Goal: Information Seeking & Learning: Learn about a topic

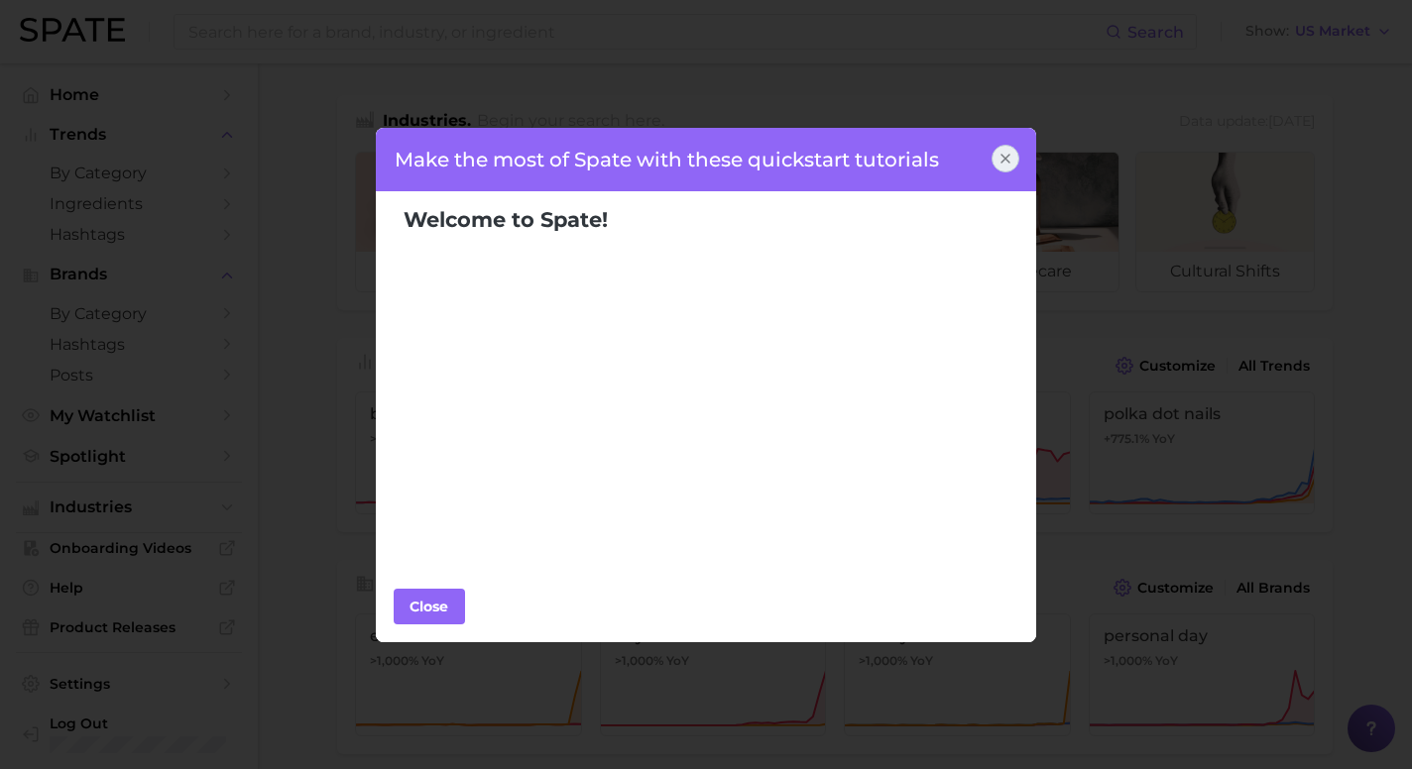
click at [466, 598] on div "Close" at bounding box center [707, 607] width 626 height 36
click at [431, 608] on div "Close" at bounding box center [429, 607] width 59 height 30
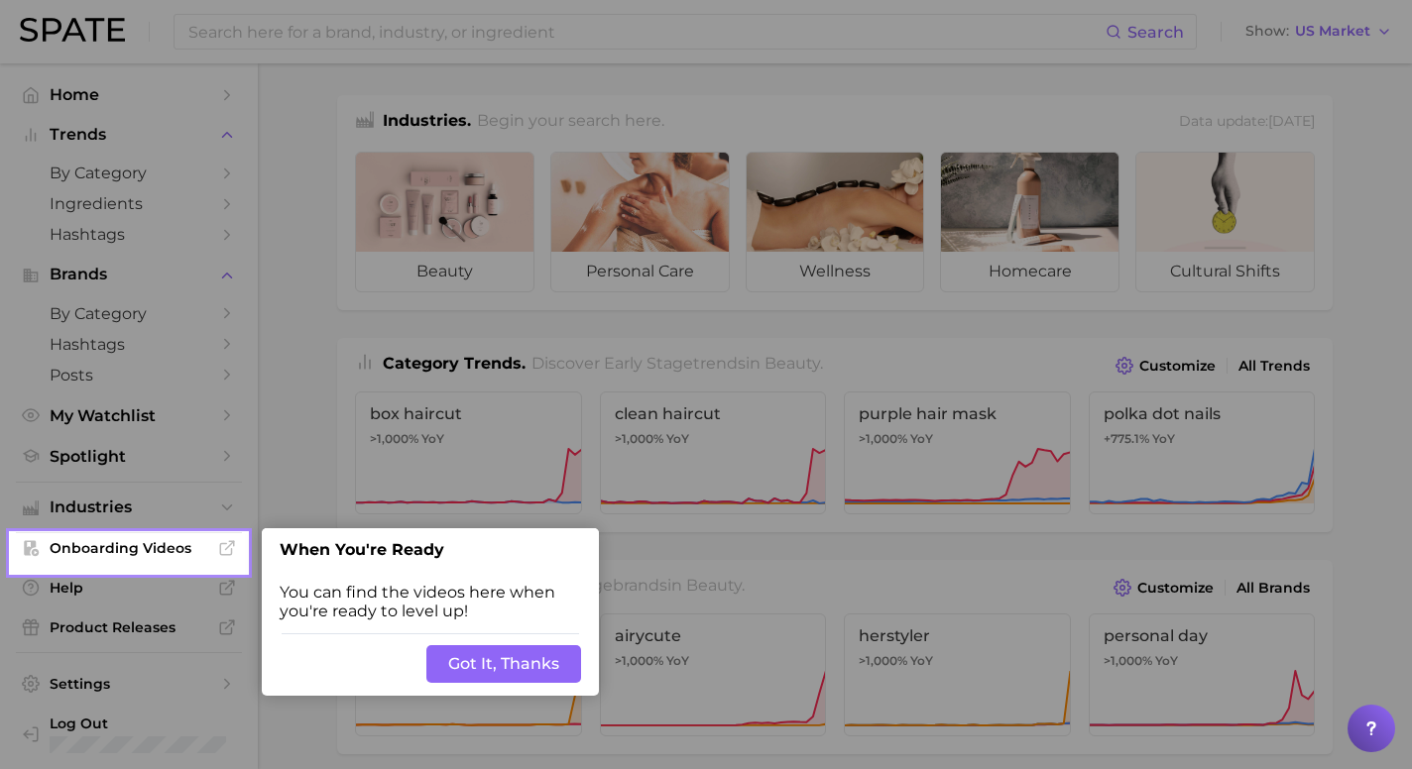
click at [505, 668] on button "Got It, Thanks" at bounding box center [503, 665] width 155 height 38
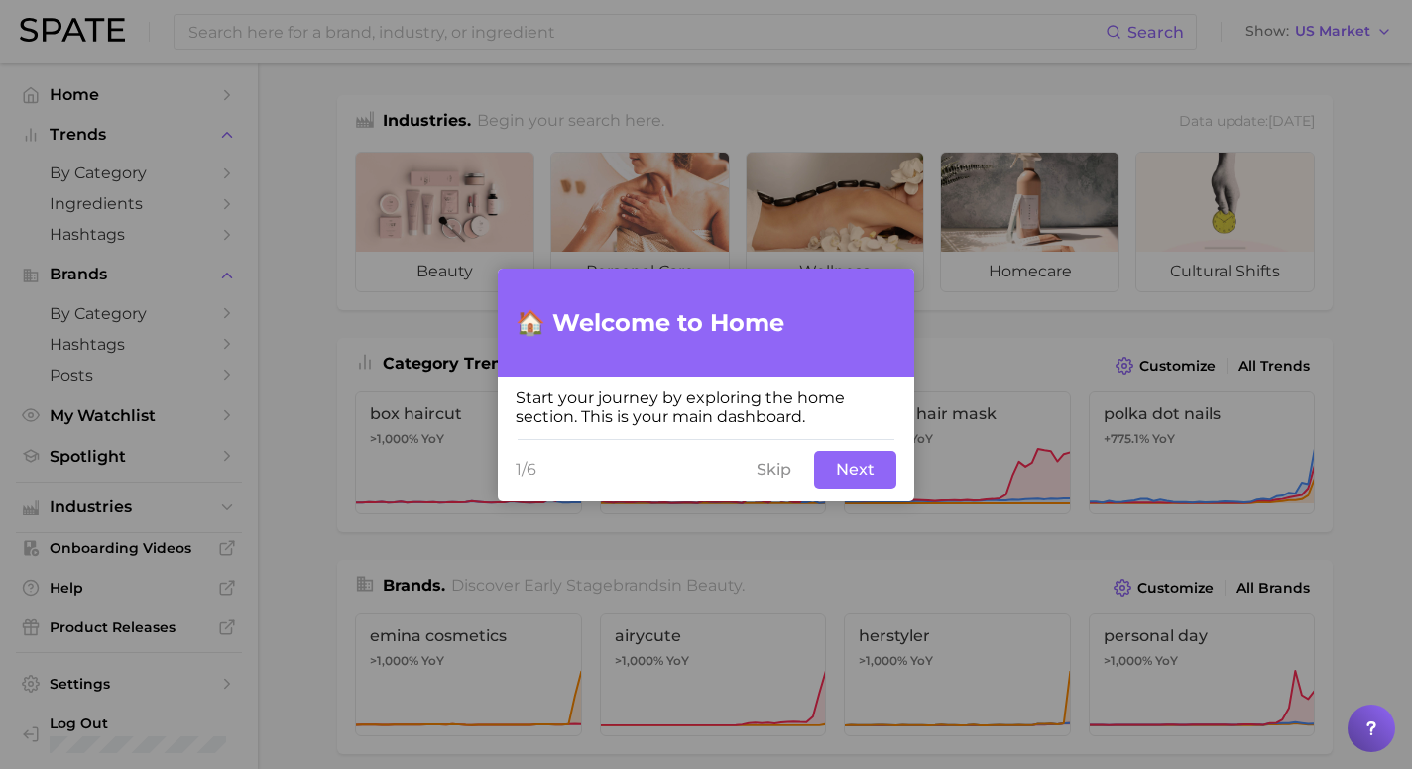
click at [766, 475] on button "Skip" at bounding box center [774, 470] width 59 height 38
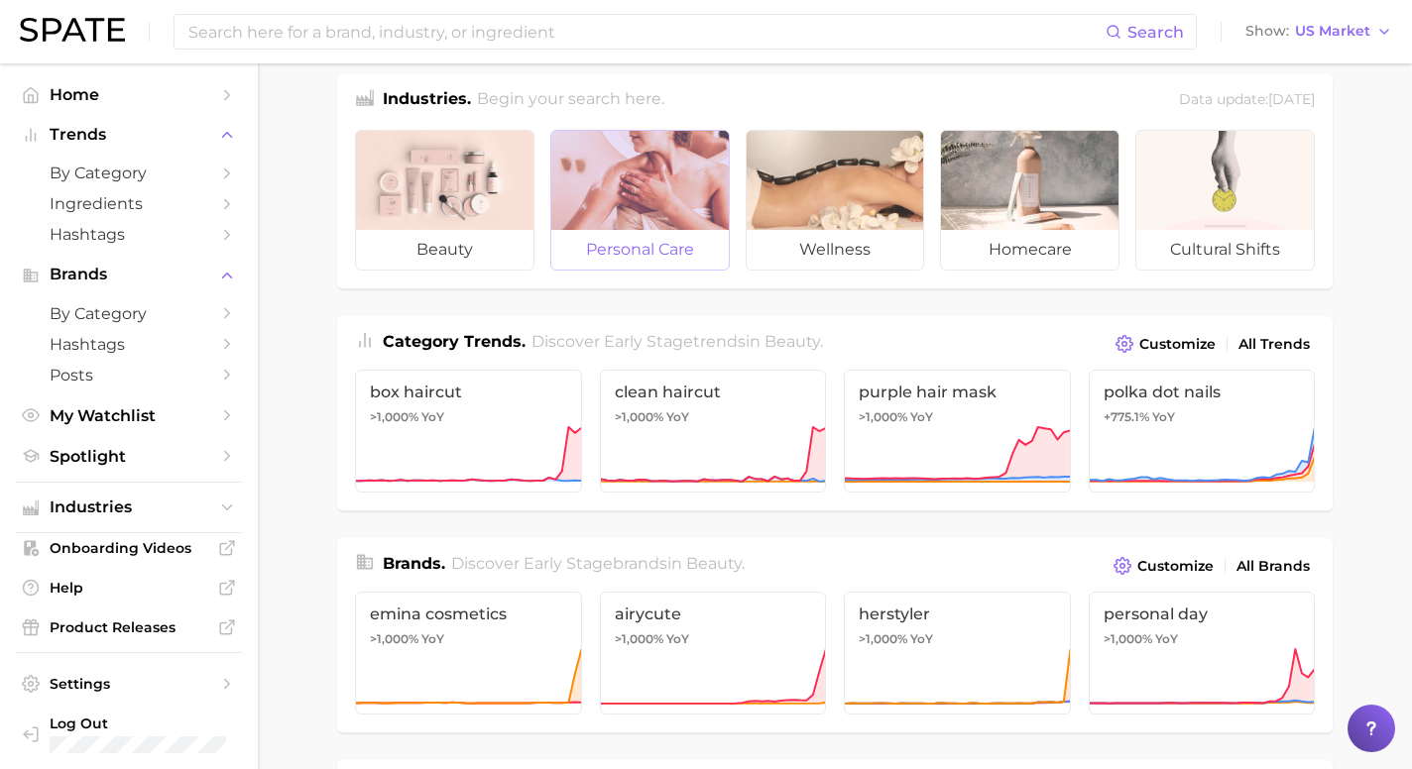
scroll to position [20, 0]
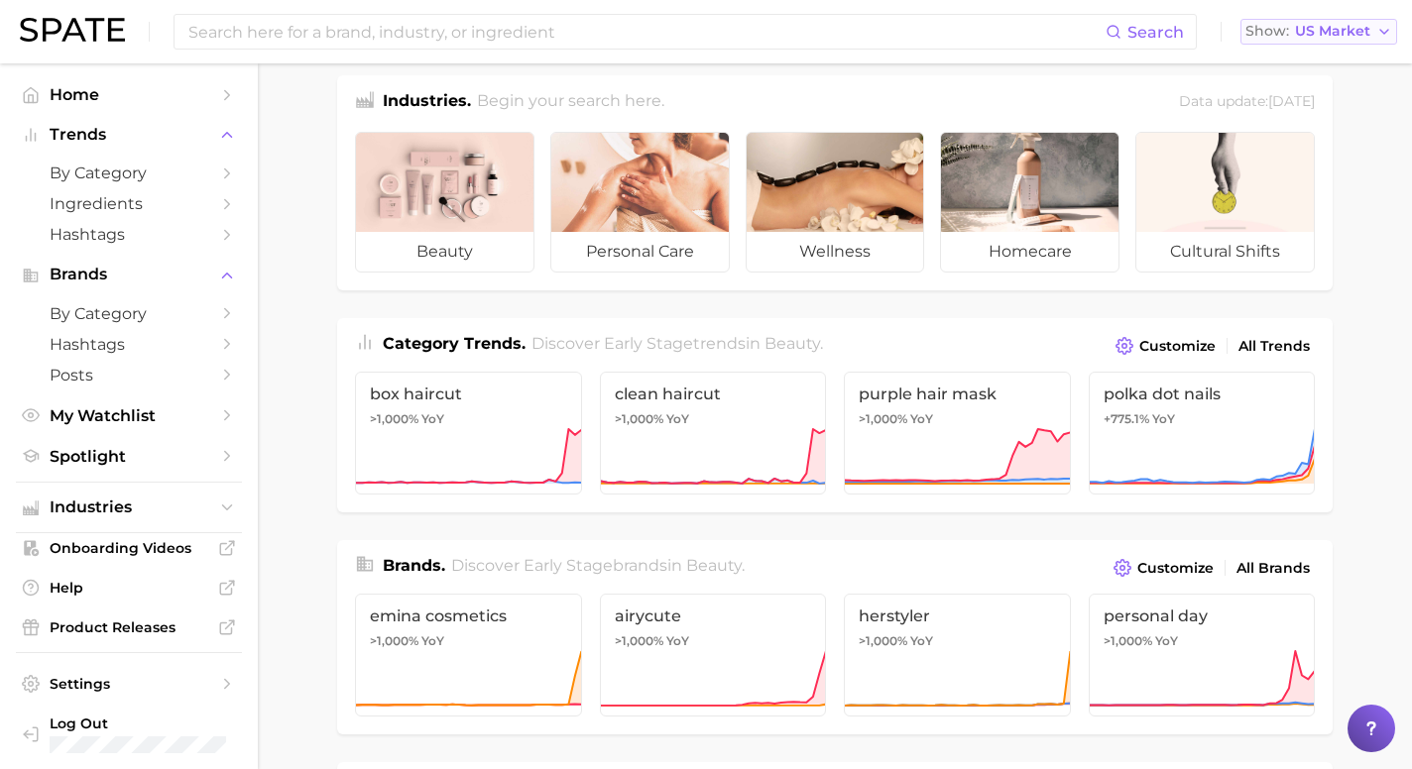
click at [1380, 30] on polyline "button" at bounding box center [1384, 32] width 8 height 4
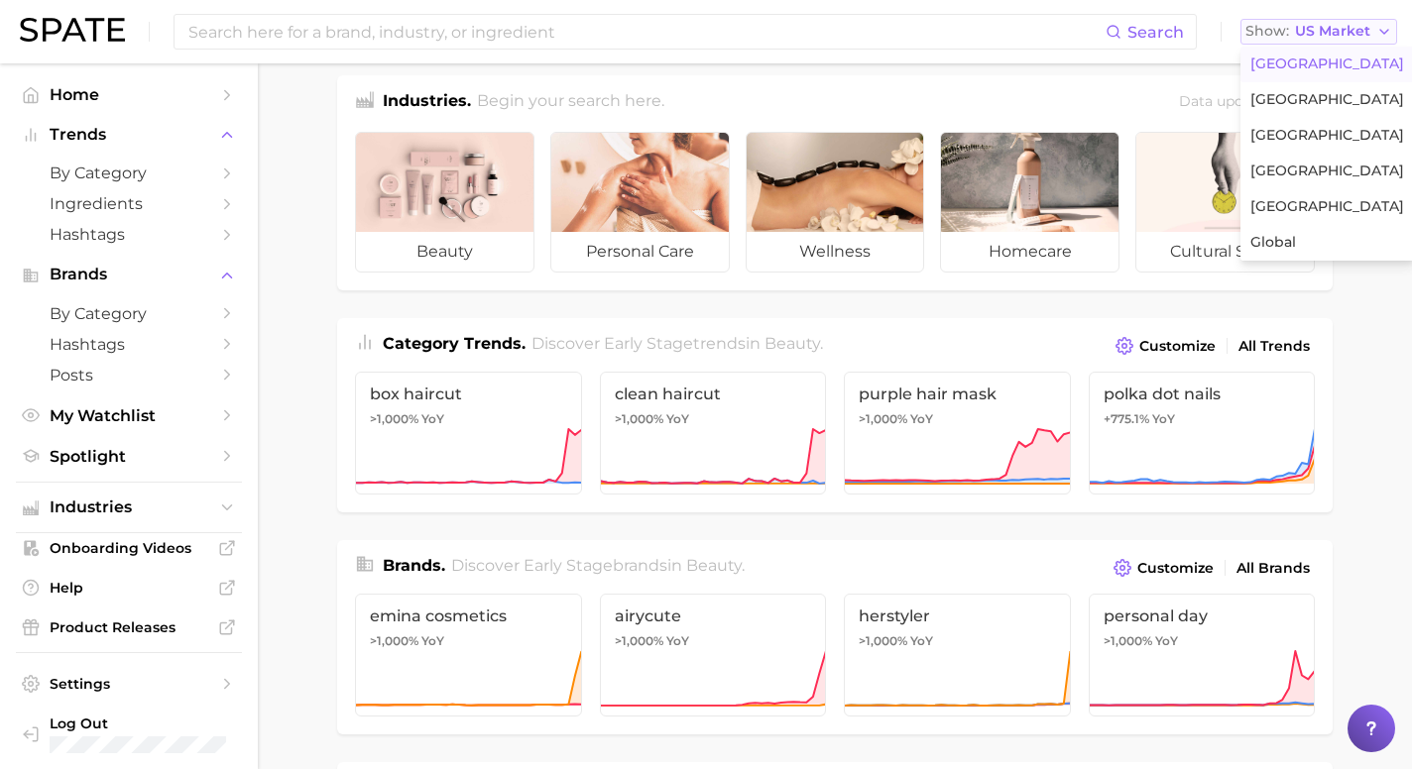
click at [1385, 32] on polyline "button" at bounding box center [1384, 32] width 8 height 4
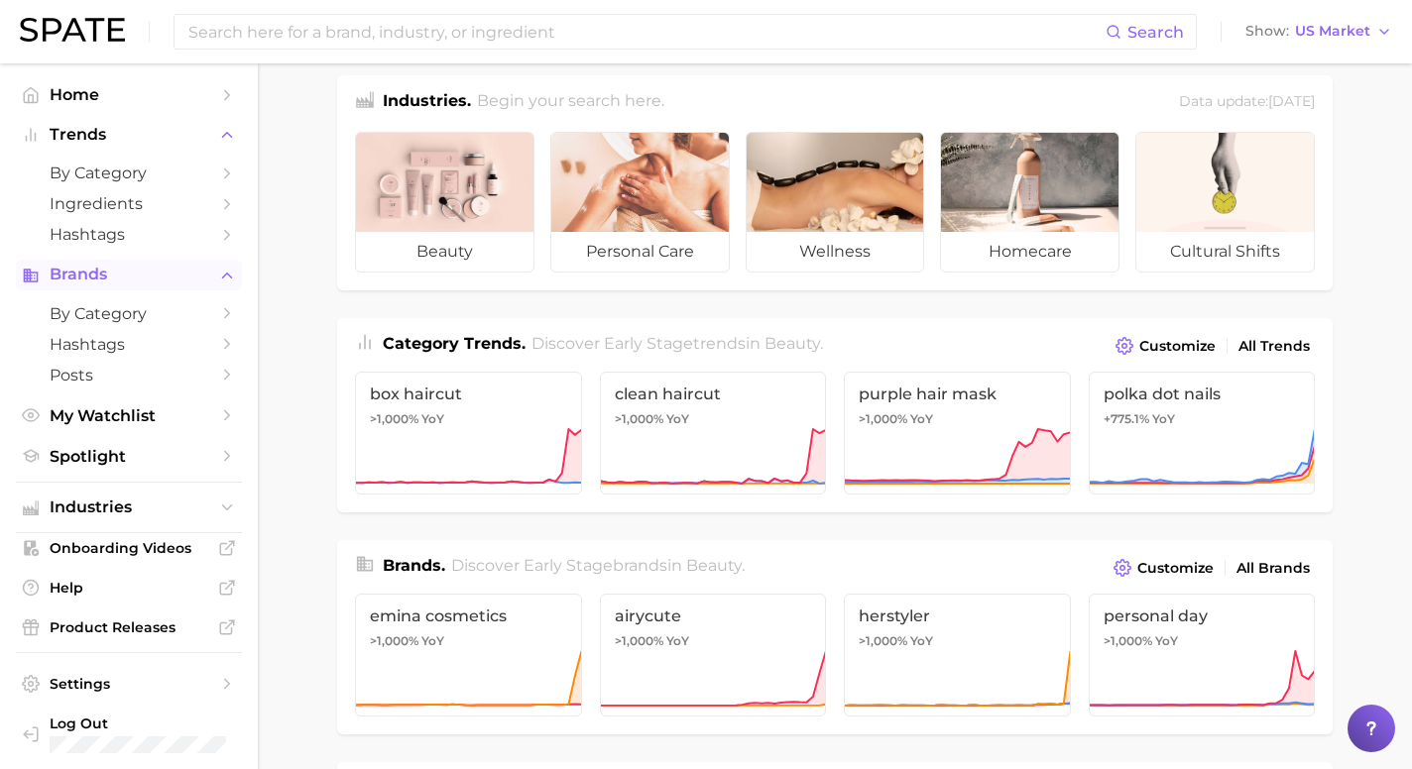
scroll to position [0, 0]
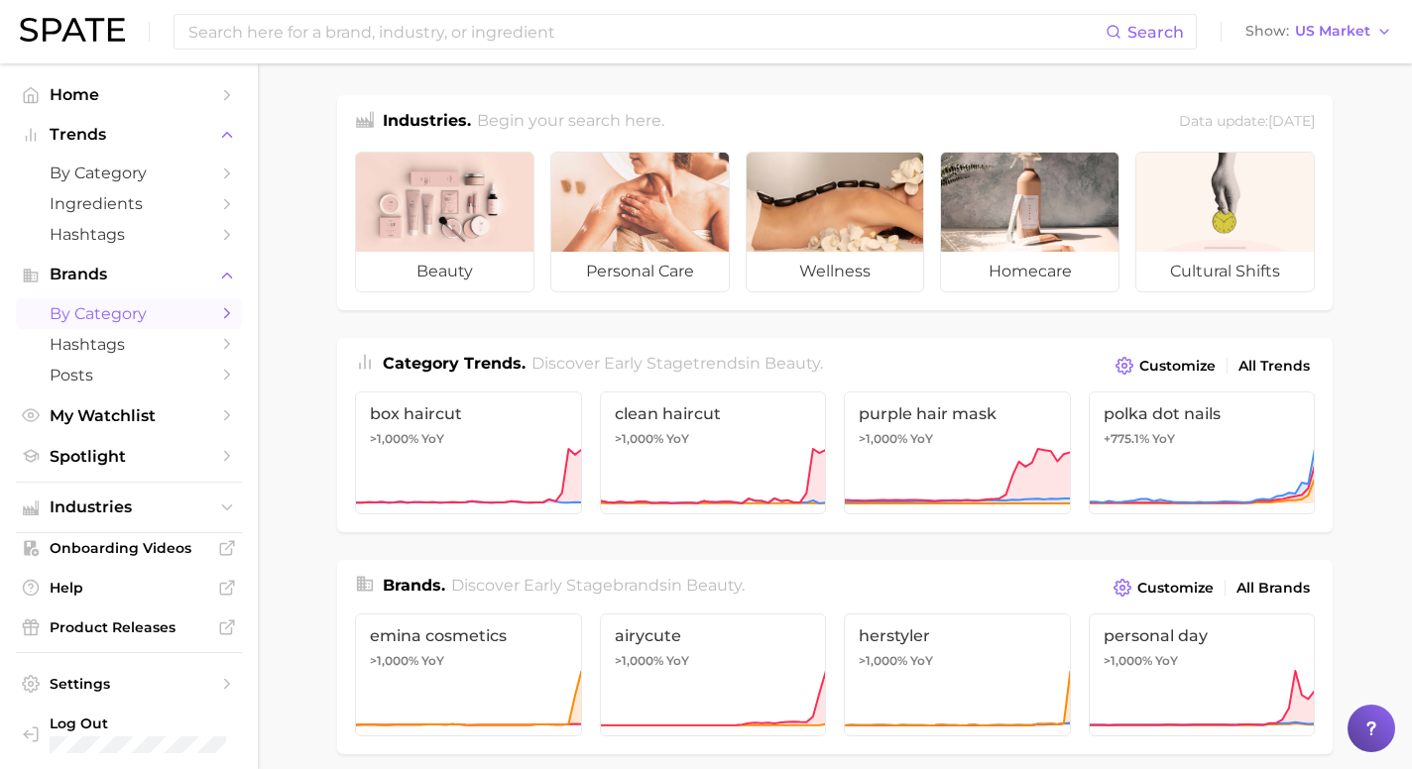
click at [217, 313] on link "by Category" at bounding box center [129, 313] width 226 height 31
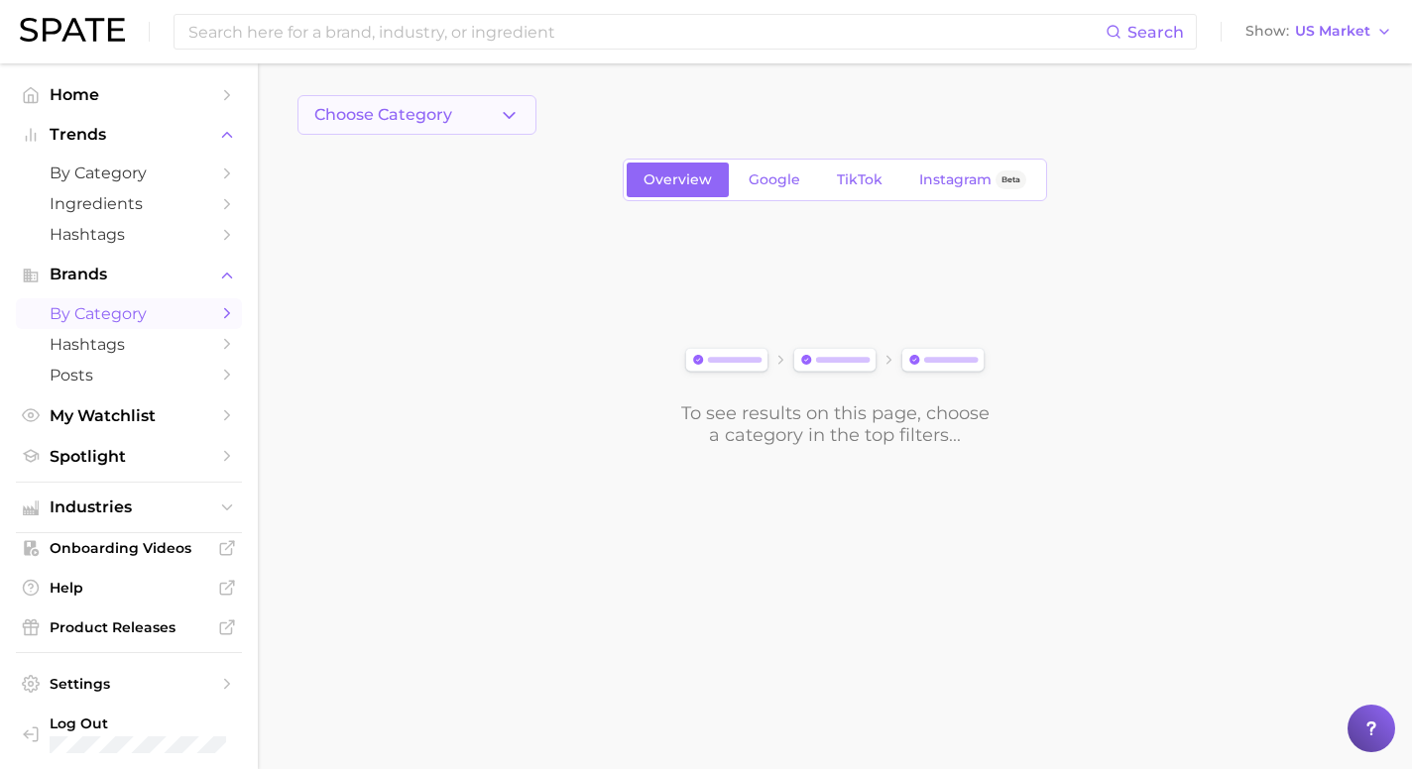
click at [492, 115] on button "Choose Category" at bounding box center [416, 115] width 239 height 40
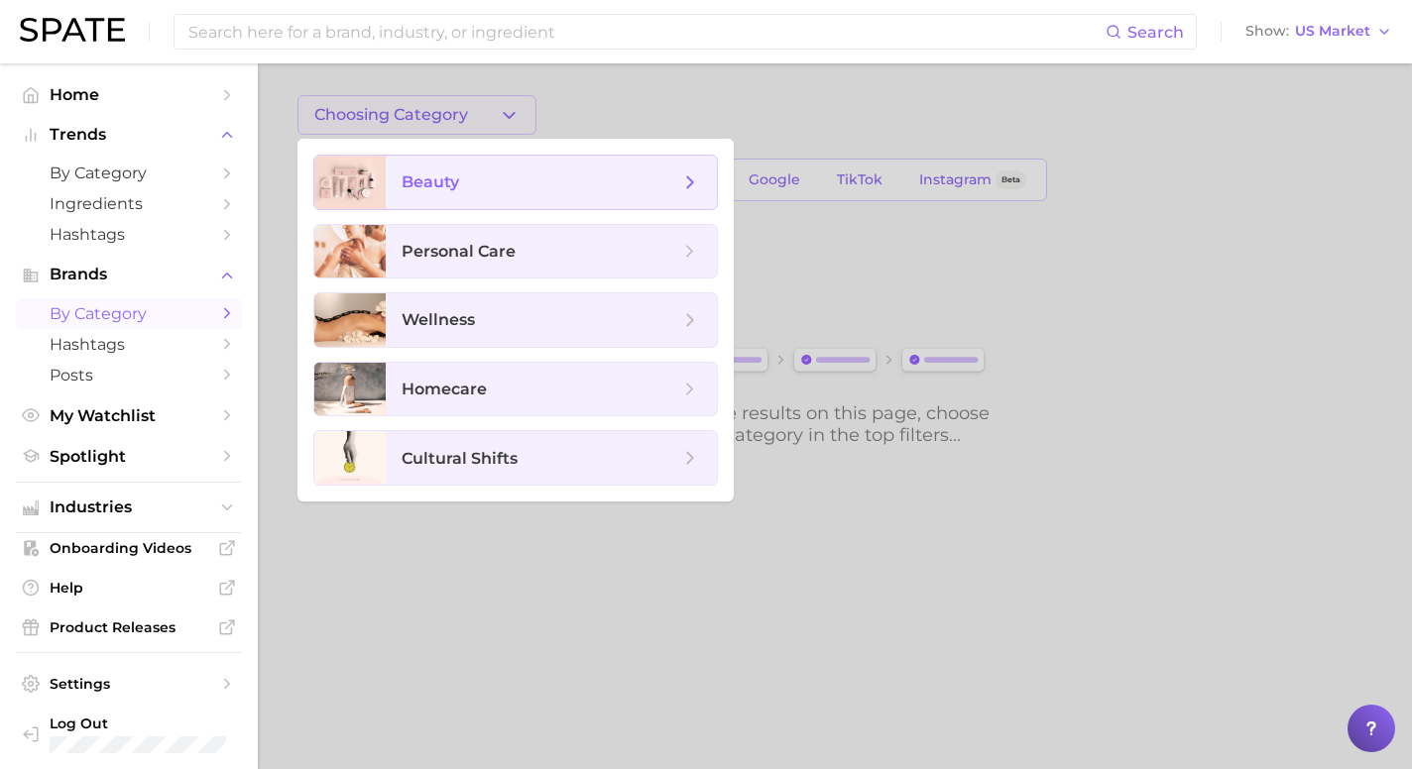
click at [482, 184] on span "beauty" at bounding box center [541, 183] width 278 height 22
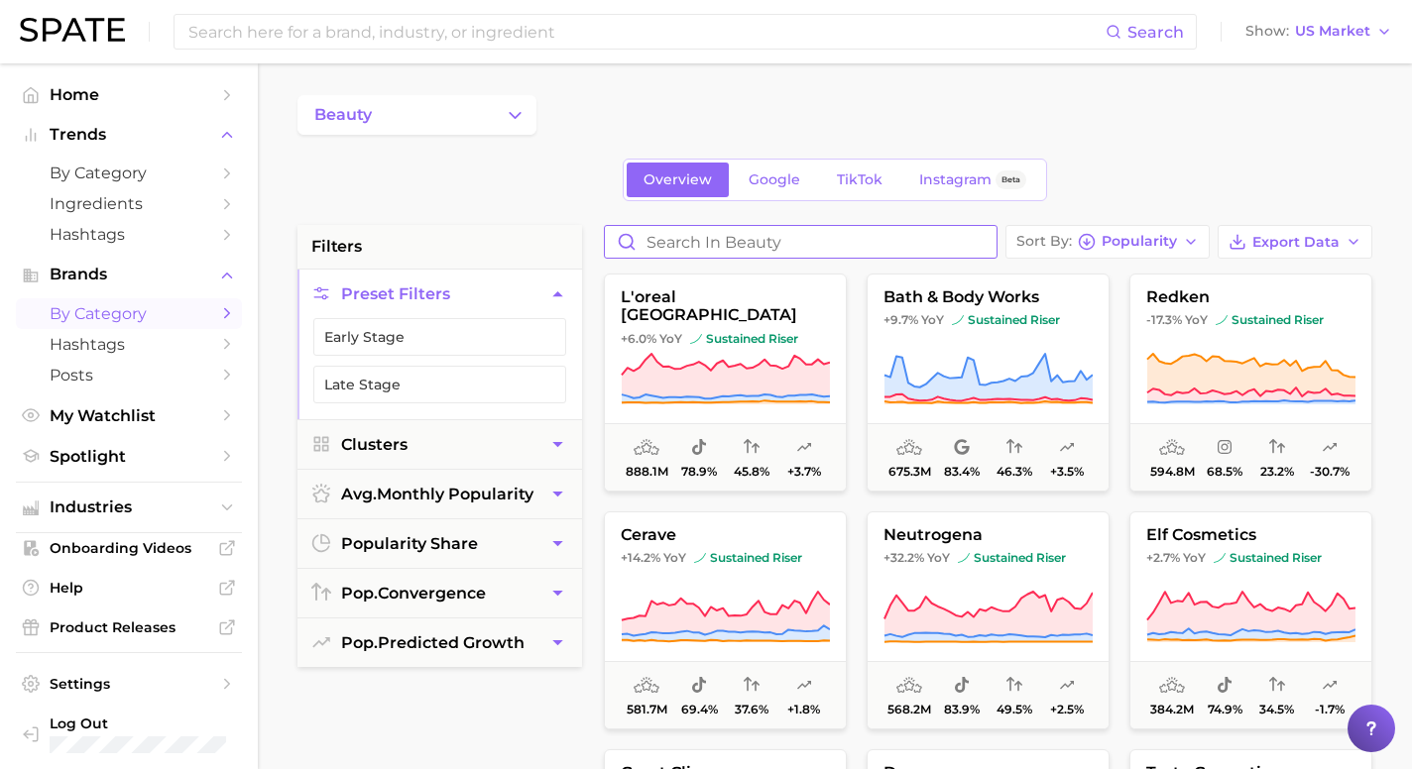
click at [857, 238] on input "Search in beauty" at bounding box center [801, 242] width 392 height 32
click at [824, 240] on input "Search in beauty" at bounding box center [801, 242] width 392 height 32
type input "kbeauty"
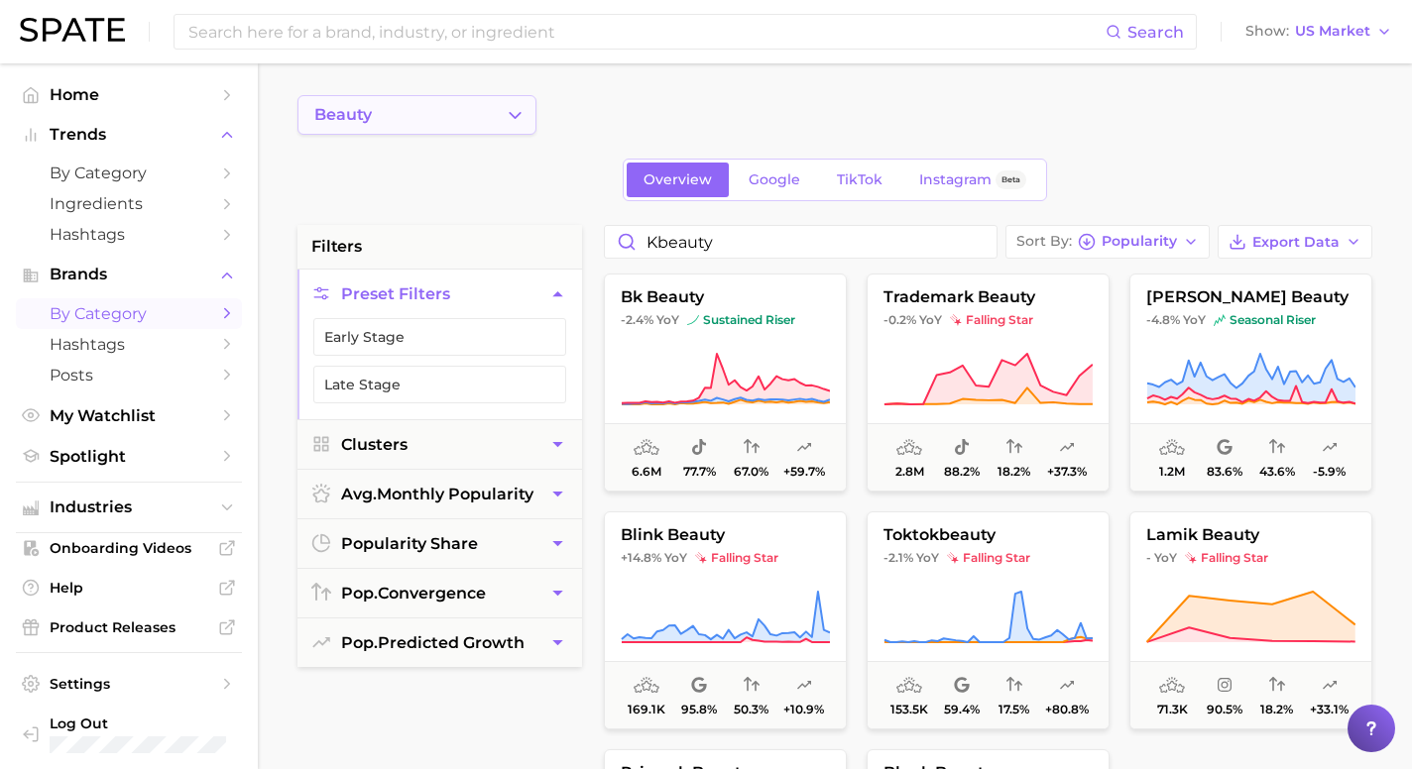
click at [499, 119] on button "beauty" at bounding box center [416, 115] width 239 height 40
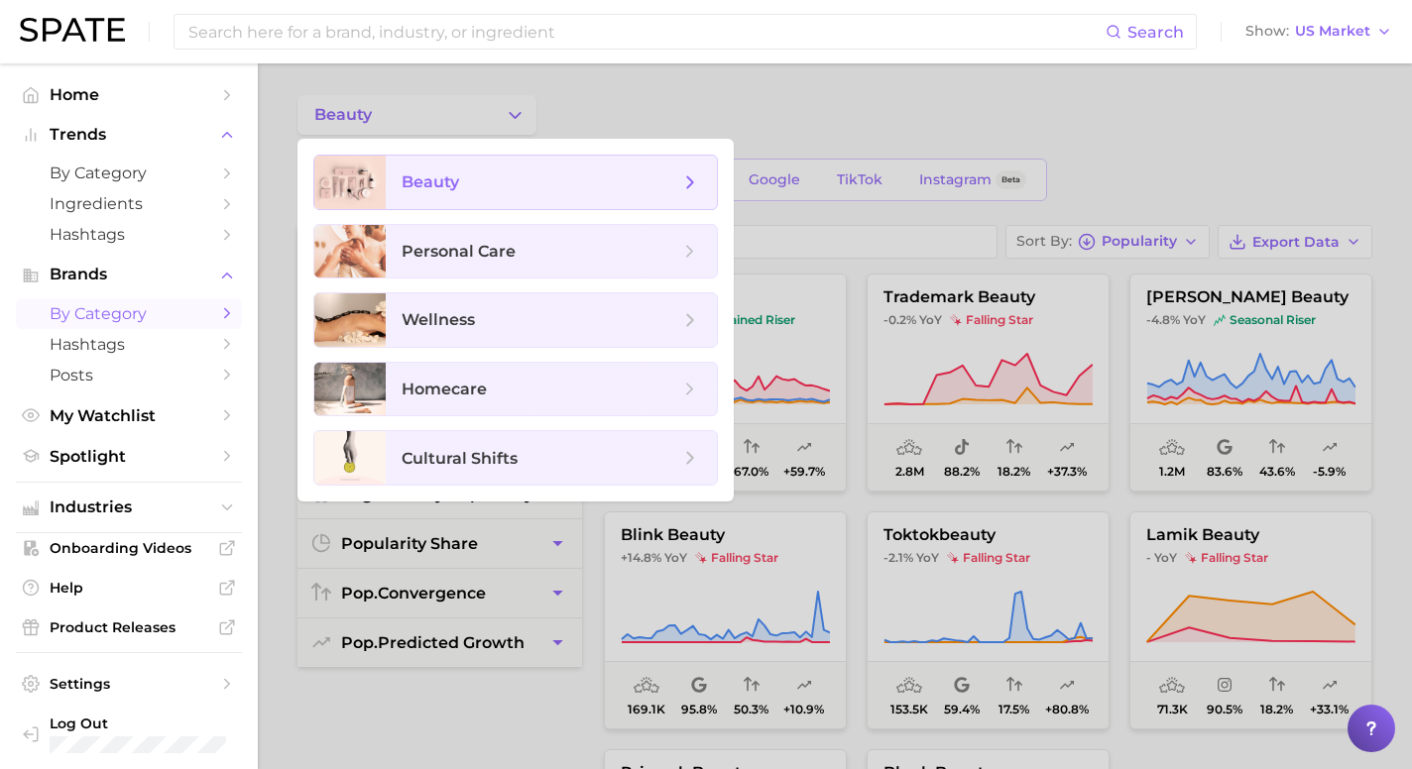
click at [685, 183] on icon at bounding box center [690, 183] width 22 height 22
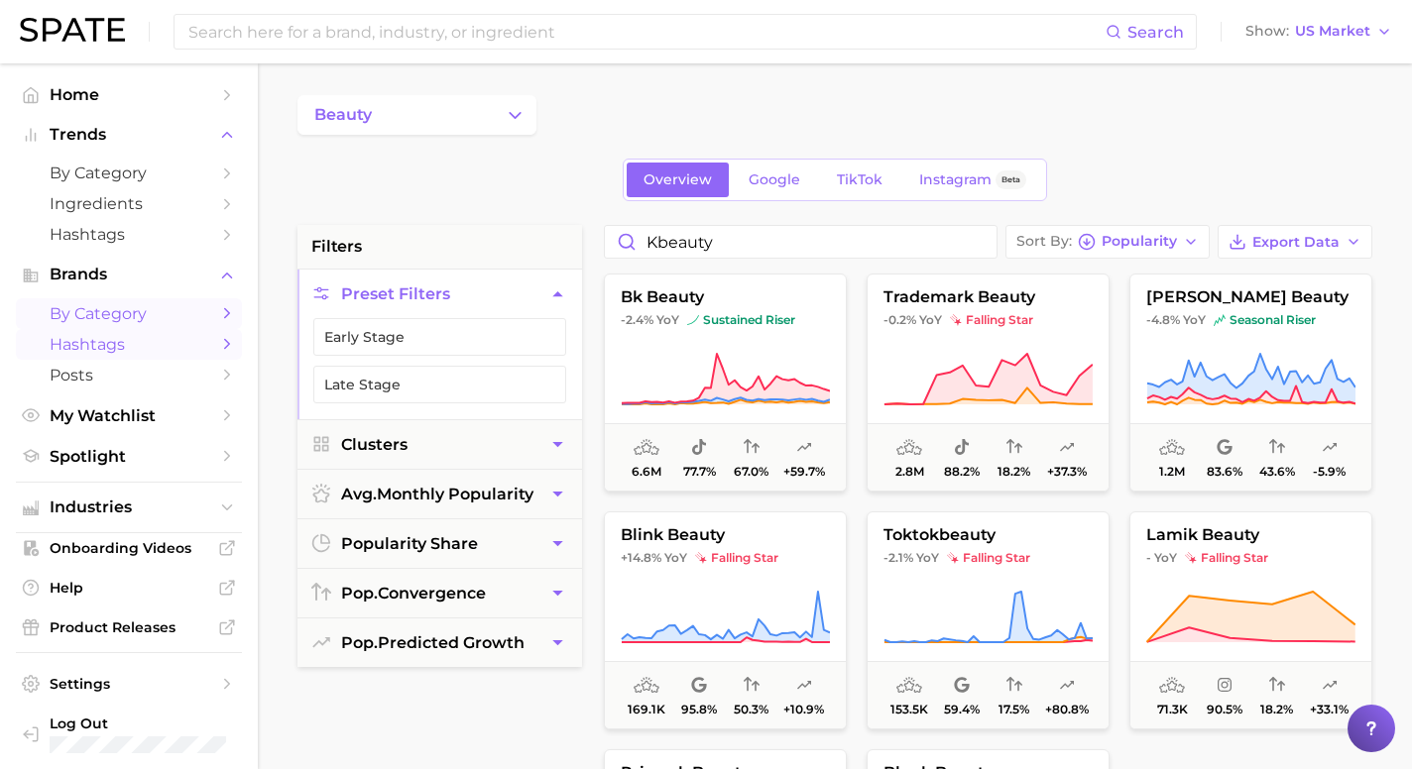
click at [158, 341] on span "Hashtags" at bounding box center [129, 344] width 159 height 19
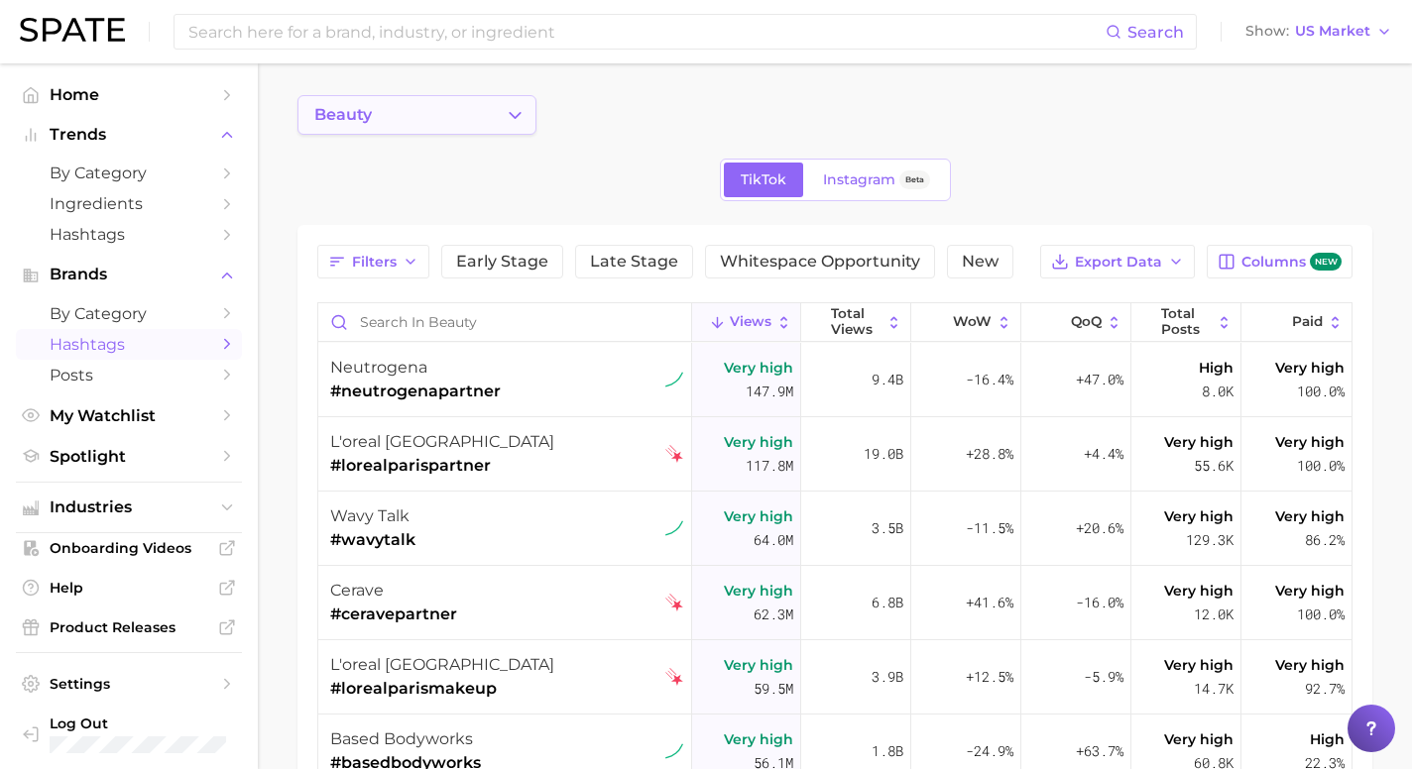
click at [510, 112] on polyline "Change Category" at bounding box center [515, 114] width 11 height 5
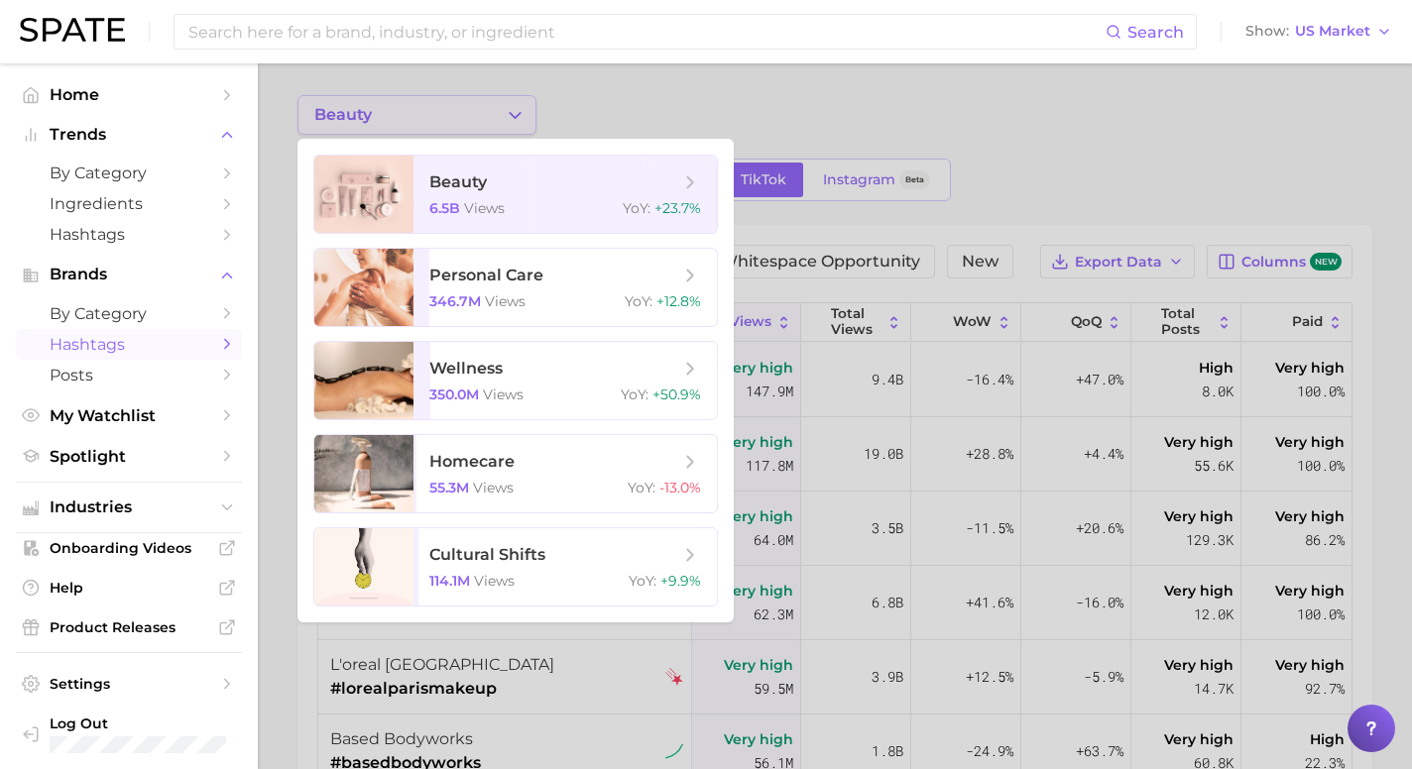
click at [510, 112] on div at bounding box center [706, 384] width 1412 height 769
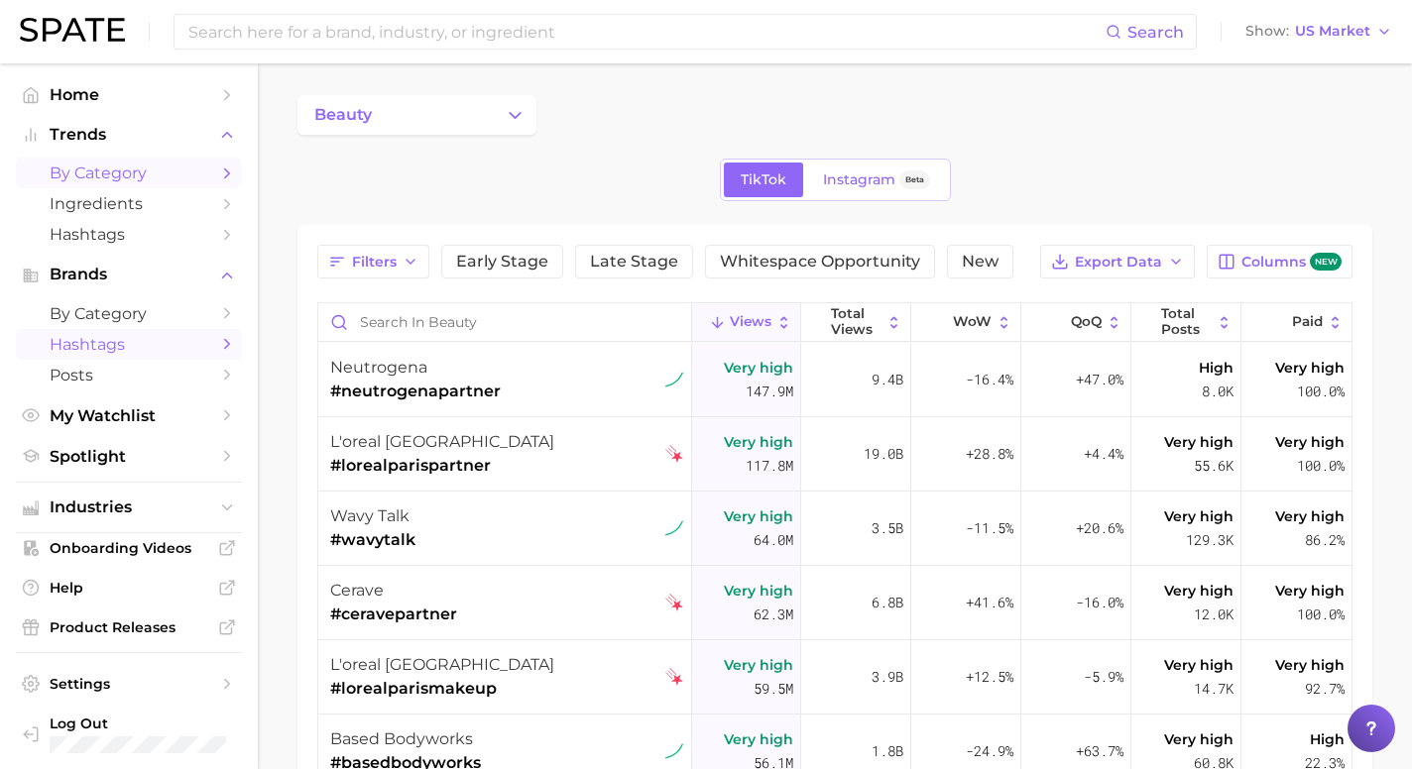
click at [201, 174] on span "by Category" at bounding box center [129, 173] width 159 height 19
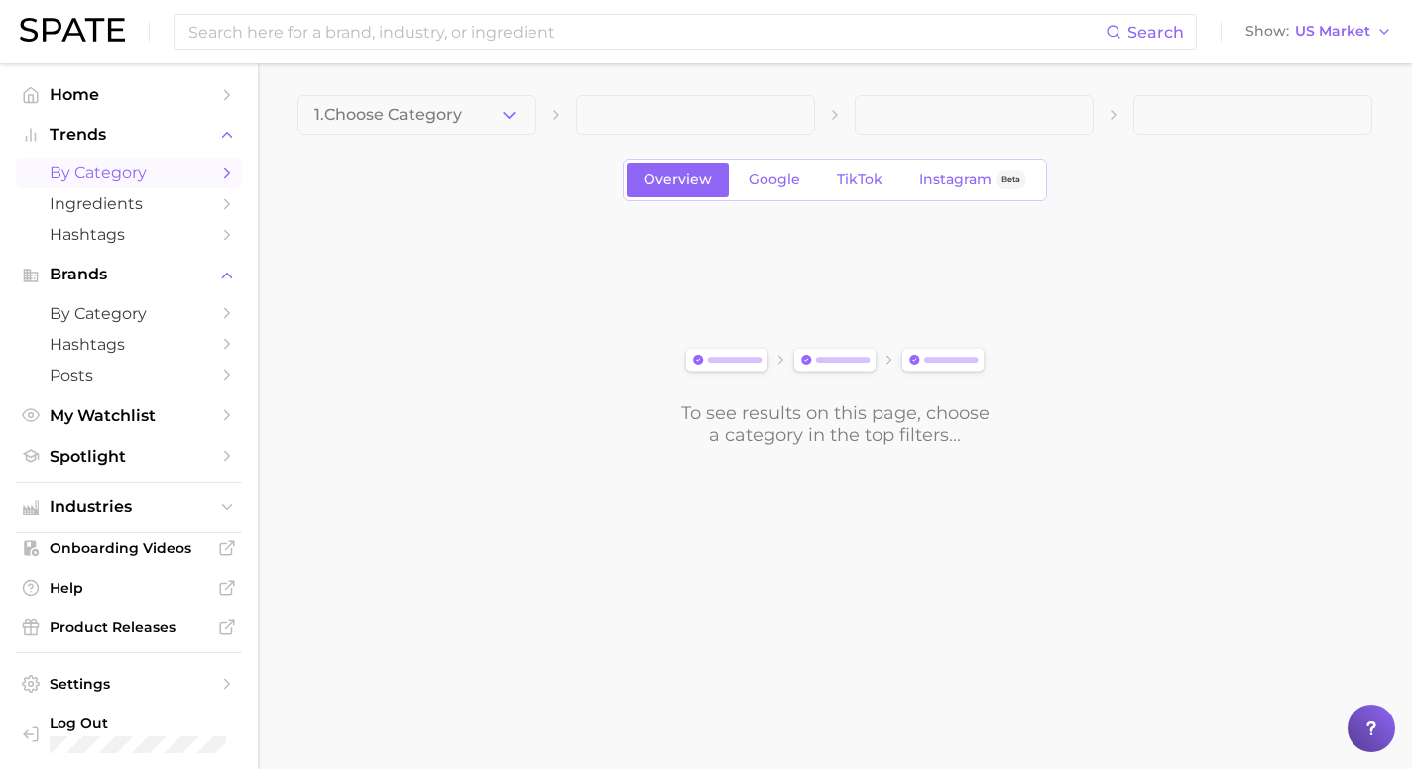
click at [666, 111] on span at bounding box center [695, 115] width 239 height 40
click at [570, 116] on div "1. Choose Category" at bounding box center [834, 115] width 1075 height 40
click at [511, 116] on polyline "button" at bounding box center [509, 114] width 11 height 5
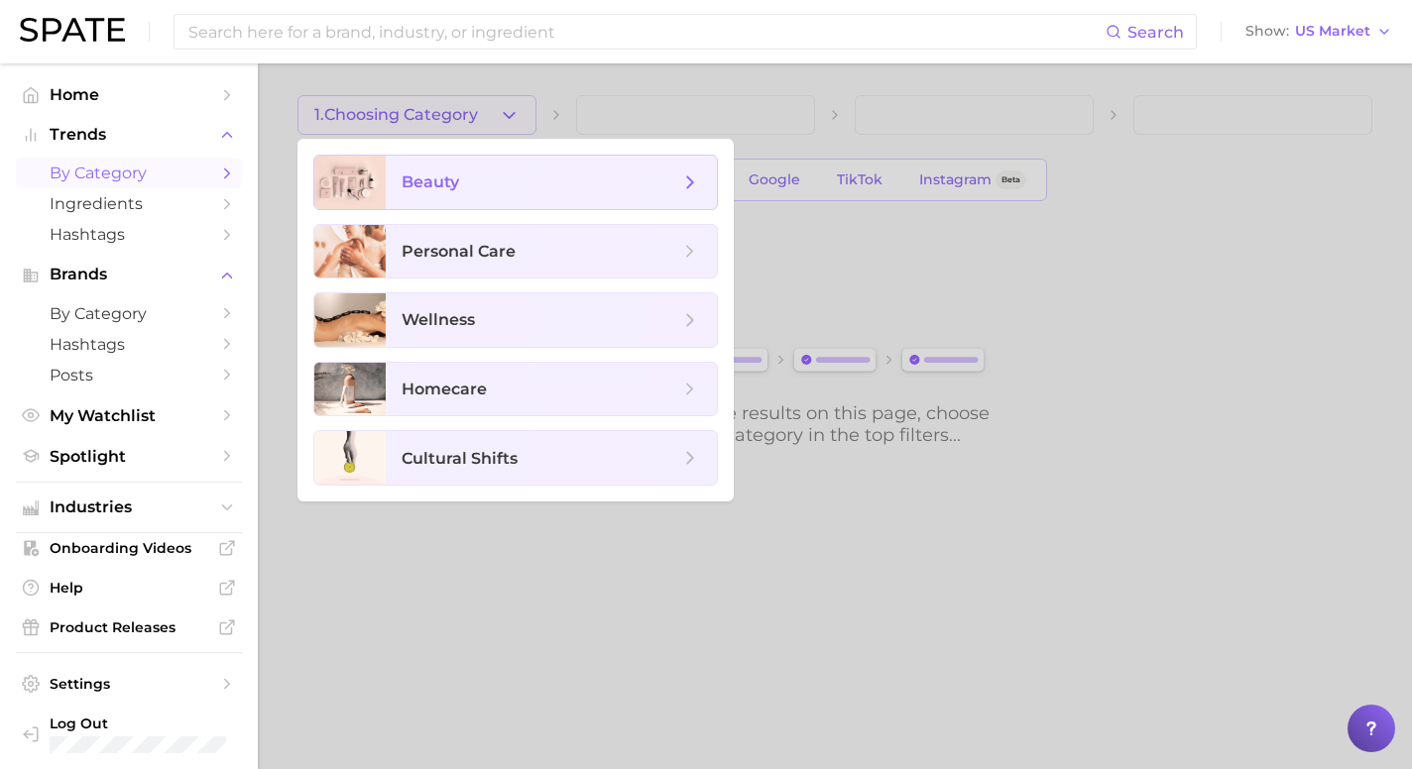
click at [482, 166] on span "beauty" at bounding box center [551, 183] width 331 height 54
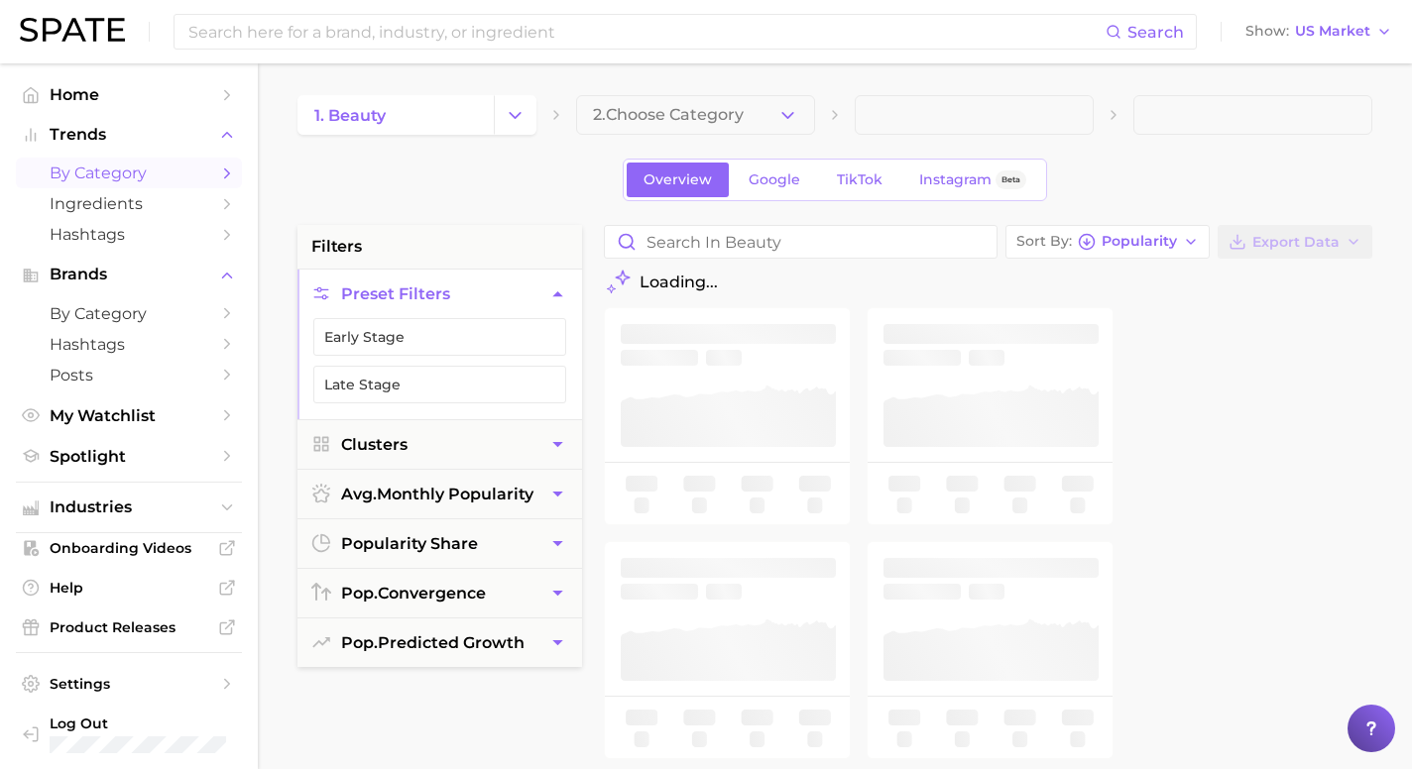
drag, startPoint x: 814, startPoint y: 112, endPoint x: 794, endPoint y: 114, distance: 19.9
click at [812, 112] on button "2. Choose Category" at bounding box center [695, 115] width 239 height 40
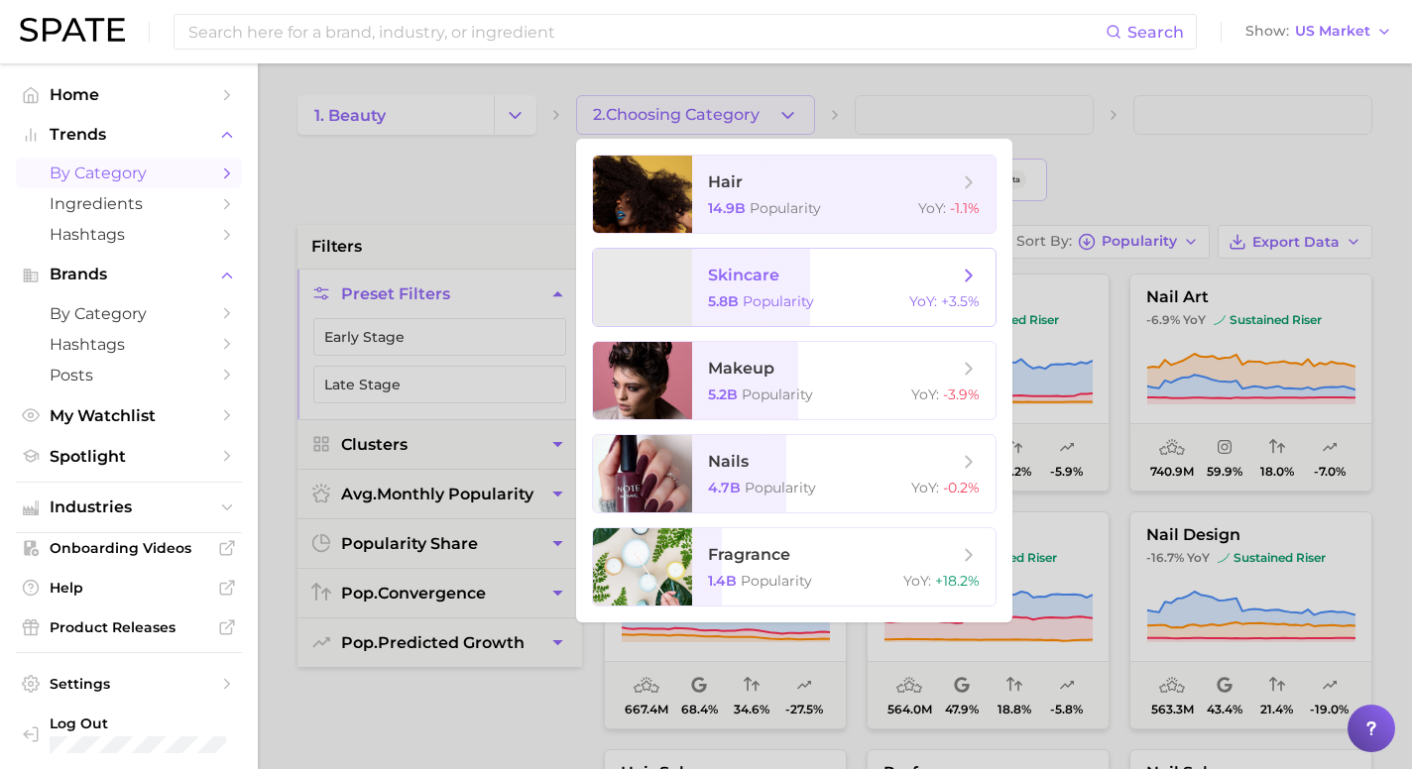
click at [859, 284] on span "skincare" at bounding box center [833, 276] width 250 height 22
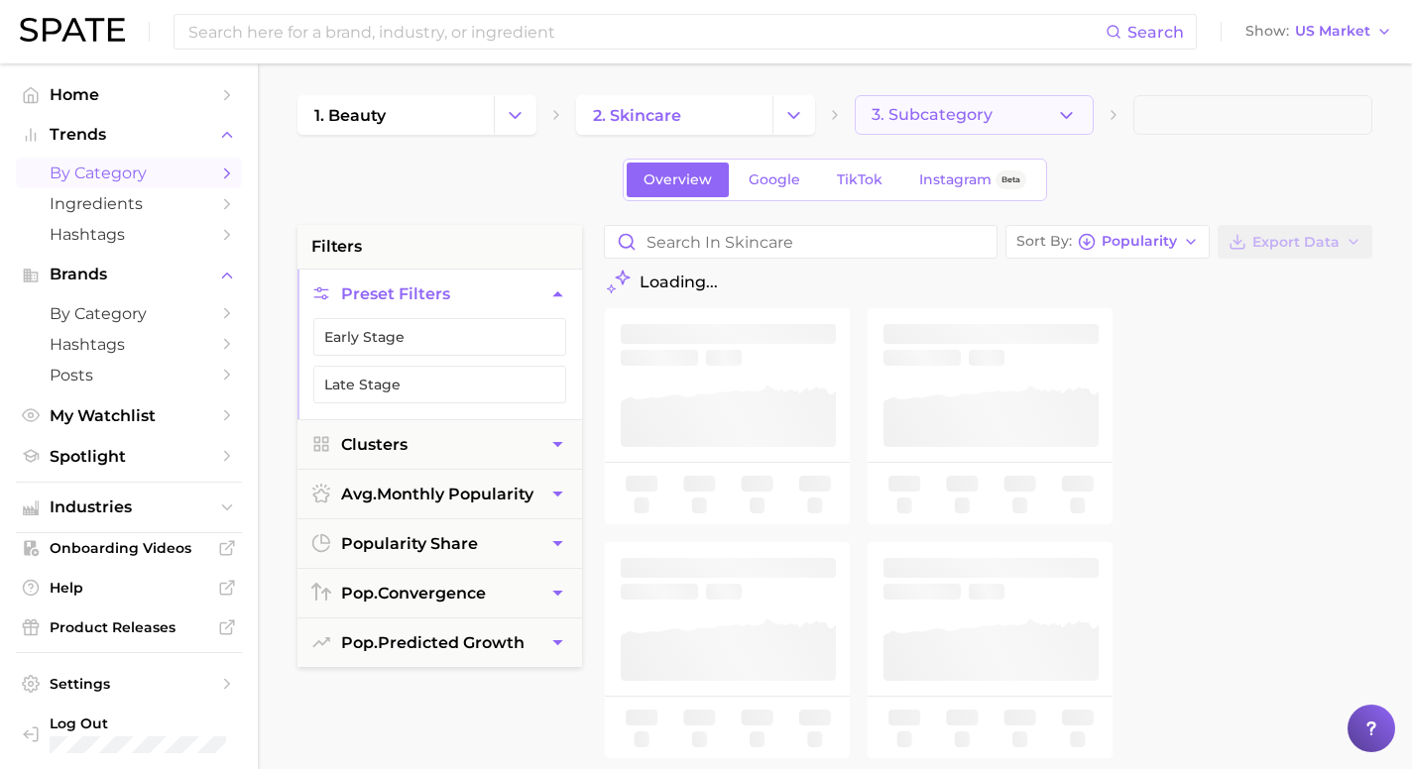
click at [1086, 110] on button "3. Subcategory" at bounding box center [974, 115] width 239 height 40
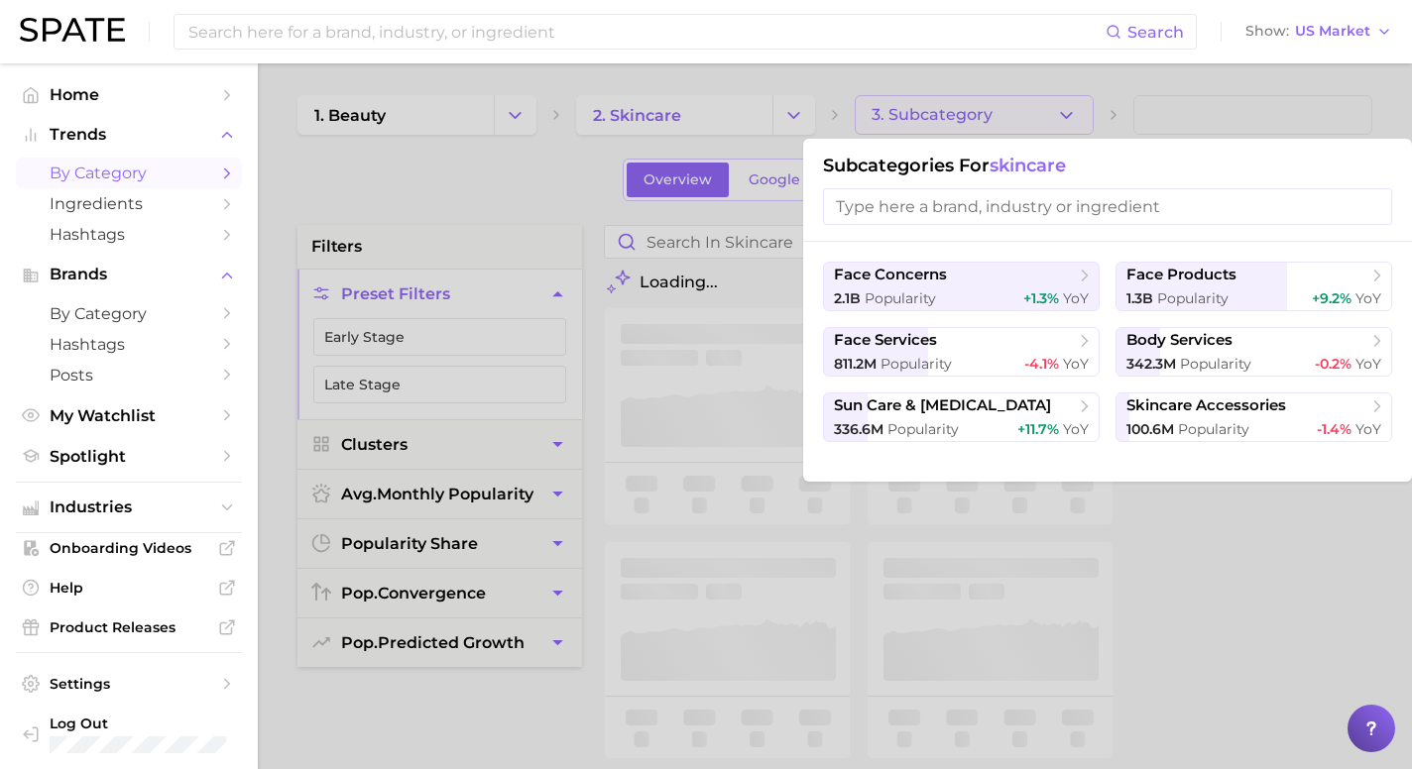
click at [518, 116] on div at bounding box center [706, 384] width 1412 height 769
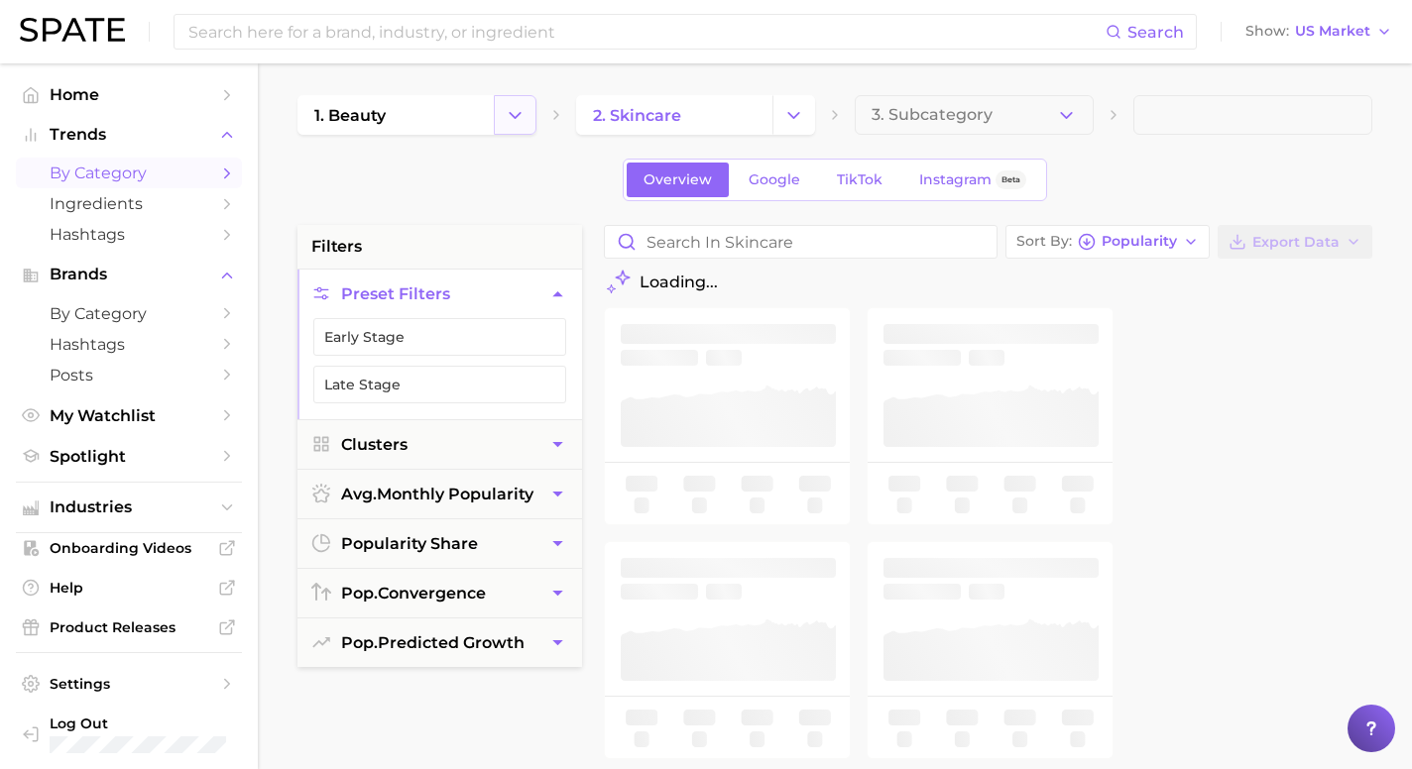
click at [518, 115] on polyline "Change Category" at bounding box center [515, 114] width 11 height 5
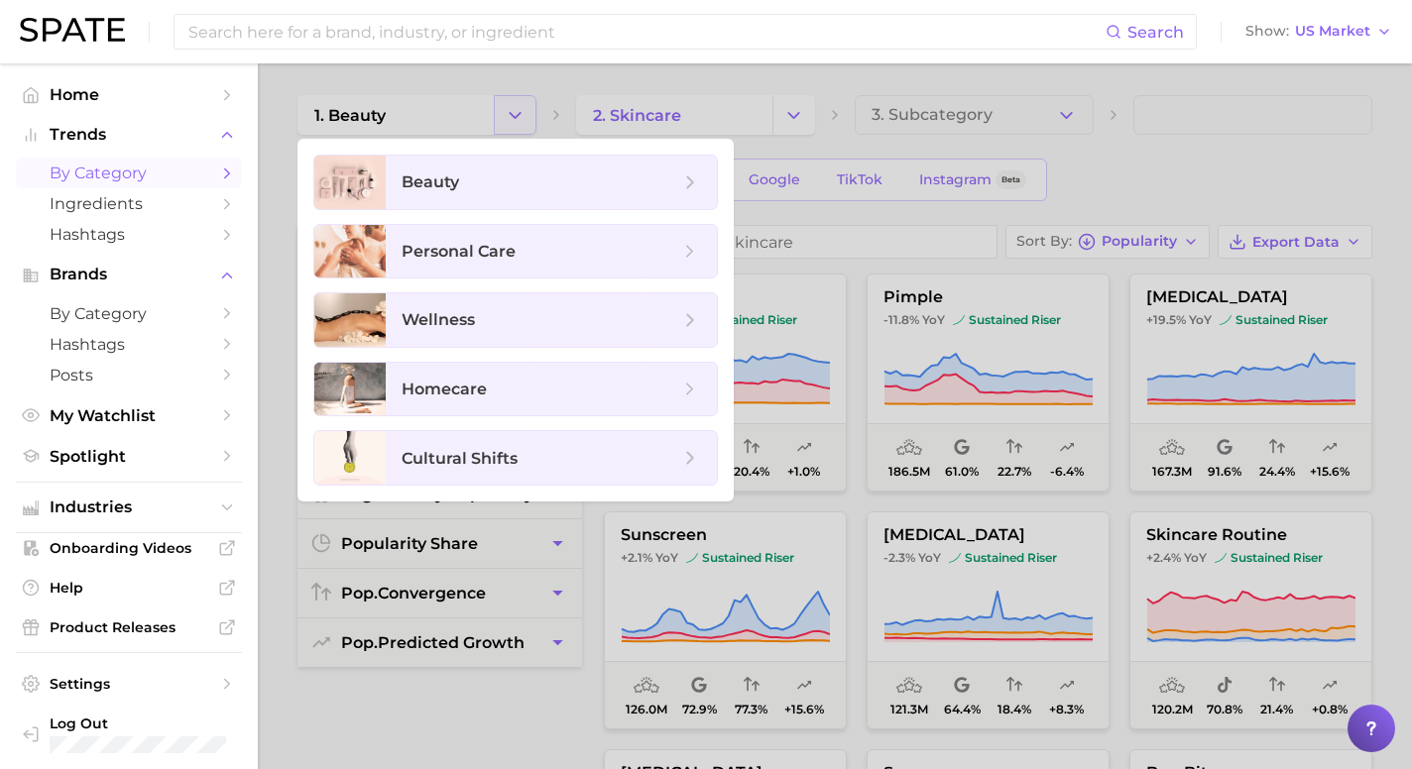
scroll to position [1, 0]
click at [518, 115] on div at bounding box center [706, 384] width 1412 height 769
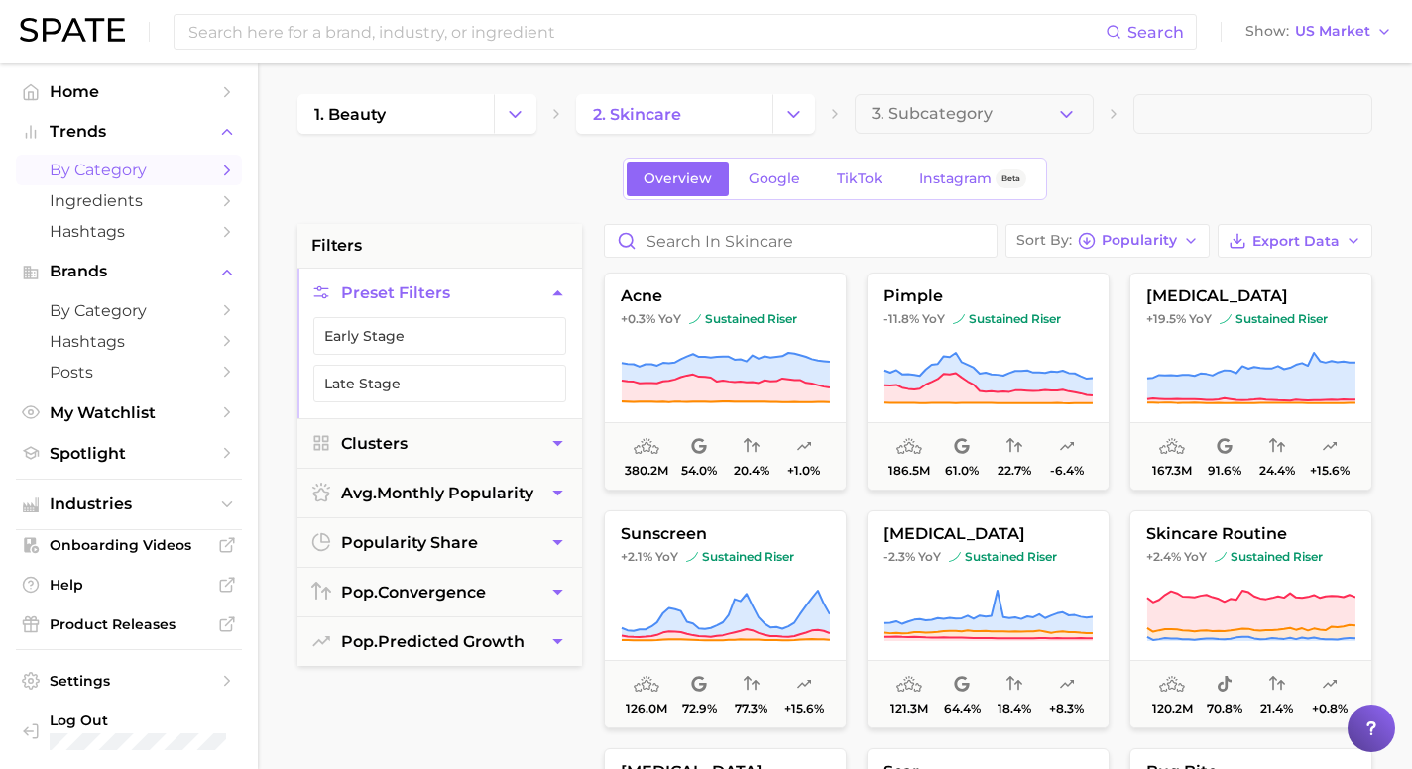
scroll to position [0, 0]
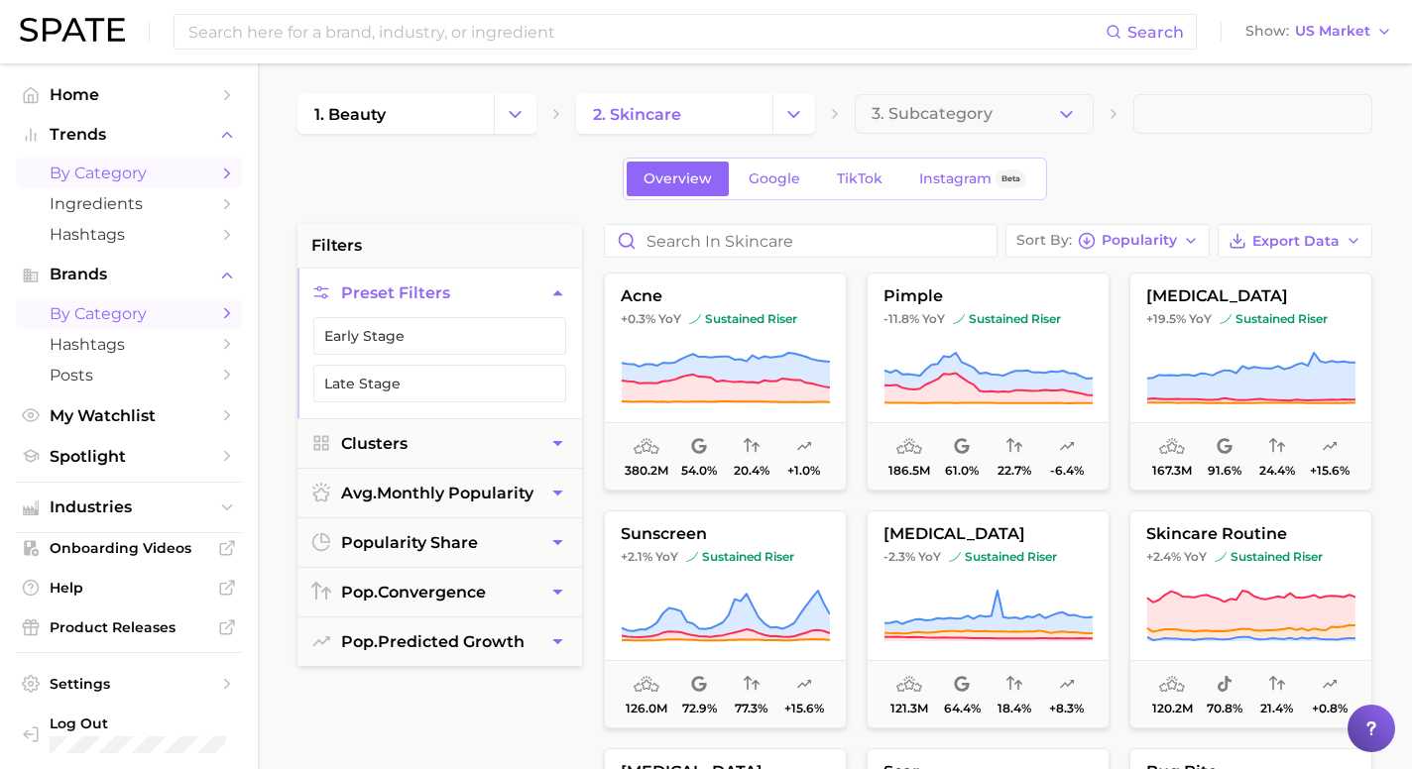
click at [225, 310] on icon "Sidebar" at bounding box center [227, 313] width 18 height 18
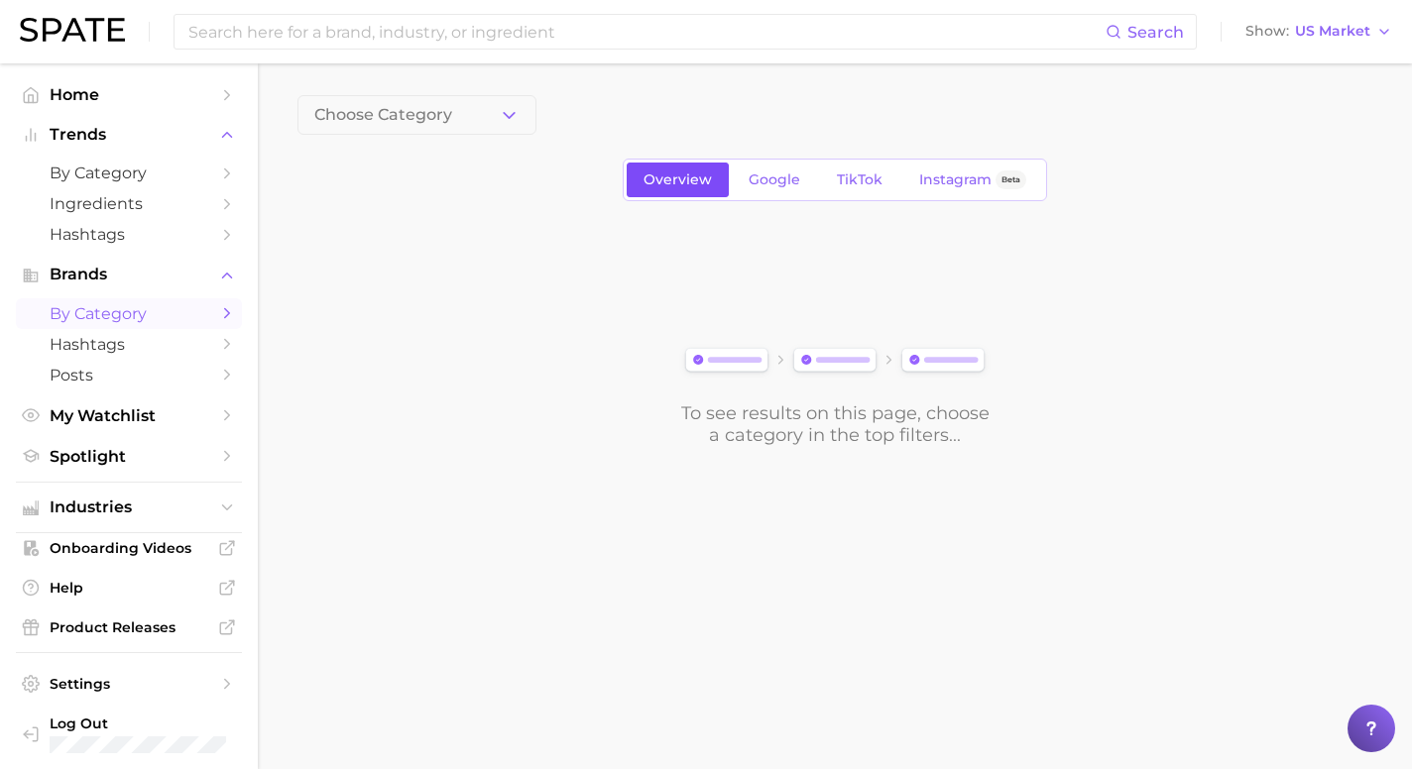
click at [671, 177] on span "Overview" at bounding box center [678, 180] width 68 height 17
click at [512, 116] on icon "button" at bounding box center [509, 115] width 21 height 21
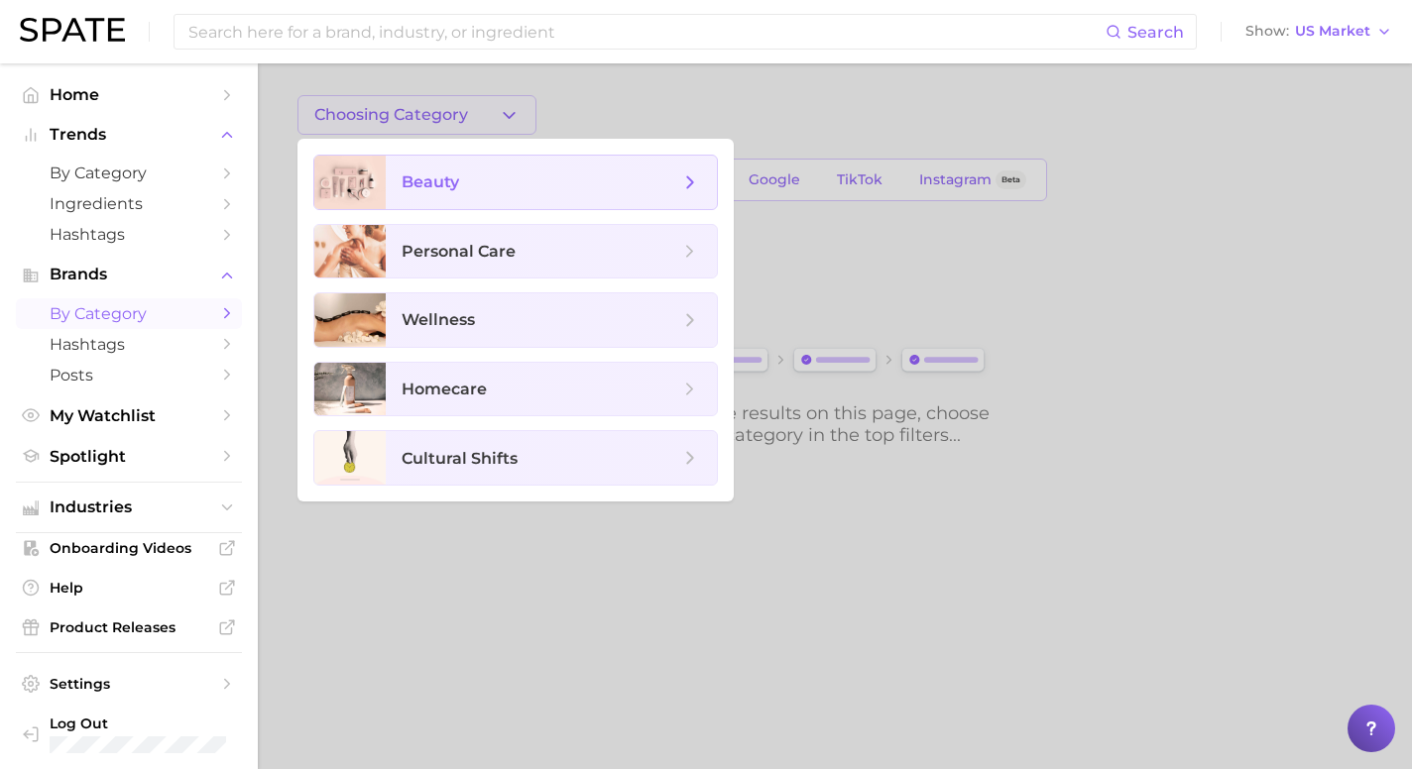
click at [508, 174] on span "beauty" at bounding box center [541, 183] width 278 height 22
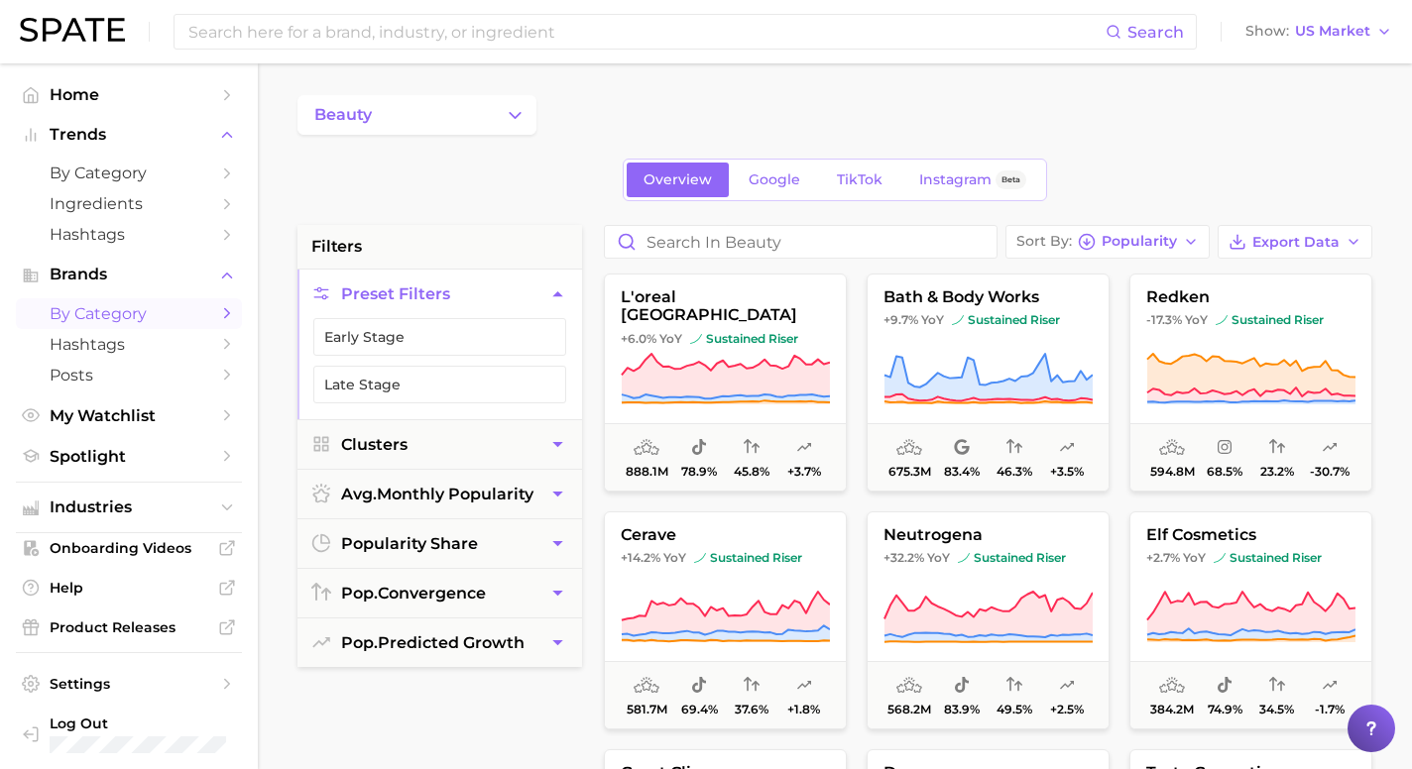
scroll to position [15, 0]
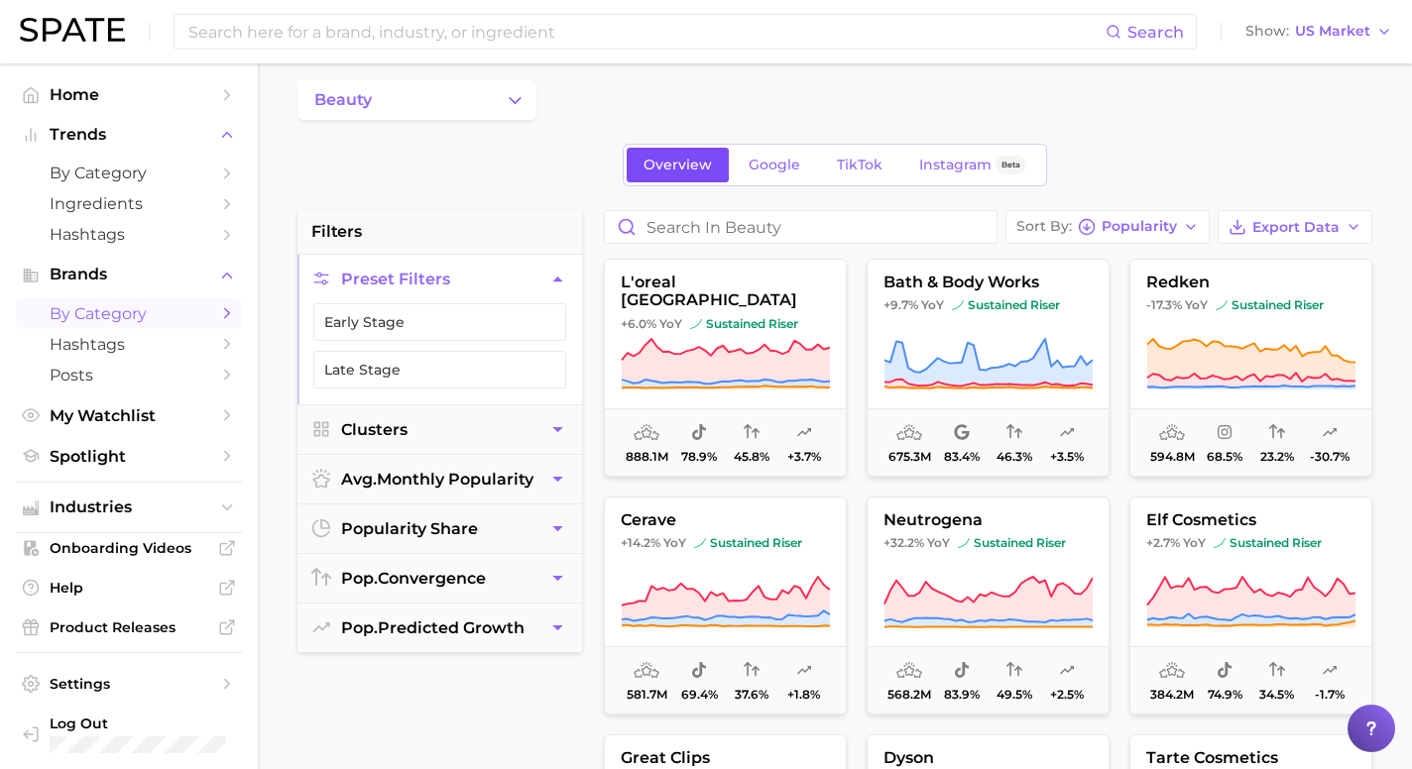
click at [693, 168] on span "Overview" at bounding box center [678, 165] width 68 height 17
click at [222, 177] on icon "Sidebar" at bounding box center [227, 174] width 18 height 18
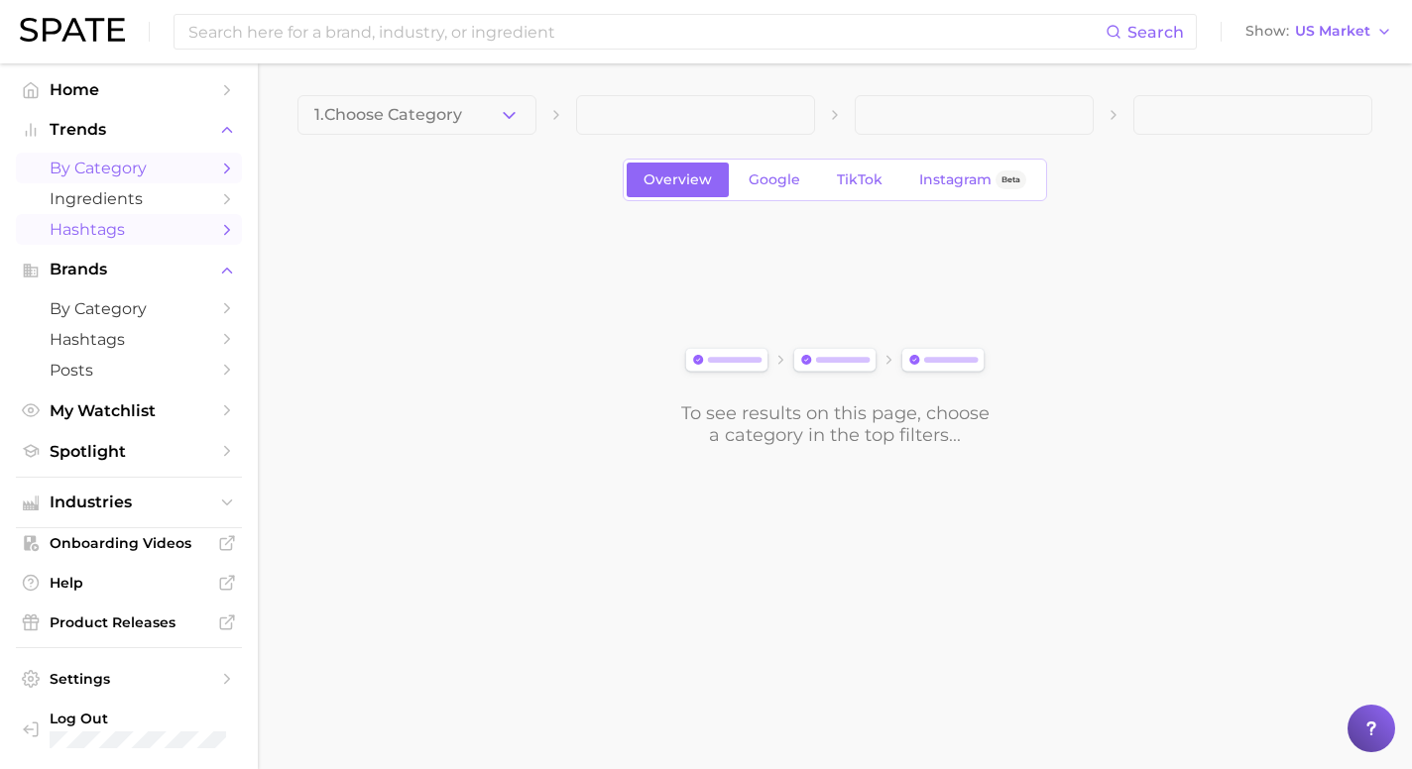
scroll to position [9, 0]
click at [219, 223] on icon "Sidebar" at bounding box center [227, 229] width 18 height 18
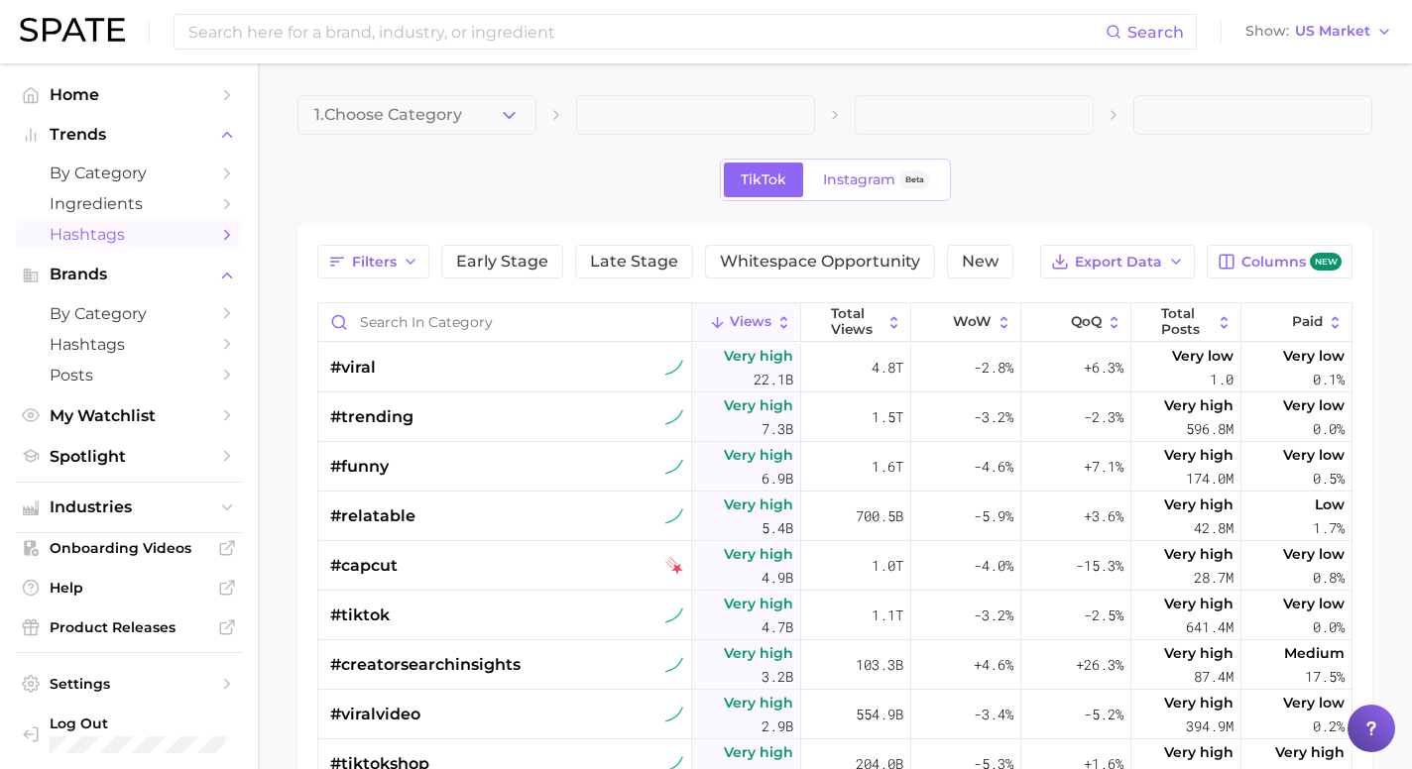
scroll to position [7, 0]
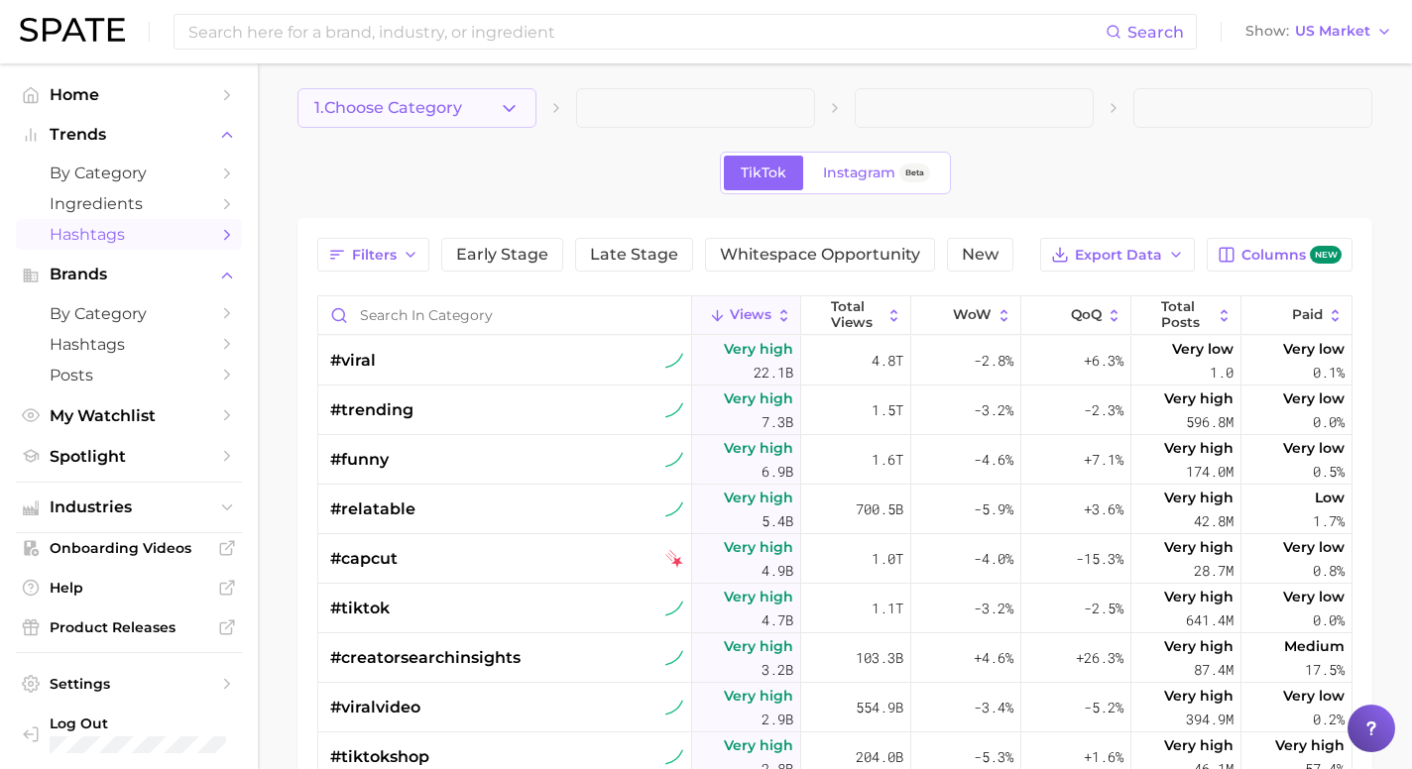
click at [503, 102] on icon "button" at bounding box center [509, 108] width 21 height 21
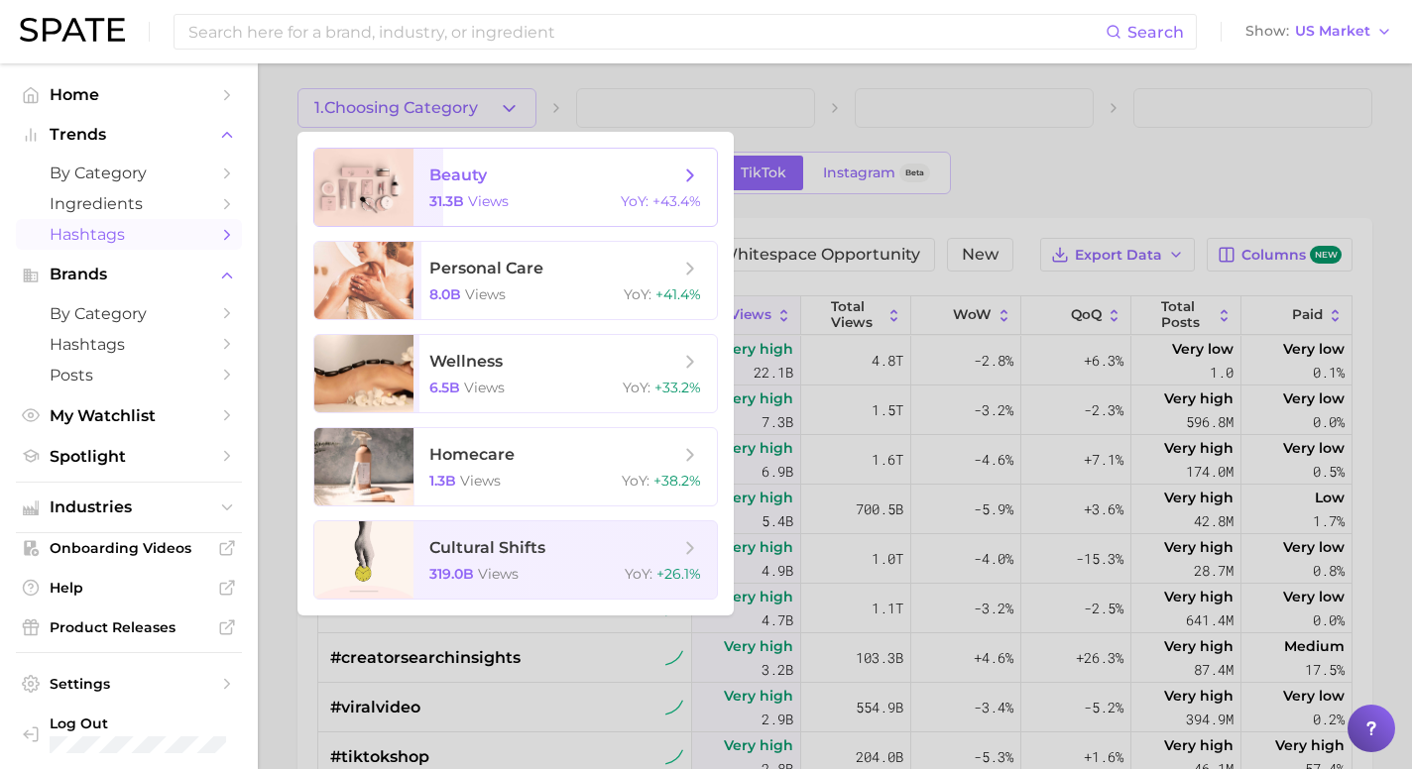
click at [690, 177] on polyline at bounding box center [690, 175] width 5 height 11
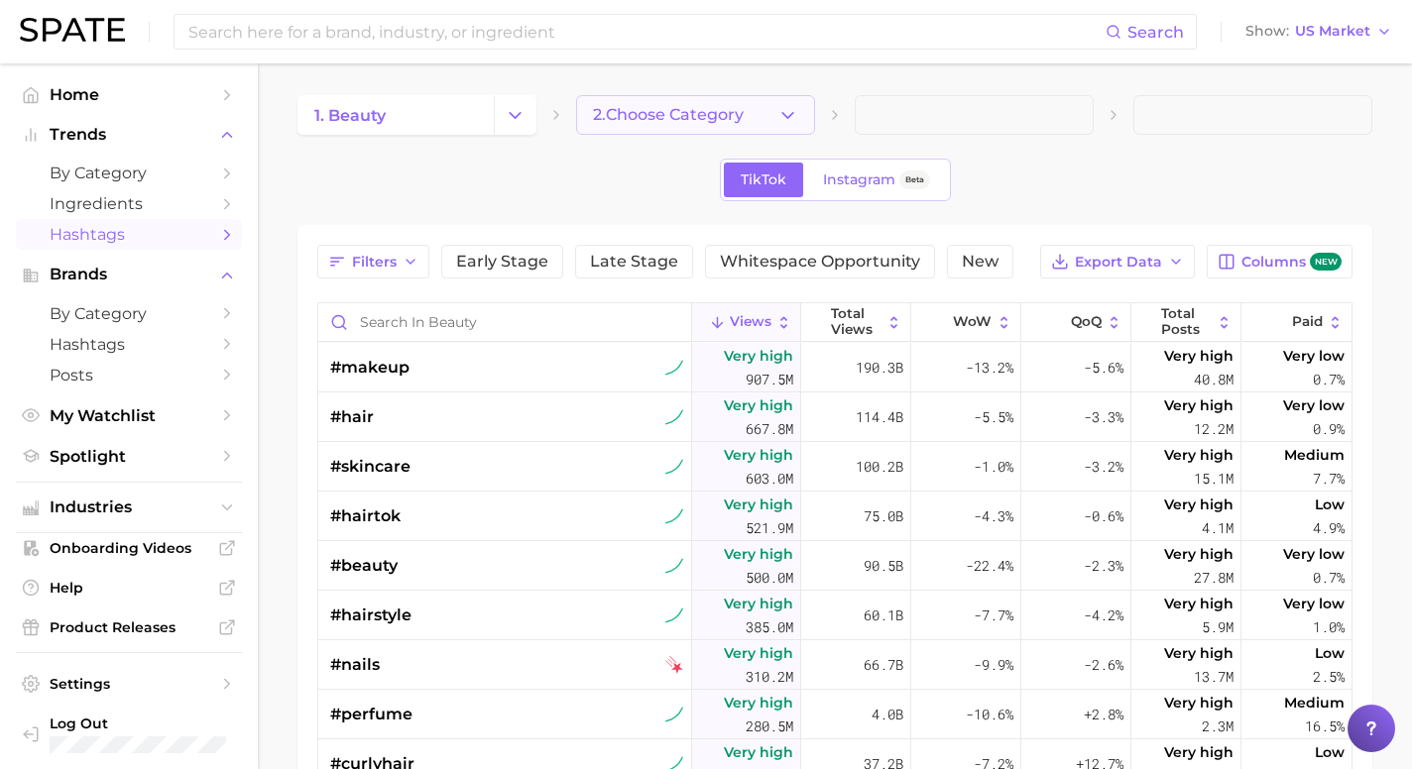
click at [800, 108] on button "2. Choose Category" at bounding box center [695, 115] width 239 height 40
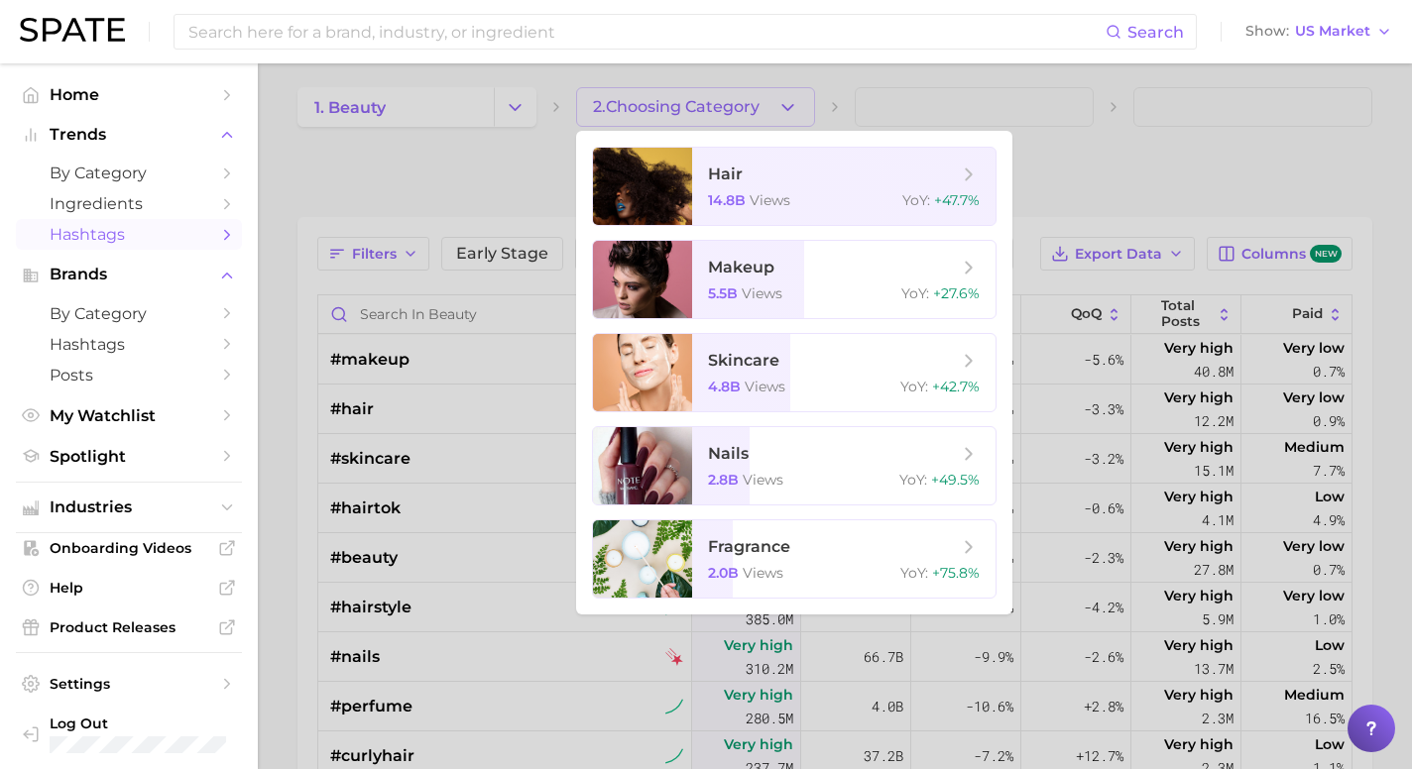
click at [853, 336] on ul "hair 14.8b views YoY : +47.7% makeup 5.5b views YoY : +27.6% skincare 4.8b view…" at bounding box center [794, 373] width 436 height 484
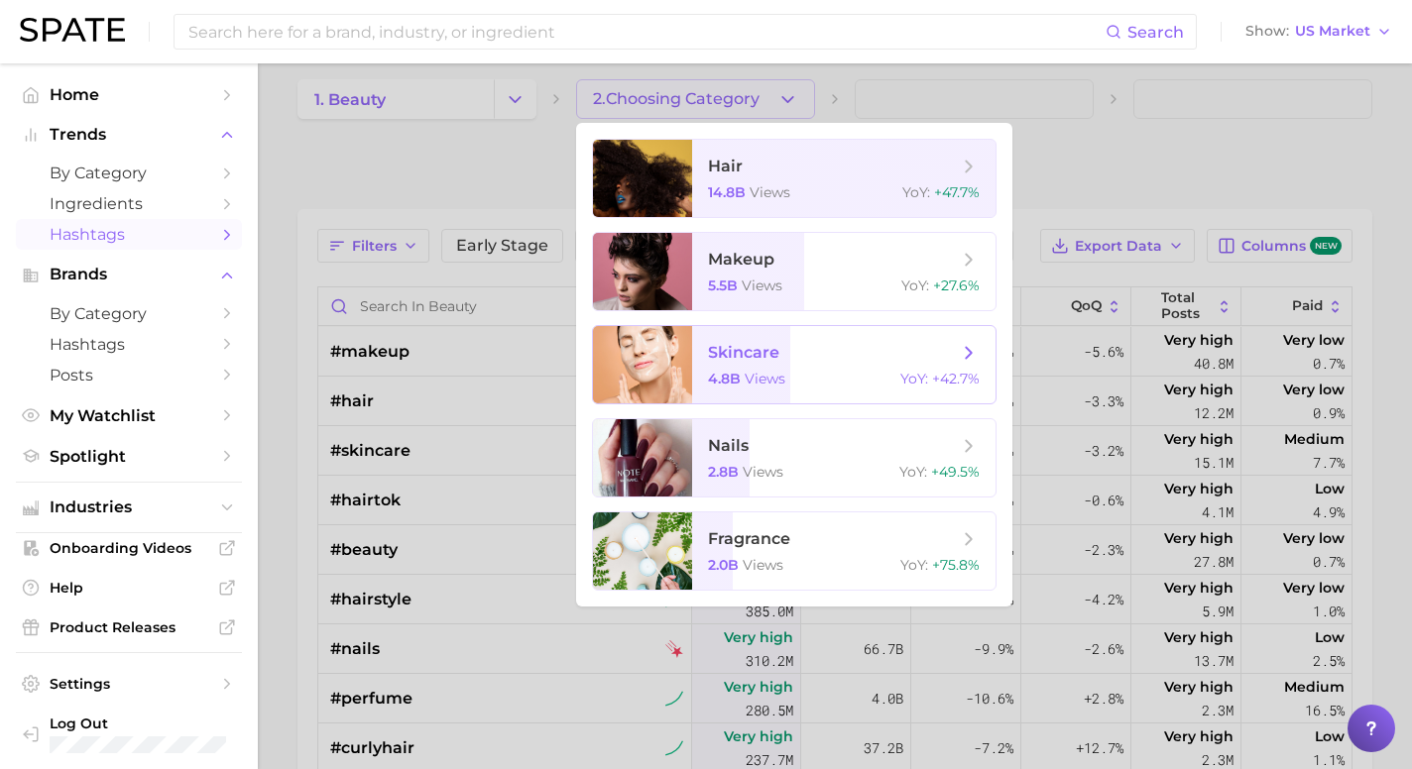
click at [853, 346] on span "skincare" at bounding box center [833, 353] width 250 height 22
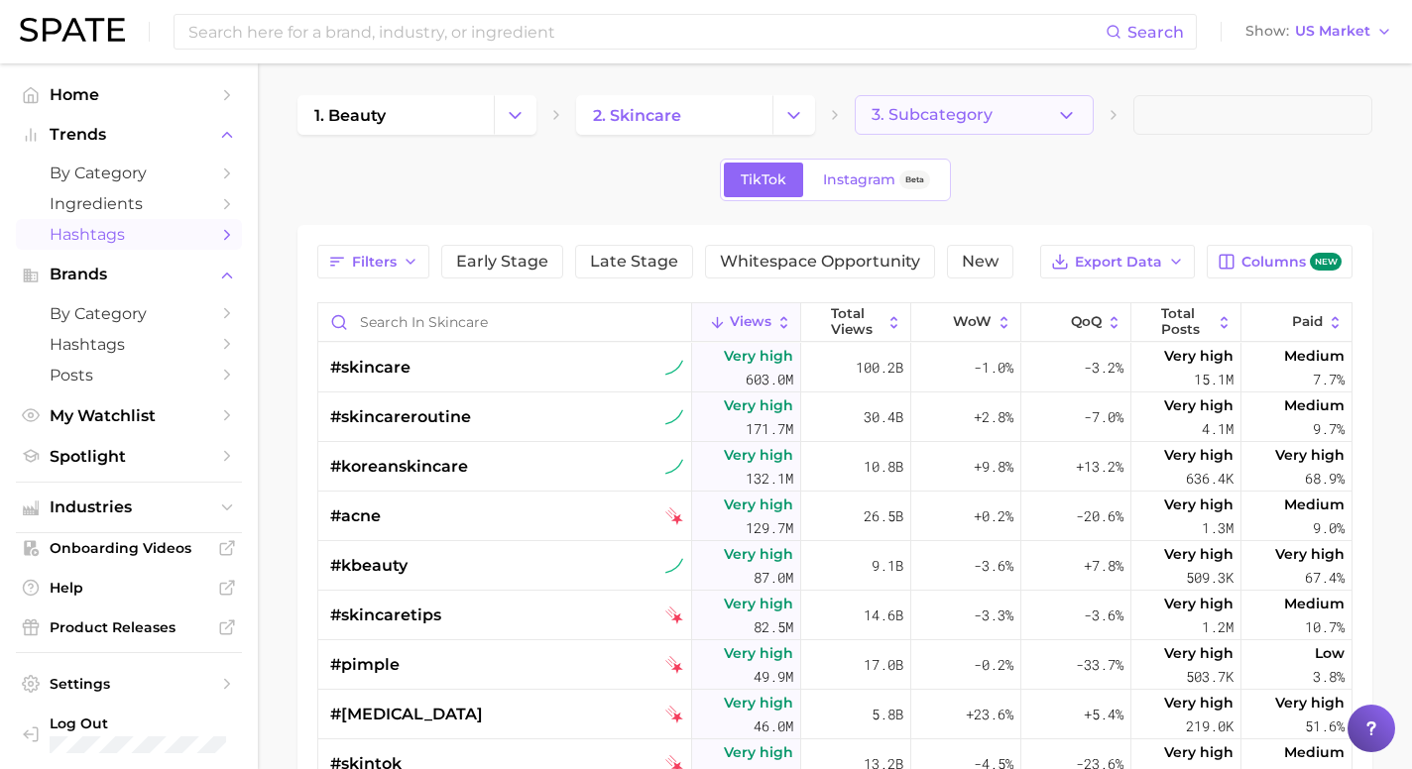
click at [1082, 118] on button "3. Subcategory" at bounding box center [974, 115] width 239 height 40
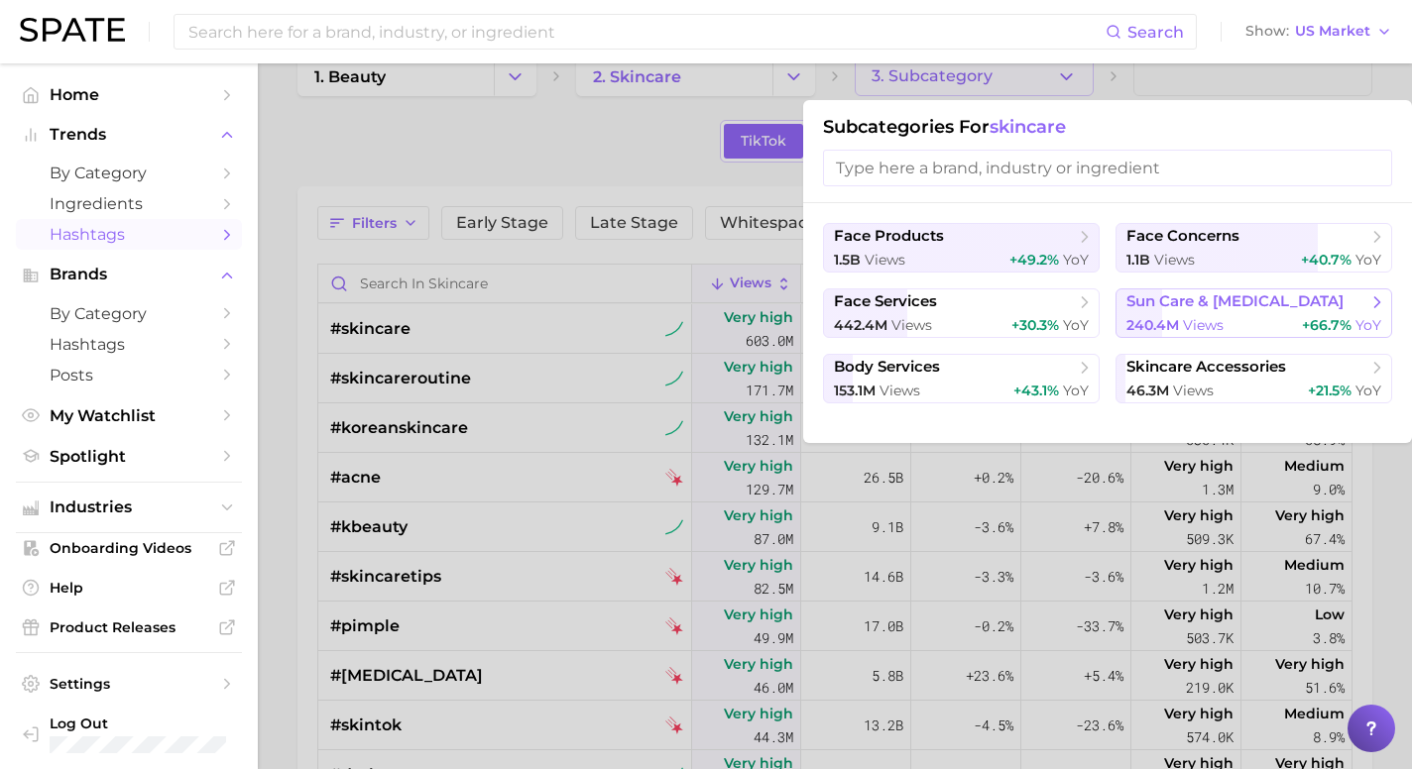
scroll to position [44, 0]
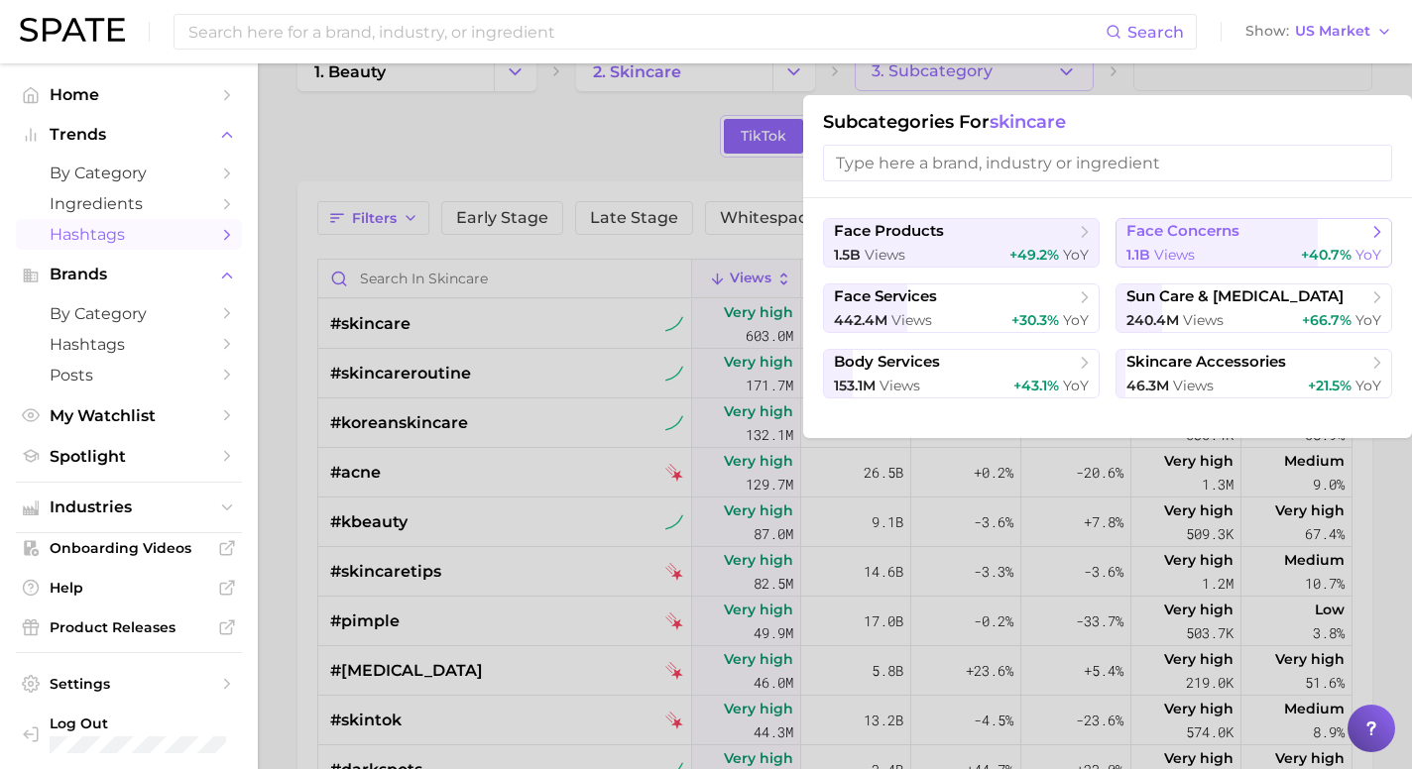
click at [1375, 231] on icon at bounding box center [1377, 232] width 20 height 20
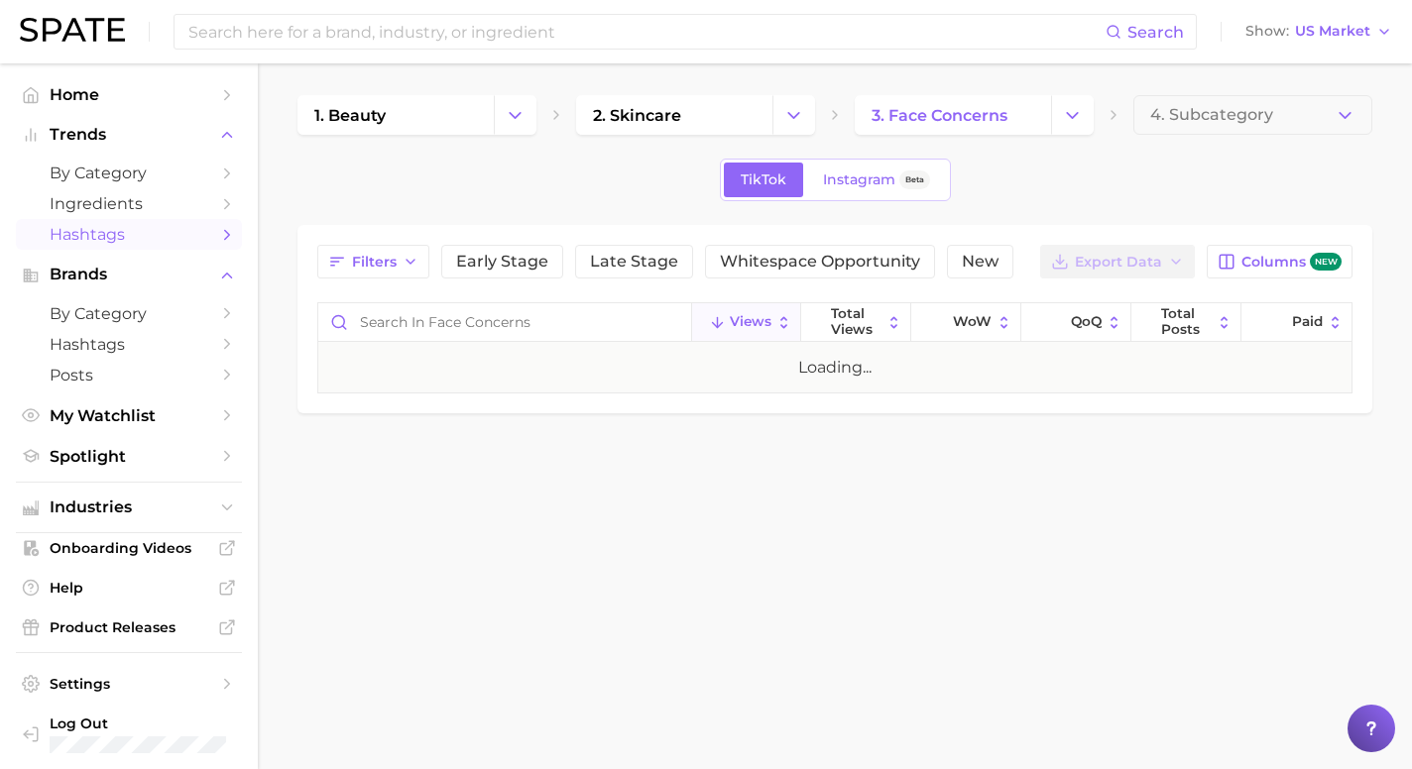
click at [1243, 127] on button "4. Subcategory" at bounding box center [1252, 115] width 239 height 40
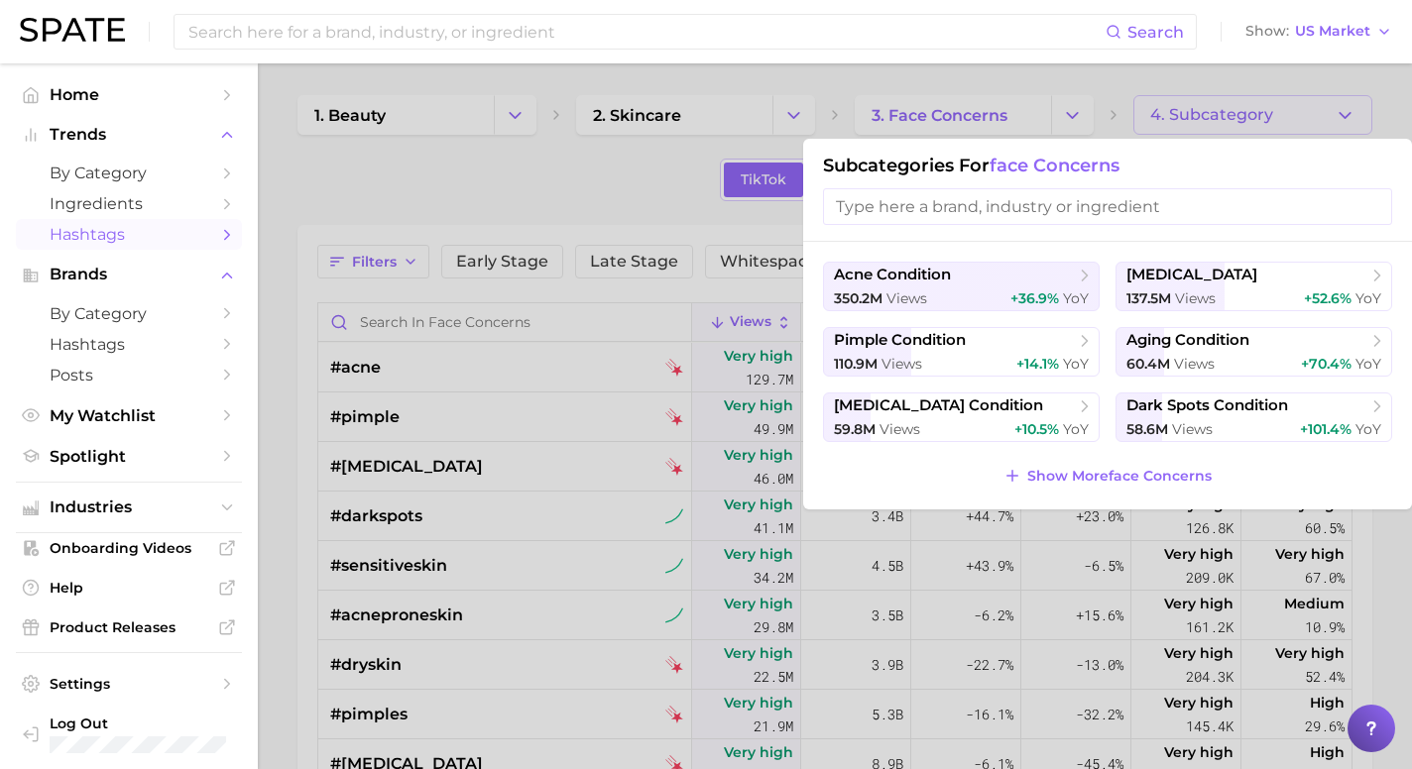
click at [566, 160] on div at bounding box center [706, 384] width 1412 height 769
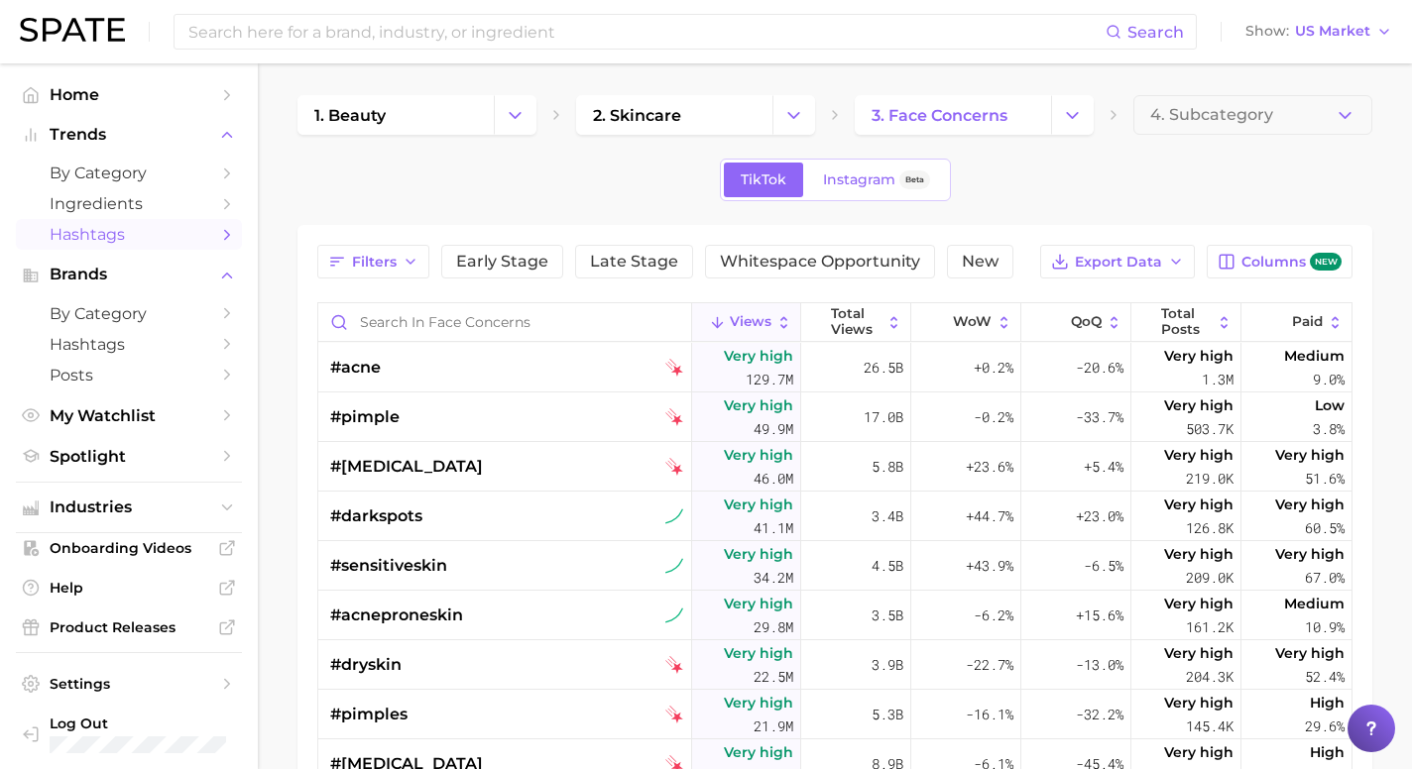
scroll to position [2, 0]
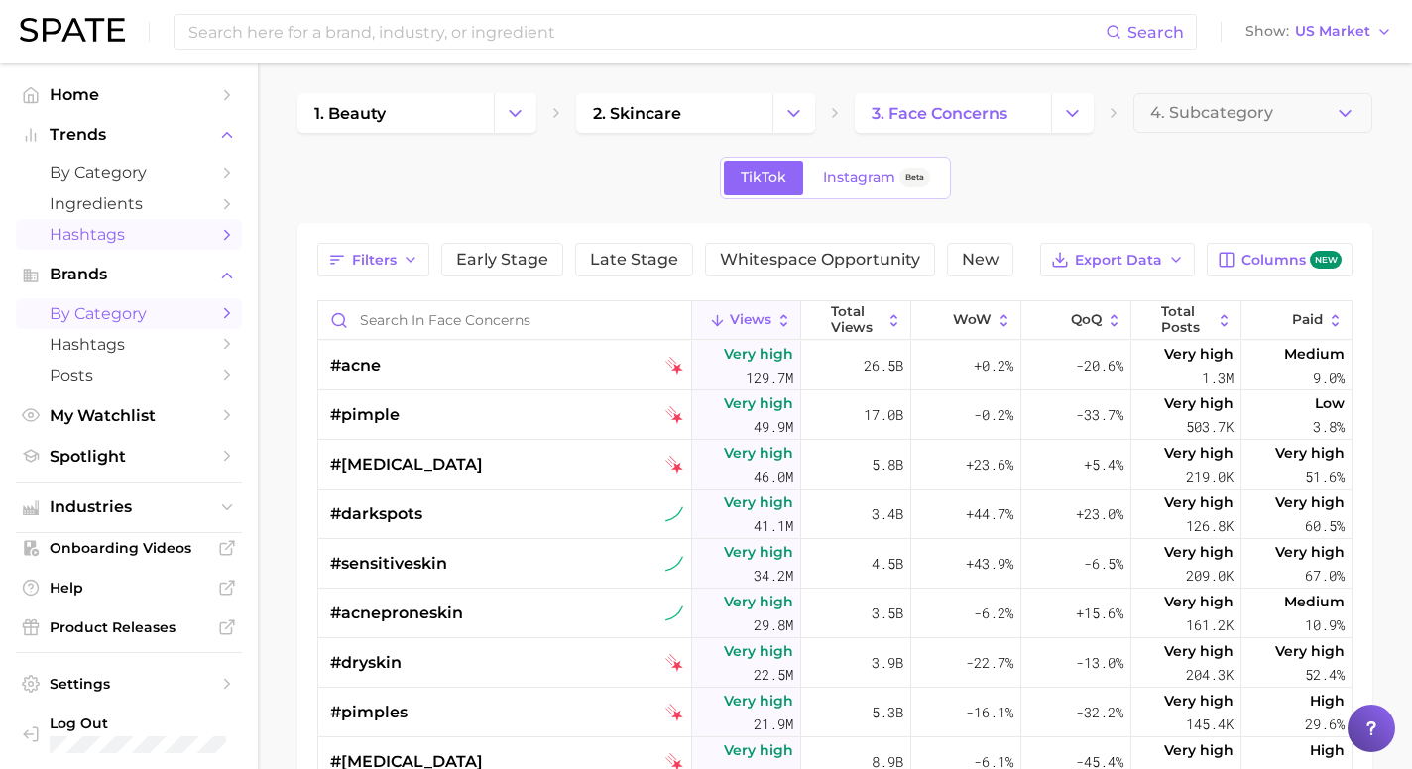
click at [229, 313] on icon "Sidebar" at bounding box center [227, 313] width 18 height 18
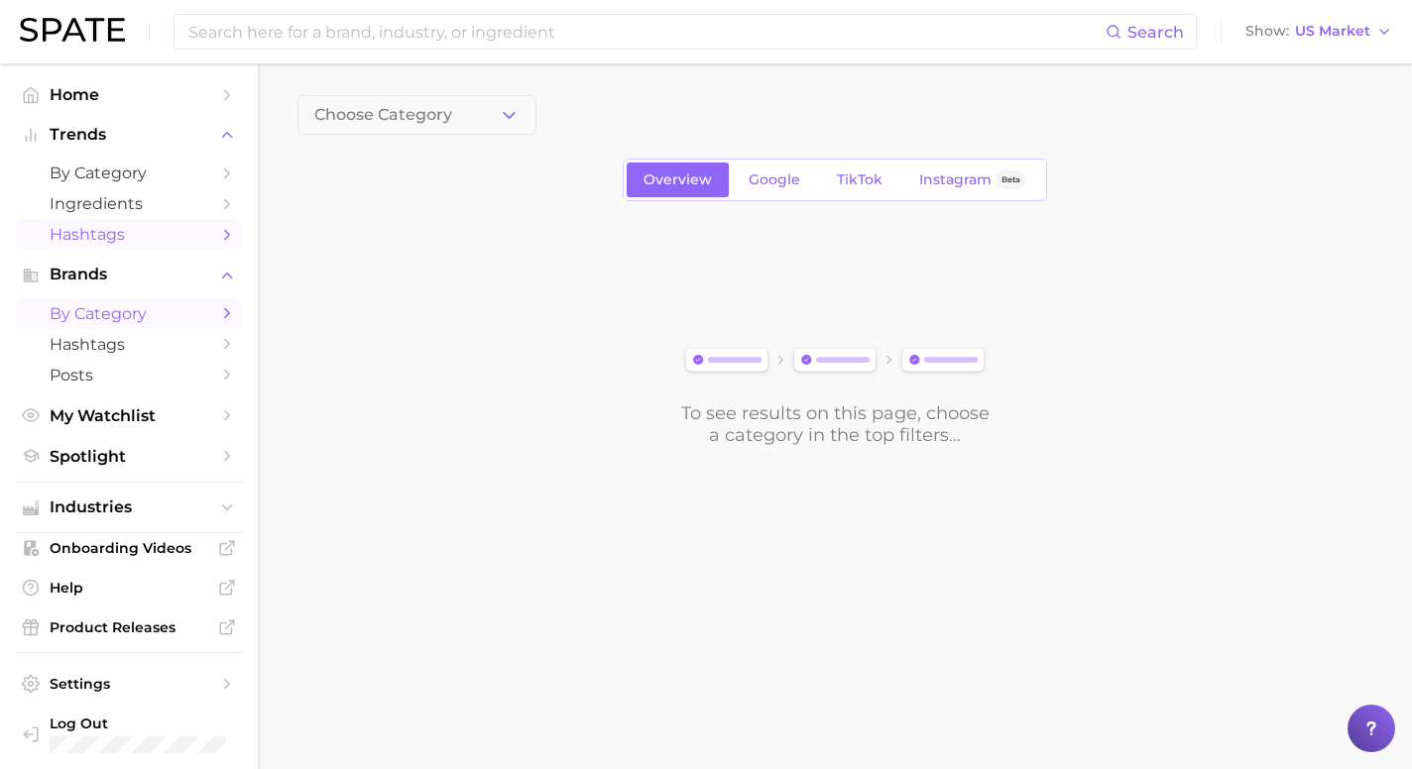
click at [233, 236] on icon "Sidebar" at bounding box center [227, 235] width 18 height 18
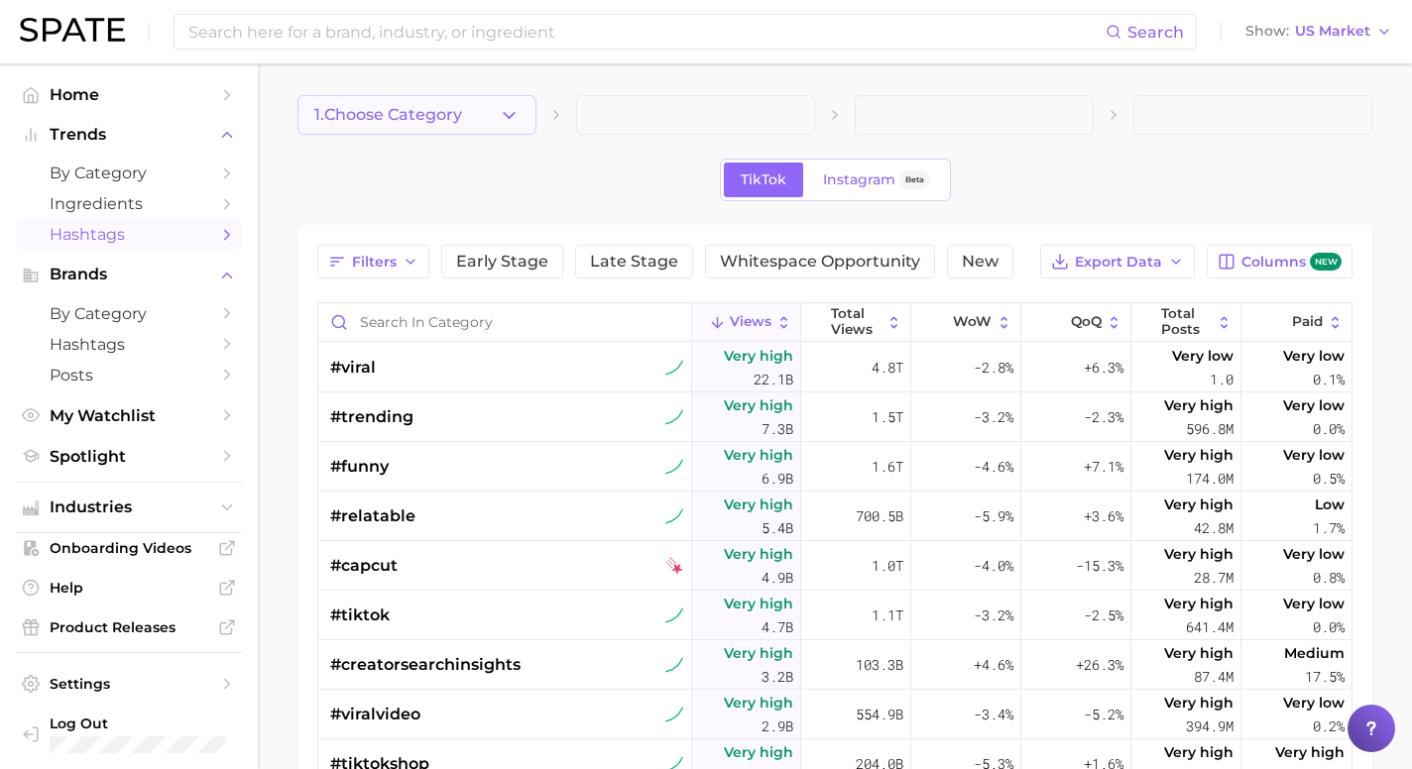
click at [513, 111] on icon "button" at bounding box center [509, 115] width 21 height 21
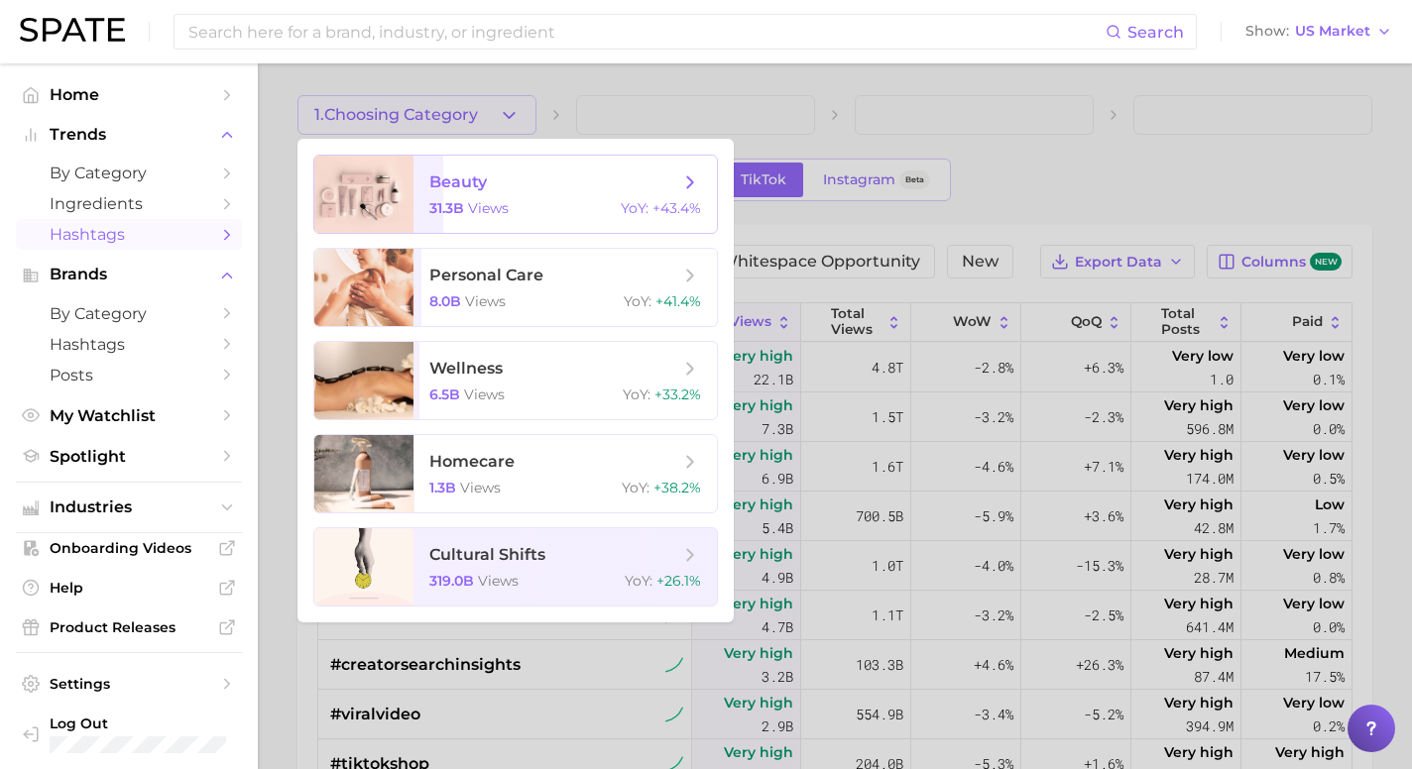
click at [595, 194] on span "beauty 31.3b views YoY : +43.4%" at bounding box center [564, 194] width 303 height 77
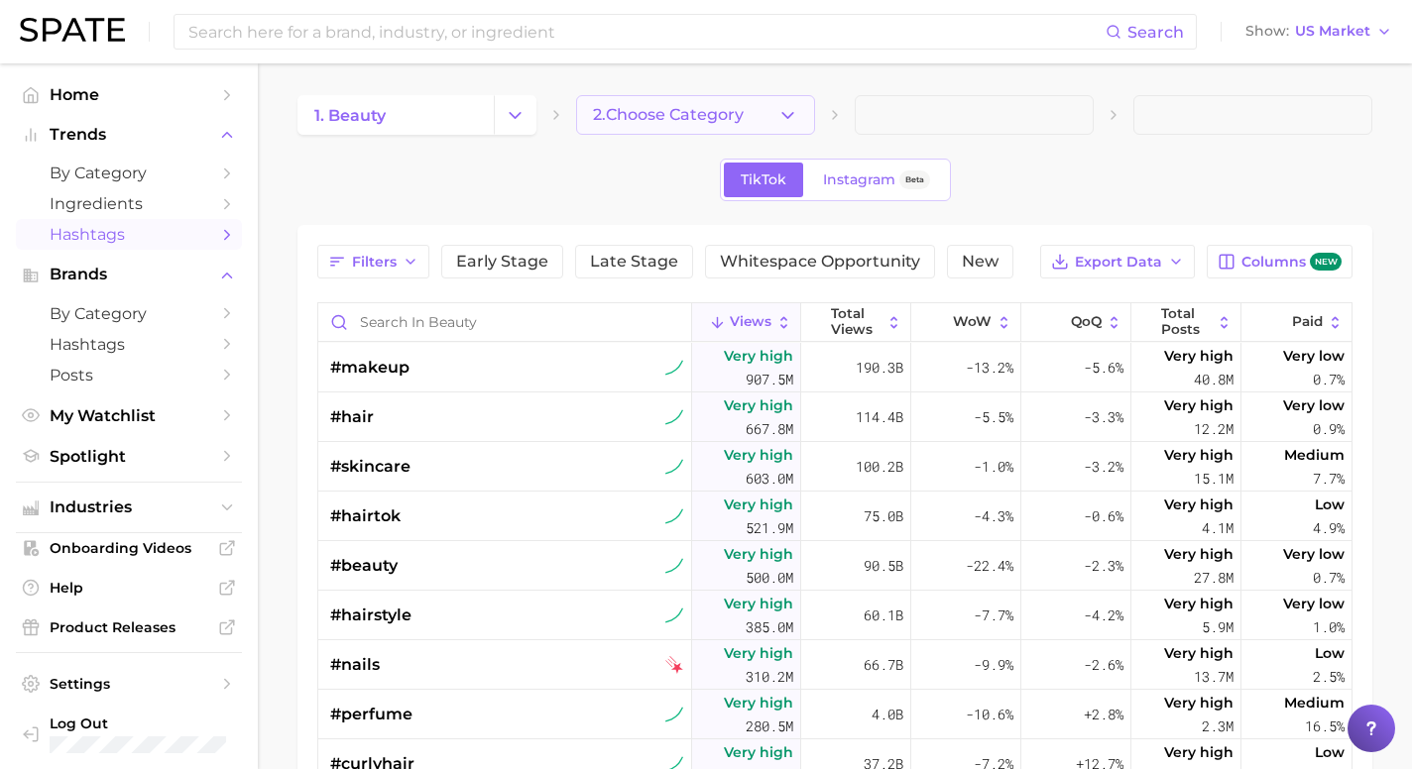
click at [764, 110] on button "2. Choose Category" at bounding box center [695, 115] width 239 height 40
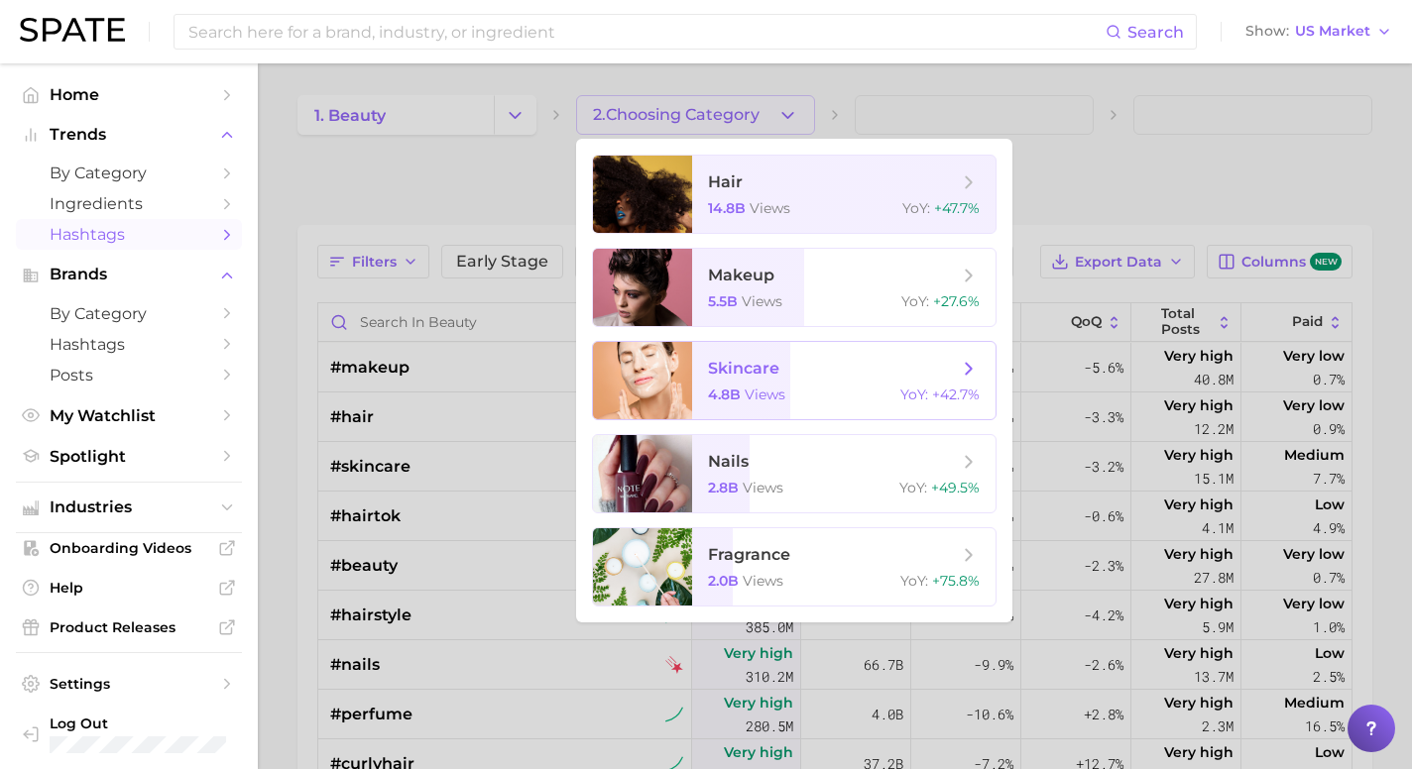
click at [965, 371] on icon at bounding box center [969, 369] width 22 height 22
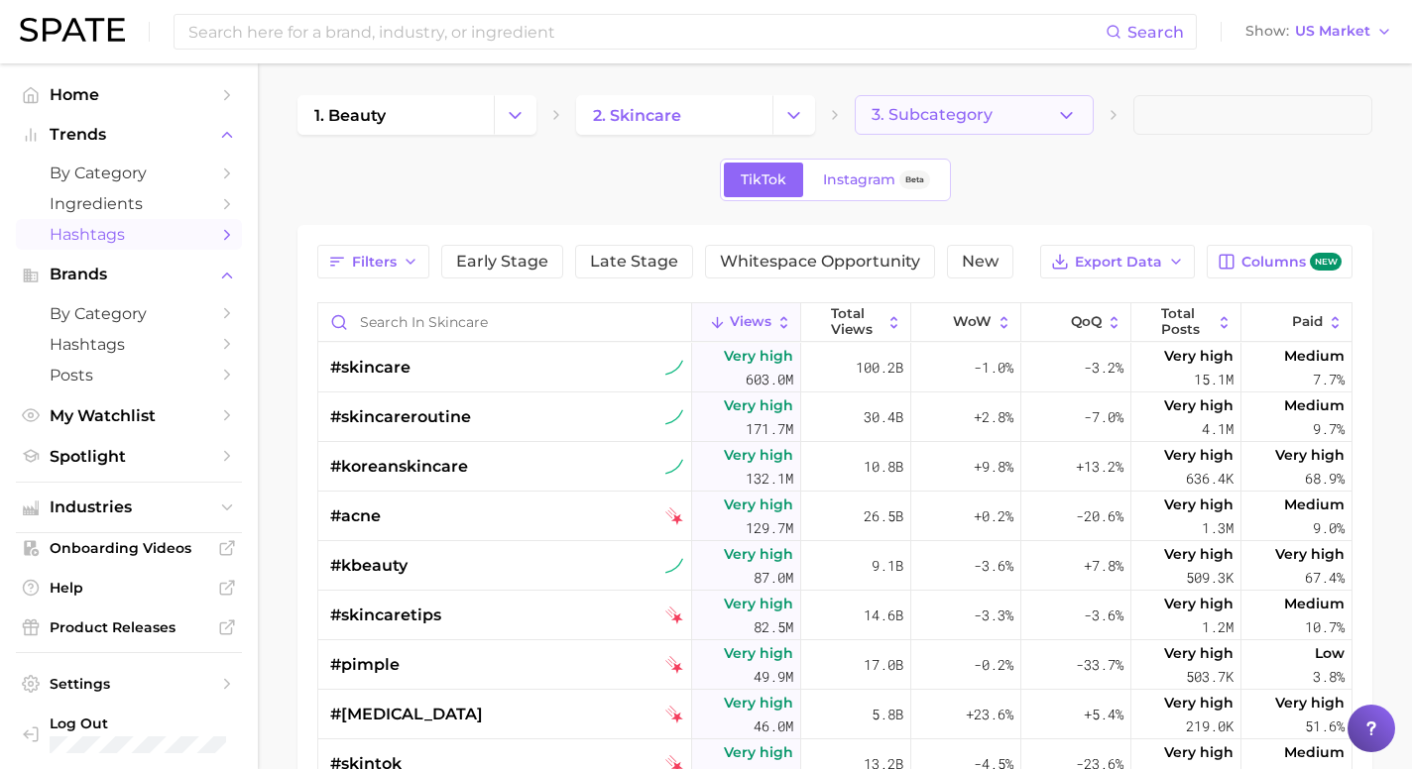
click at [1067, 106] on icon "button" at bounding box center [1066, 115] width 21 height 21
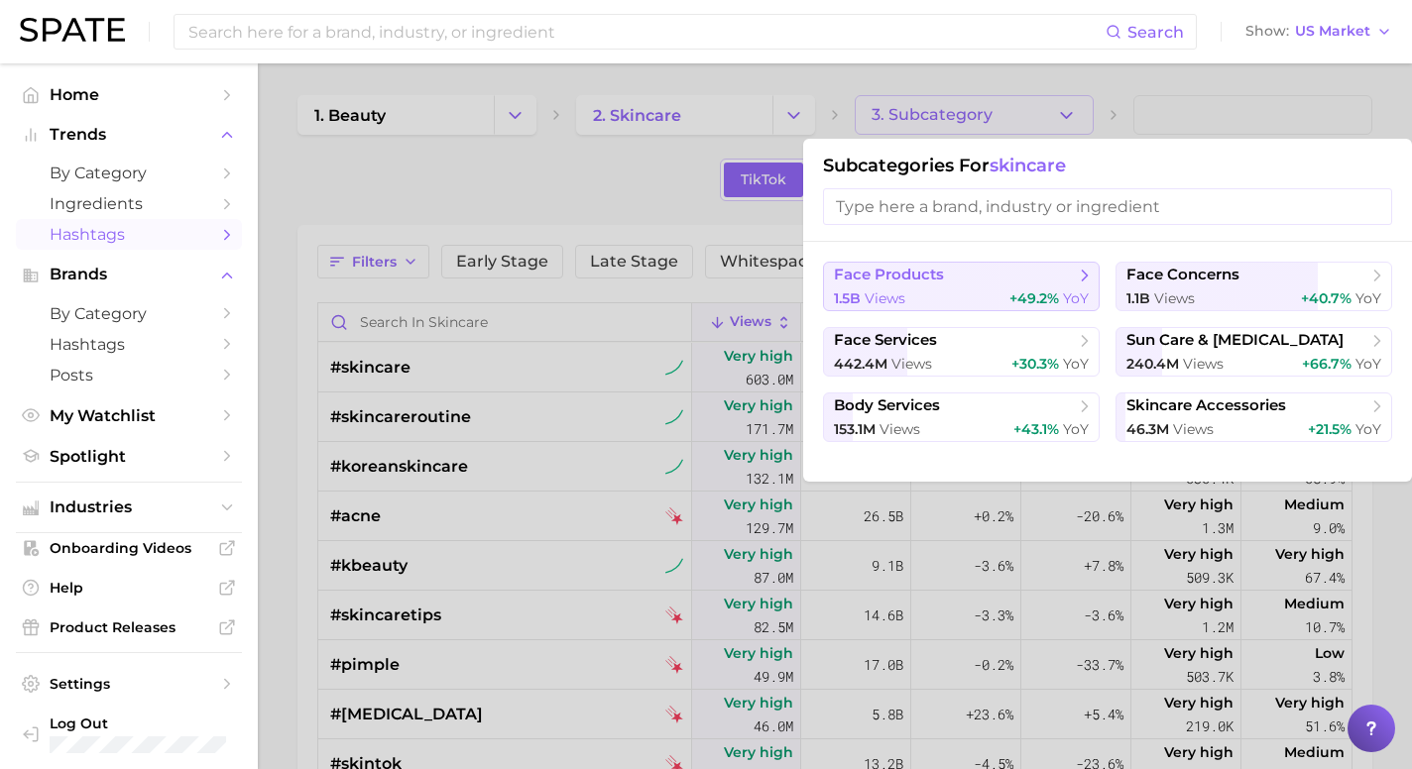
click at [1073, 273] on span "face products" at bounding box center [954, 276] width 241 height 20
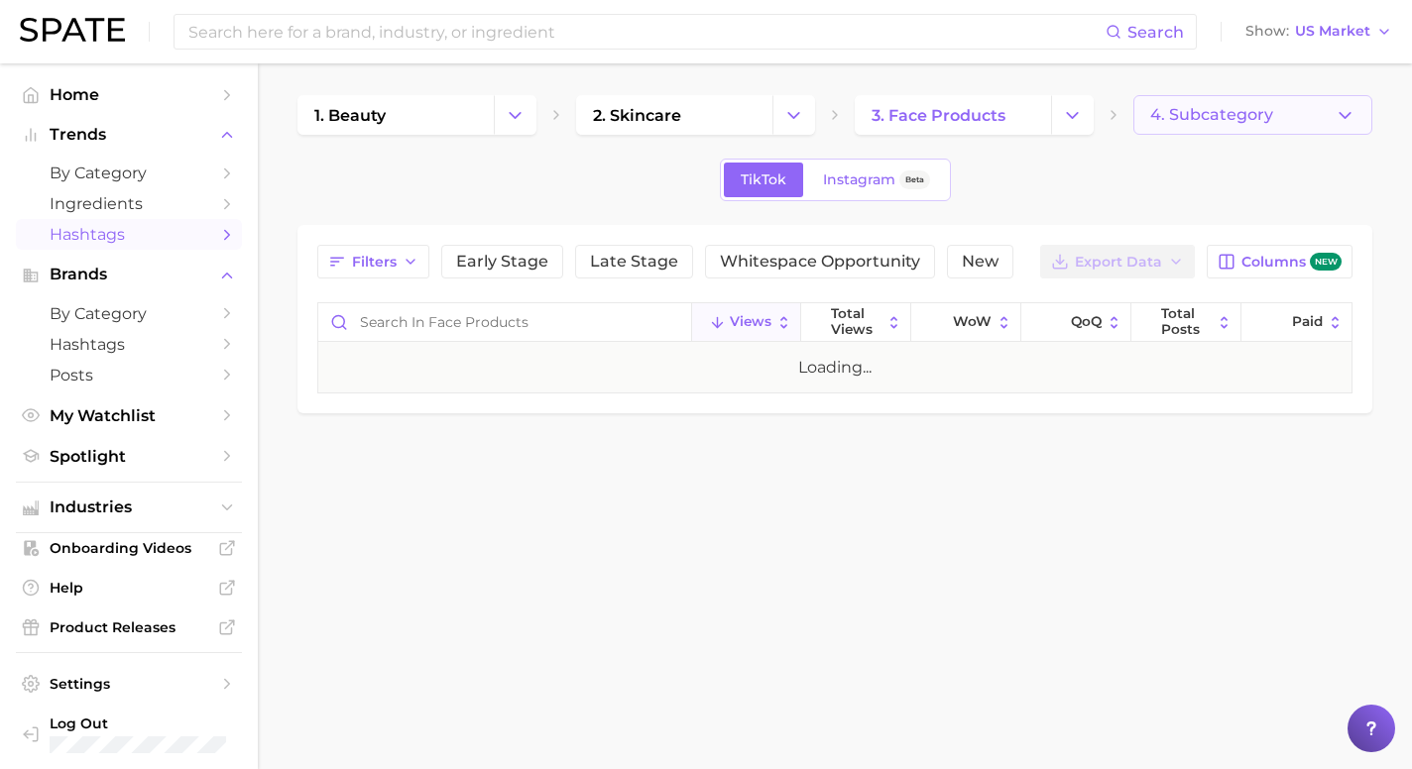
click at [1195, 120] on span "4. Subcategory" at bounding box center [1211, 115] width 123 height 18
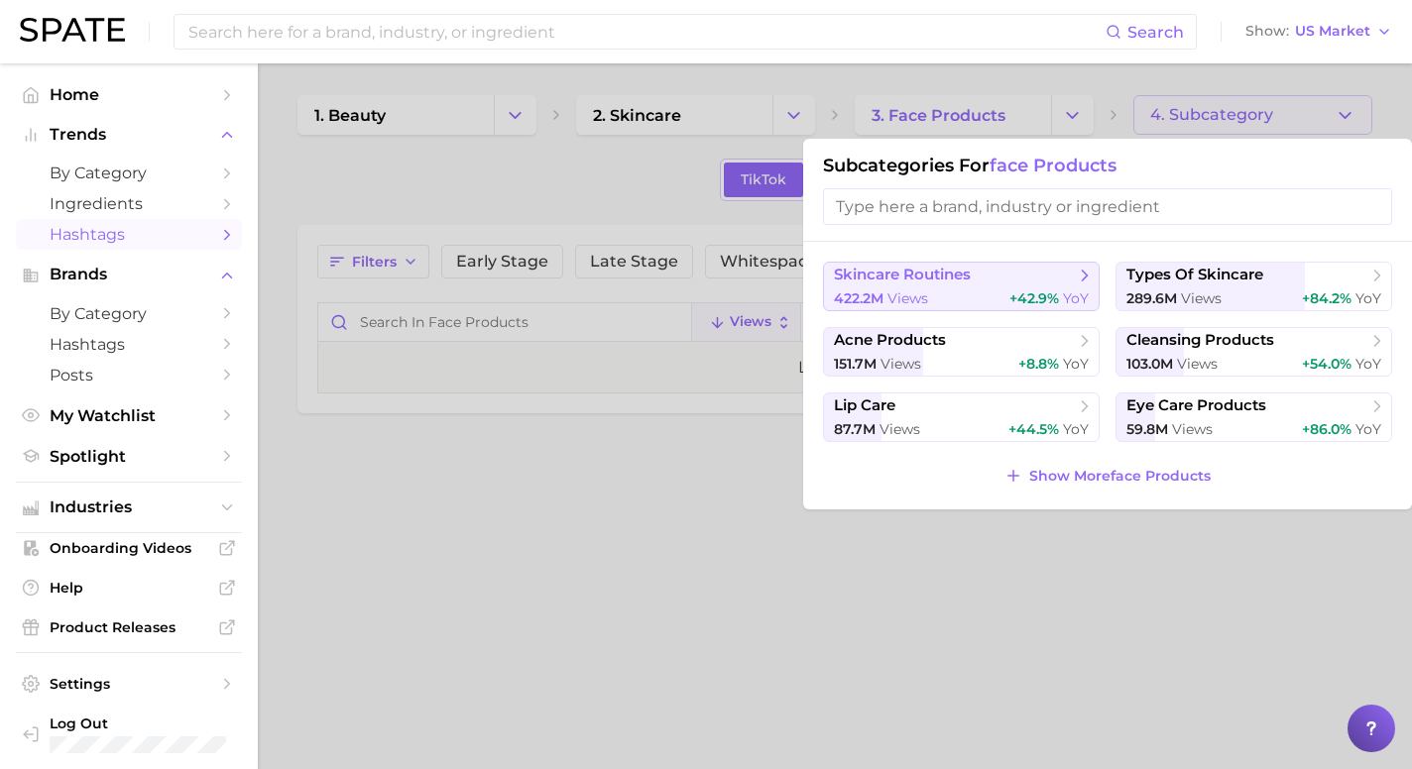
click at [1048, 284] on span "skincare routines" at bounding box center [954, 276] width 241 height 20
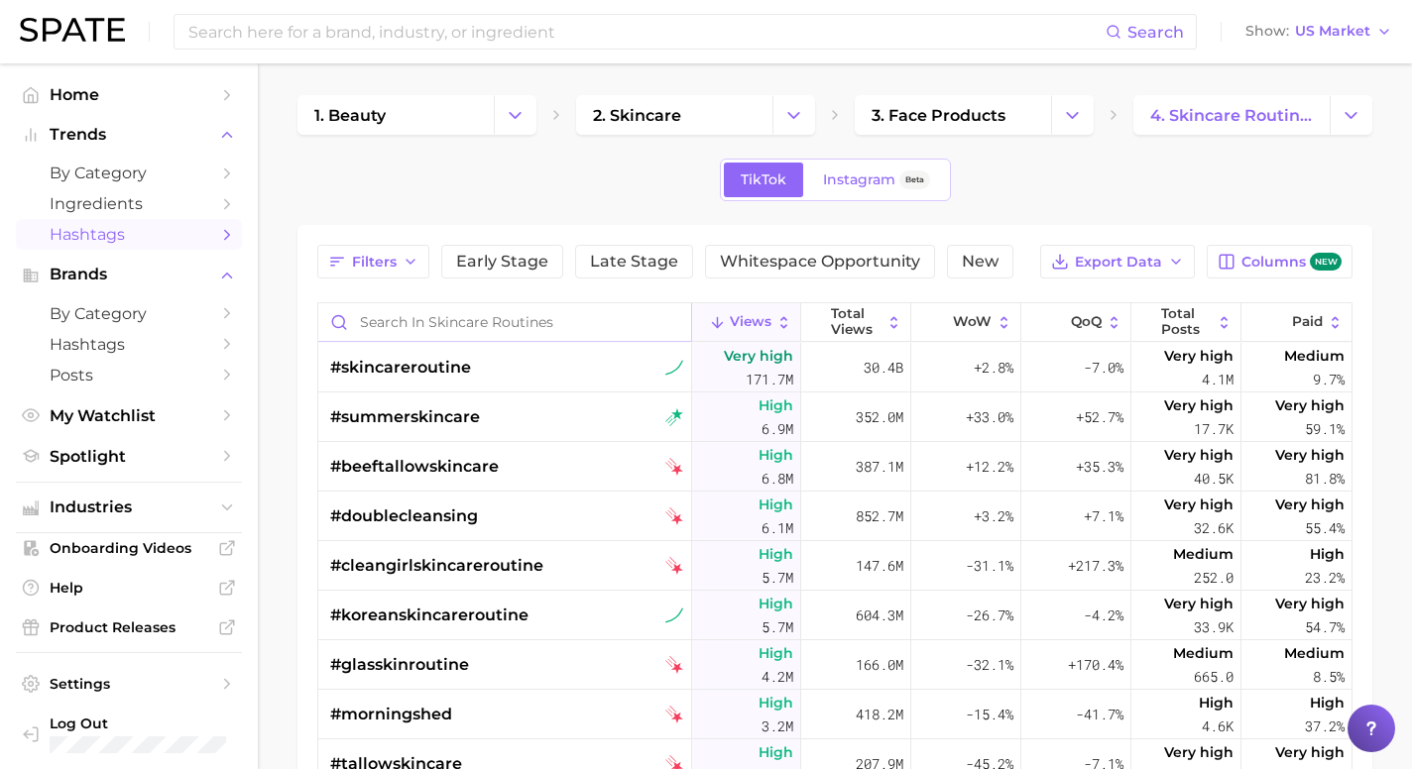
click at [484, 327] on input "Search in skincare routines" at bounding box center [504, 322] width 373 height 38
type input "kbeauty"
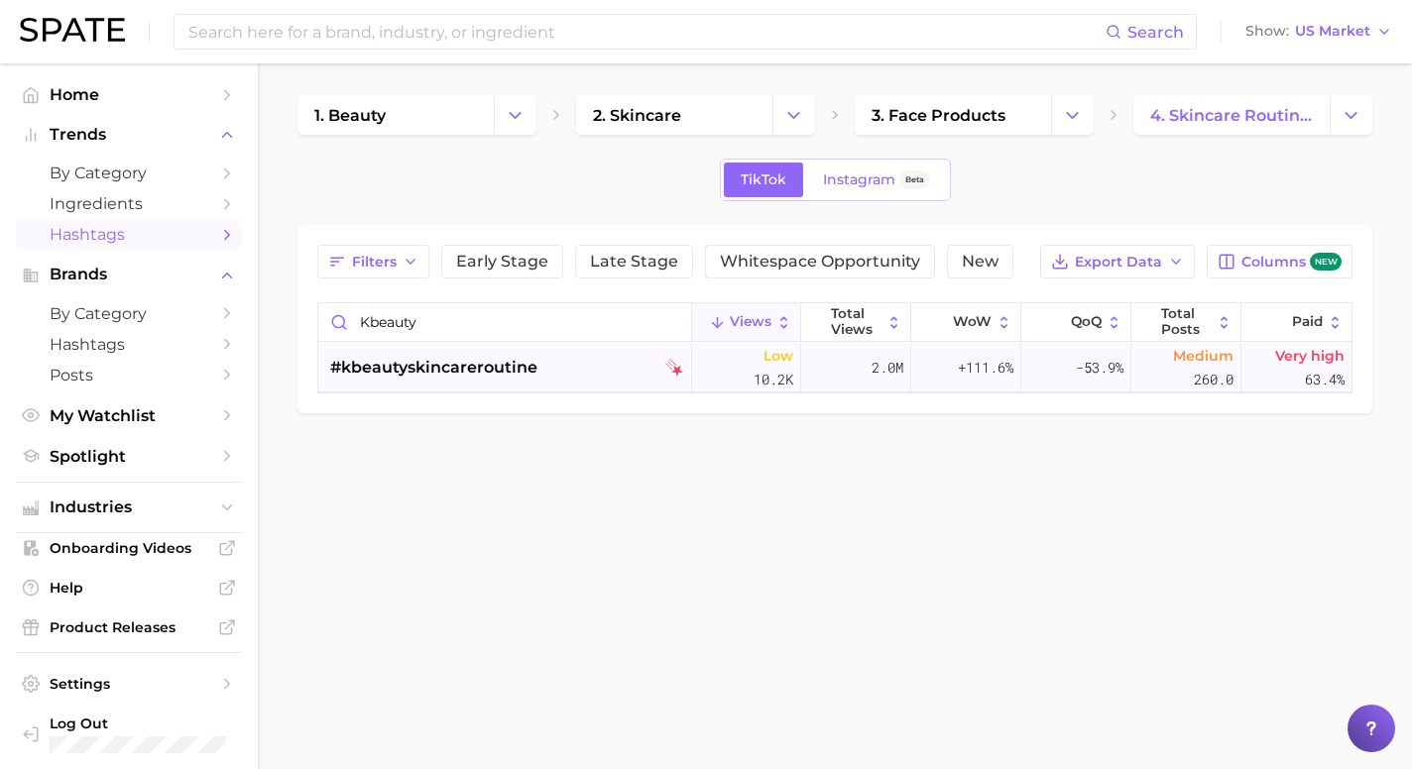
click at [353, 373] on span "#kbeautyskincareroutine" at bounding box center [433, 368] width 207 height 24
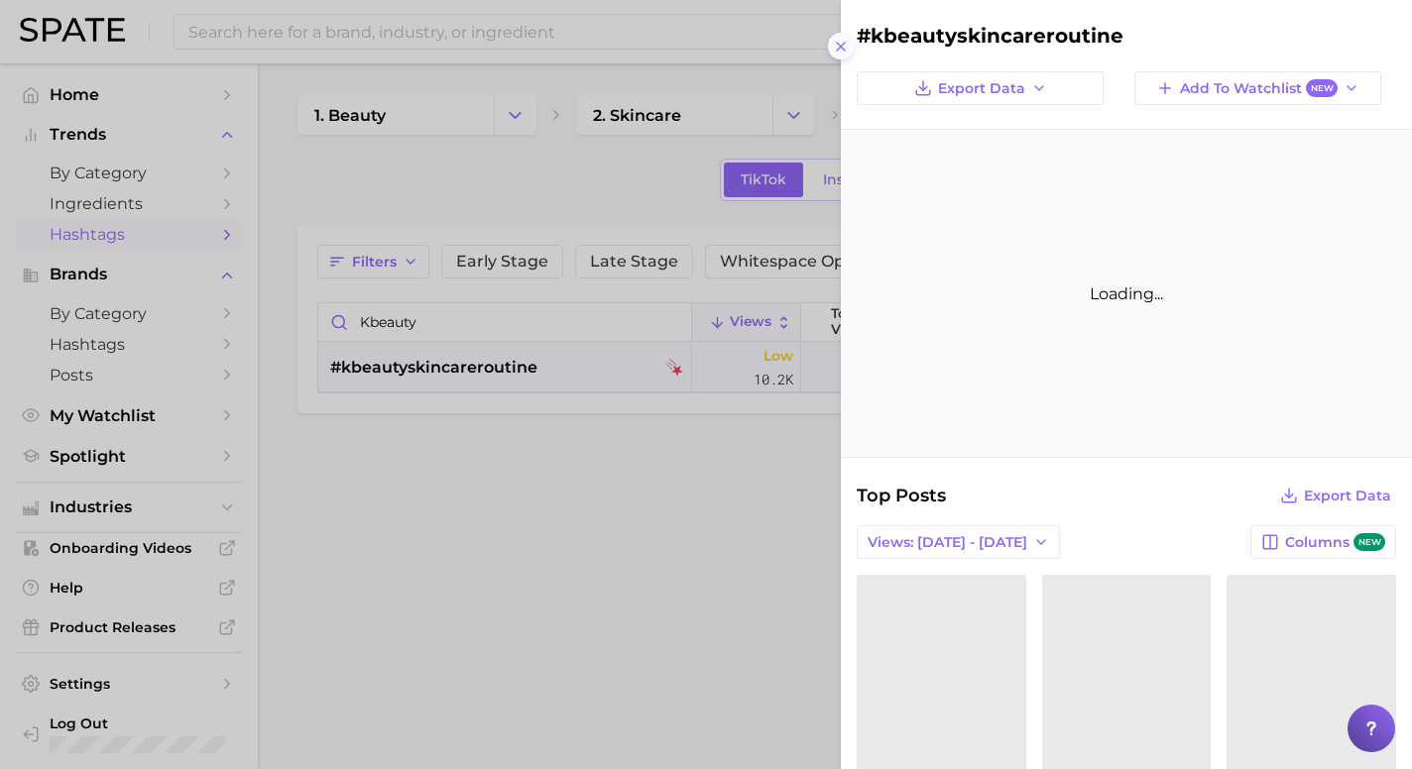
click at [843, 51] on icon at bounding box center [841, 47] width 16 height 16
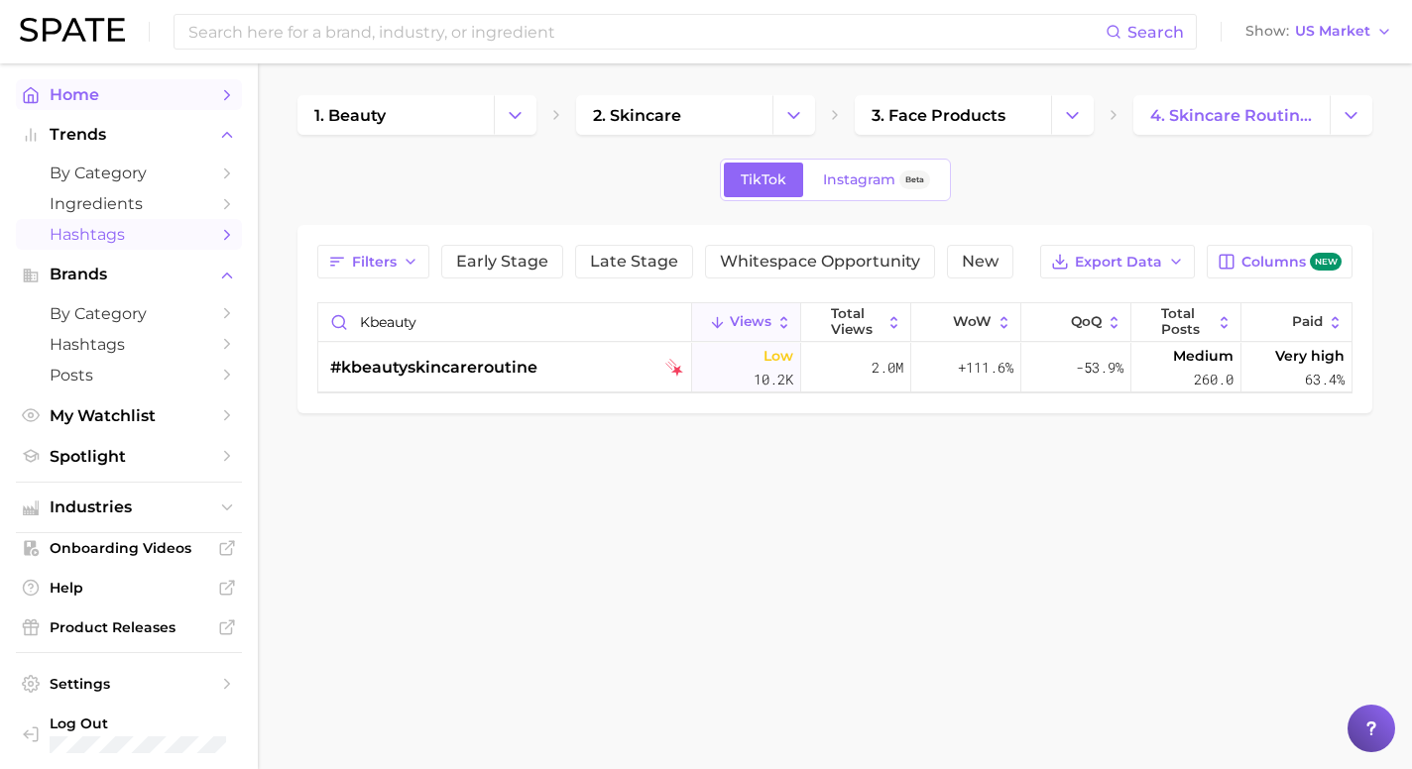
scroll to position [1, 0]
click at [216, 97] on link "Home" at bounding box center [129, 93] width 226 height 31
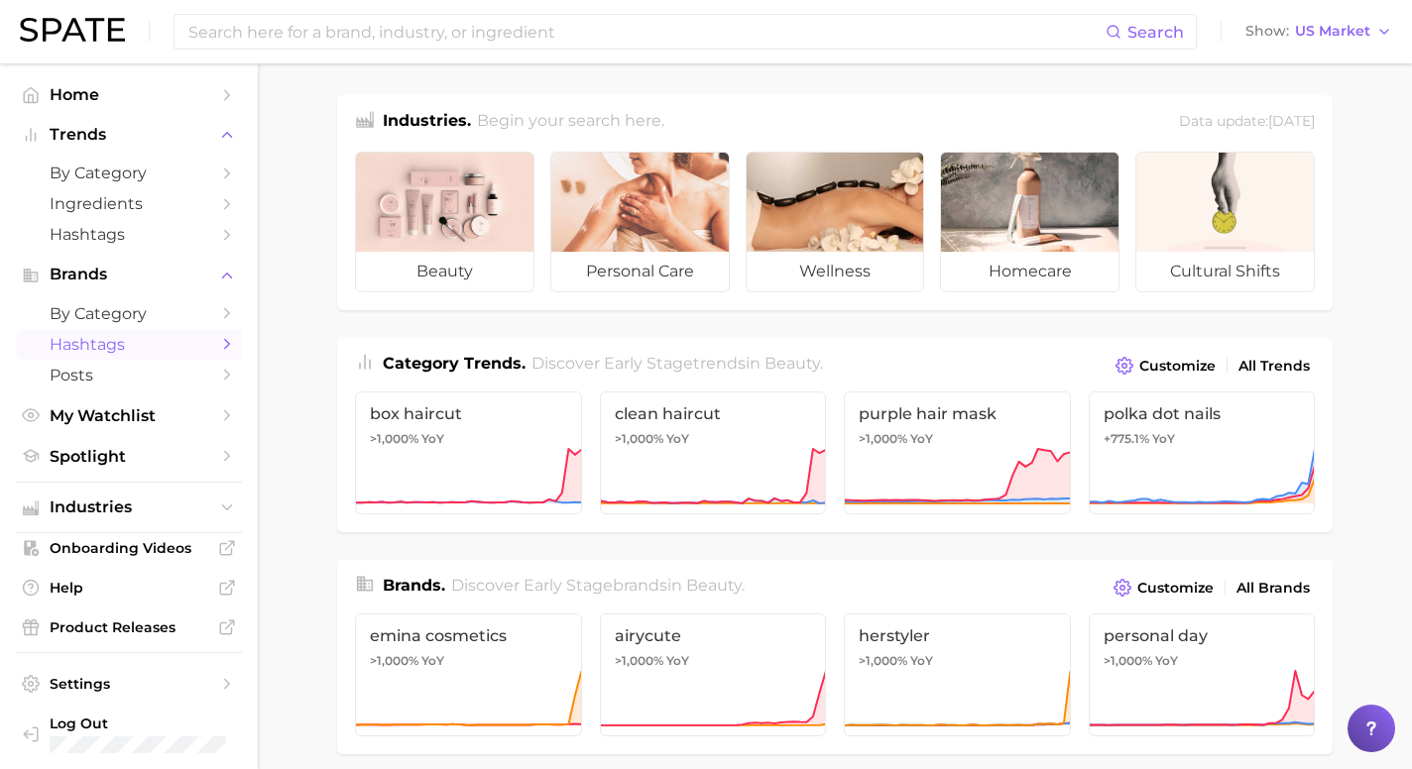
scroll to position [9, 0]
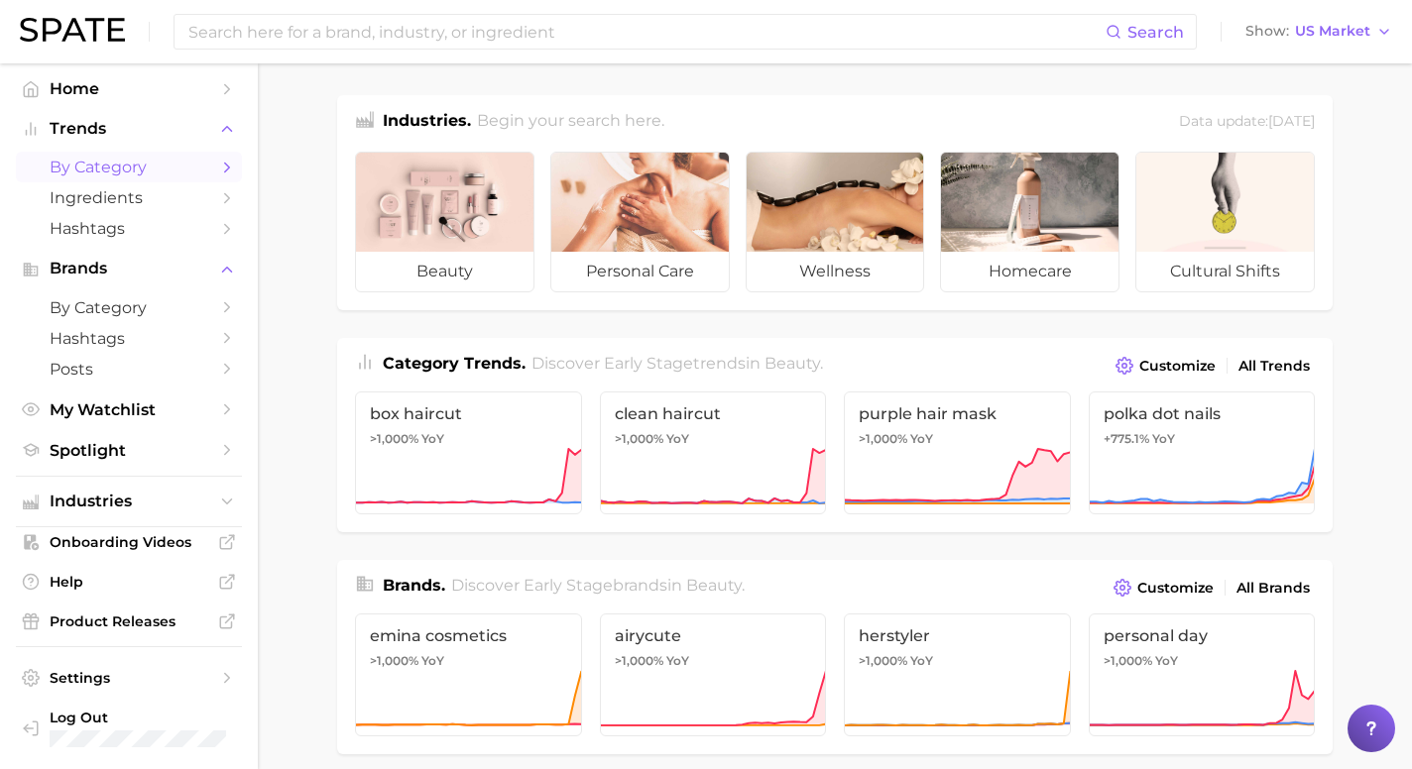
click at [224, 163] on icon "Sidebar" at bounding box center [227, 168] width 18 height 18
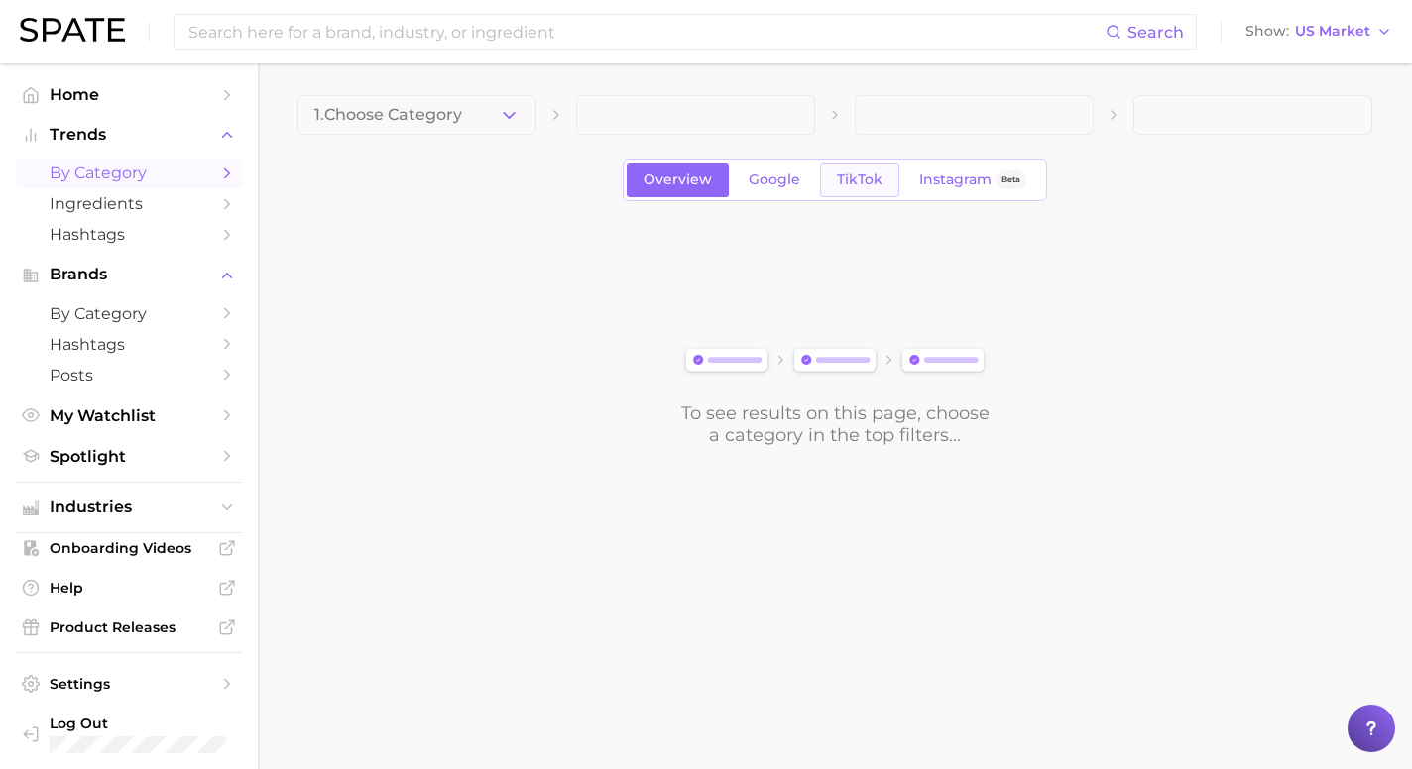
click at [820, 170] on link "TikTok" at bounding box center [859, 180] width 79 height 35
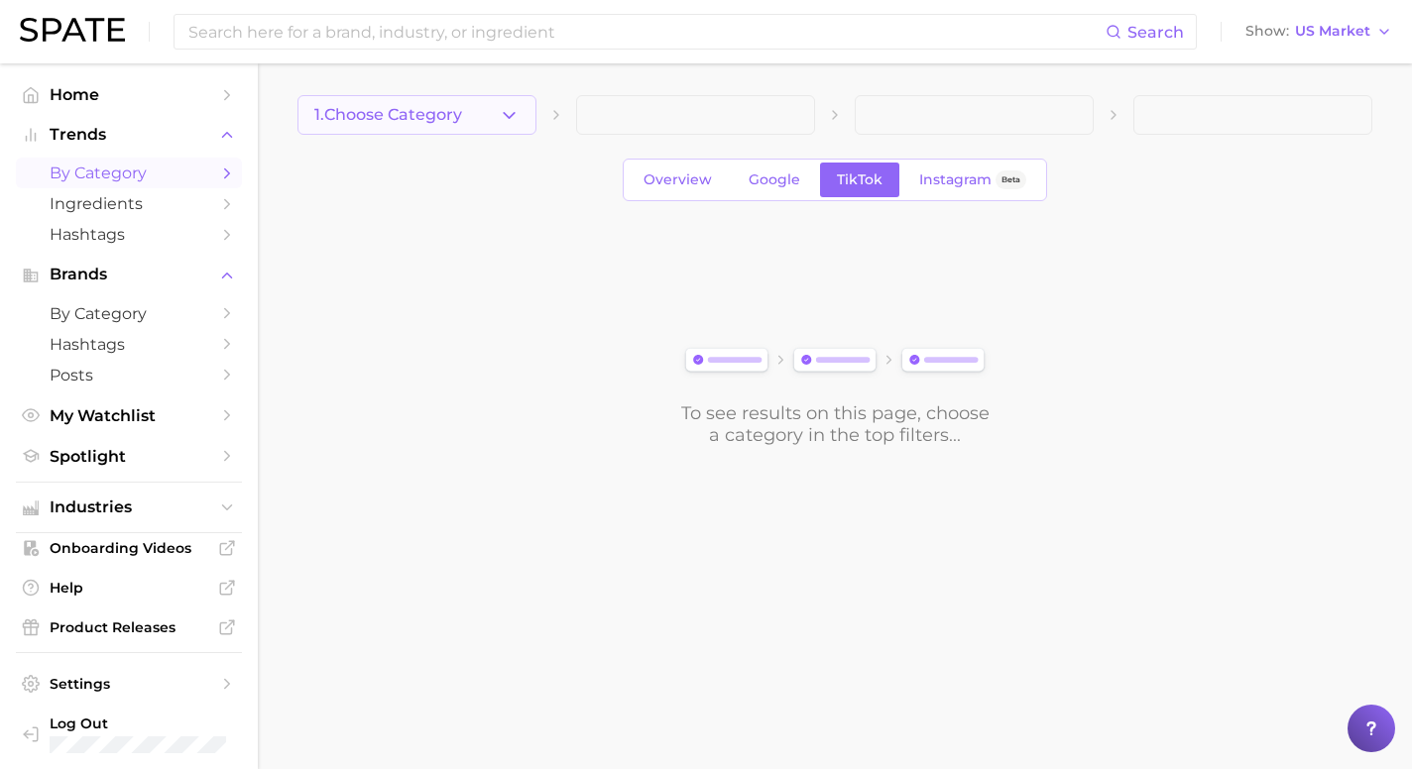
click at [498, 123] on button "1. Choose Category" at bounding box center [416, 115] width 239 height 40
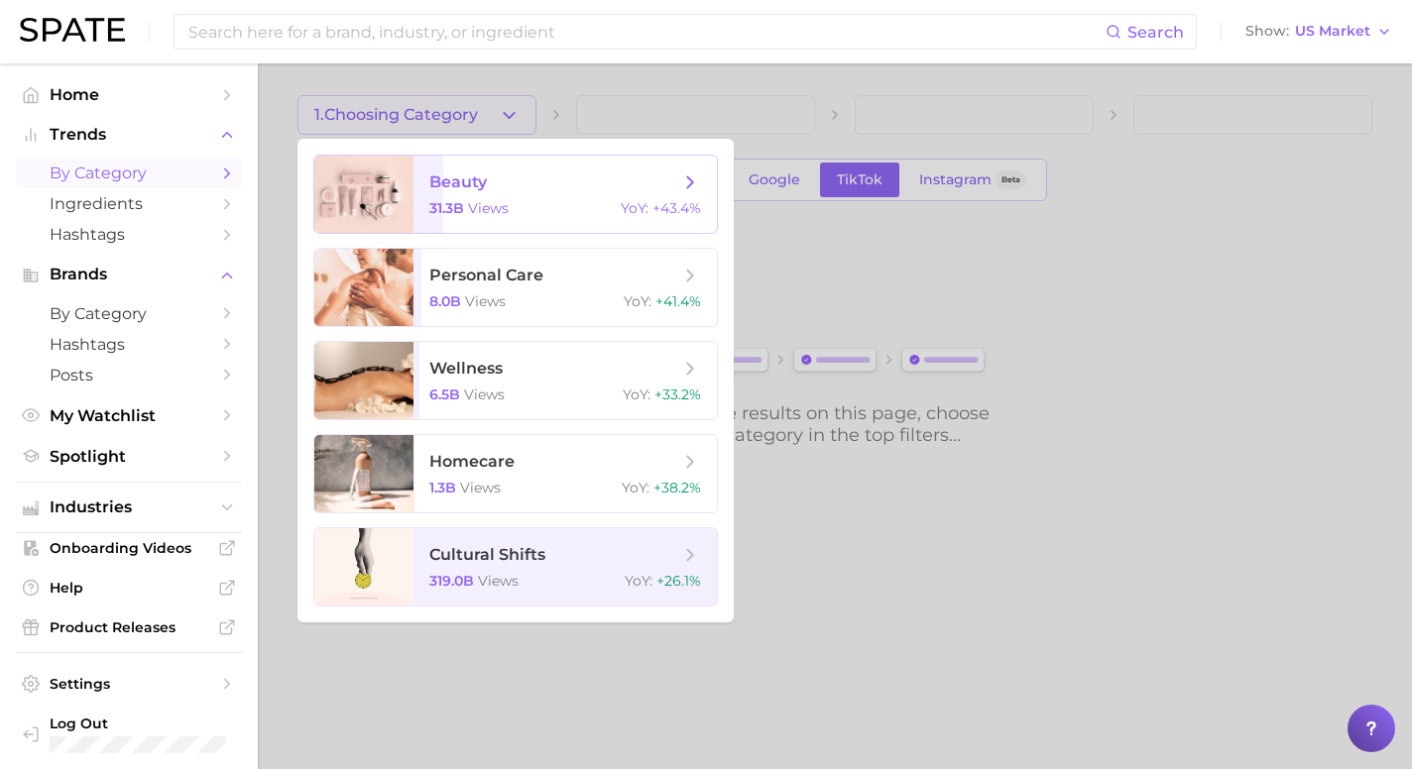
click at [486, 185] on span "beauty" at bounding box center [458, 182] width 58 height 19
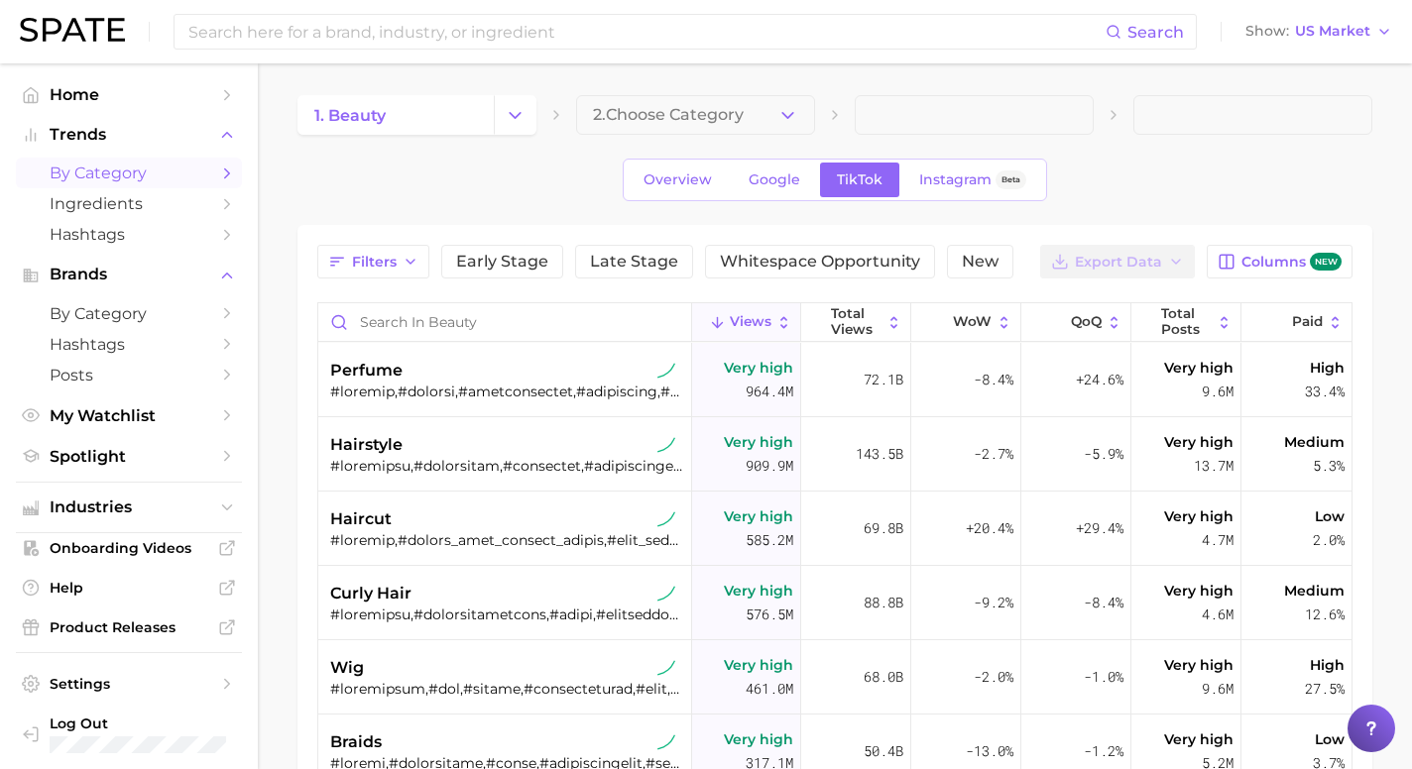
scroll to position [2, 0]
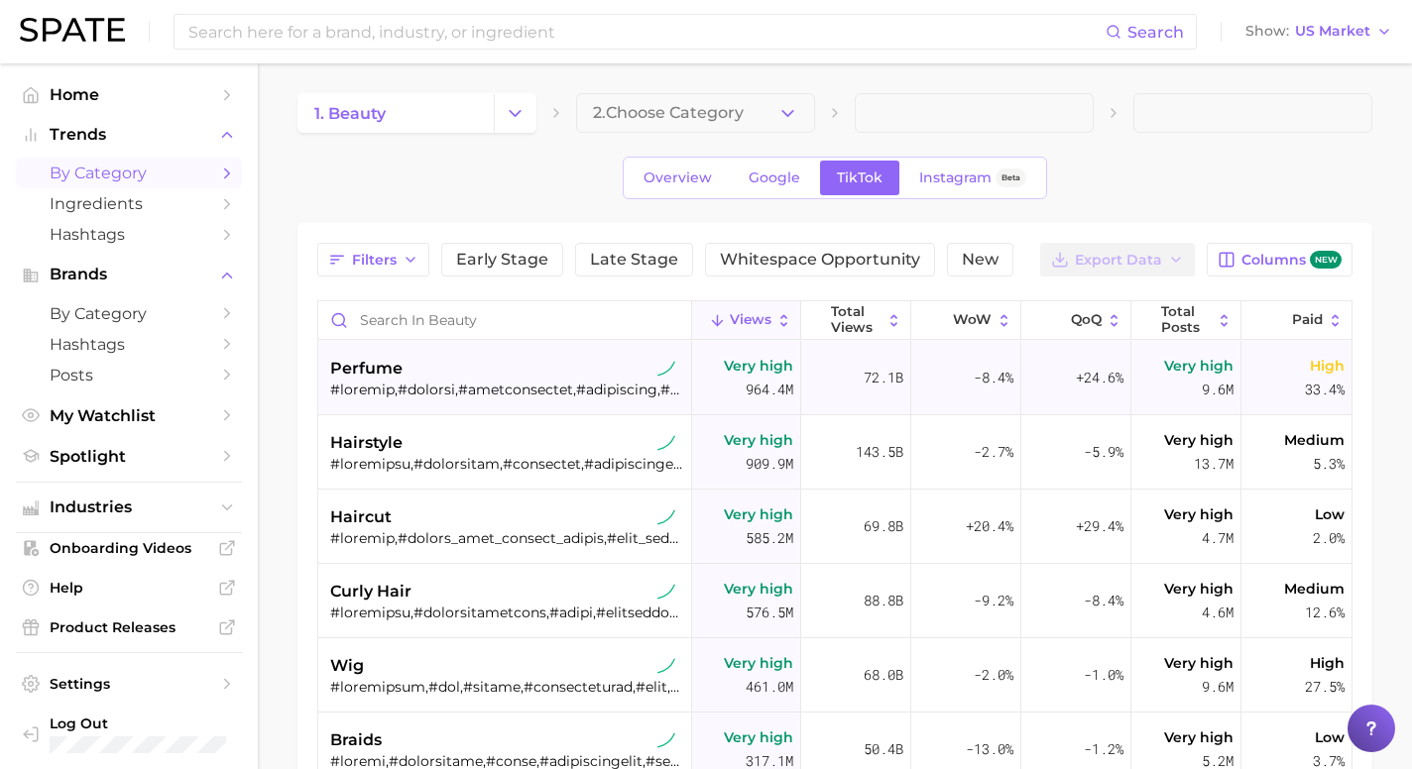
click at [376, 364] on span "perfume" at bounding box center [366, 369] width 72 height 24
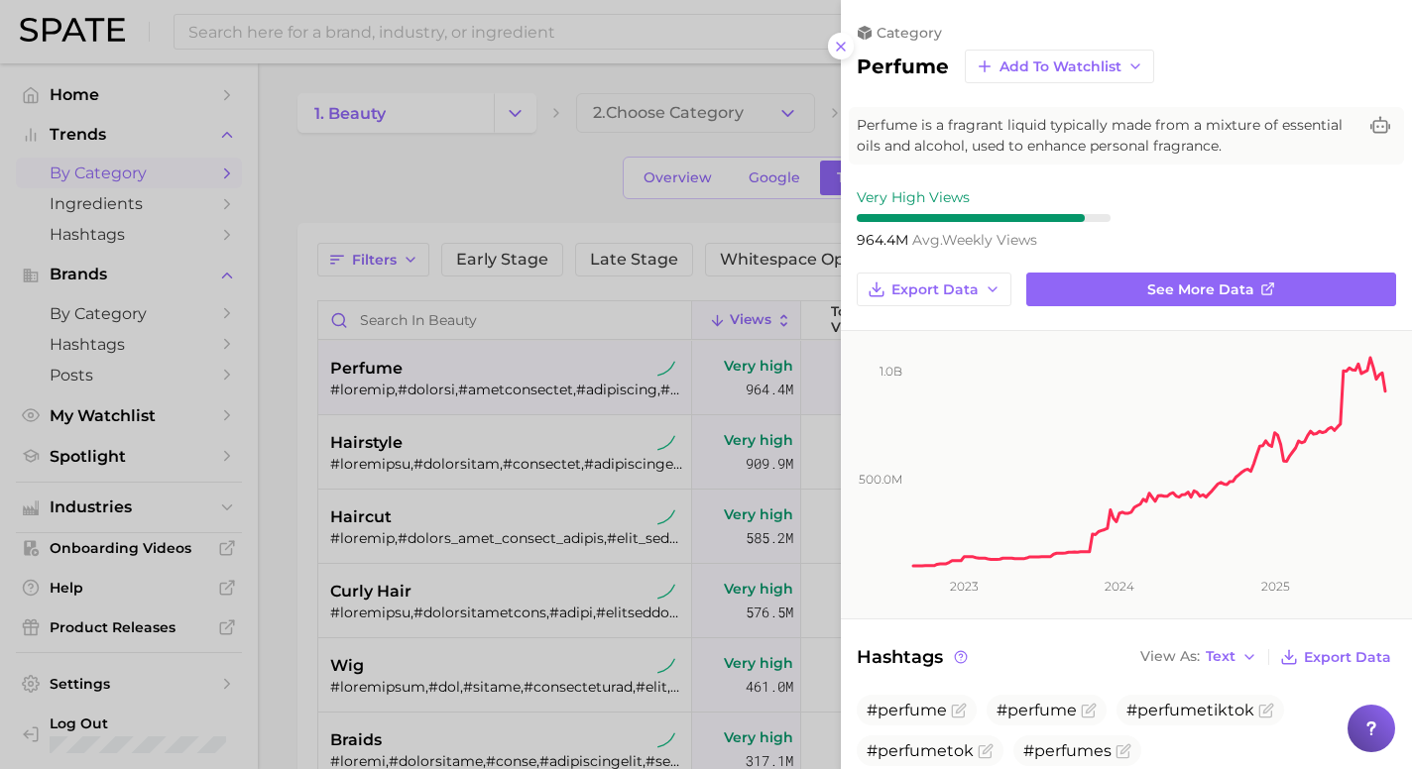
click at [843, 51] on icon at bounding box center [841, 47] width 16 height 16
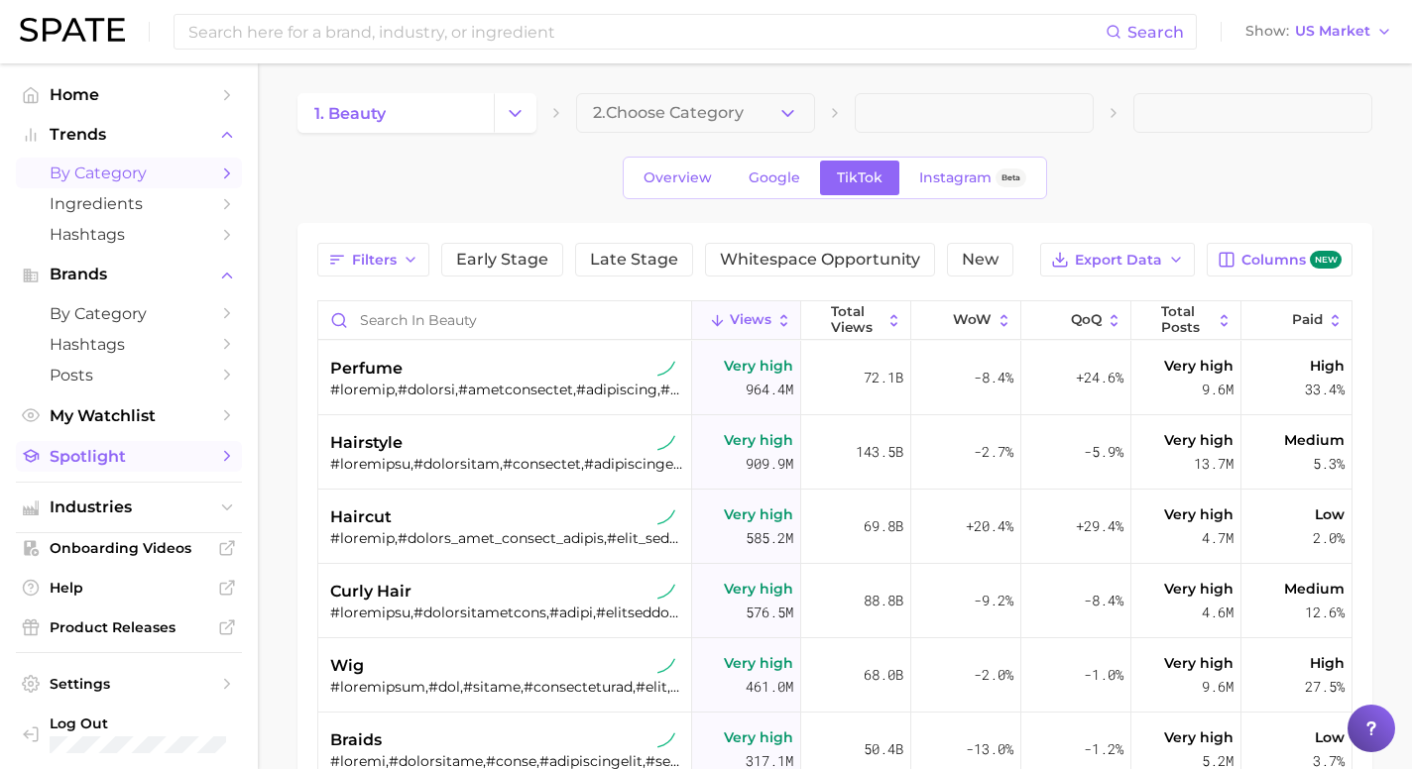
click at [224, 459] on icon "Sidebar" at bounding box center [227, 456] width 18 height 18
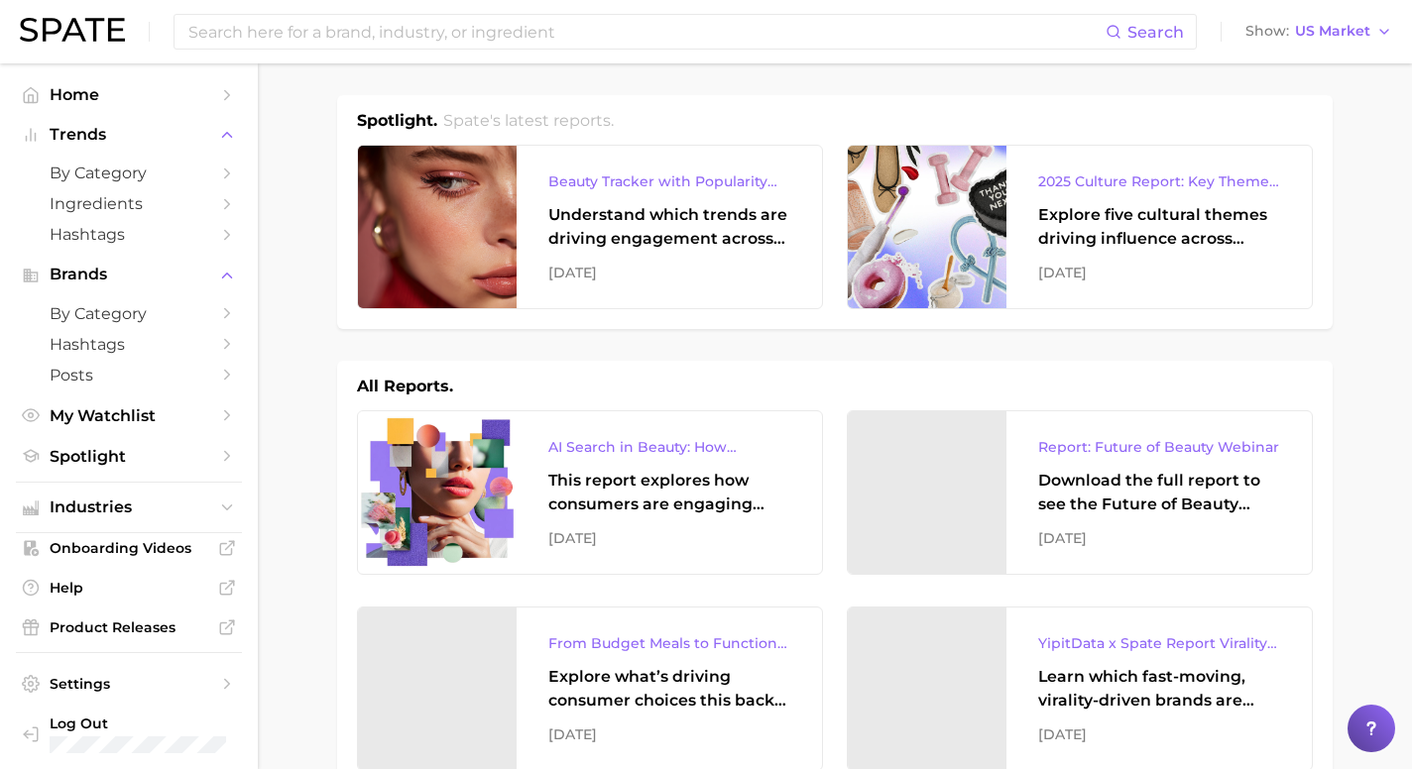
scroll to position [9, 0]
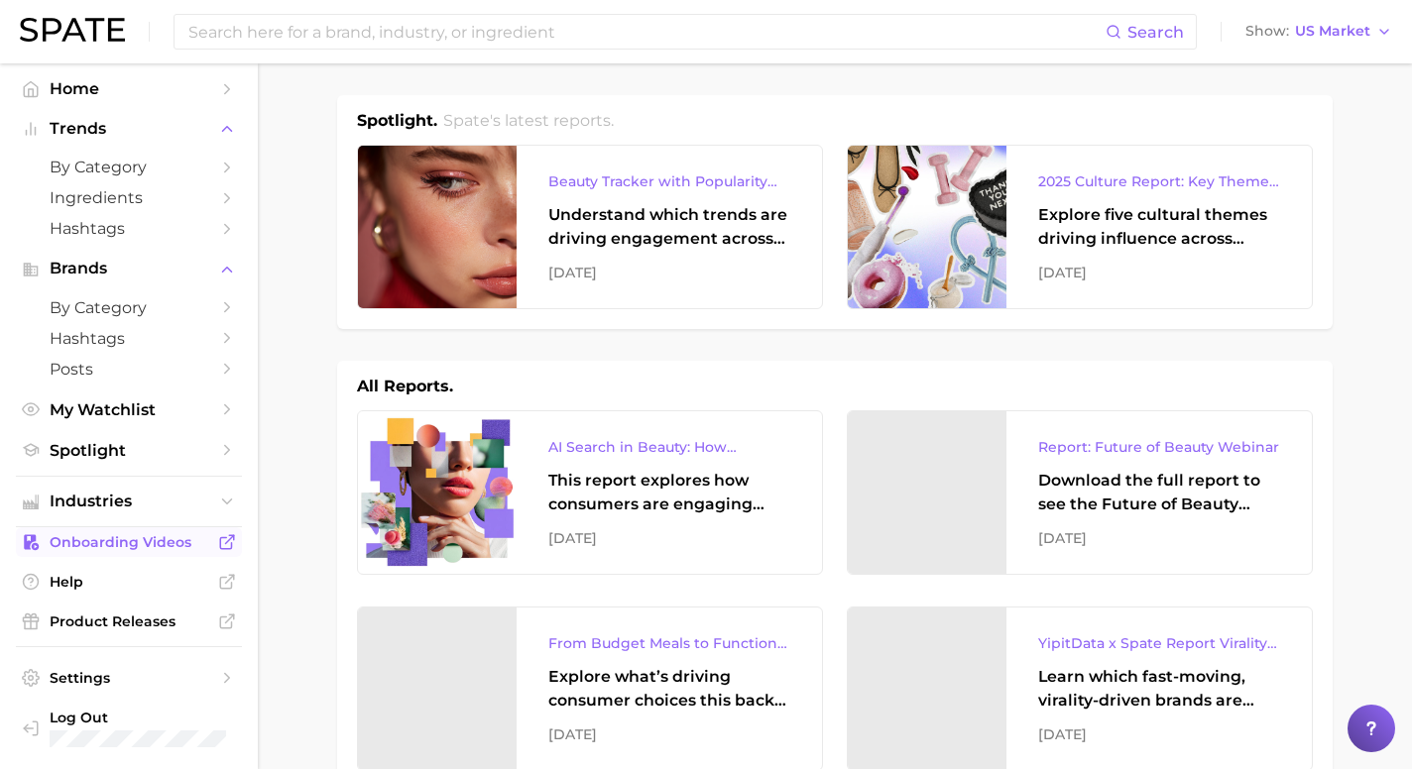
click at [203, 535] on span "Onboarding Videos" at bounding box center [129, 542] width 159 height 18
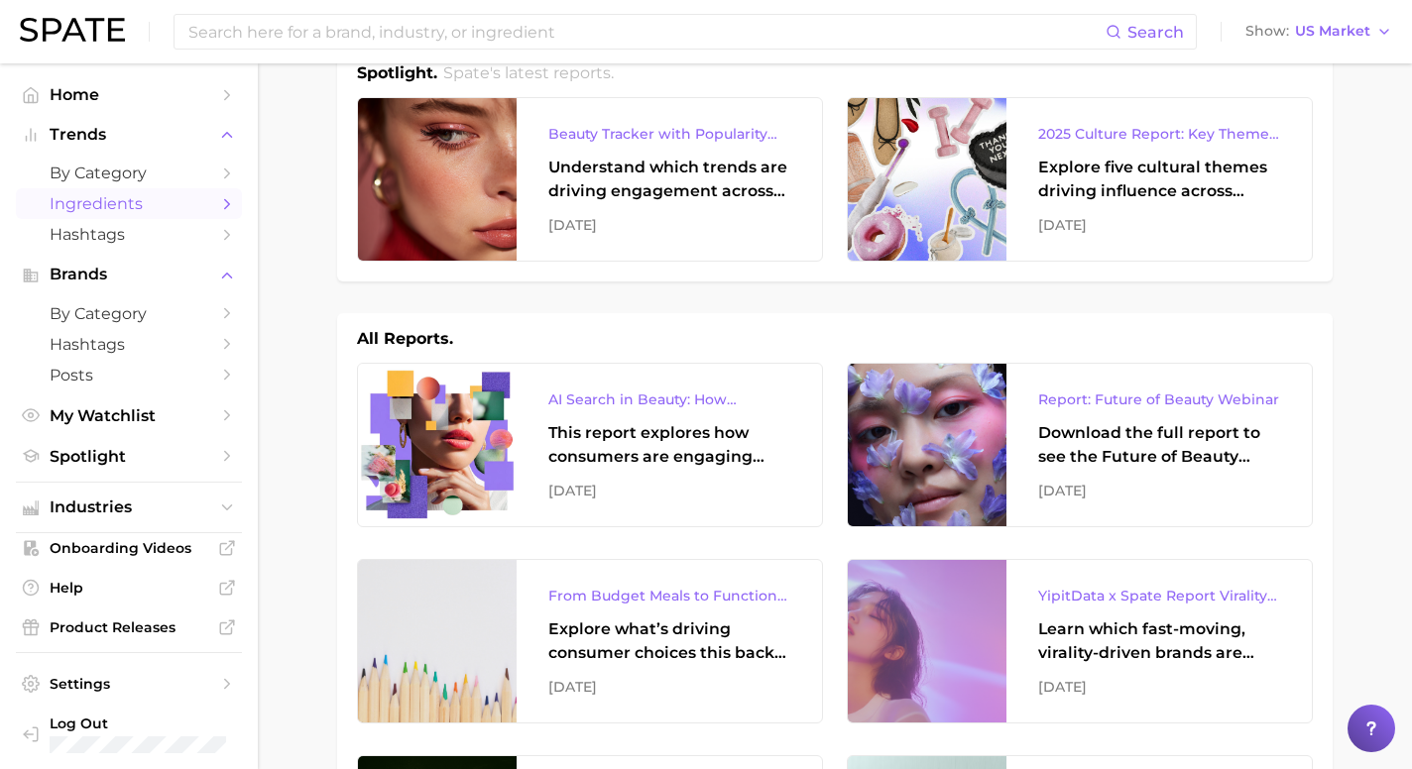
scroll to position [61, 0]
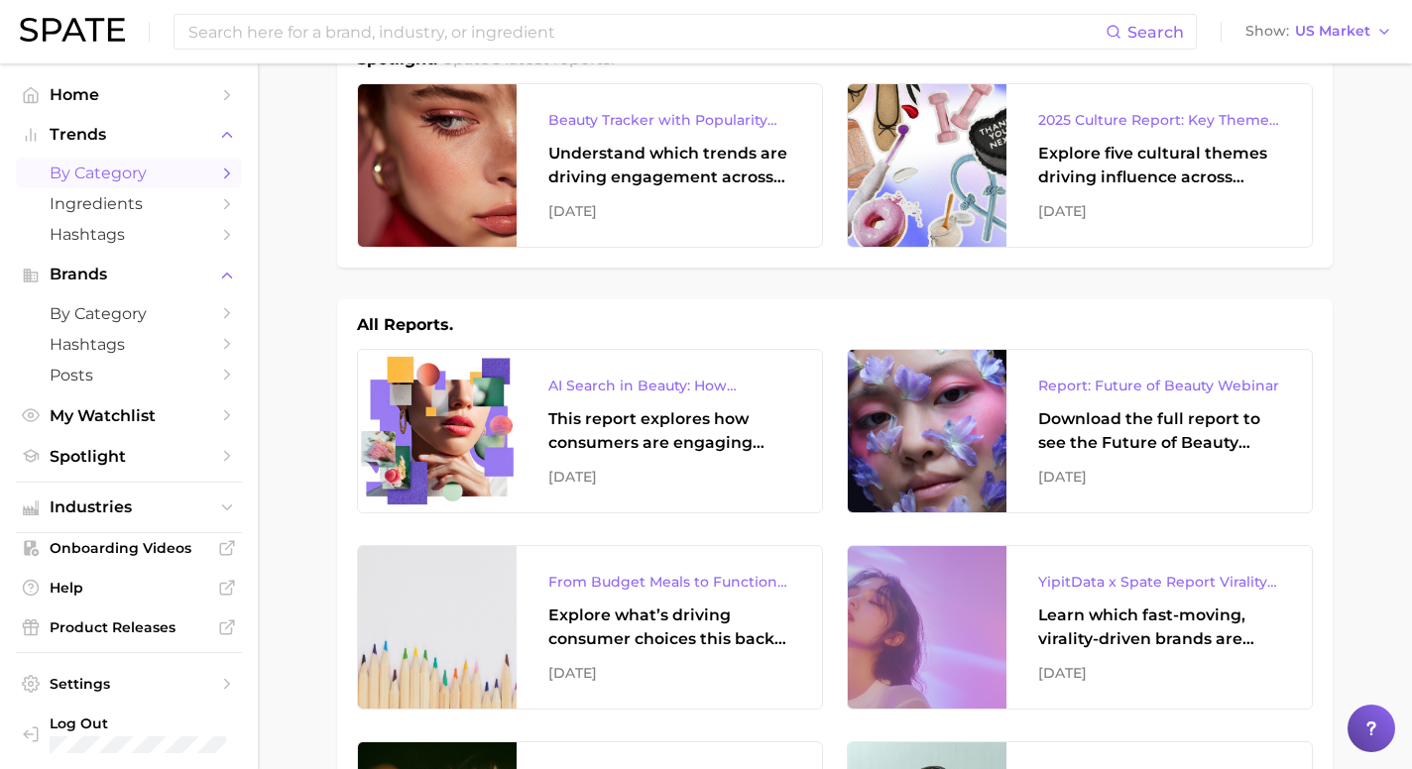
click at [216, 169] on link "by Category" at bounding box center [129, 173] width 226 height 31
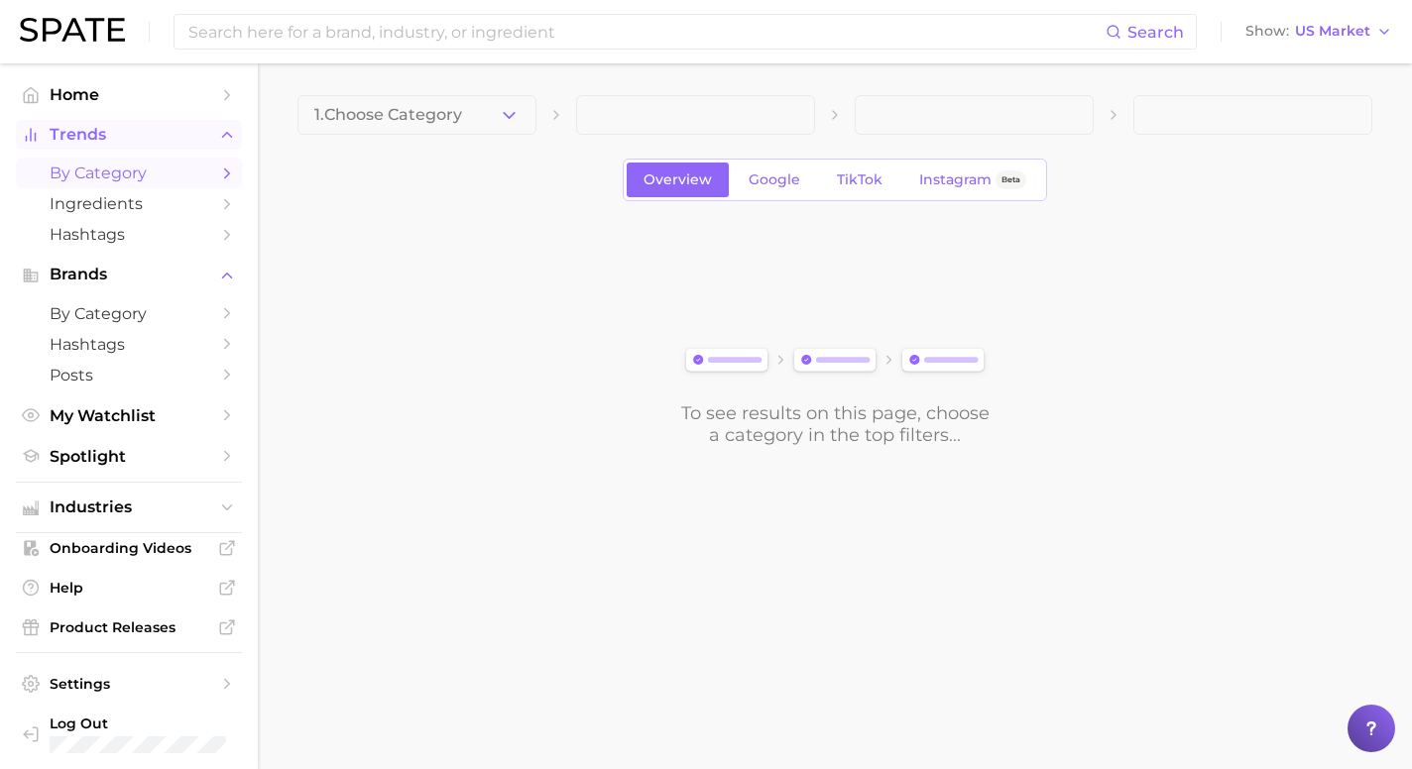
click at [226, 144] on button "Trends" at bounding box center [129, 135] width 226 height 30
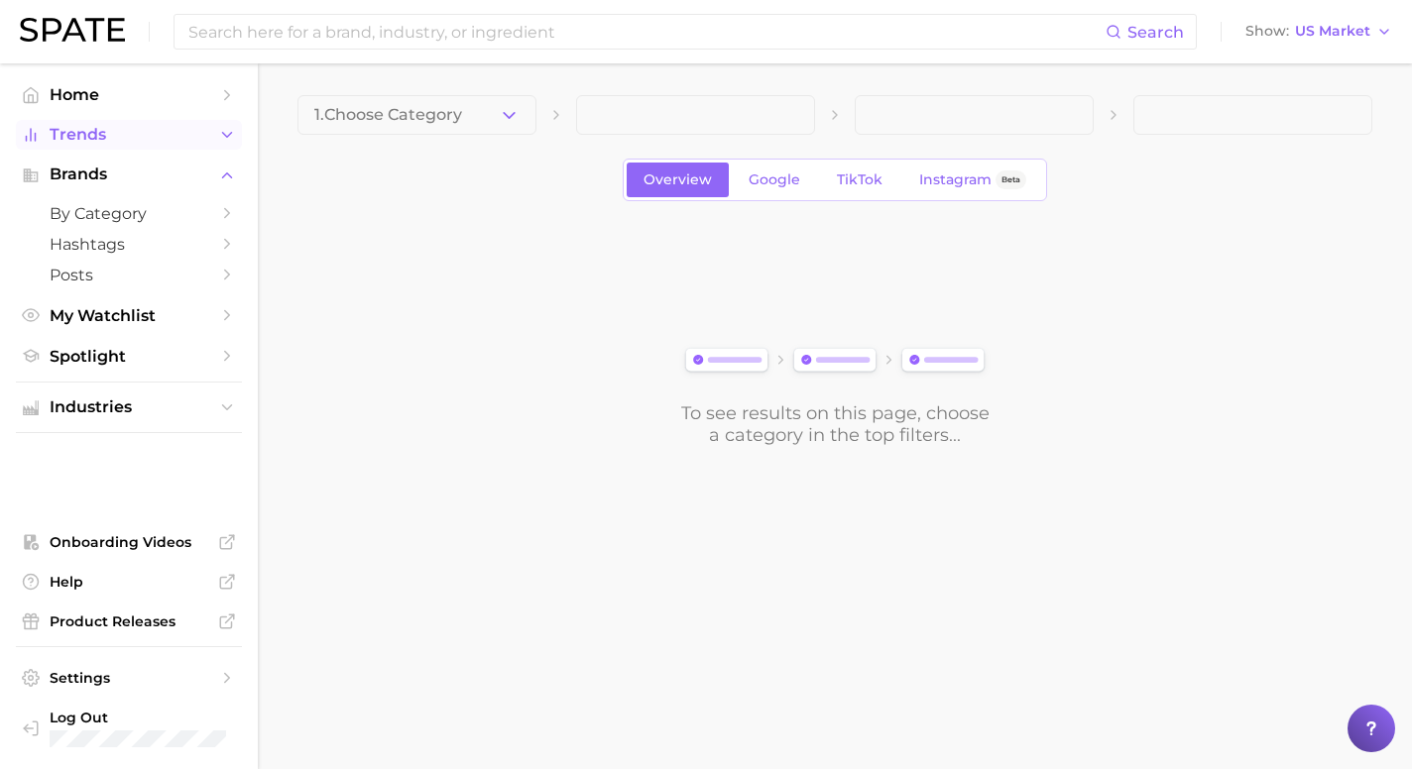
click at [226, 141] on icon "Sidebar" at bounding box center [227, 135] width 18 height 18
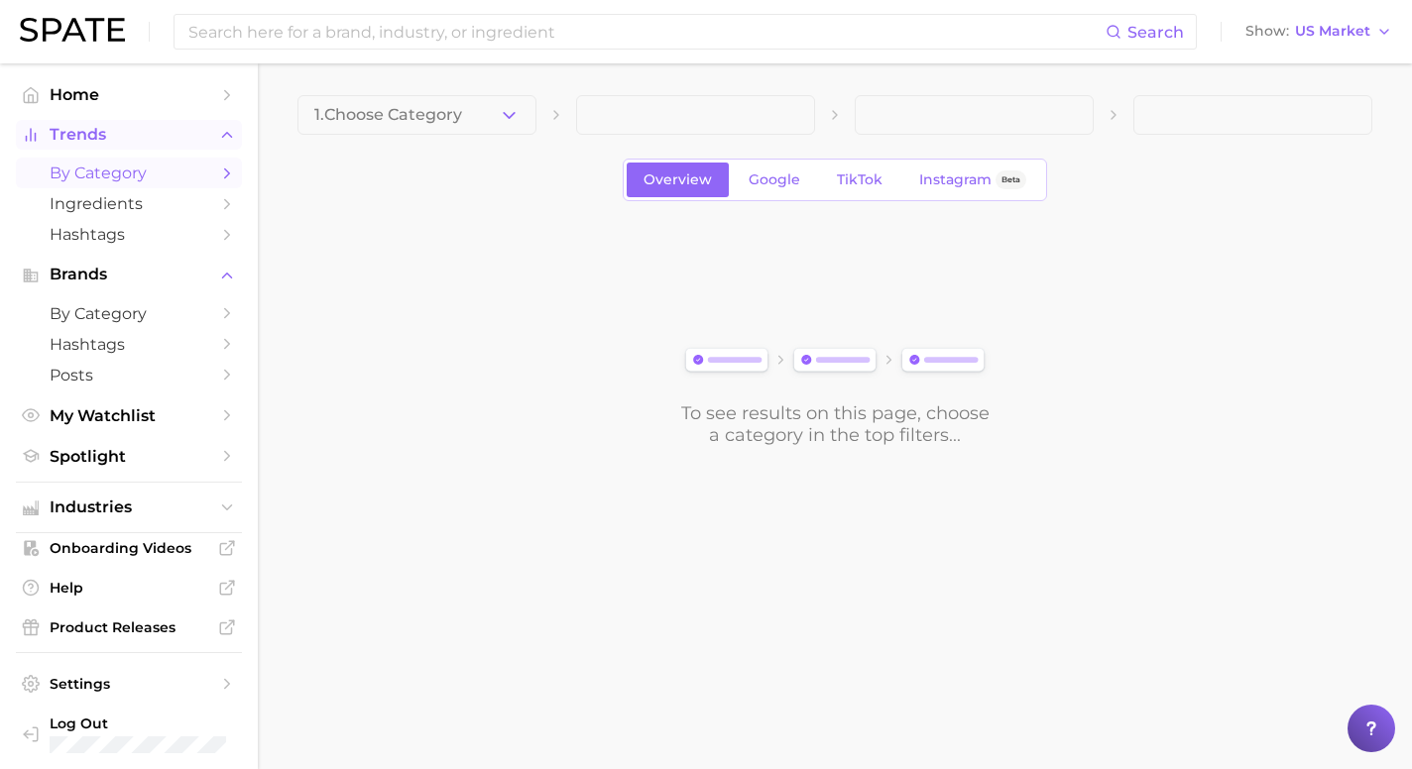
click at [214, 175] on link "by Category" at bounding box center [129, 173] width 226 height 31
click at [505, 114] on polyline "button" at bounding box center [509, 114] width 11 height 5
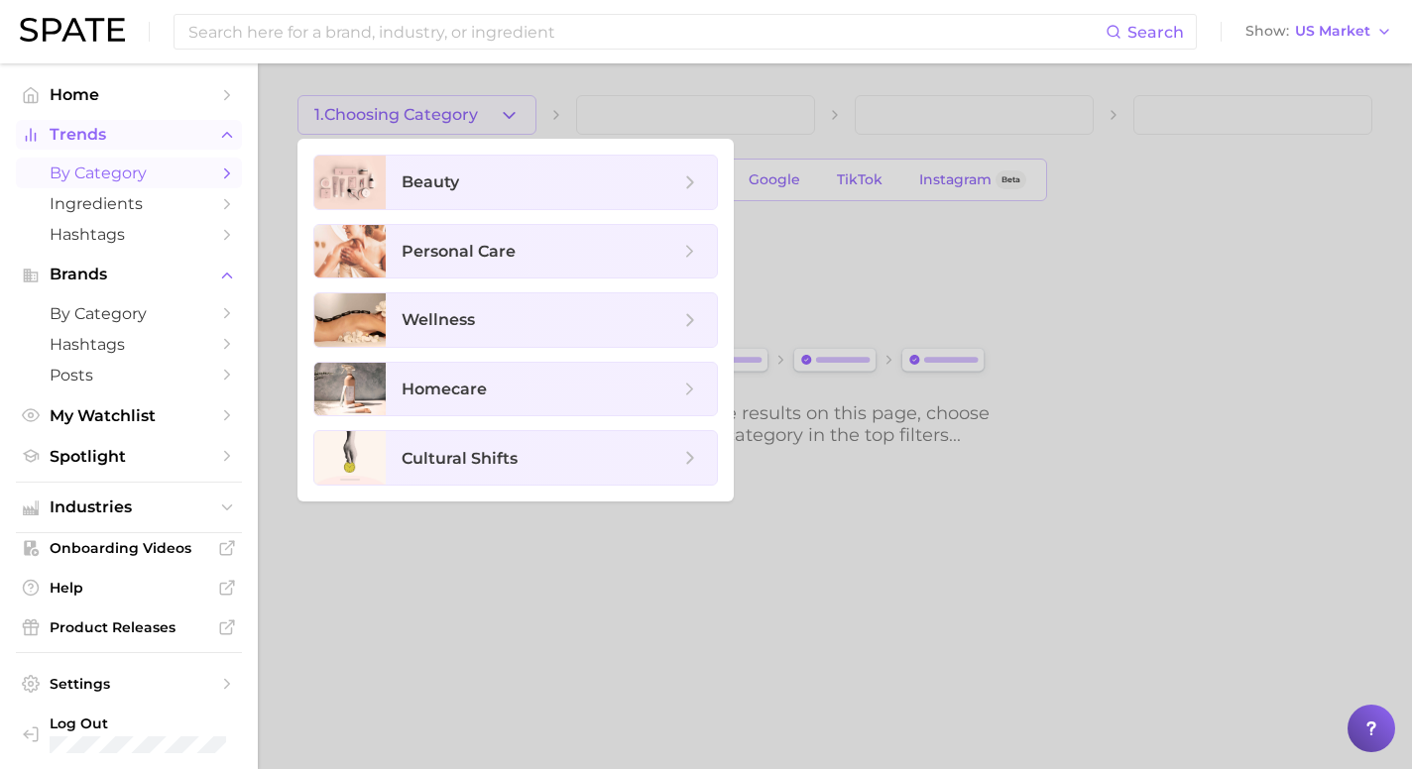
click at [555, 117] on div at bounding box center [706, 384] width 1412 height 769
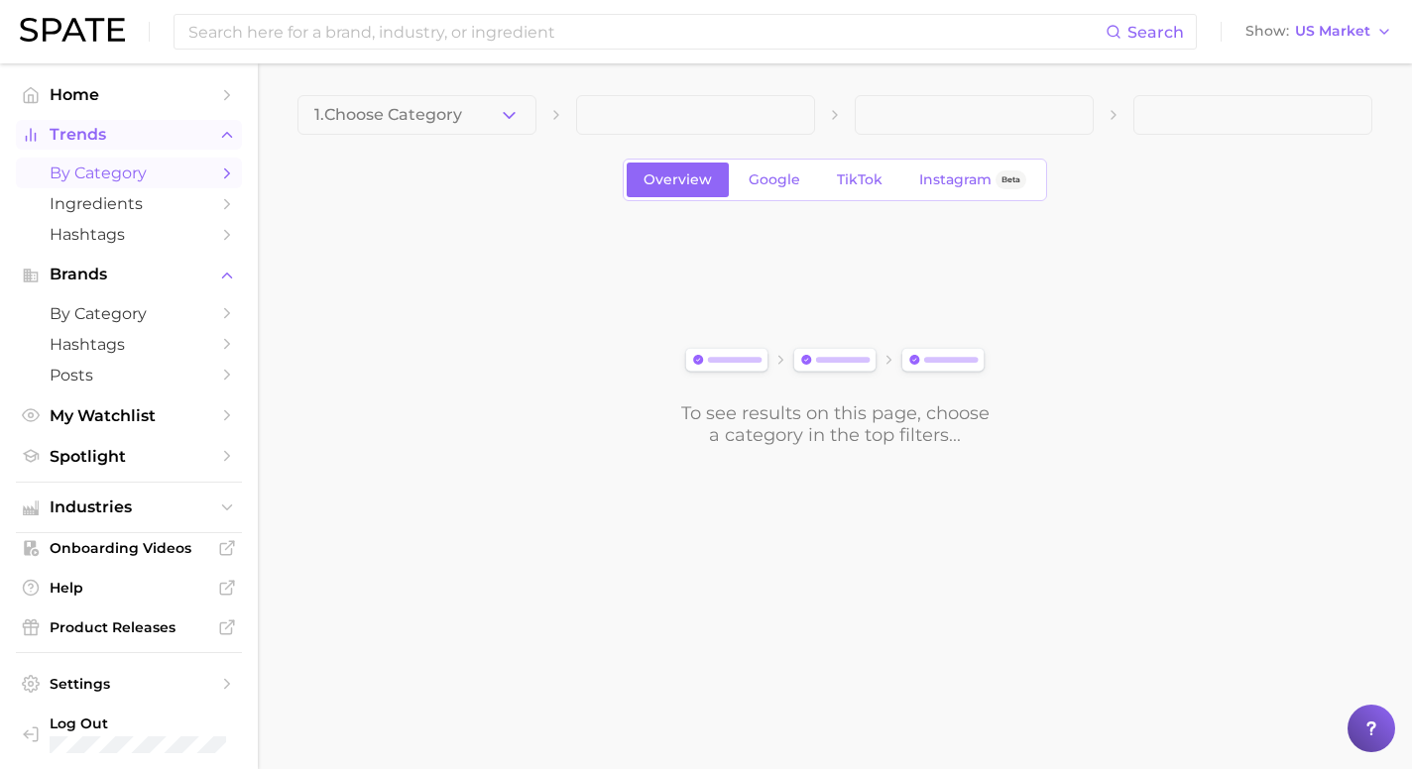
click at [555, 117] on polyline at bounding box center [556, 115] width 4 height 8
click at [1276, 37] on span "Show" at bounding box center [1267, 31] width 44 height 11
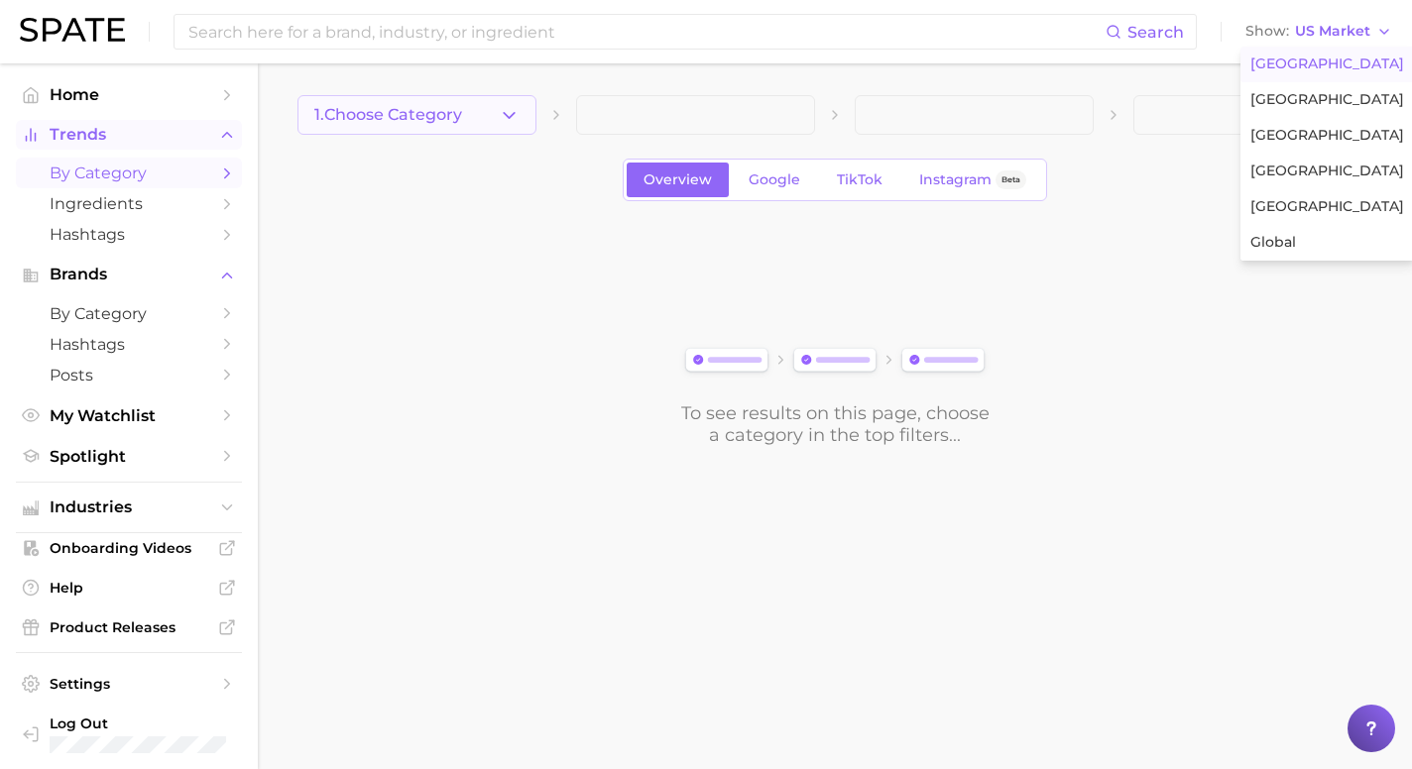
click at [515, 119] on icon "button" at bounding box center [509, 115] width 21 height 21
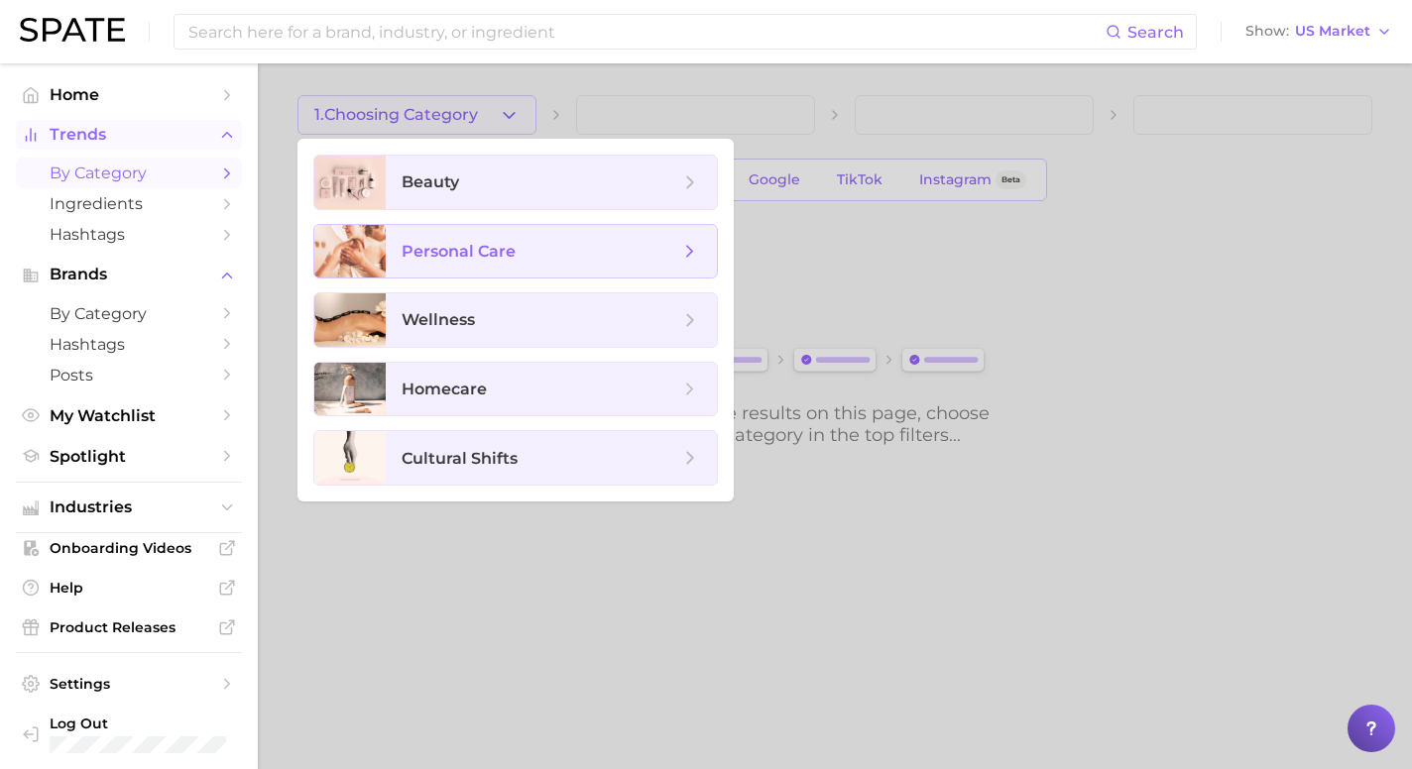
click at [684, 241] on icon at bounding box center [690, 252] width 22 height 22
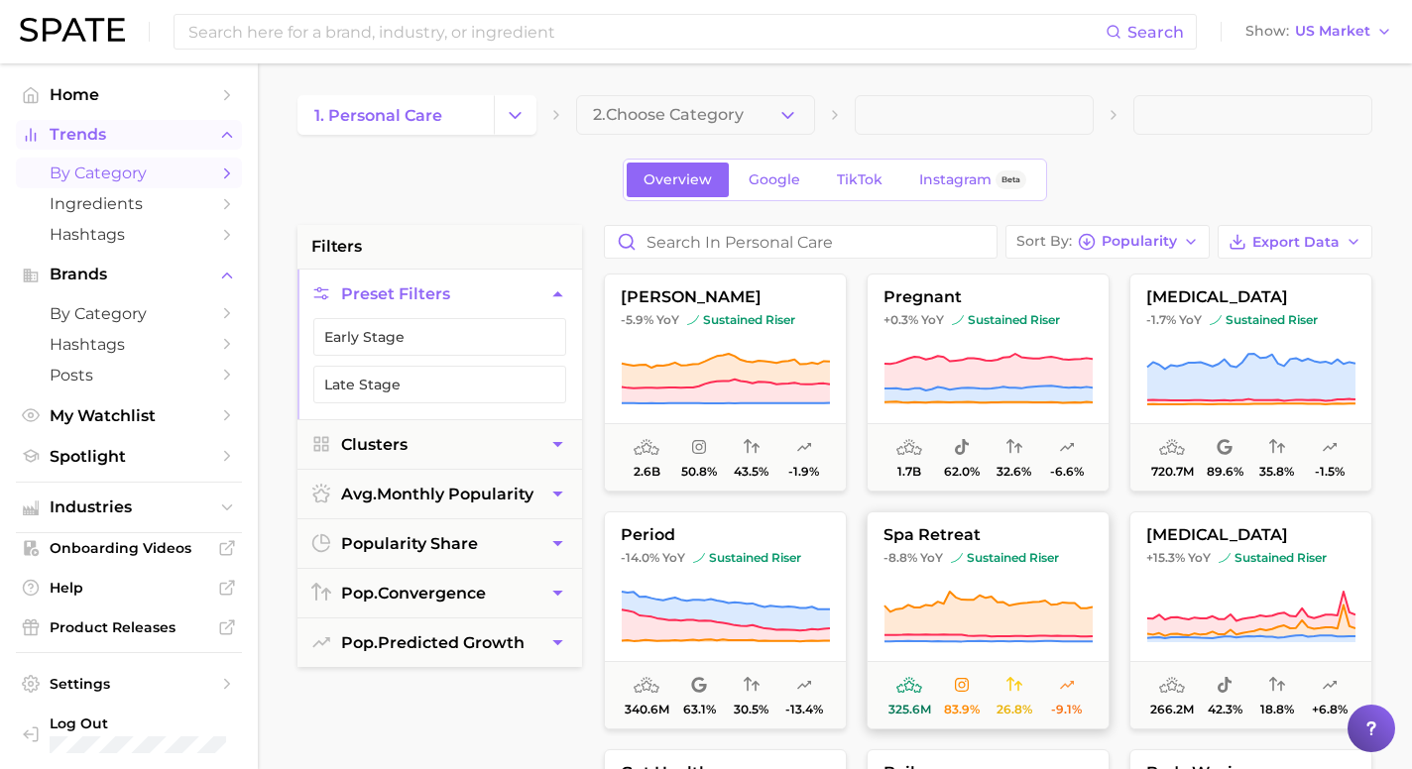
click at [928, 524] on button "spa retreat -8.8% YoY sustained riser 325.6m 83.9% 26.8% -9.1%" at bounding box center [988, 621] width 243 height 218
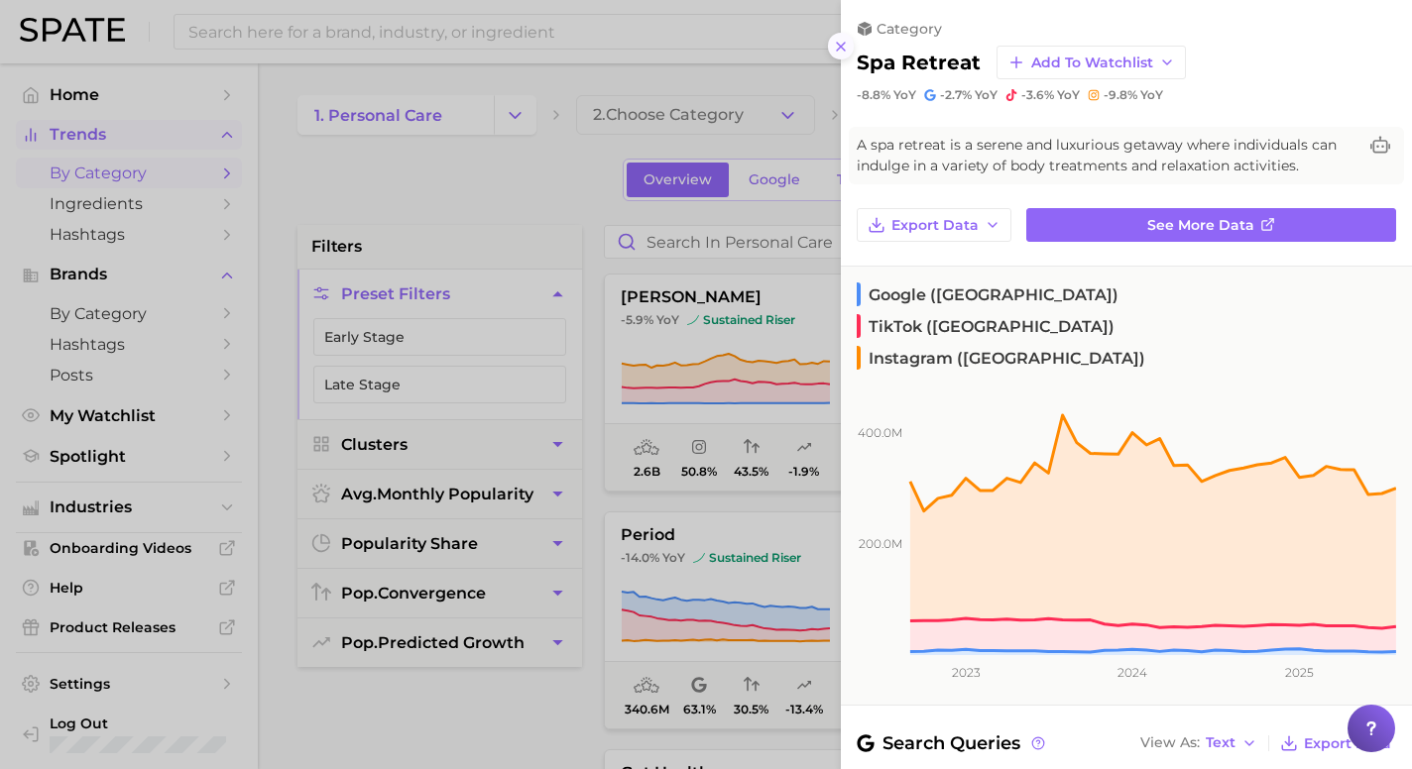
click at [849, 45] on button at bounding box center [841, 46] width 27 height 27
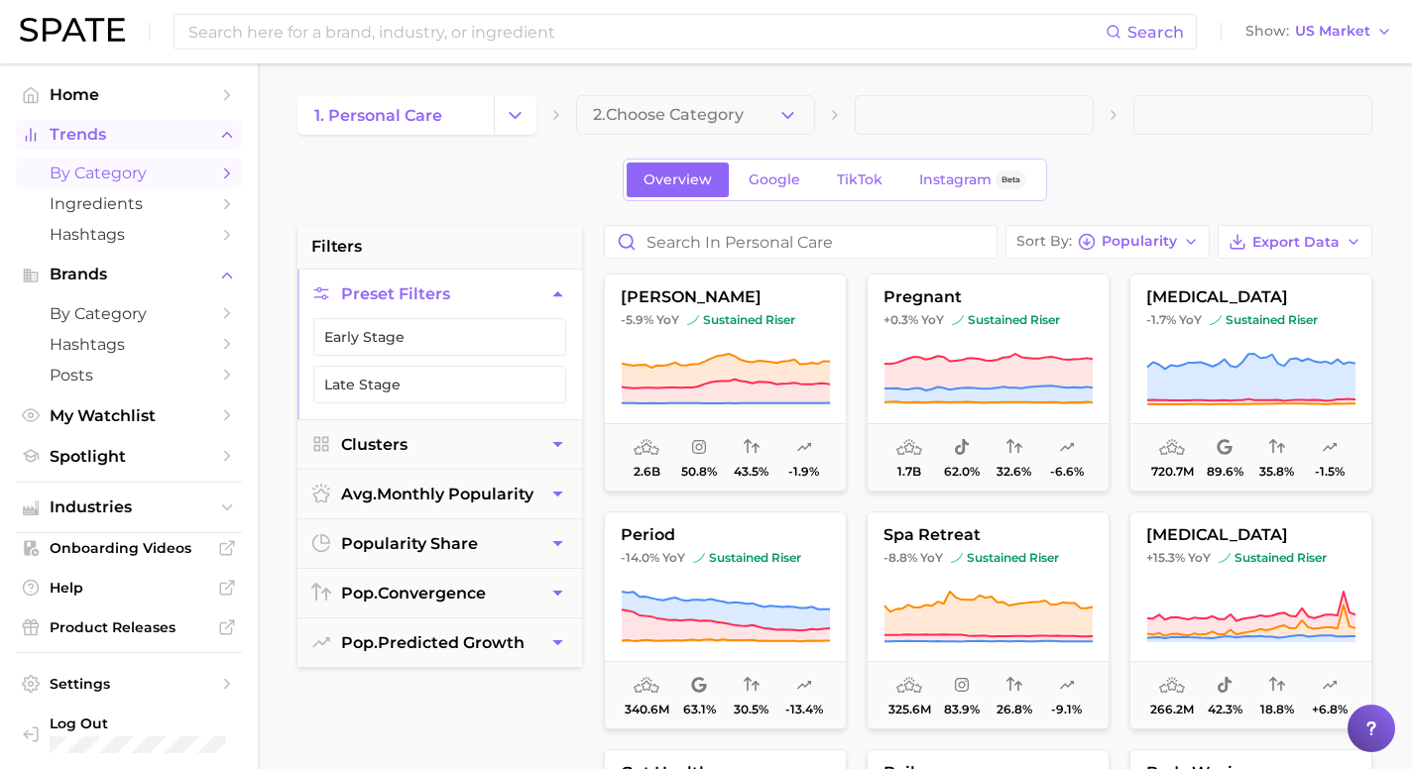
scroll to position [2, 0]
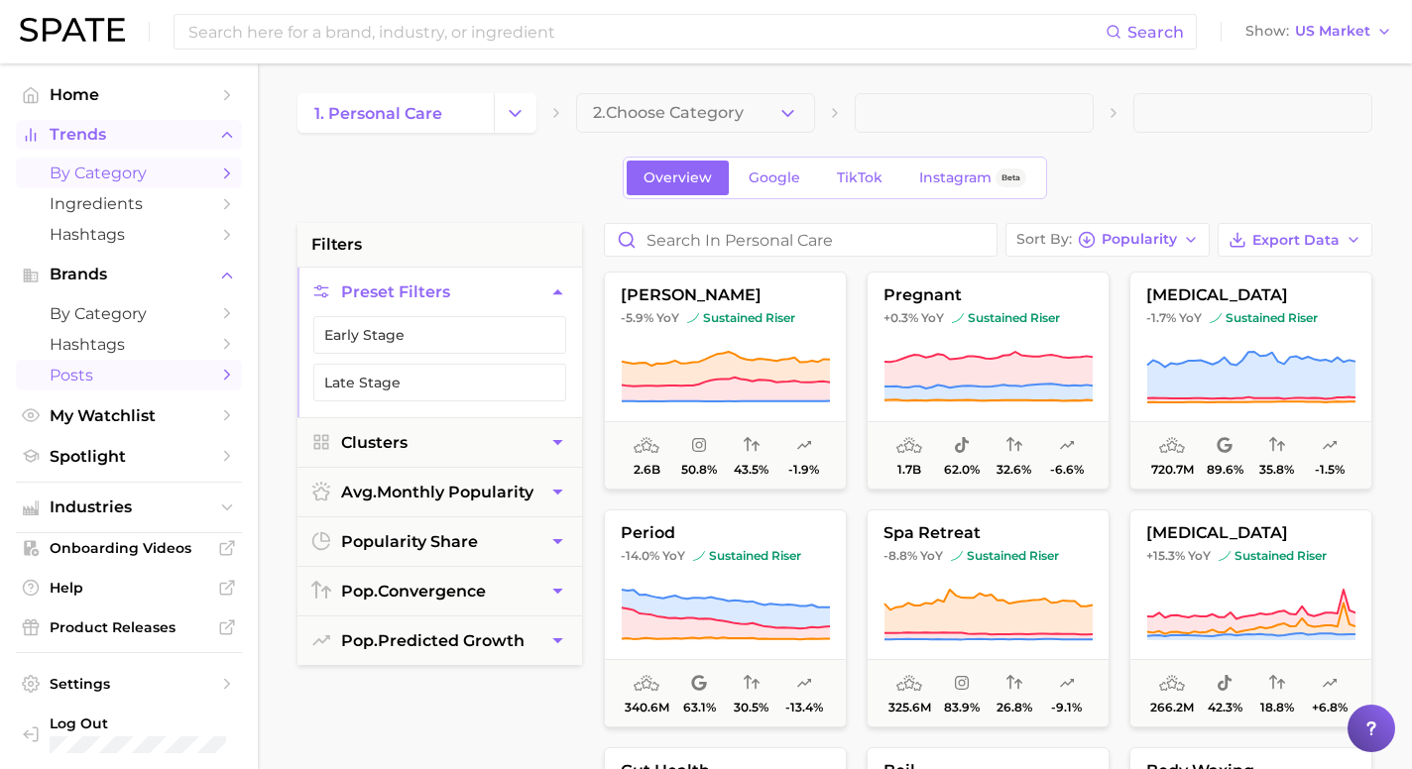
click at [221, 383] on icon "Sidebar" at bounding box center [227, 375] width 18 height 18
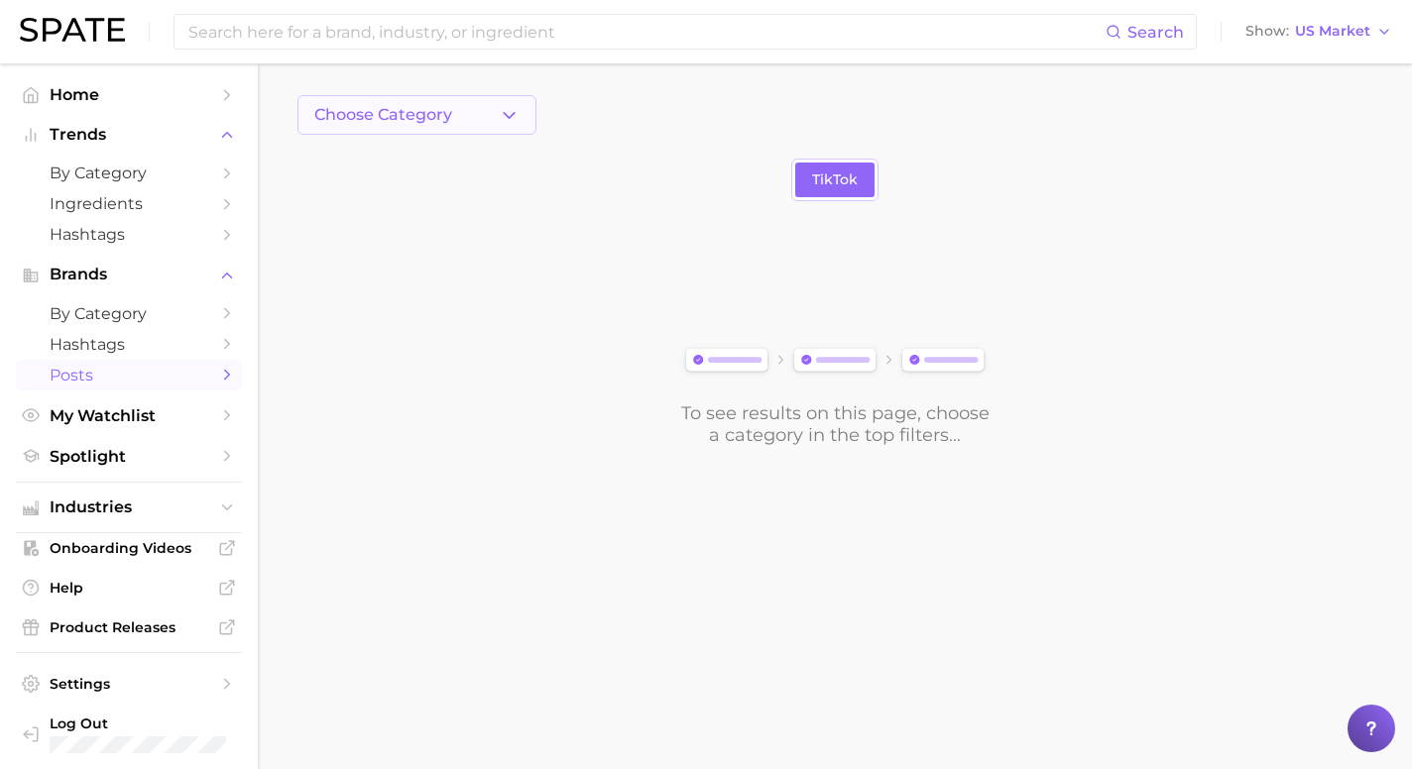
click at [442, 112] on span "Choose Category" at bounding box center [383, 115] width 138 height 18
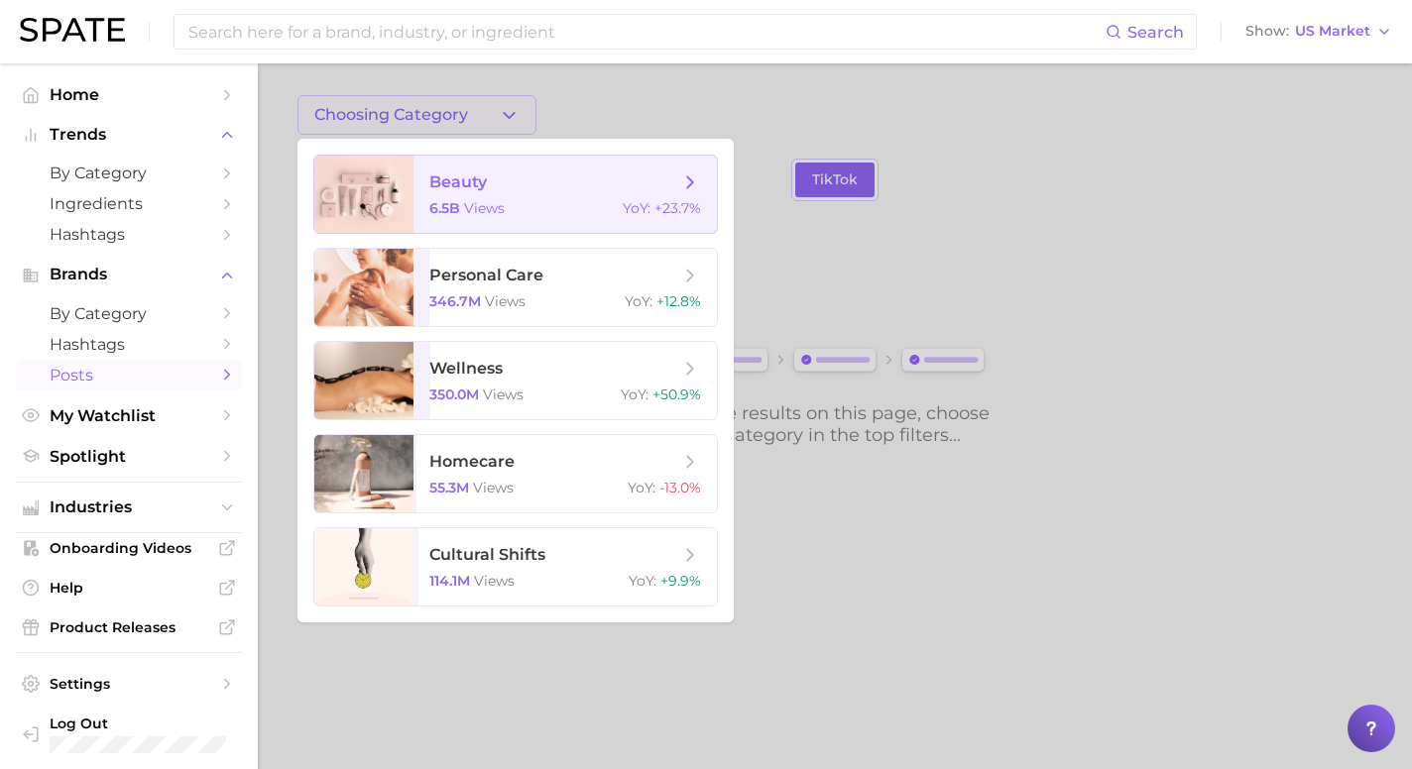
click at [445, 174] on span "beauty" at bounding box center [458, 182] width 58 height 19
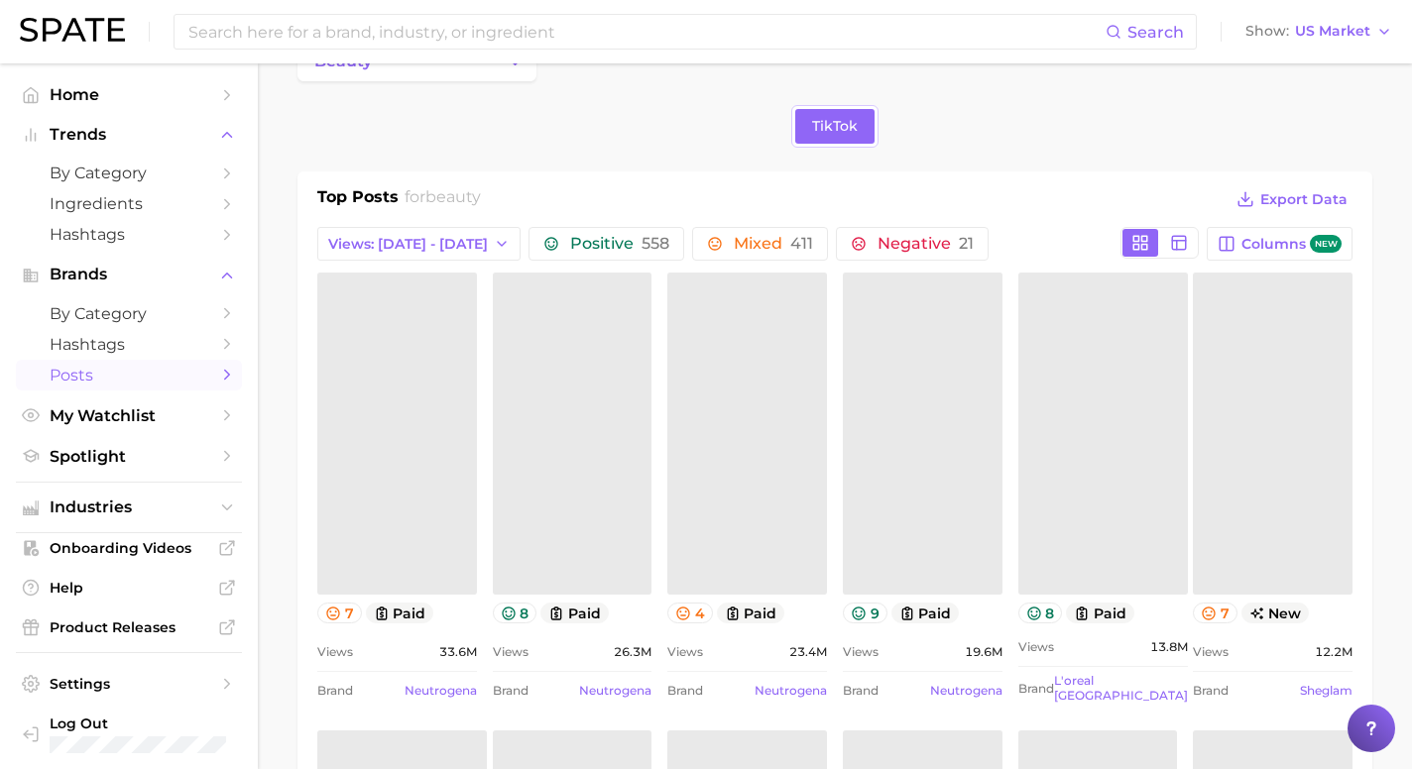
scroll to position [58, 0]
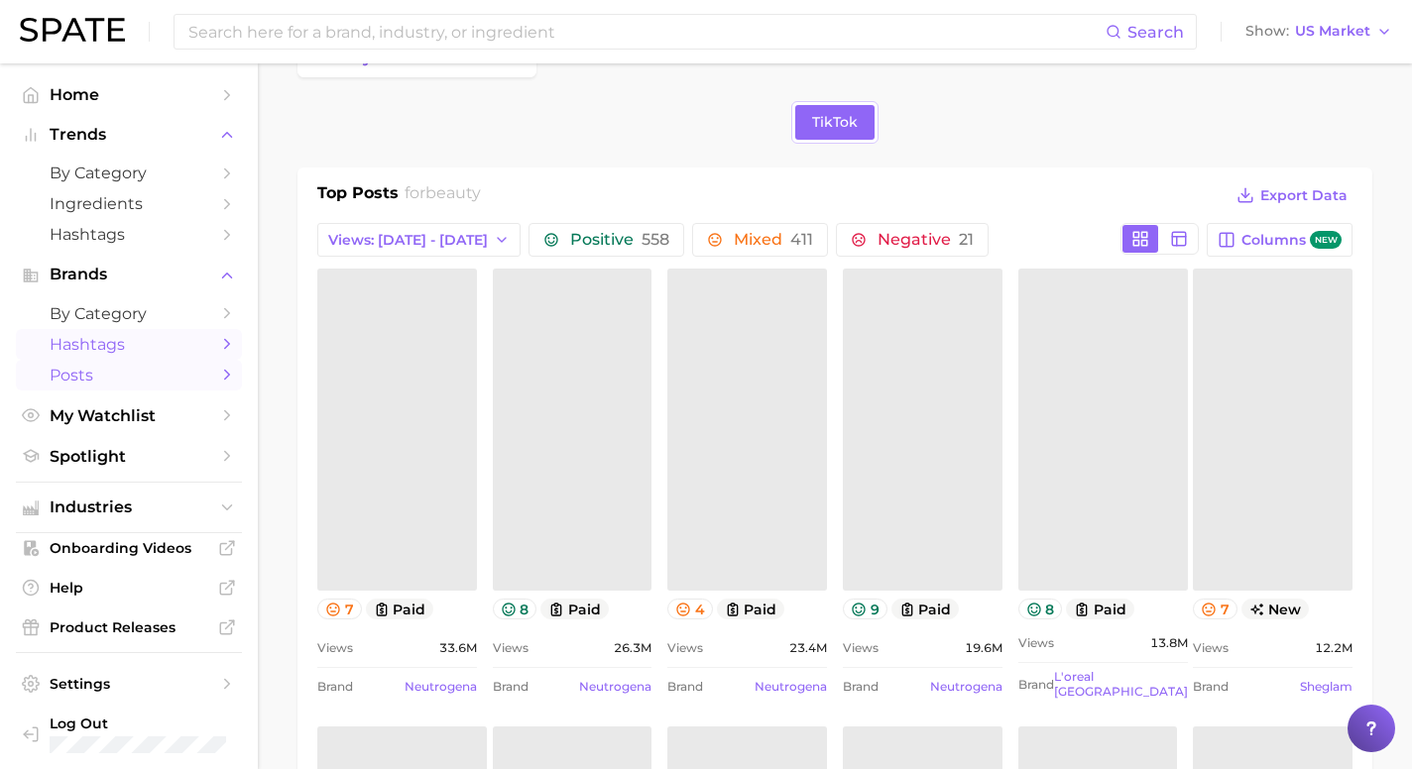
click at [209, 337] on link "Hashtags" at bounding box center [129, 344] width 226 height 31
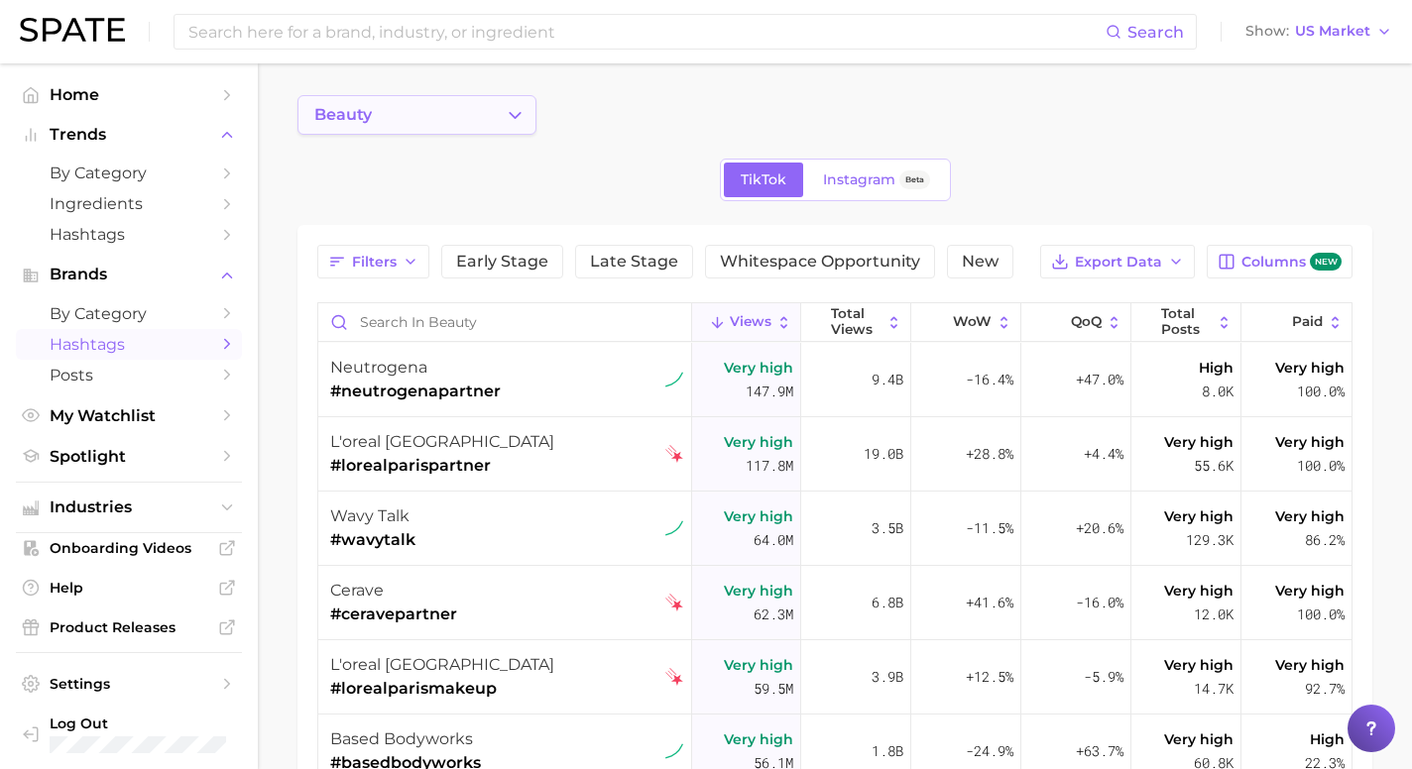
click at [489, 117] on button "beauty" at bounding box center [416, 115] width 239 height 40
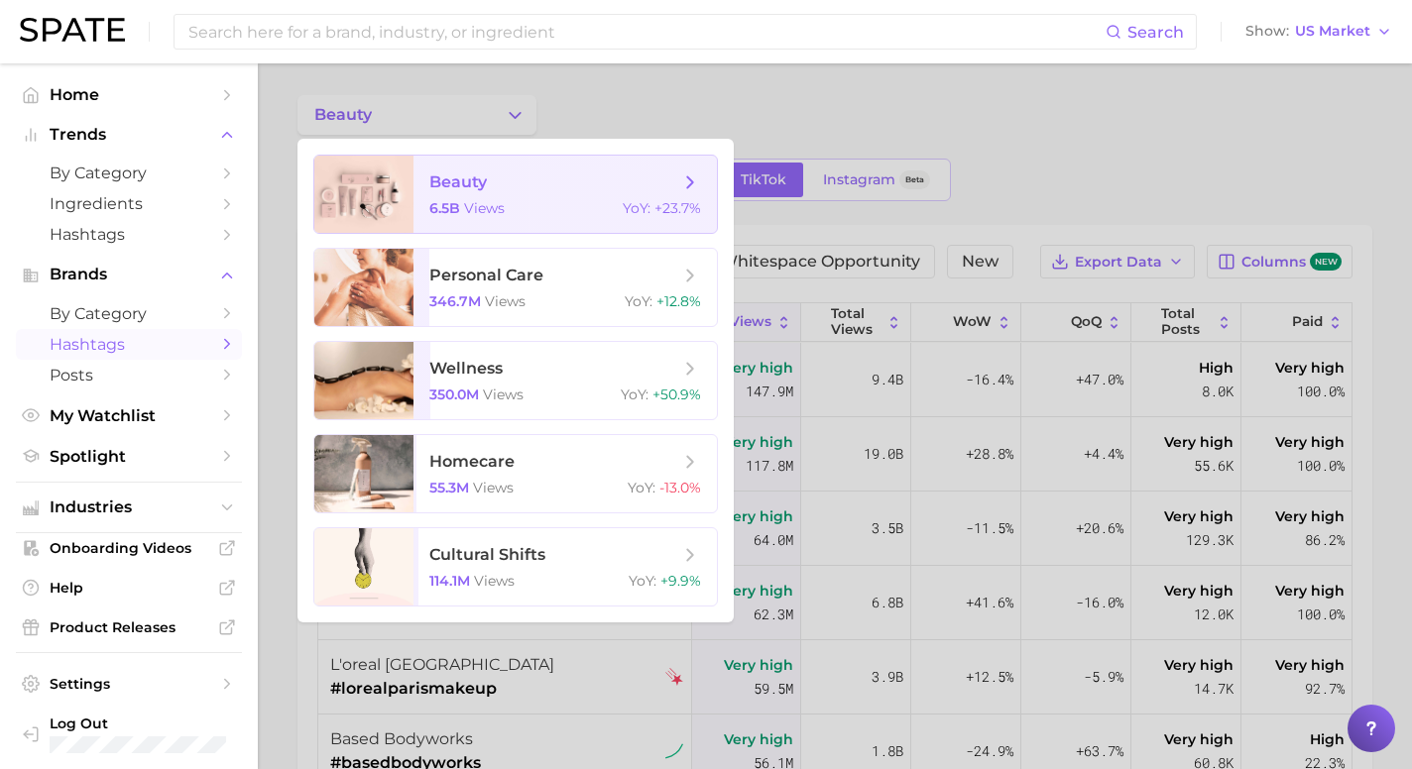
click at [660, 174] on span "beauty" at bounding box center [554, 183] width 250 height 22
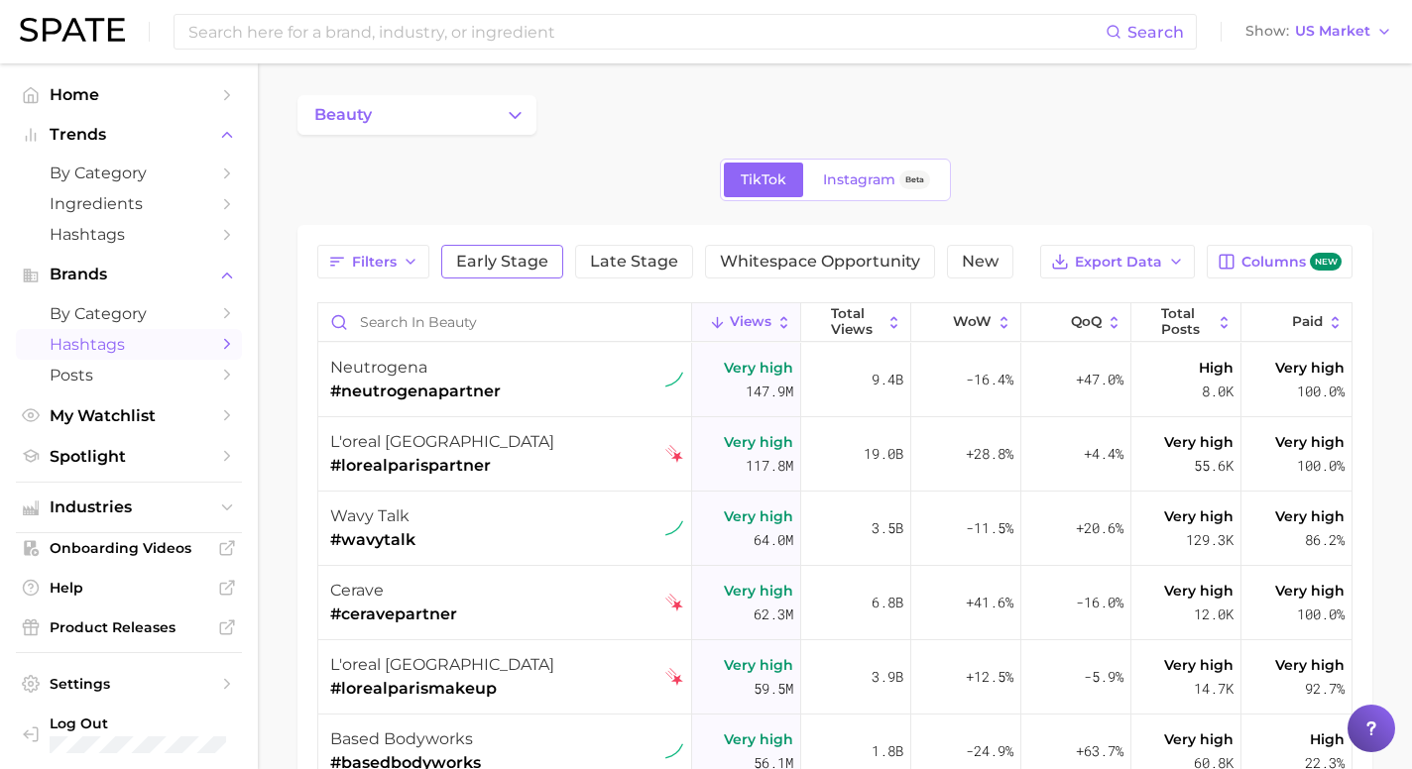
scroll to position [2, 0]
click at [788, 43] on input at bounding box center [645, 32] width 919 height 34
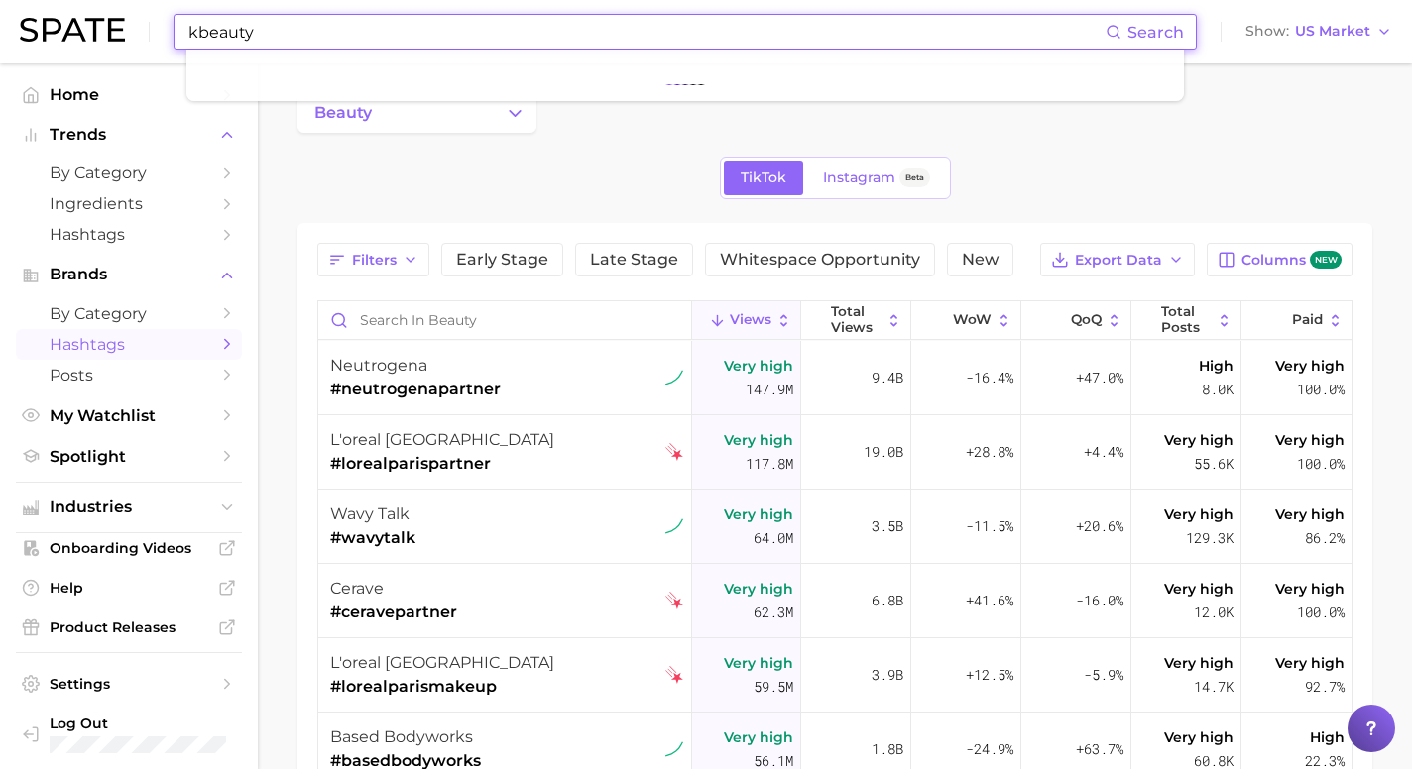
type input "kbeauty"
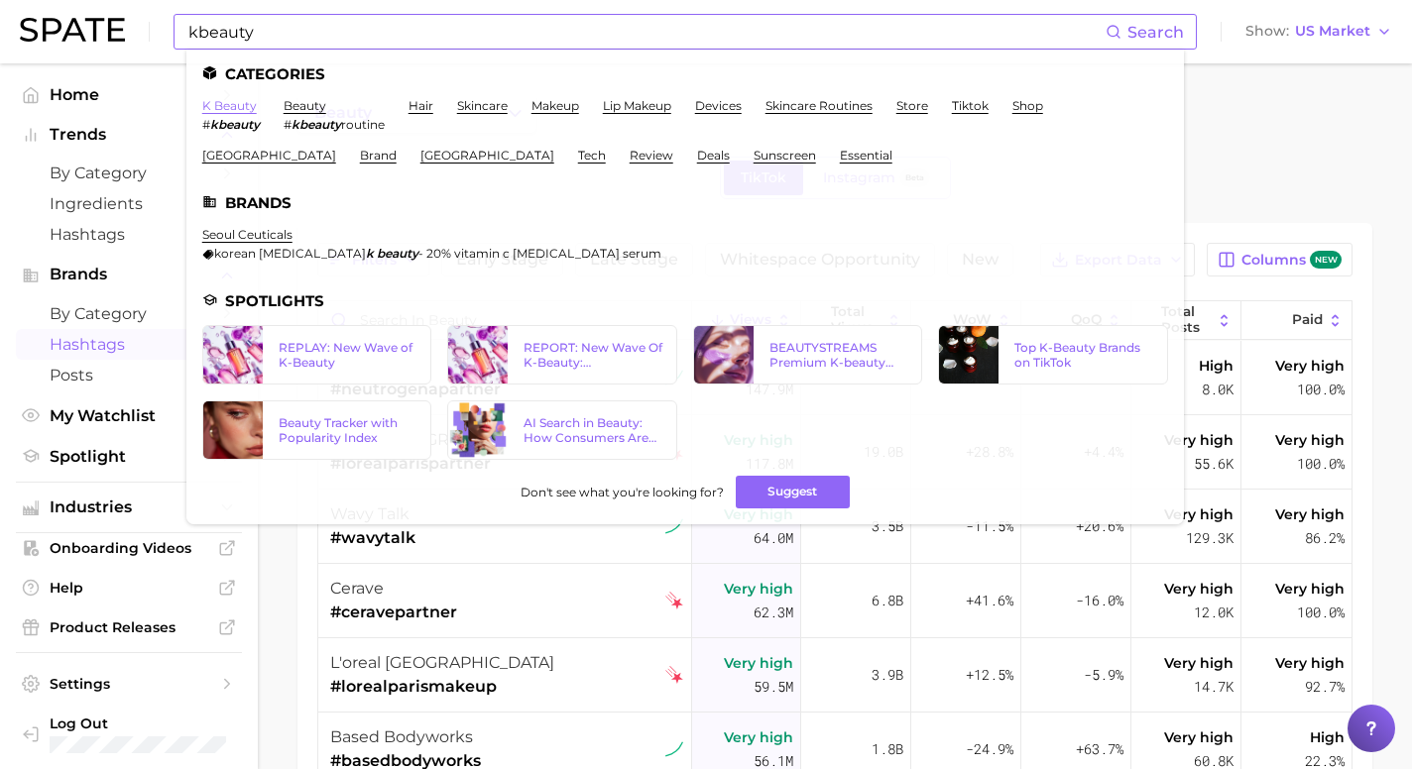
click at [237, 109] on link "k beauty" at bounding box center [229, 105] width 55 height 15
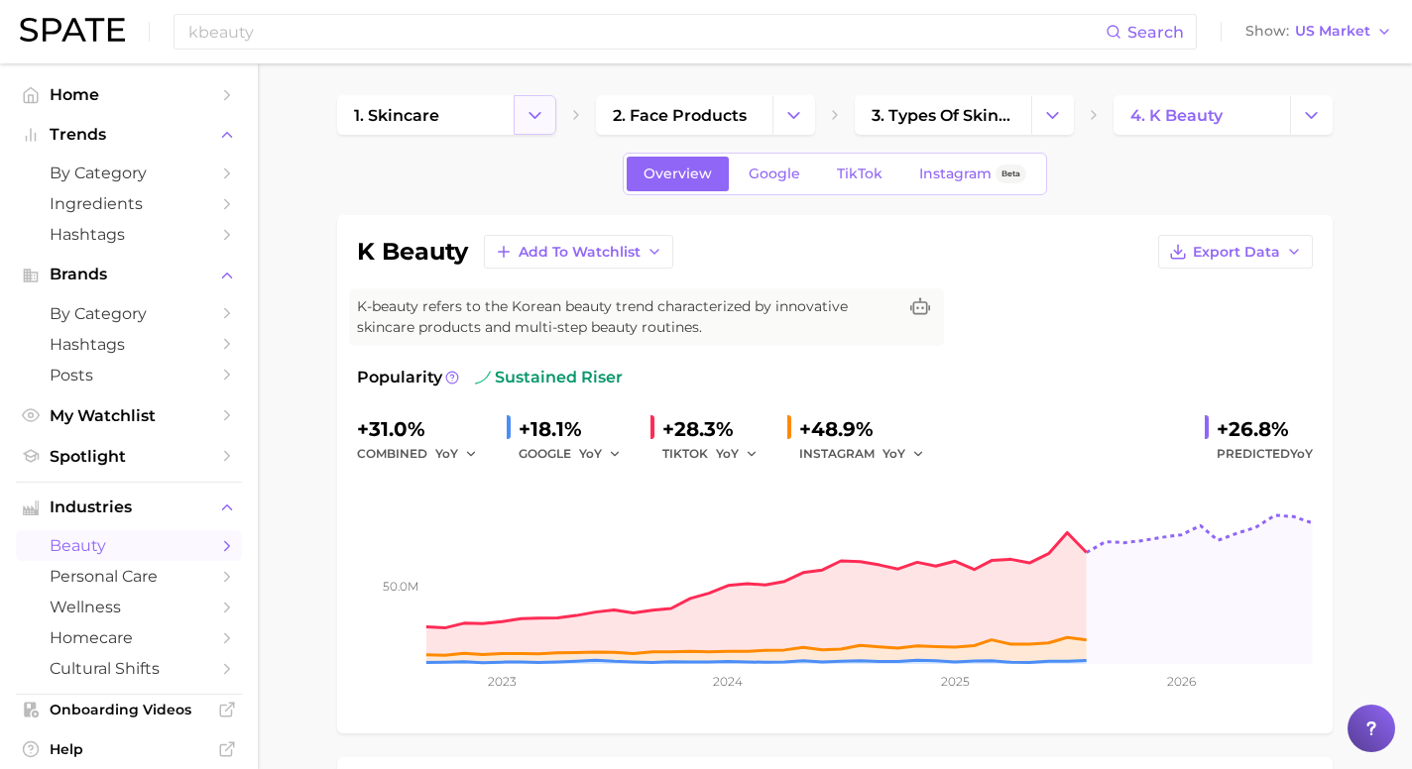
click at [538, 117] on icon "Change Category" at bounding box center [535, 115] width 21 height 21
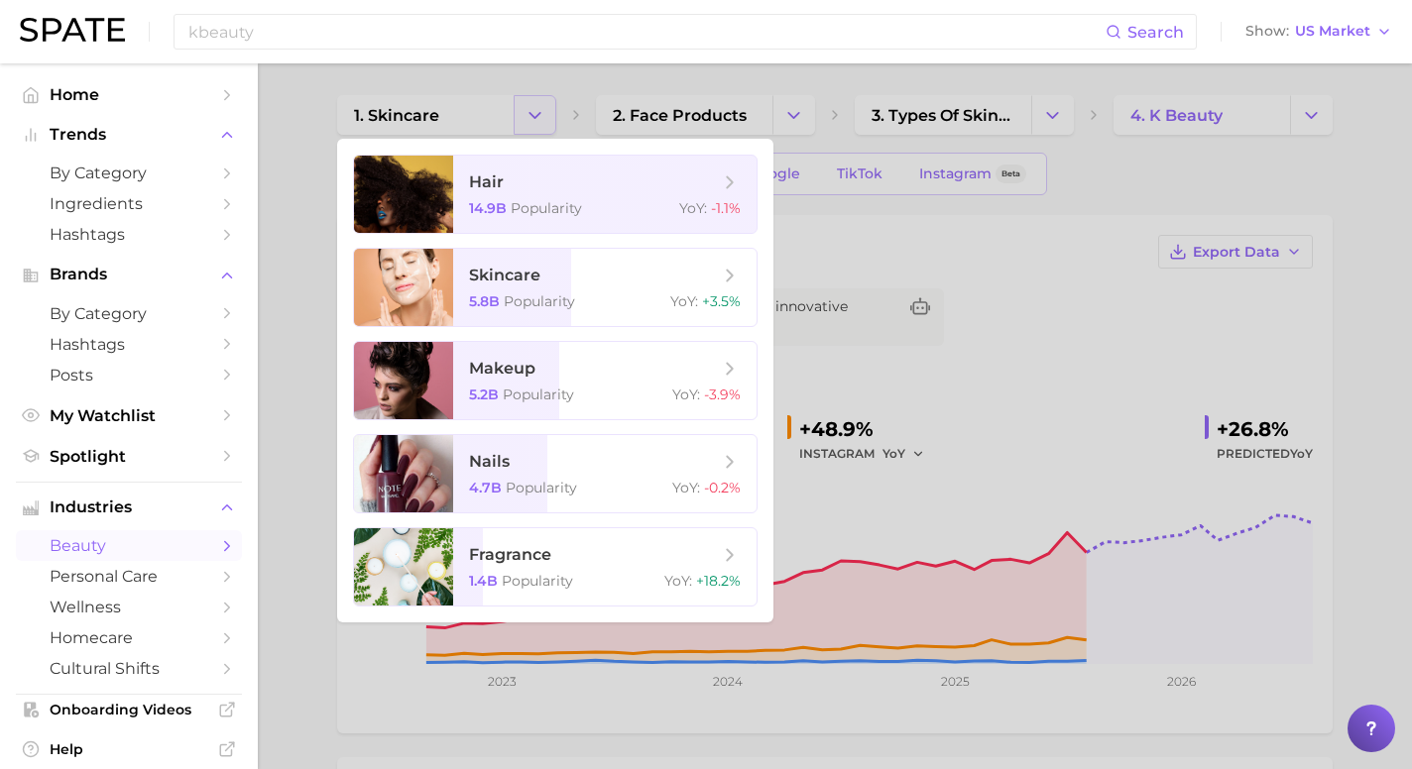
click at [538, 117] on div at bounding box center [706, 384] width 1412 height 769
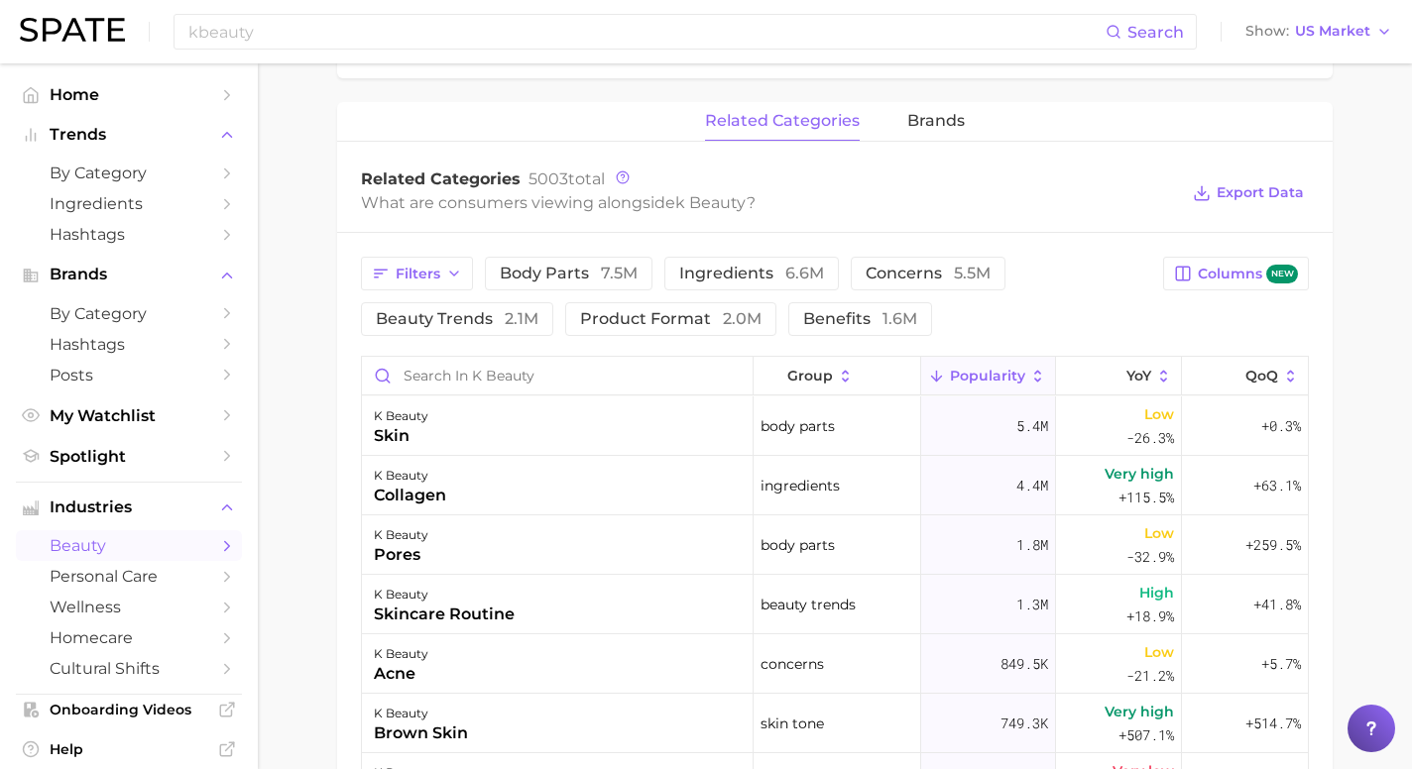
scroll to position [885, 0]
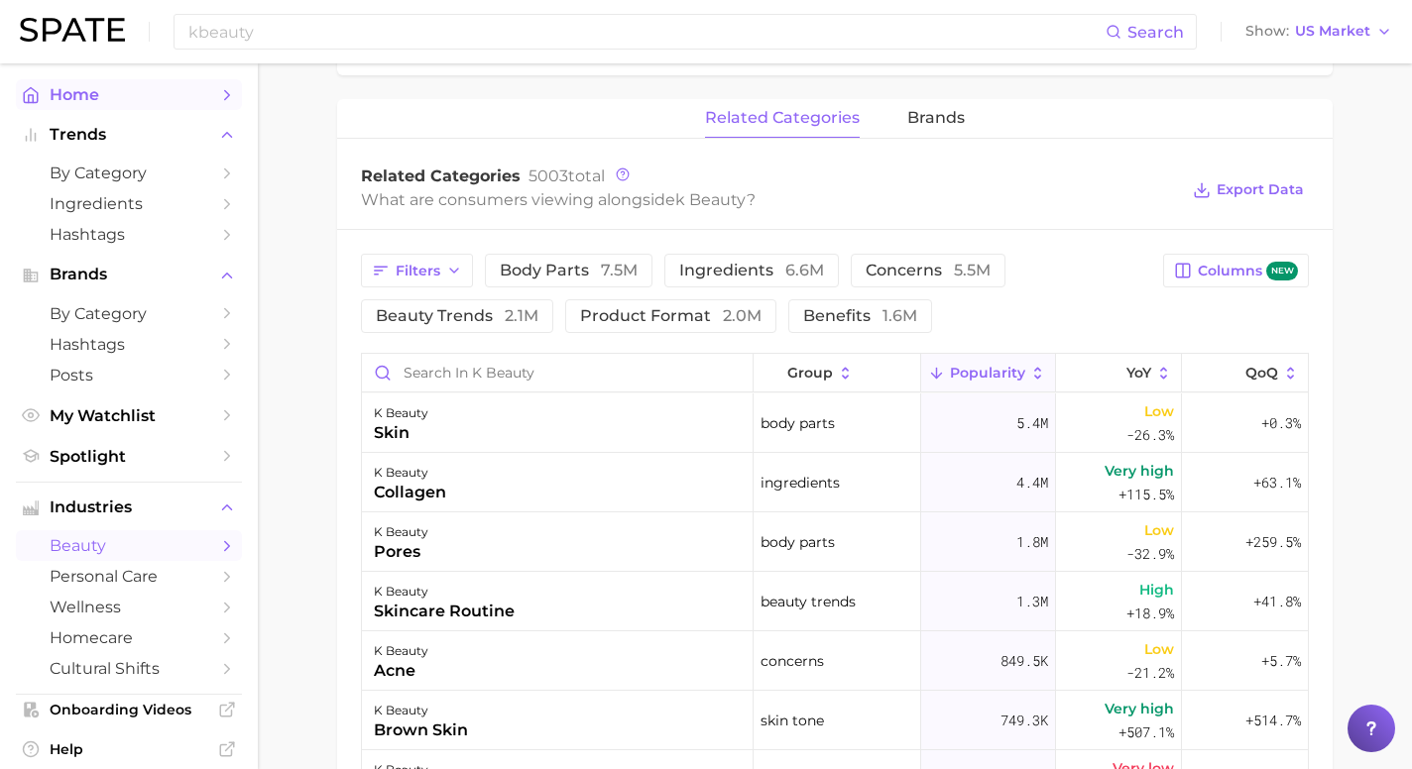
click at [223, 93] on icon "Sidebar" at bounding box center [227, 95] width 18 height 18
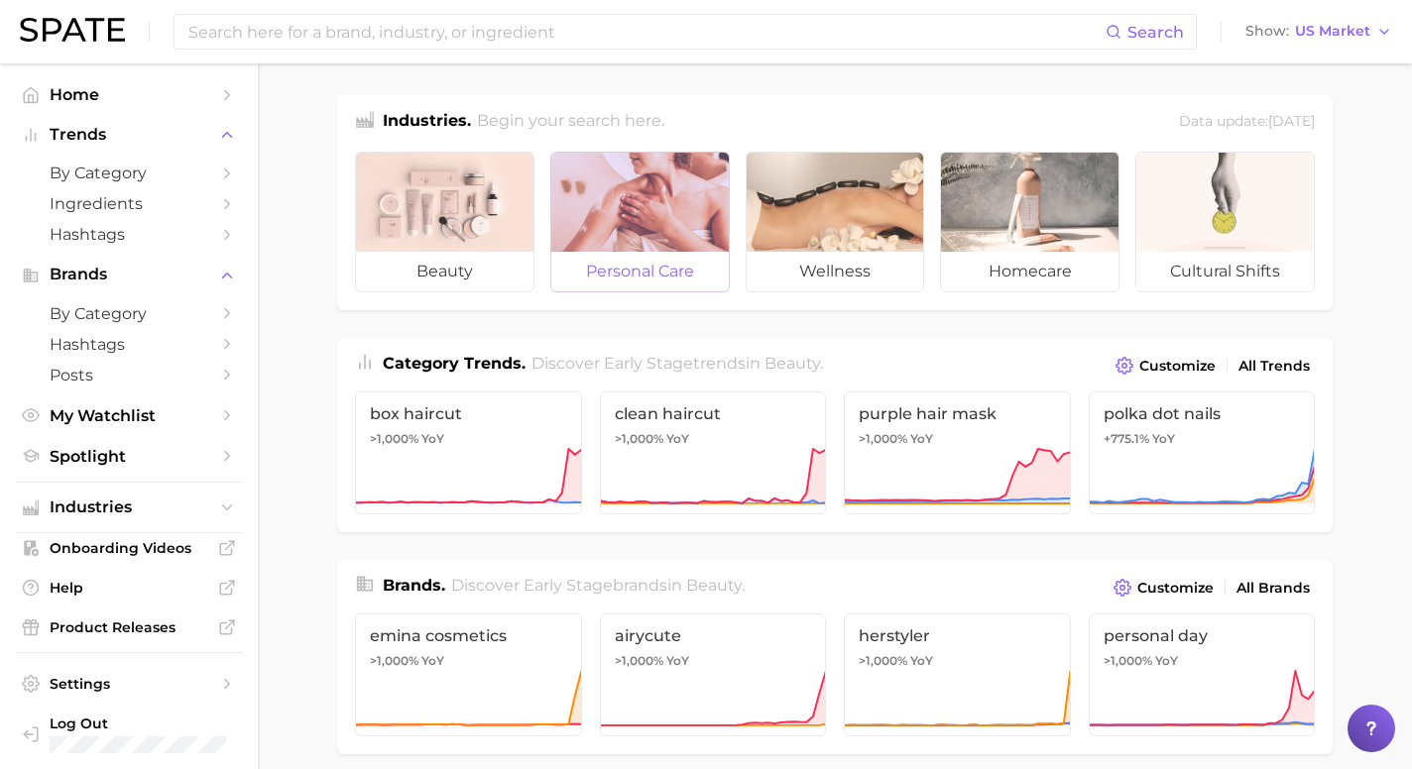
click at [695, 260] on span "personal care" at bounding box center [639, 272] width 177 height 40
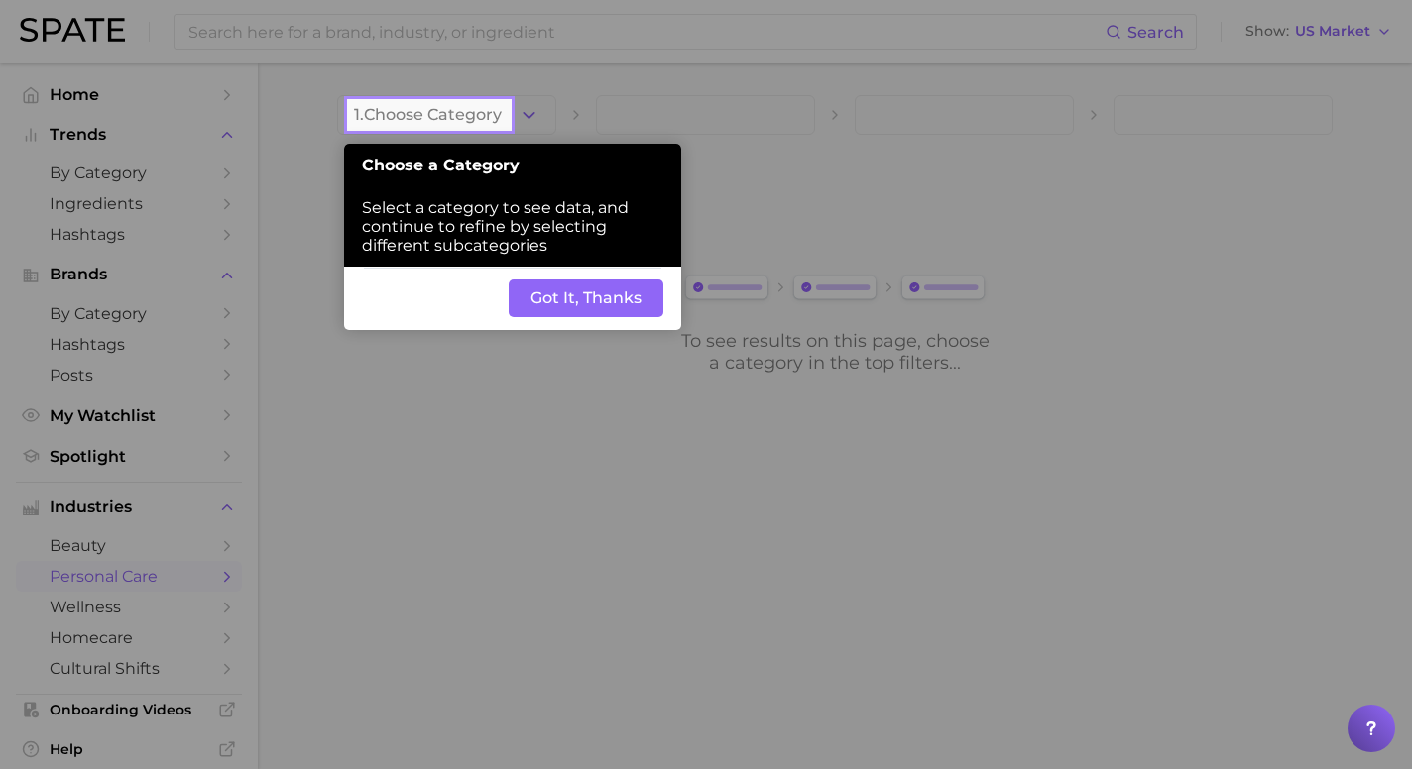
click at [603, 301] on button "Got It, Thanks" at bounding box center [586, 299] width 155 height 38
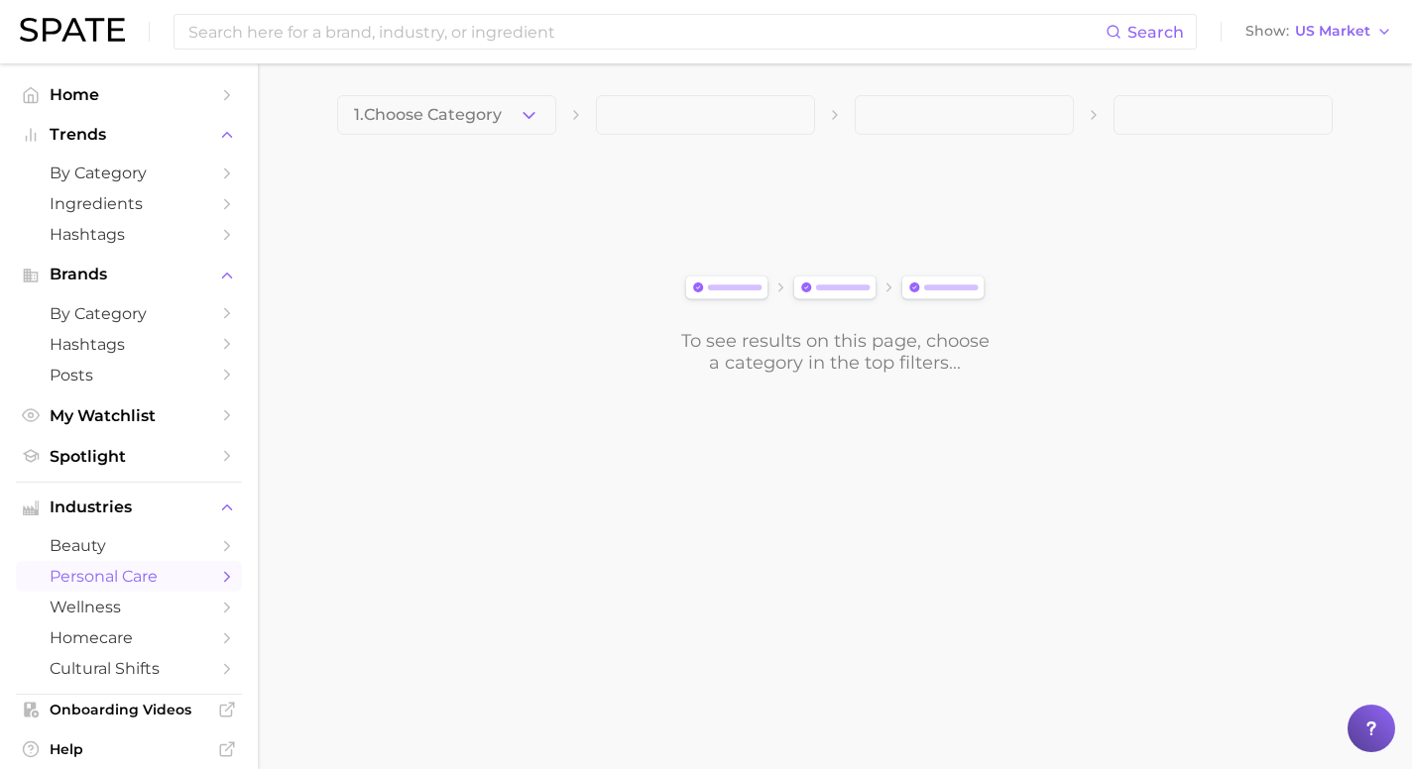
click at [514, 109] on button "1. Choose Category" at bounding box center [446, 115] width 219 height 40
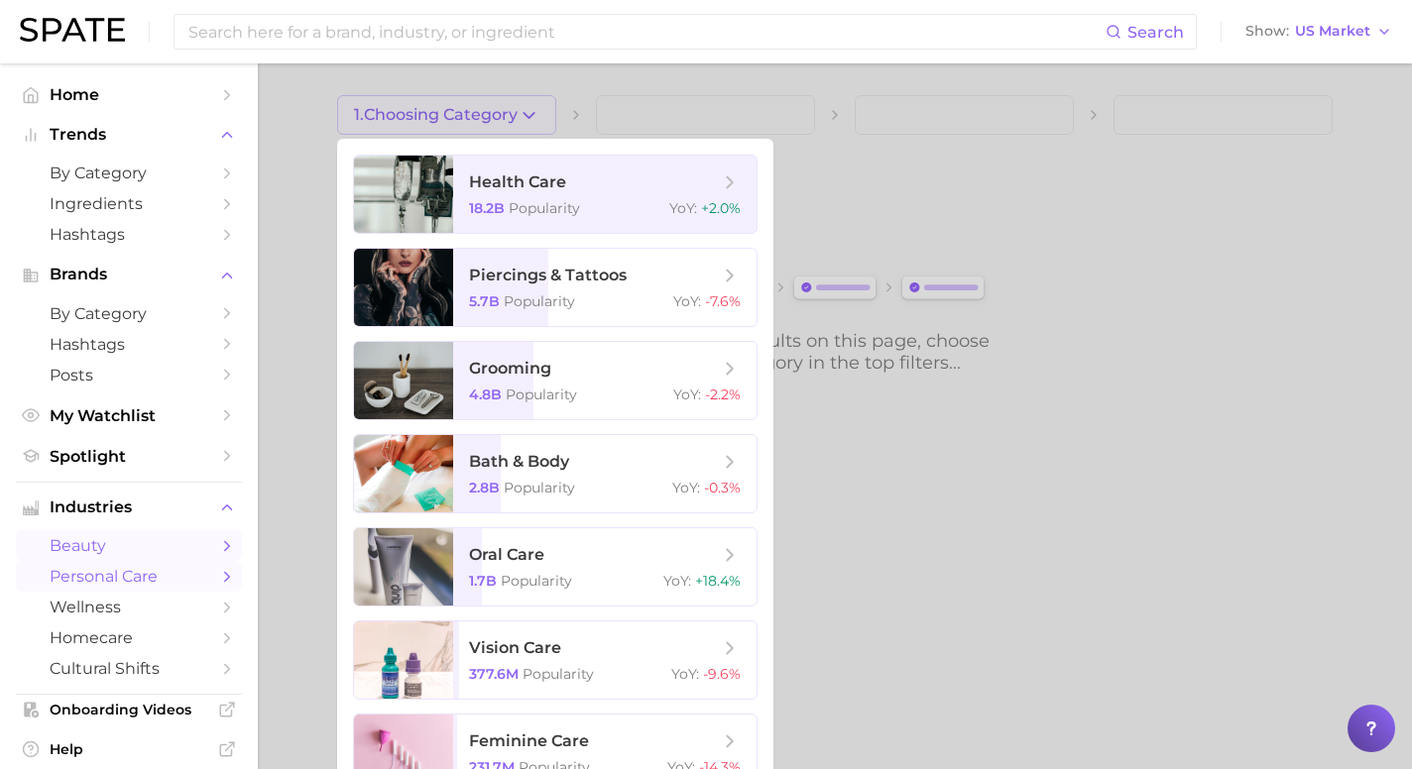
click at [216, 545] on link "beauty" at bounding box center [129, 545] width 226 height 31
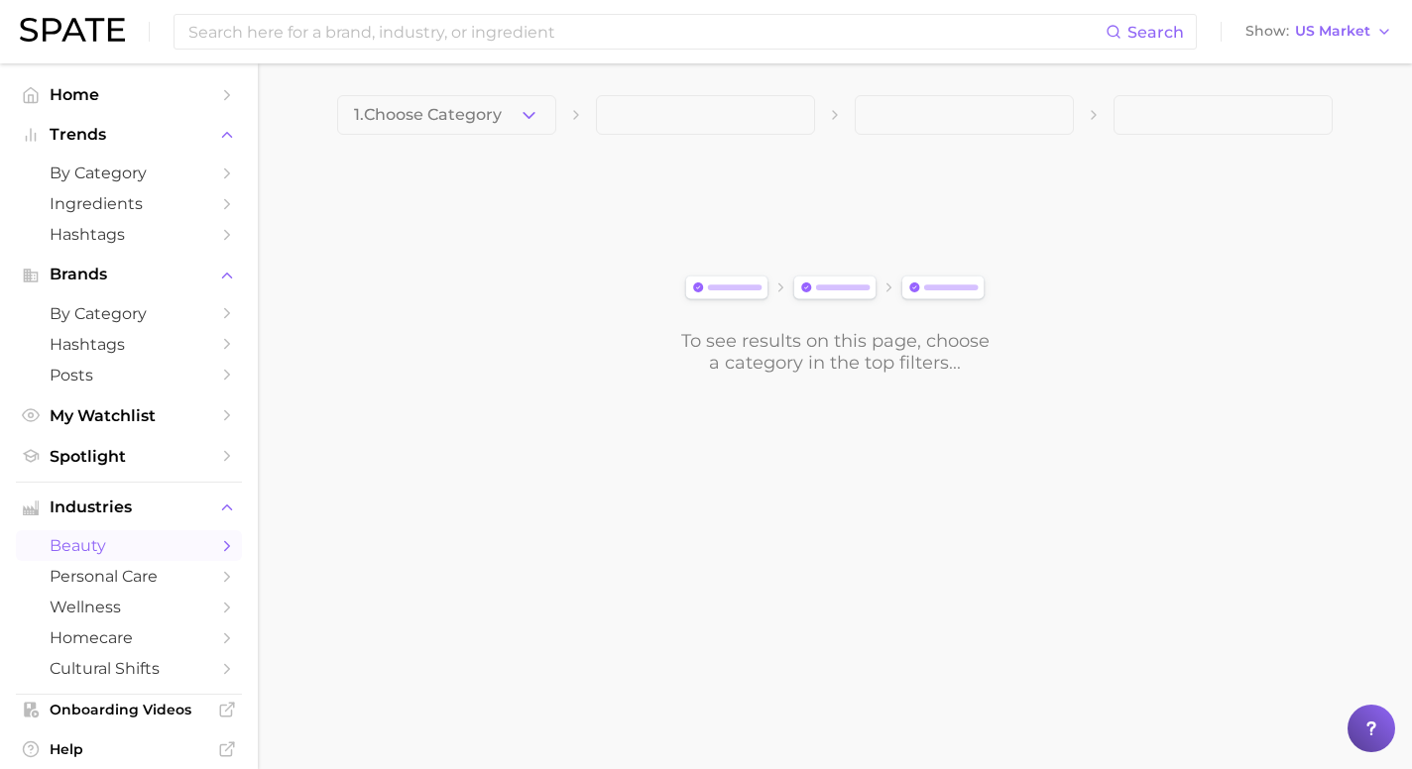
click at [509, 110] on button "1. Choose Category" at bounding box center [446, 115] width 219 height 40
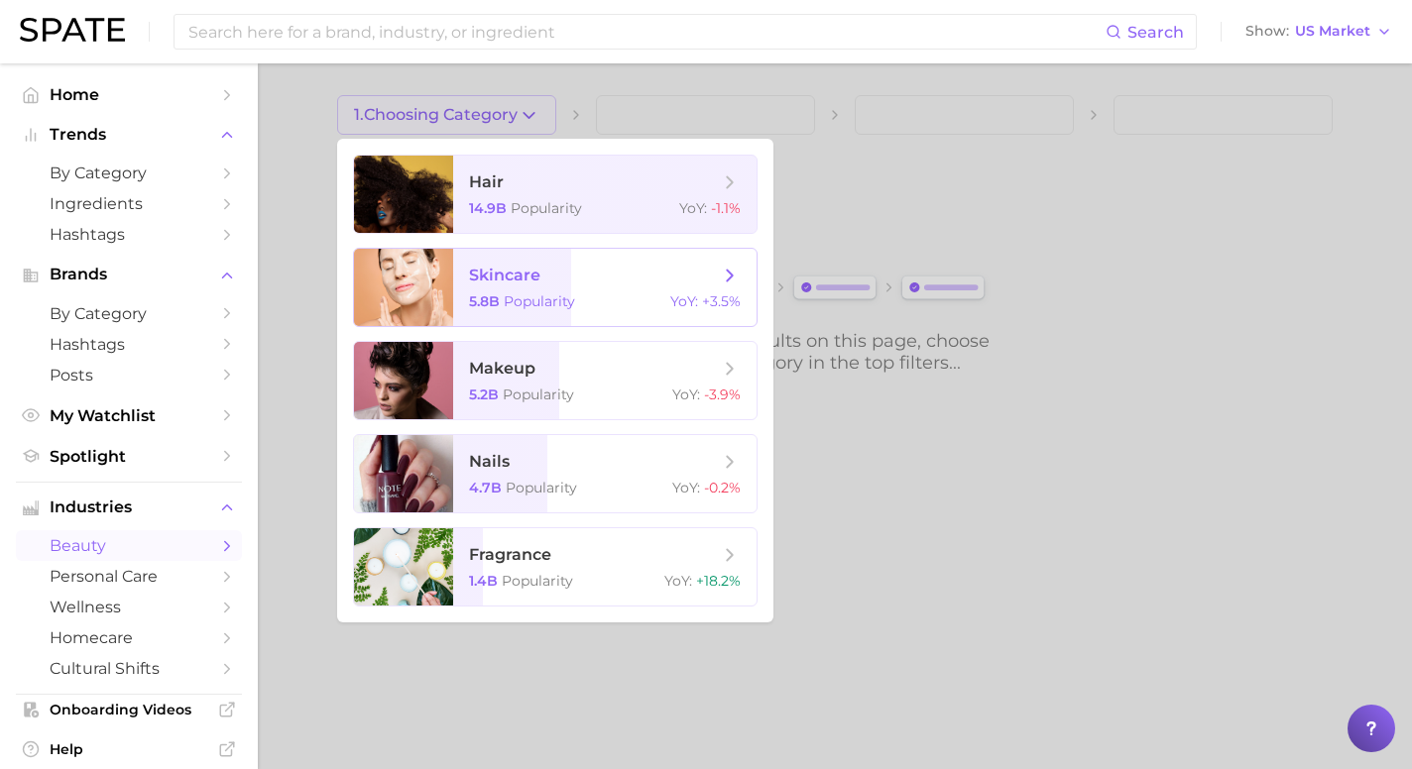
click at [727, 285] on icon at bounding box center [730, 276] width 22 height 22
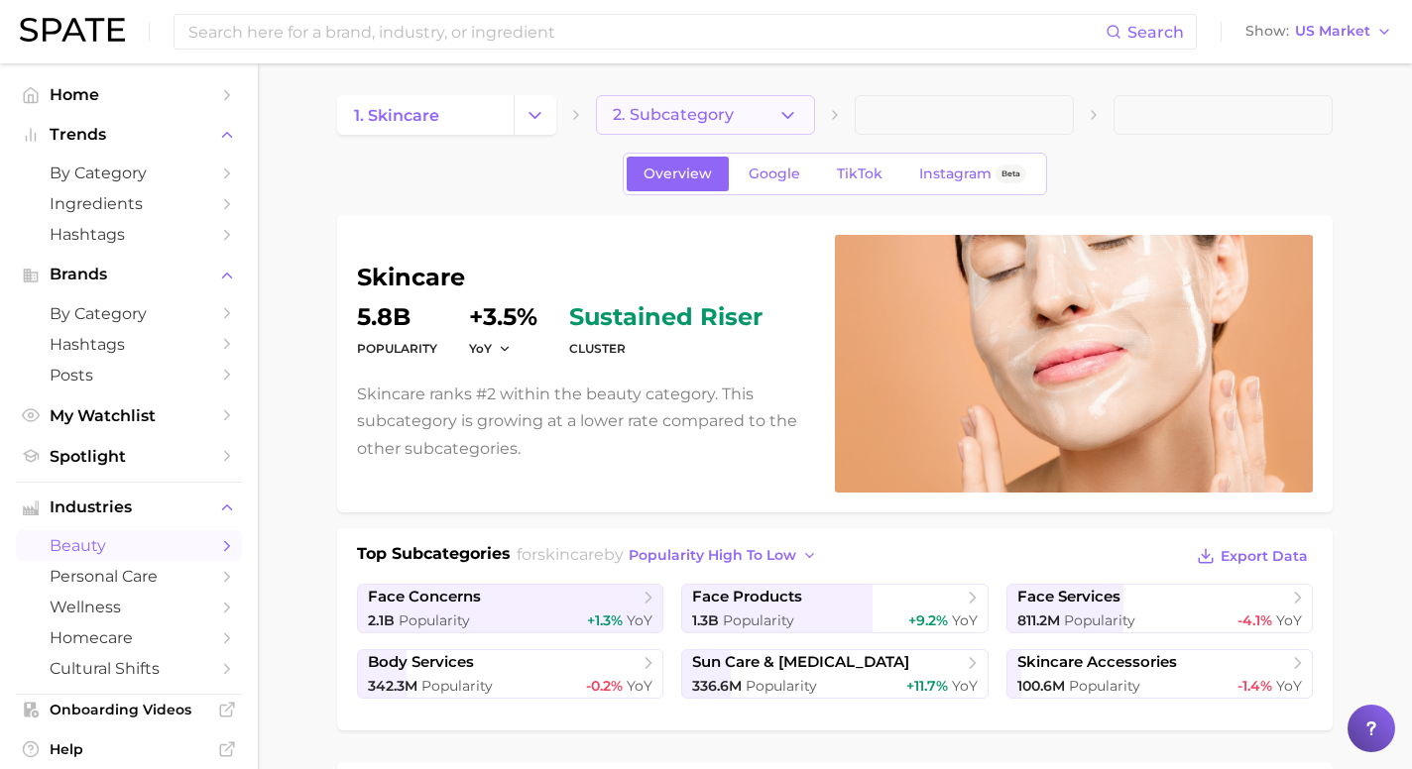
click at [786, 112] on icon "button" at bounding box center [787, 115] width 21 height 21
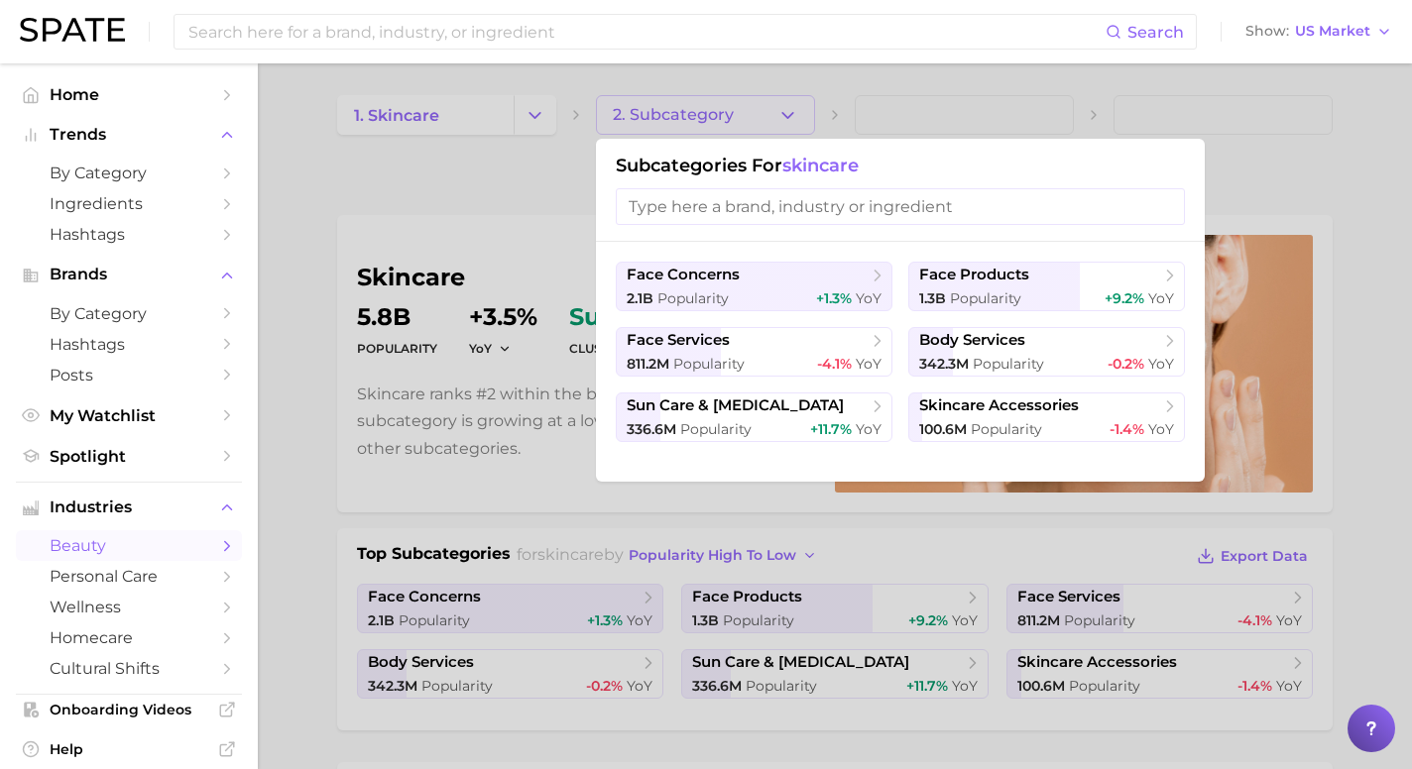
click at [763, 208] on input "search" at bounding box center [900, 206] width 569 height 37
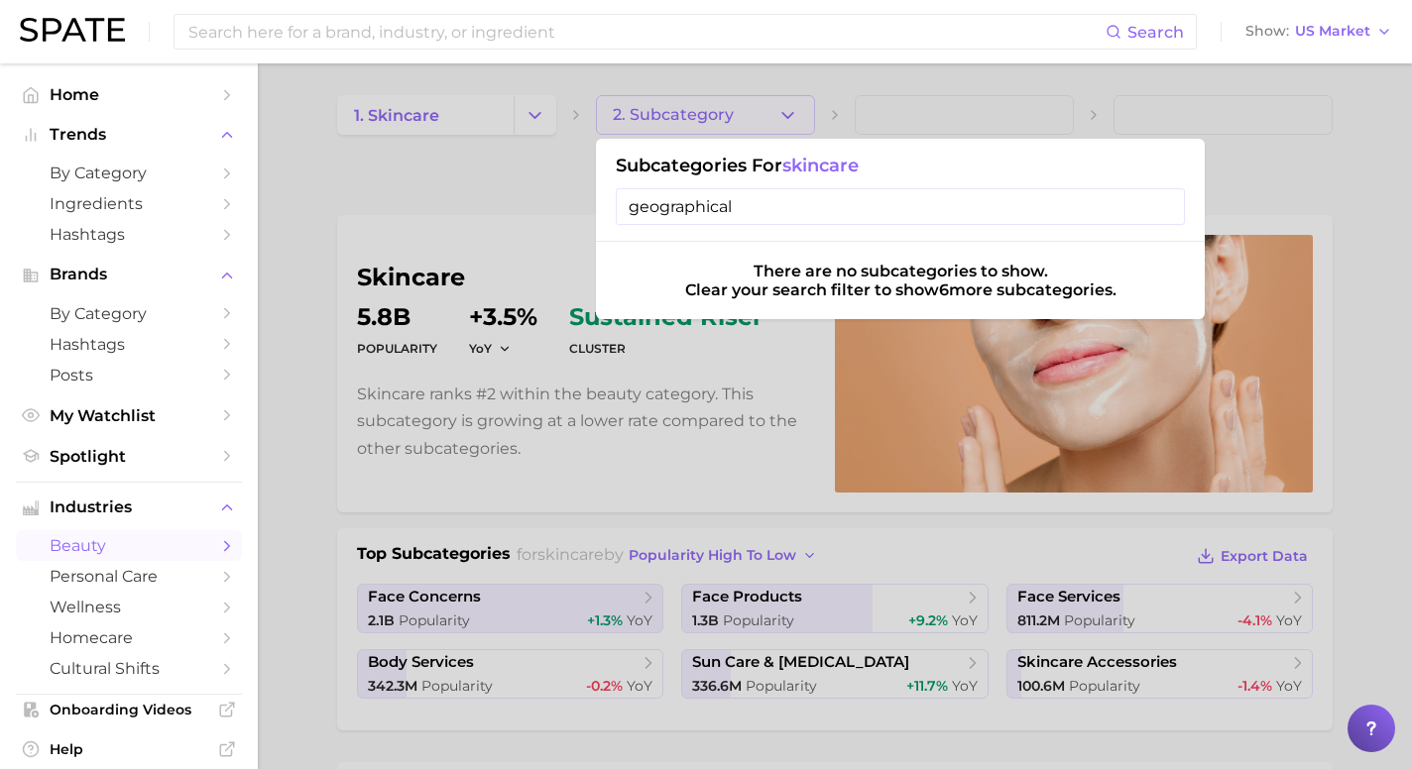
type input "geographical"
click at [722, 219] on input "geographical" at bounding box center [900, 206] width 569 height 37
click at [386, 103] on div at bounding box center [706, 384] width 1412 height 769
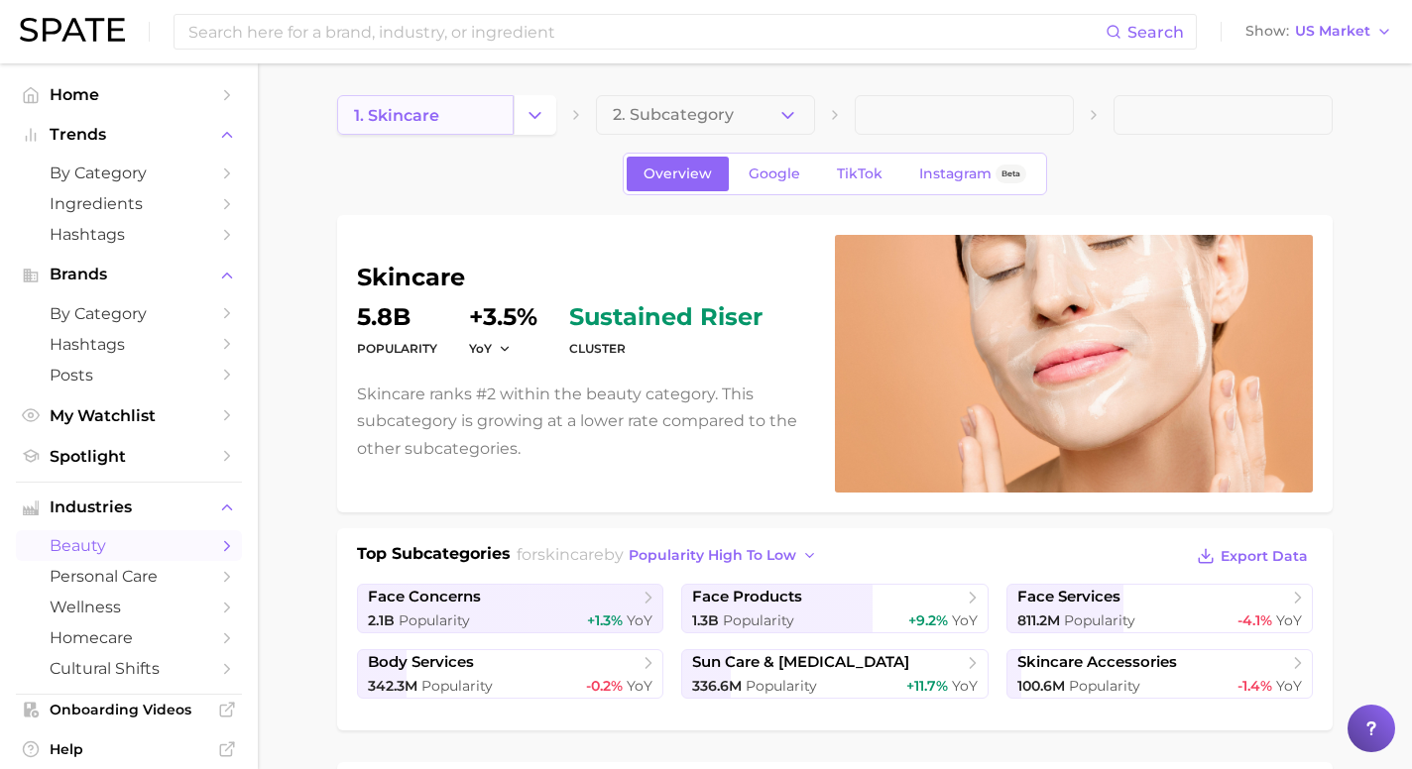
click at [403, 114] on span "1. skincare" at bounding box center [396, 115] width 85 height 19
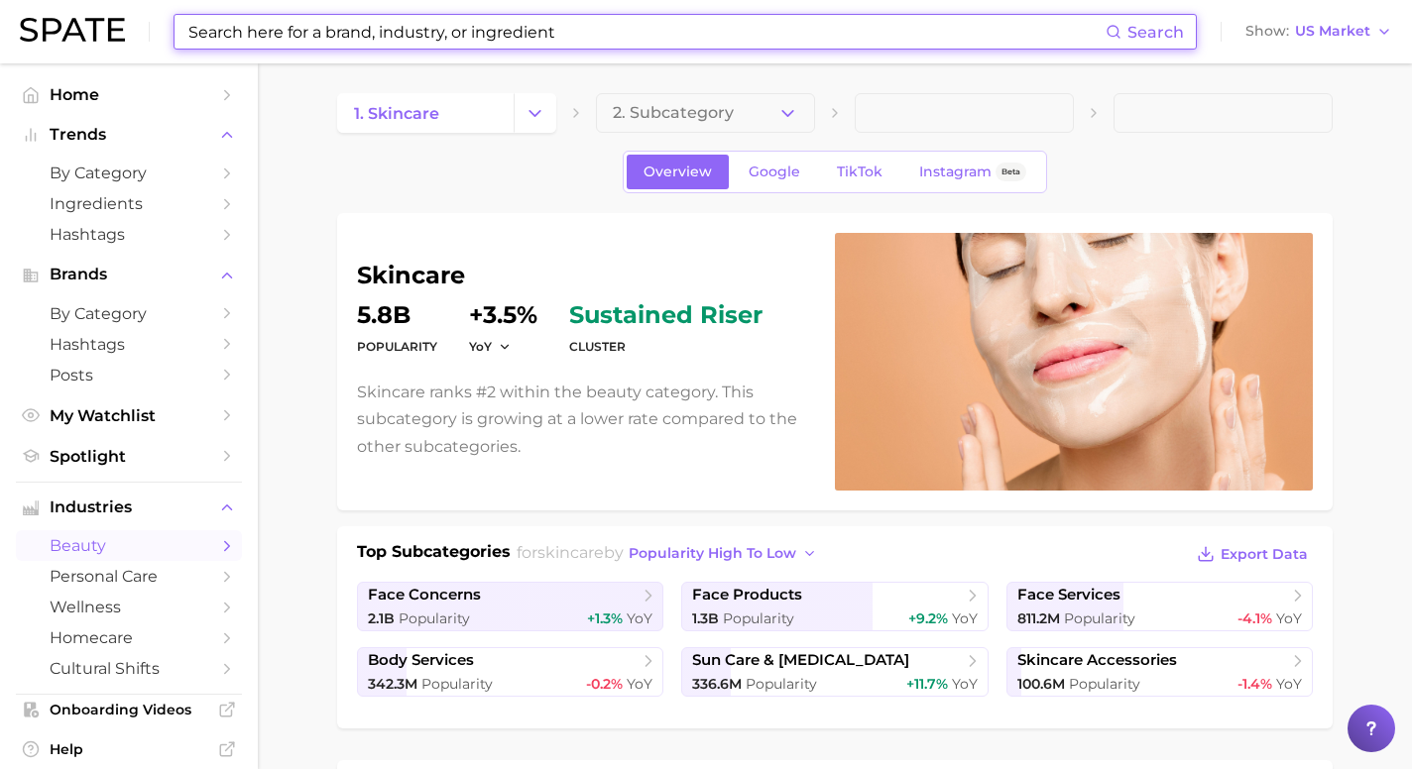
scroll to position [3, 0]
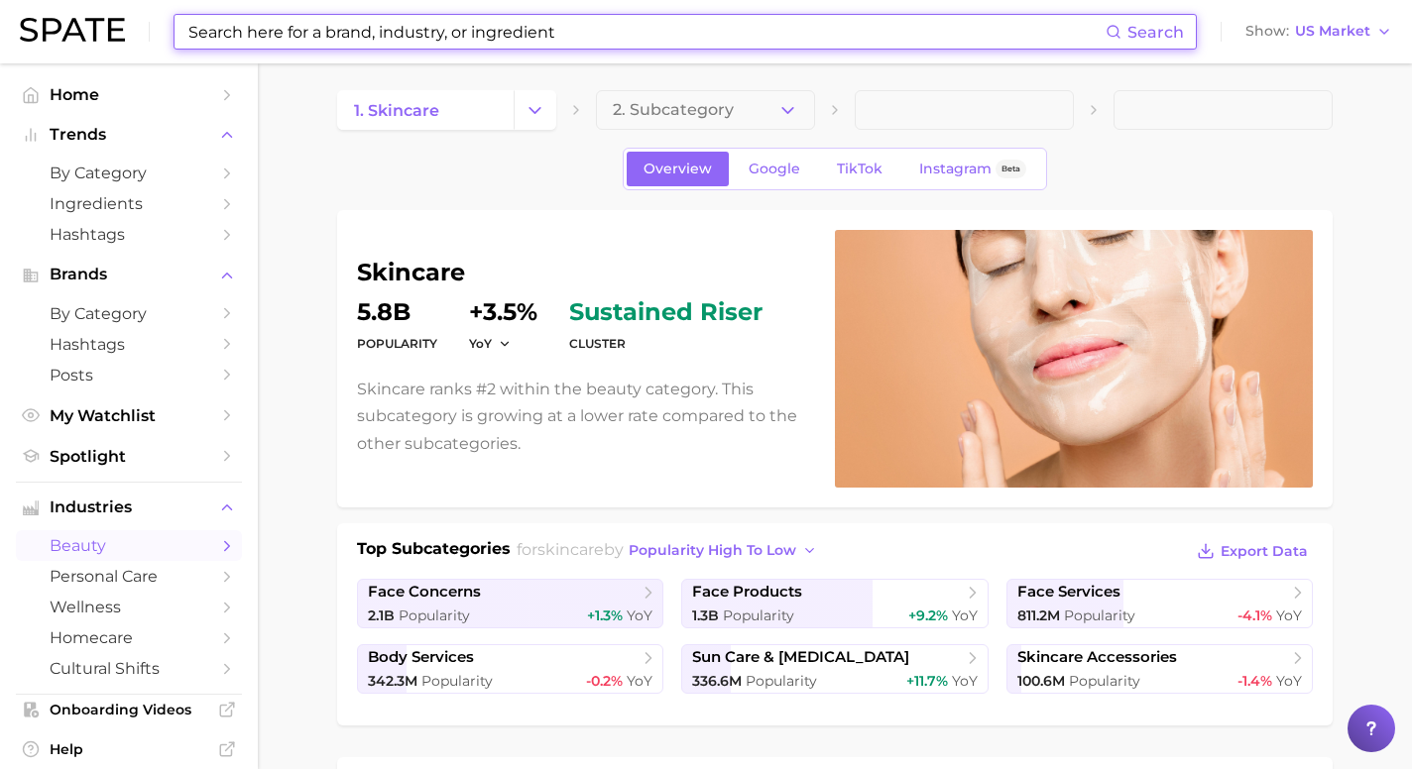
click at [385, 24] on input at bounding box center [645, 32] width 919 height 34
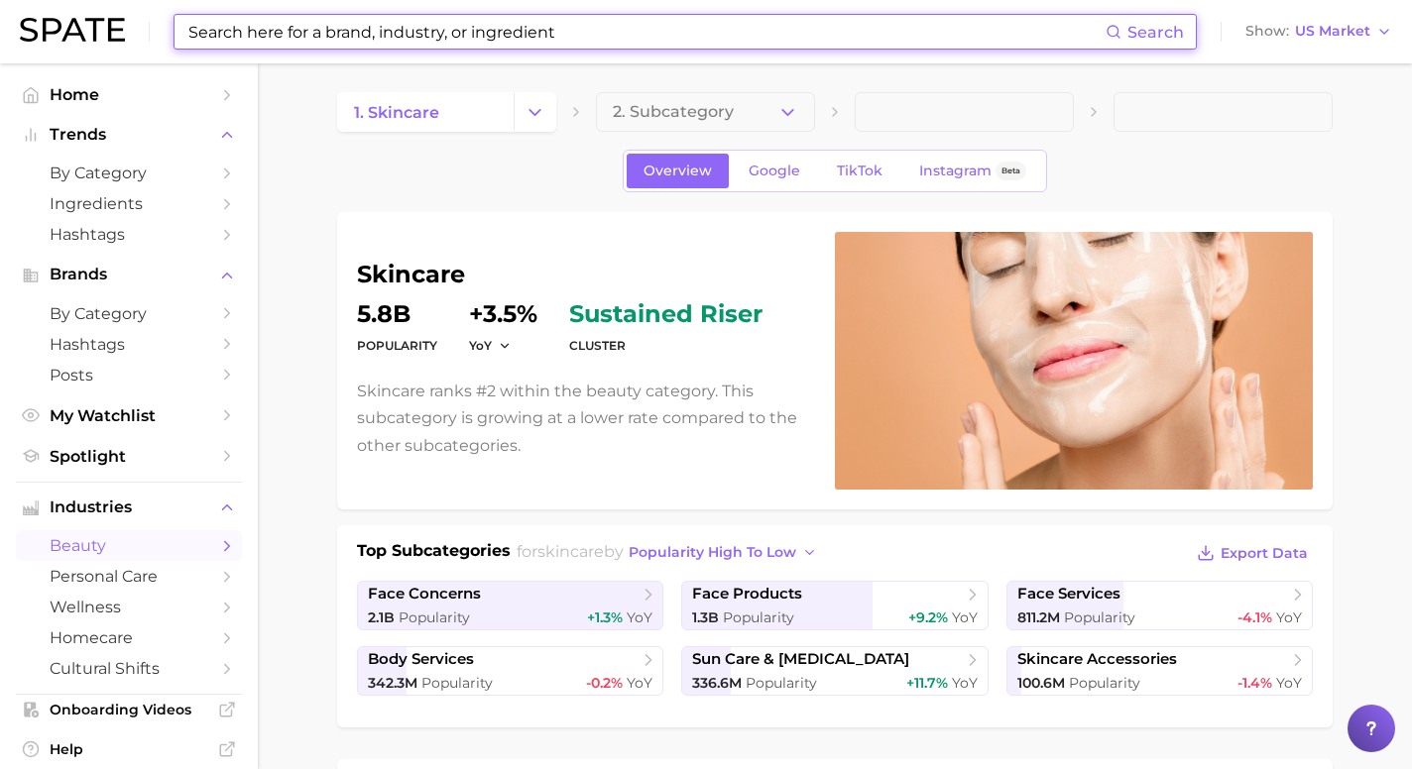
scroll to position [0, 0]
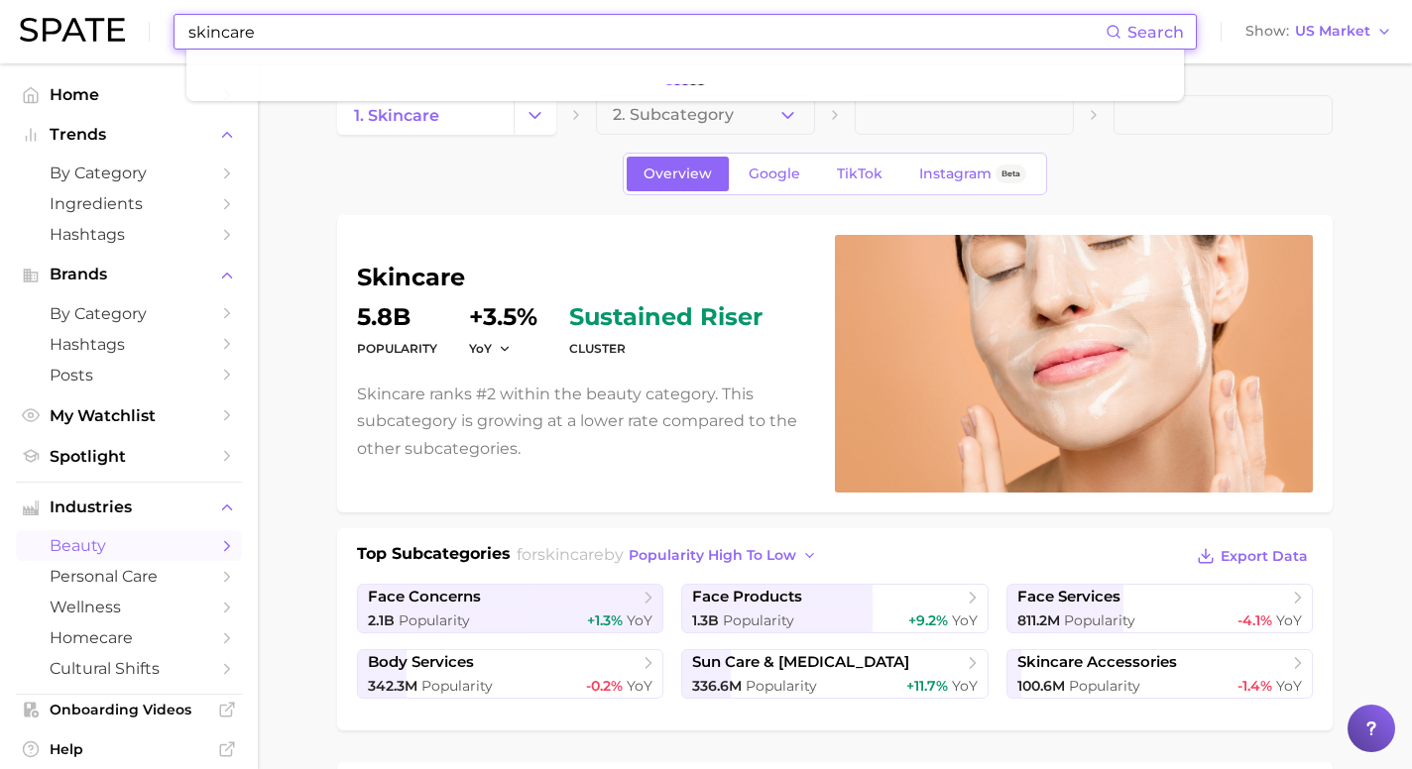
type input "skincare"
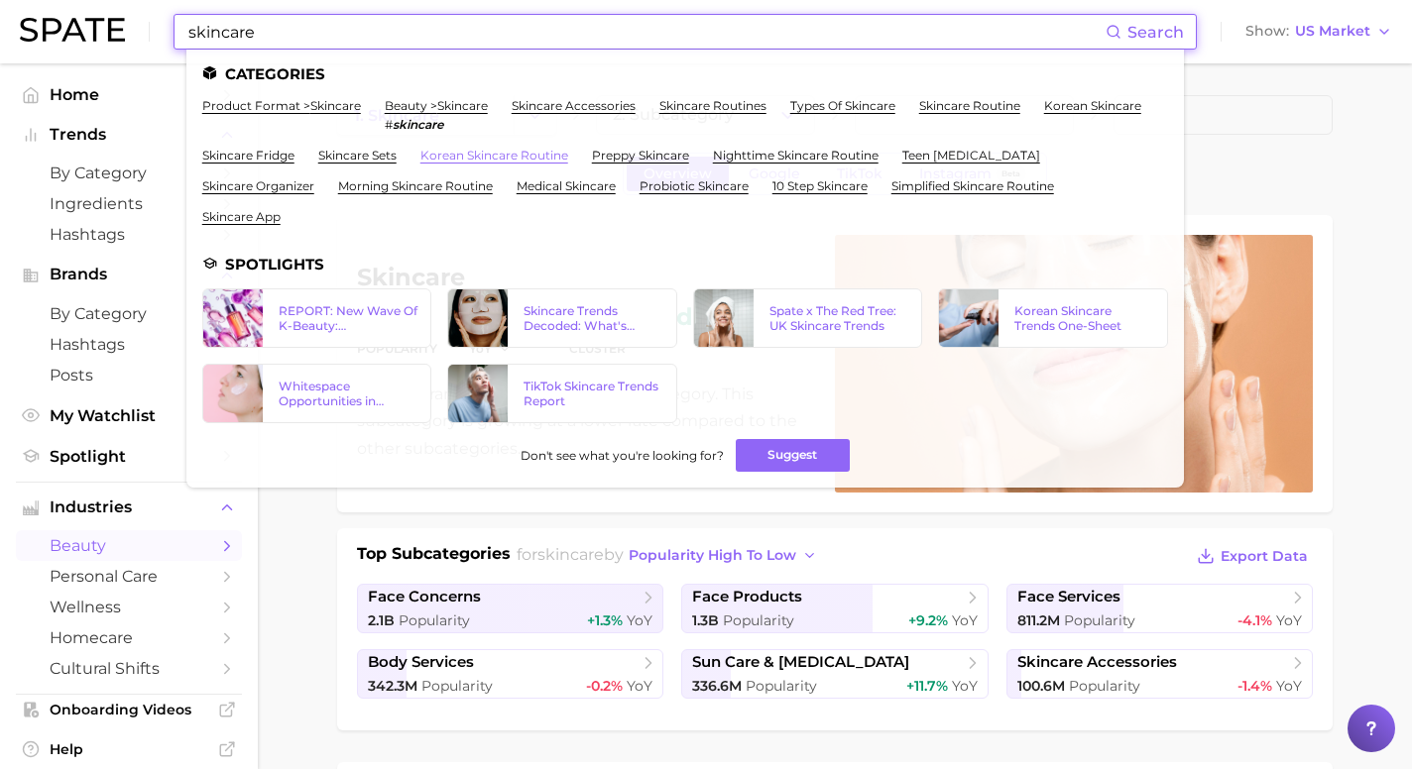
click at [470, 157] on link "korean skincare routine" at bounding box center [494, 155] width 148 height 15
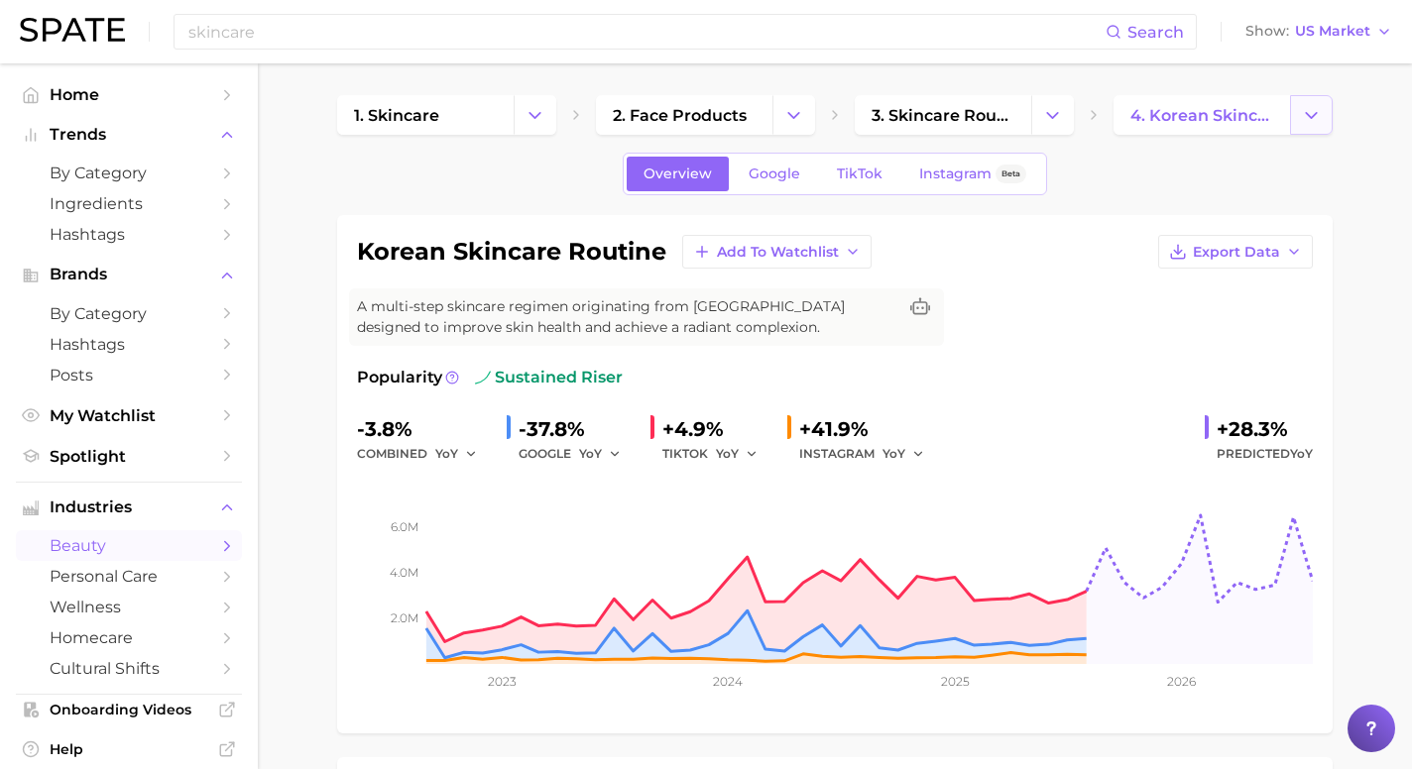
click at [1304, 112] on icon "Change Category" at bounding box center [1311, 115] width 21 height 21
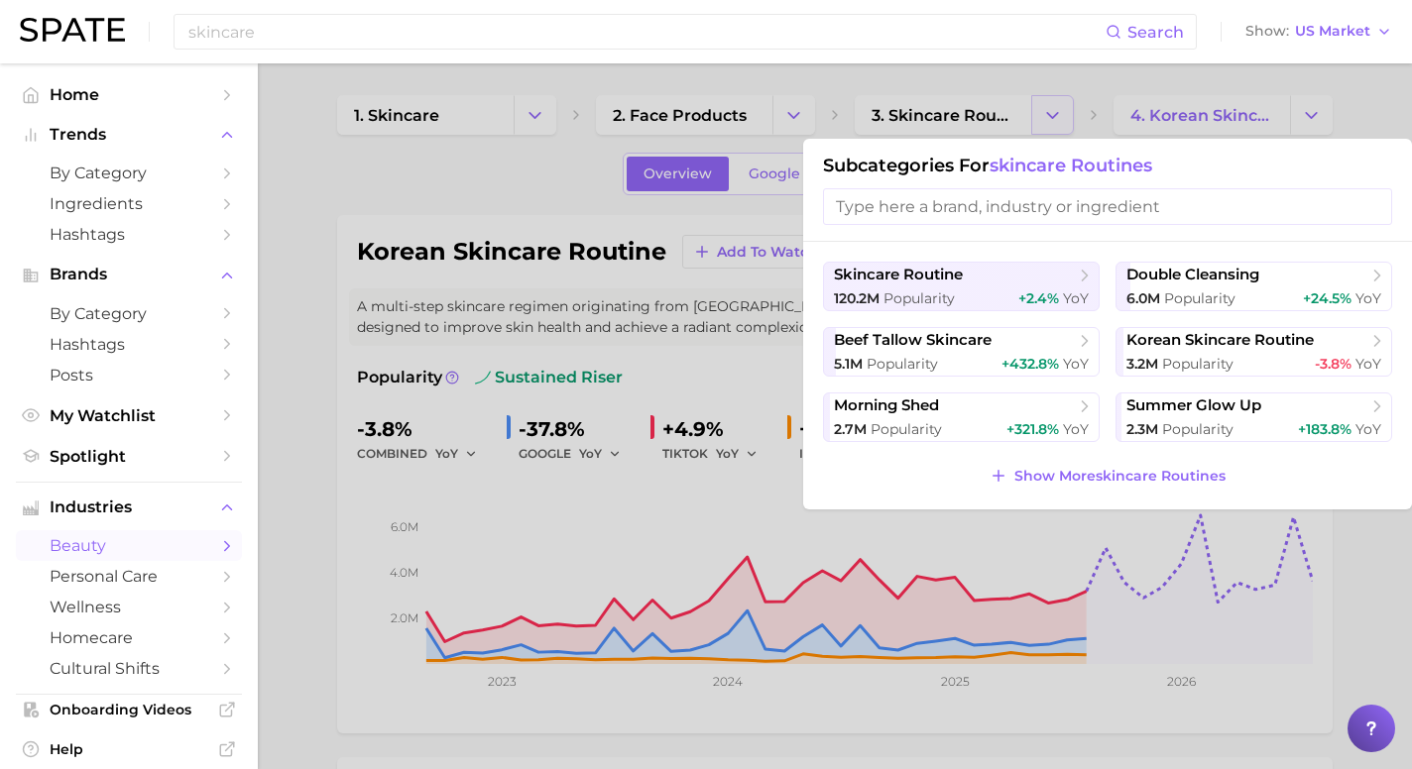
click at [1041, 117] on div at bounding box center [706, 384] width 1412 height 769
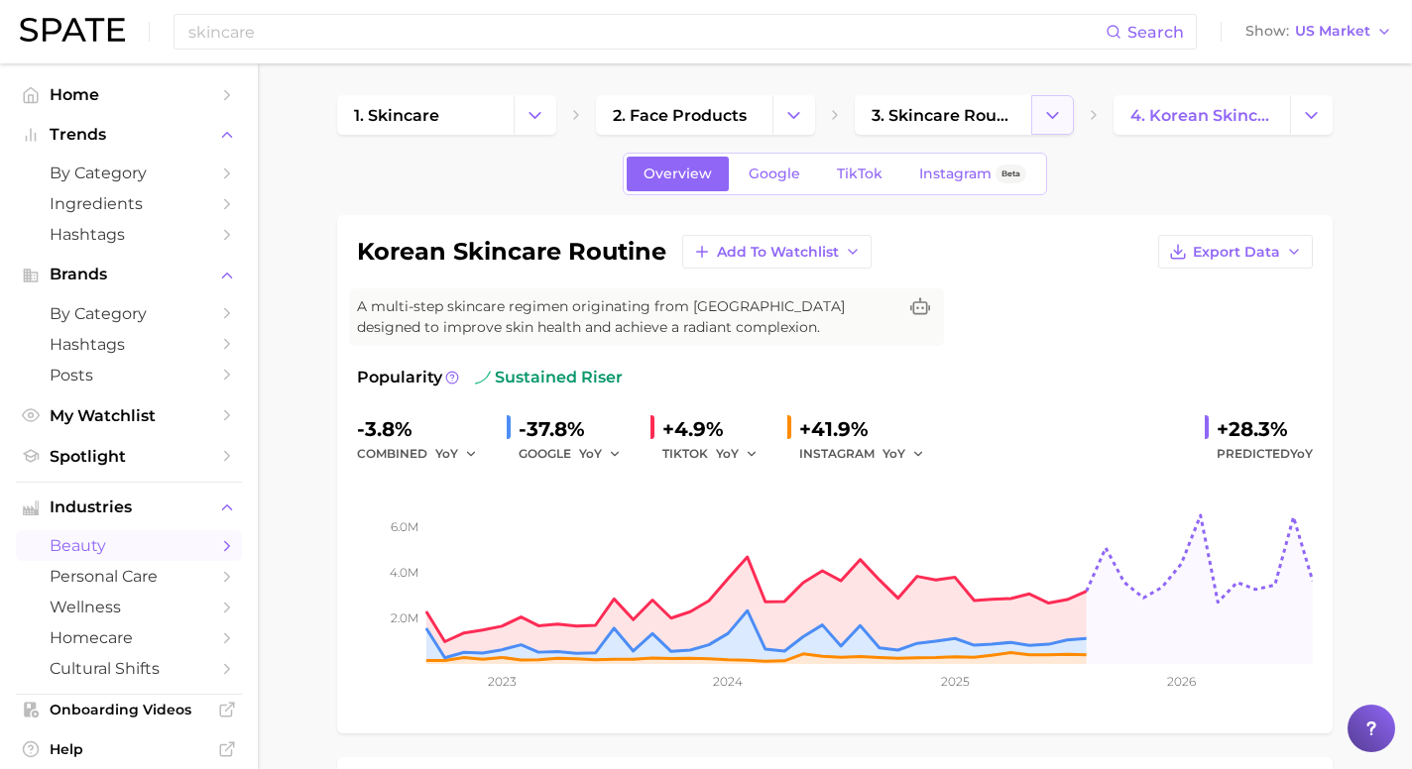
click at [1044, 117] on icon "Change Category" at bounding box center [1052, 115] width 21 height 21
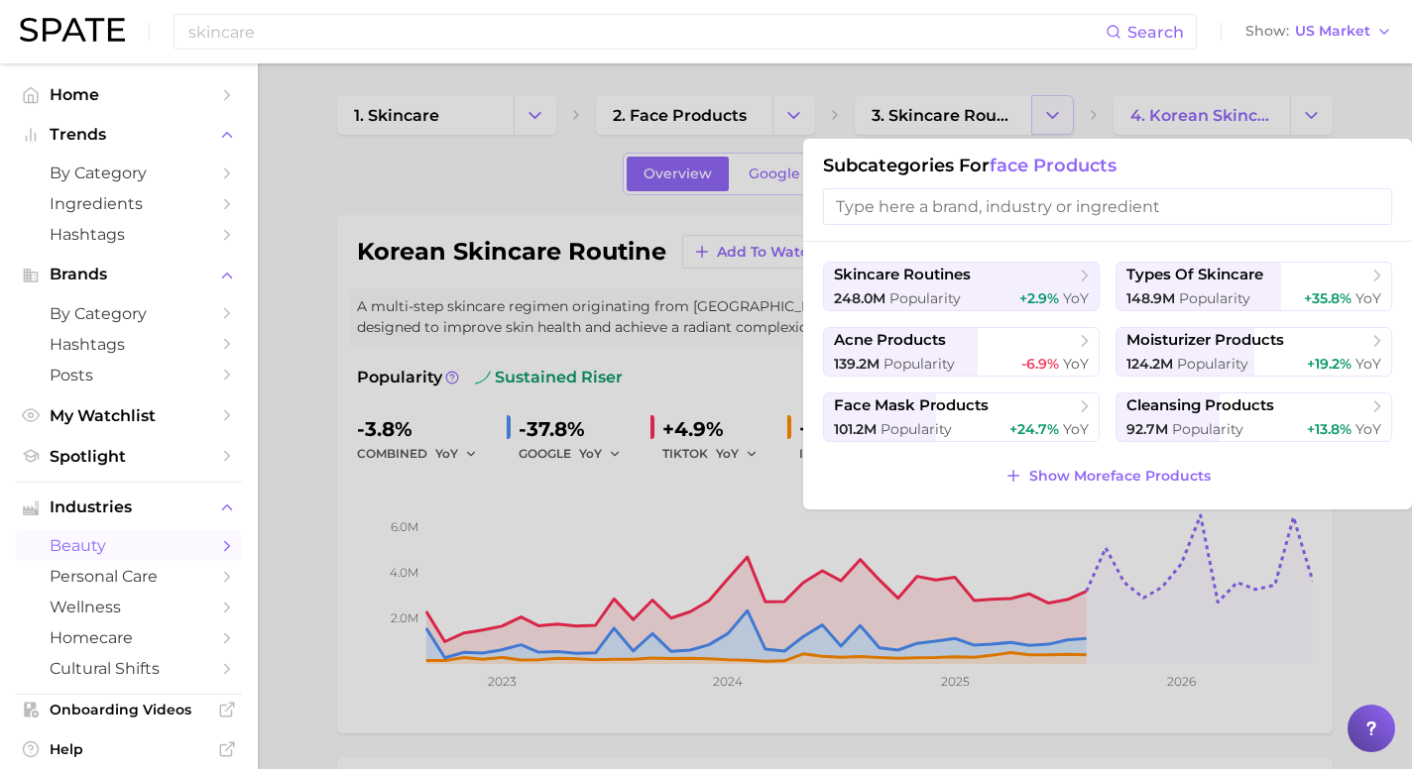
click at [1044, 117] on div at bounding box center [706, 384] width 1412 height 769
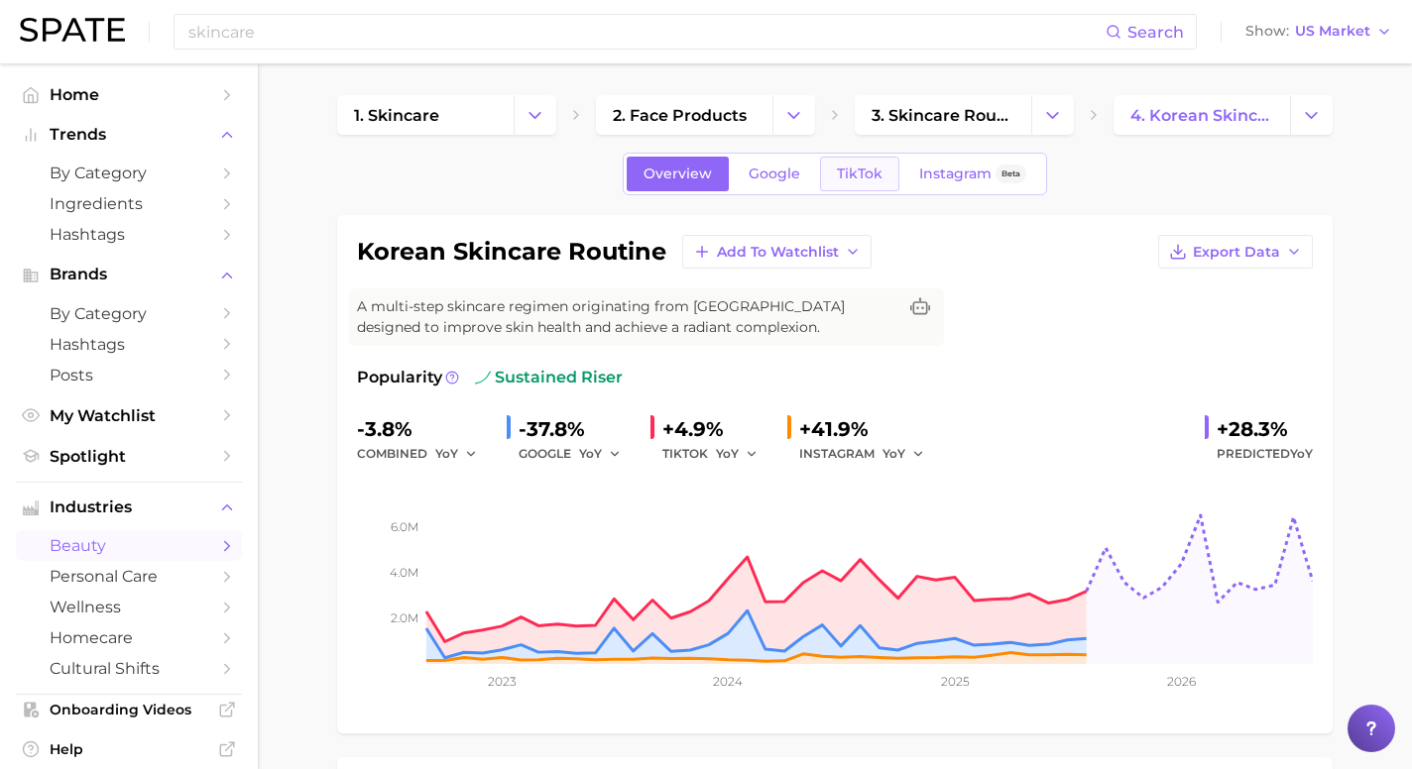
click at [844, 179] on span "TikTok" at bounding box center [860, 174] width 46 height 17
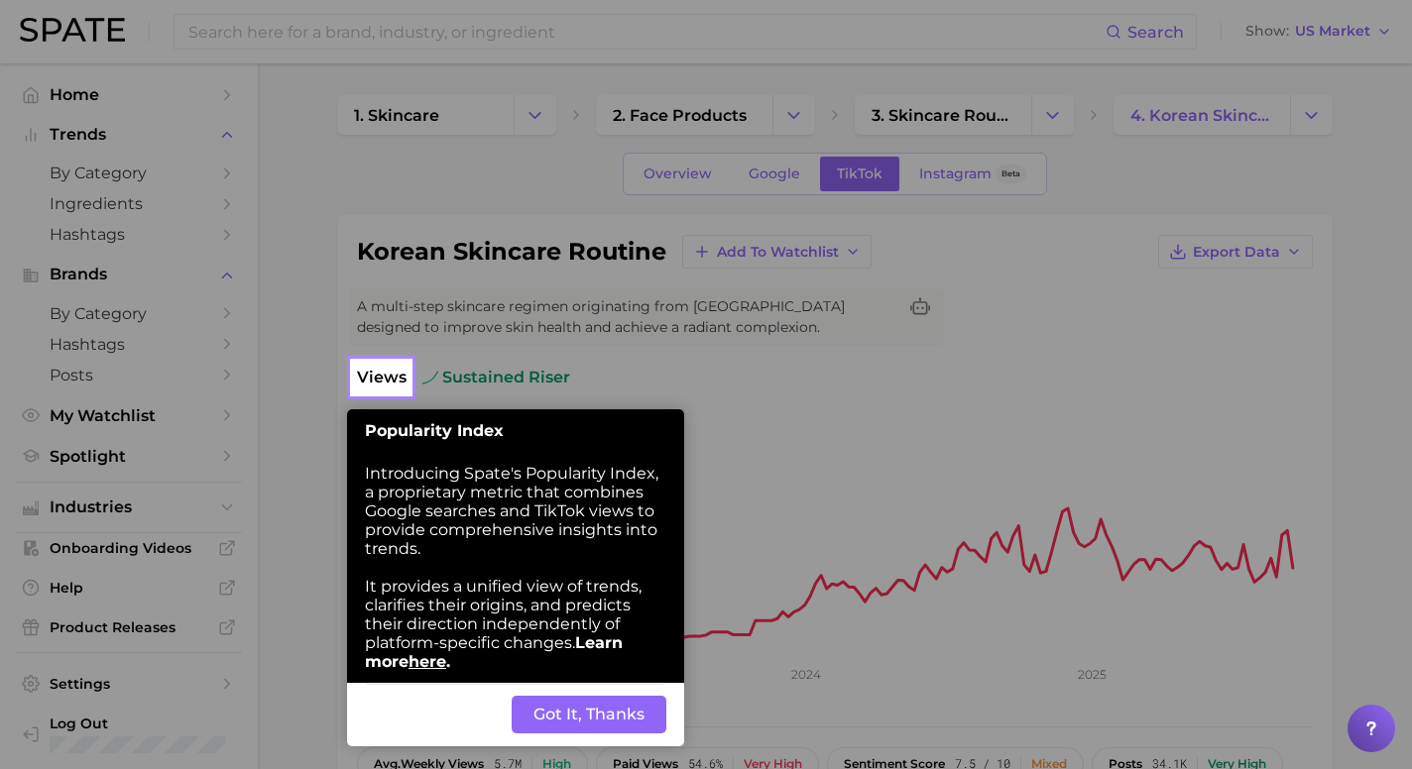
click at [569, 728] on button "Got It, Thanks" at bounding box center [589, 715] width 155 height 38
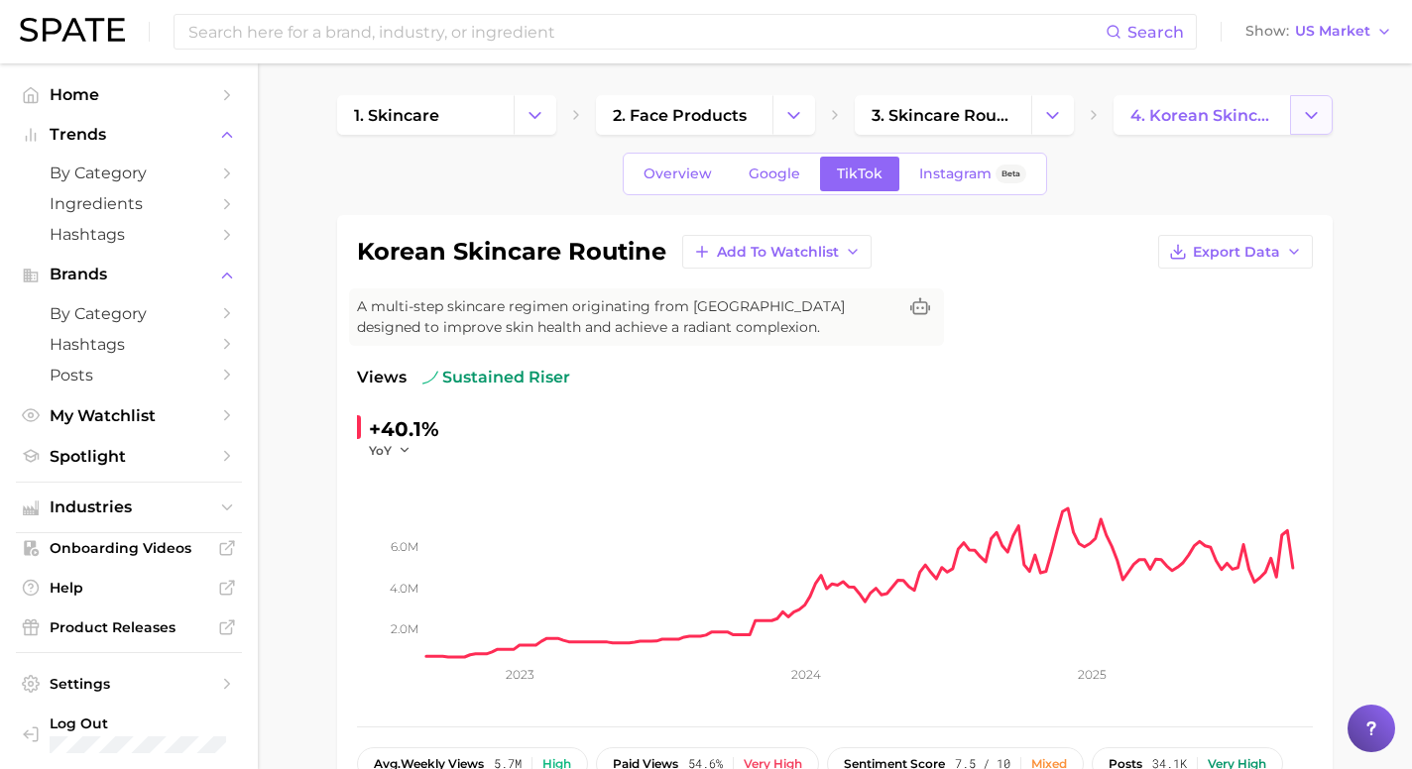
click at [1307, 116] on icon "Change Category" at bounding box center [1311, 115] width 21 height 21
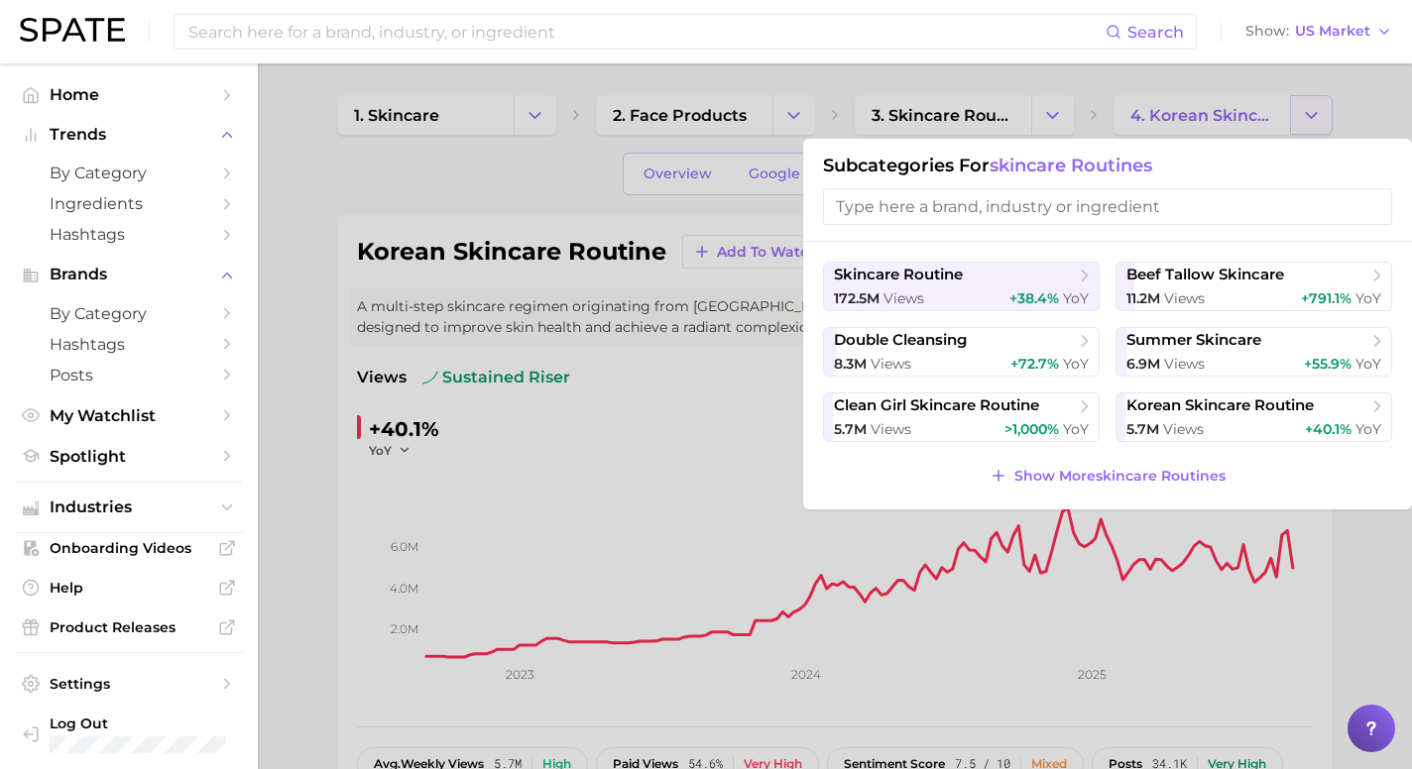
click at [1307, 116] on div at bounding box center [706, 384] width 1412 height 769
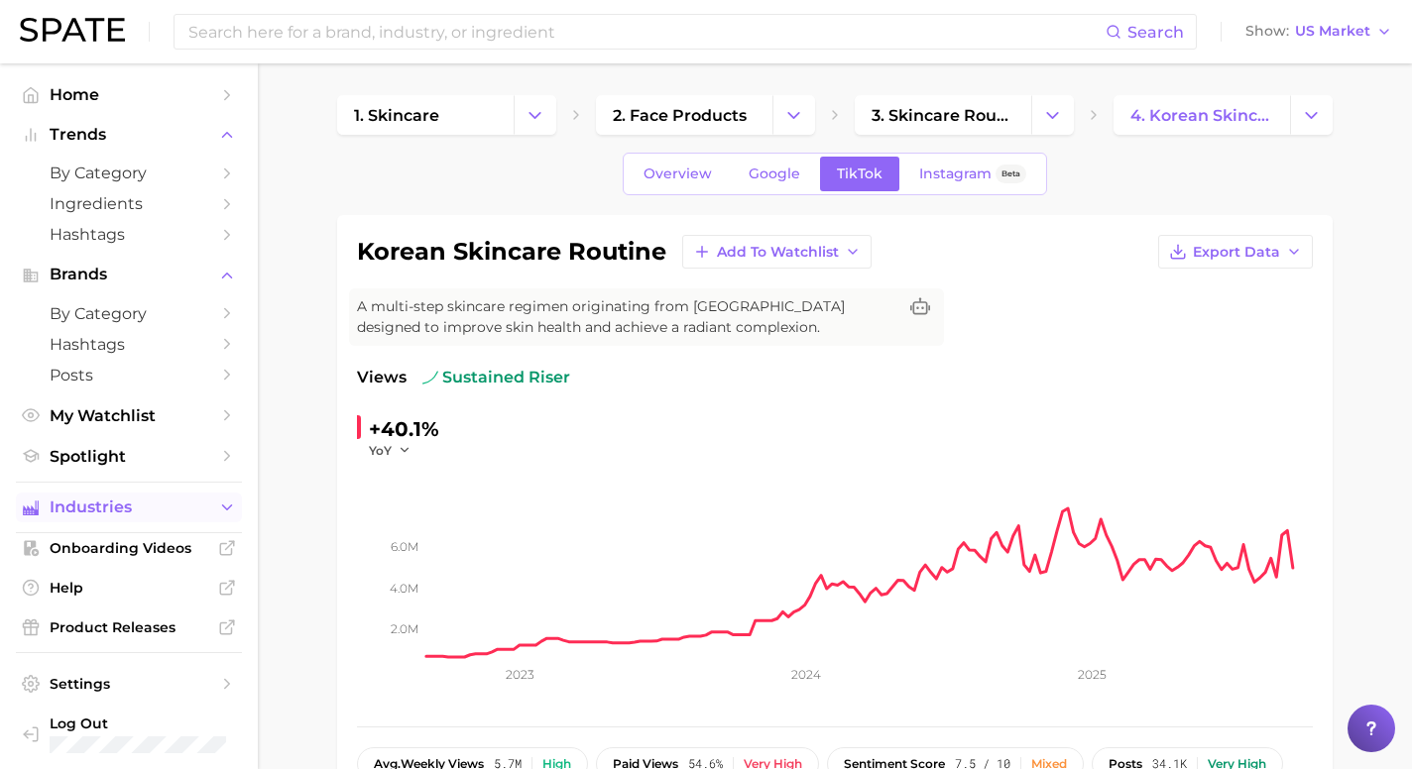
click at [224, 516] on icon "Sidebar" at bounding box center [227, 508] width 18 height 18
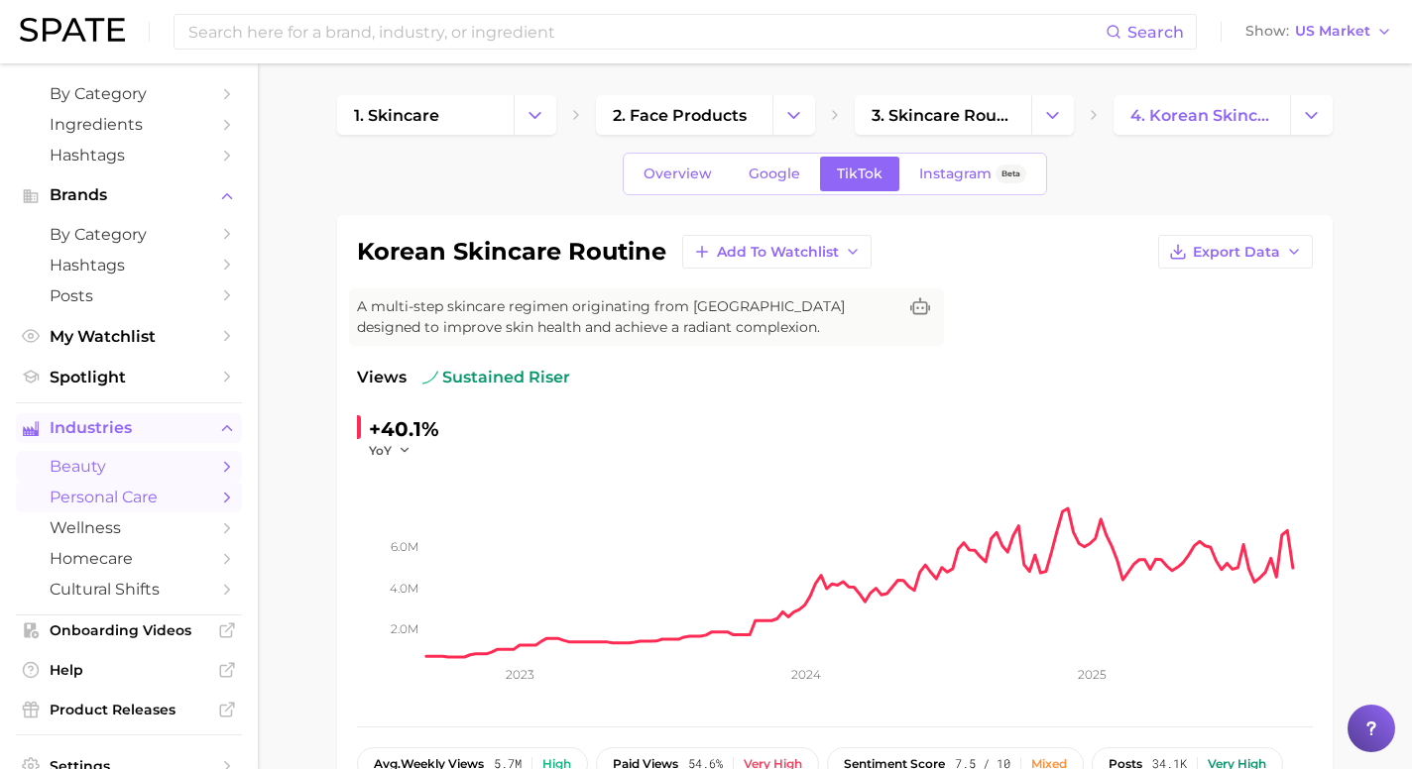
scroll to position [100, 0]
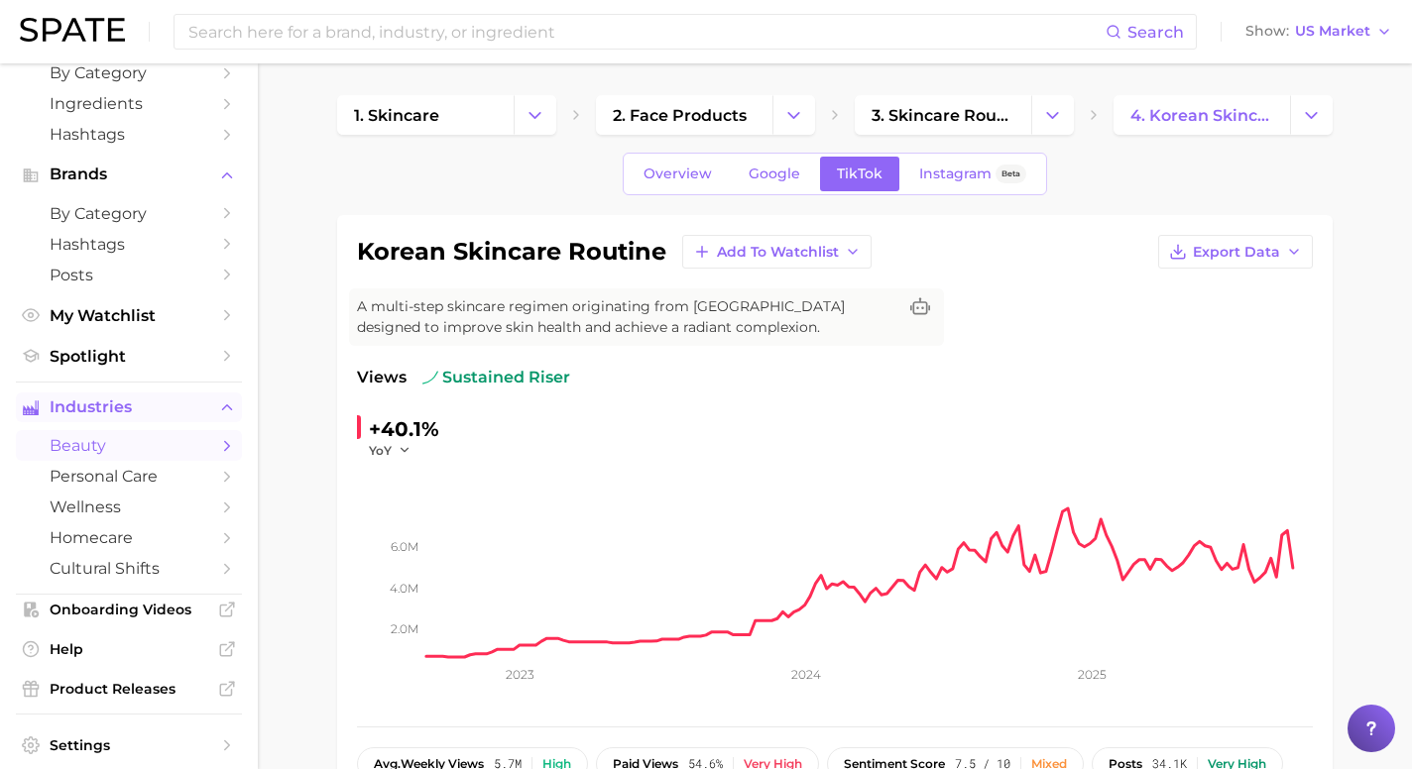
click at [223, 455] on icon "Sidebar" at bounding box center [227, 446] width 18 height 18
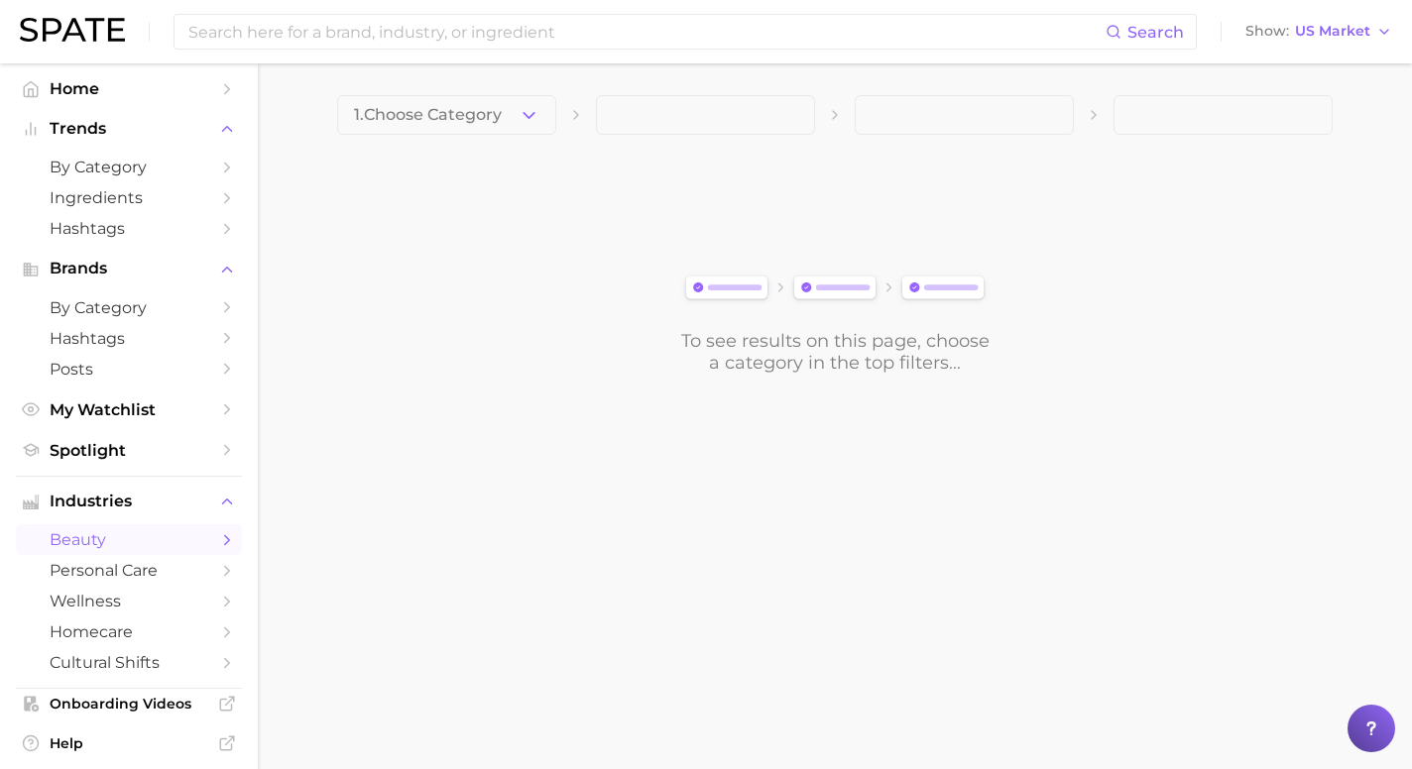
scroll to position [1, 0]
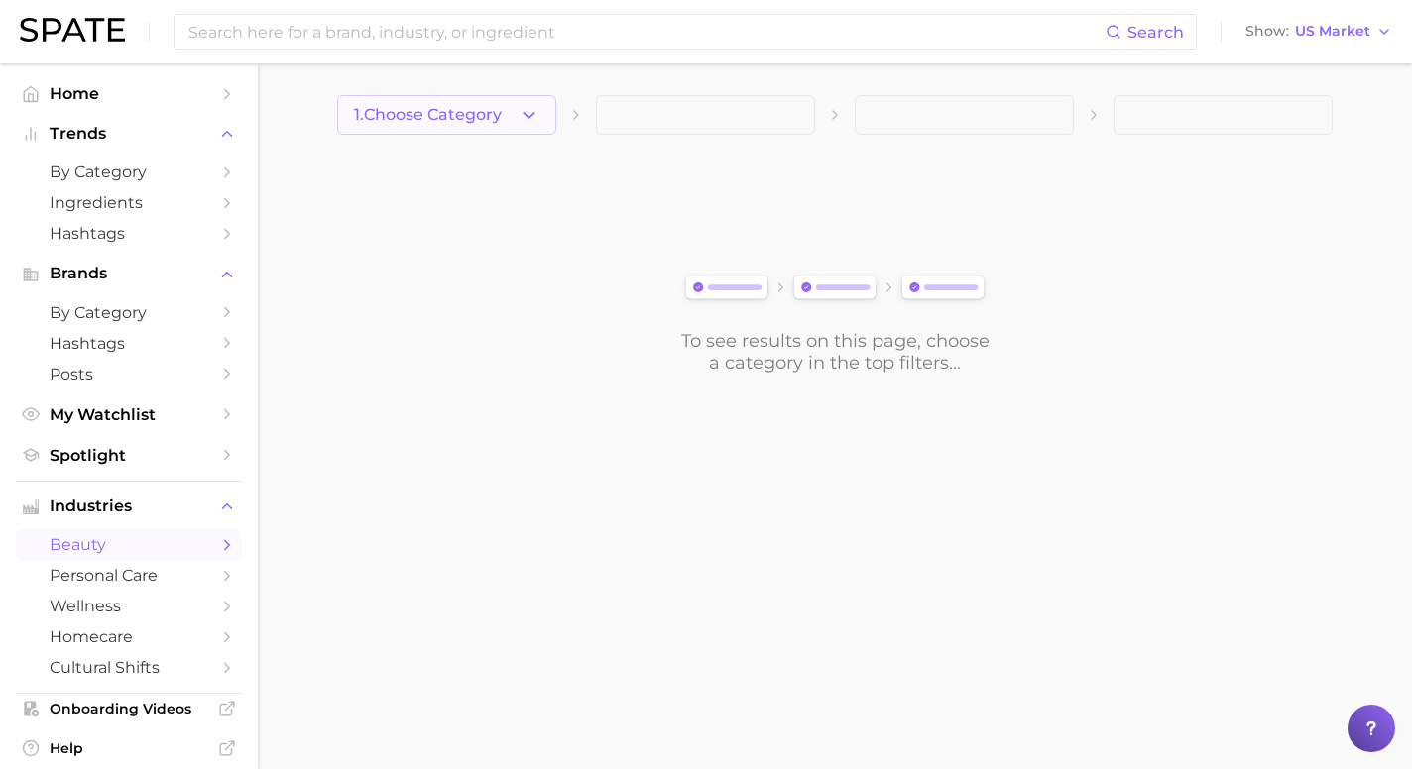
click at [529, 114] on icon "button" at bounding box center [529, 115] width 21 height 21
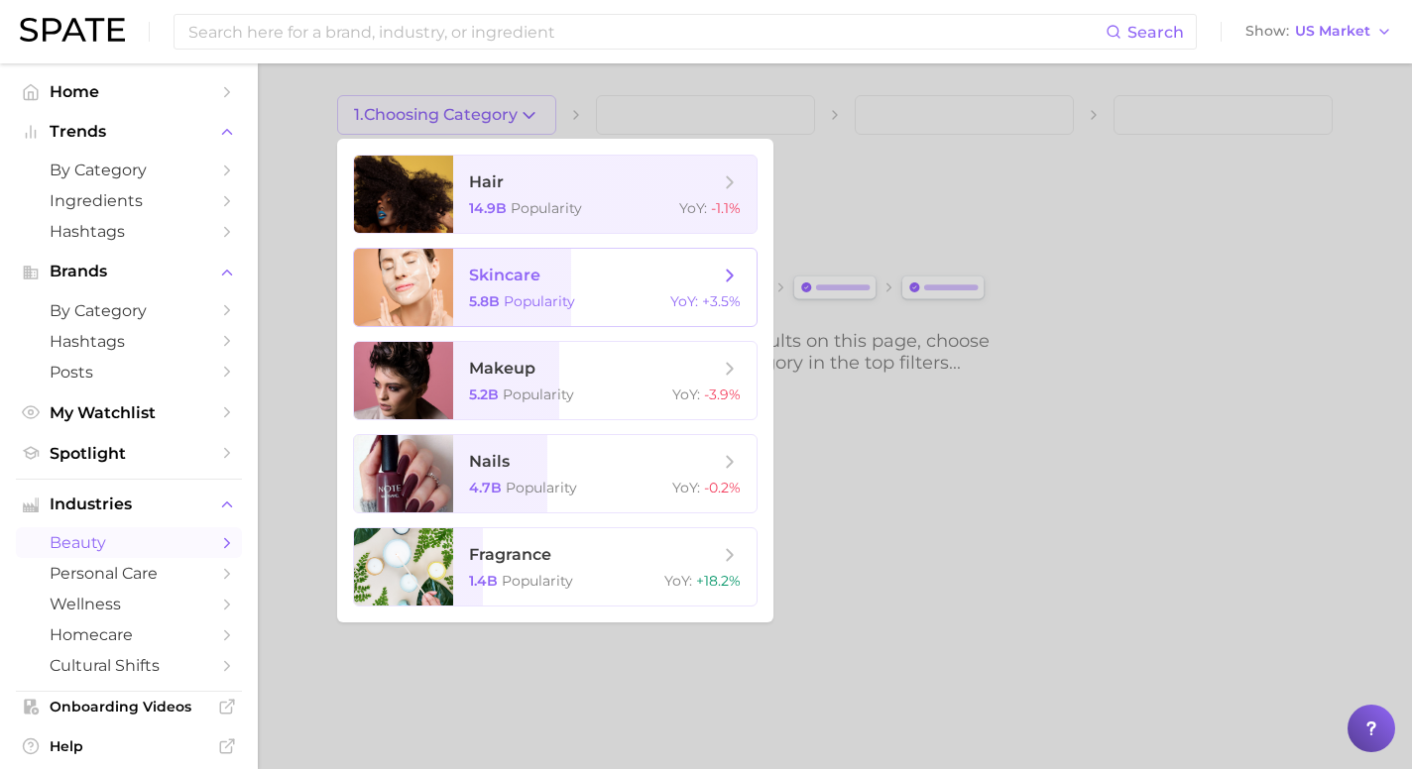
click at [642, 295] on div "5.8b Popularity YoY : +3.5%" at bounding box center [605, 302] width 272 height 18
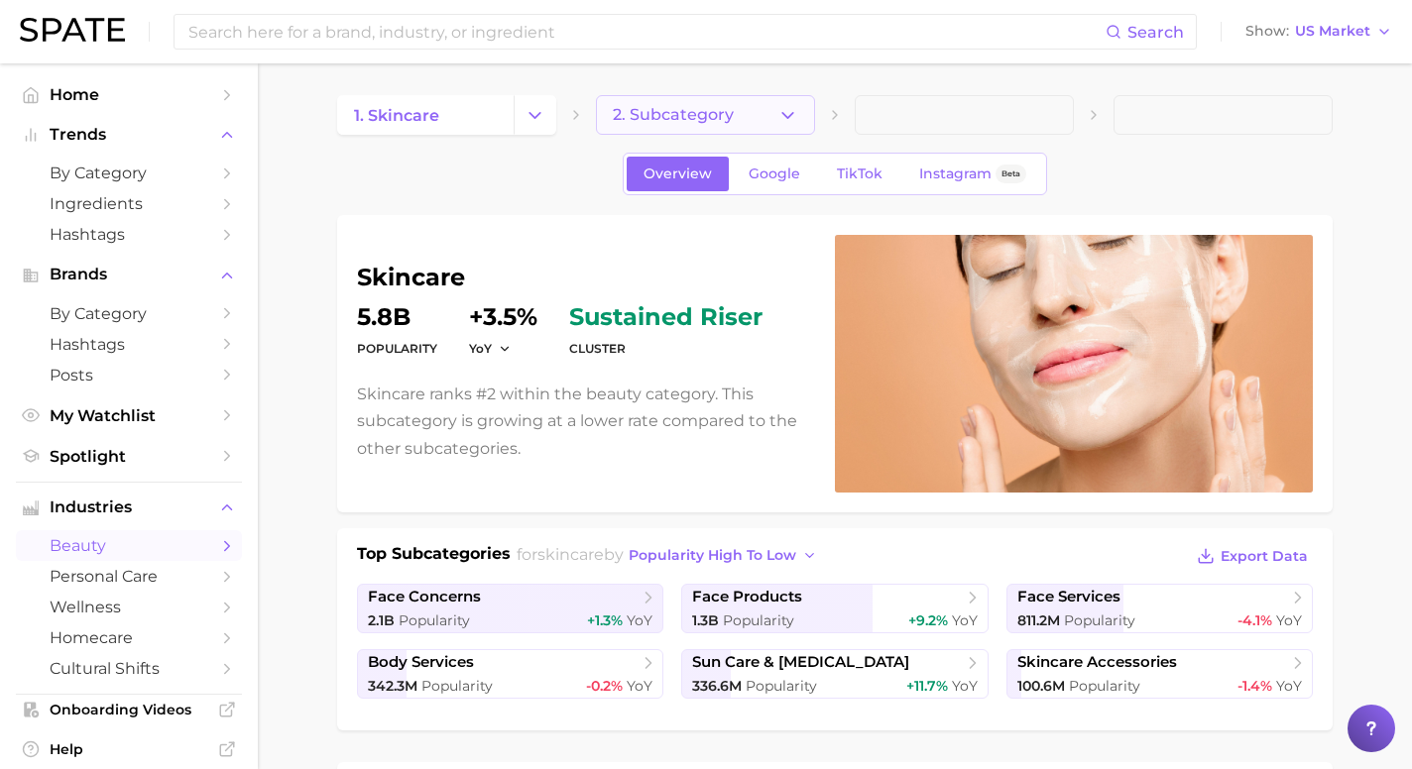
click at [788, 113] on icon "button" at bounding box center [787, 115] width 21 height 21
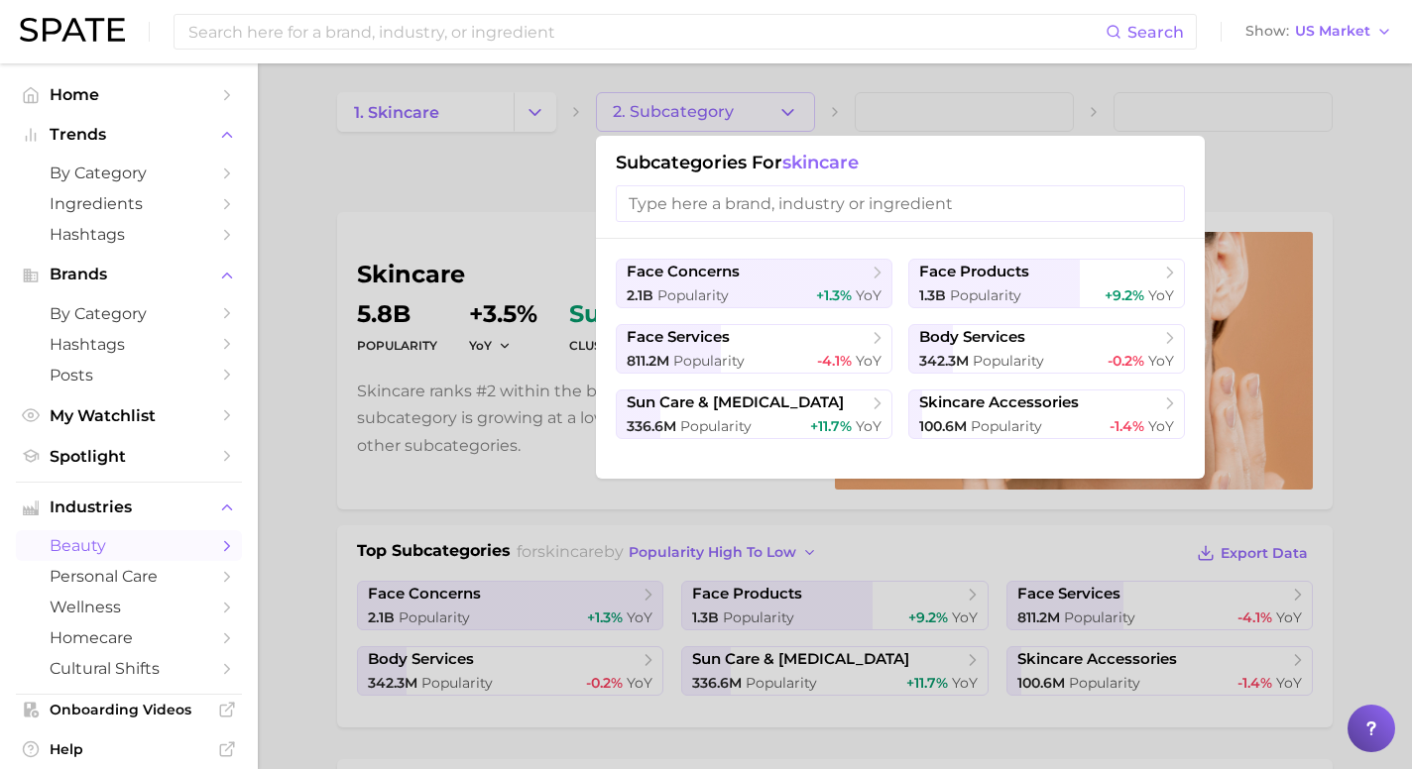
scroll to position [7, 0]
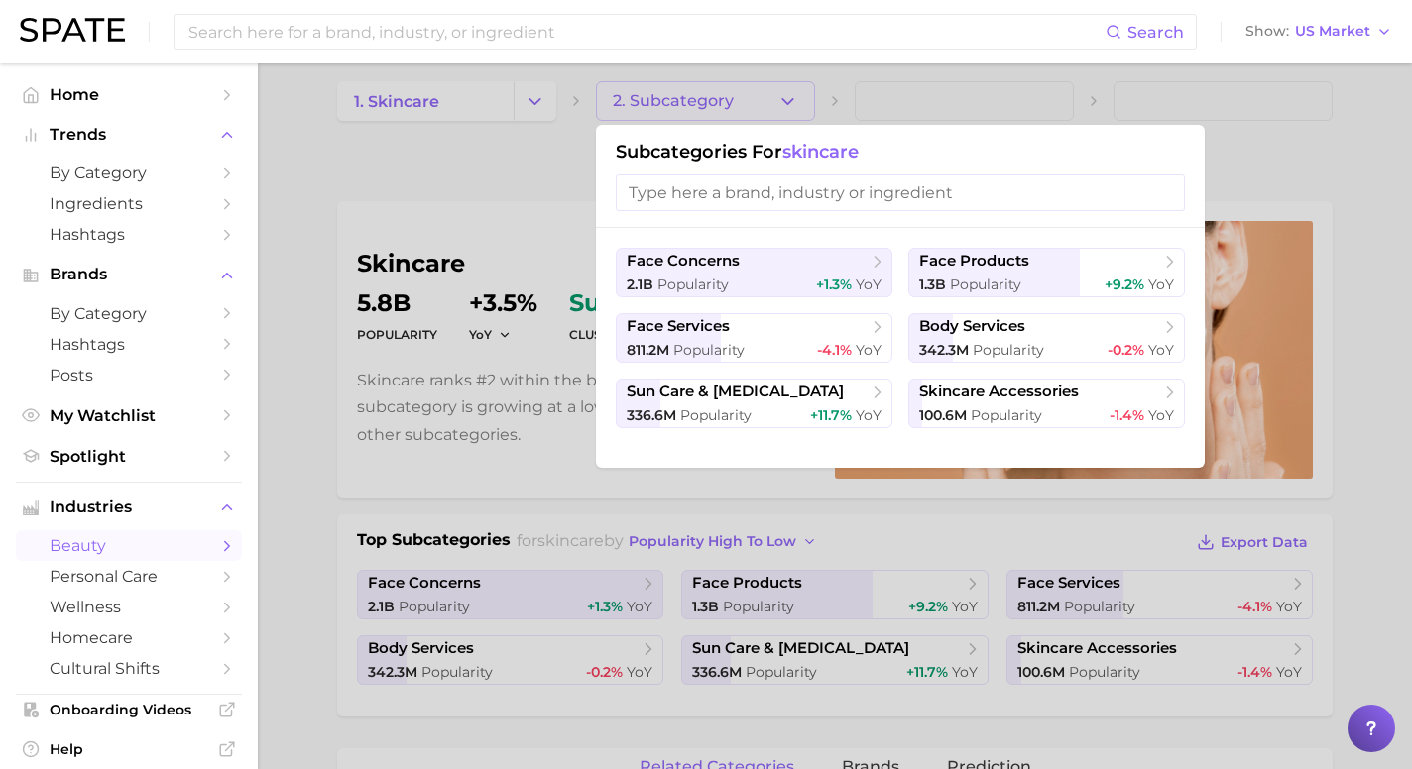
click at [479, 179] on div at bounding box center [706, 384] width 1412 height 769
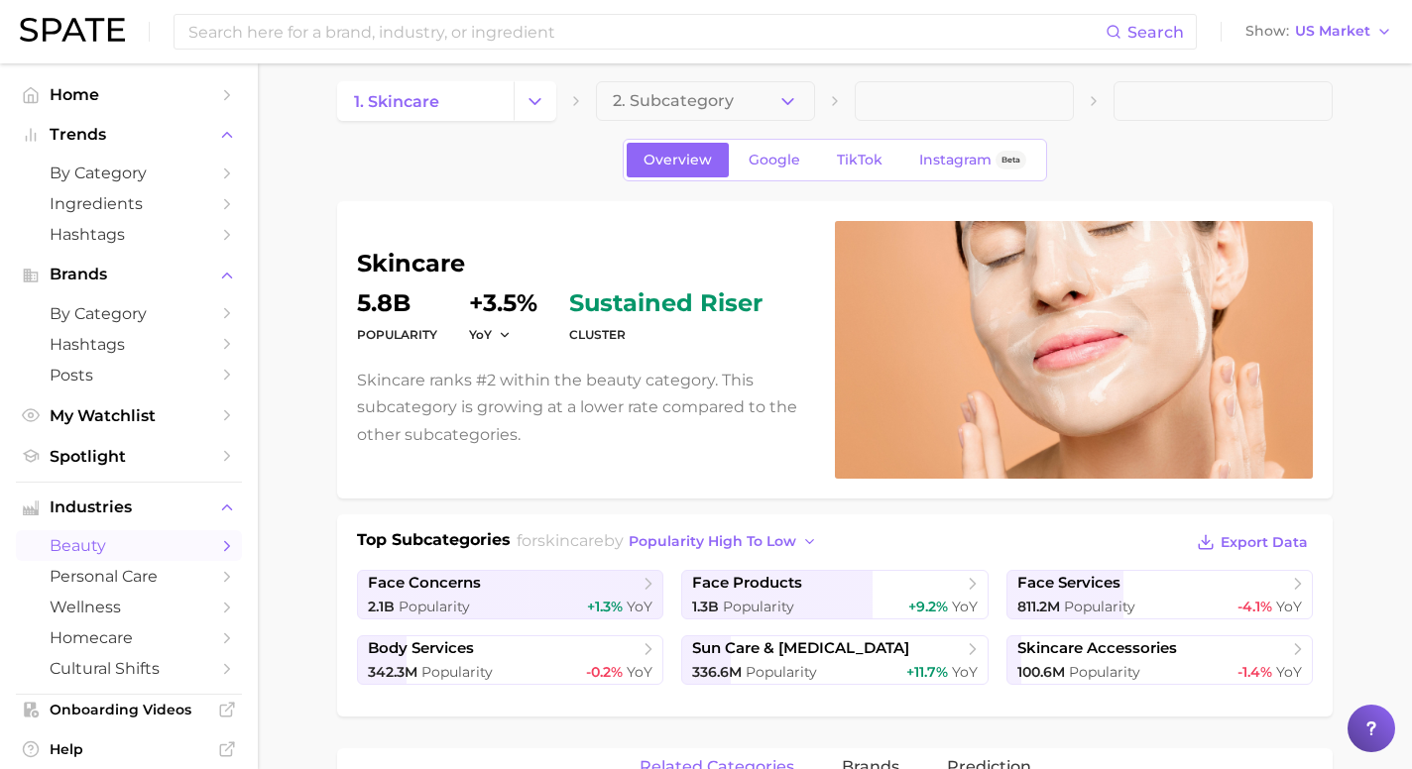
scroll to position [13, 0]
click at [879, 114] on span at bounding box center [964, 102] width 219 height 40
click at [764, 113] on button "2. Subcategory" at bounding box center [705, 102] width 219 height 40
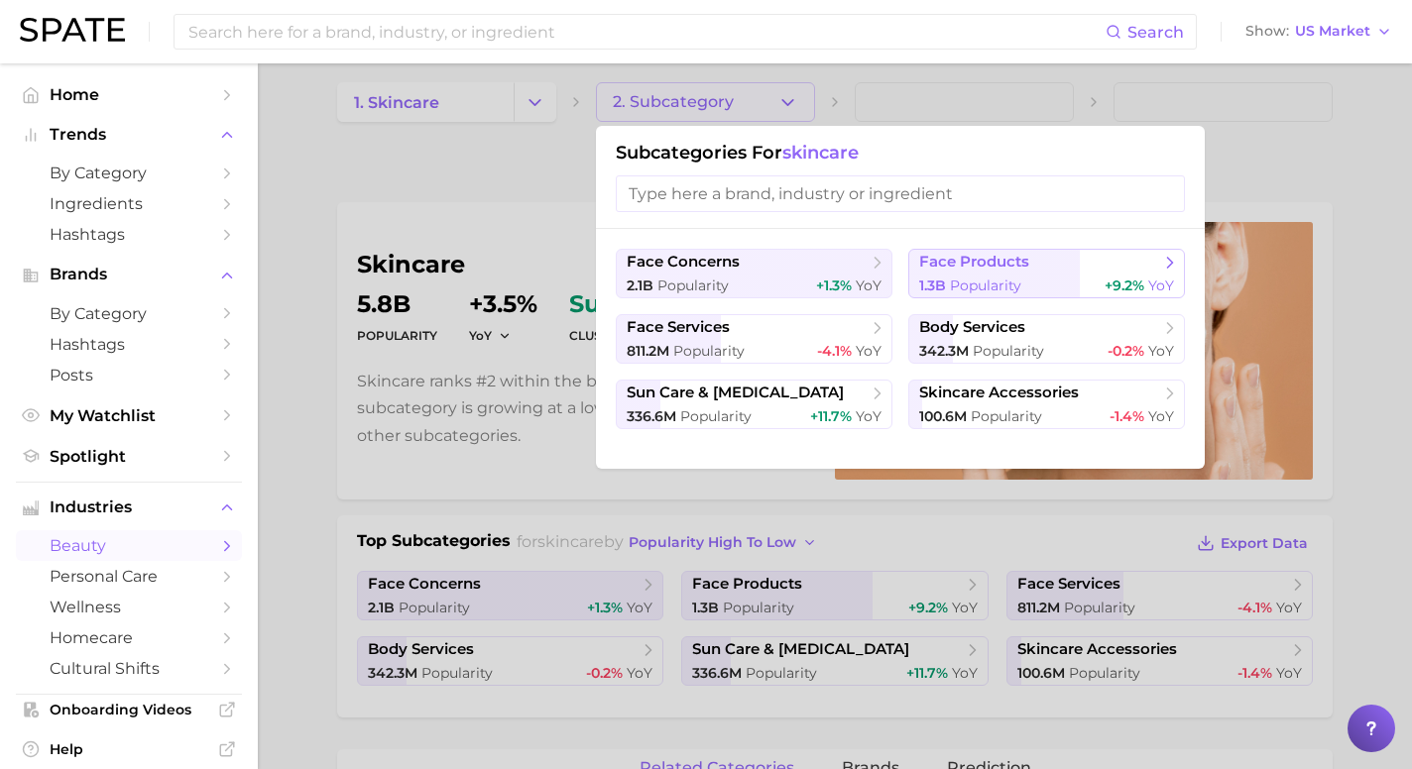
click at [950, 281] on span "Popularity" at bounding box center [985, 286] width 71 height 18
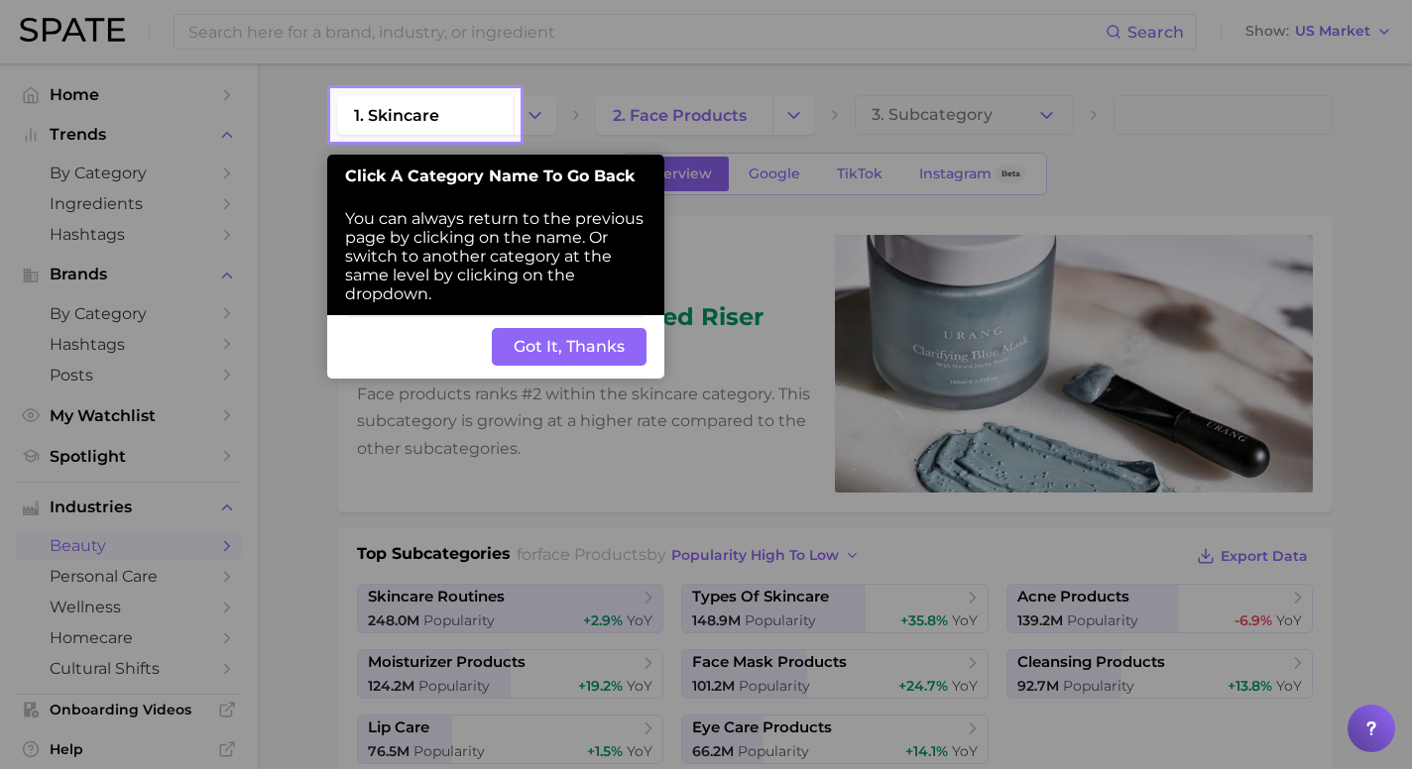
click at [566, 354] on button "Got It, Thanks" at bounding box center [569, 347] width 155 height 38
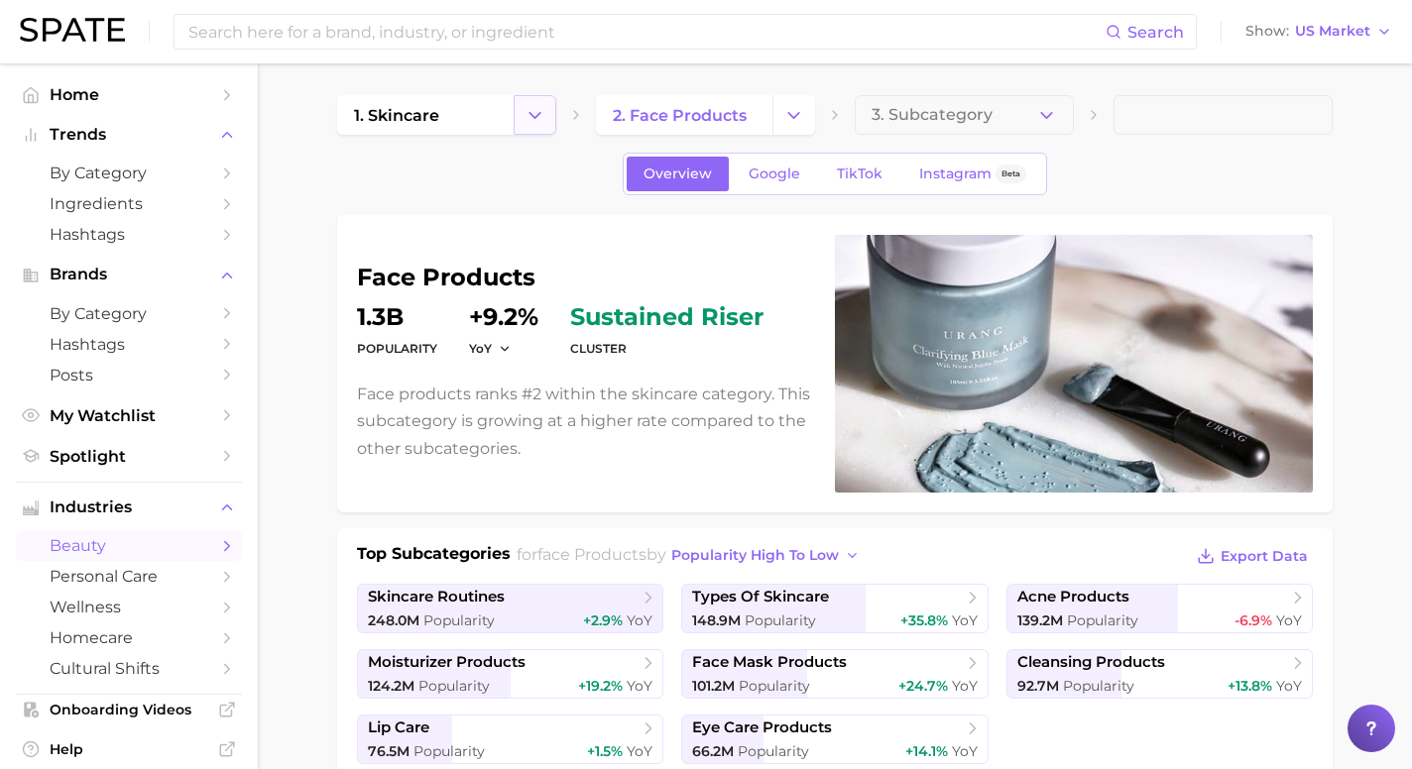
click at [545, 115] on button "Change Category" at bounding box center [535, 115] width 43 height 40
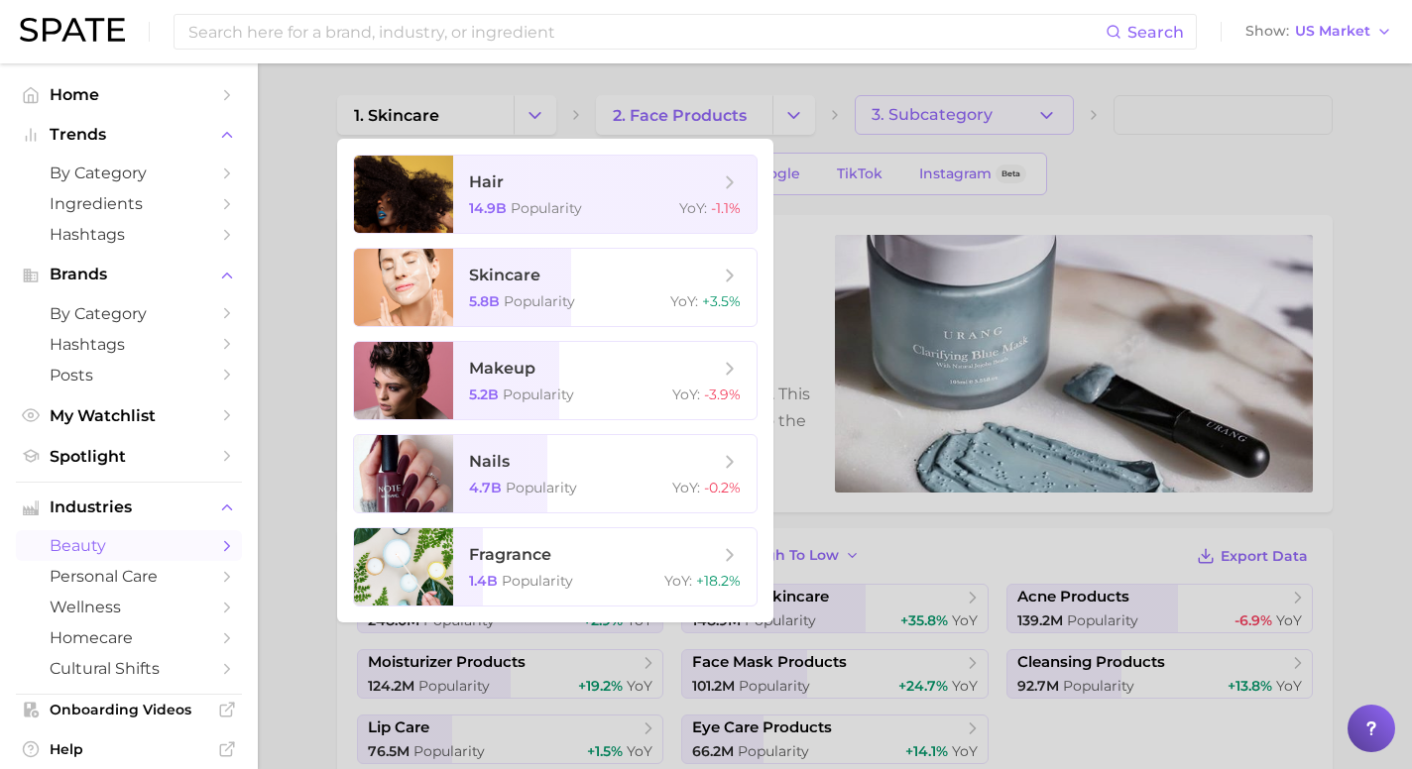
drag, startPoint x: 1007, startPoint y: 106, endPoint x: 1042, endPoint y: 110, distance: 34.9
click at [1011, 107] on div at bounding box center [706, 384] width 1412 height 769
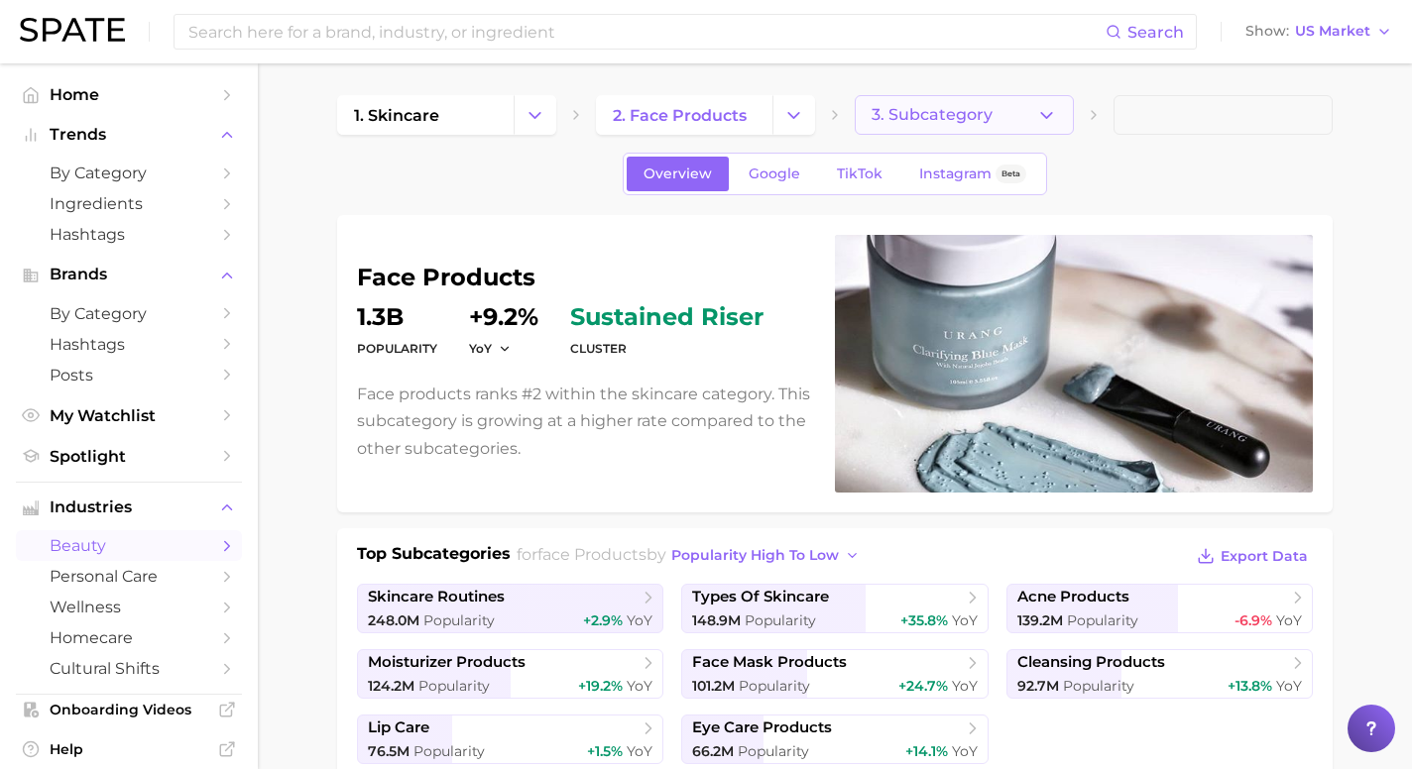
click at [1058, 110] on button "3. Subcategory" at bounding box center [964, 115] width 219 height 40
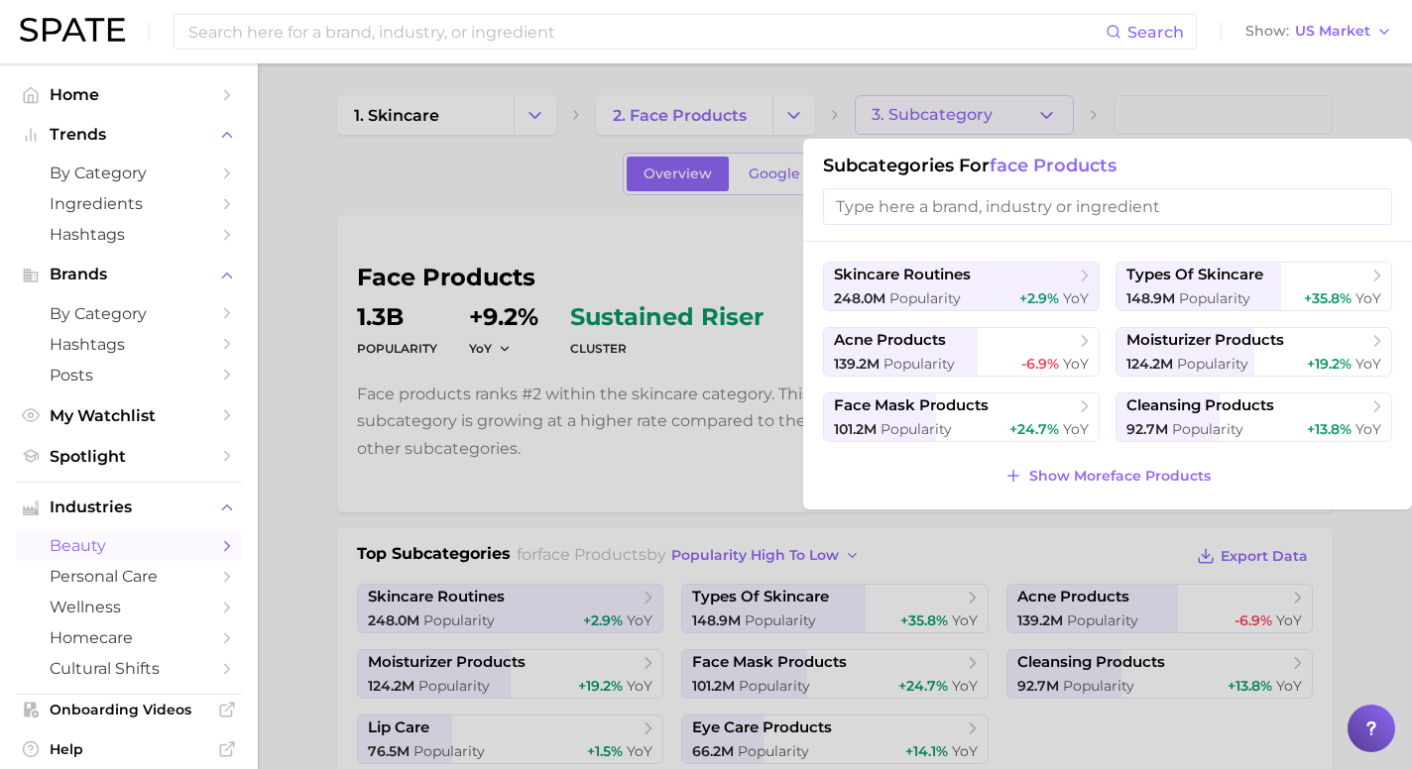
click at [418, 188] on div at bounding box center [706, 384] width 1412 height 769
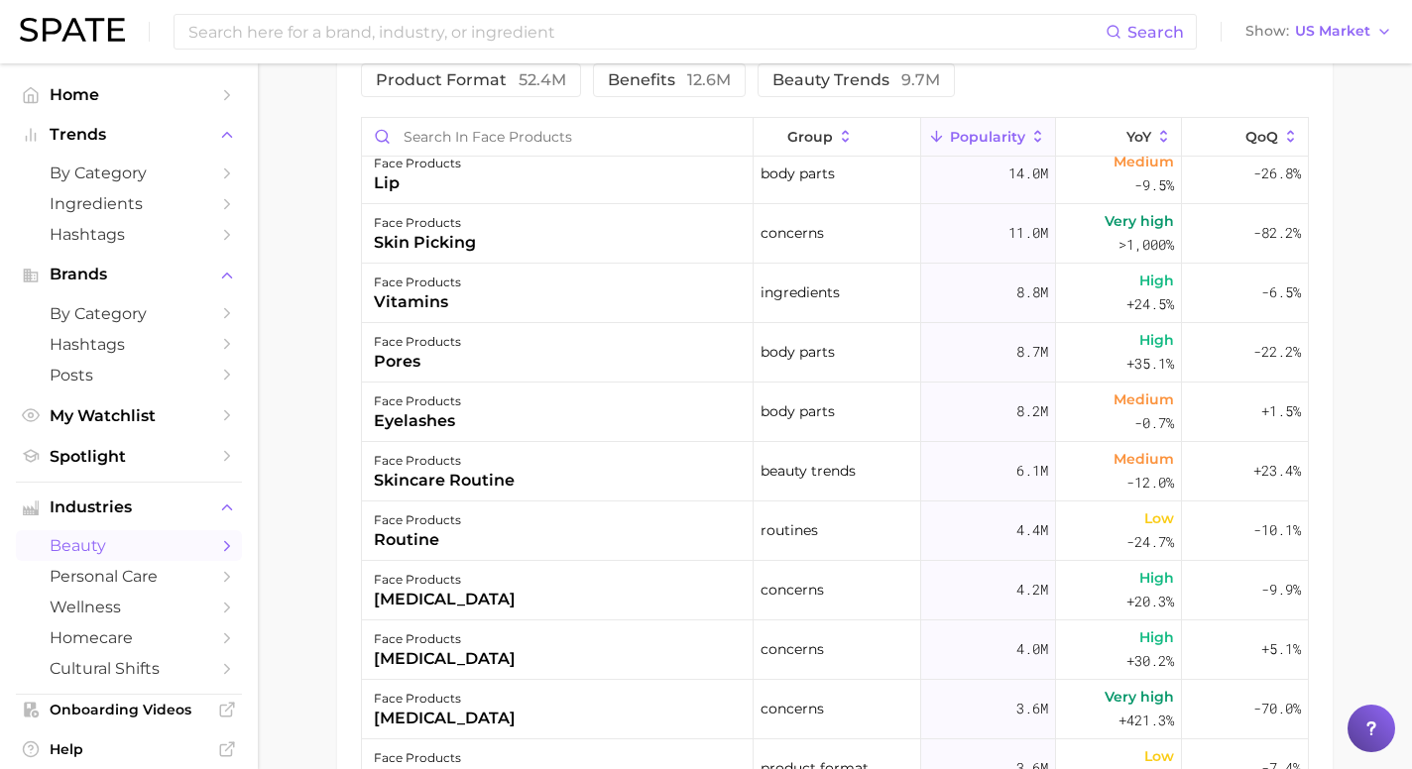
scroll to position [188, 0]
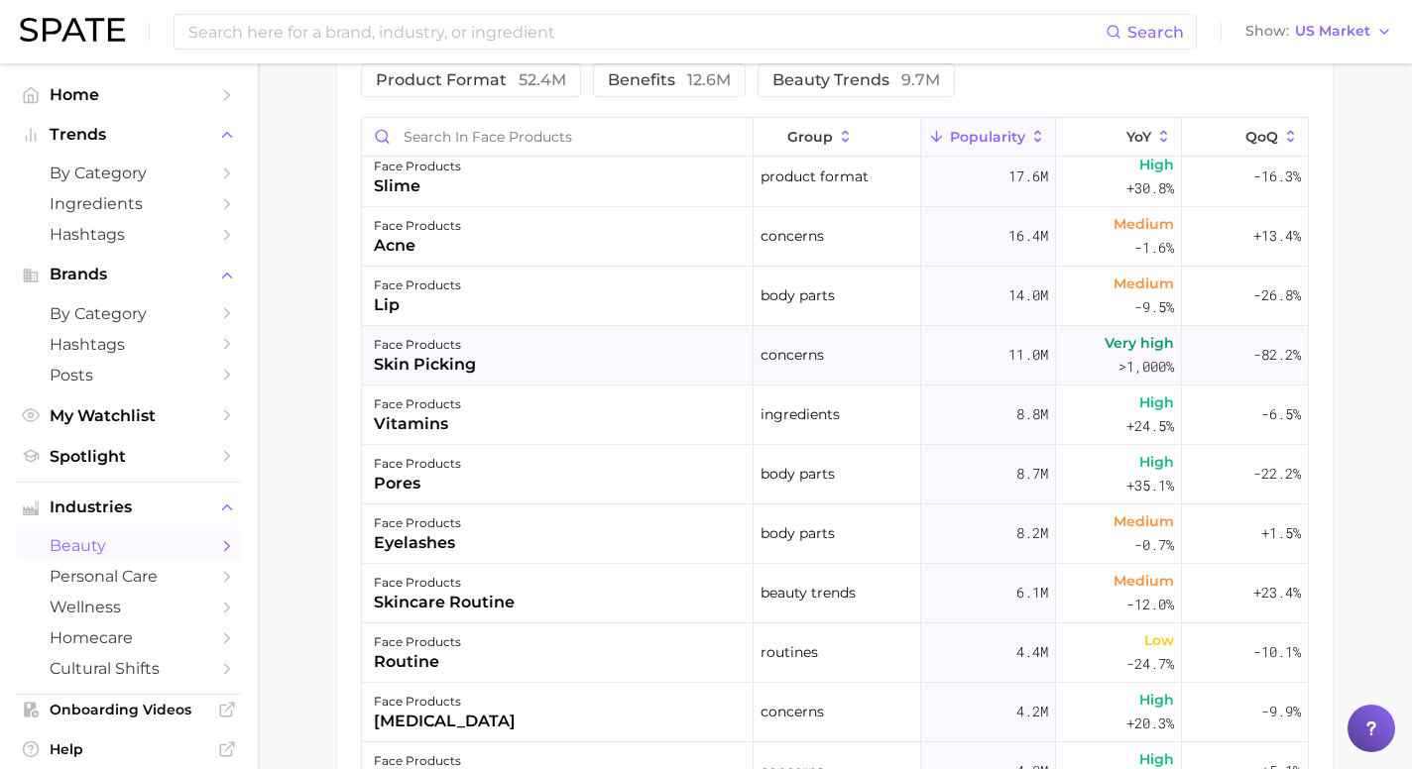
click at [585, 352] on div "face products skin picking" at bounding box center [558, 355] width 392 height 59
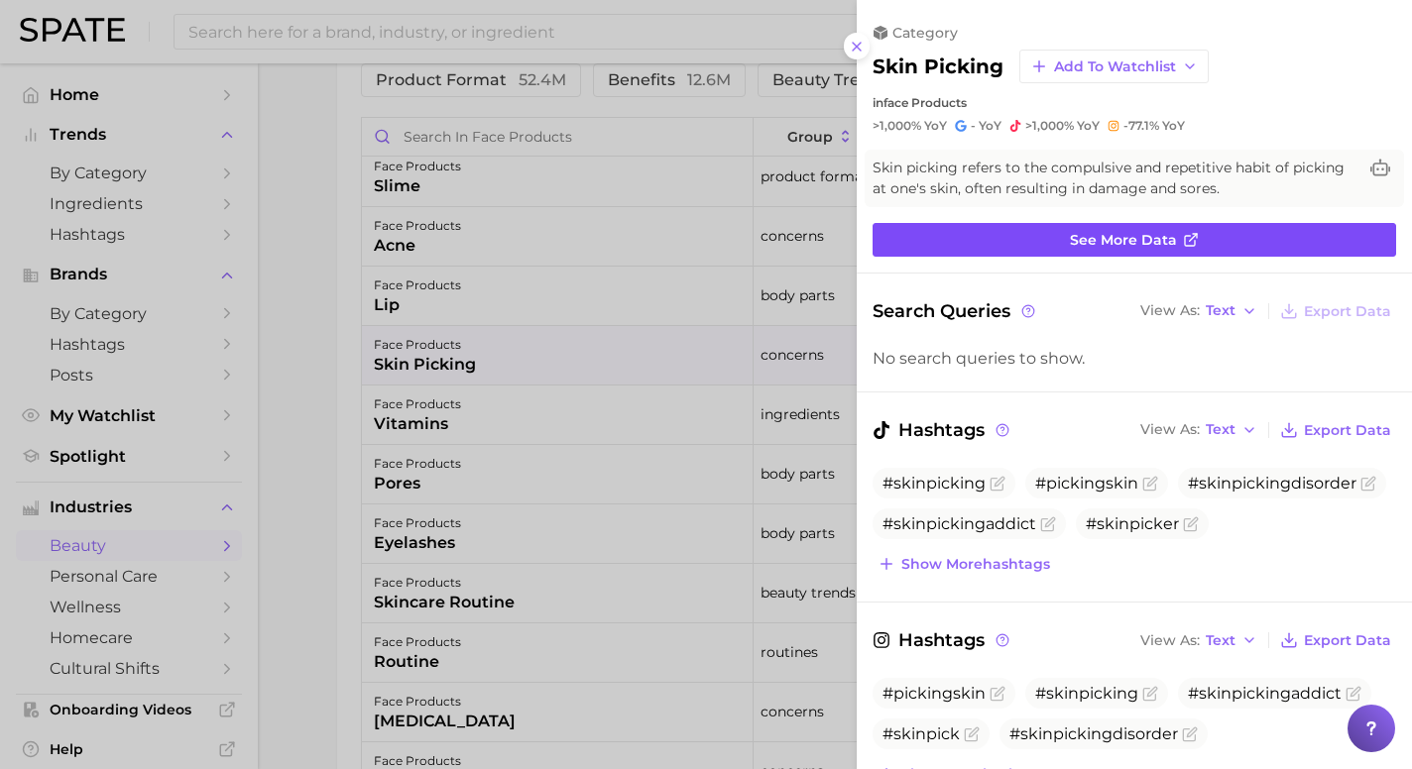
click at [994, 230] on link "See more data" at bounding box center [1135, 240] width 524 height 34
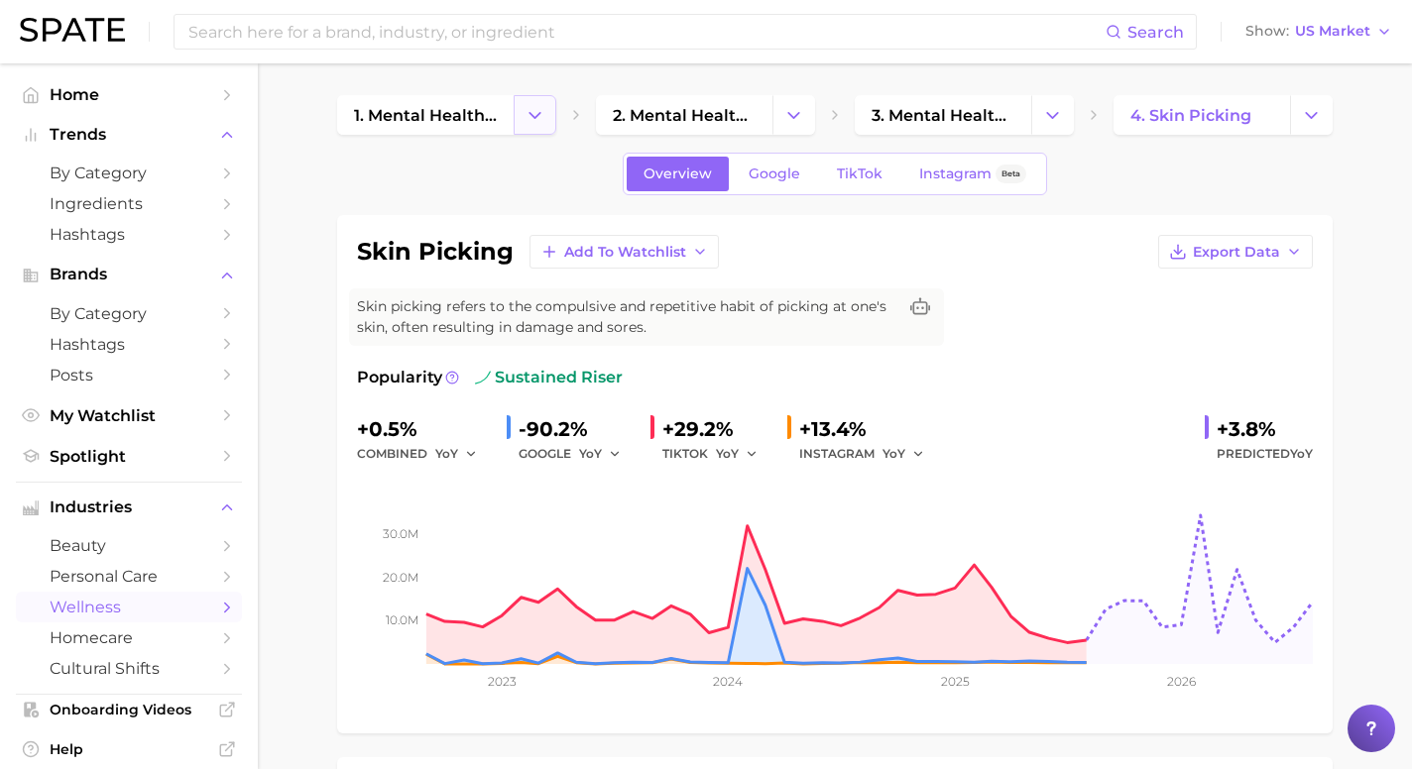
click at [537, 117] on icon "Change Category" at bounding box center [535, 115] width 21 height 21
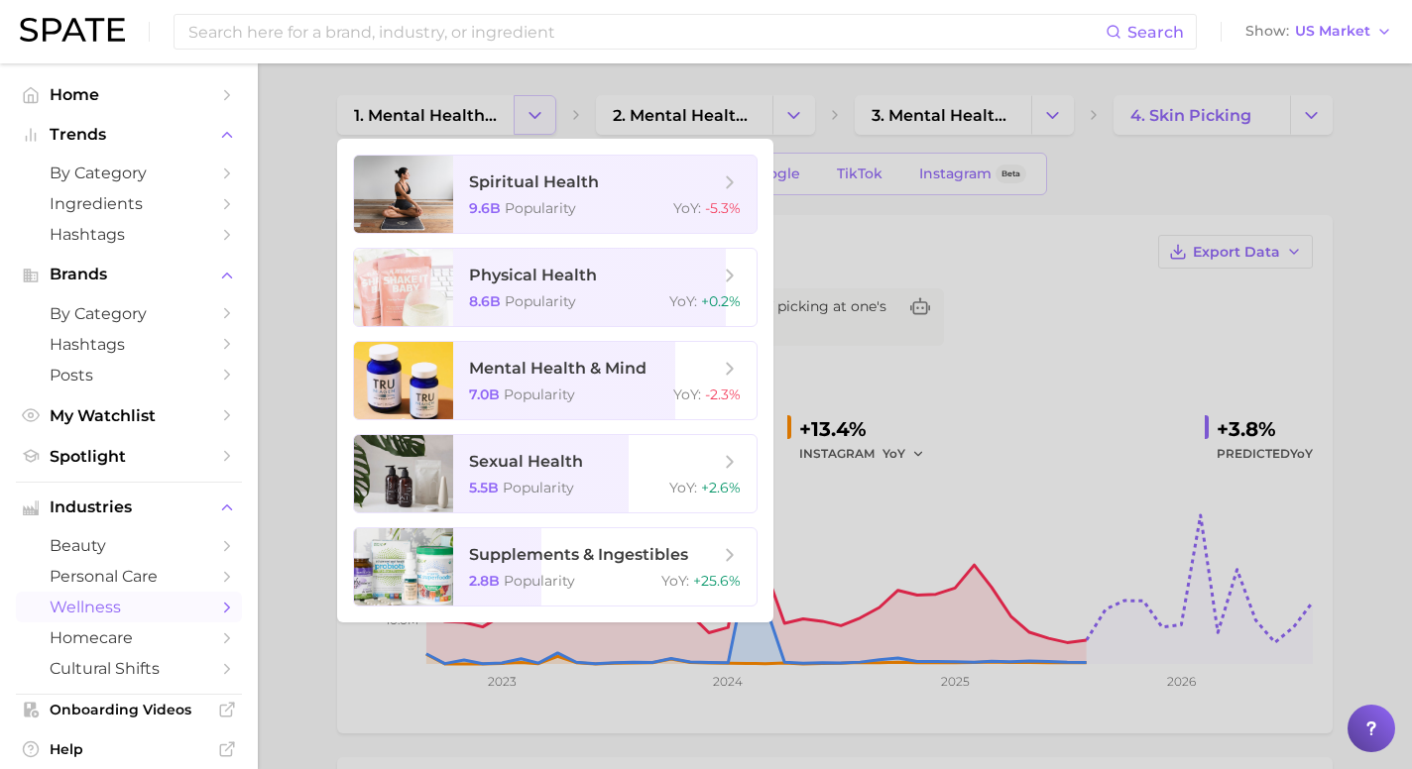
click at [537, 117] on div at bounding box center [706, 384] width 1412 height 769
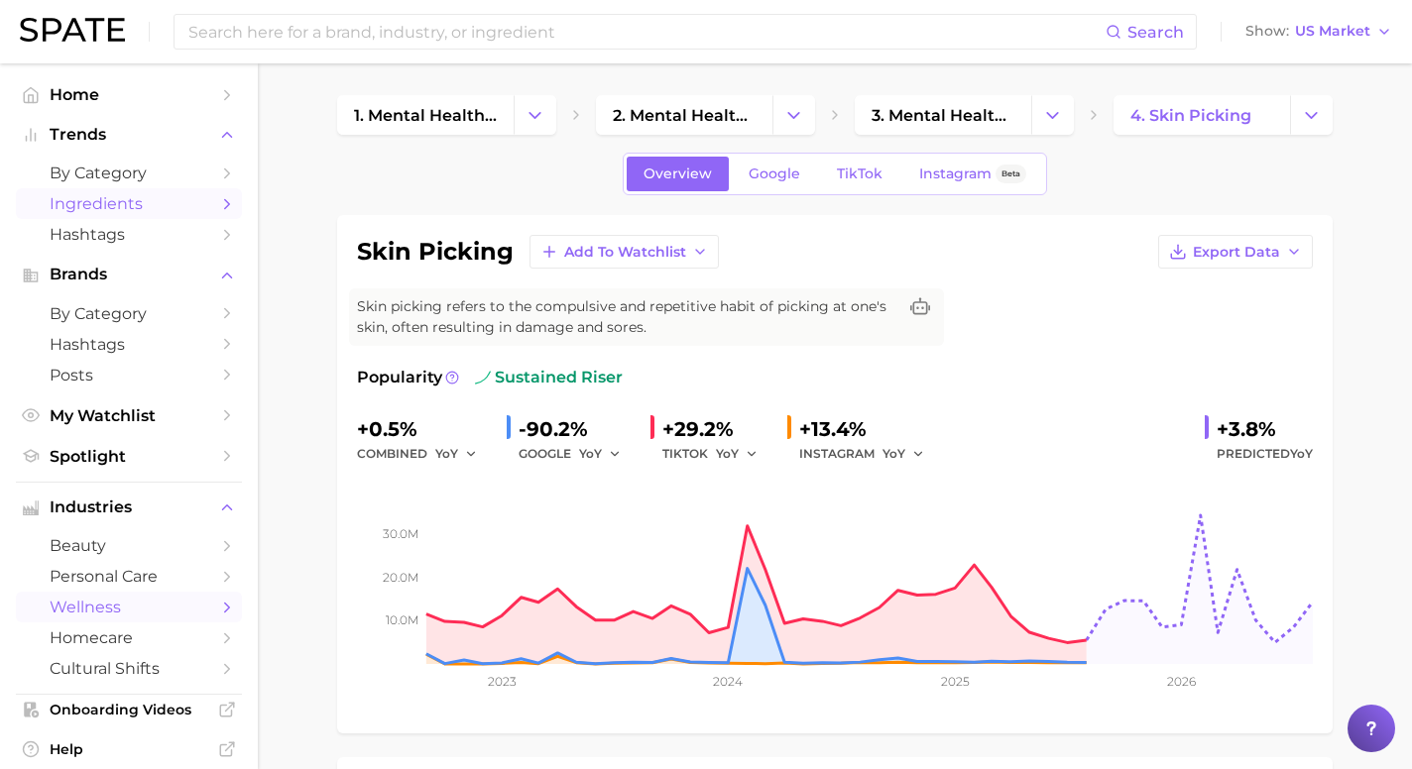
click at [218, 209] on icon "Sidebar" at bounding box center [227, 204] width 18 height 18
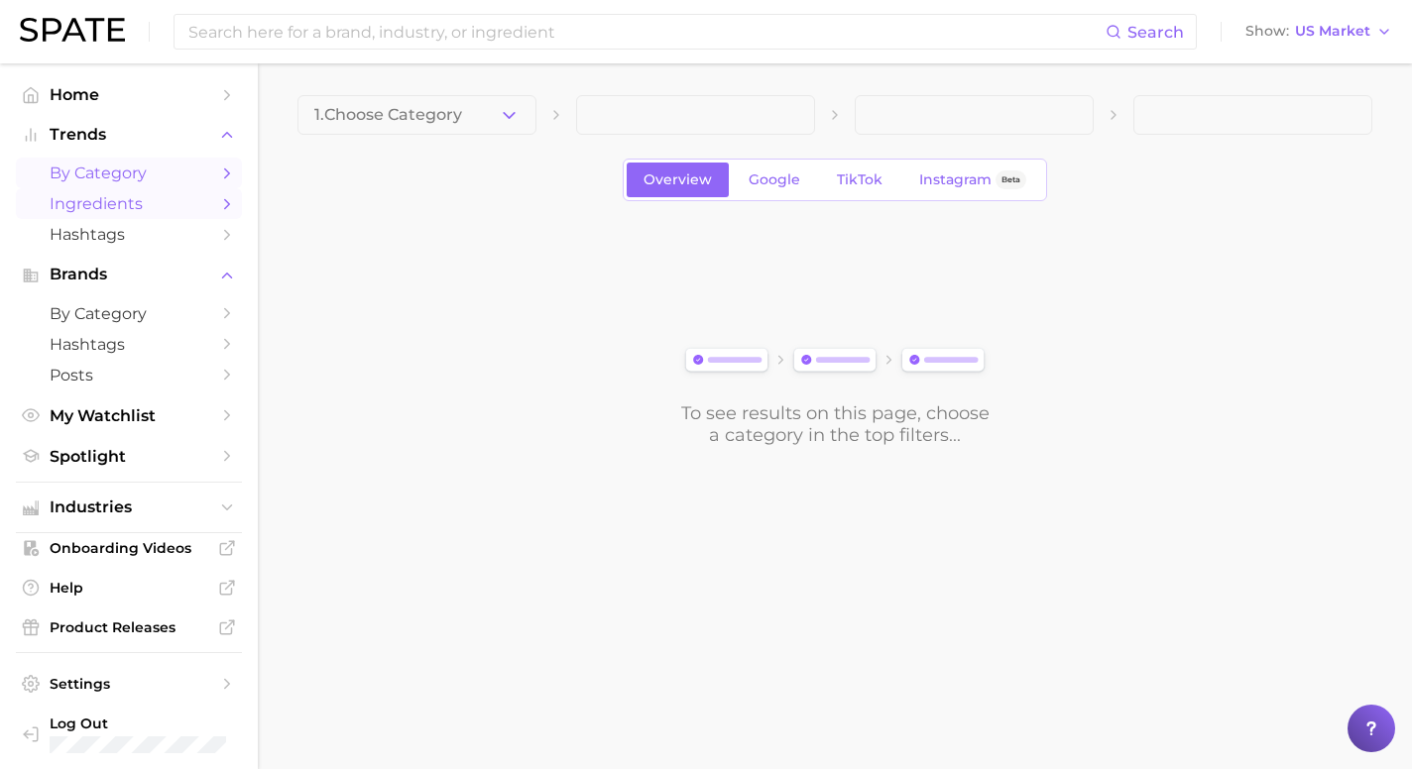
click at [218, 177] on icon "Sidebar" at bounding box center [227, 174] width 18 height 18
click at [510, 108] on icon "button" at bounding box center [509, 115] width 21 height 21
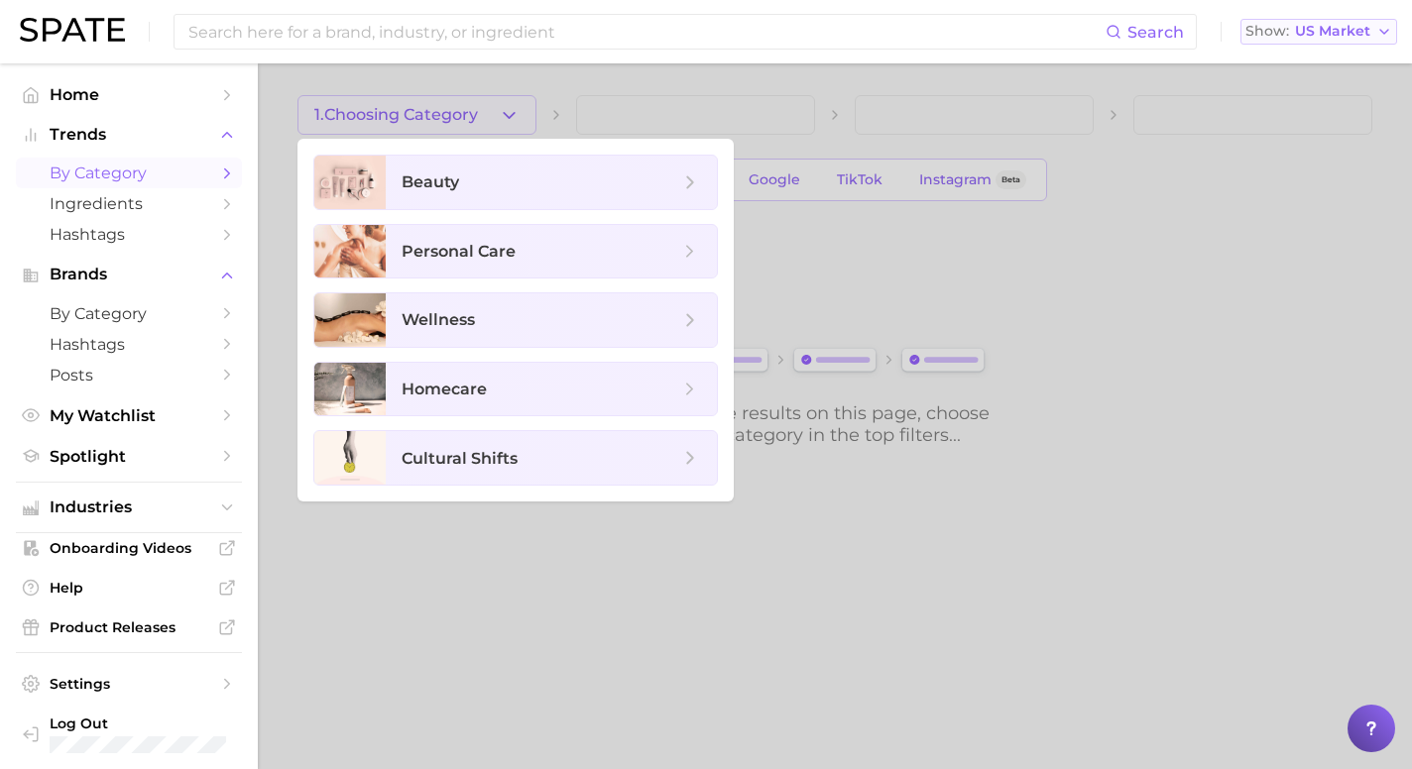
click at [1333, 37] on span "US Market" at bounding box center [1332, 31] width 75 height 11
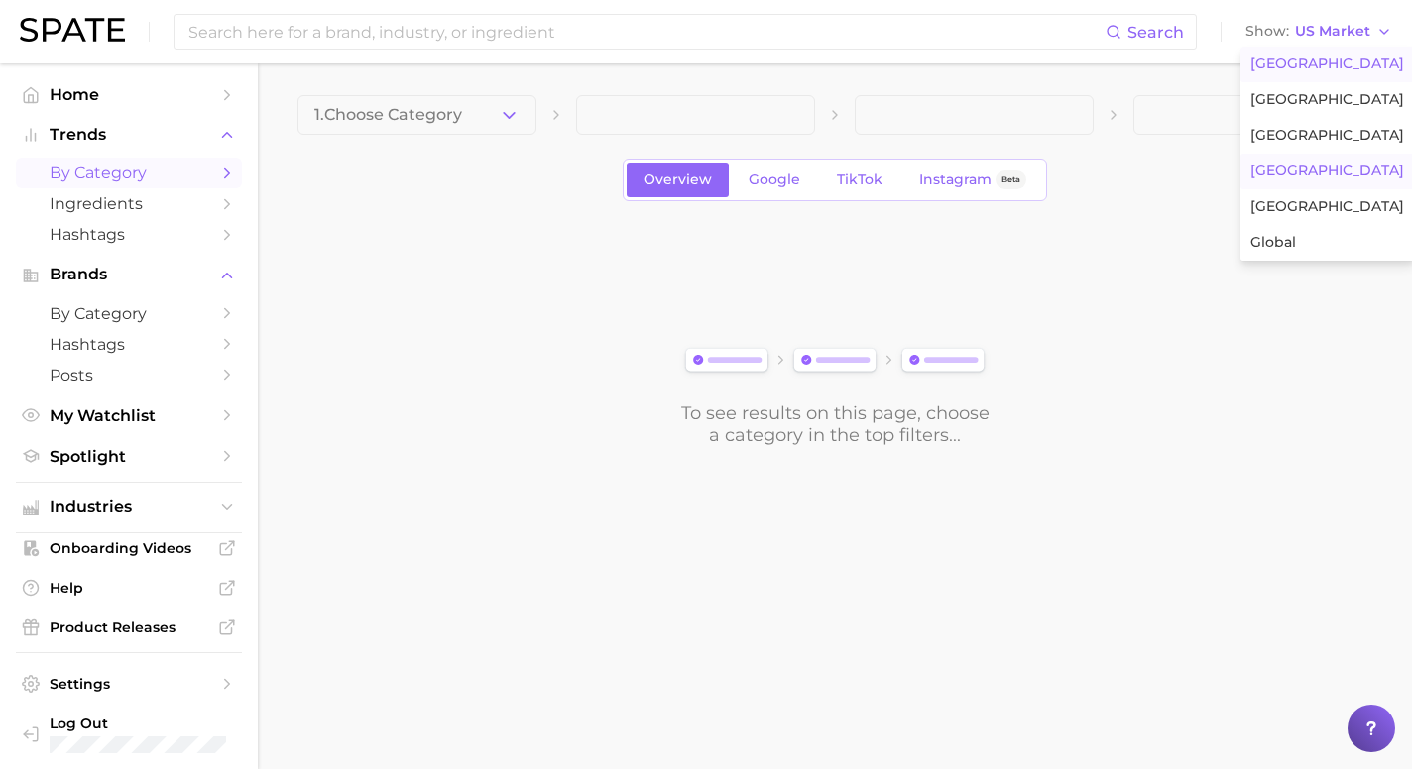
click at [1332, 160] on button "South Korea" at bounding box center [1327, 172] width 174 height 36
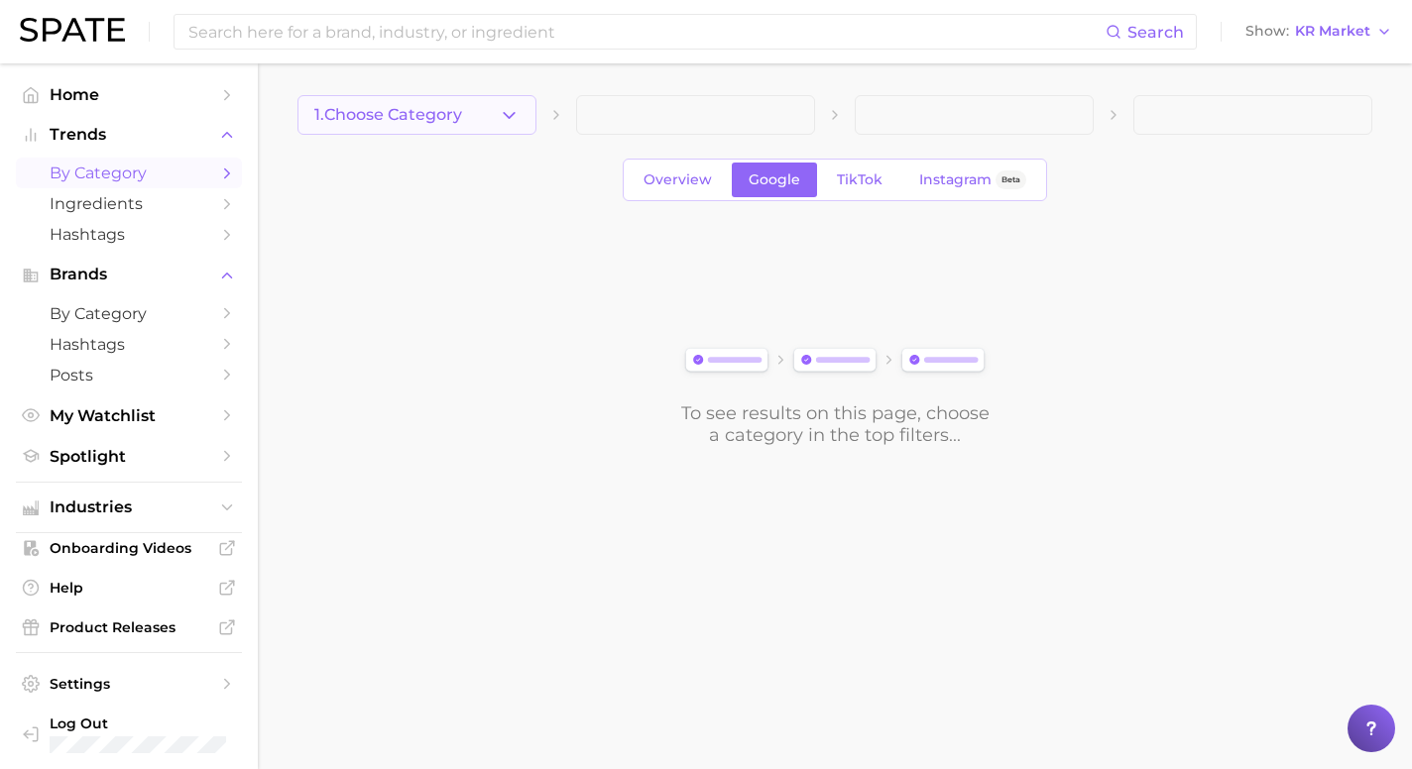
click at [507, 119] on icon "button" at bounding box center [509, 115] width 21 height 21
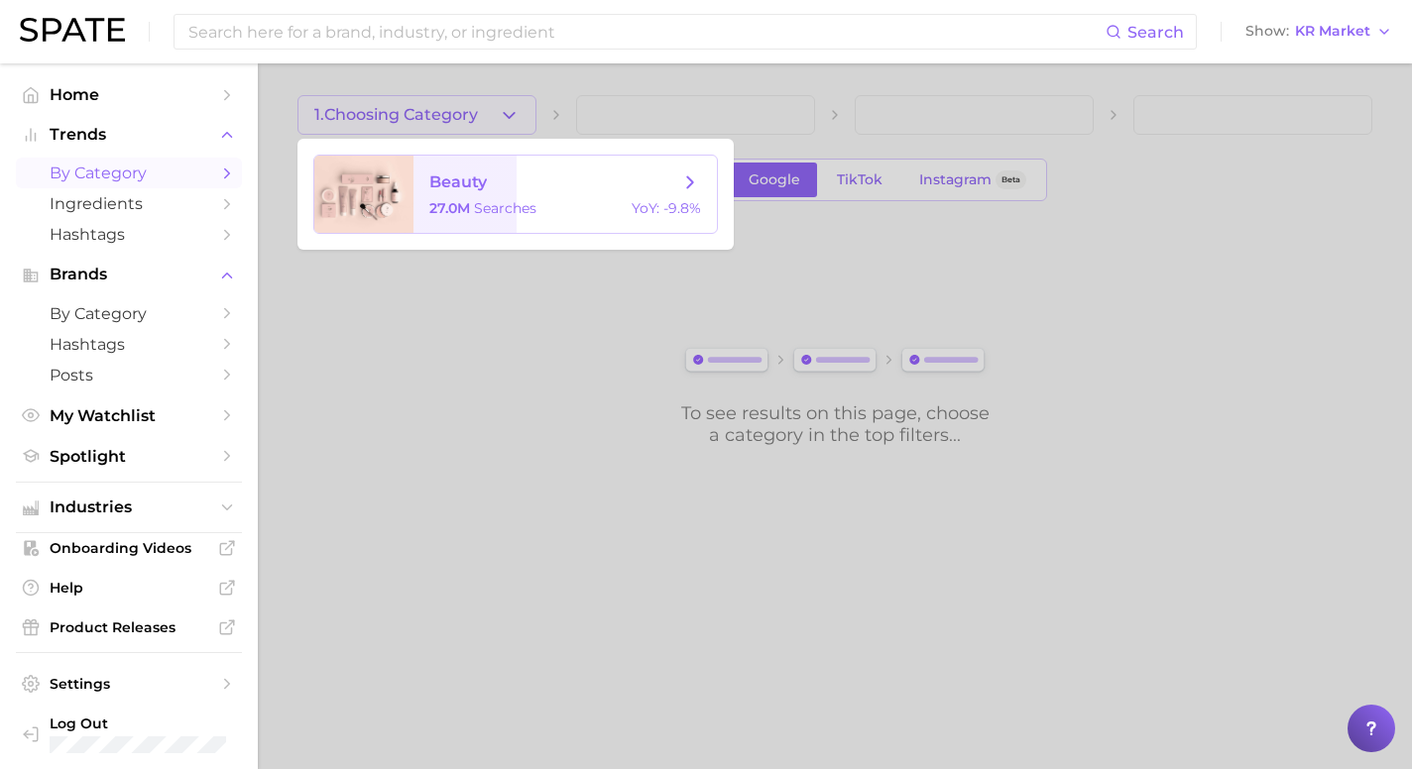
click at [652, 187] on span "beauty" at bounding box center [554, 183] width 250 height 22
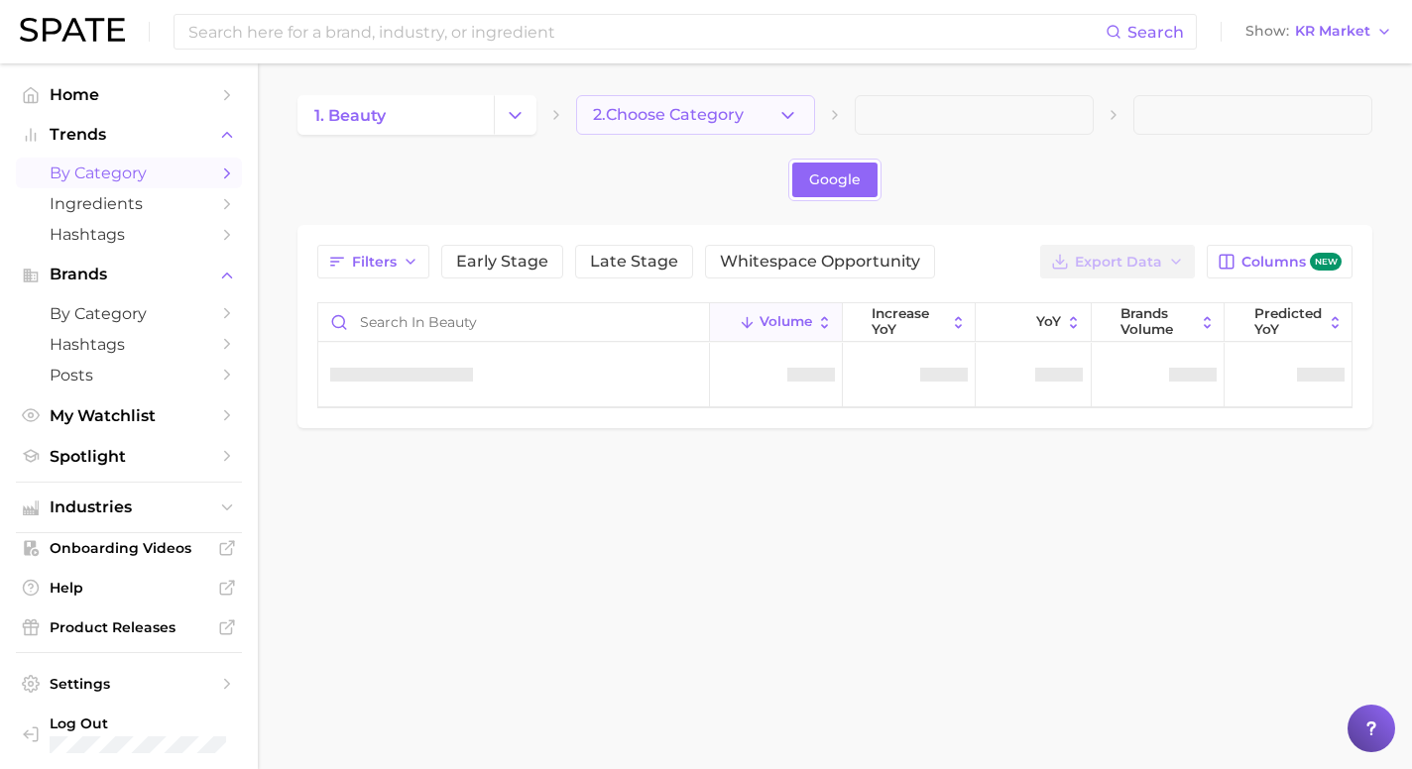
click at [798, 114] on button "2. Choose Category" at bounding box center [695, 115] width 239 height 40
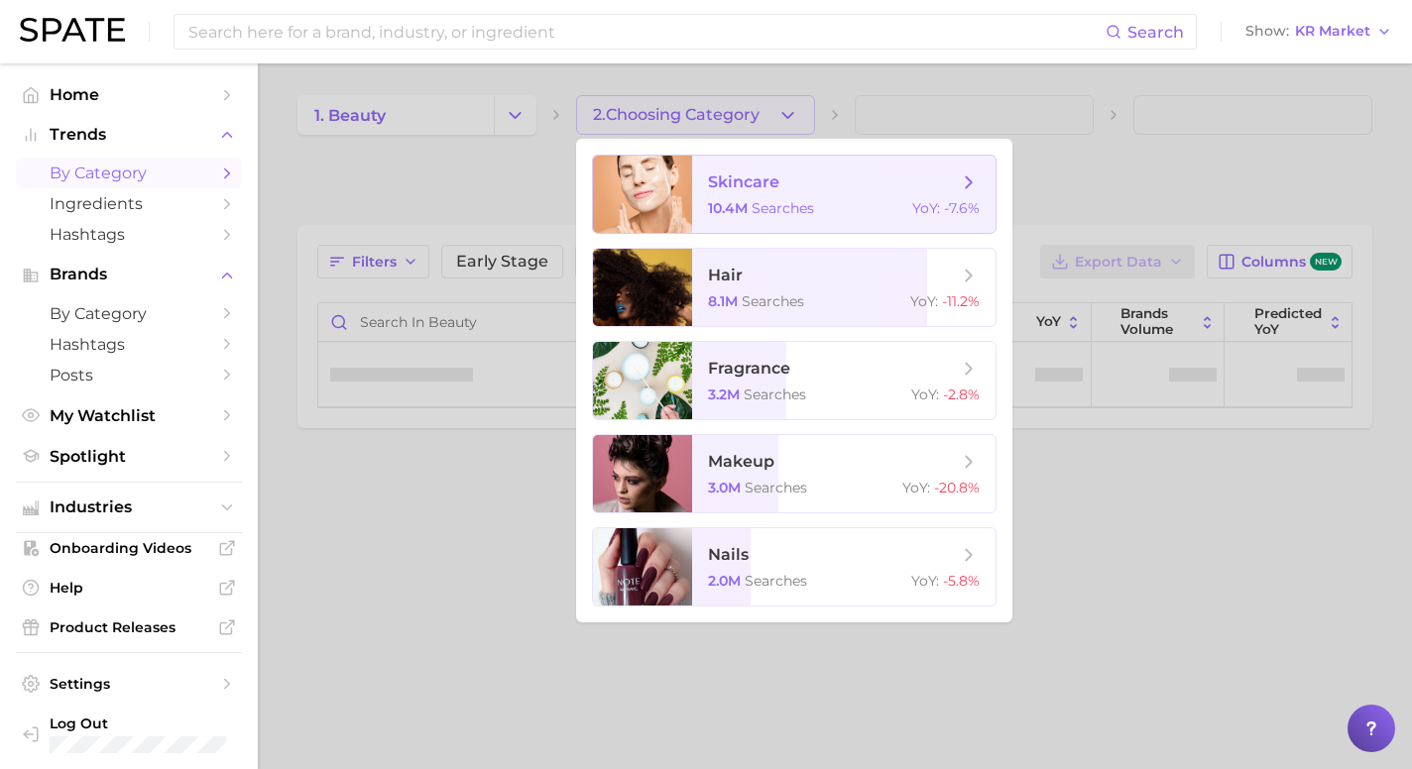
click at [813, 190] on span "skincare" at bounding box center [833, 183] width 250 height 22
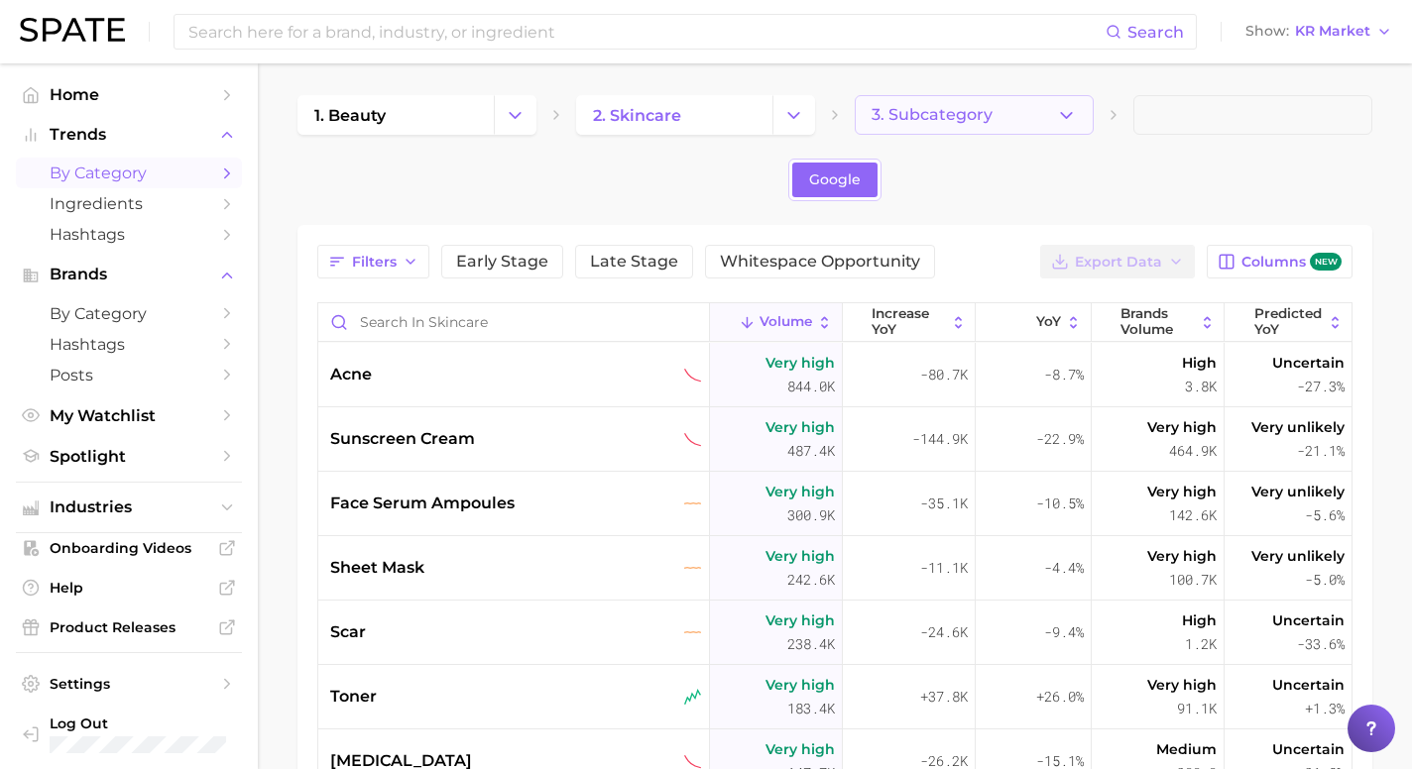
click at [982, 129] on button "3. Subcategory" at bounding box center [974, 115] width 239 height 40
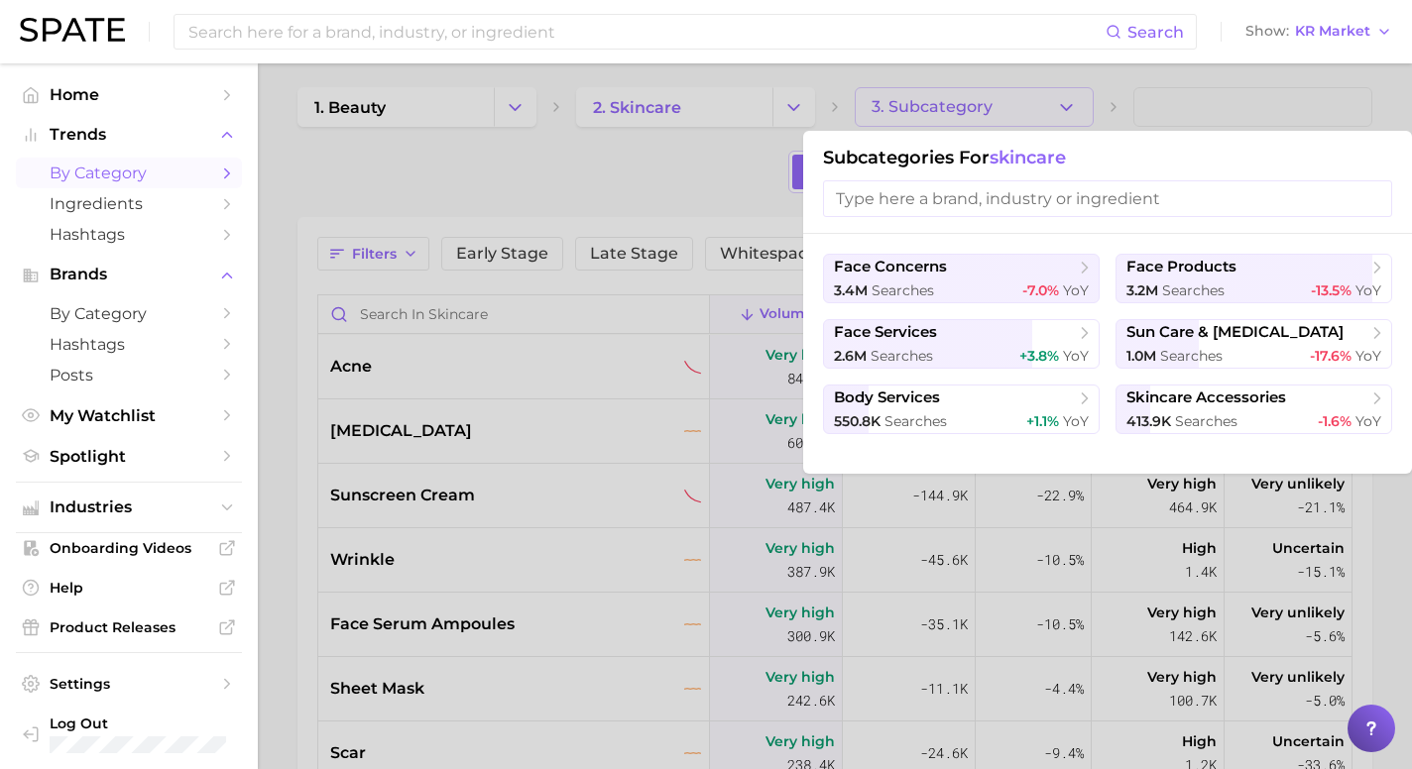
click at [731, 203] on div at bounding box center [706, 384] width 1412 height 769
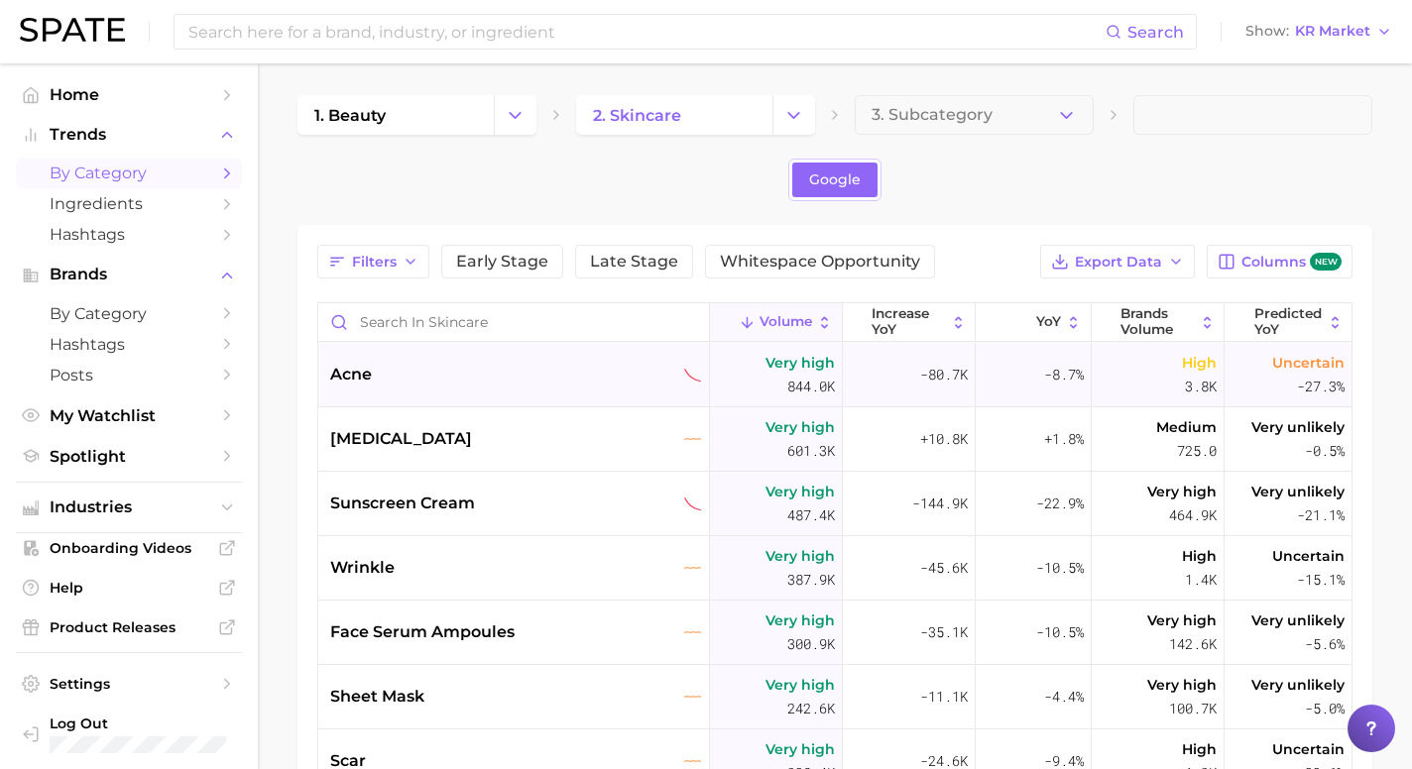
click at [378, 384] on div "acne" at bounding box center [515, 375] width 371 height 24
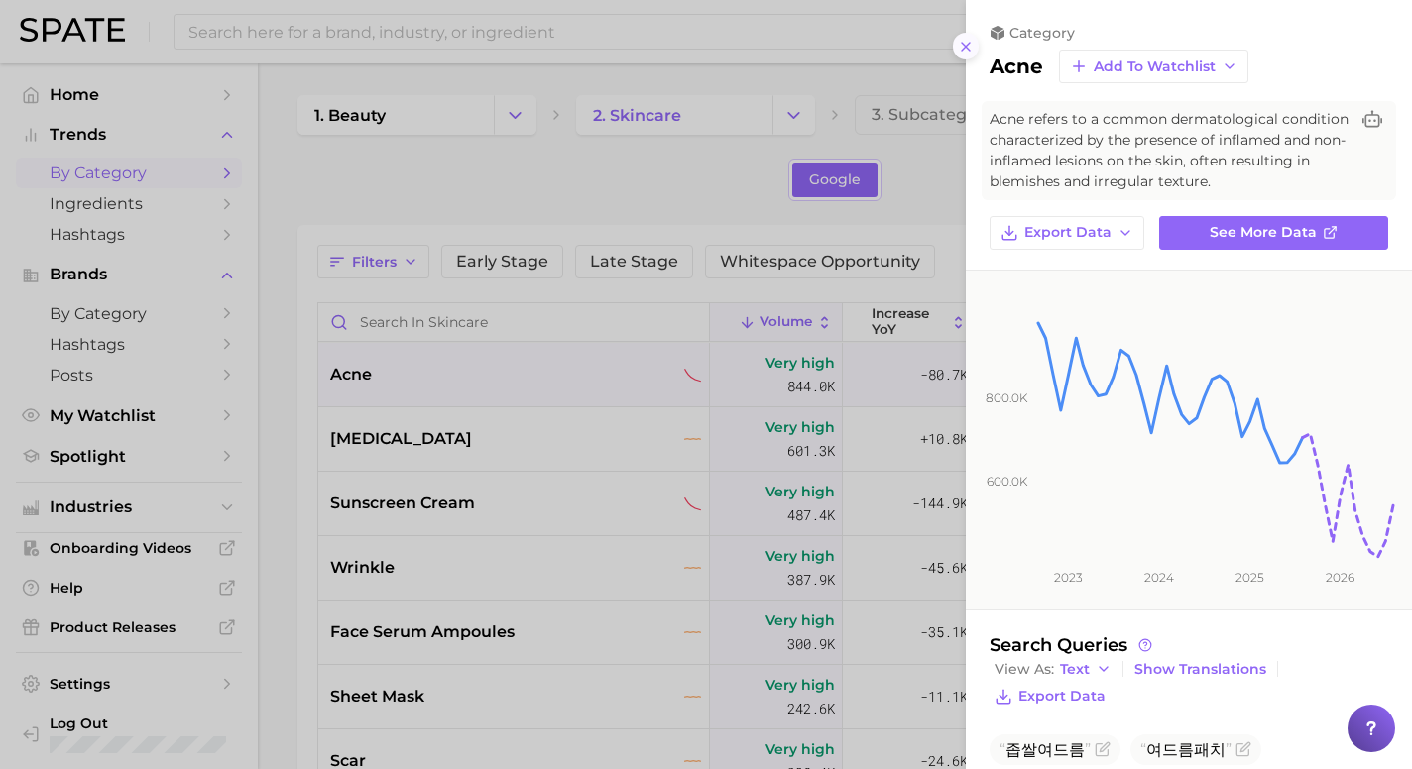
click at [972, 45] on icon at bounding box center [966, 47] width 16 height 16
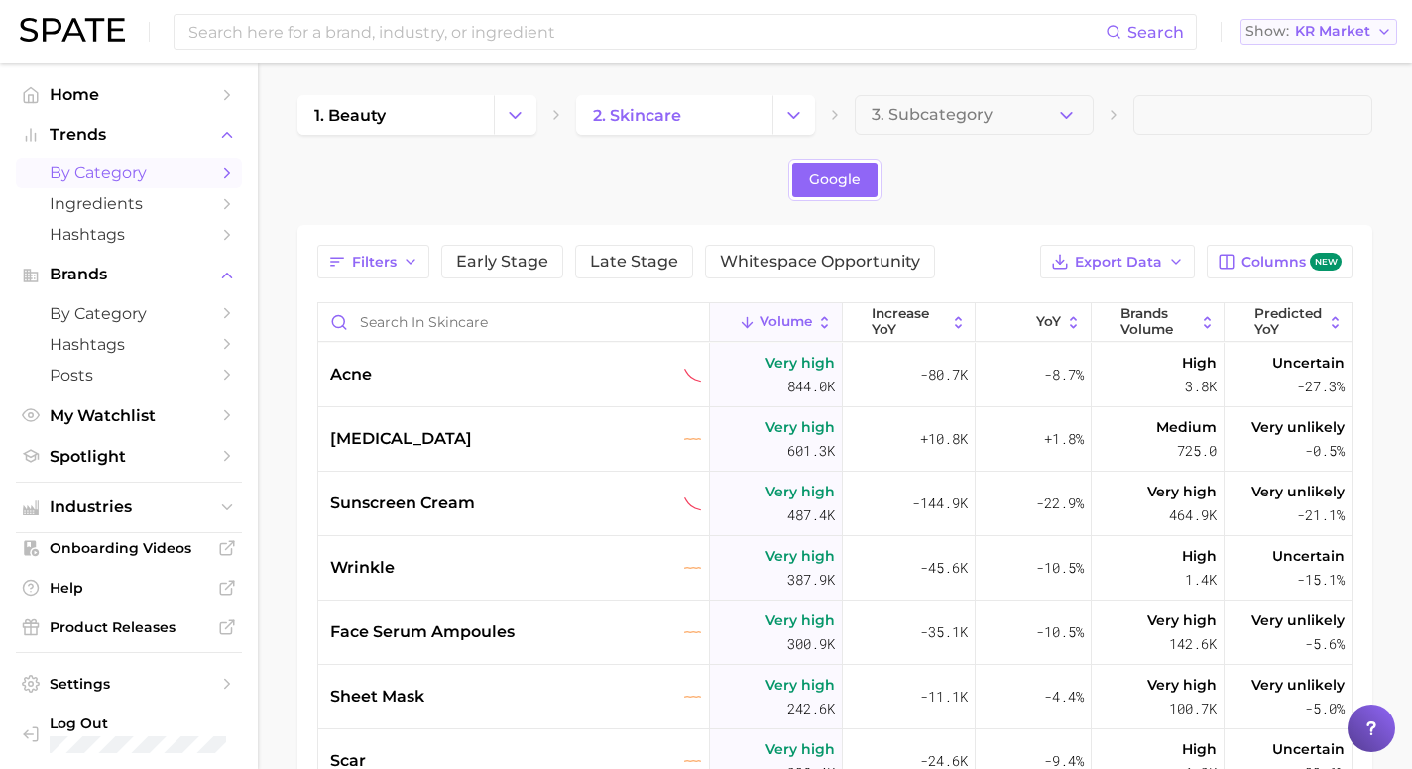
click at [1309, 37] on span "KR Market" at bounding box center [1332, 31] width 75 height 11
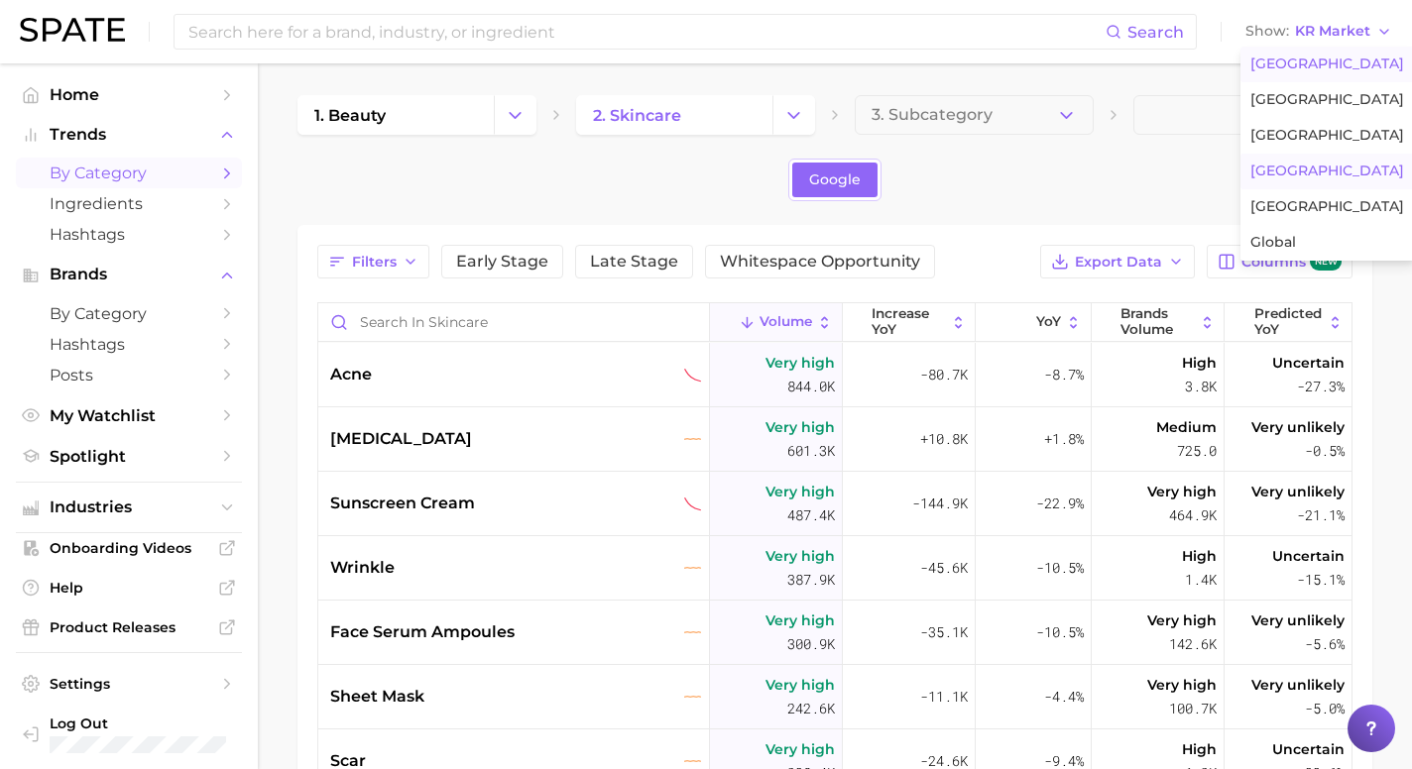
click at [1309, 69] on span "United States" at bounding box center [1327, 64] width 154 height 17
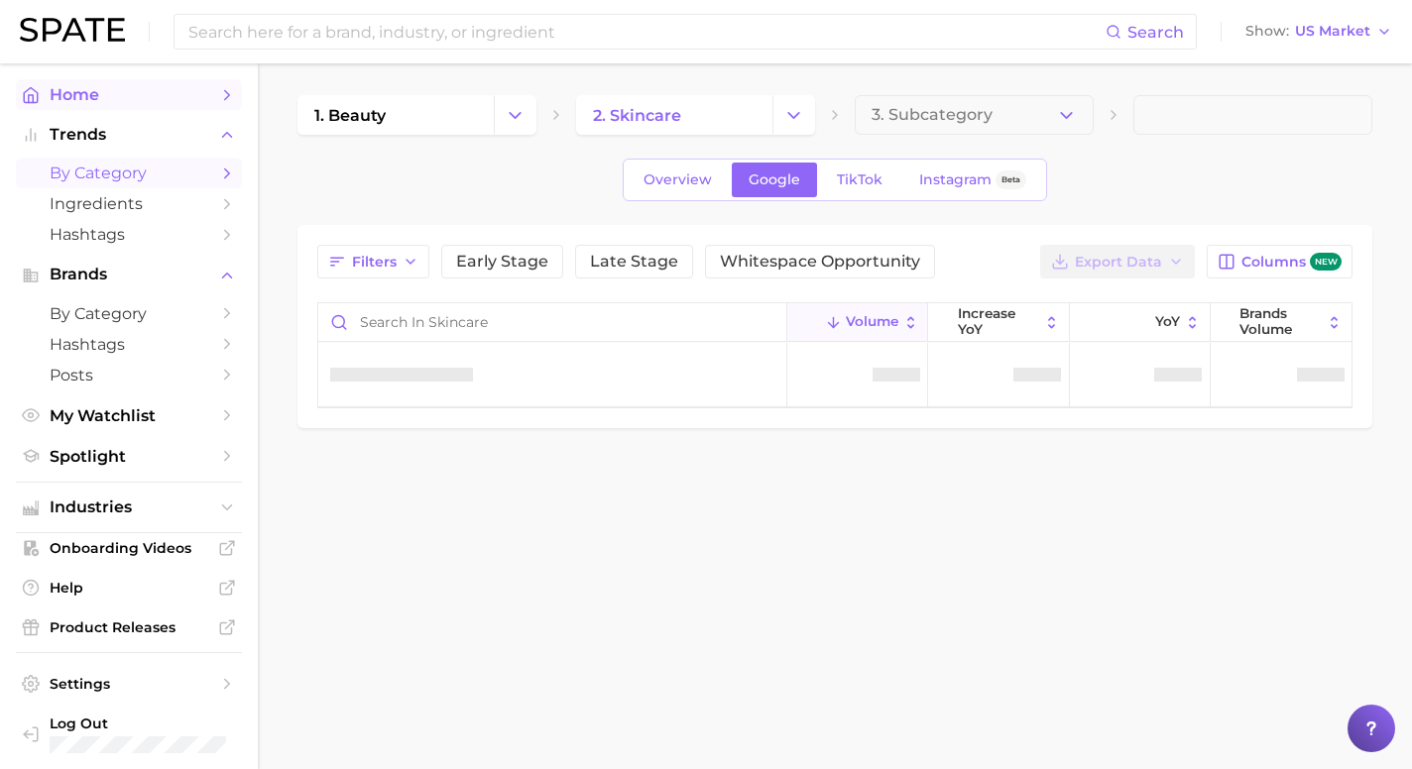
click at [118, 85] on span "Home" at bounding box center [129, 94] width 159 height 19
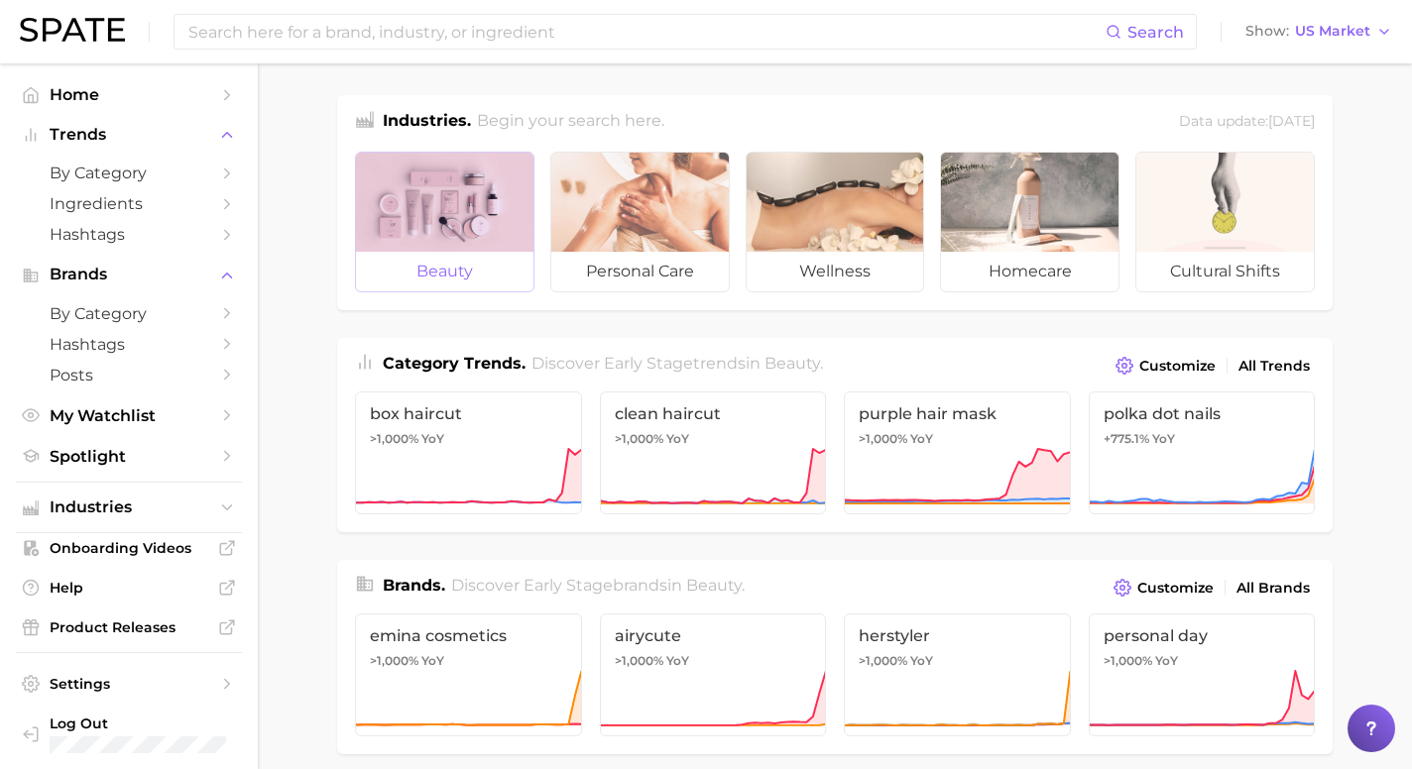
click at [457, 243] on div at bounding box center [444, 202] width 177 height 99
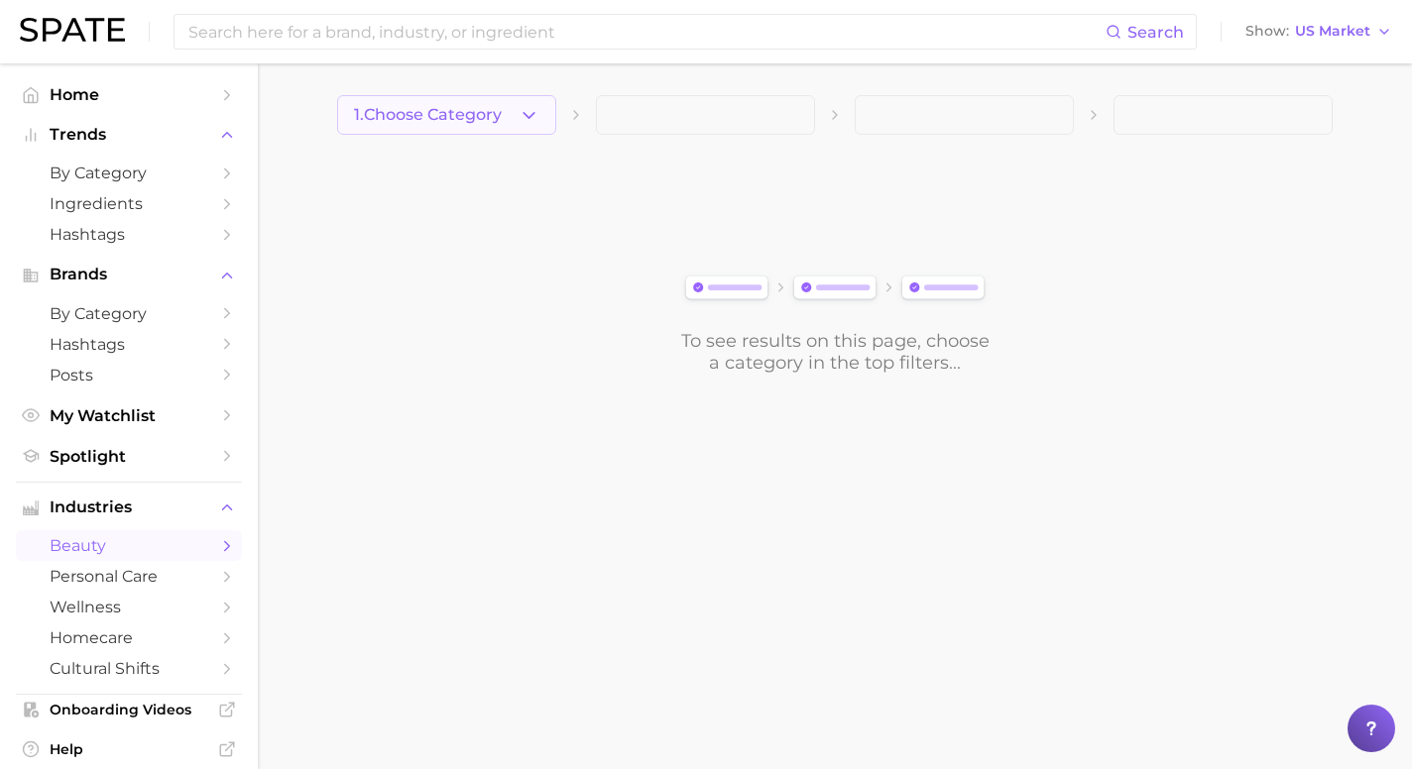
click at [490, 121] on span "1. Choose Category" at bounding box center [428, 115] width 148 height 18
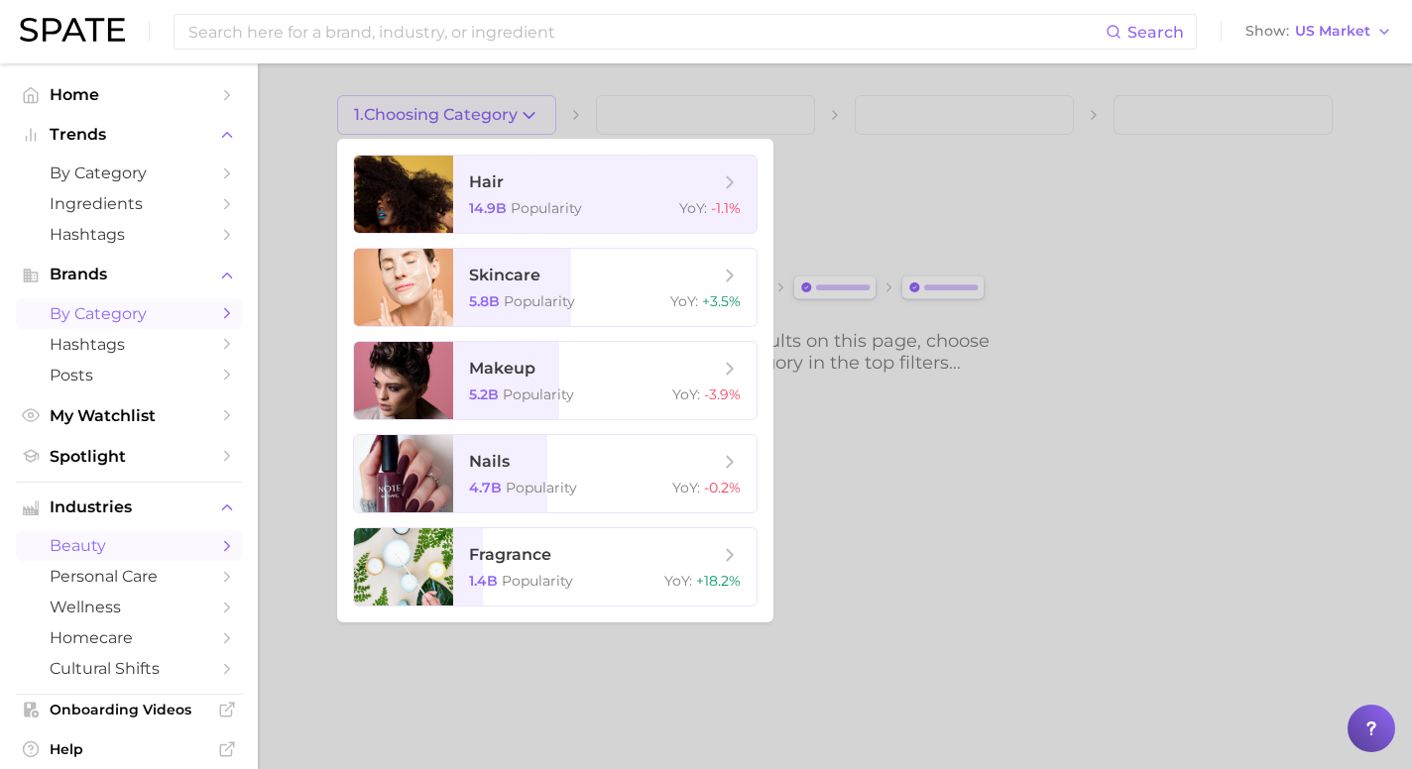
click at [218, 319] on icon "Sidebar" at bounding box center [227, 313] width 18 height 18
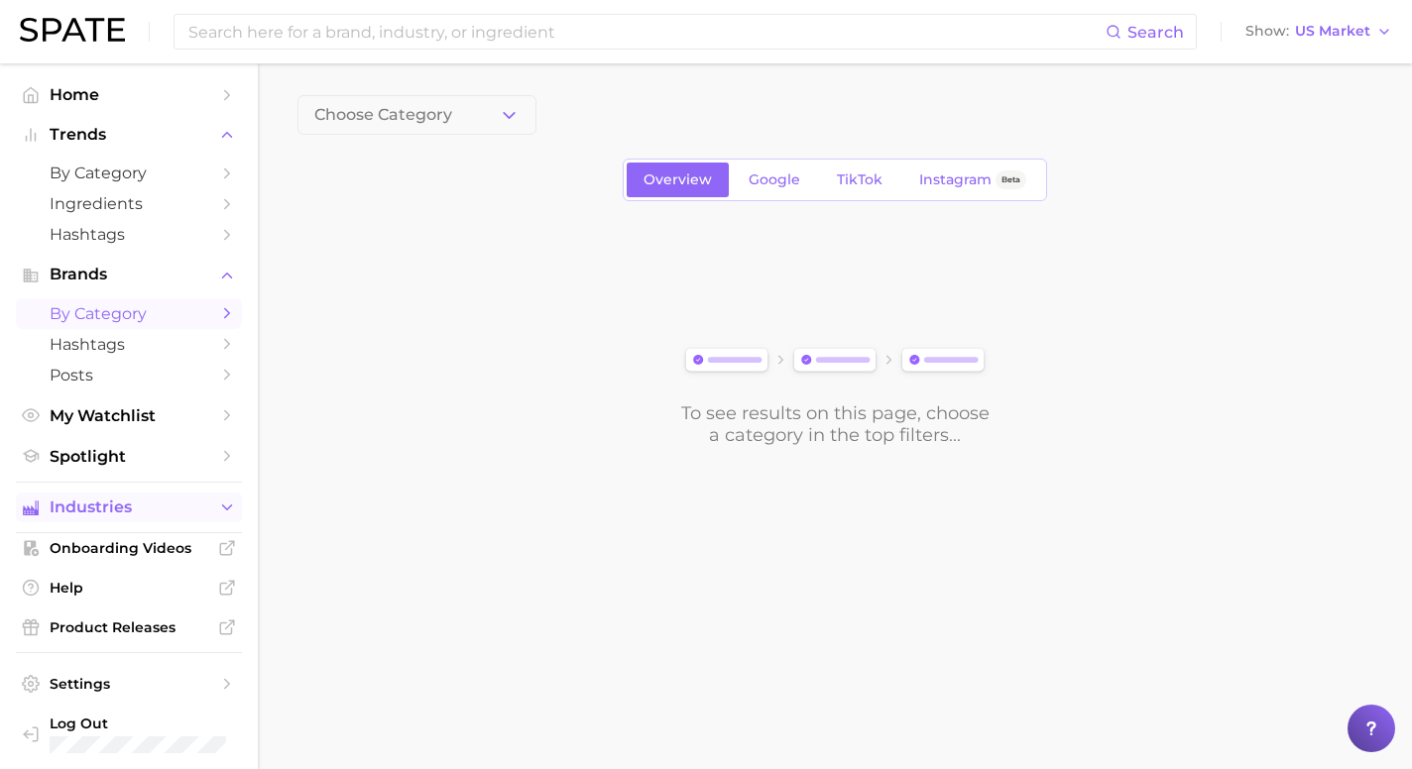
click at [232, 514] on icon "Sidebar" at bounding box center [227, 508] width 18 height 18
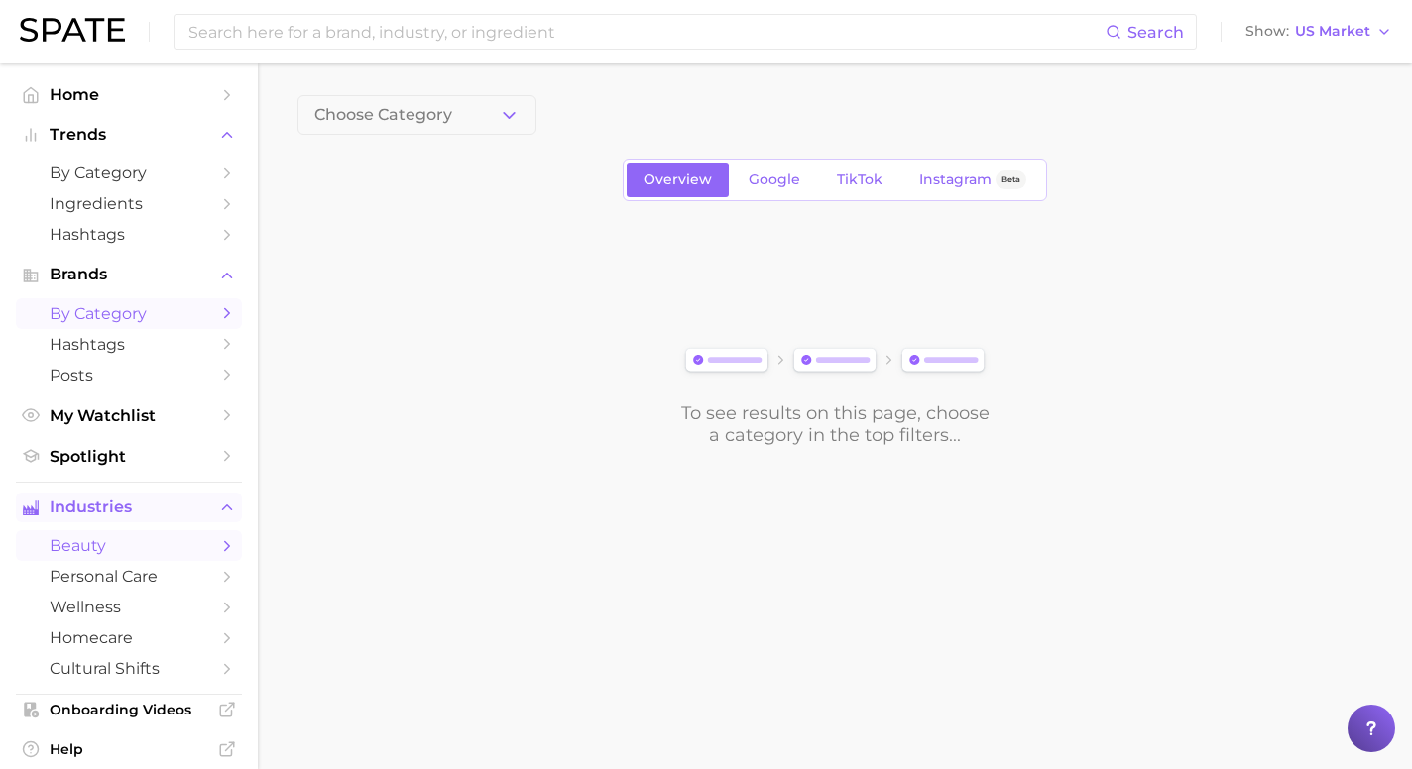
click at [222, 548] on icon "Sidebar" at bounding box center [227, 546] width 18 height 18
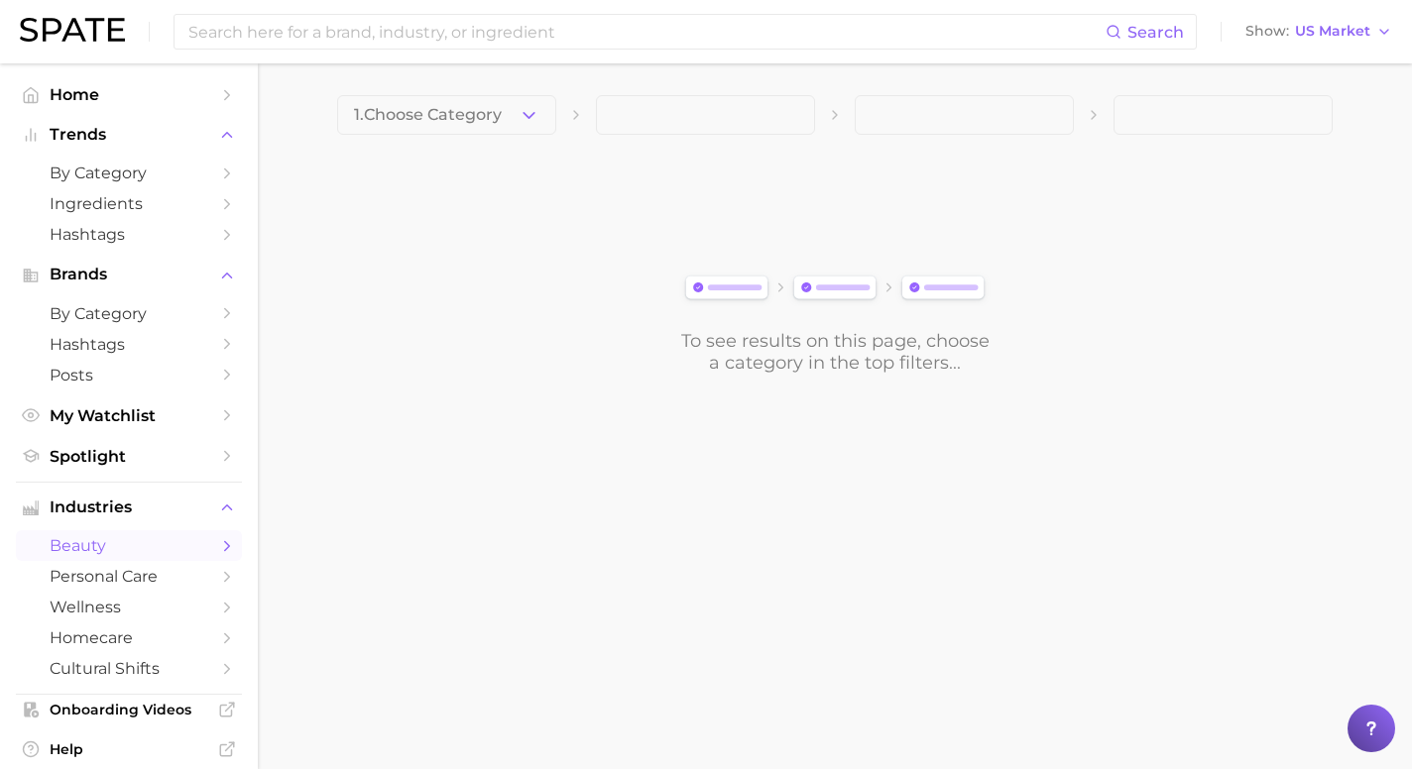
click at [699, 283] on img at bounding box center [834, 289] width 311 height 35
click at [531, 114] on polyline "button" at bounding box center [529, 114] width 11 height 5
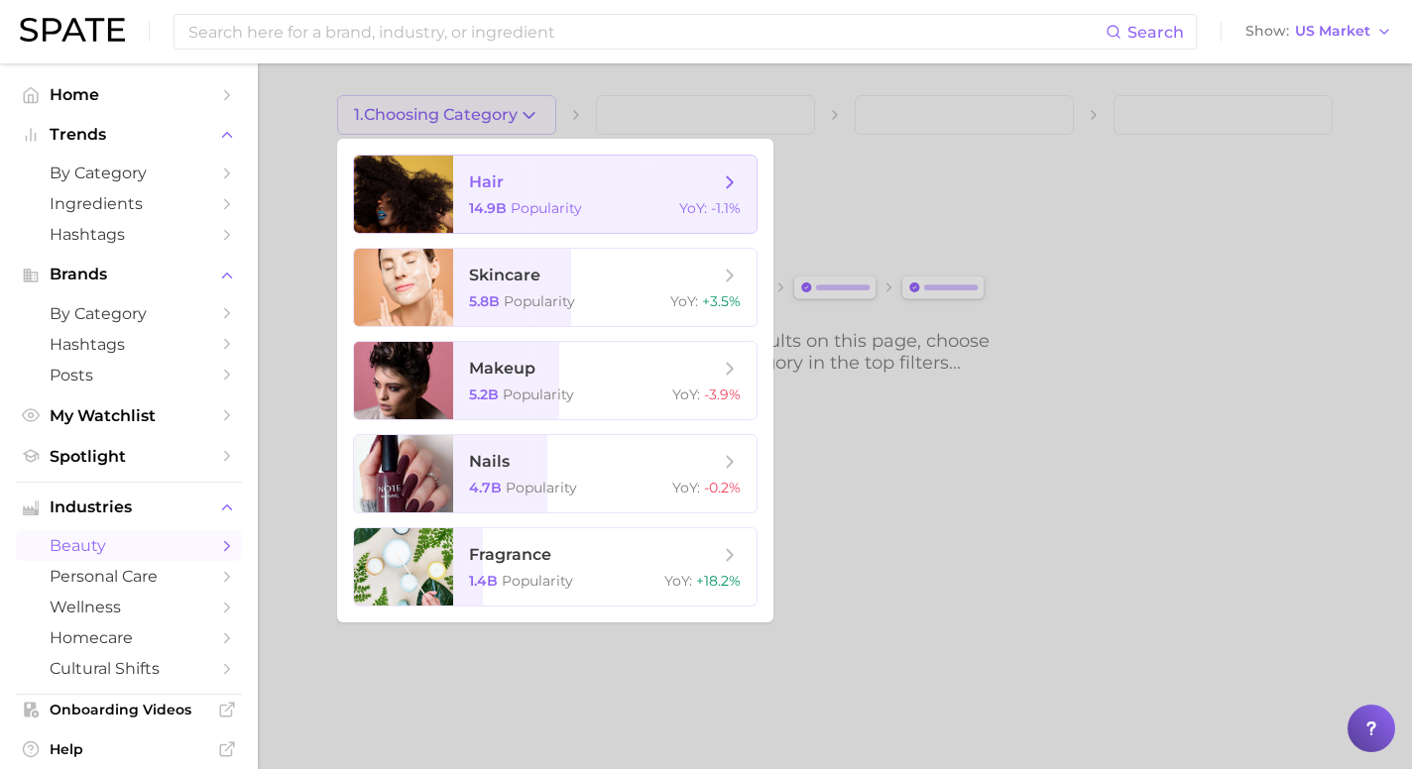
click at [723, 201] on span "-1.1%" at bounding box center [726, 208] width 30 height 18
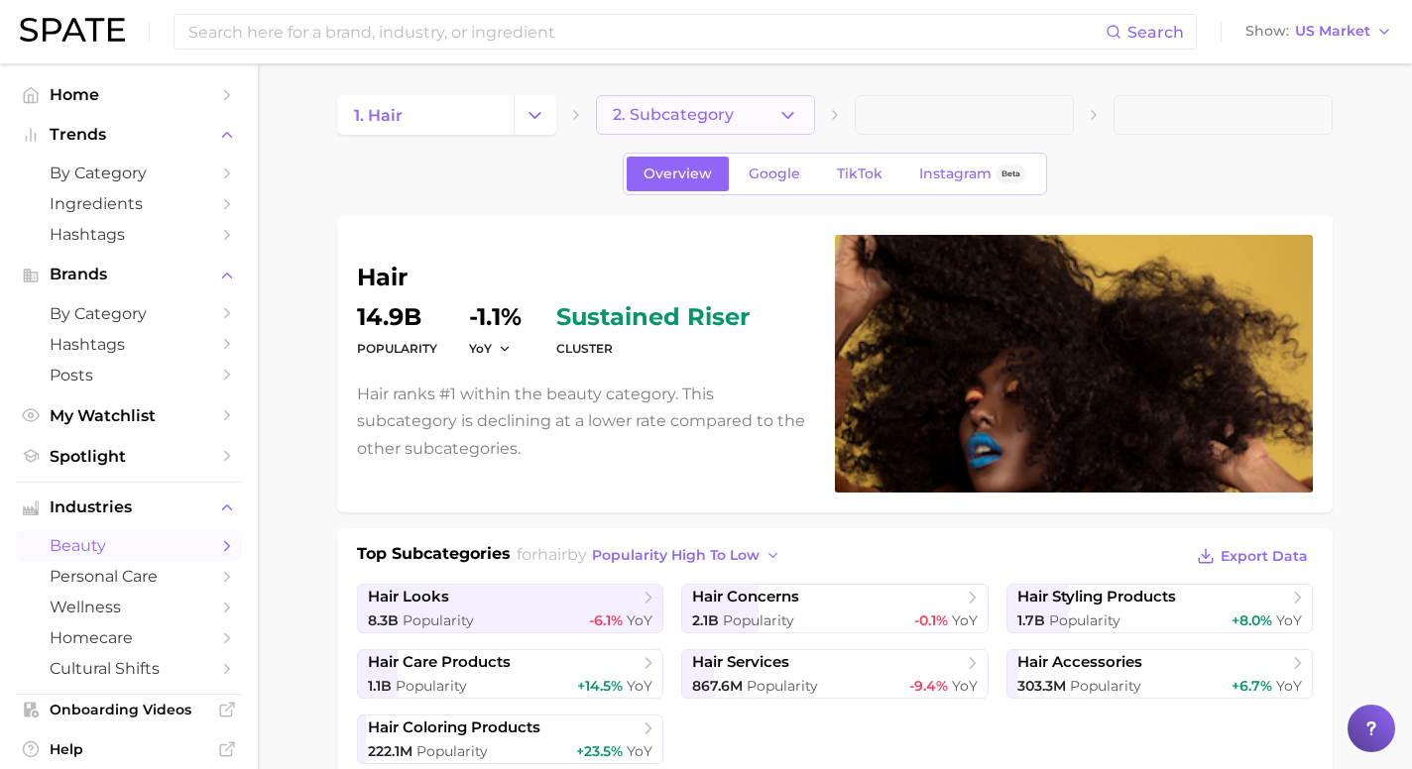
click at [698, 129] on button "2. Subcategory" at bounding box center [705, 115] width 219 height 40
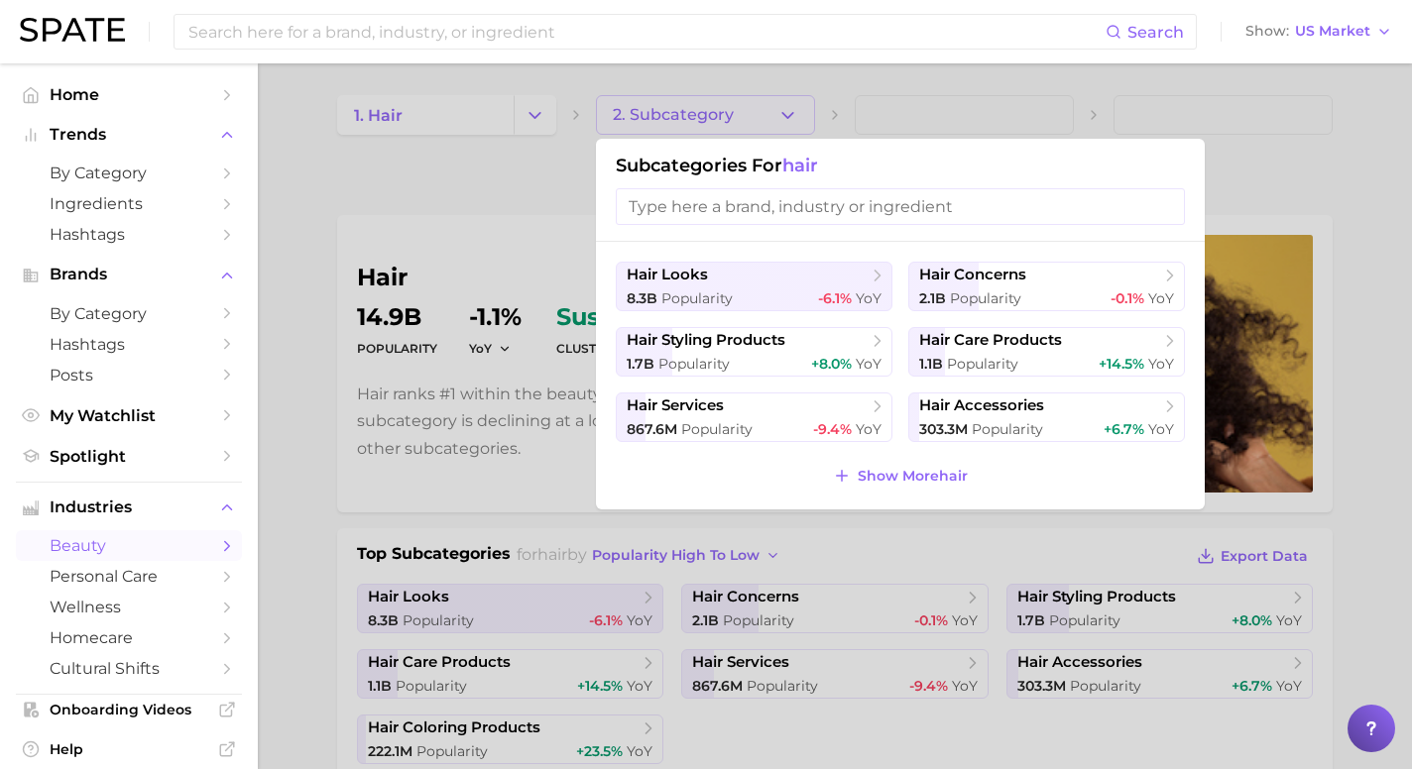
click at [528, 103] on div at bounding box center [706, 384] width 1412 height 769
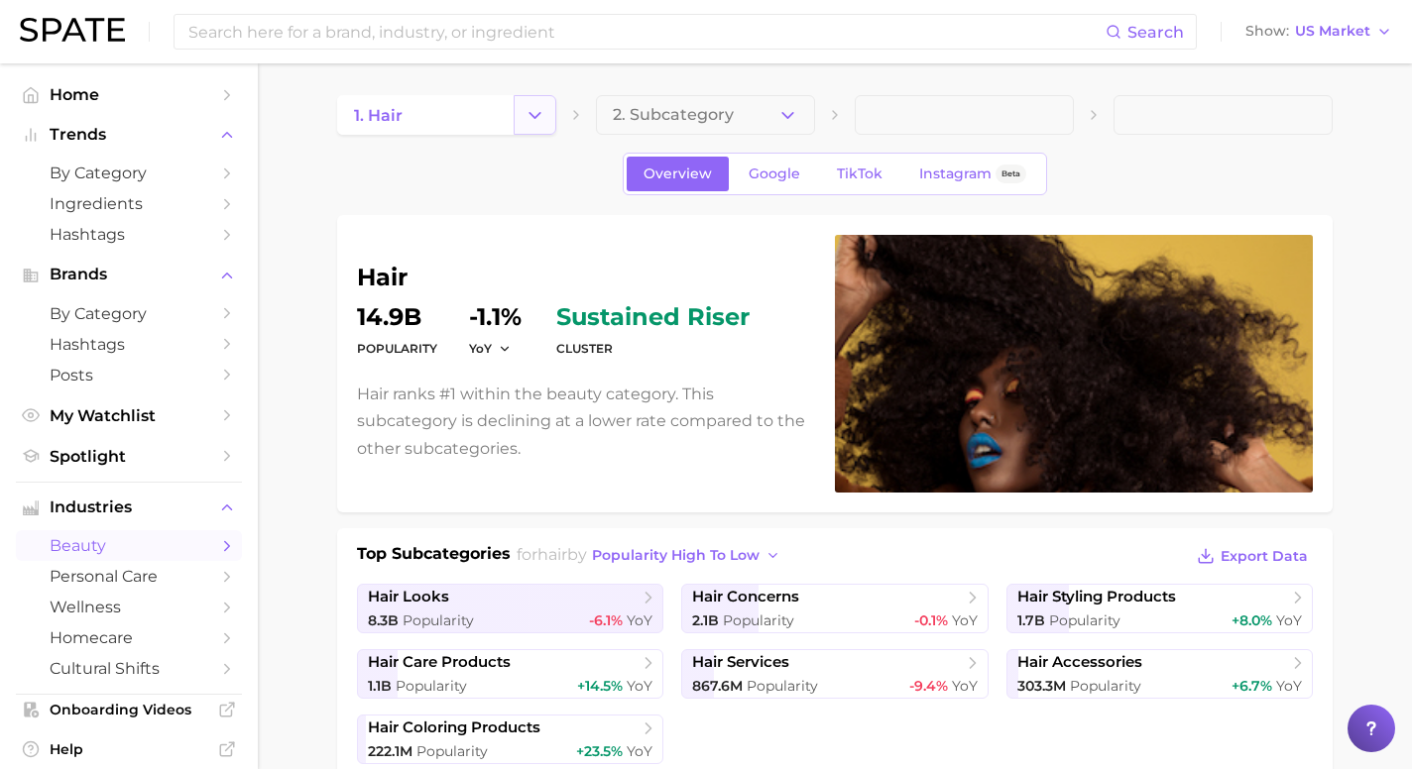
click at [529, 103] on button "Change Category" at bounding box center [535, 115] width 43 height 40
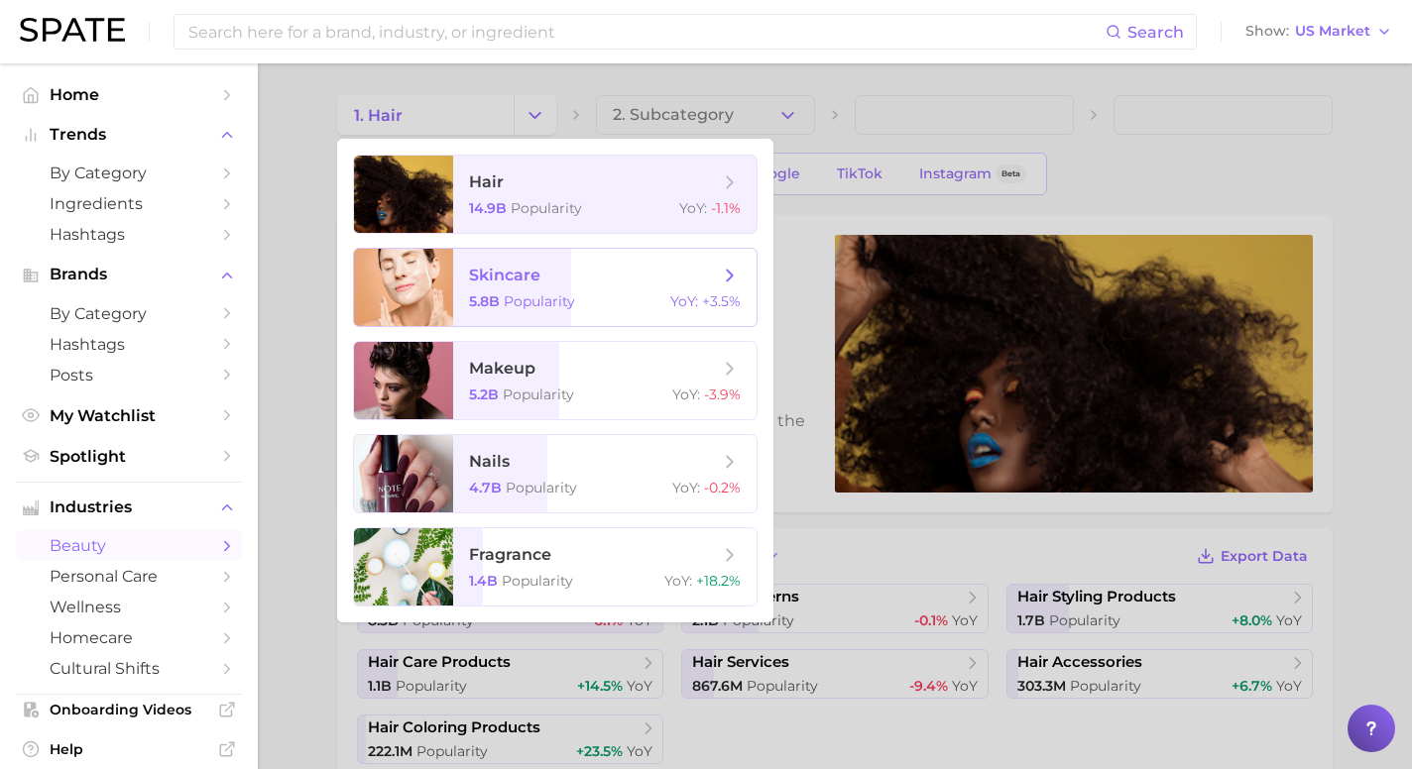
click at [542, 248] on div "skincare 5.8b Popularity YoY : +3.5%" at bounding box center [555, 287] width 405 height 79
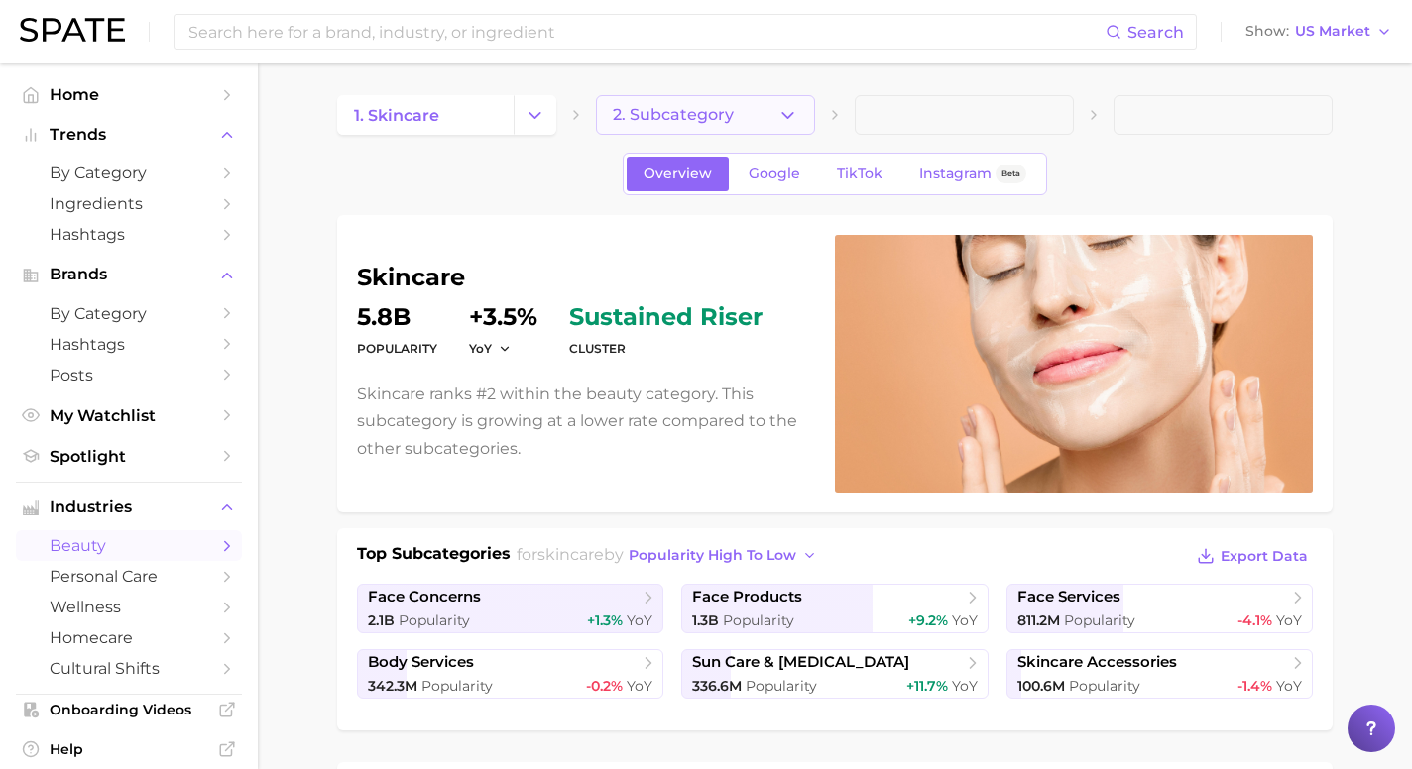
click at [791, 130] on button "2. Subcategory" at bounding box center [705, 115] width 219 height 40
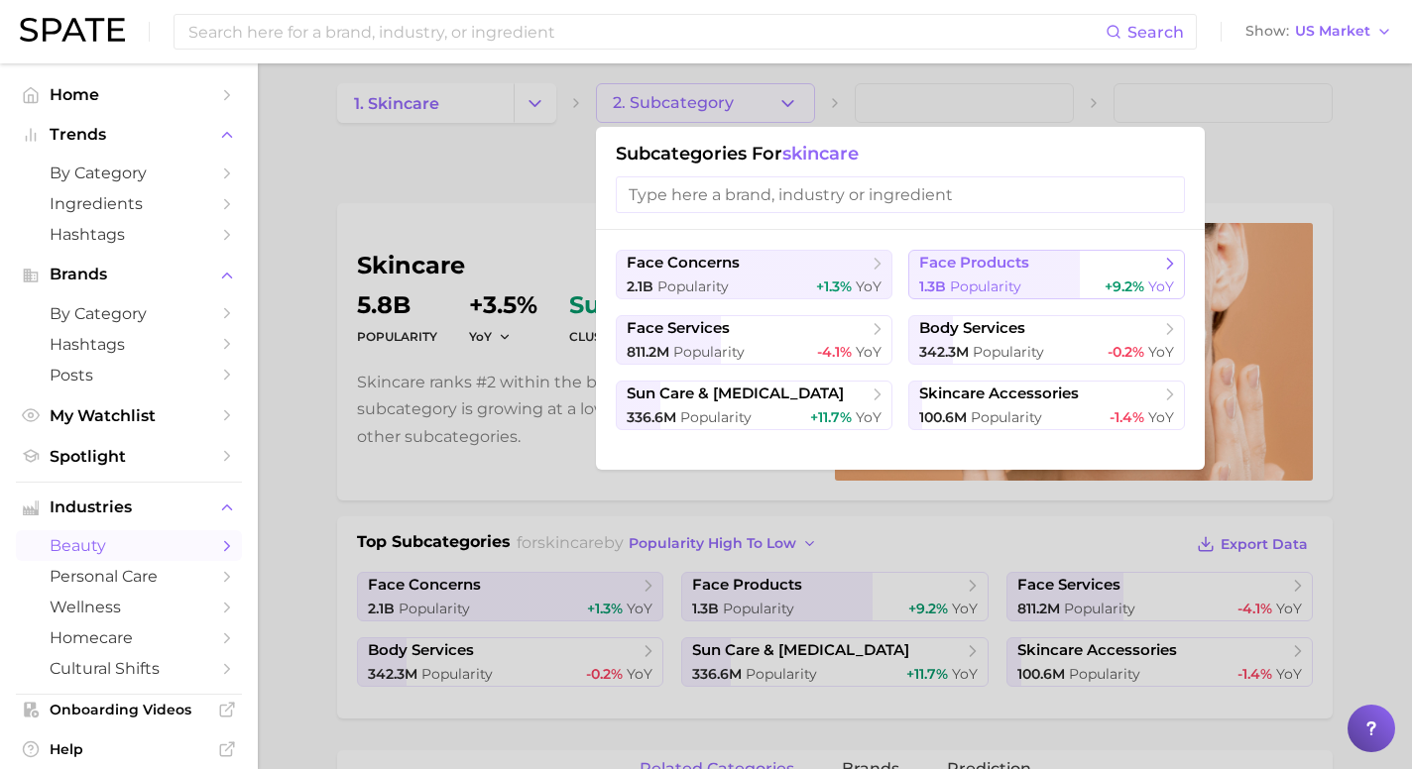
scroll to position [10, 0]
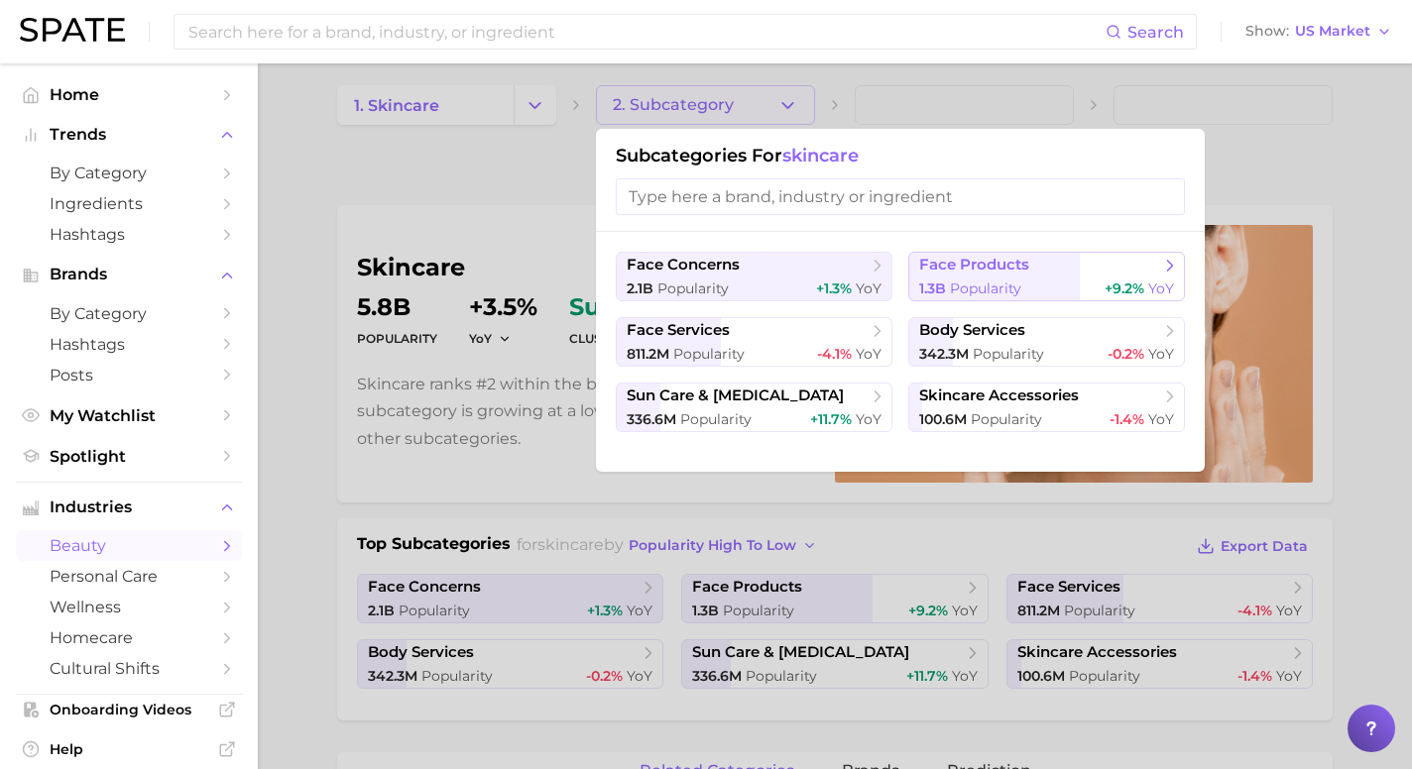
click at [1011, 270] on span "face products" at bounding box center [974, 265] width 110 height 19
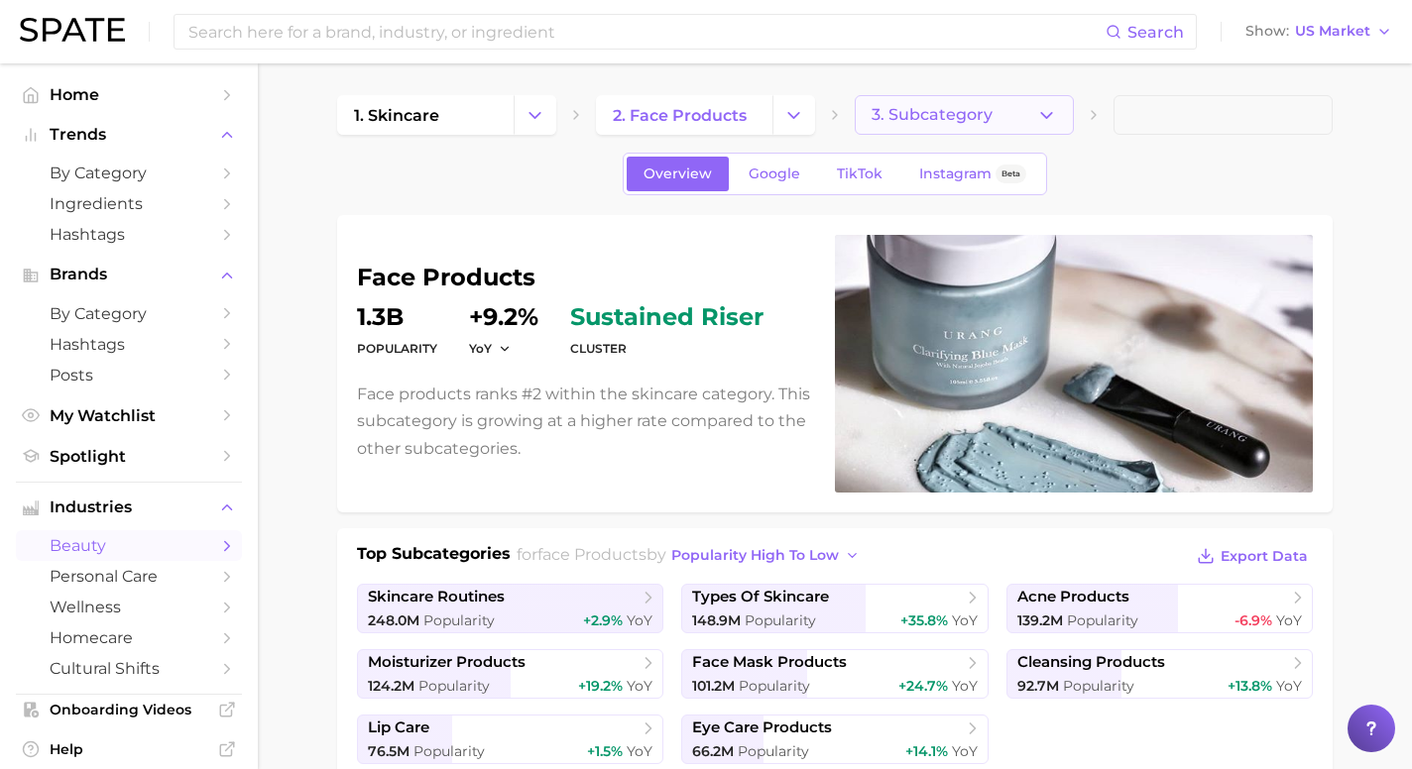
click at [994, 103] on button "3. Subcategory" at bounding box center [964, 115] width 219 height 40
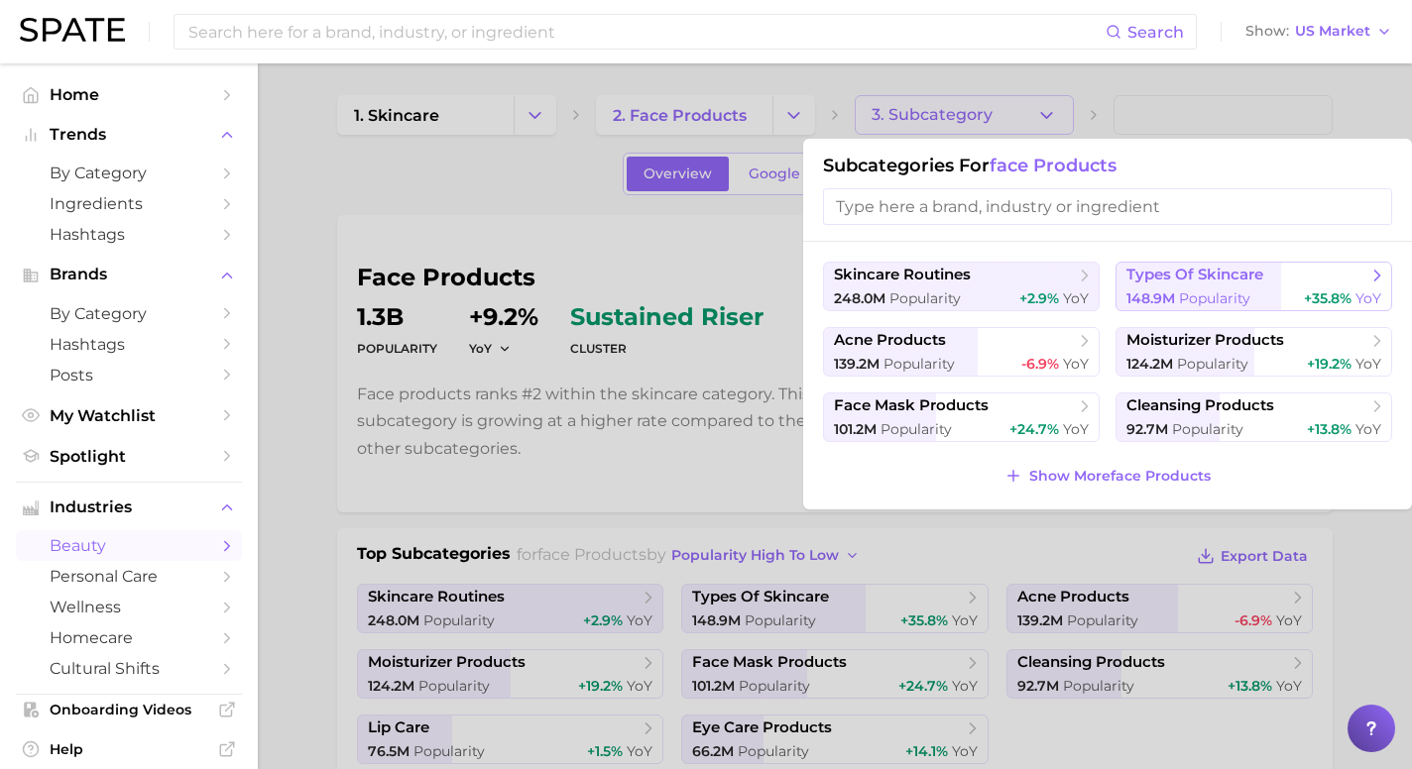
click at [1197, 277] on span "types of skincare" at bounding box center [1194, 275] width 137 height 19
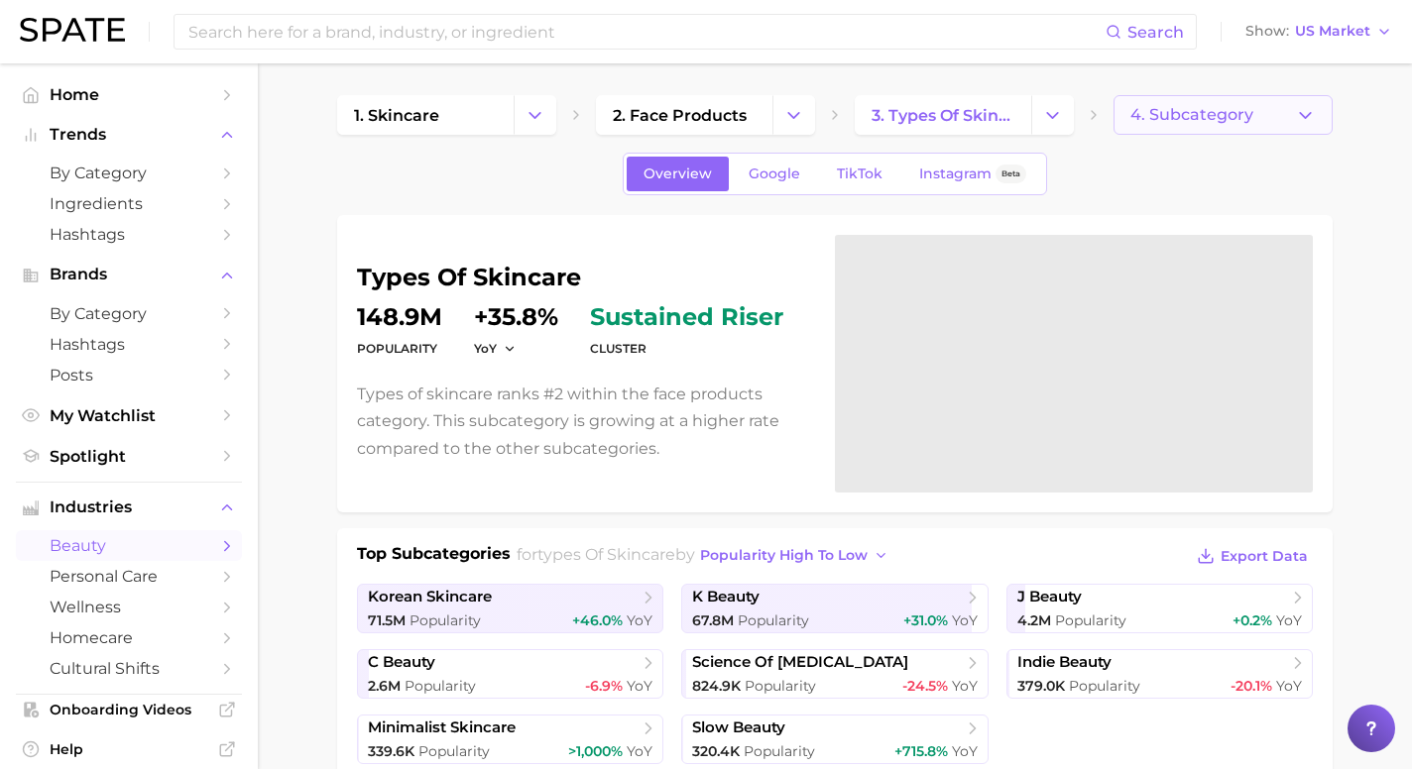
click at [1163, 128] on button "4. Subcategory" at bounding box center [1223, 115] width 219 height 40
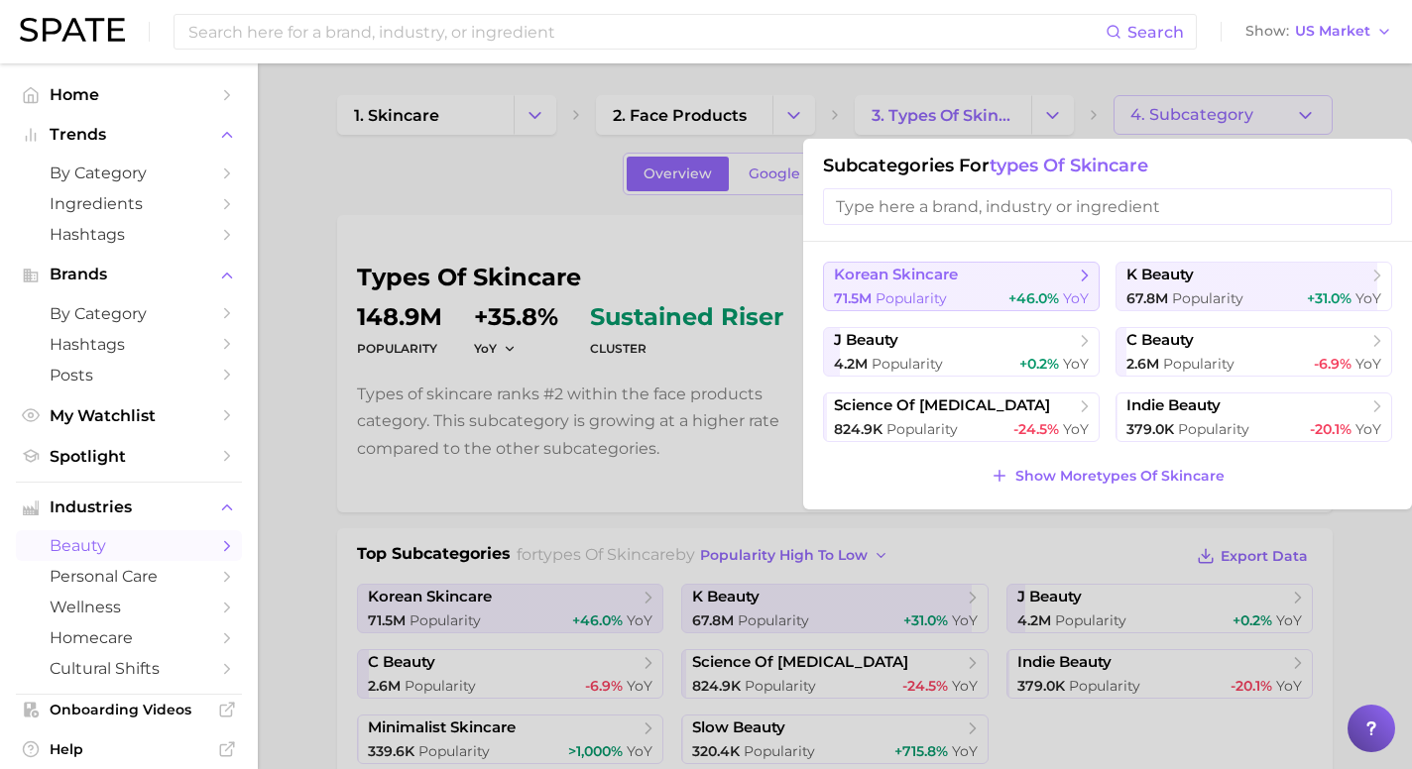
scroll to position [1, 0]
click at [948, 292] on div "71.5m Popularity +46.0% YoY" at bounding box center [961, 298] width 255 height 19
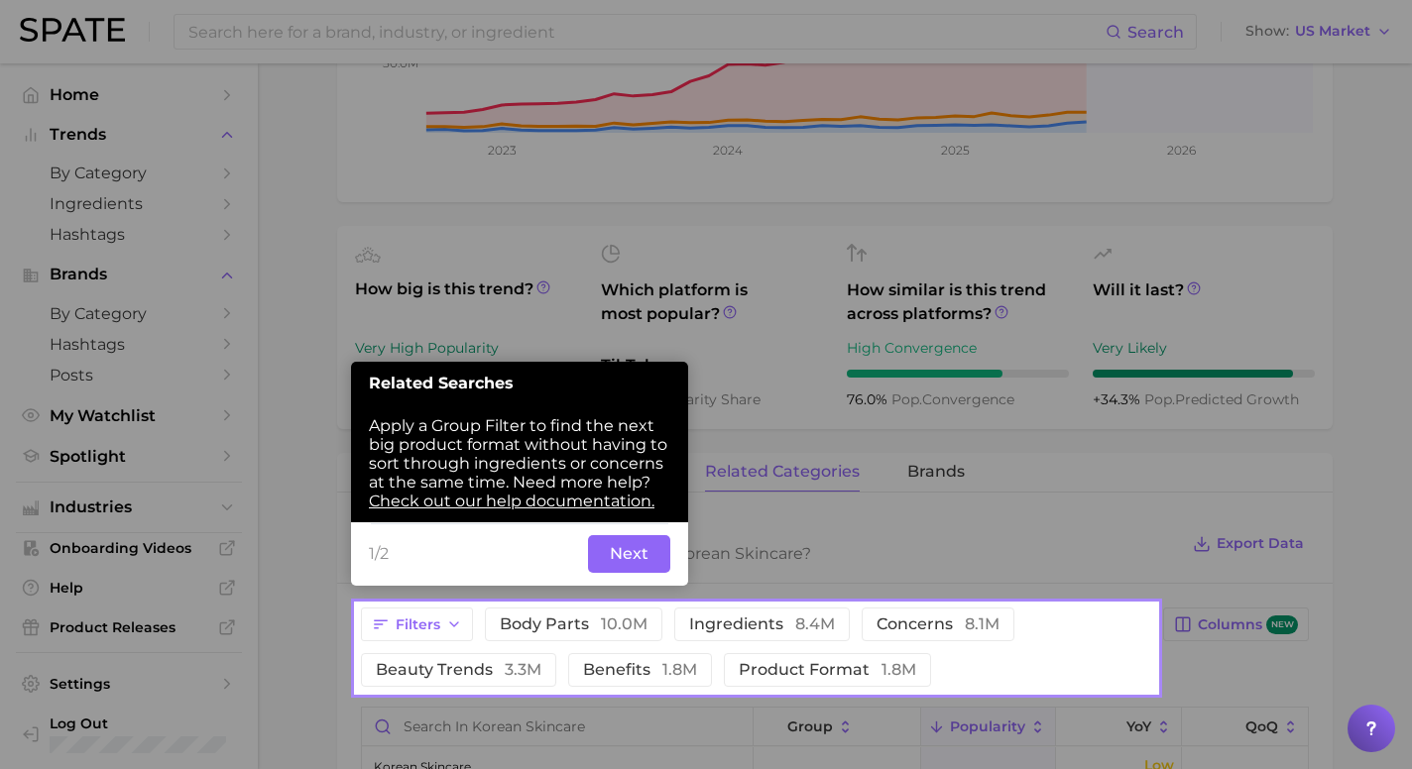
scroll to position [562, 0]
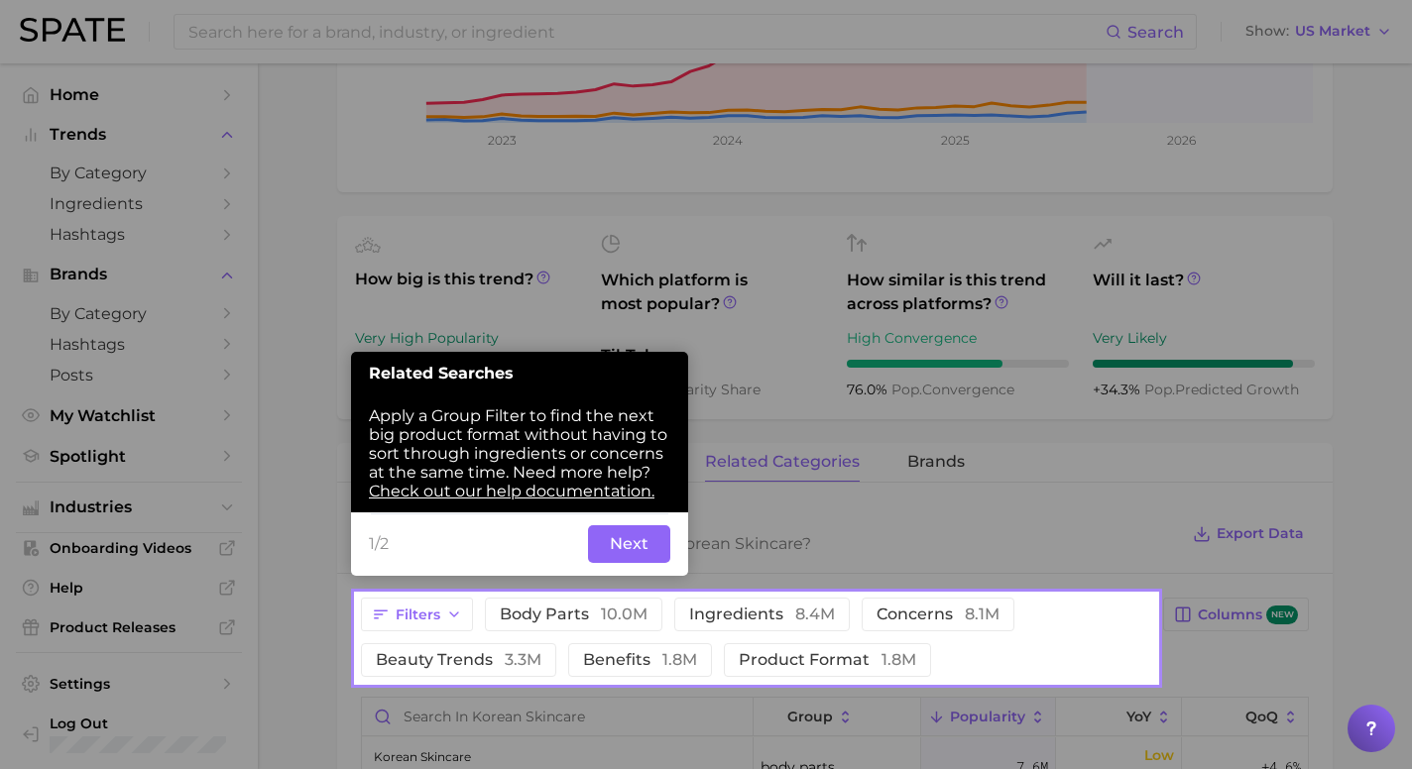
click at [613, 551] on button "Next" at bounding box center [629, 545] width 82 height 38
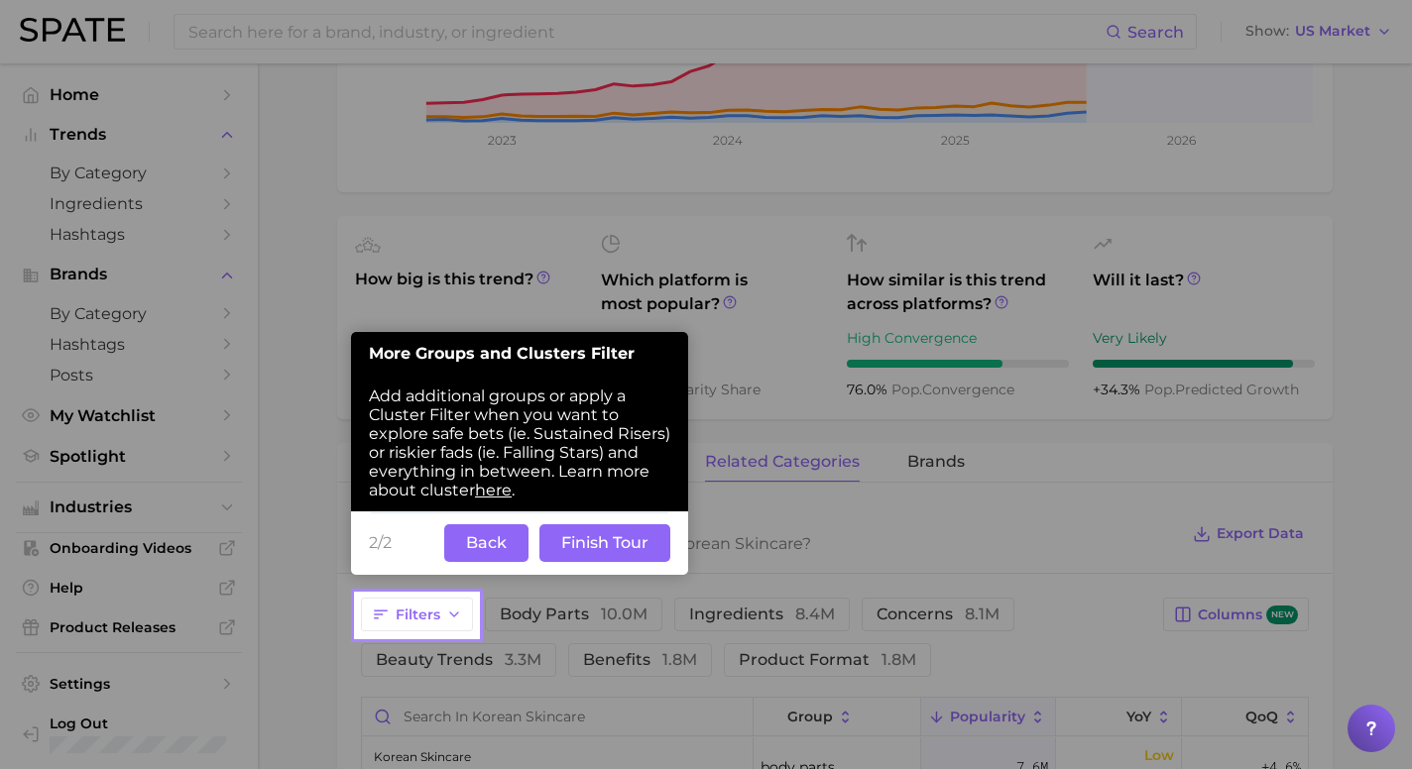
click at [572, 549] on button "Finish Tour" at bounding box center [604, 544] width 131 height 38
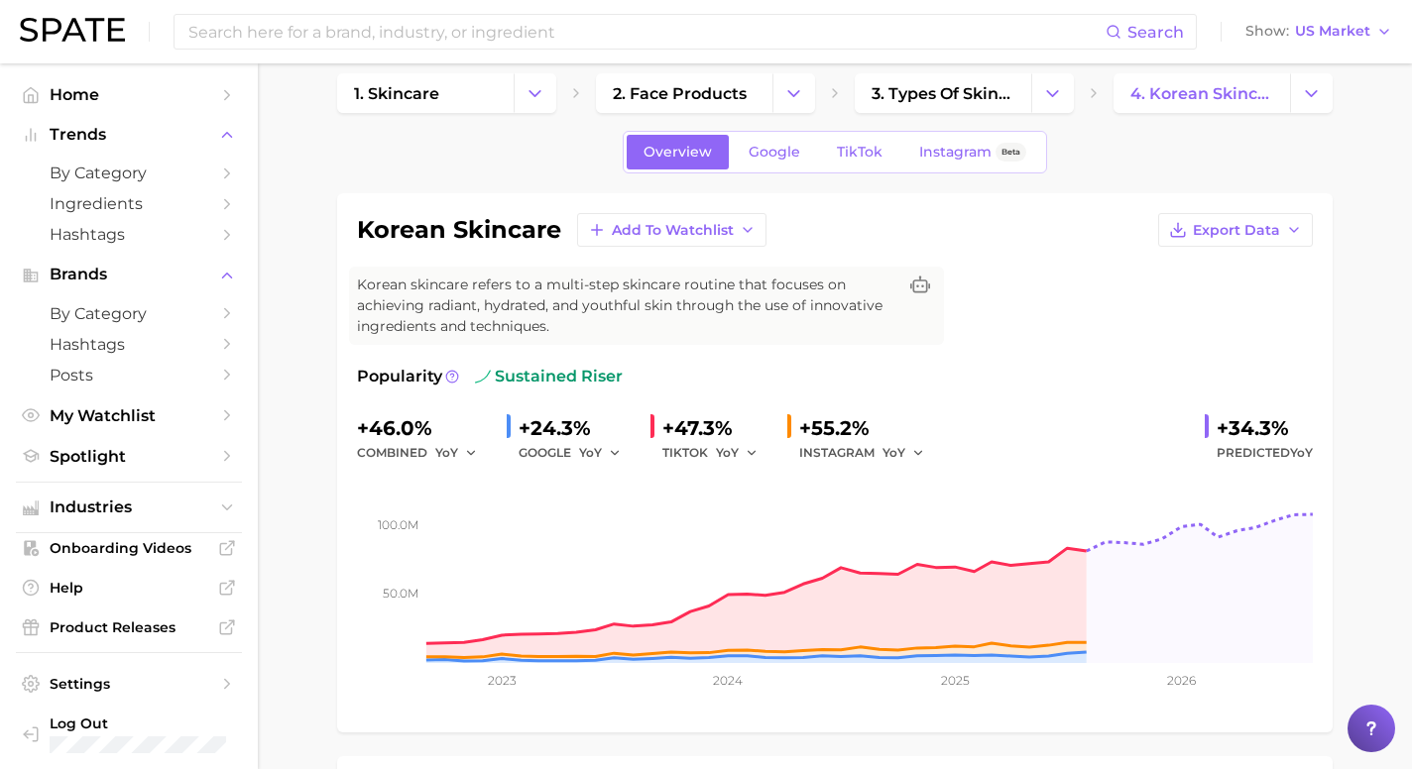
scroll to position [0, 0]
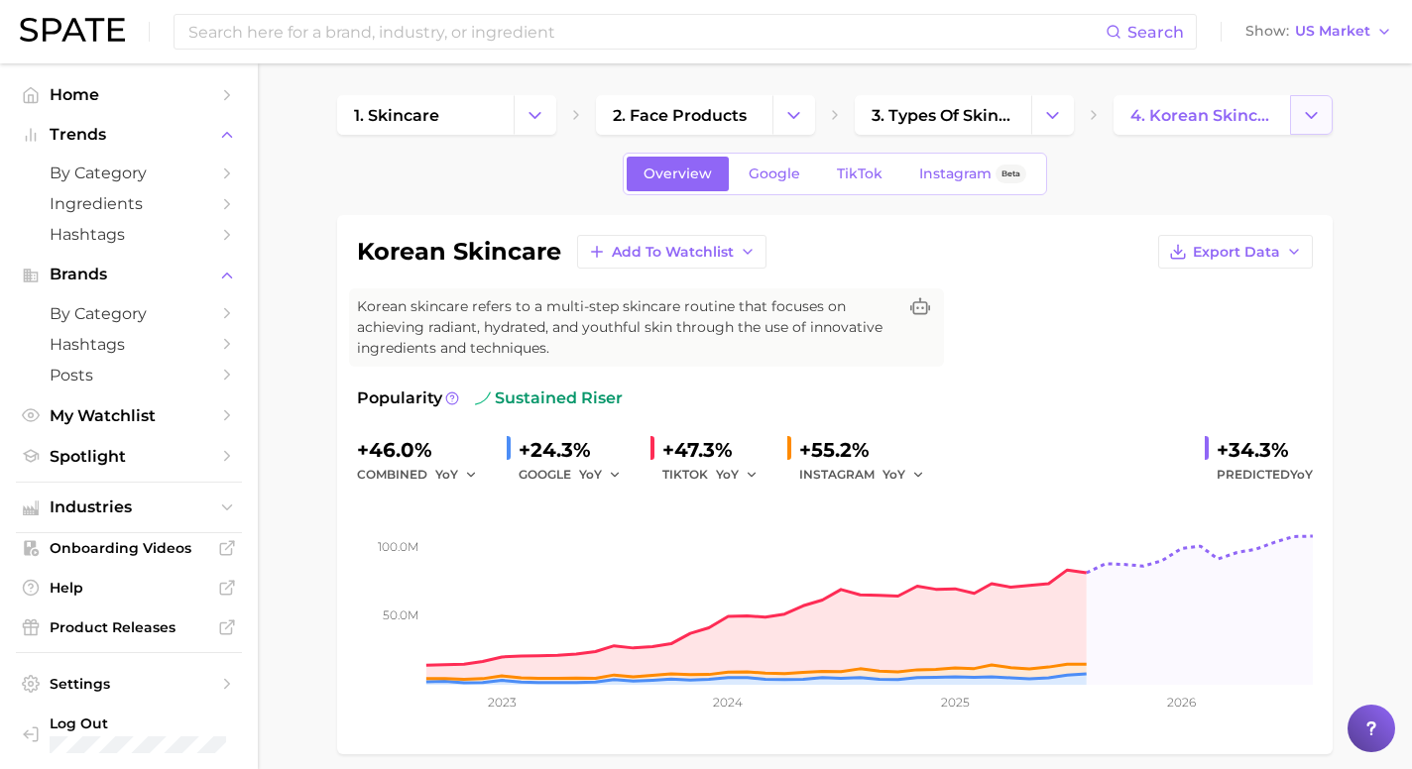
click at [1312, 112] on icon "Change Category" at bounding box center [1311, 115] width 21 height 21
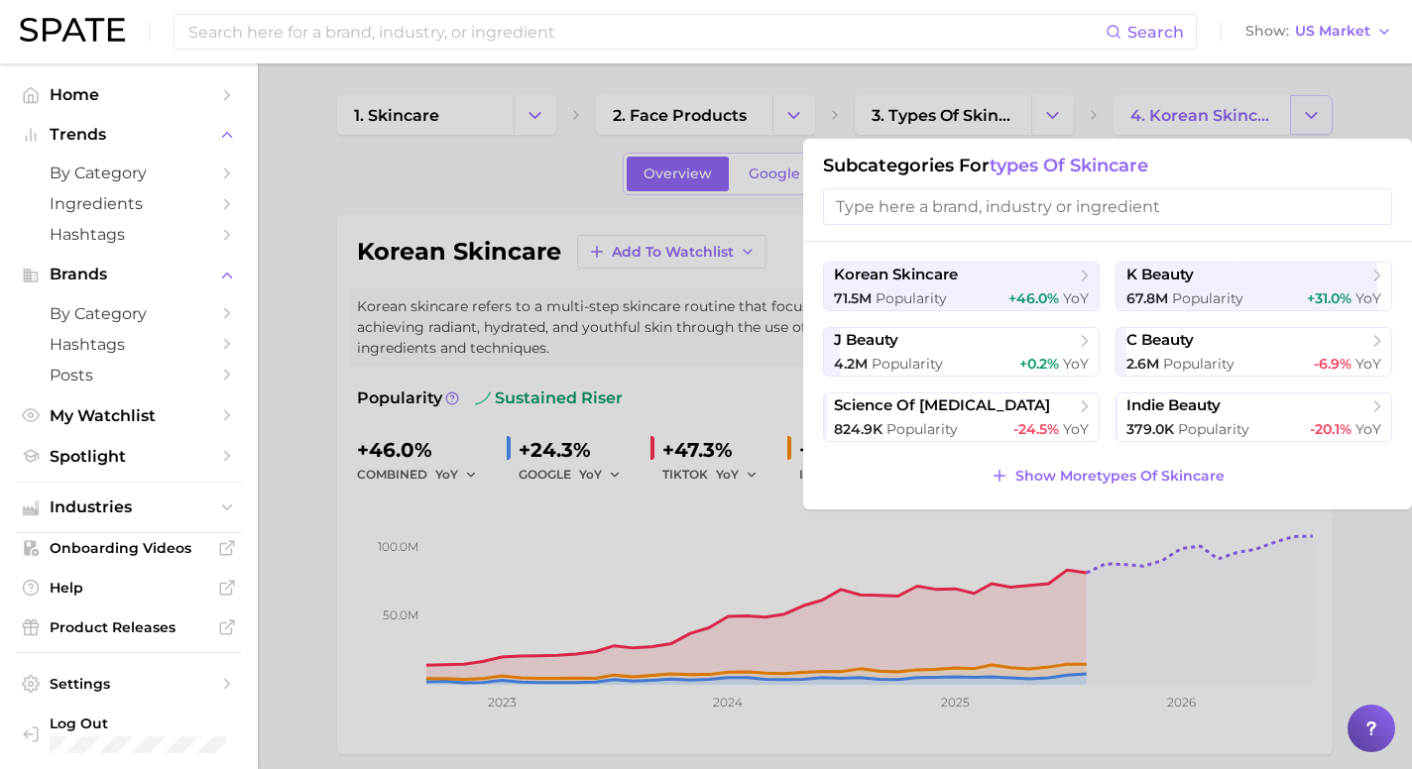
click at [1312, 112] on div at bounding box center [706, 384] width 1412 height 769
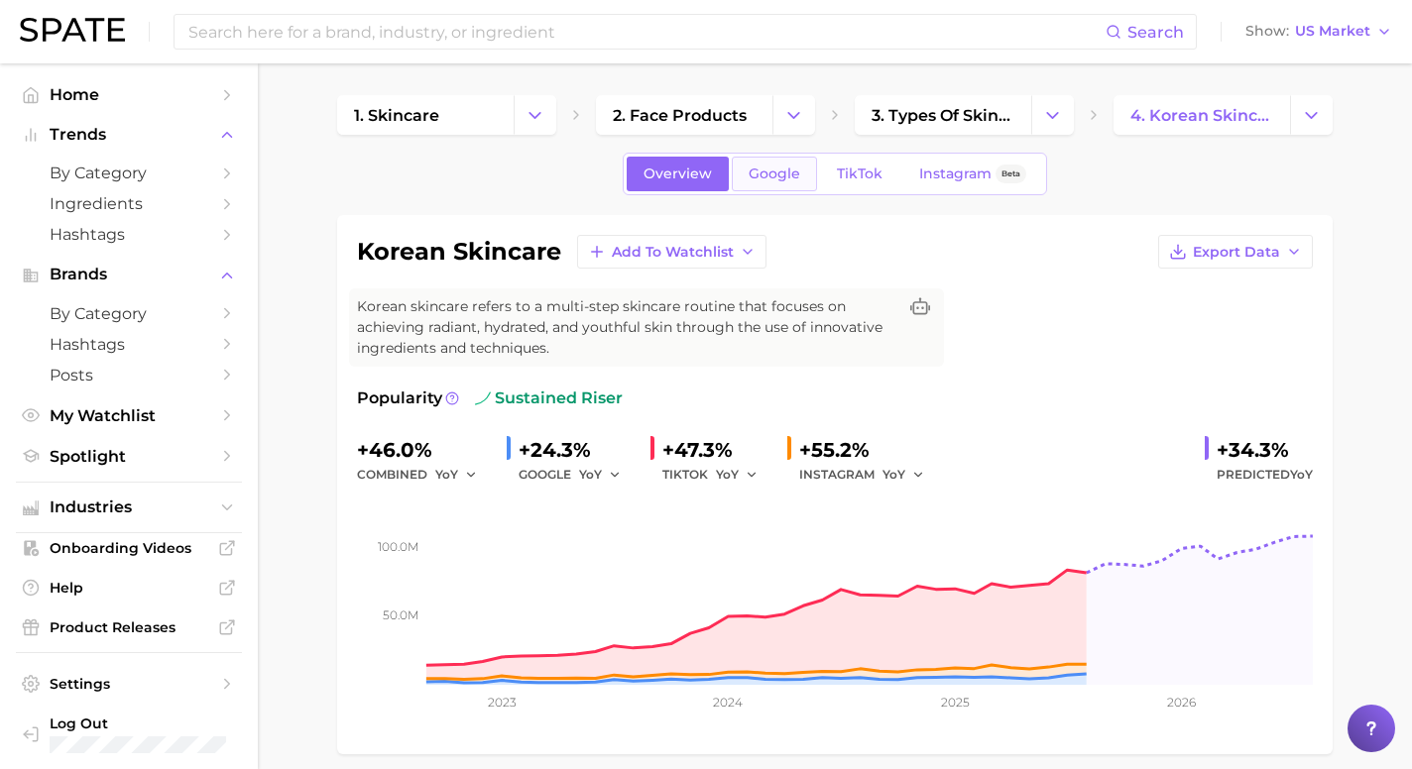
click at [761, 173] on span "Google" at bounding box center [775, 174] width 52 height 17
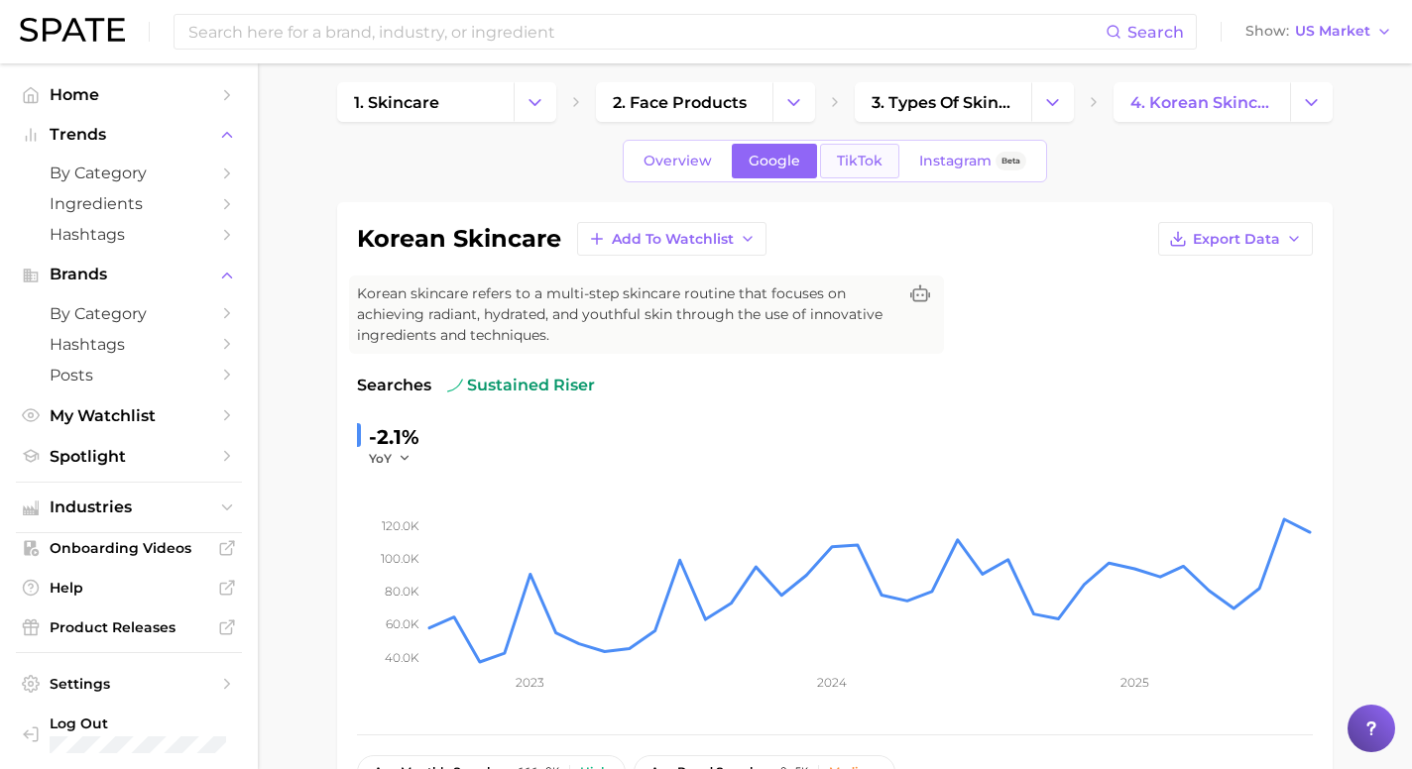
scroll to position [17, 0]
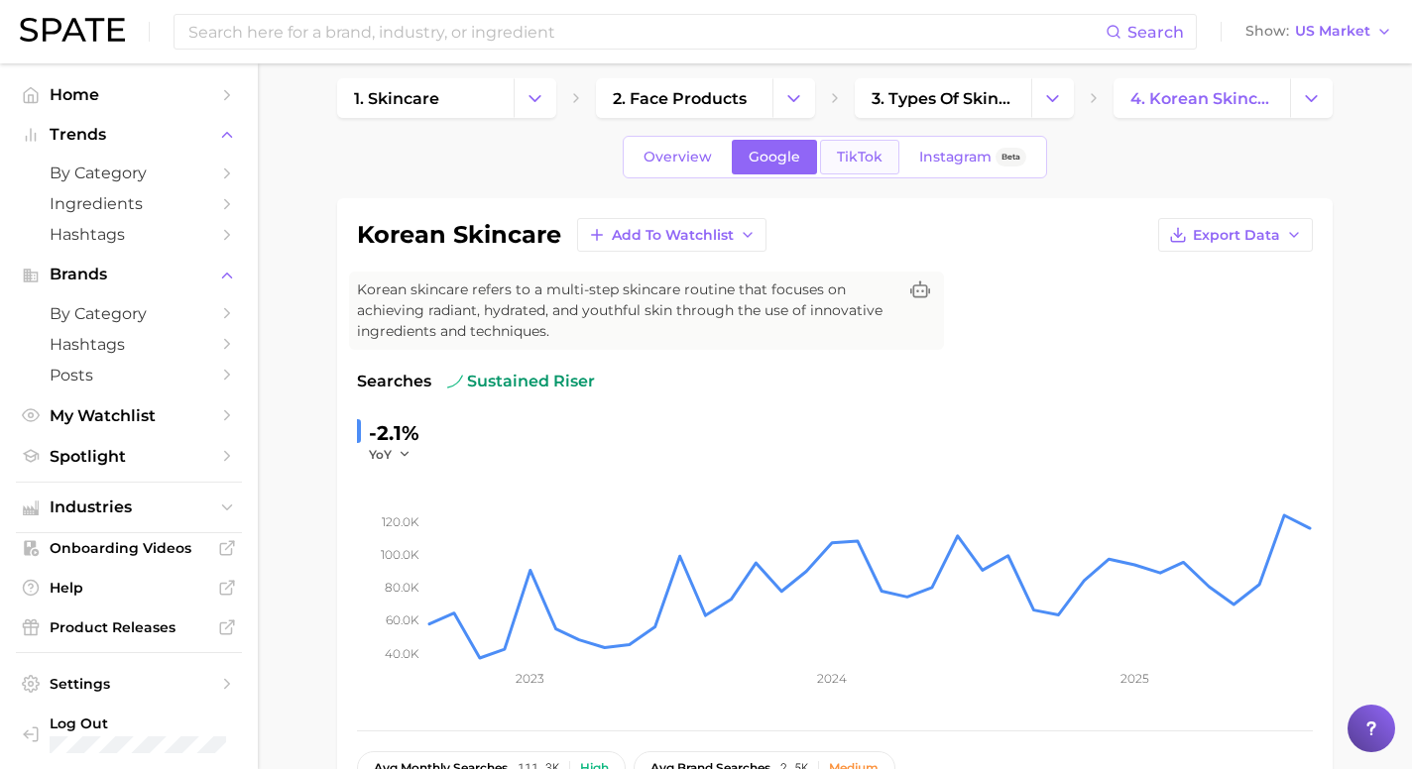
click at [842, 172] on link "TikTok" at bounding box center [859, 157] width 79 height 35
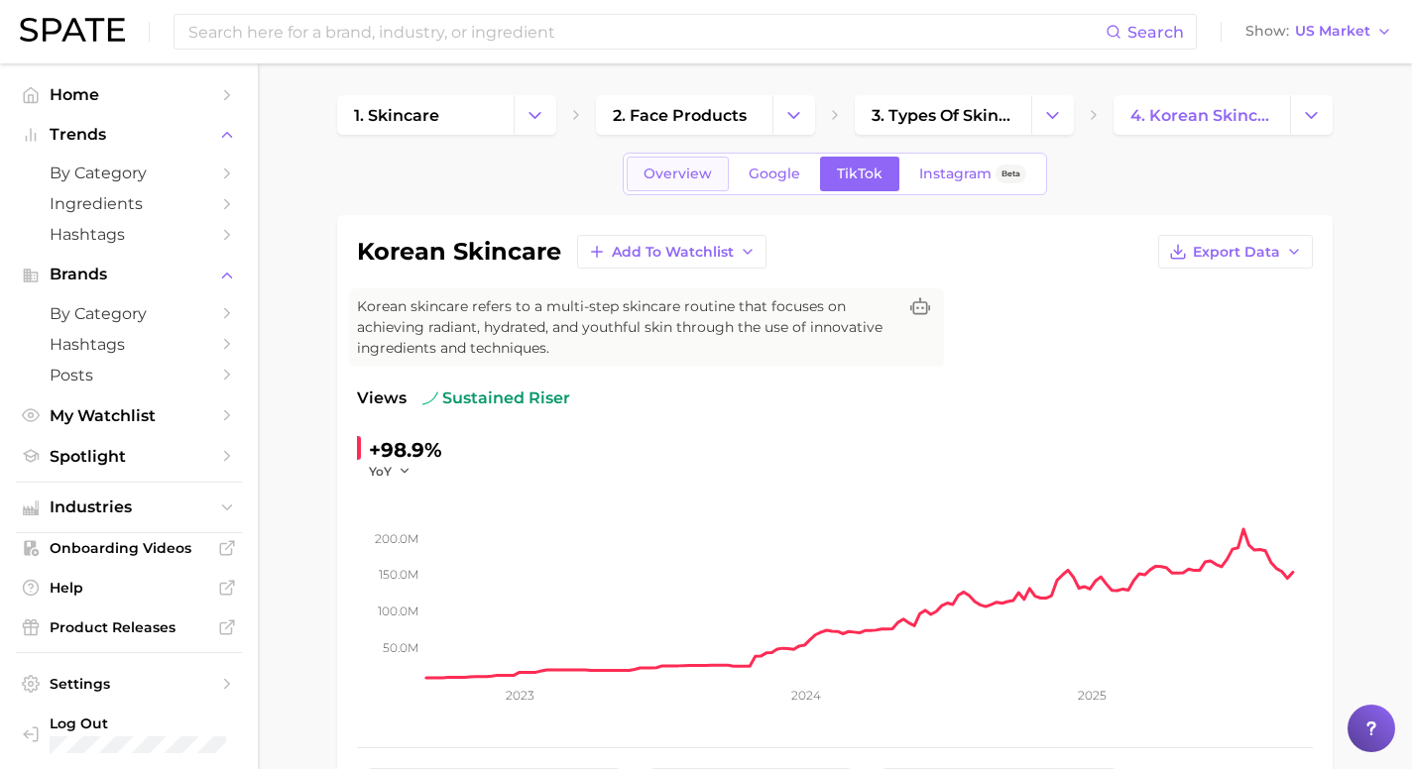
click at [698, 177] on span "Overview" at bounding box center [678, 174] width 68 height 17
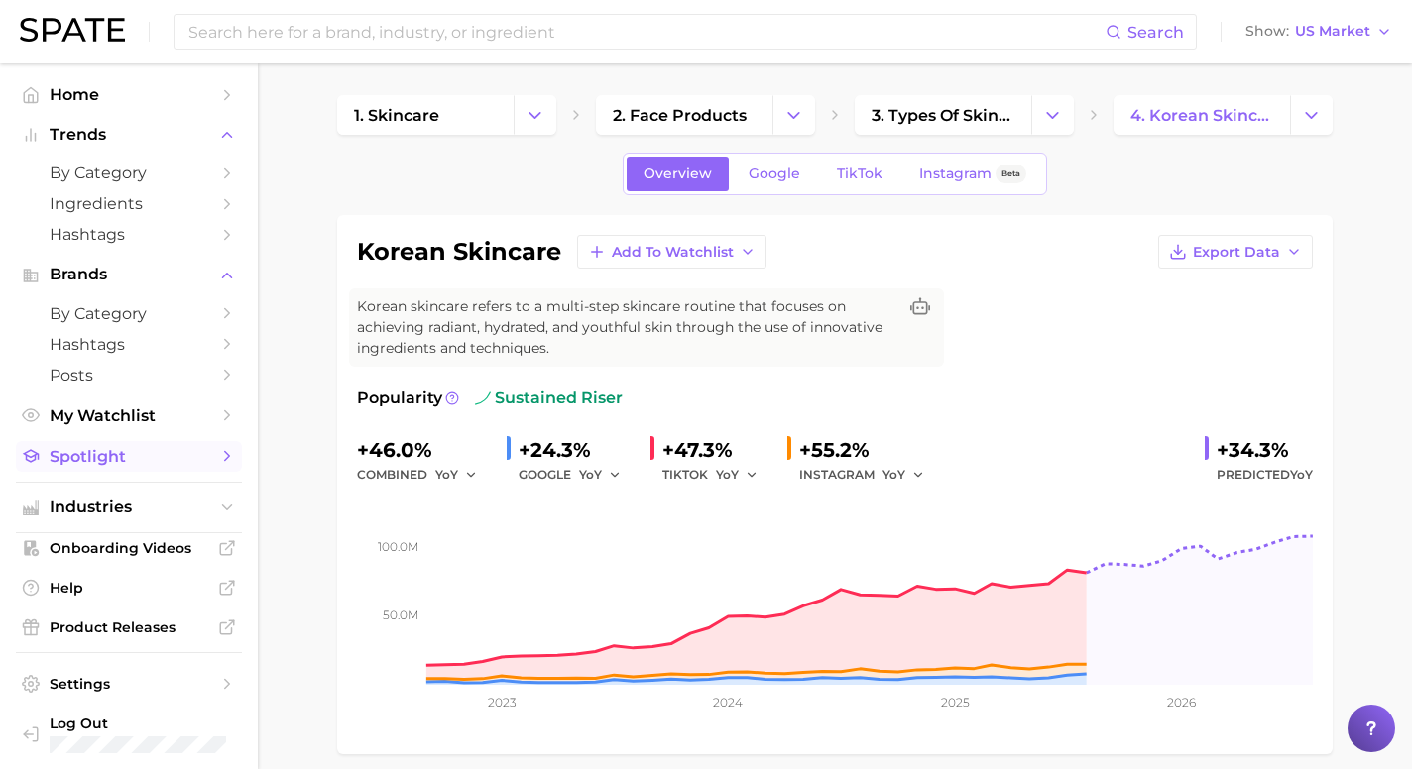
click at [221, 461] on icon "Sidebar" at bounding box center [227, 456] width 18 height 18
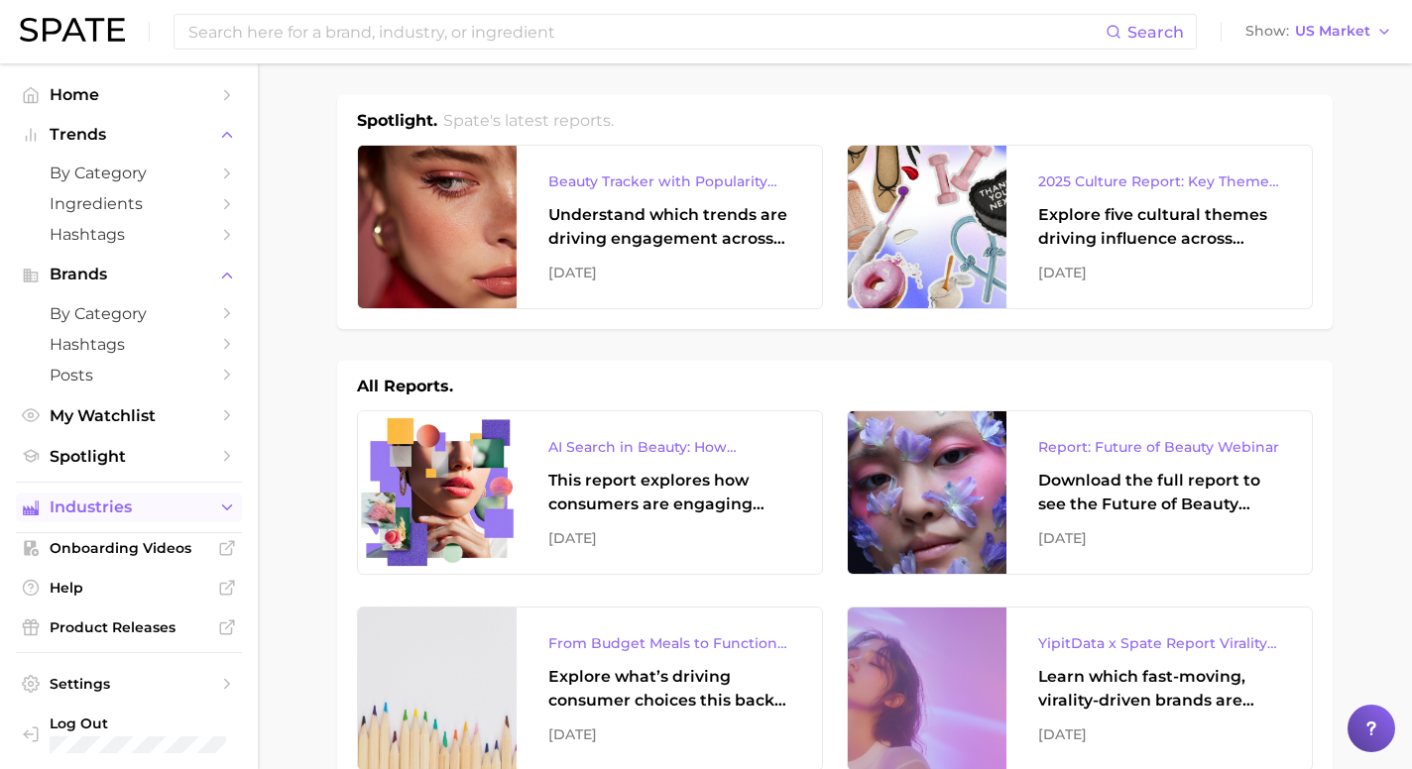
click at [213, 513] on button "Industries" at bounding box center [129, 508] width 226 height 30
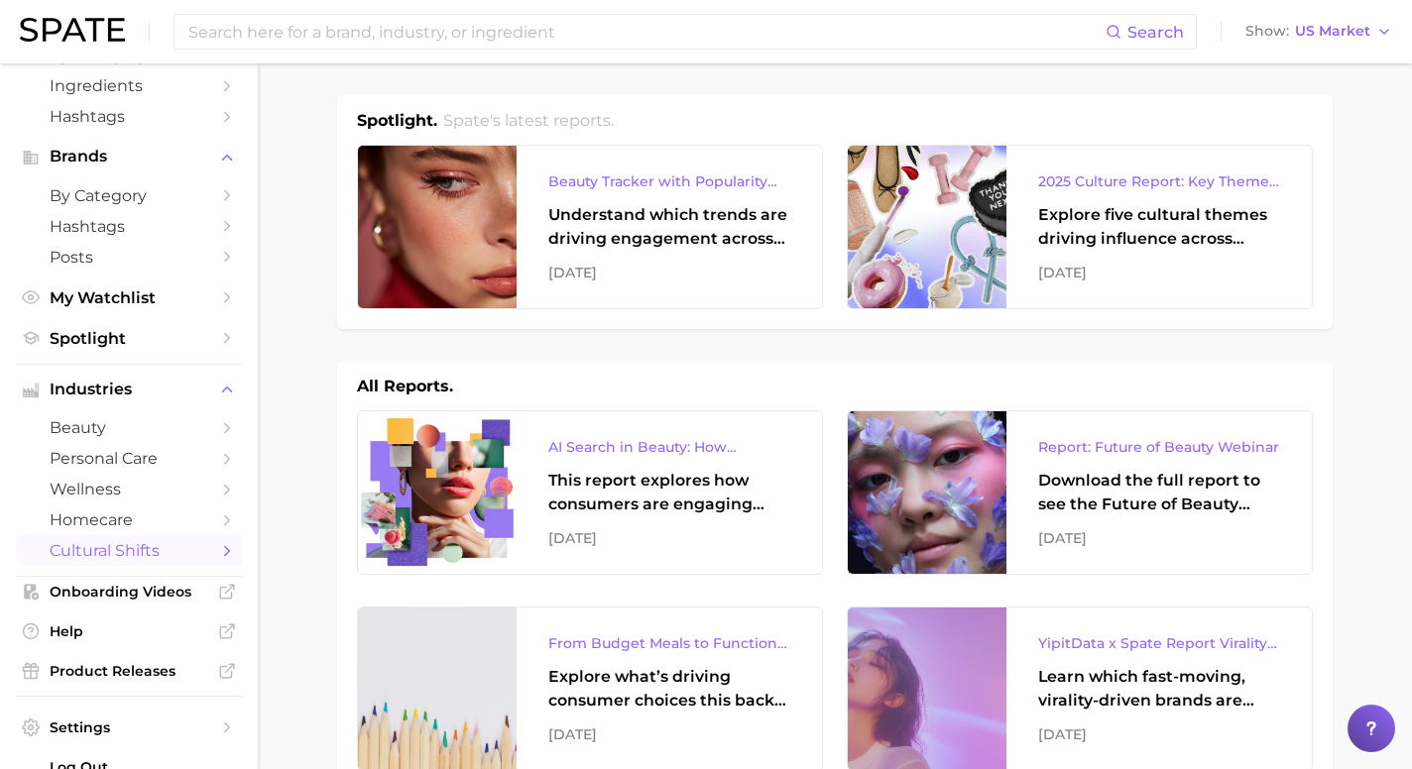
scroll to position [155, 0]
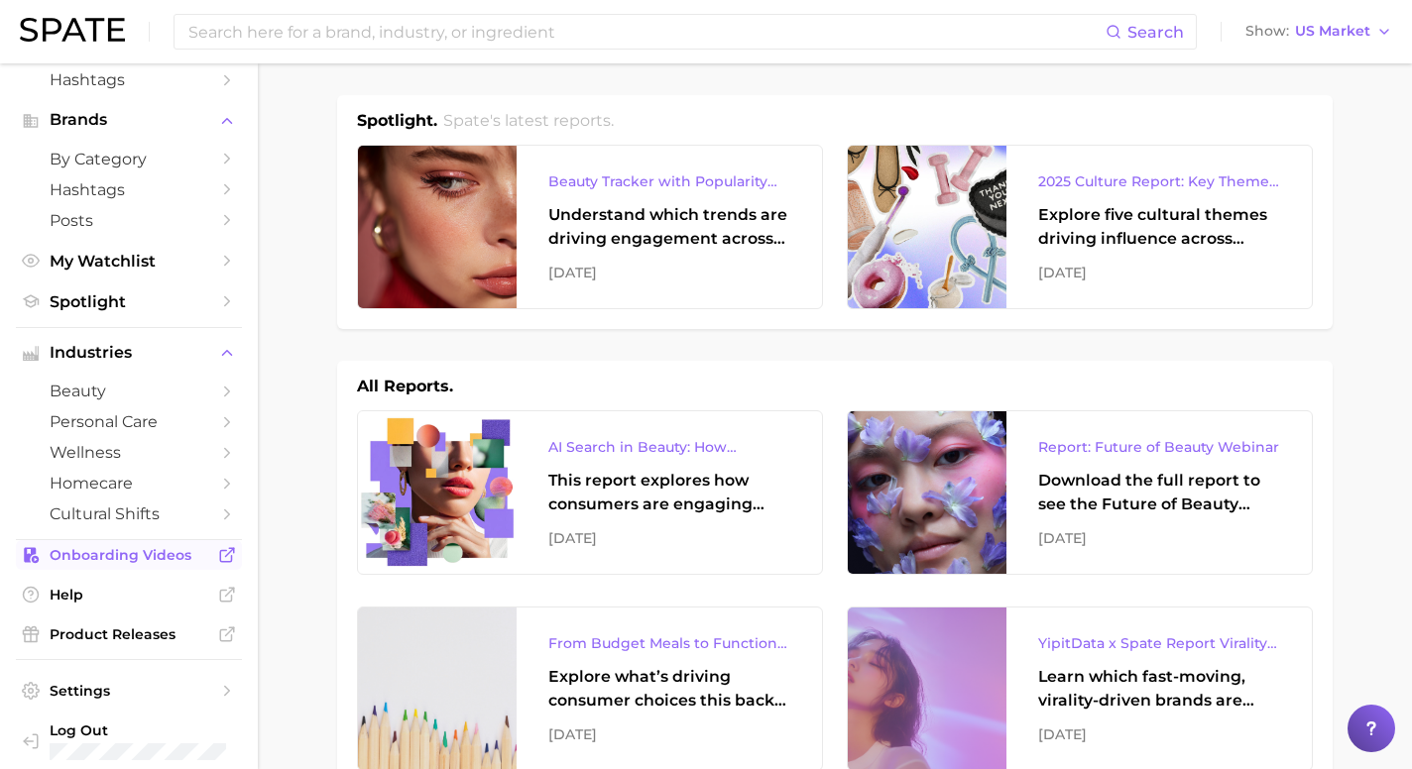
click at [218, 564] on icon "Sidebar" at bounding box center [227, 555] width 18 height 18
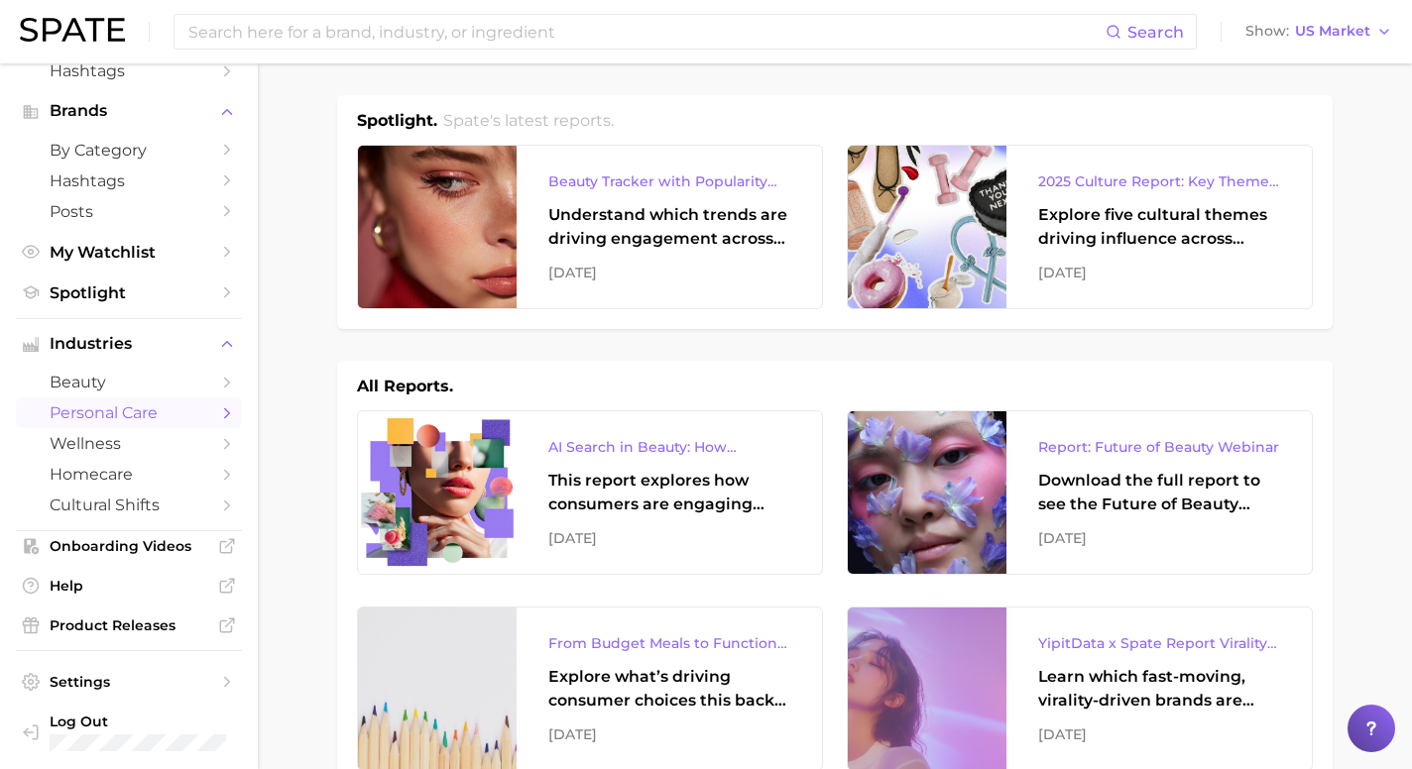
scroll to position [174, 0]
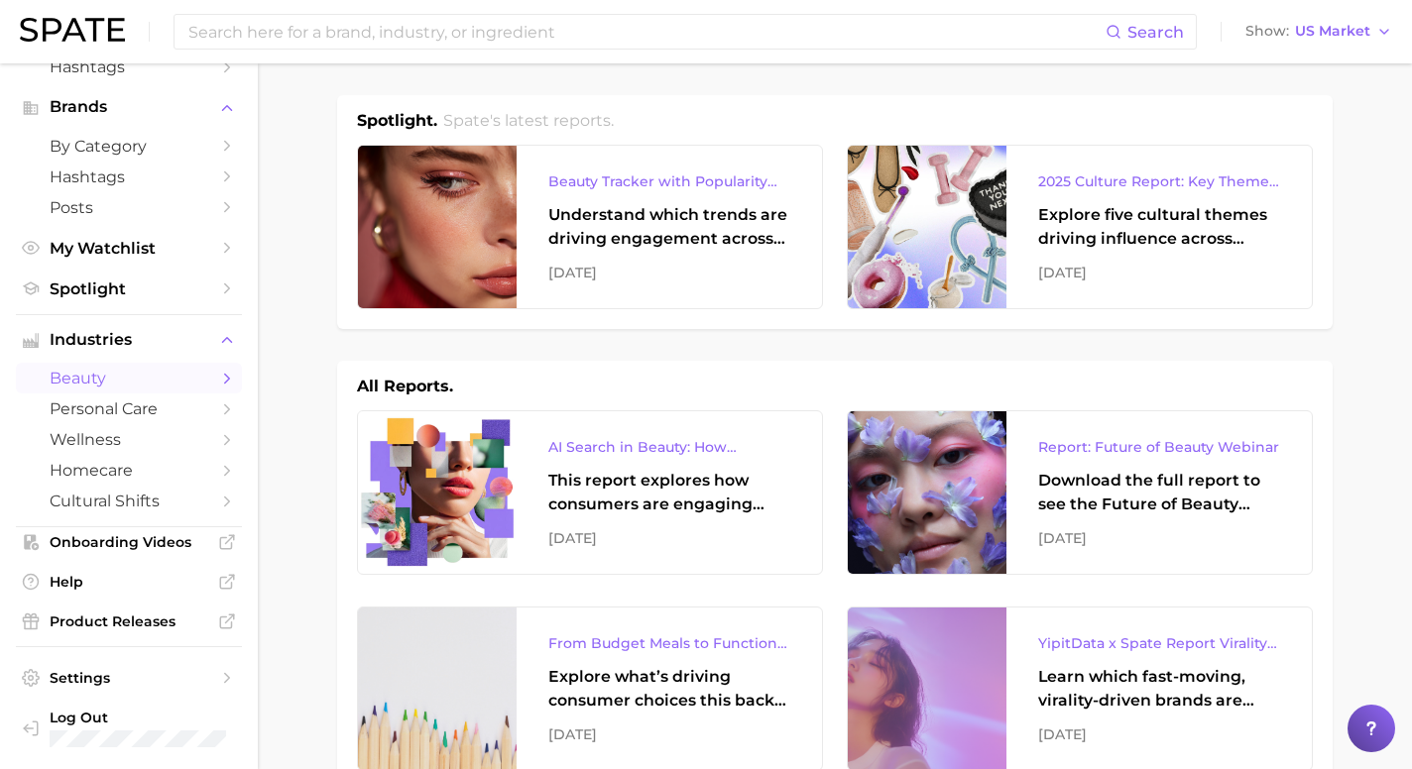
click at [176, 389] on link "beauty" at bounding box center [129, 378] width 226 height 31
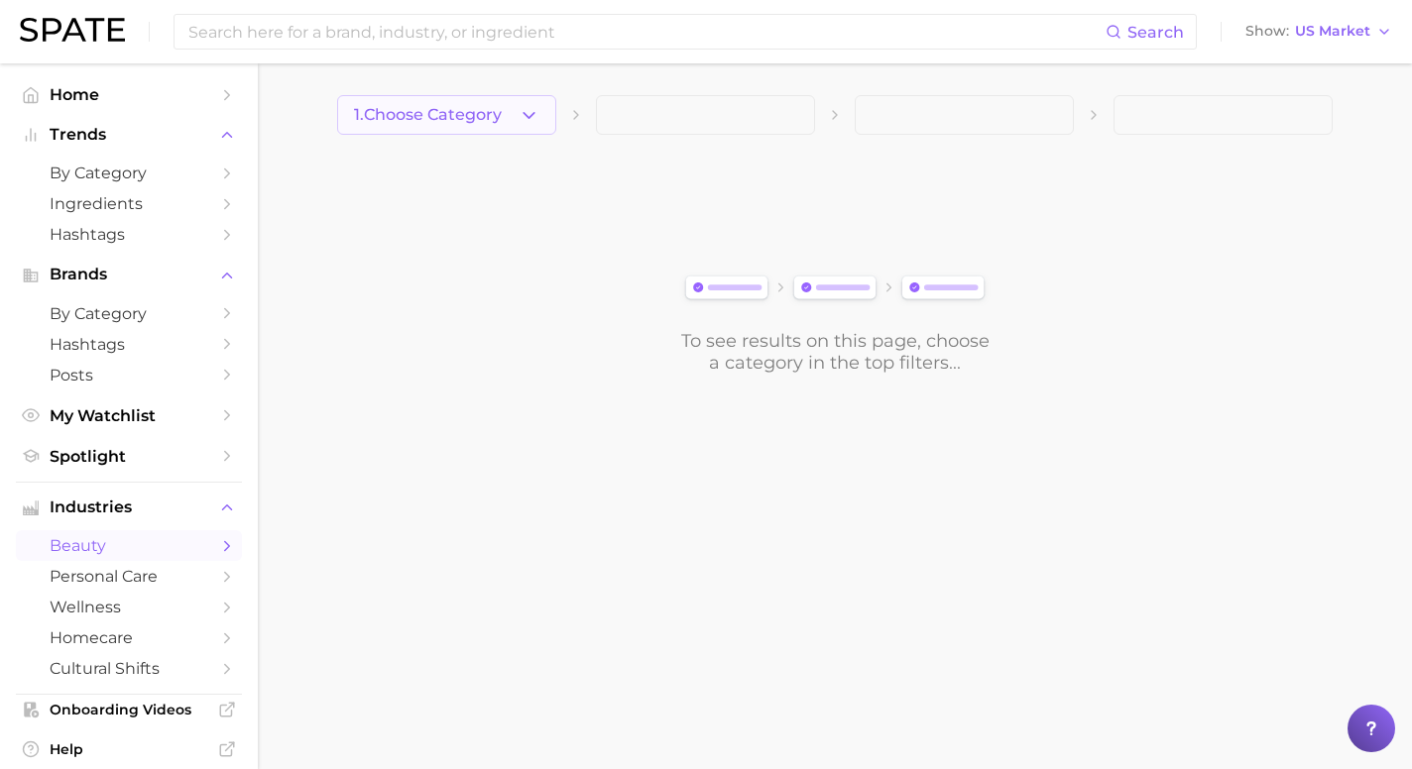
click at [535, 112] on icon "button" at bounding box center [529, 115] width 21 height 21
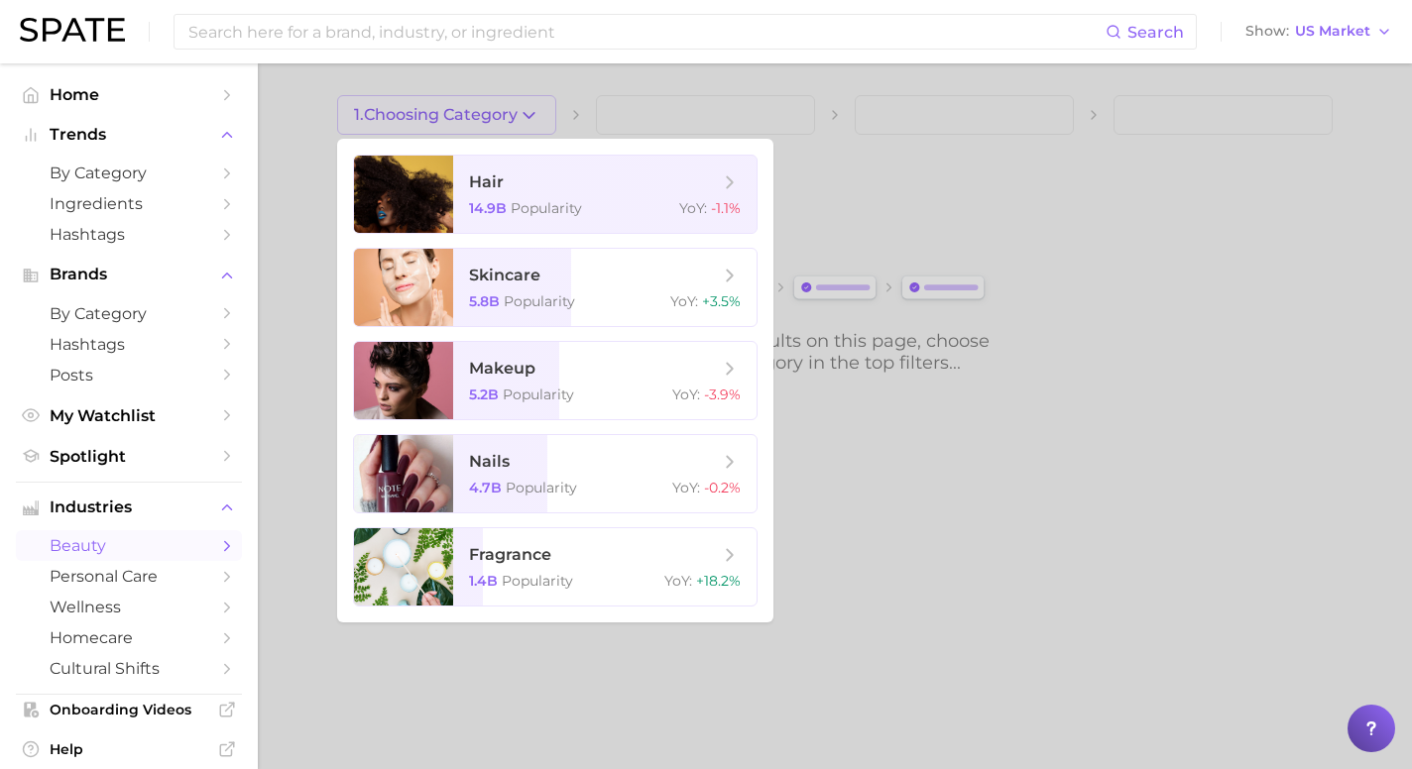
click at [535, 112] on div at bounding box center [706, 384] width 1412 height 769
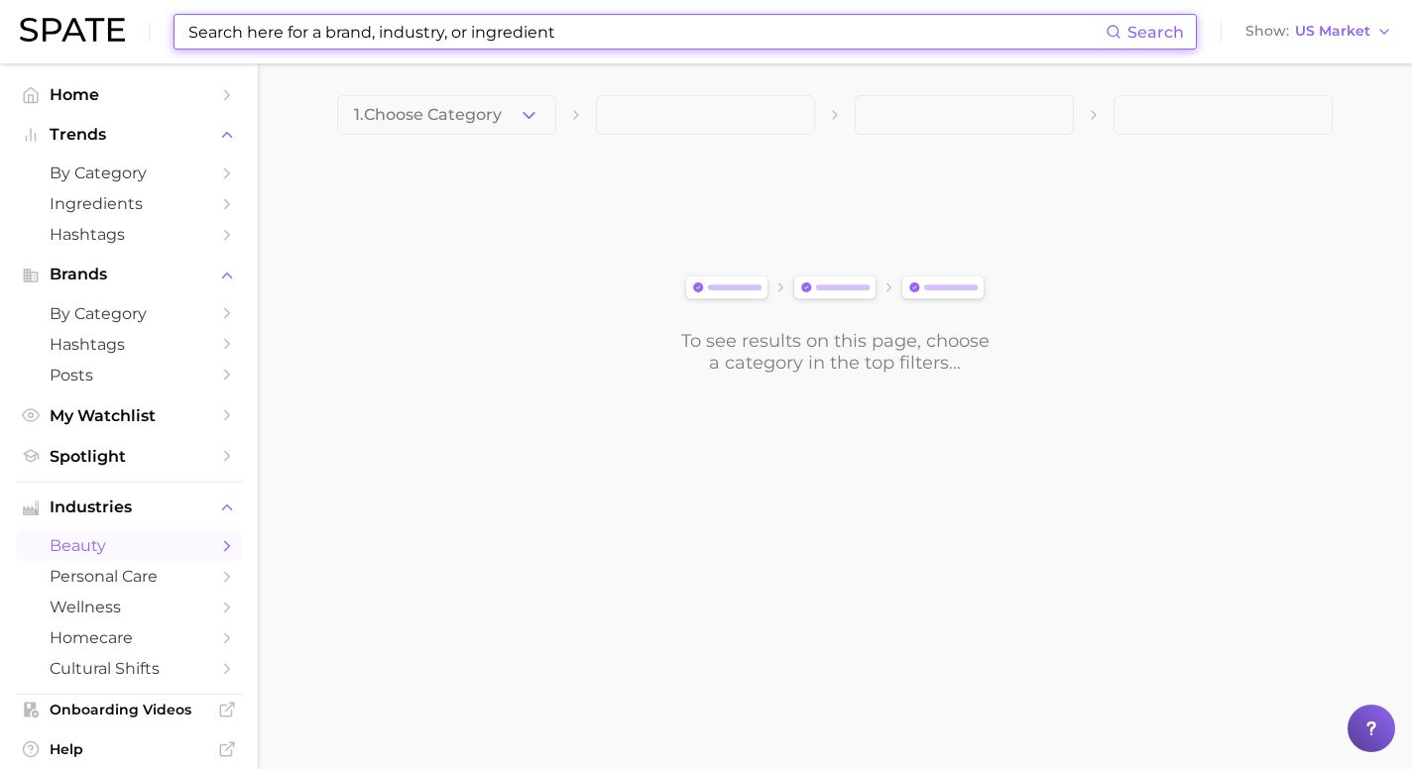
click at [530, 38] on input at bounding box center [645, 32] width 919 height 34
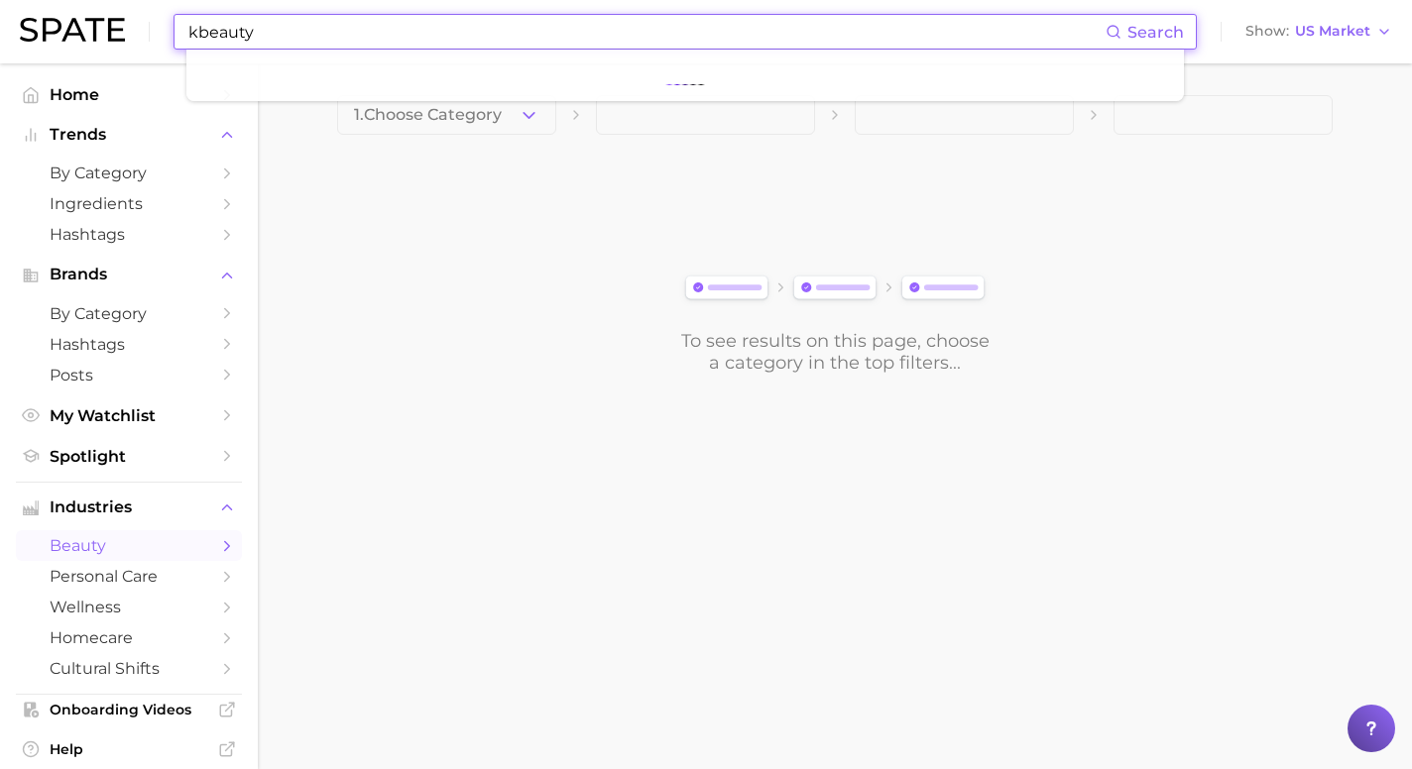
type input "kbeauty"
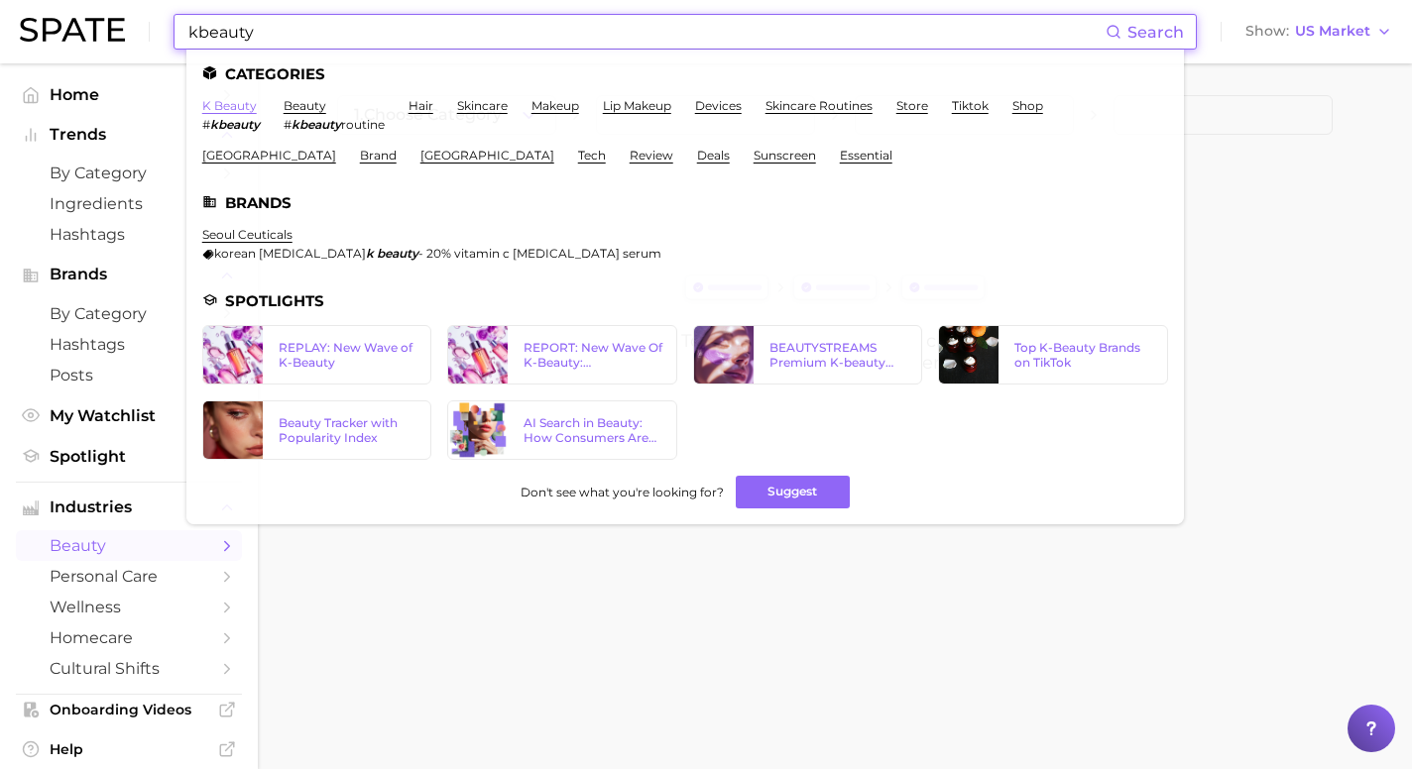
click at [233, 106] on link "k beauty" at bounding box center [229, 105] width 55 height 15
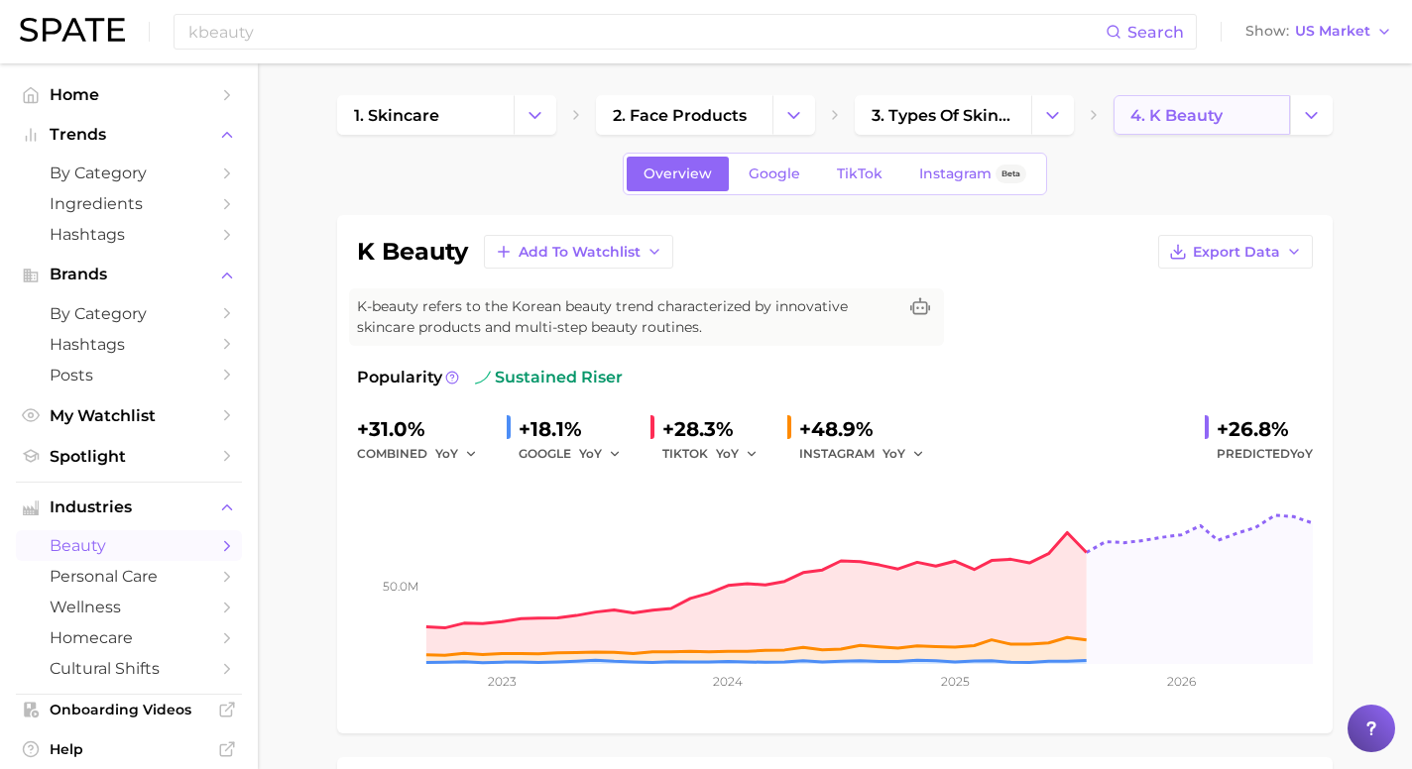
click at [1178, 131] on link "4. k beauty" at bounding box center [1202, 115] width 177 height 40
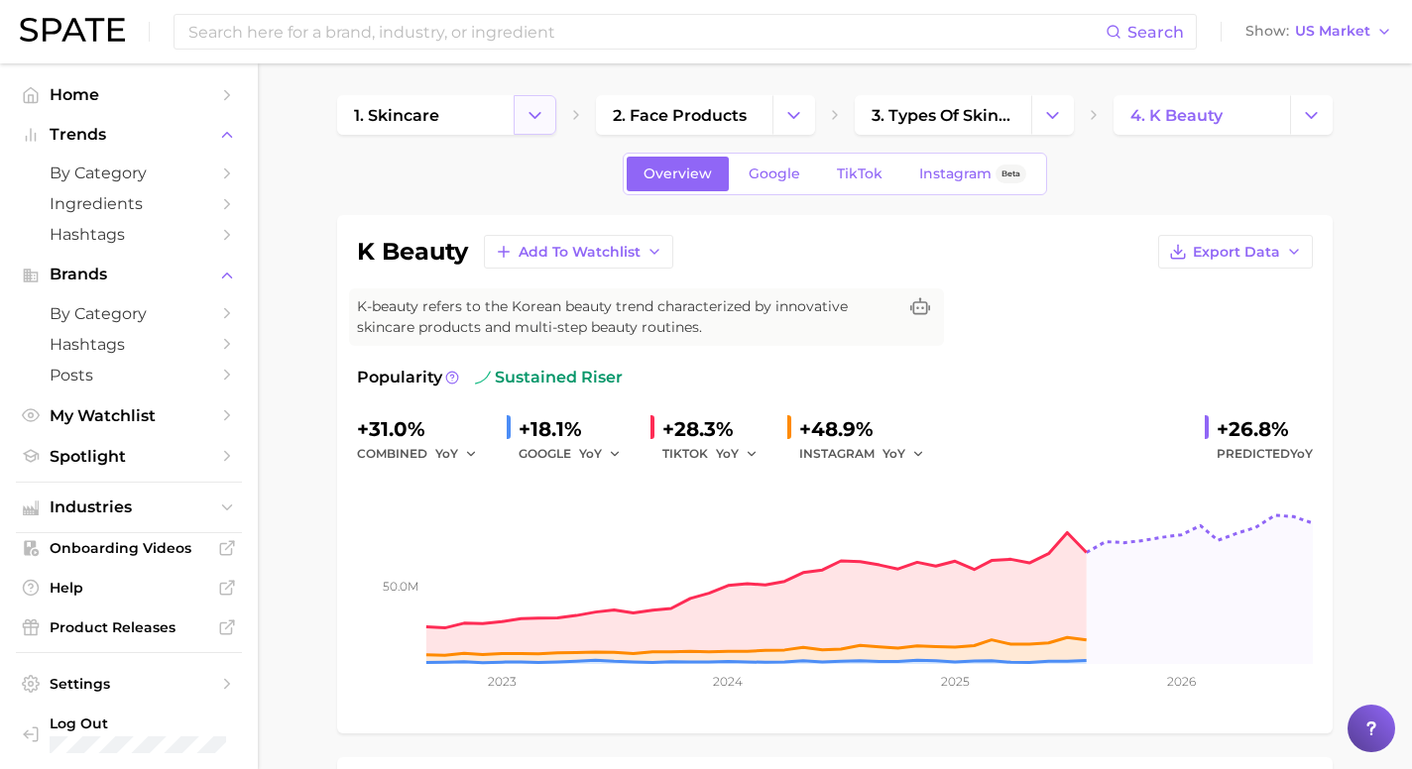
click at [539, 114] on icon "Change Category" at bounding box center [535, 115] width 21 height 21
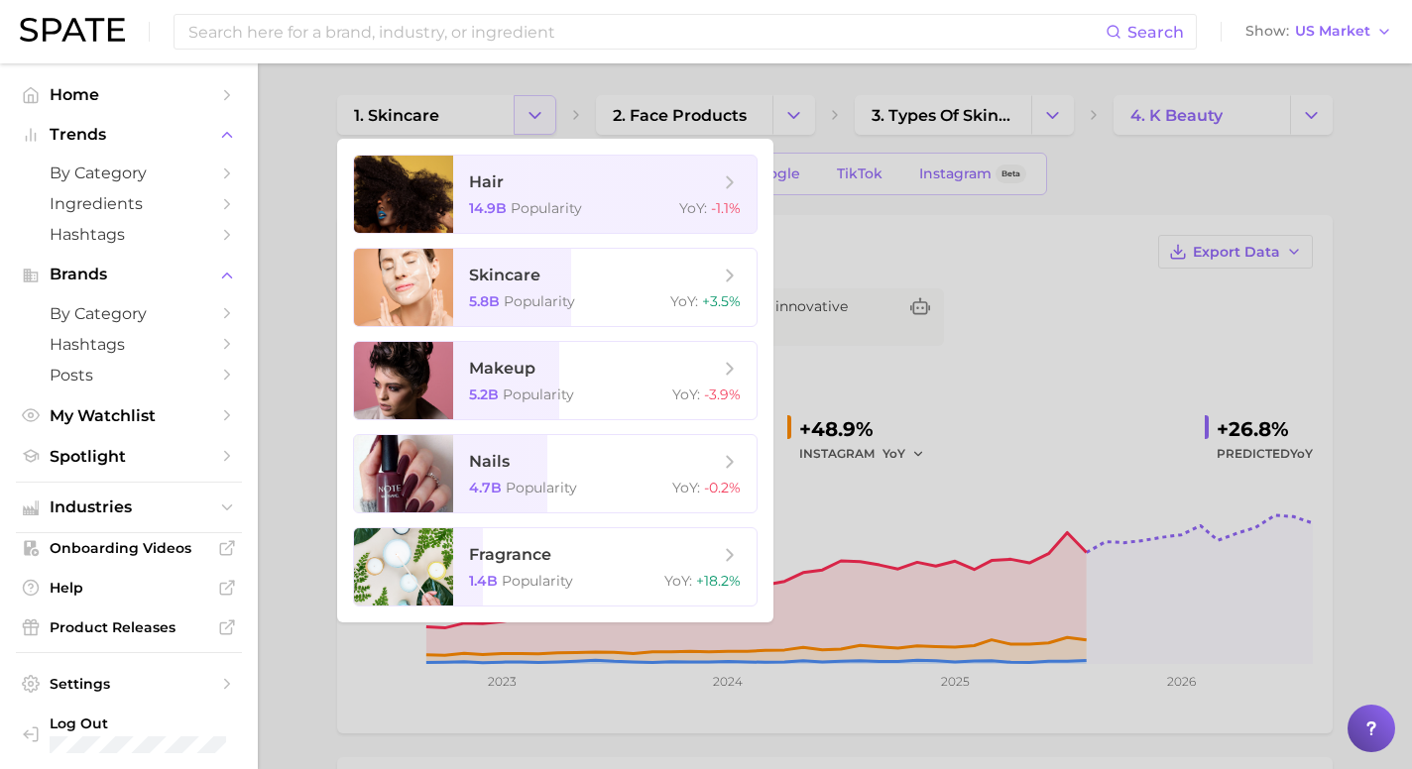
click at [539, 114] on div at bounding box center [706, 384] width 1412 height 769
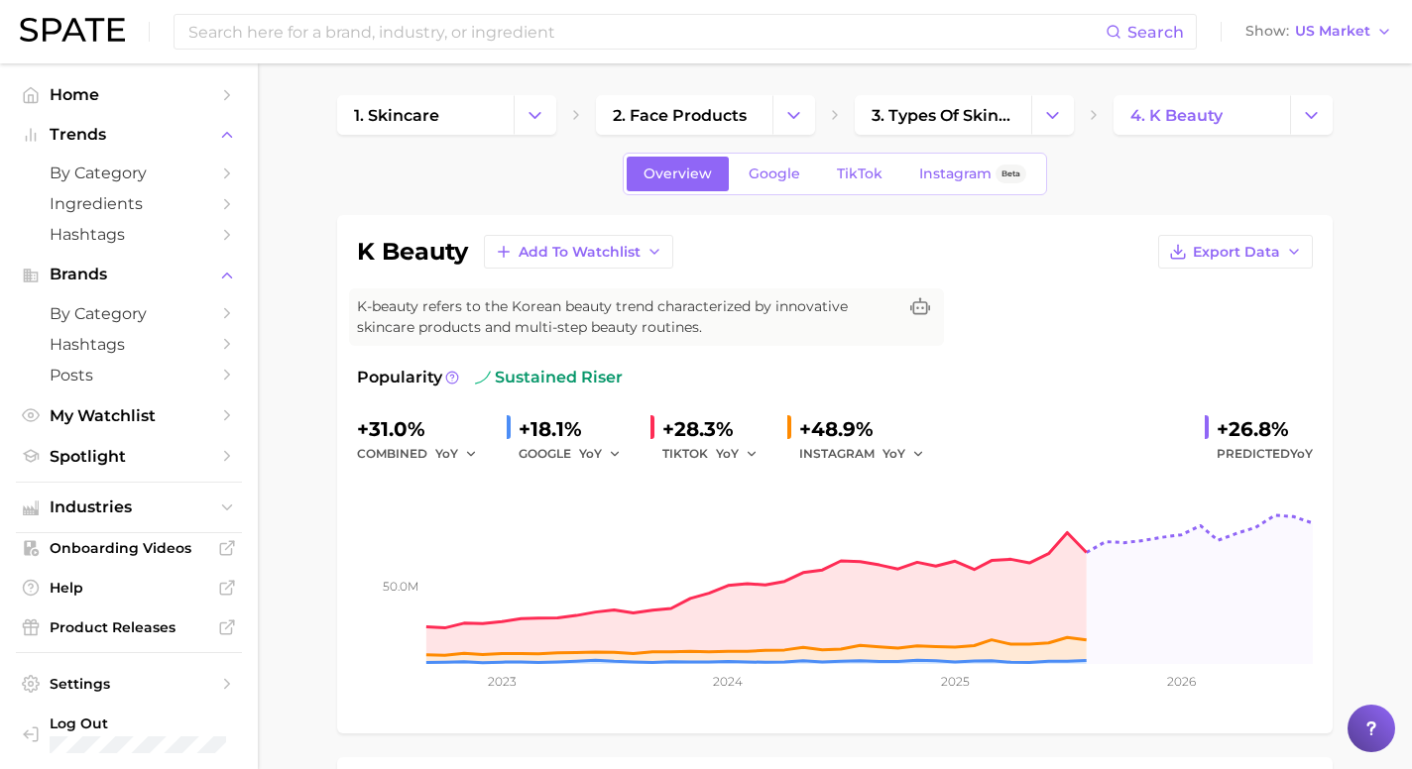
click at [573, 118] on icon at bounding box center [576, 115] width 16 height 16
click at [548, 114] on button "Change Category" at bounding box center [535, 115] width 43 height 40
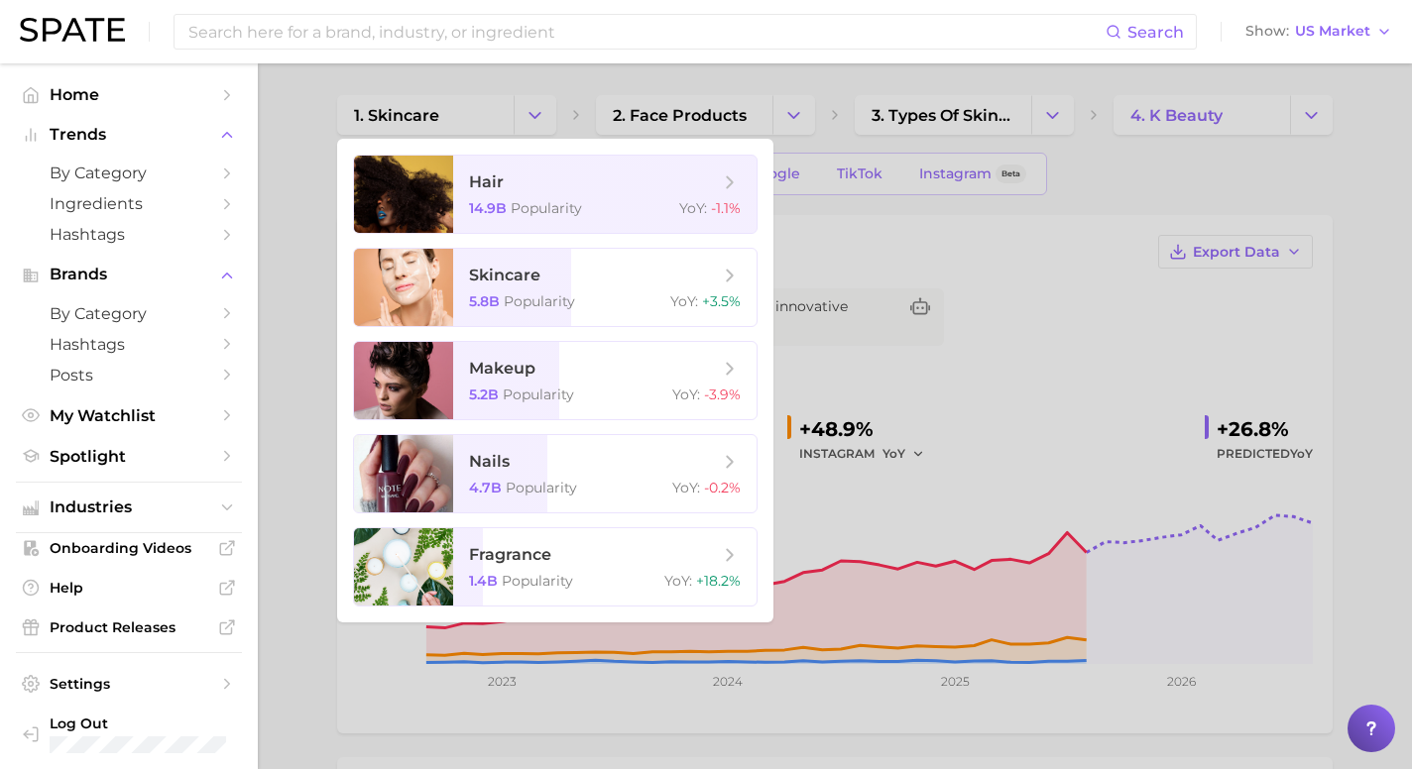
click at [339, 136] on div at bounding box center [706, 384] width 1412 height 769
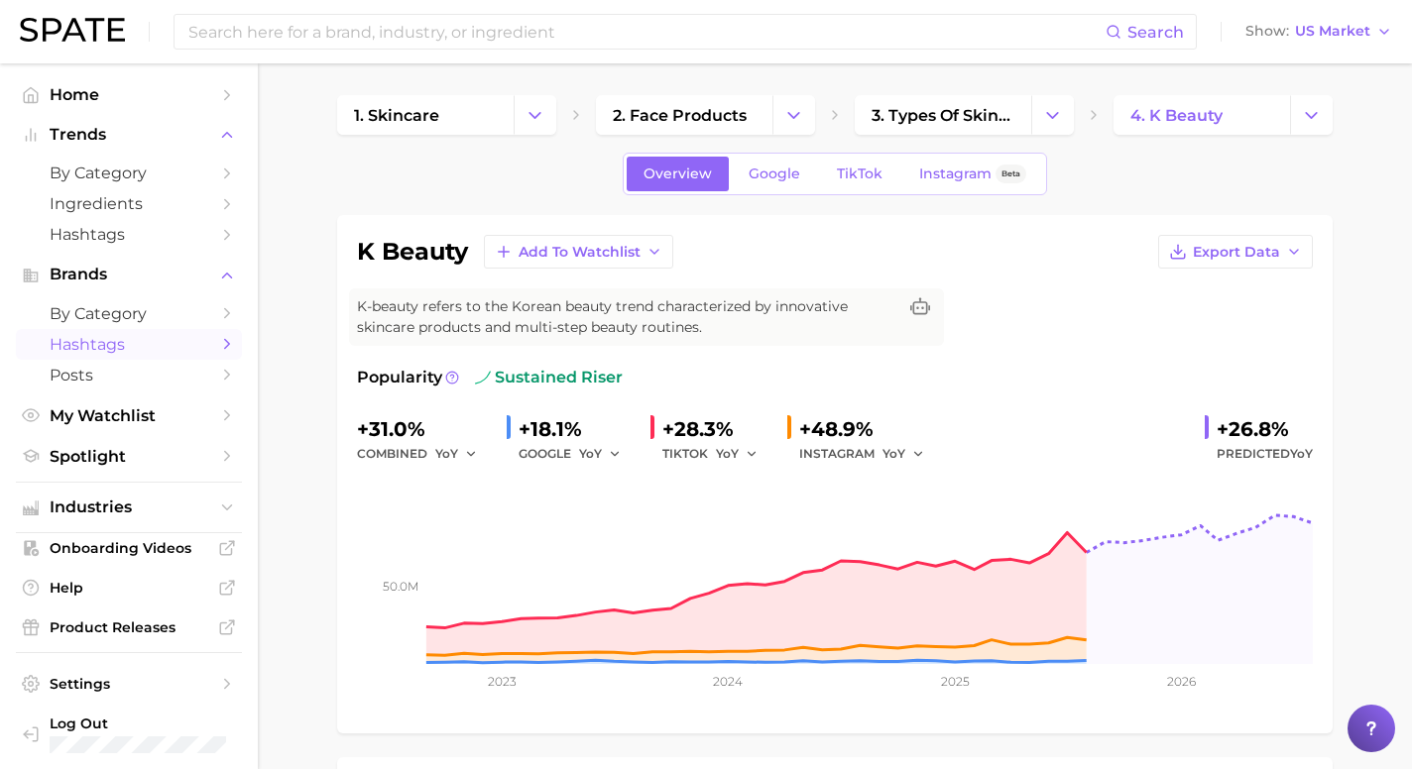
click at [222, 347] on icon "Sidebar" at bounding box center [227, 344] width 18 height 18
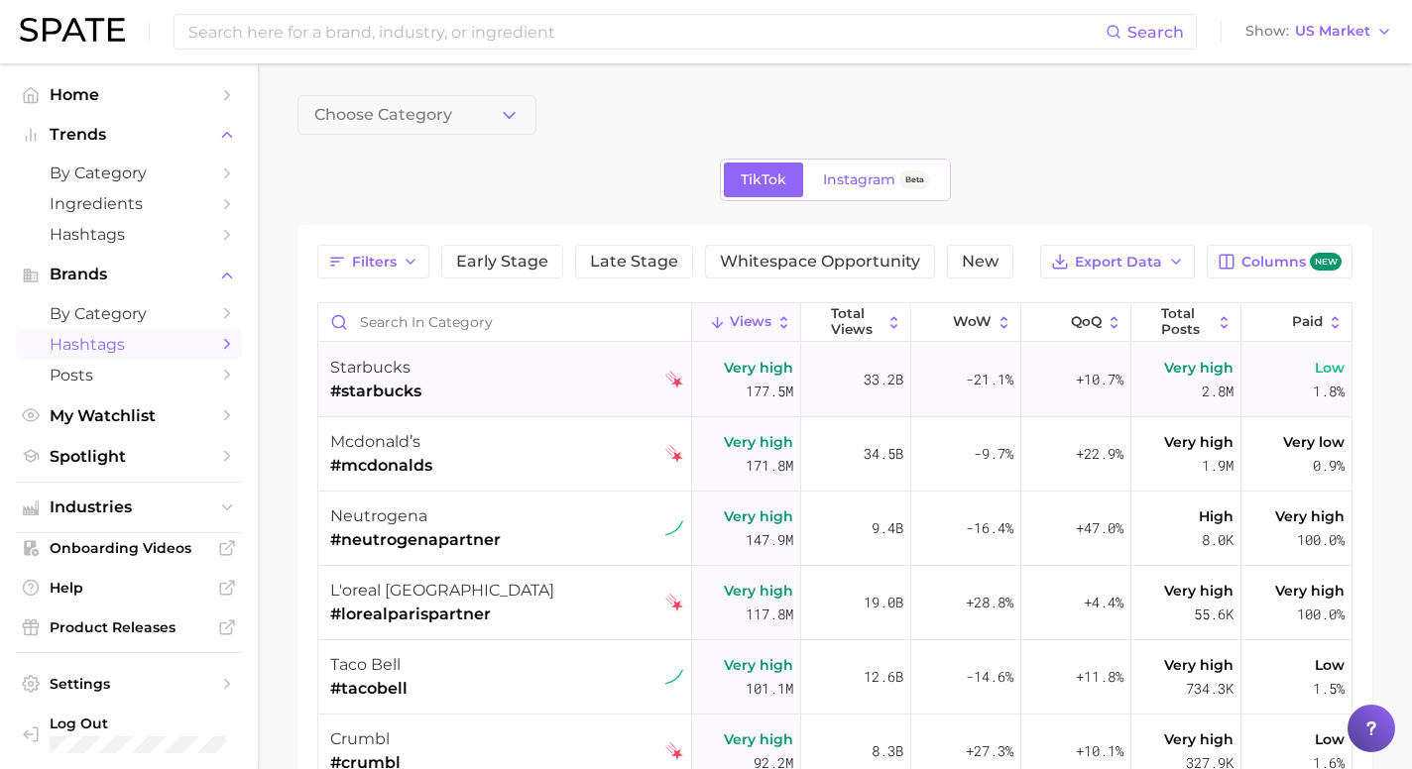
click at [433, 396] on div "starbucks #starbucks" at bounding box center [506, 380] width 353 height 74
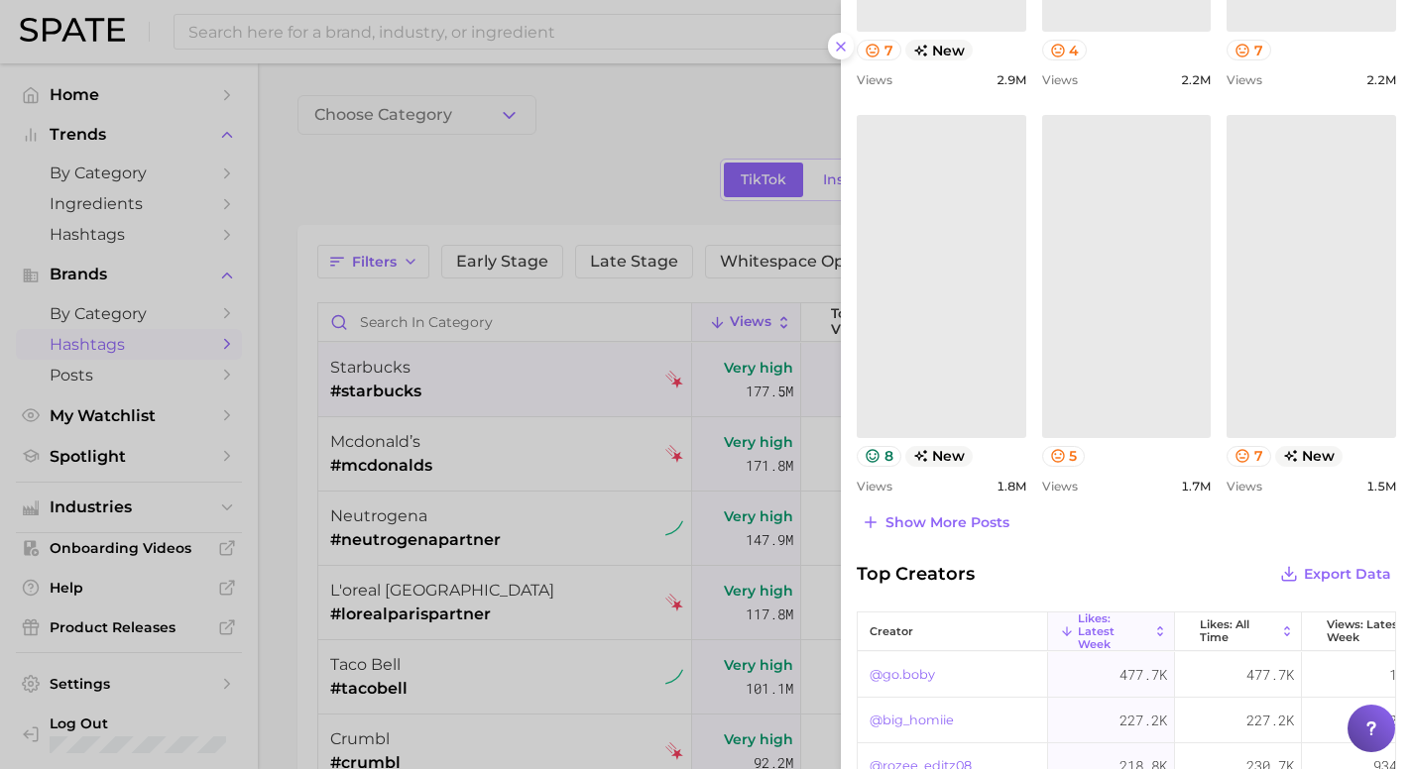
scroll to position [1073, 0]
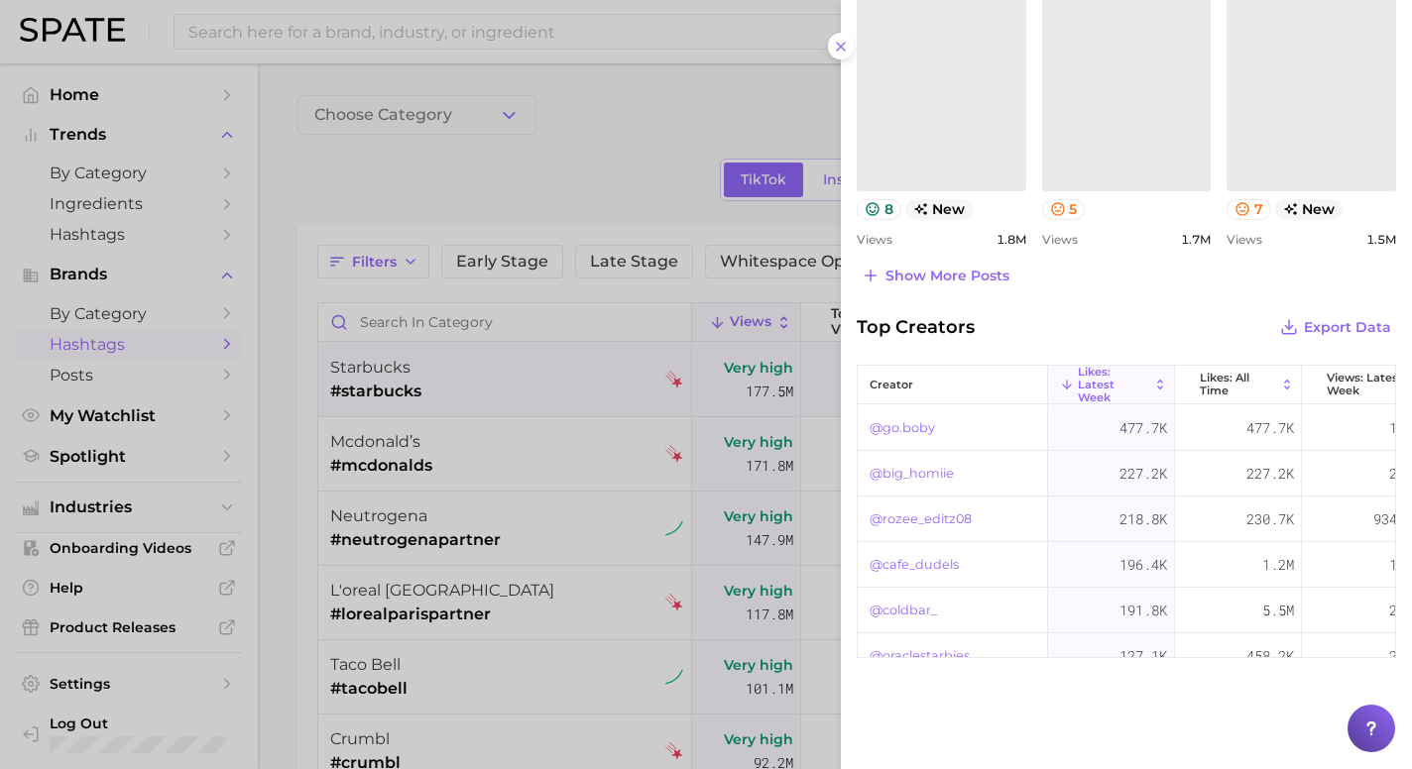
click at [285, 469] on div at bounding box center [706, 384] width 1412 height 769
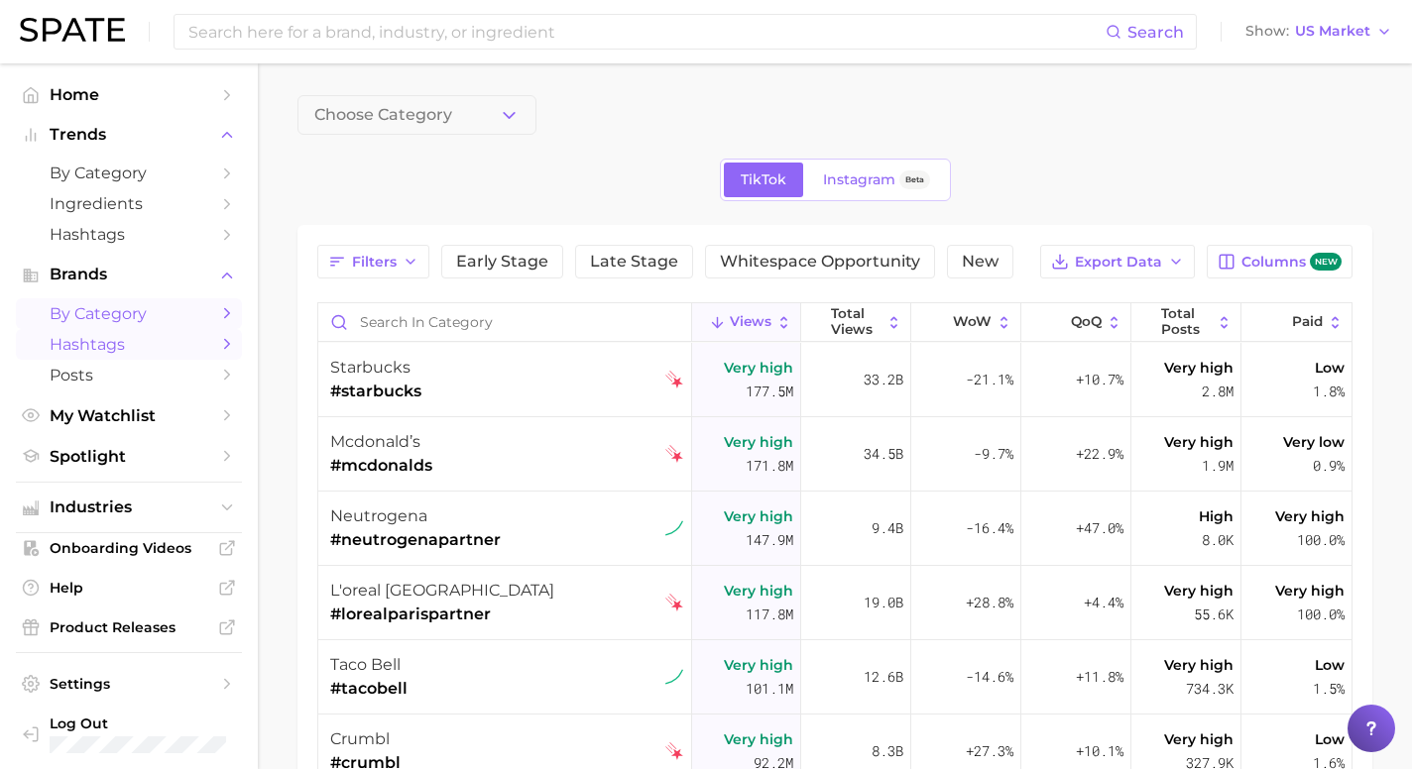
click at [99, 329] on link "by Category" at bounding box center [129, 313] width 226 height 31
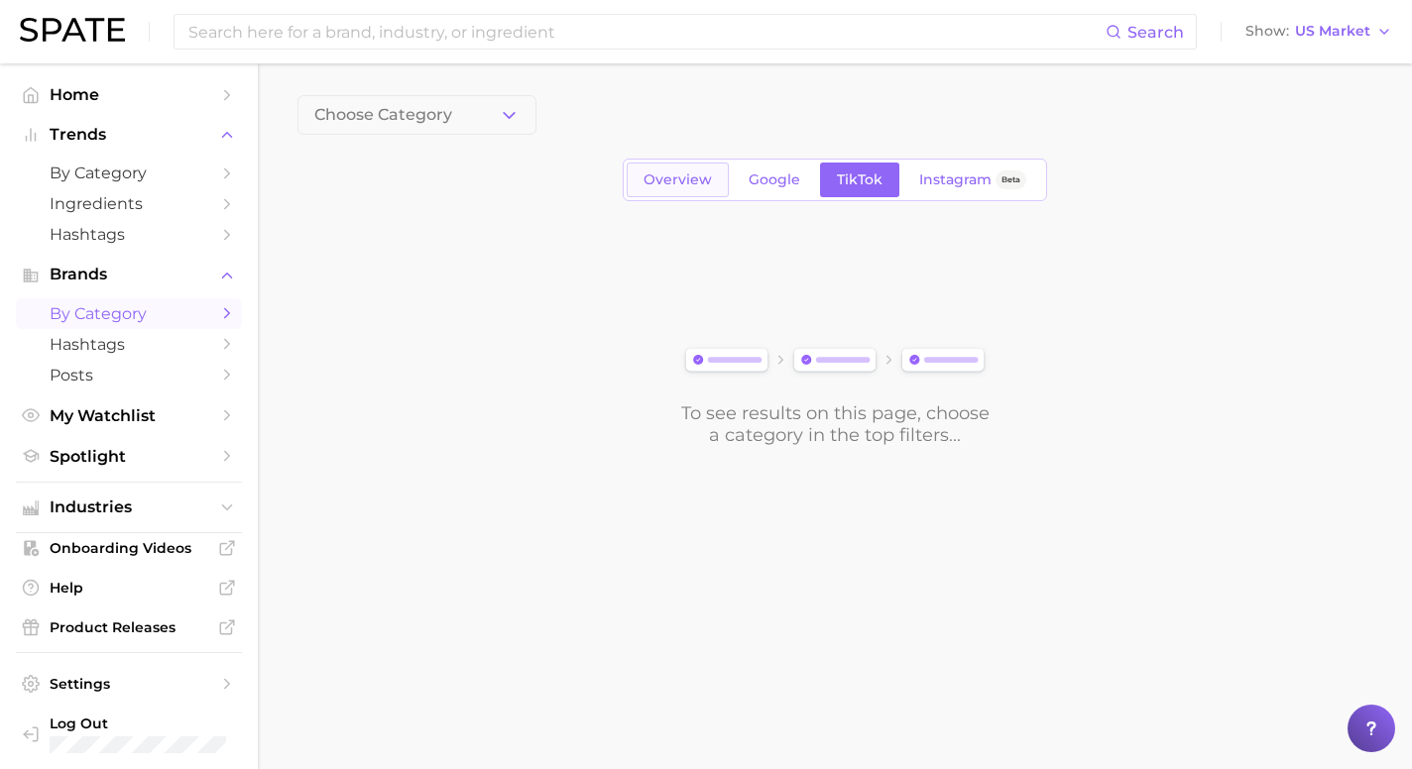
click at [695, 187] on span "Overview" at bounding box center [678, 180] width 68 height 17
click at [141, 322] on span "by Category" at bounding box center [129, 313] width 159 height 19
click at [849, 174] on span "TikTok" at bounding box center [860, 180] width 46 height 17
click at [493, 120] on button "Choose Category" at bounding box center [416, 115] width 239 height 40
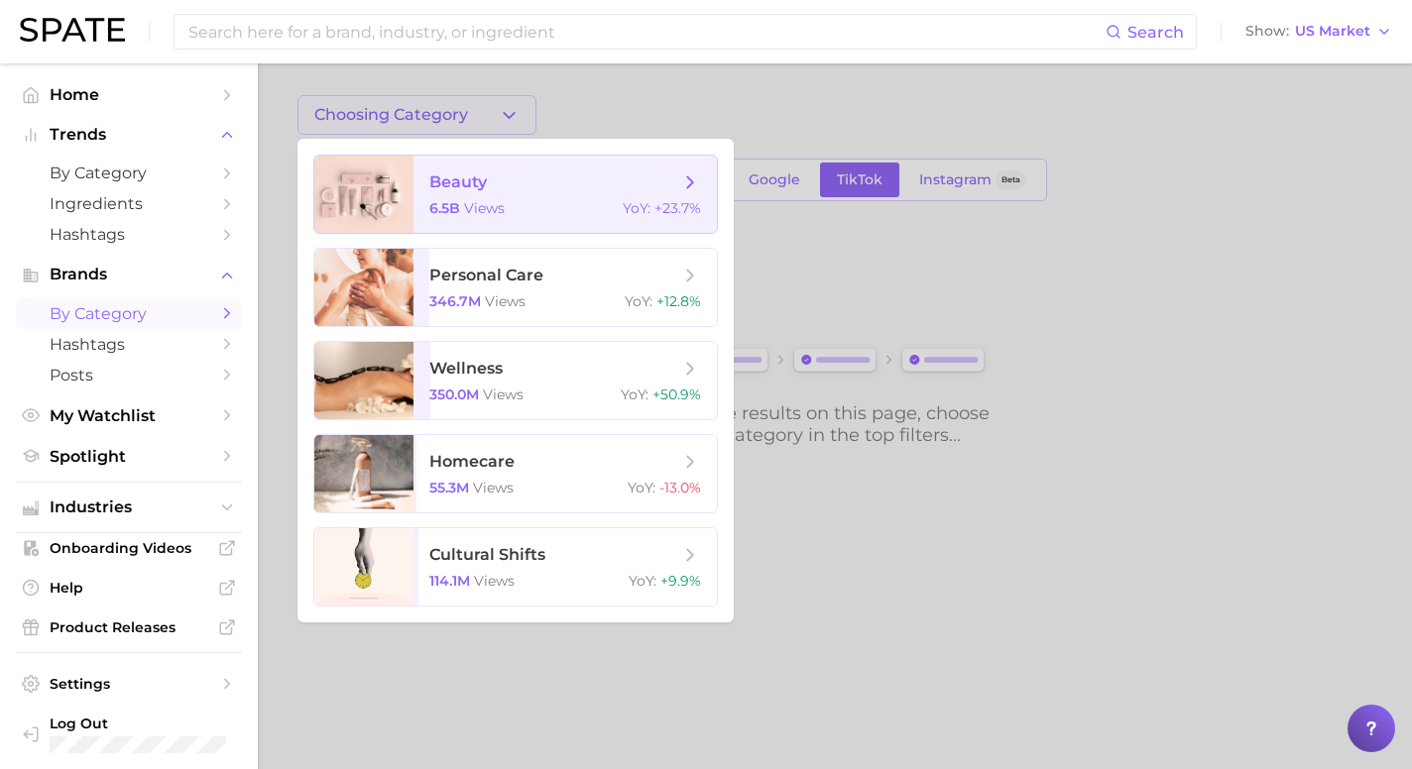
click at [493, 212] on span "views" at bounding box center [484, 208] width 41 height 18
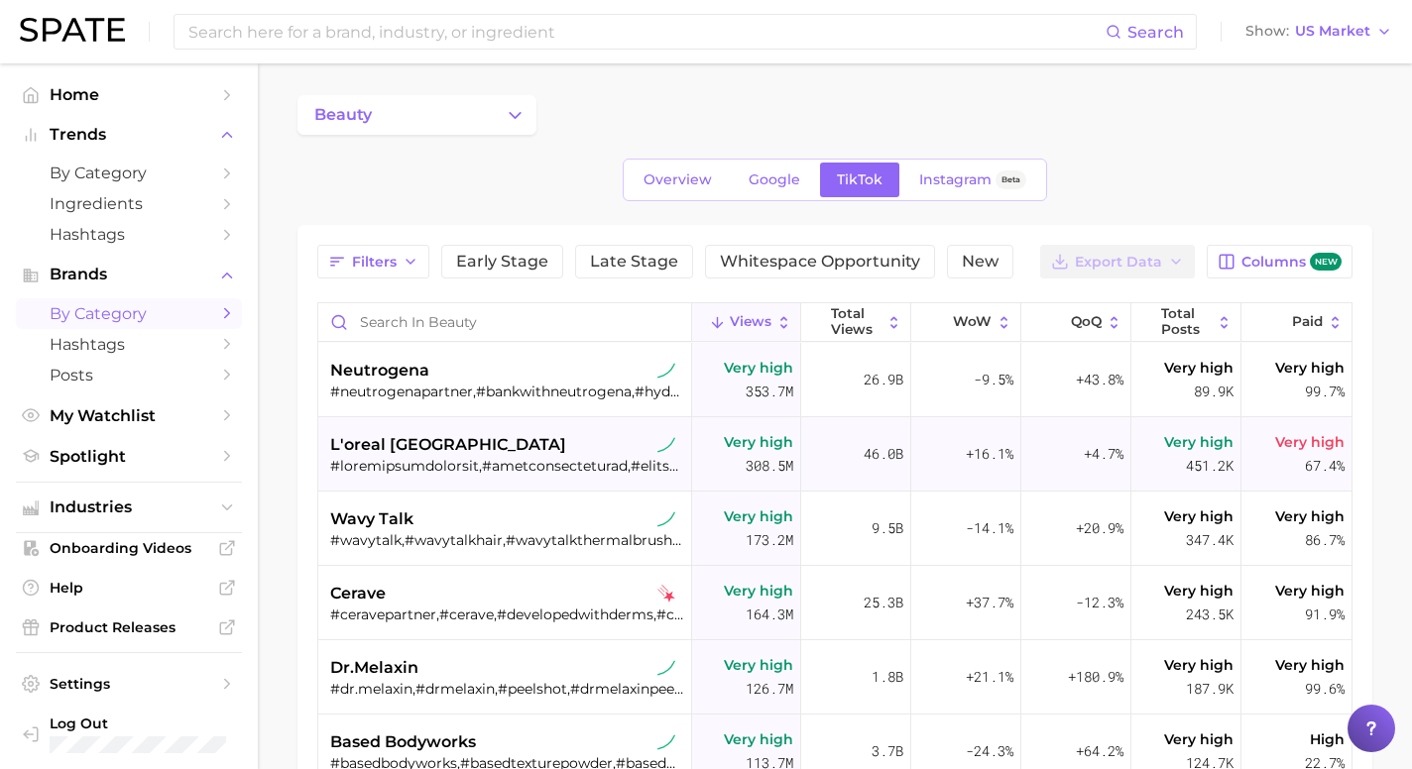
click at [382, 435] on span "l'oreal paris" at bounding box center [448, 445] width 236 height 24
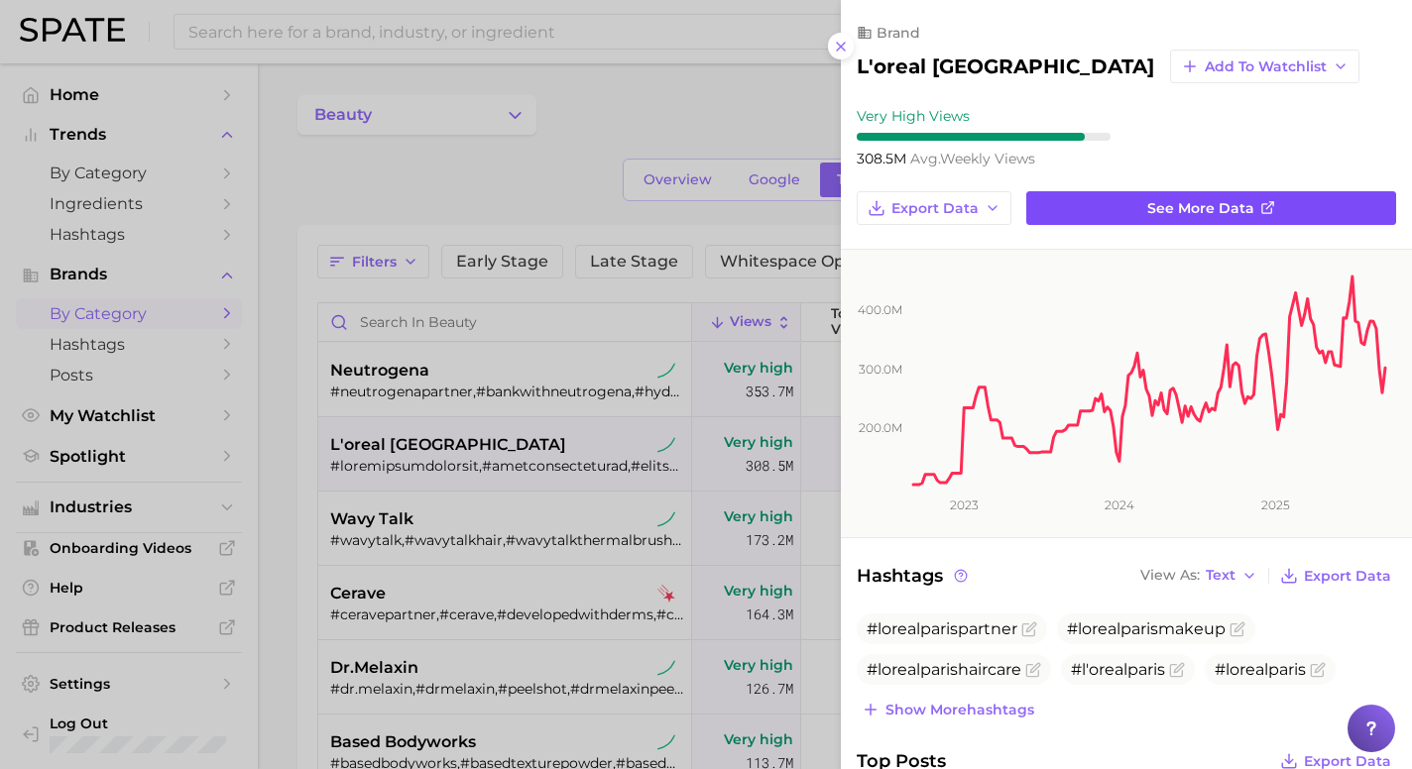
click at [1228, 207] on span "See more data" at bounding box center [1200, 208] width 107 height 17
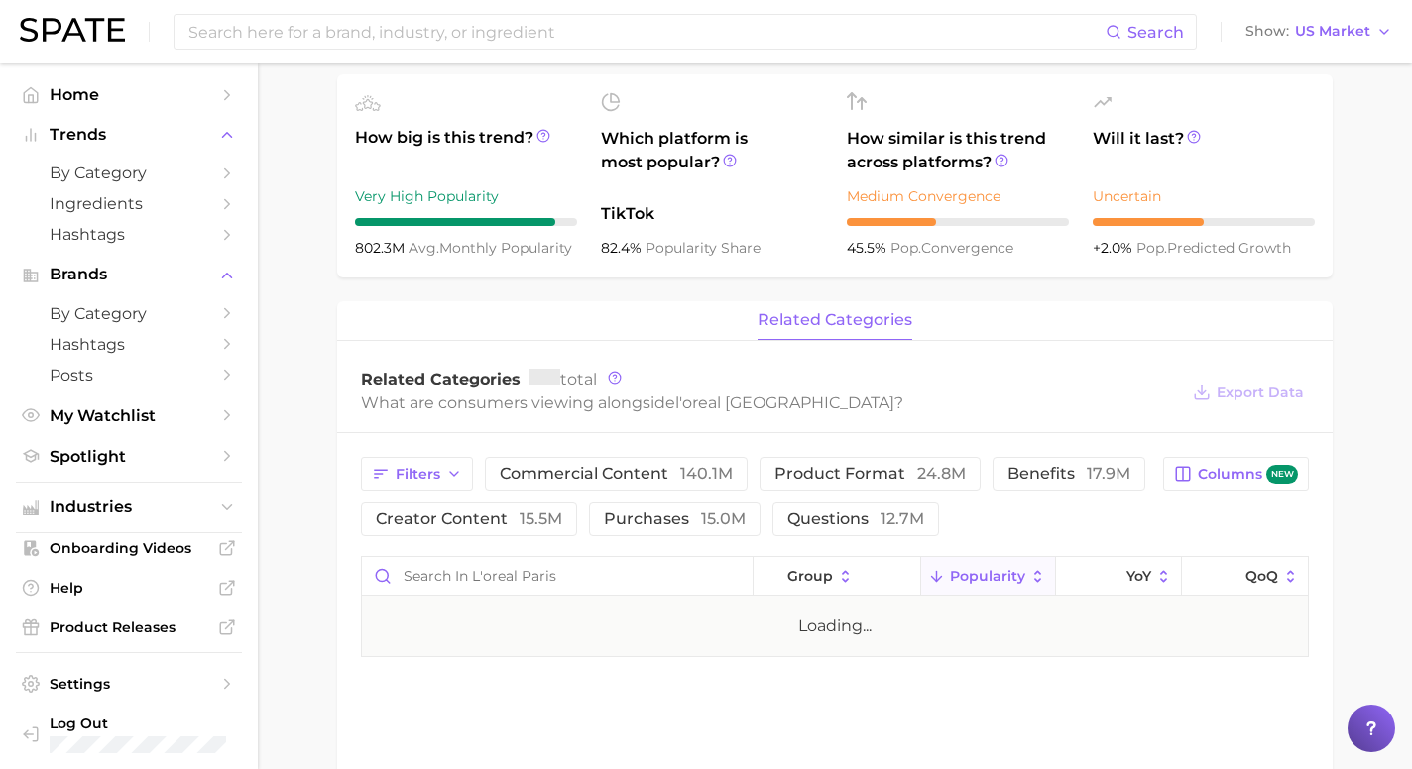
scroll to position [850, 0]
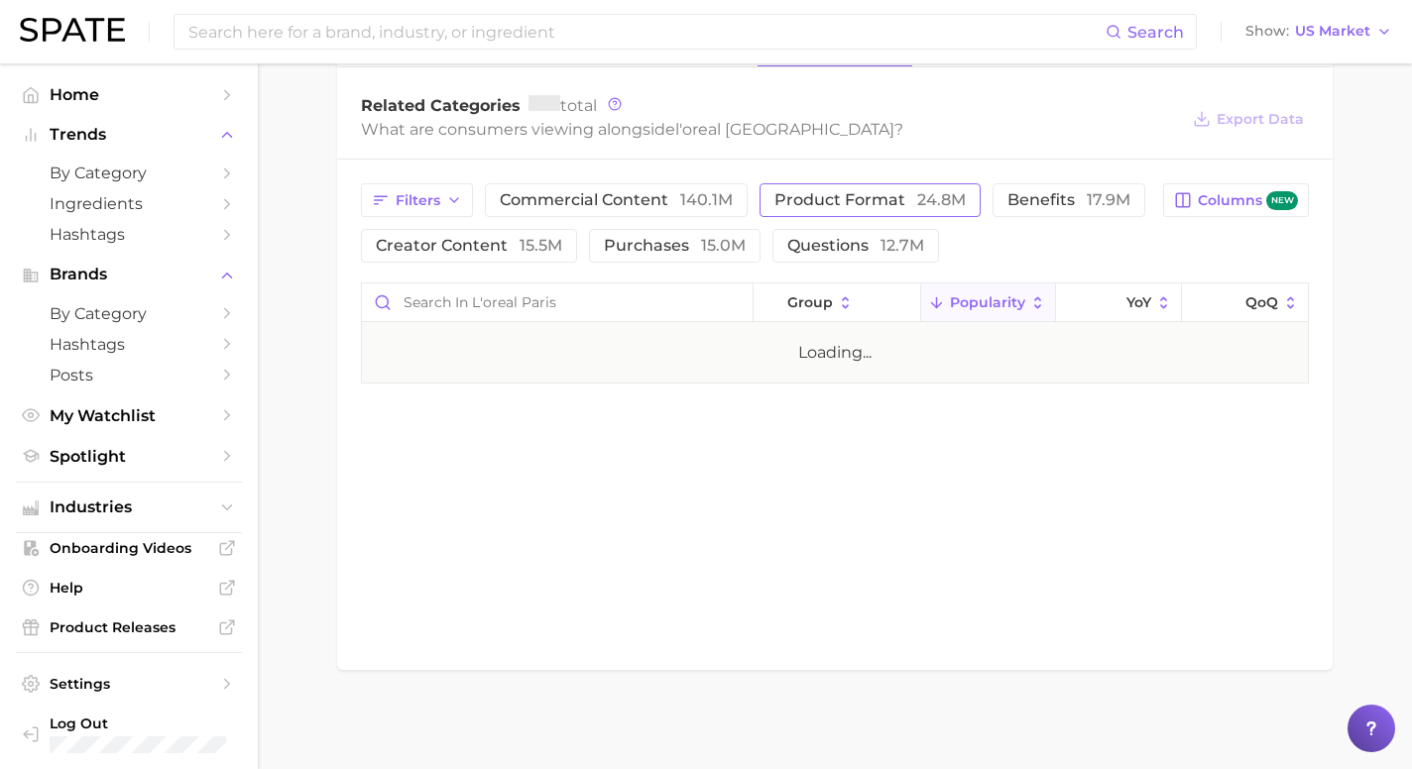
click at [825, 203] on span "product format 24.8m" at bounding box center [869, 200] width 191 height 16
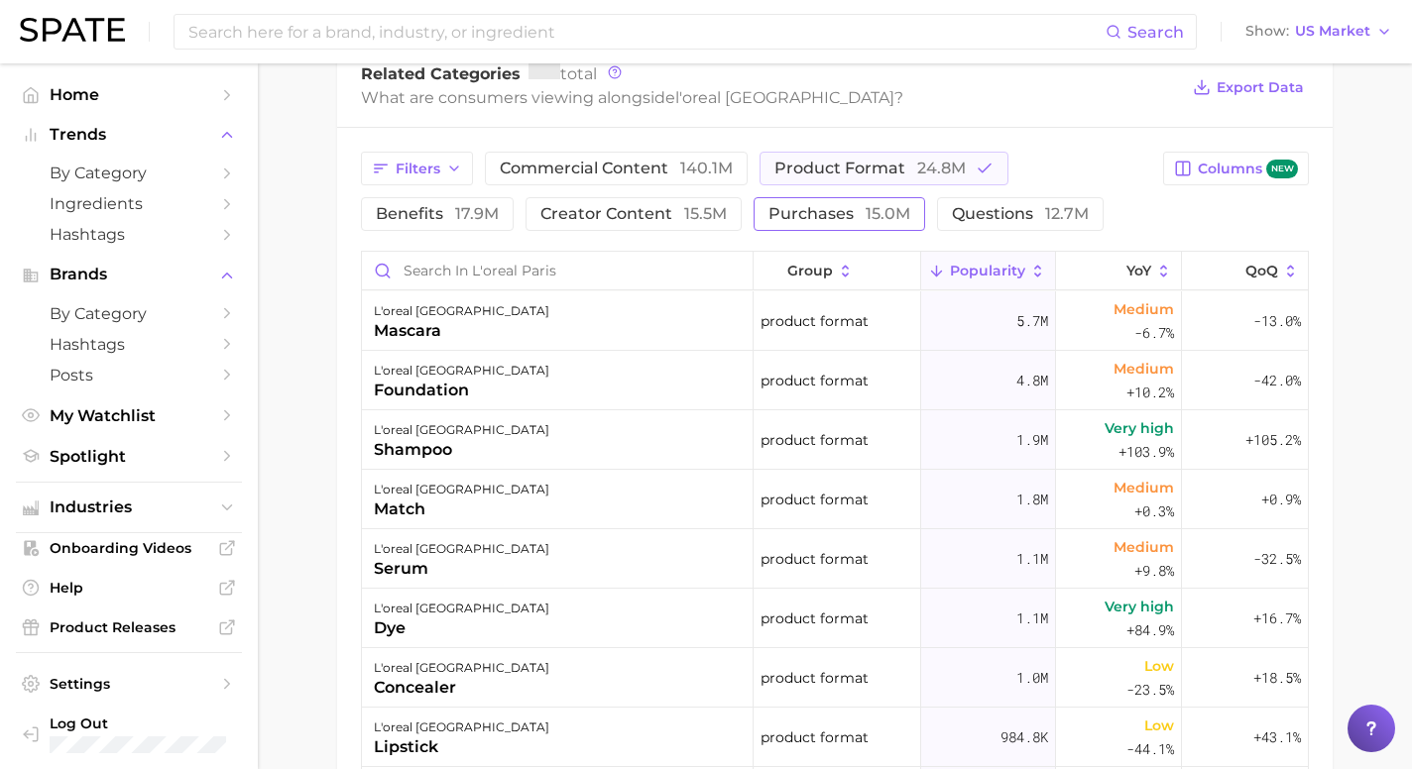
scroll to position [883, 0]
click at [715, 327] on div "l'oreal paris mascara" at bounding box center [558, 320] width 392 height 59
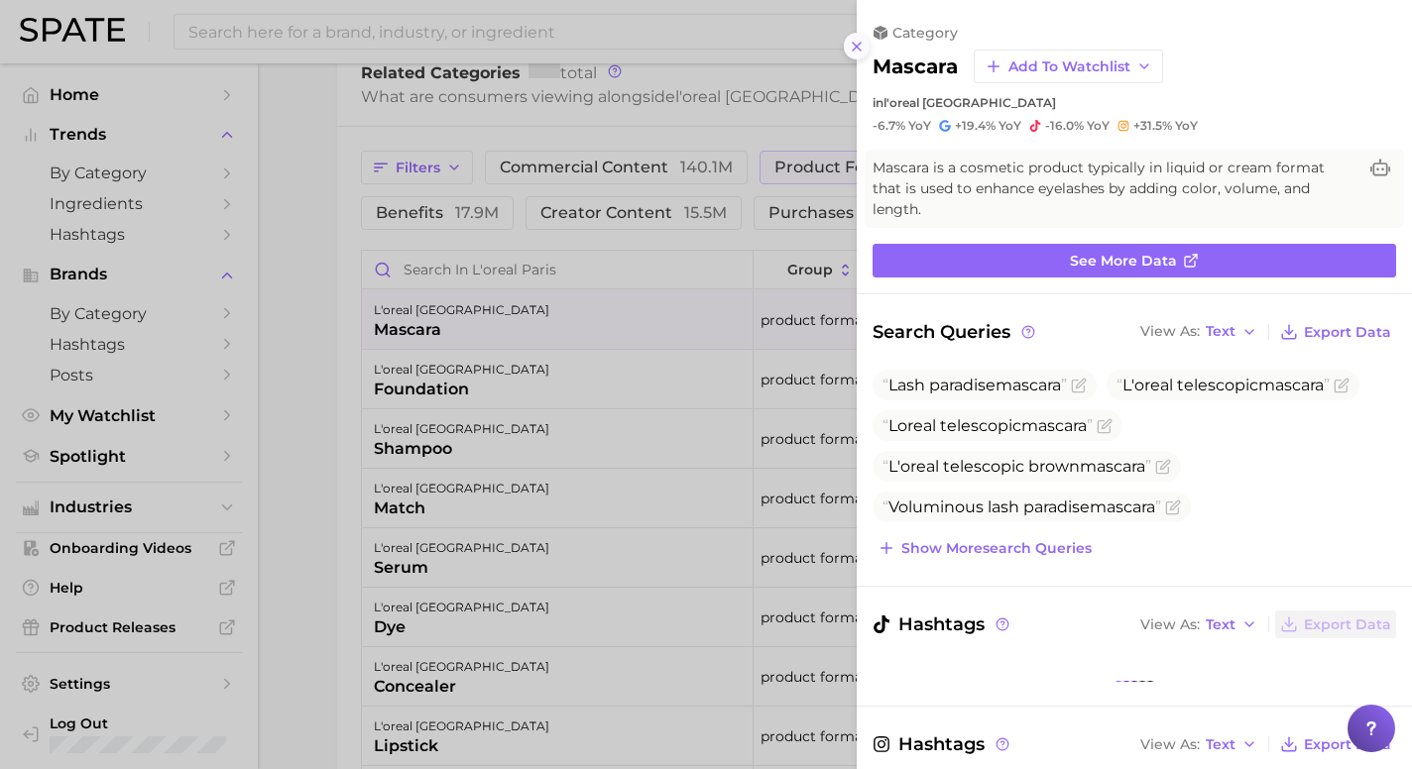
click at [860, 47] on icon at bounding box center [857, 47] width 16 height 16
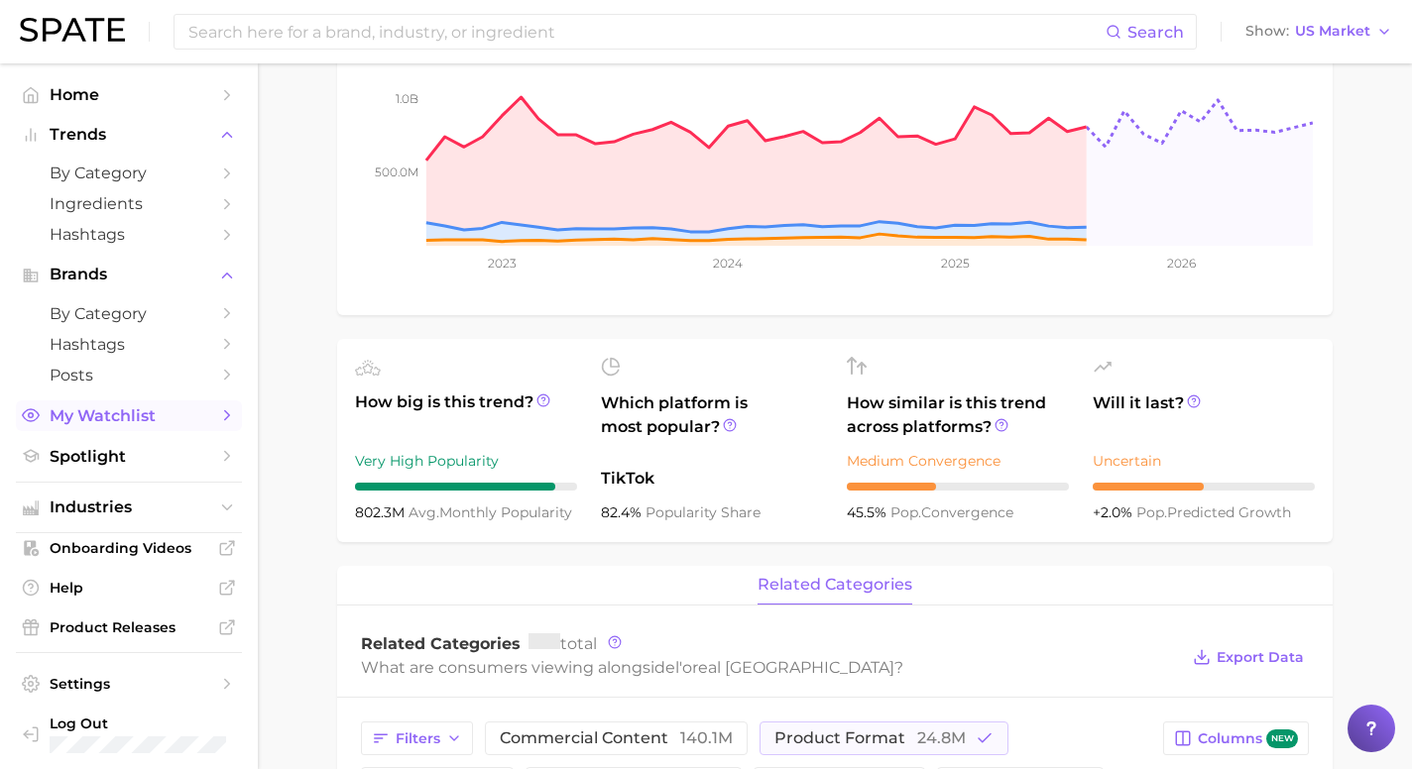
scroll to position [0, 0]
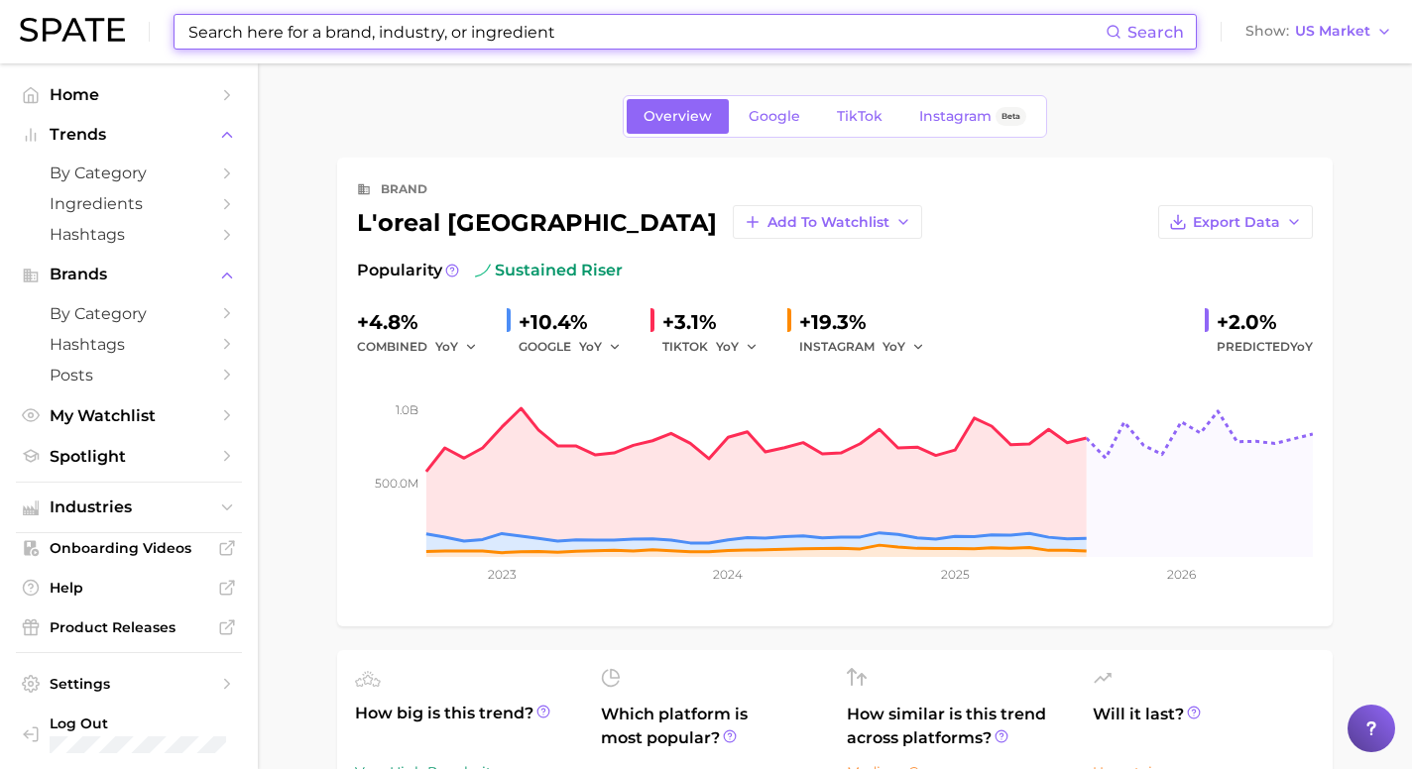
click at [362, 38] on input at bounding box center [645, 32] width 919 height 34
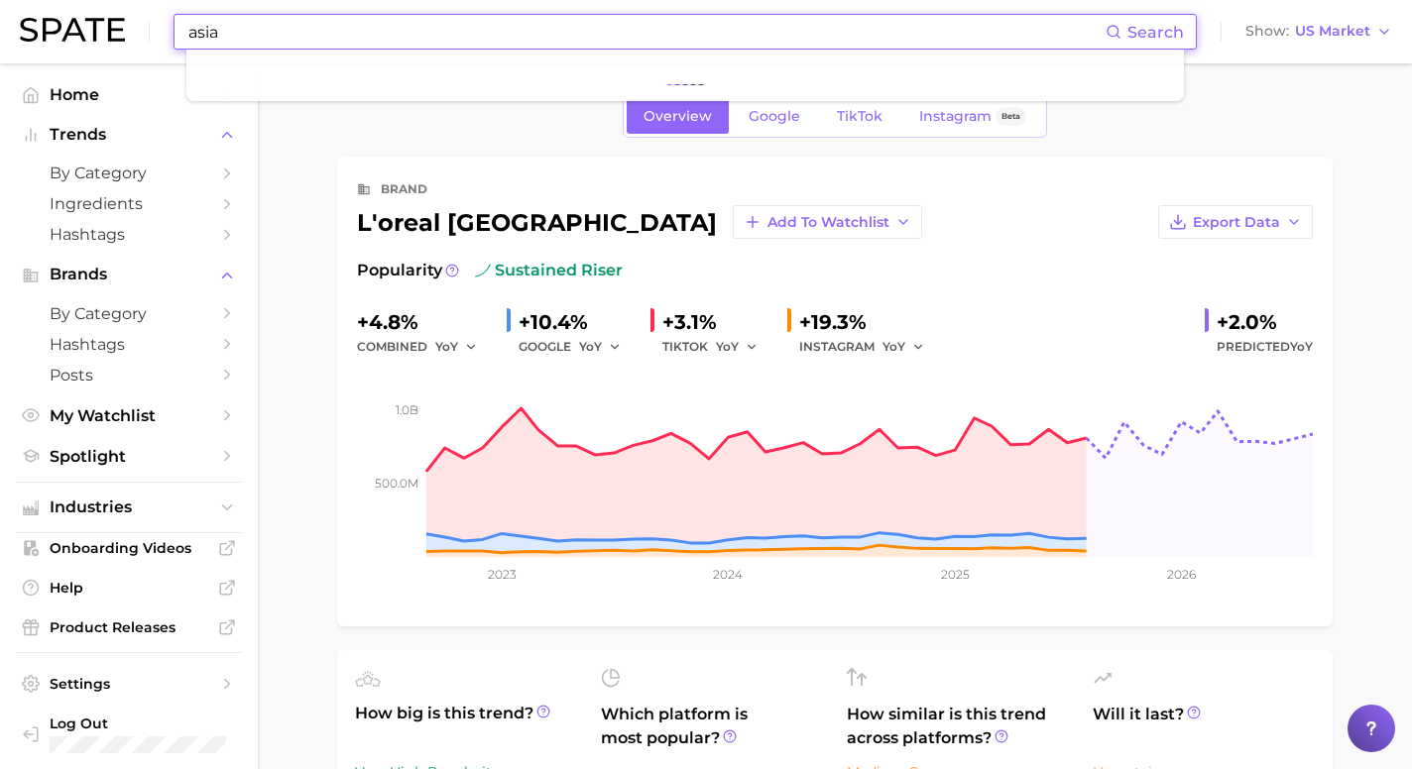
type input "asia"
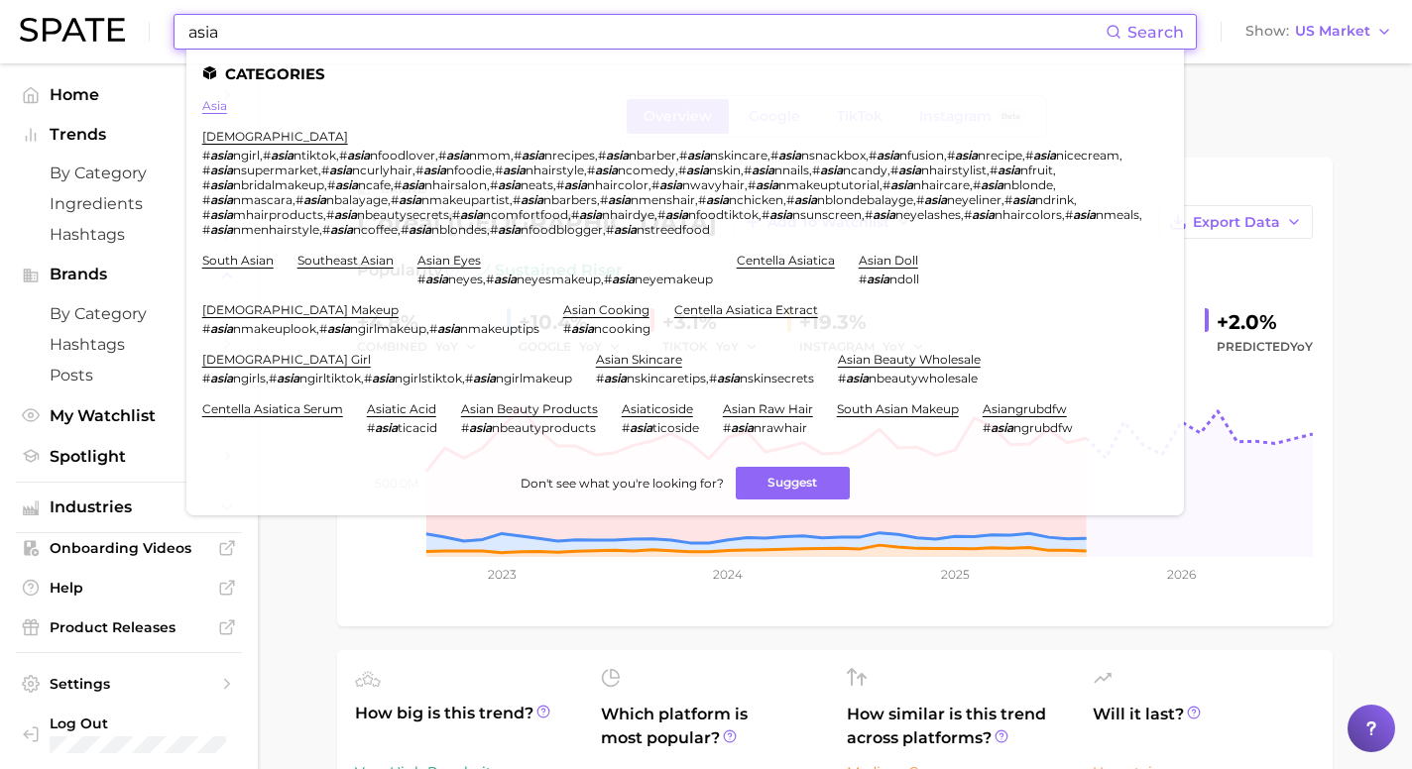
click at [209, 106] on link "asia" at bounding box center [214, 105] width 25 height 15
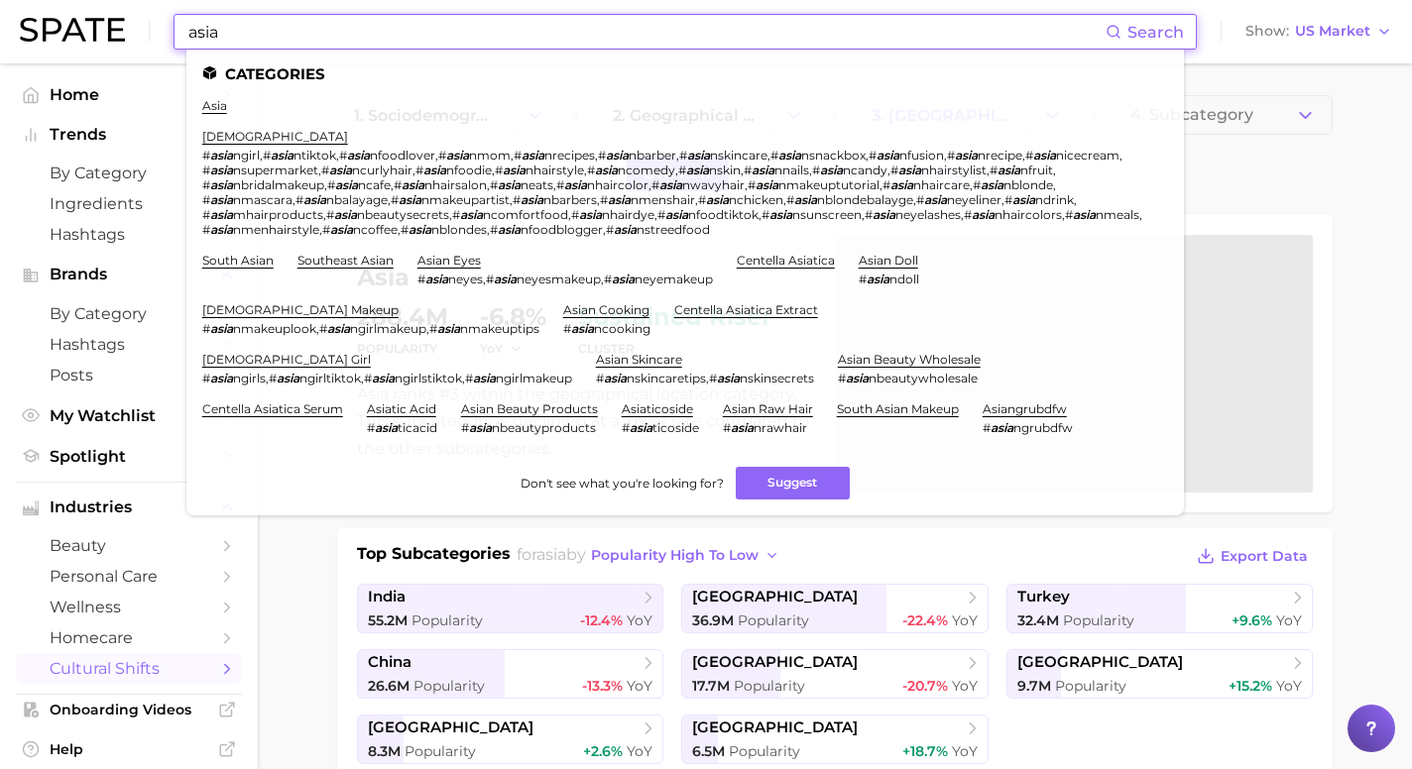
click at [591, 33] on input "asia" at bounding box center [645, 32] width 919 height 34
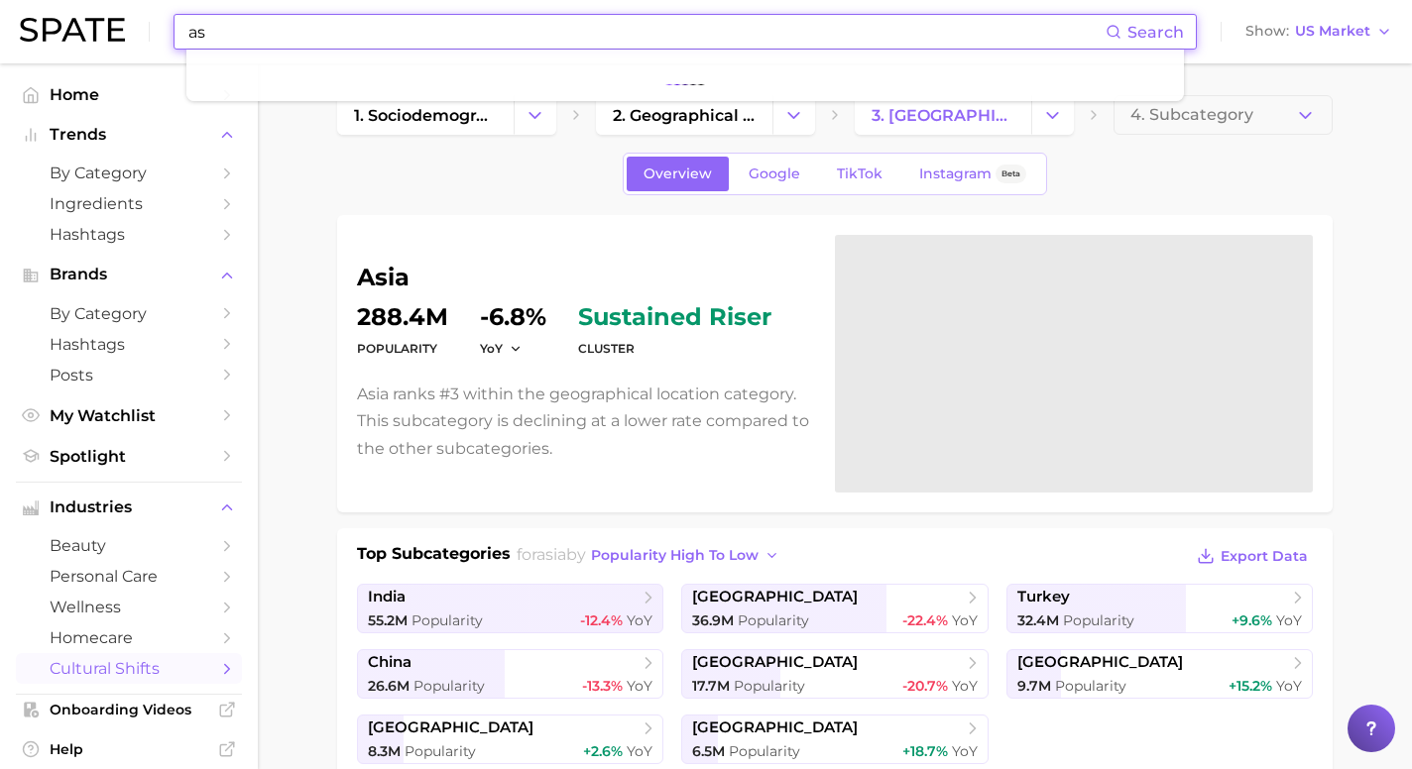
type input "a"
type input "korea"
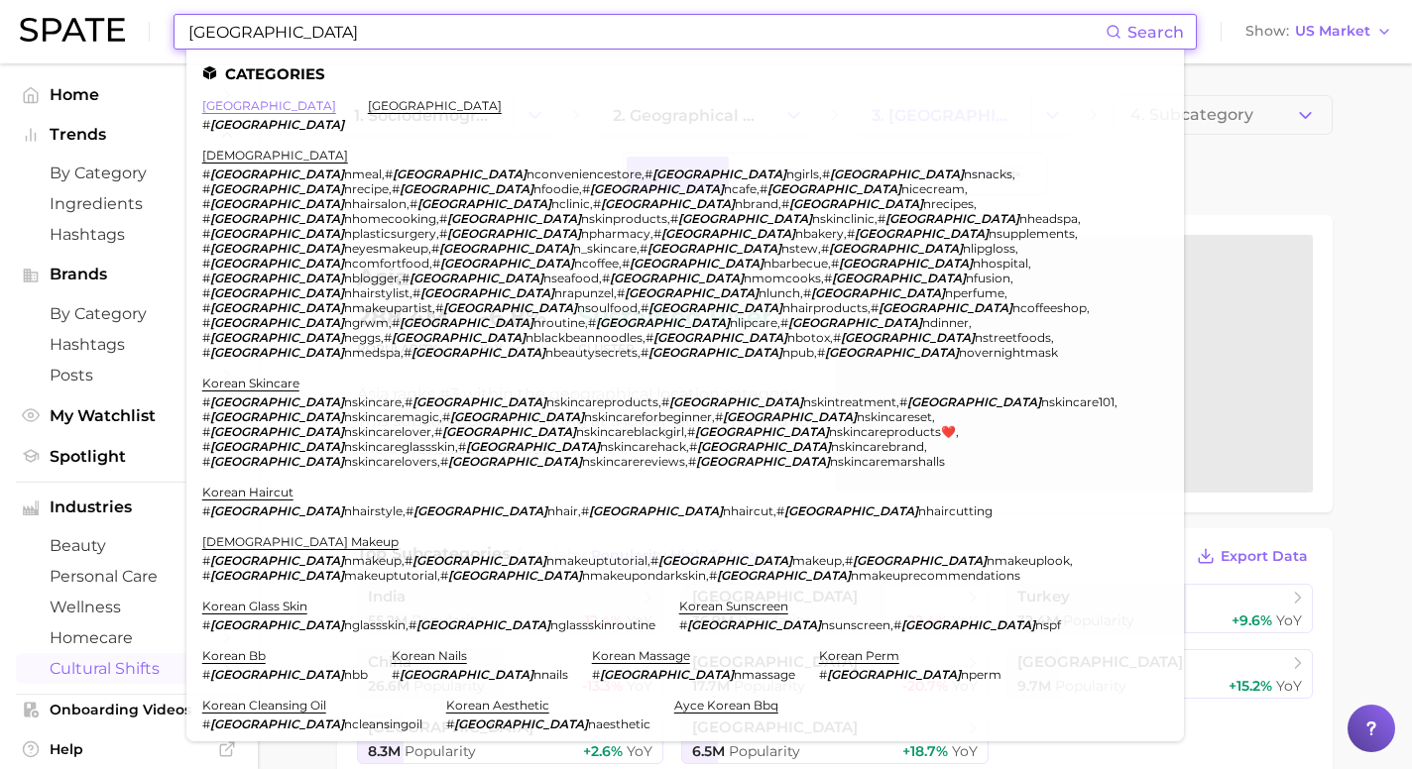
click at [226, 105] on link "korea" at bounding box center [269, 105] width 134 height 15
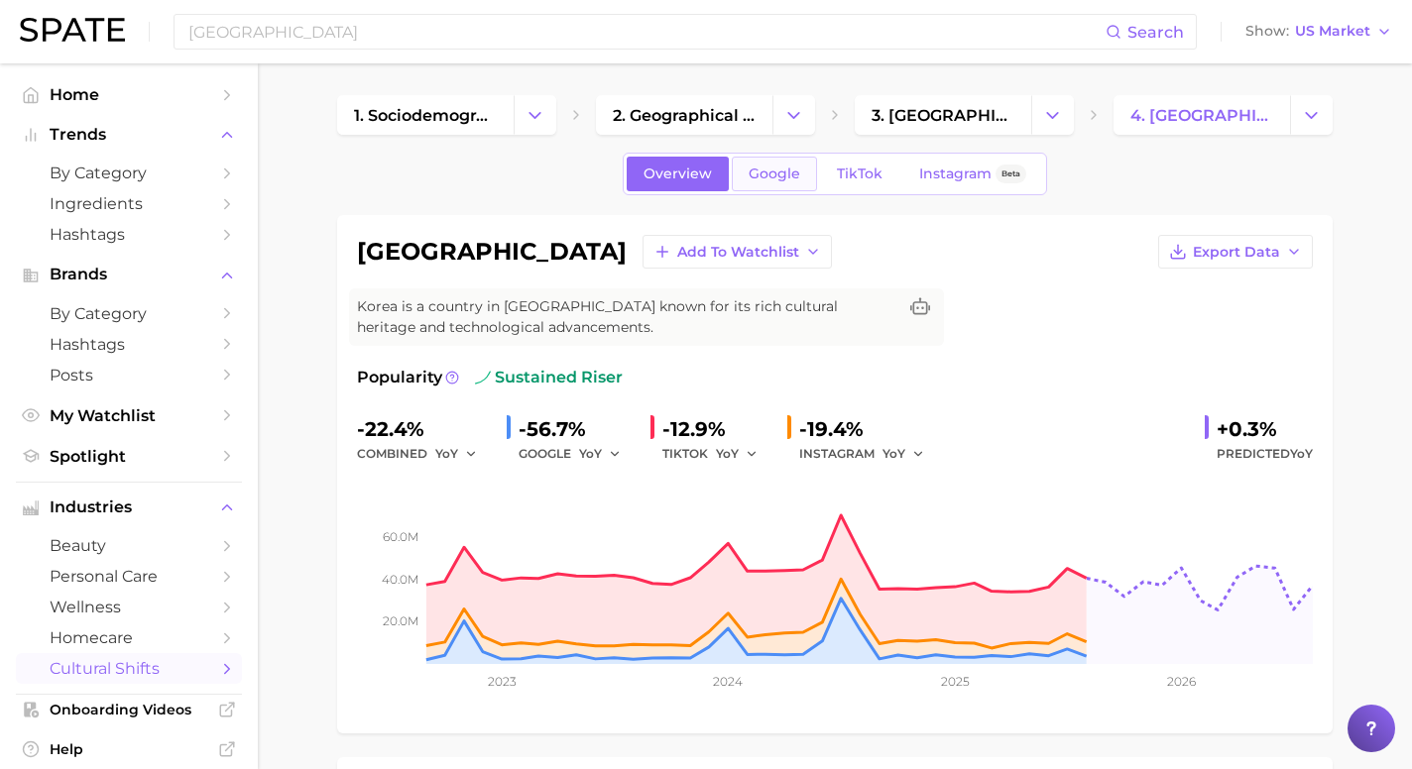
click at [764, 173] on span "Google" at bounding box center [775, 174] width 52 height 17
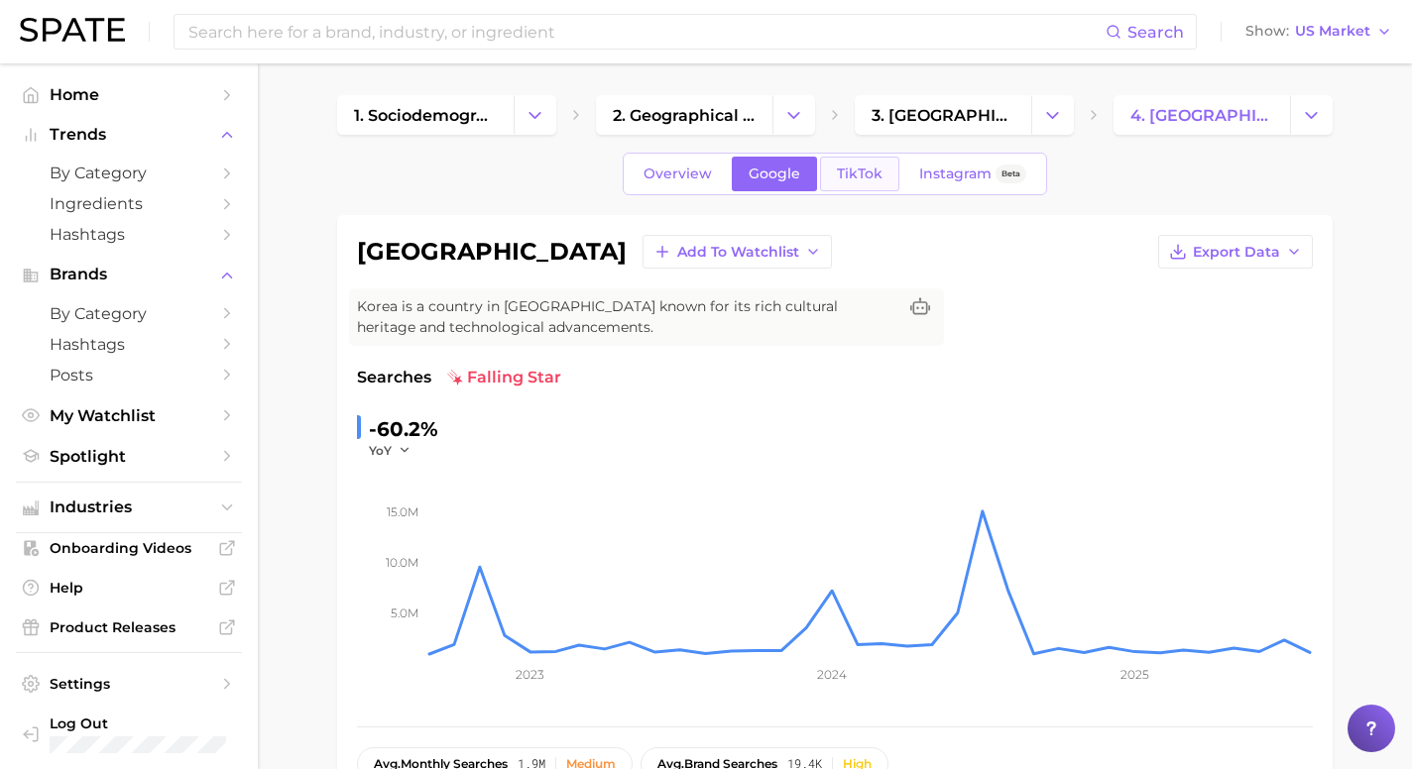
click at [849, 171] on span "TikTok" at bounding box center [860, 174] width 46 height 17
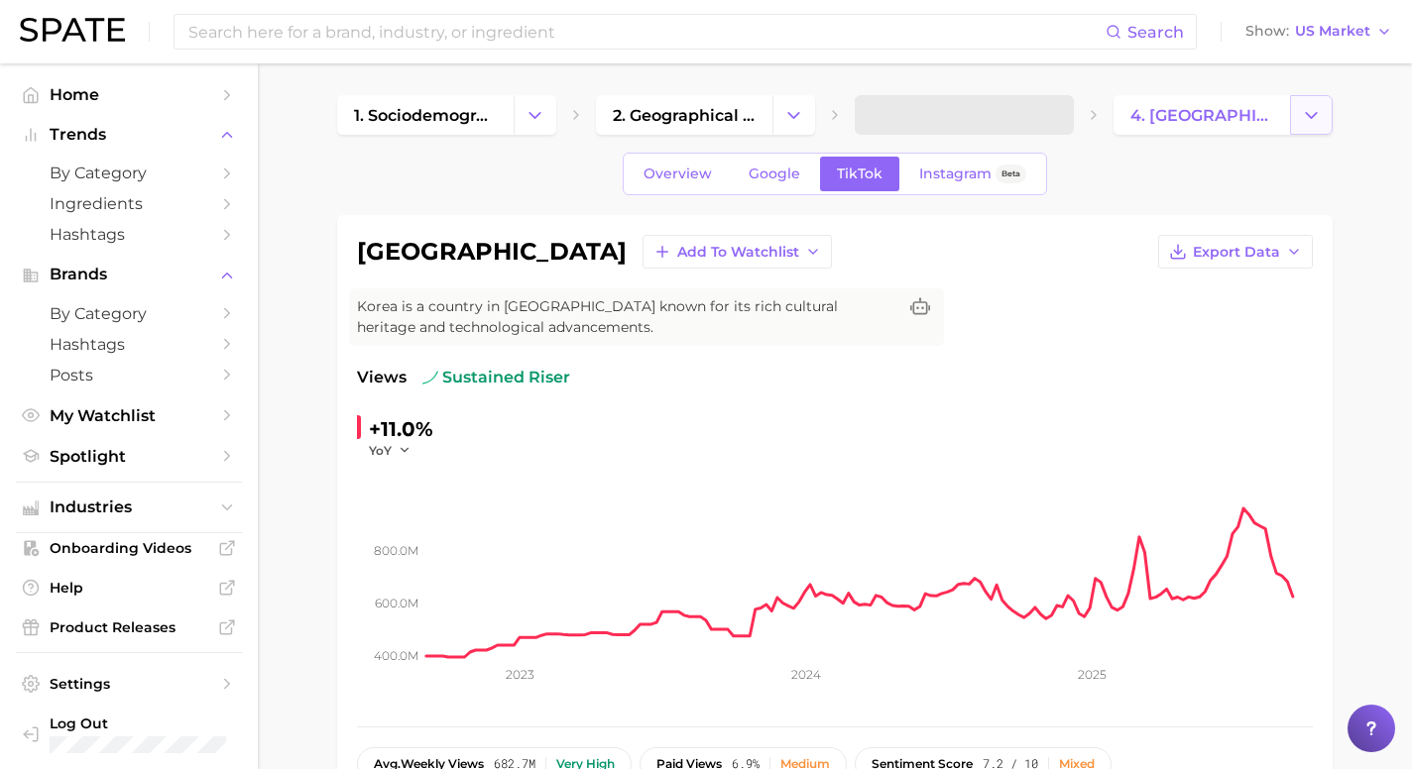
click at [1311, 113] on icon "Change Category" at bounding box center [1311, 115] width 21 height 21
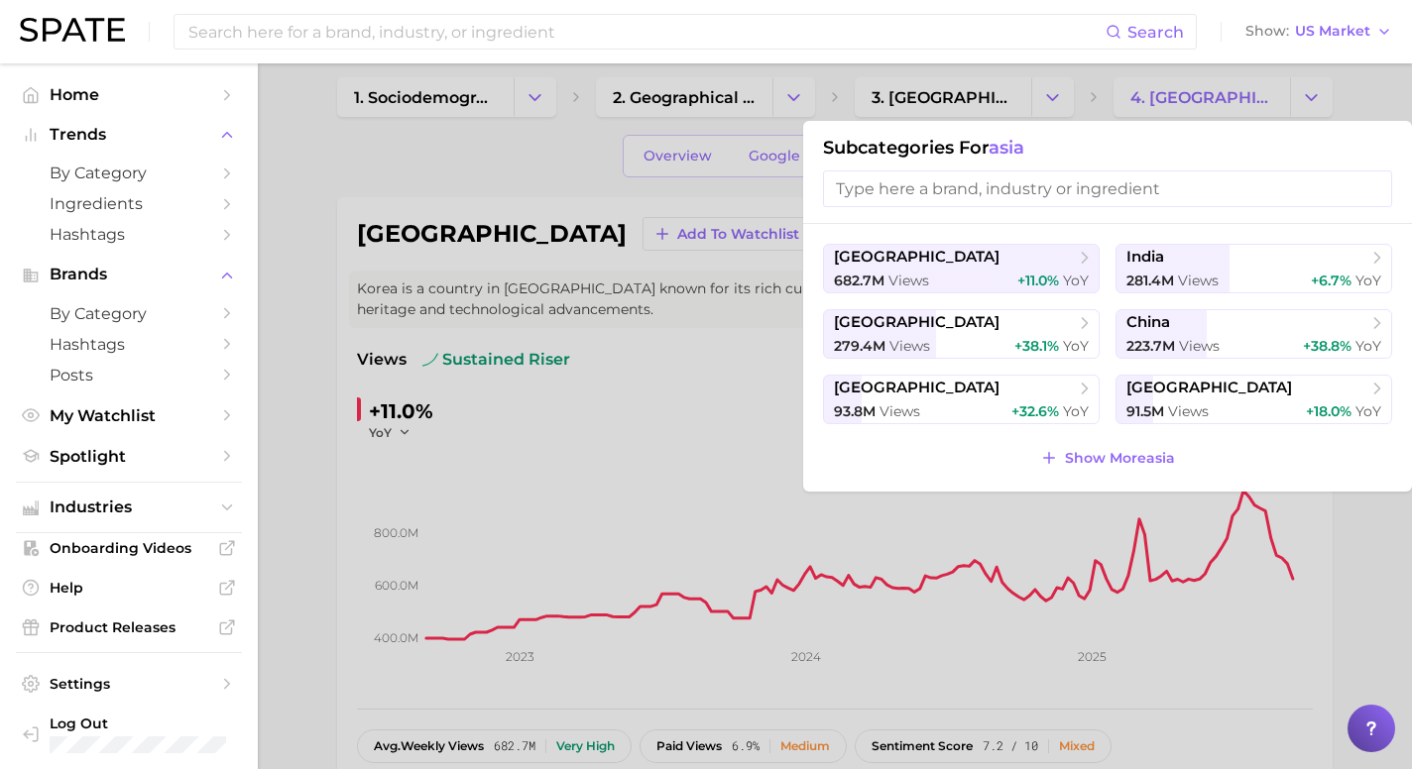
scroll to position [15, 0]
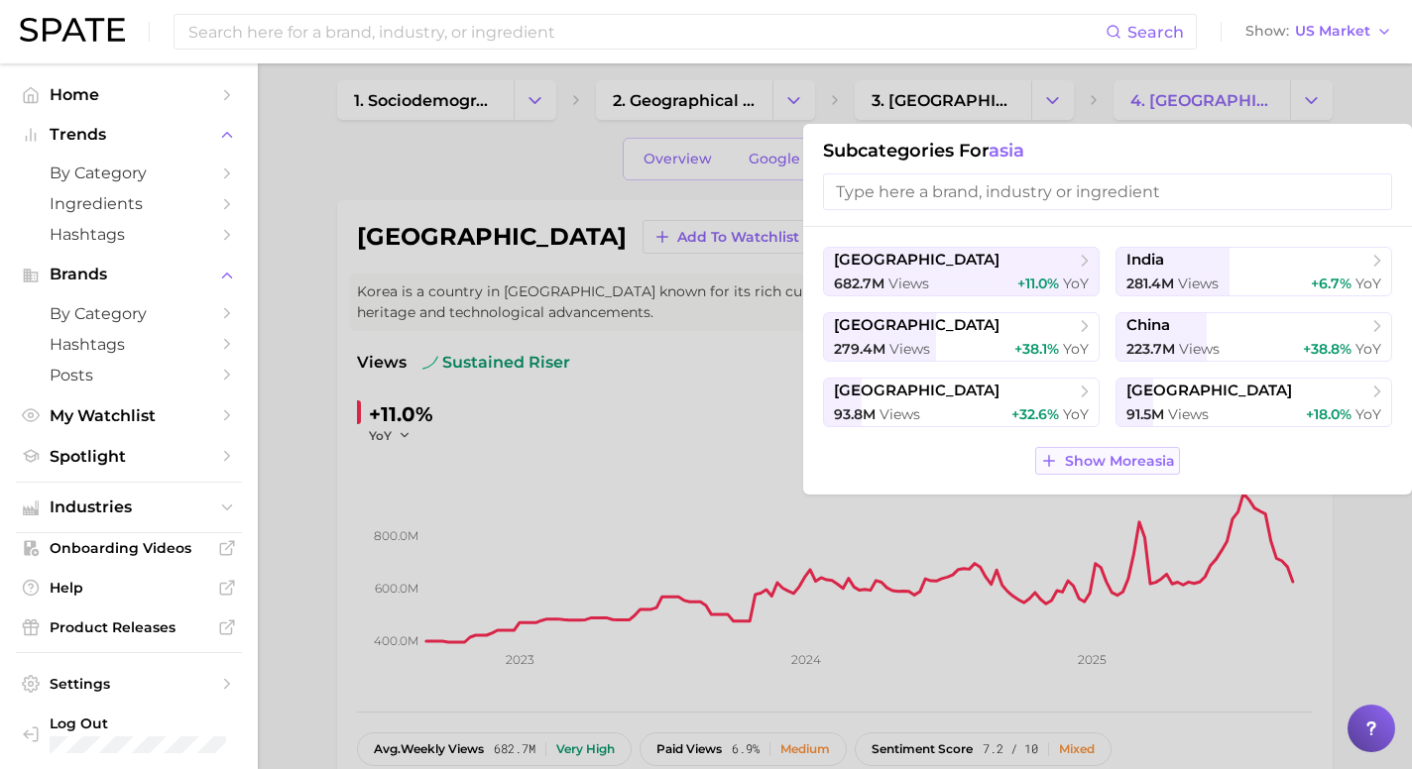
click at [1150, 461] on span "Show More asia" at bounding box center [1120, 461] width 110 height 17
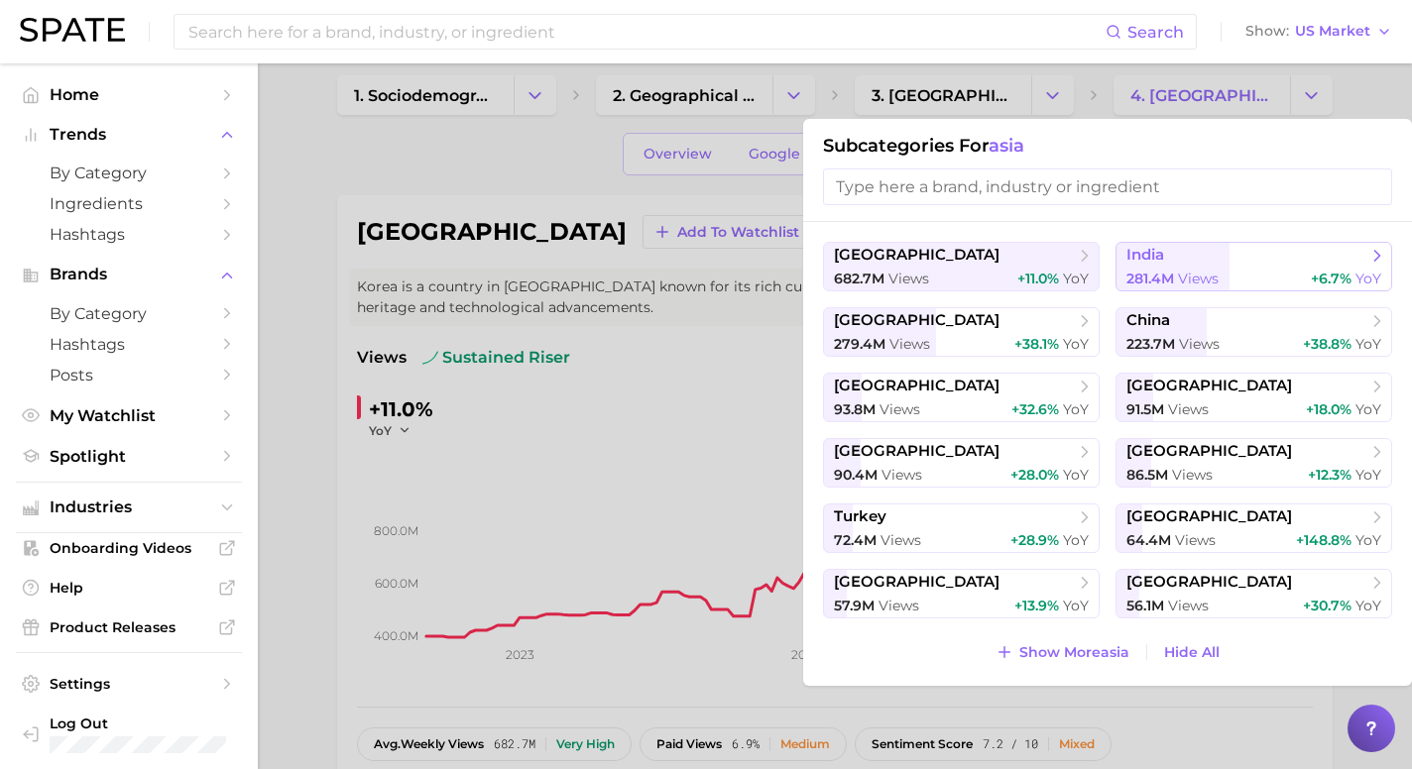
scroll to position [19, 0]
click at [732, 241] on div at bounding box center [706, 384] width 1412 height 769
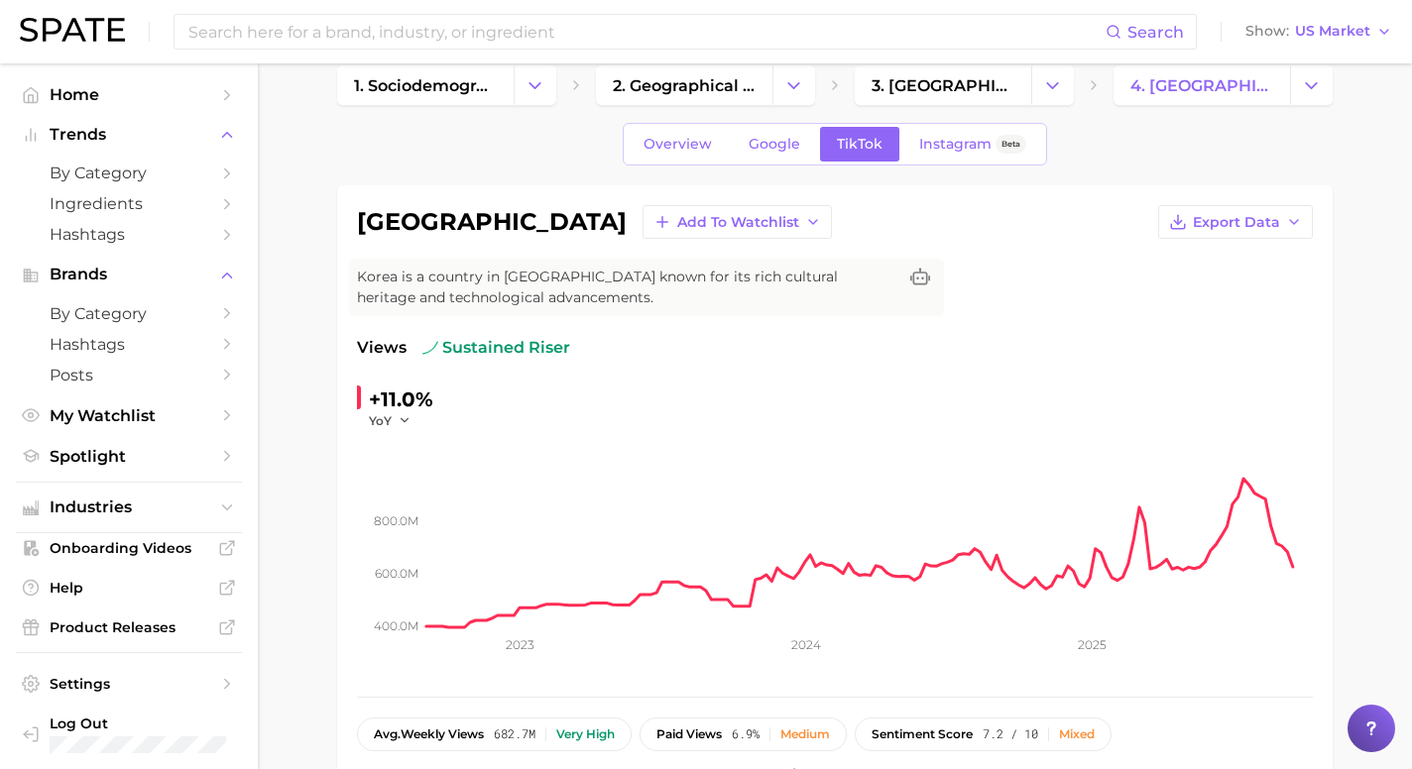
scroll to position [32, 0]
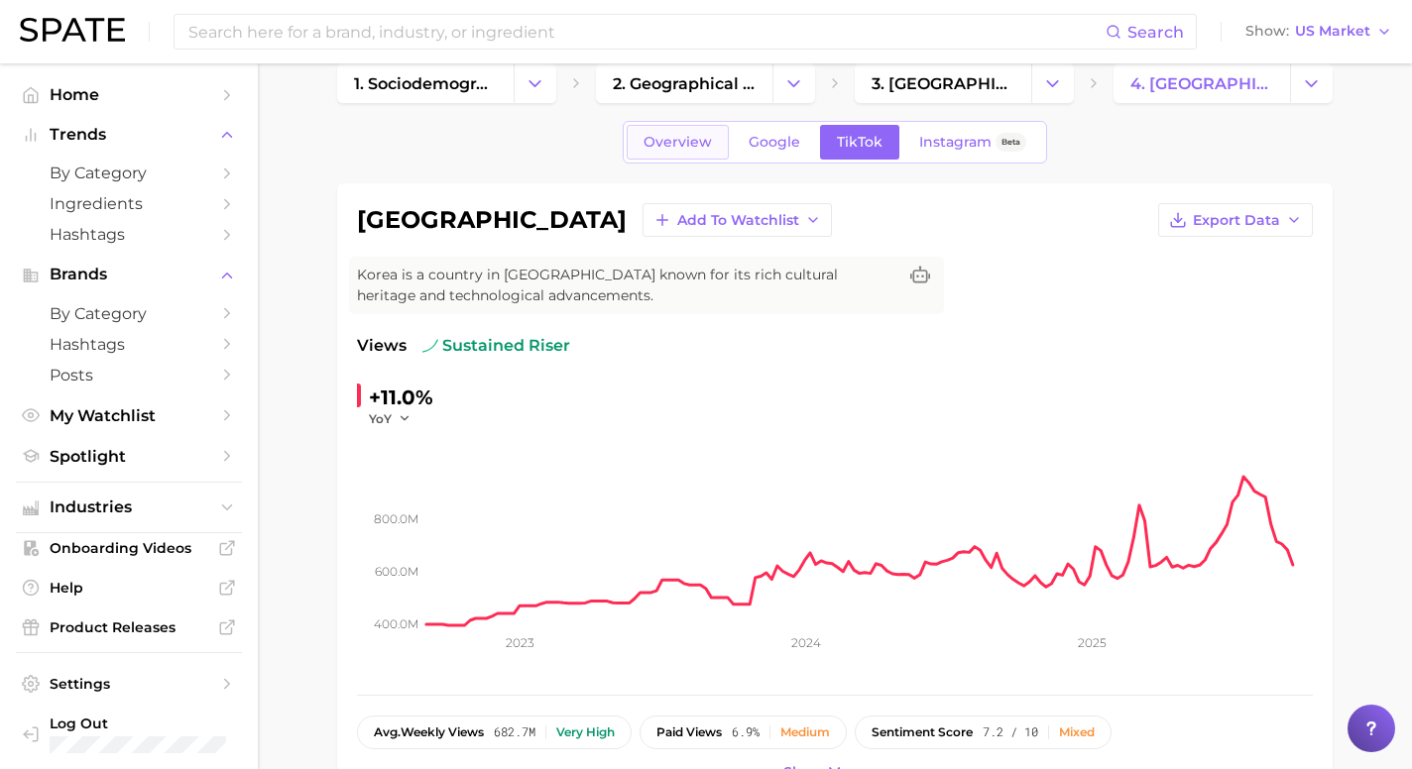
click at [681, 156] on link "Overview" at bounding box center [678, 142] width 102 height 35
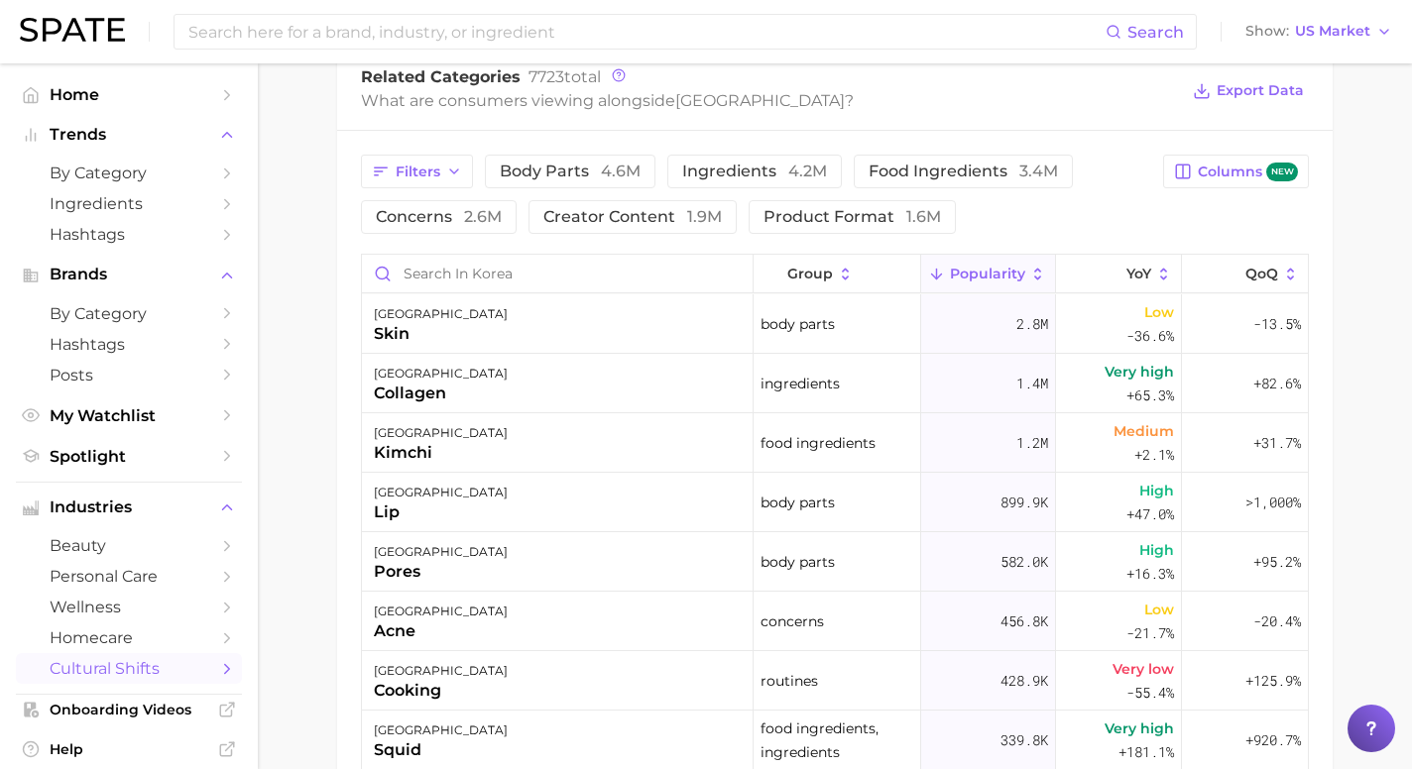
scroll to position [987, 0]
click at [407, 389] on div "collagen" at bounding box center [441, 392] width 134 height 24
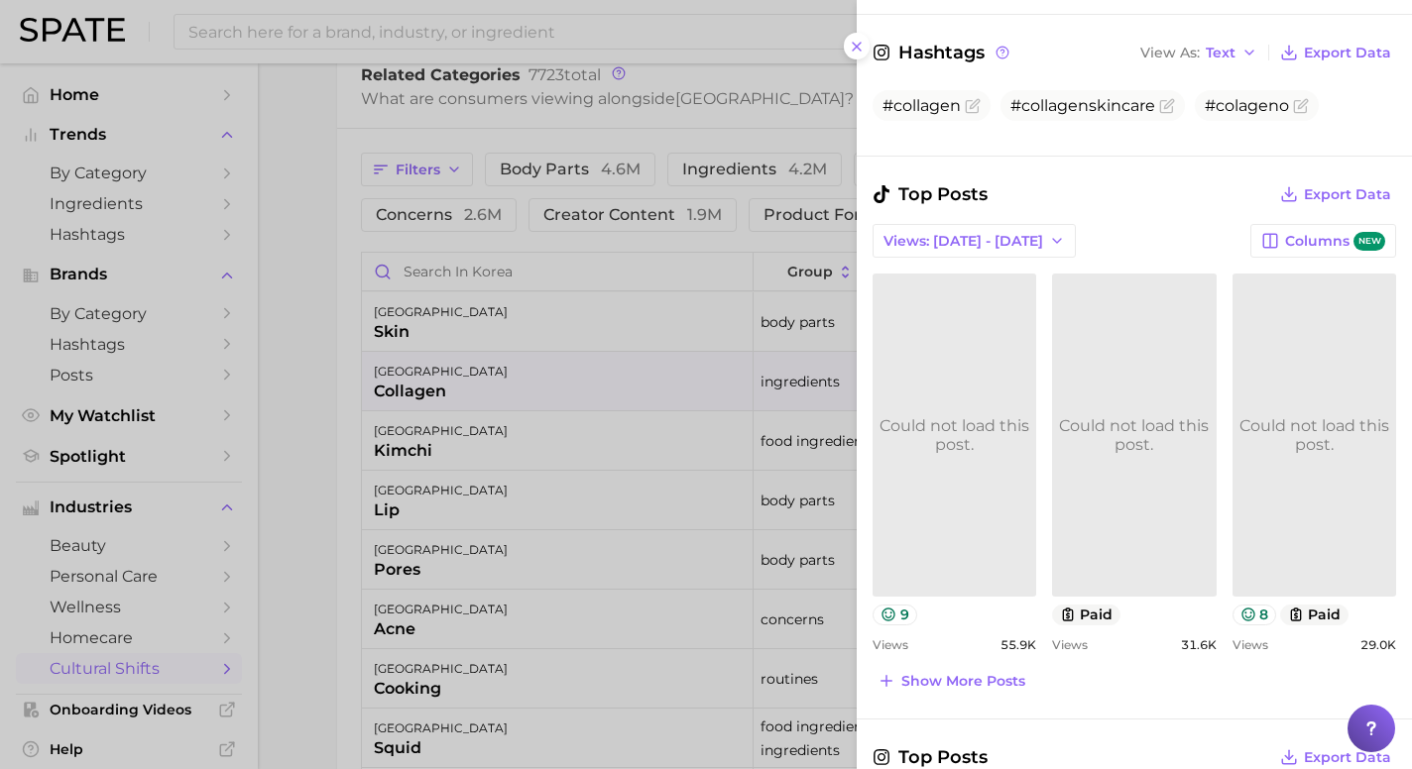
scroll to position [750, 0]
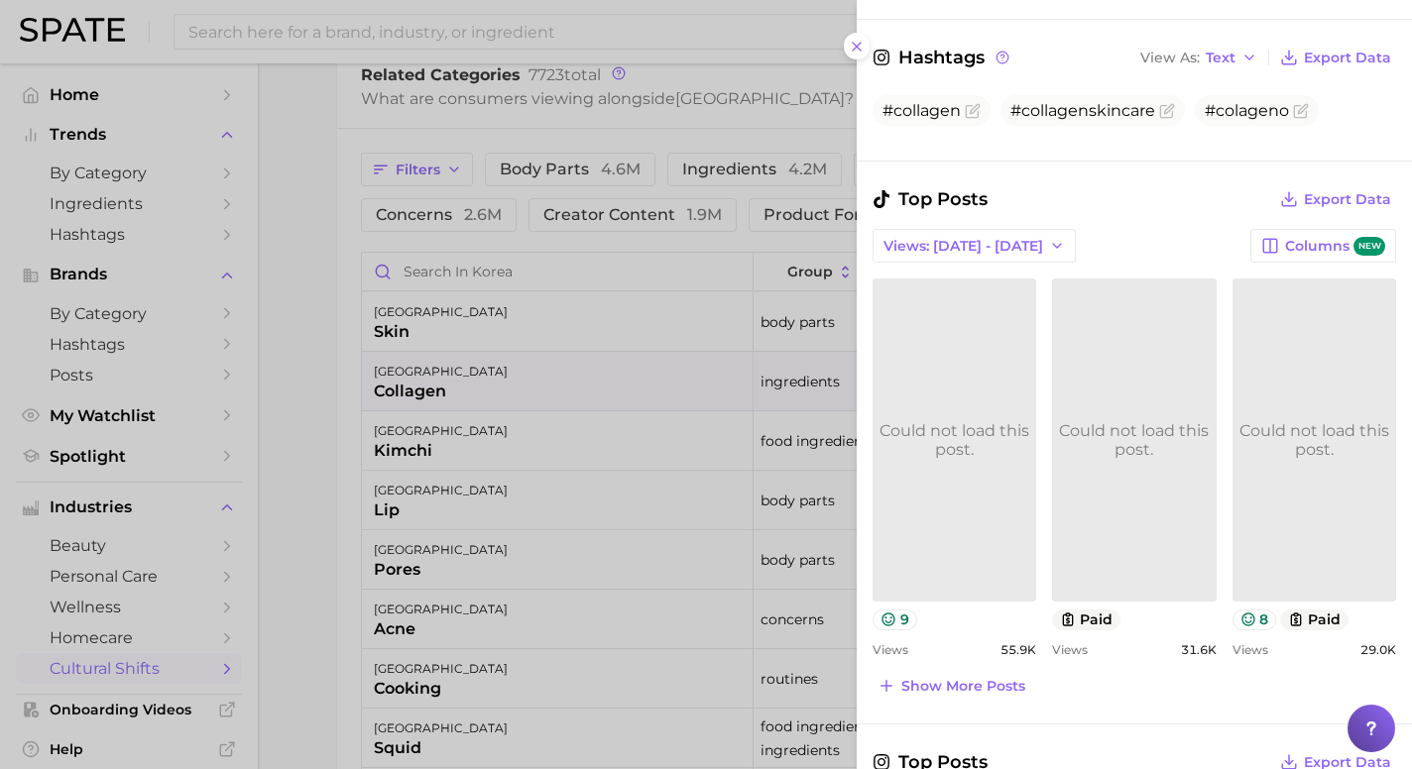
click at [970, 515] on link "Could not load this post." at bounding box center [955, 440] width 164 height 322
click at [855, 48] on line at bounding box center [857, 47] width 8 height 8
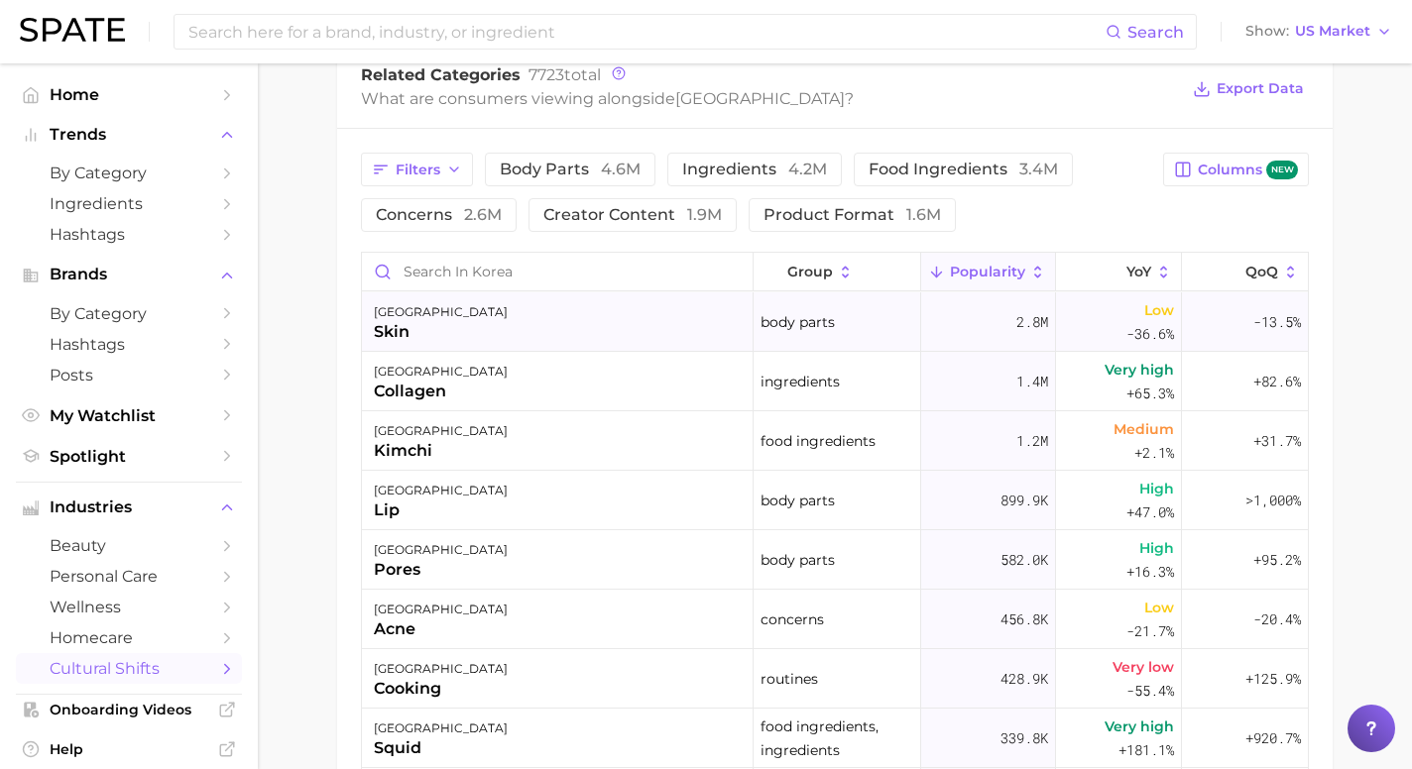
click at [460, 341] on div "korea skin" at bounding box center [558, 322] width 392 height 59
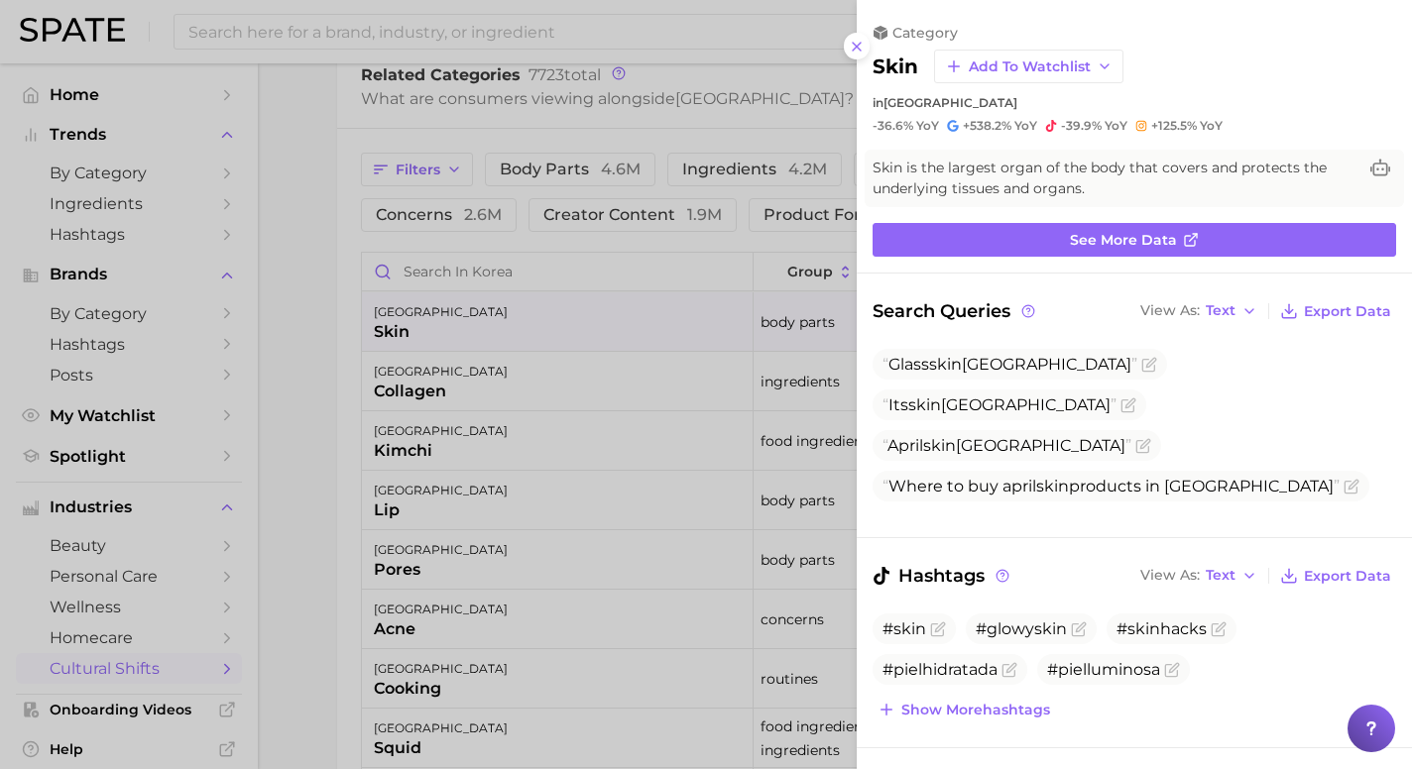
click at [475, 382] on div at bounding box center [706, 384] width 1412 height 769
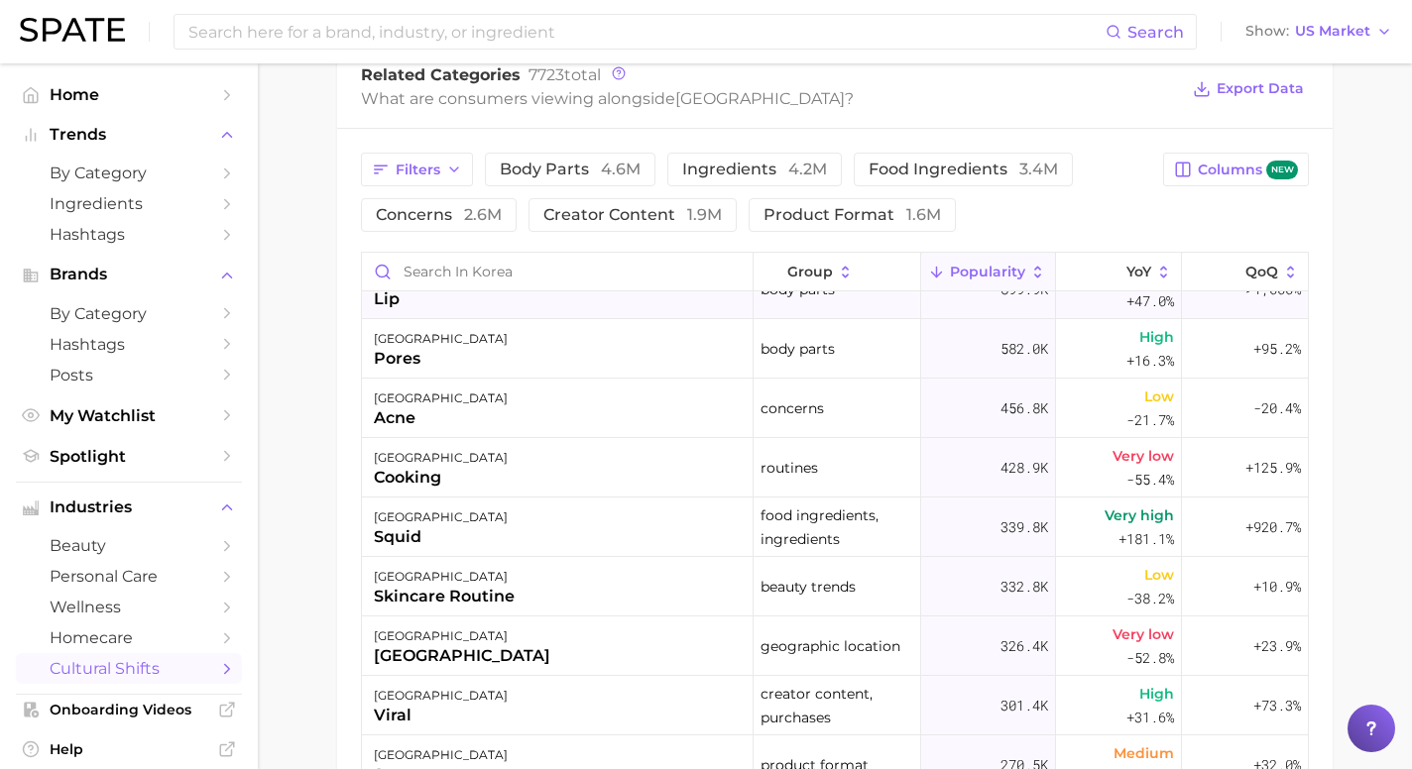
scroll to position [212, 0]
click at [591, 362] on div "korea pores" at bounding box center [558, 347] width 392 height 59
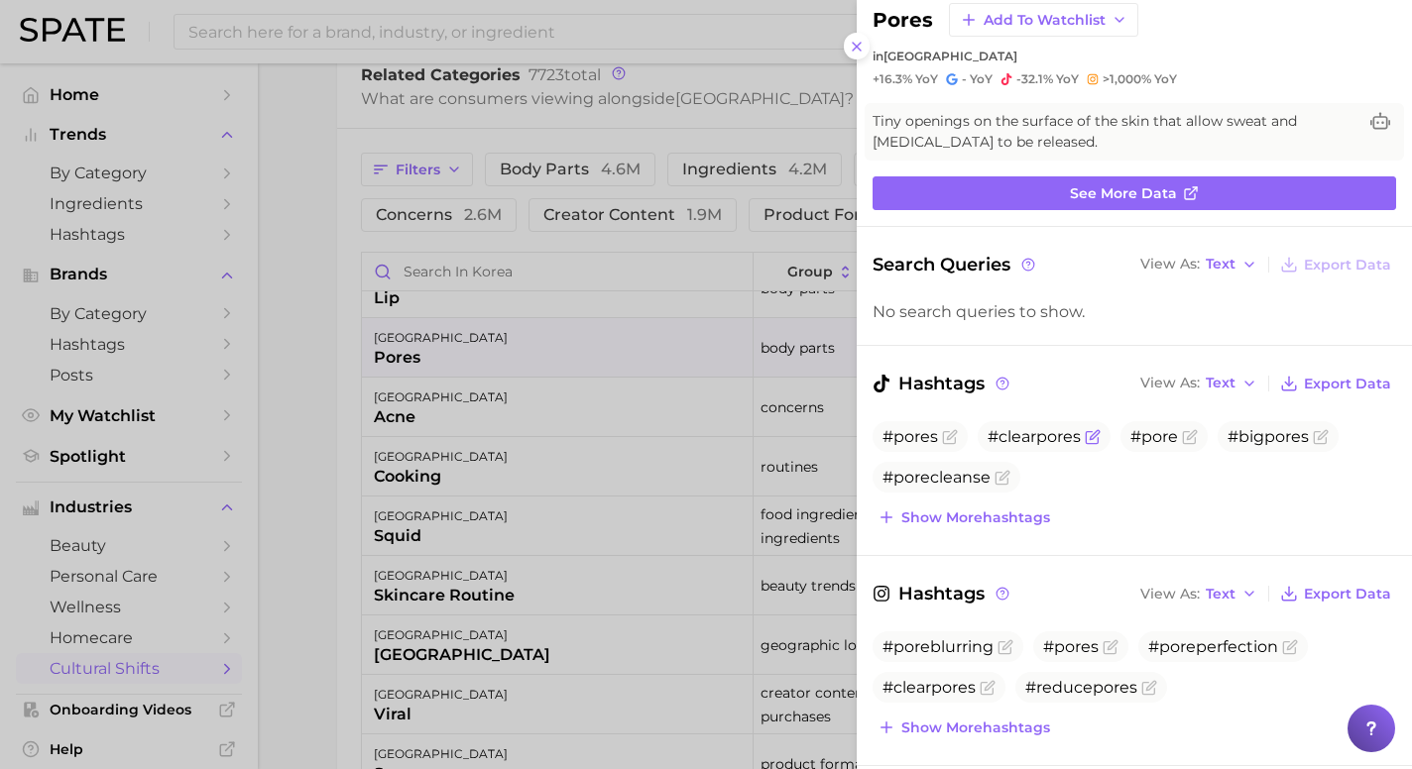
scroll to position [44, 0]
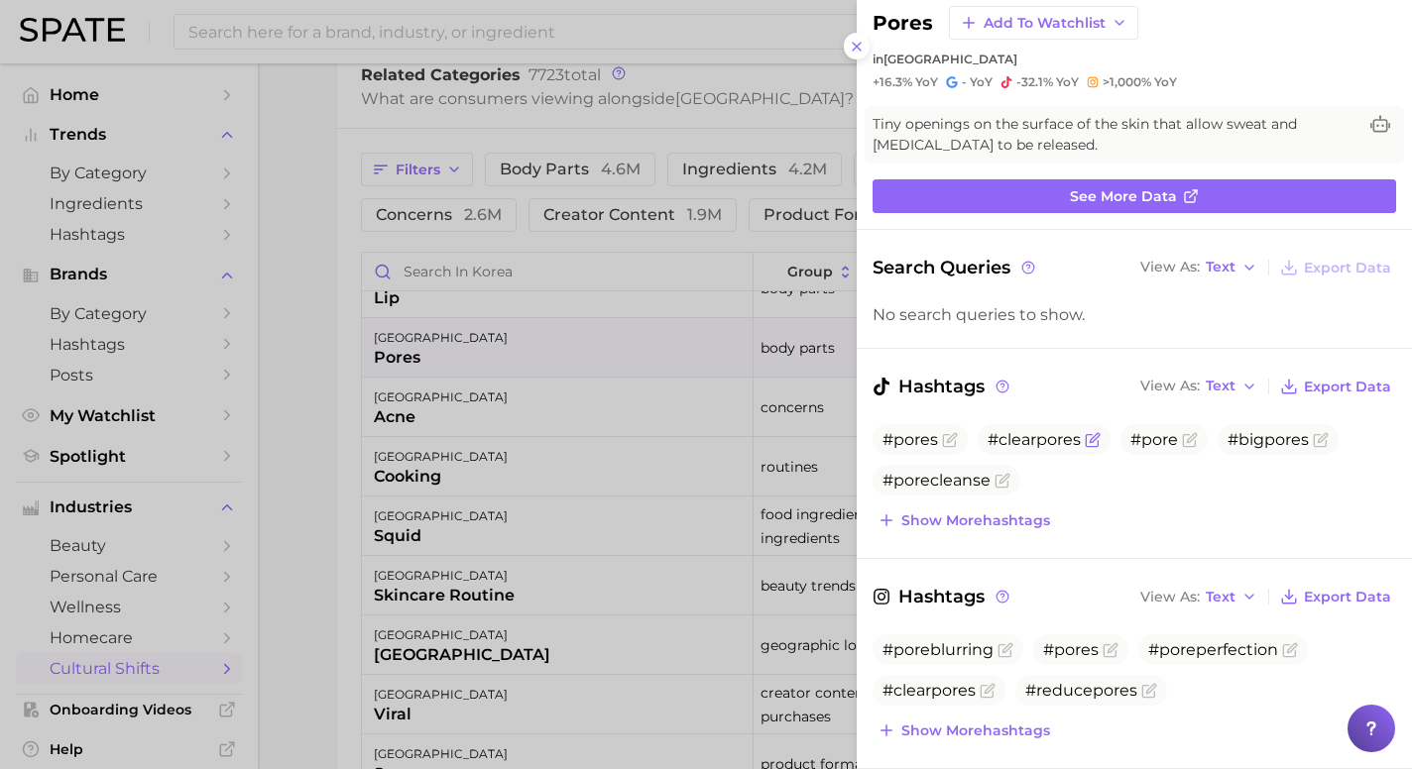
click at [1007, 440] on span "#clearpores" at bounding box center [1034, 439] width 93 height 19
click at [1090, 439] on icon "Flag as miscategorized or irrelevant" at bounding box center [1094, 437] width 9 height 9
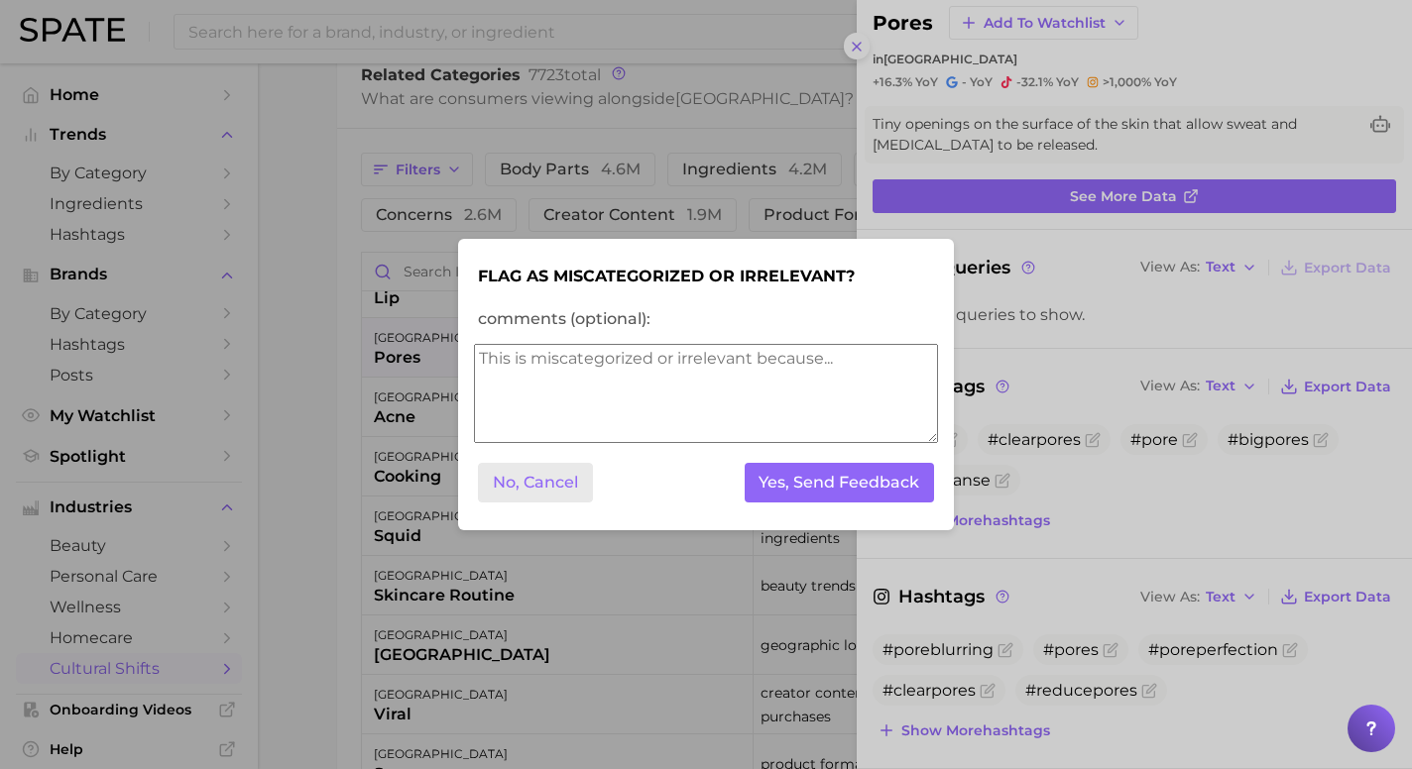
click at [570, 475] on button "No, Cancel" at bounding box center [535, 483] width 115 height 41
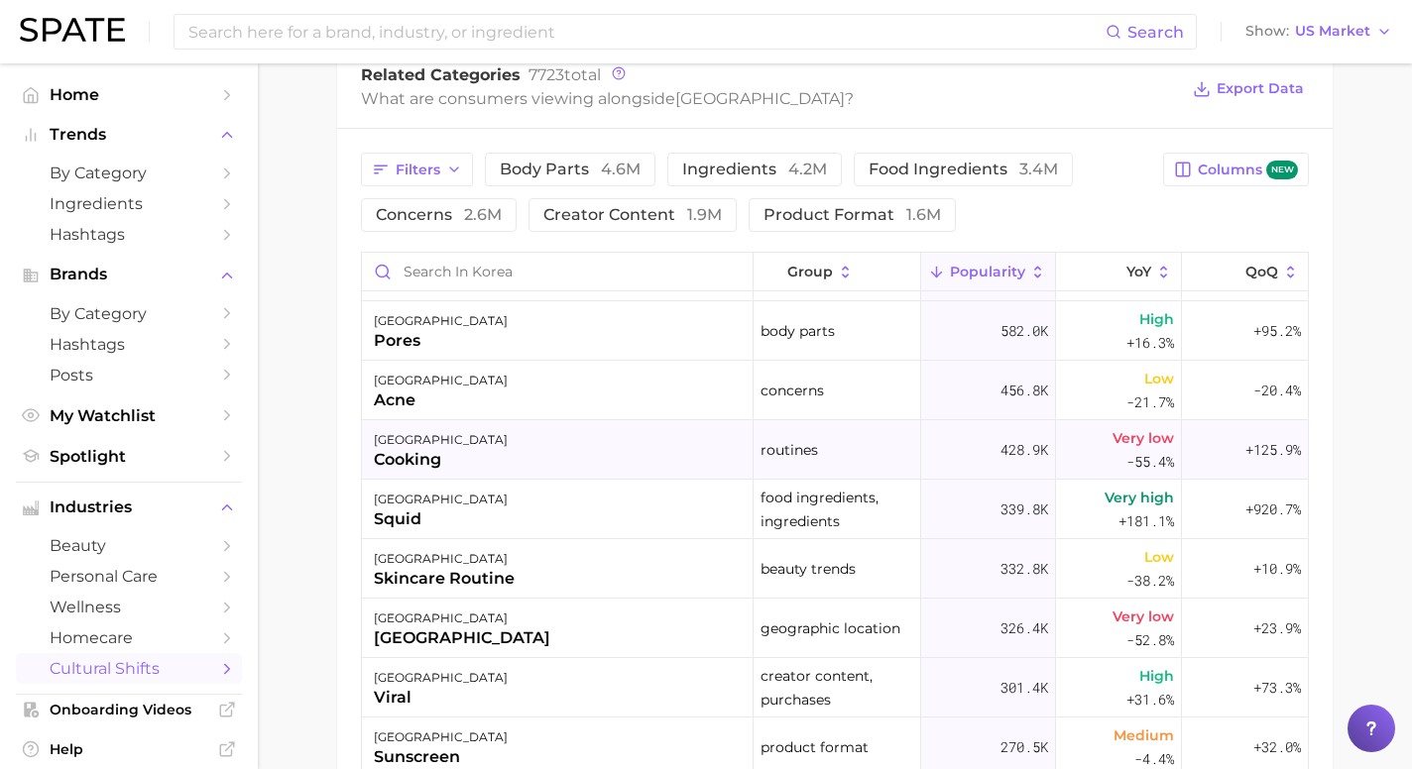
scroll to position [230, 0]
click at [508, 335] on div "korea pores" at bounding box center [558, 329] width 392 height 59
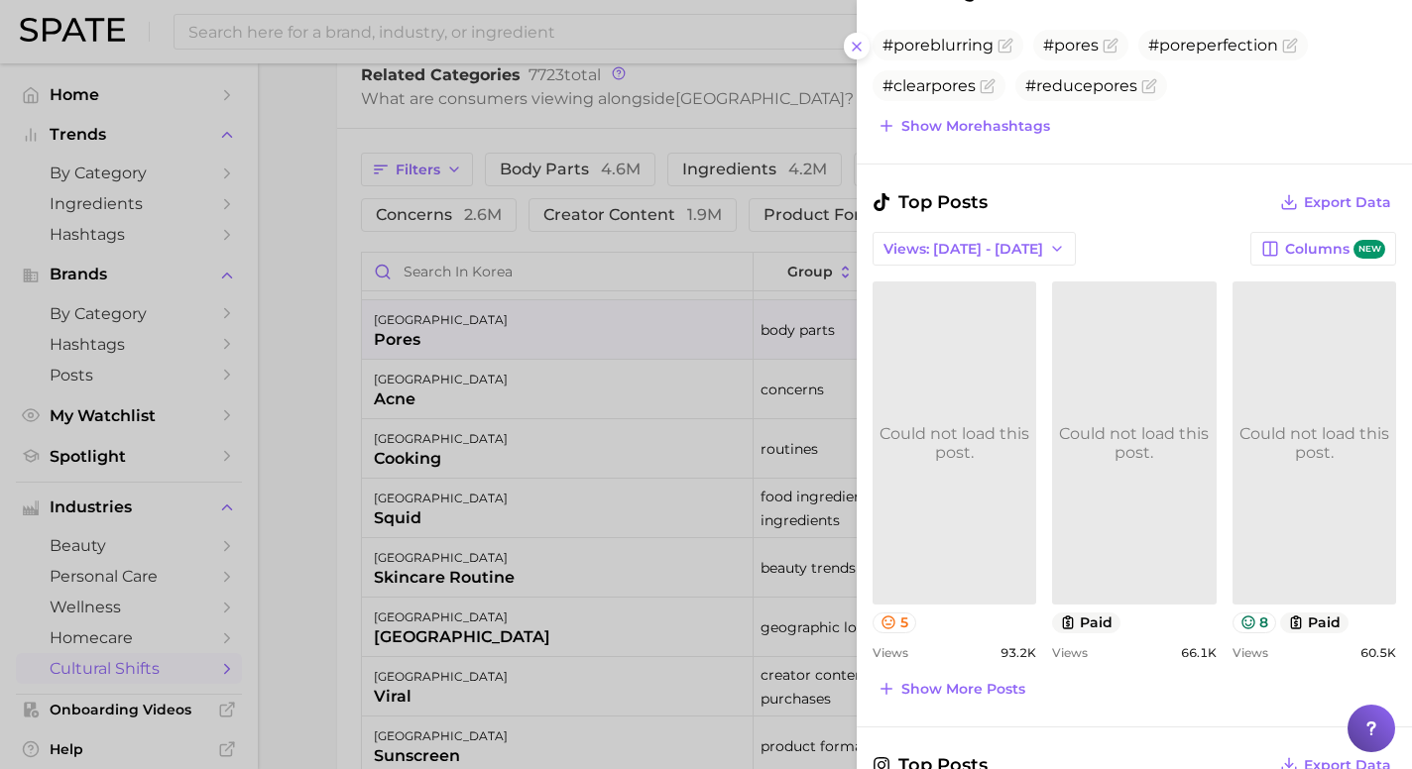
scroll to position [651, 0]
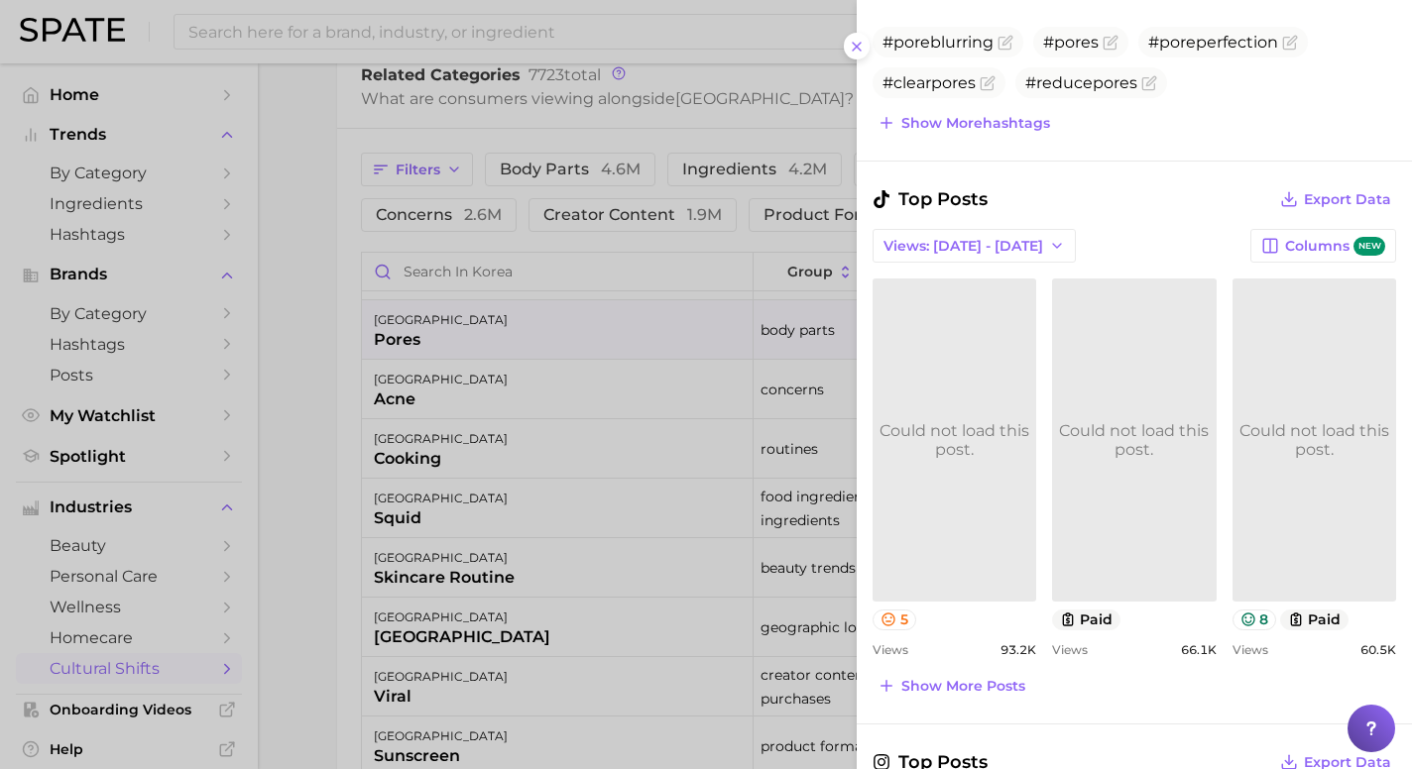
click at [972, 356] on link "Could not load this post." at bounding box center [955, 440] width 164 height 322
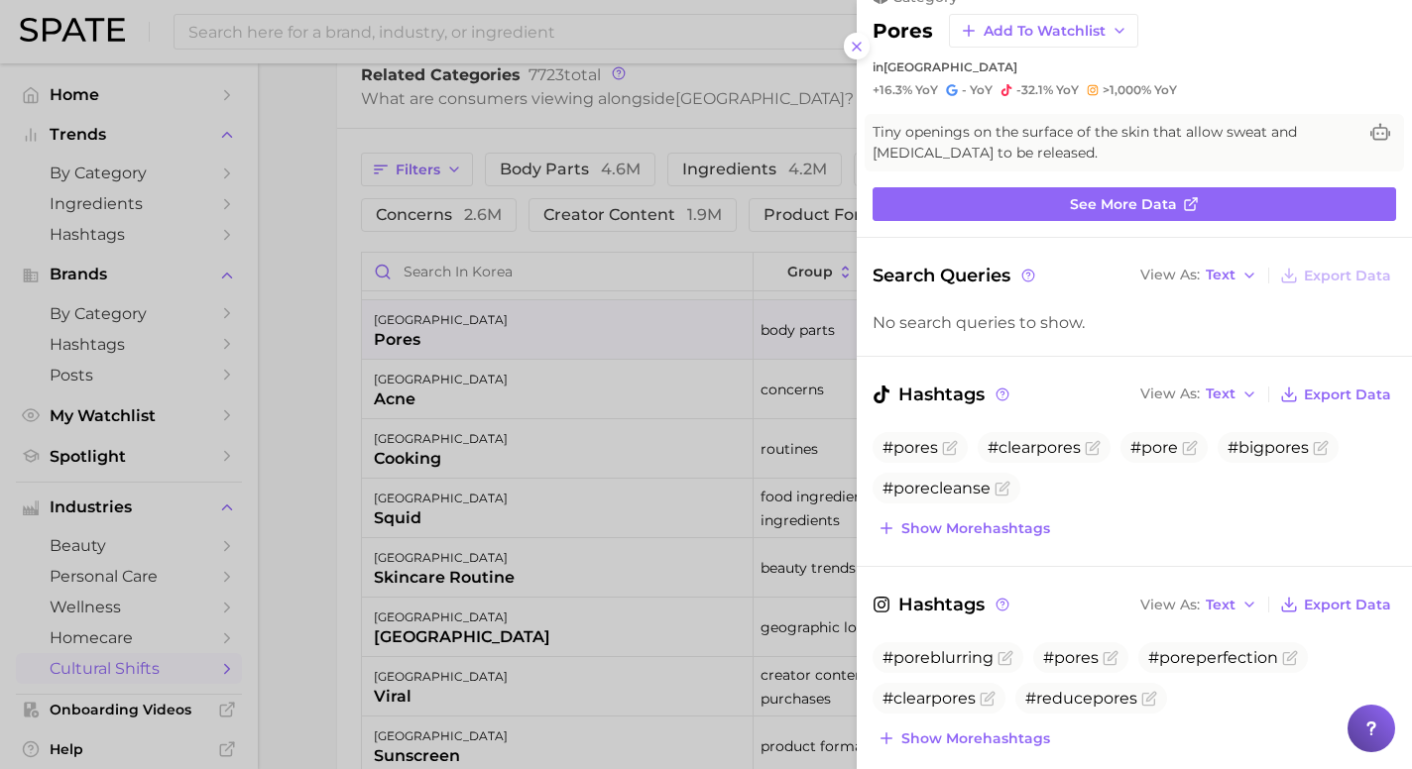
scroll to position [33, 0]
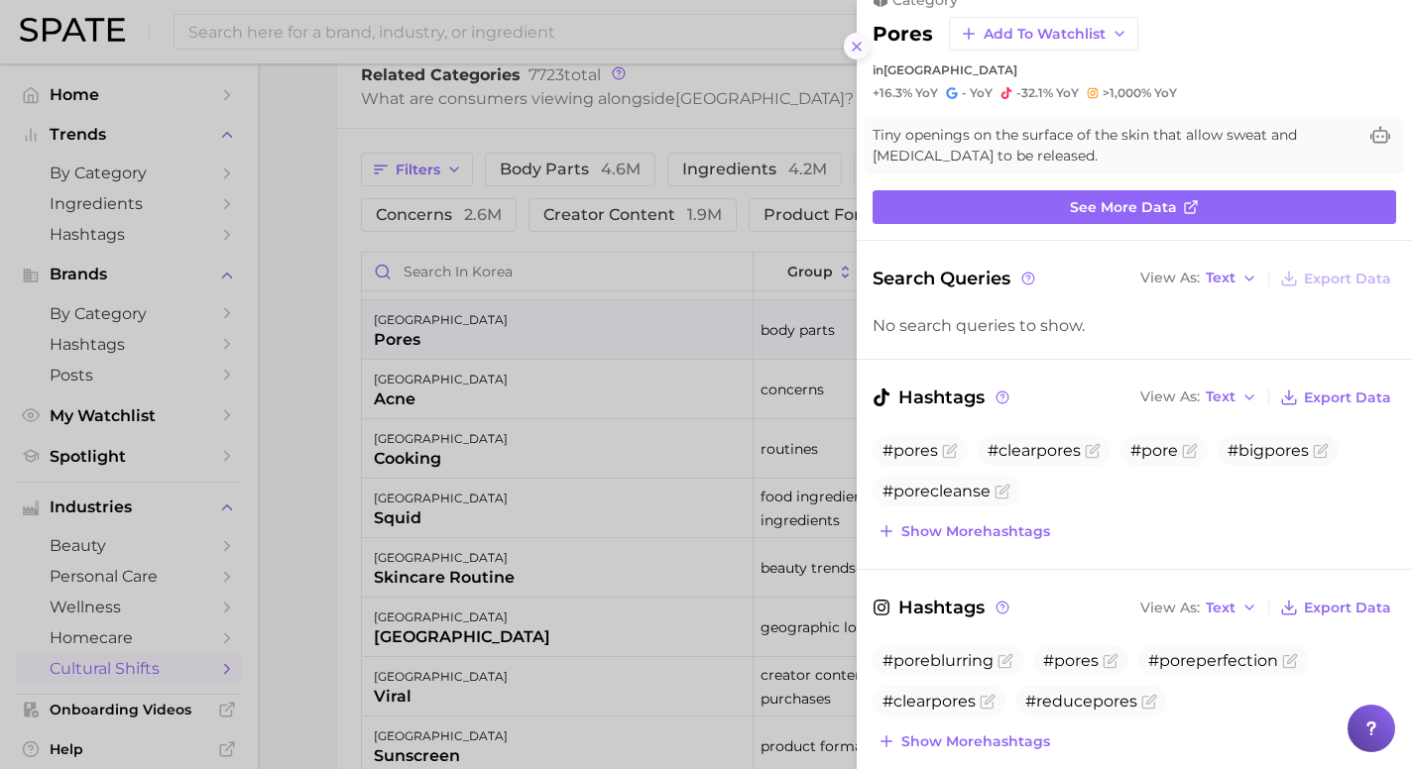
click at [858, 45] on line at bounding box center [857, 47] width 8 height 8
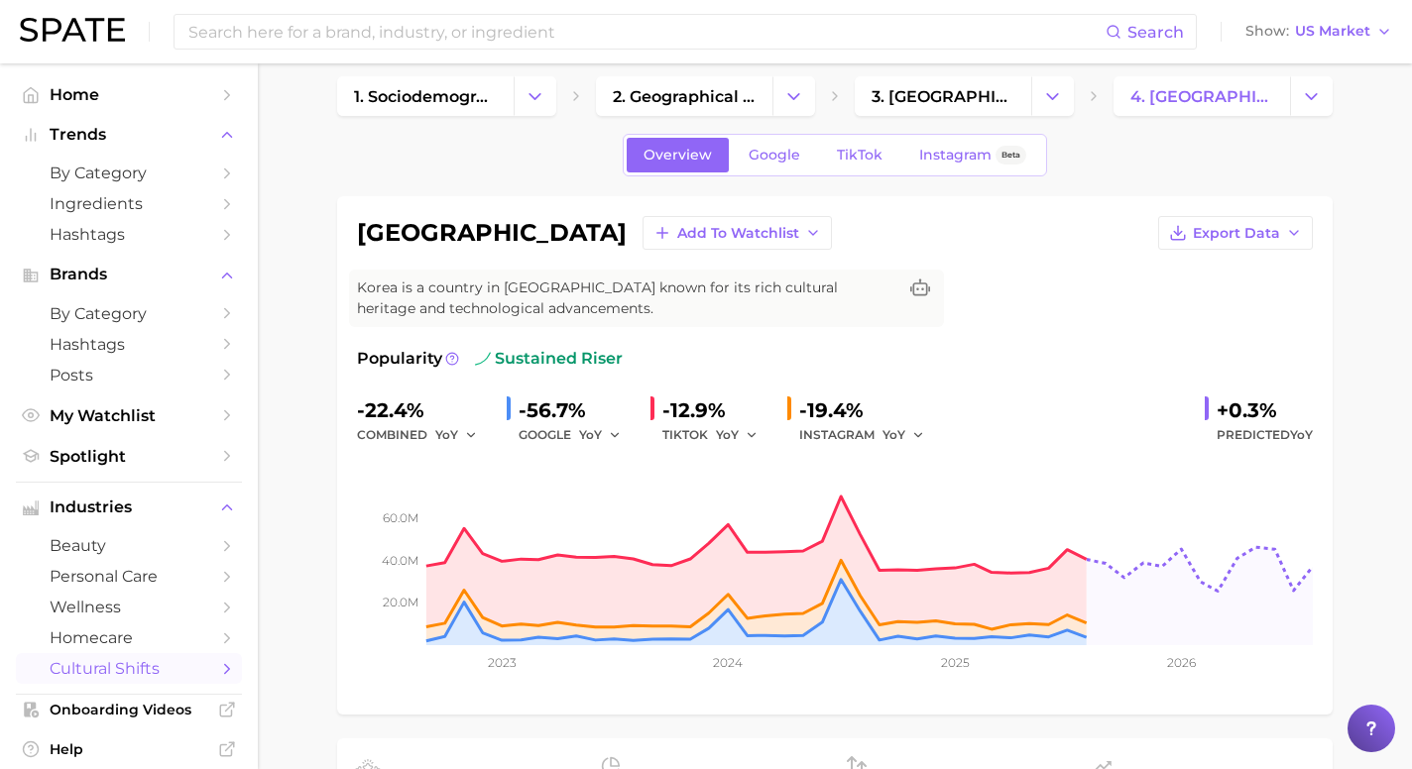
scroll to position [0, 0]
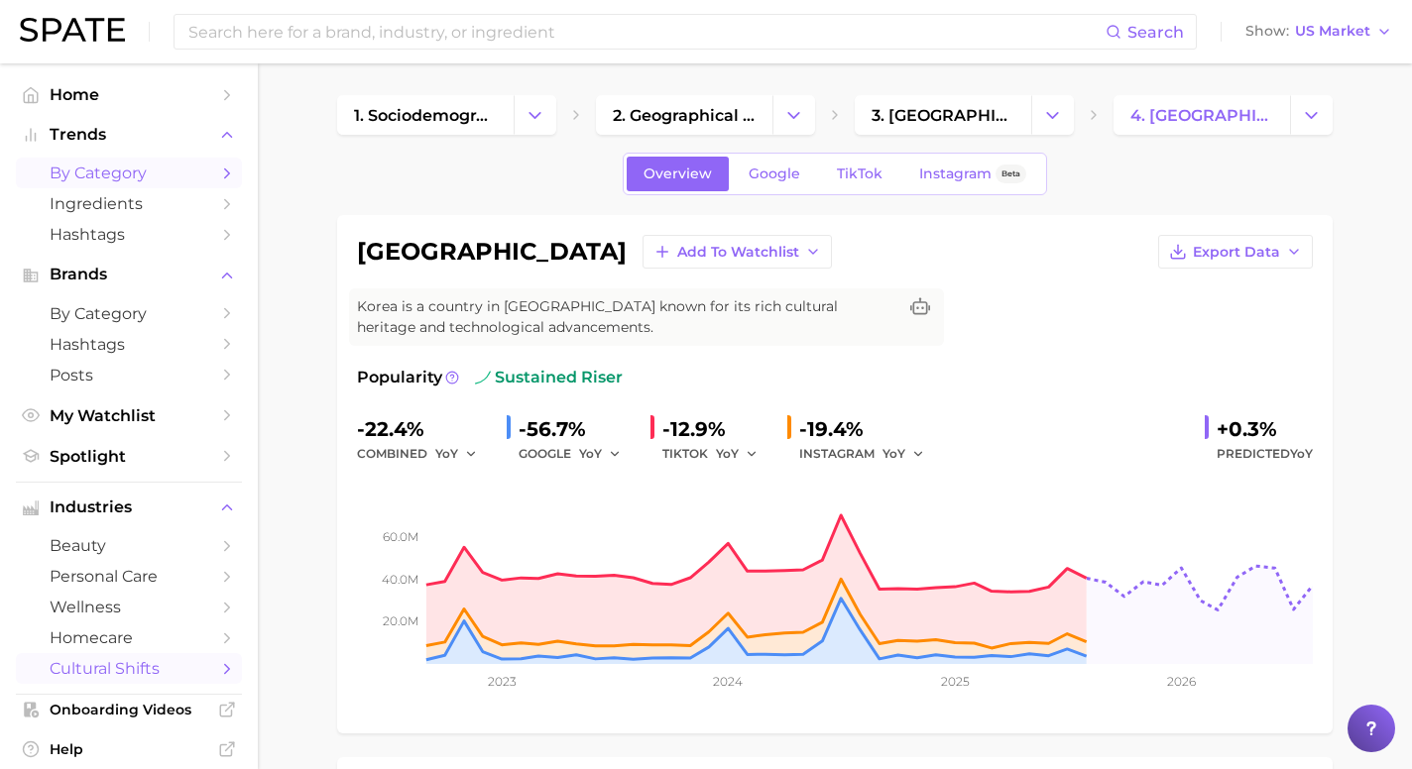
click at [219, 170] on icon "Sidebar" at bounding box center [227, 174] width 18 height 18
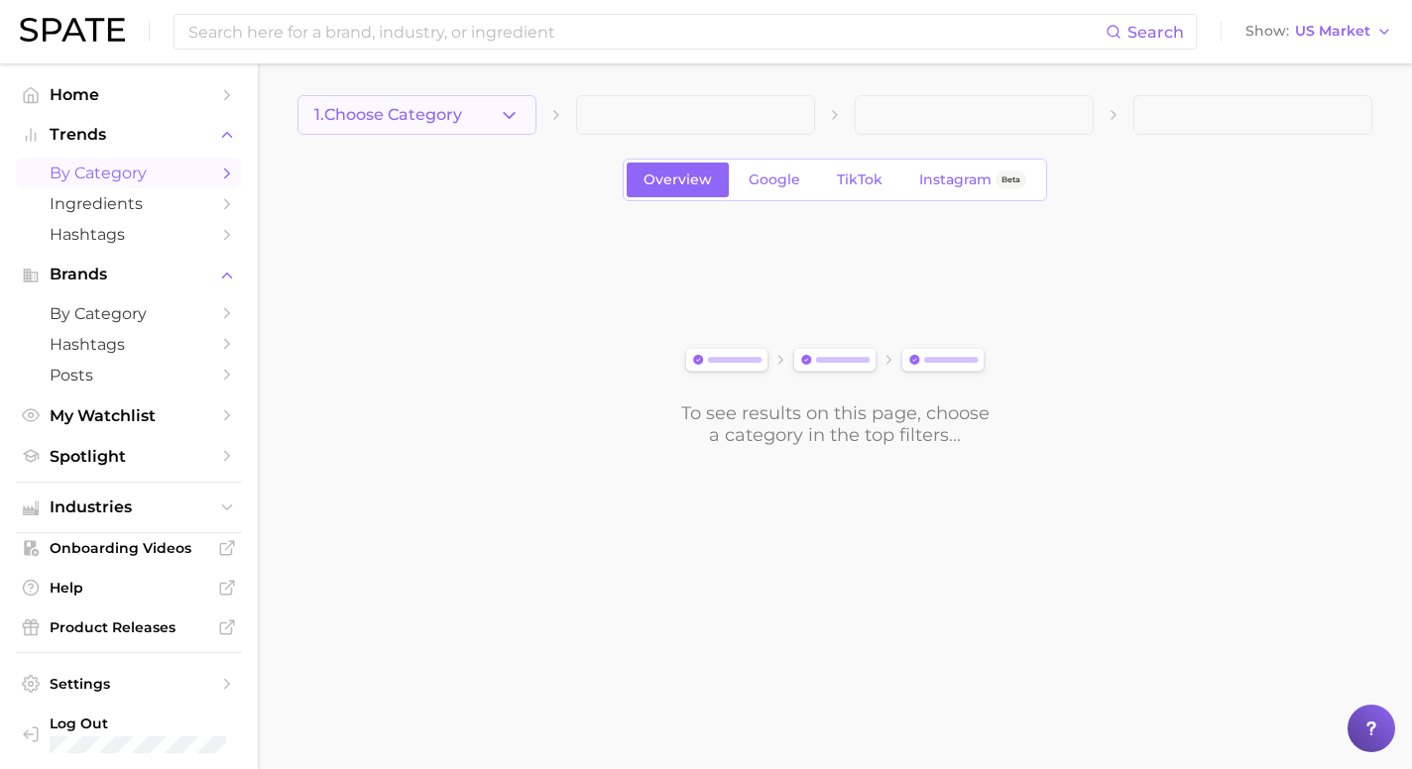
click at [468, 123] on button "1. Choose Category" at bounding box center [416, 115] width 239 height 40
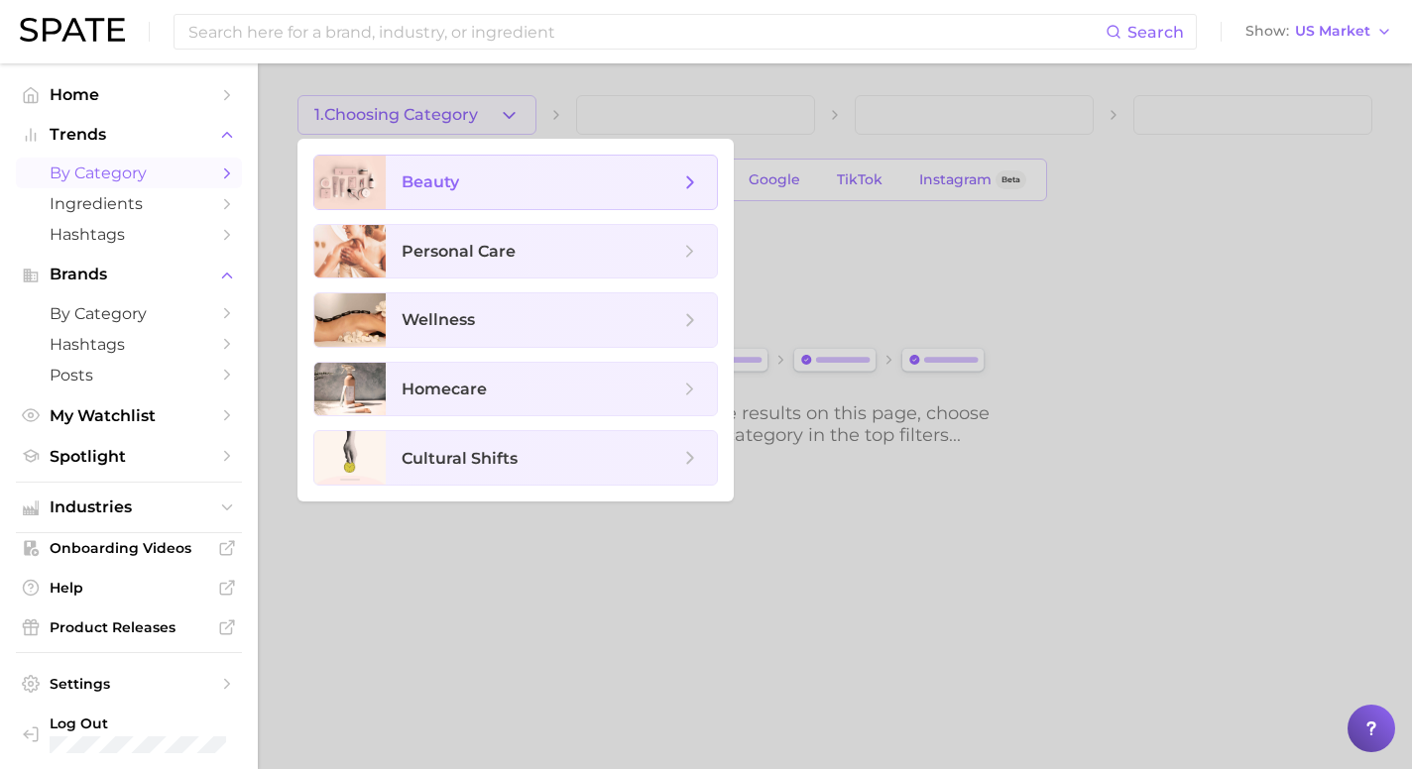
click at [474, 179] on span "beauty" at bounding box center [541, 183] width 278 height 22
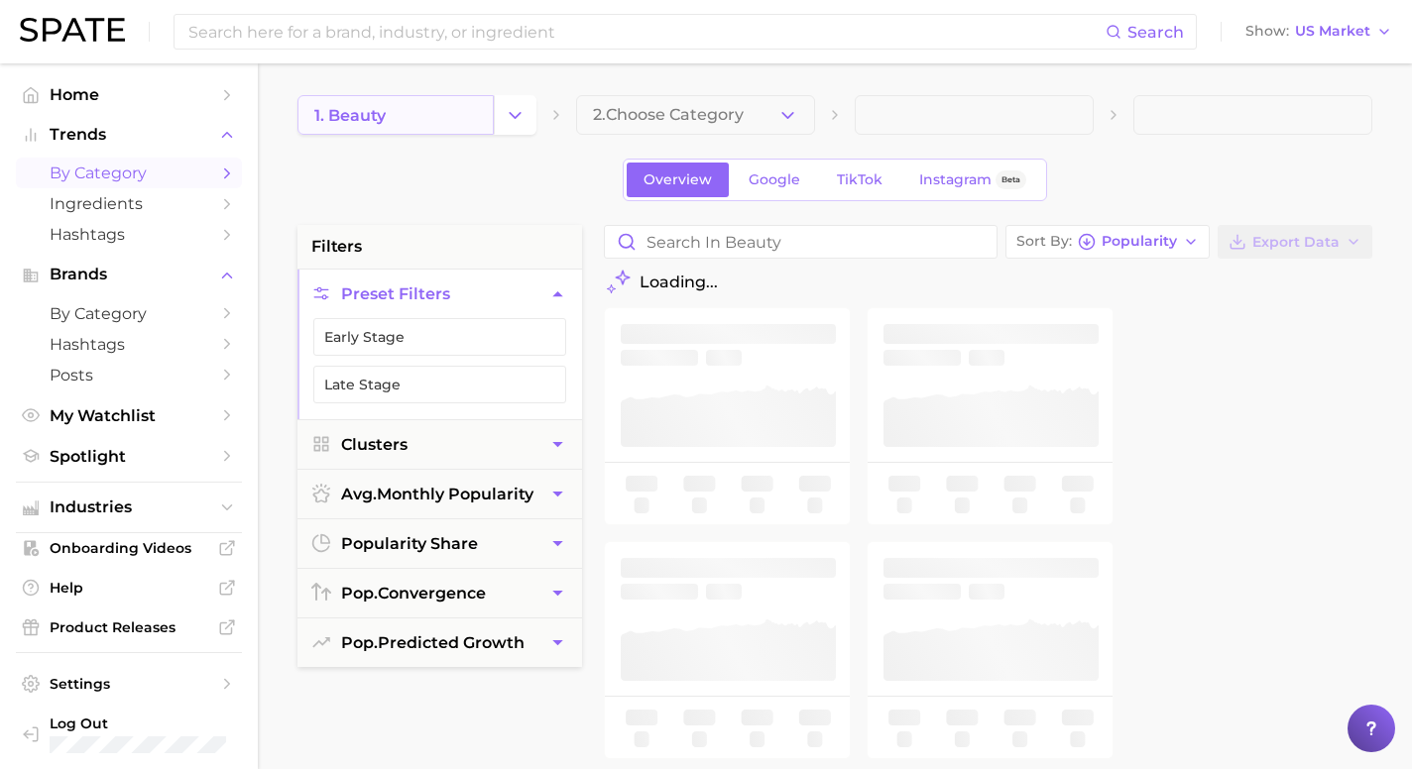
click at [468, 115] on link "1. beauty" at bounding box center [395, 115] width 196 height 40
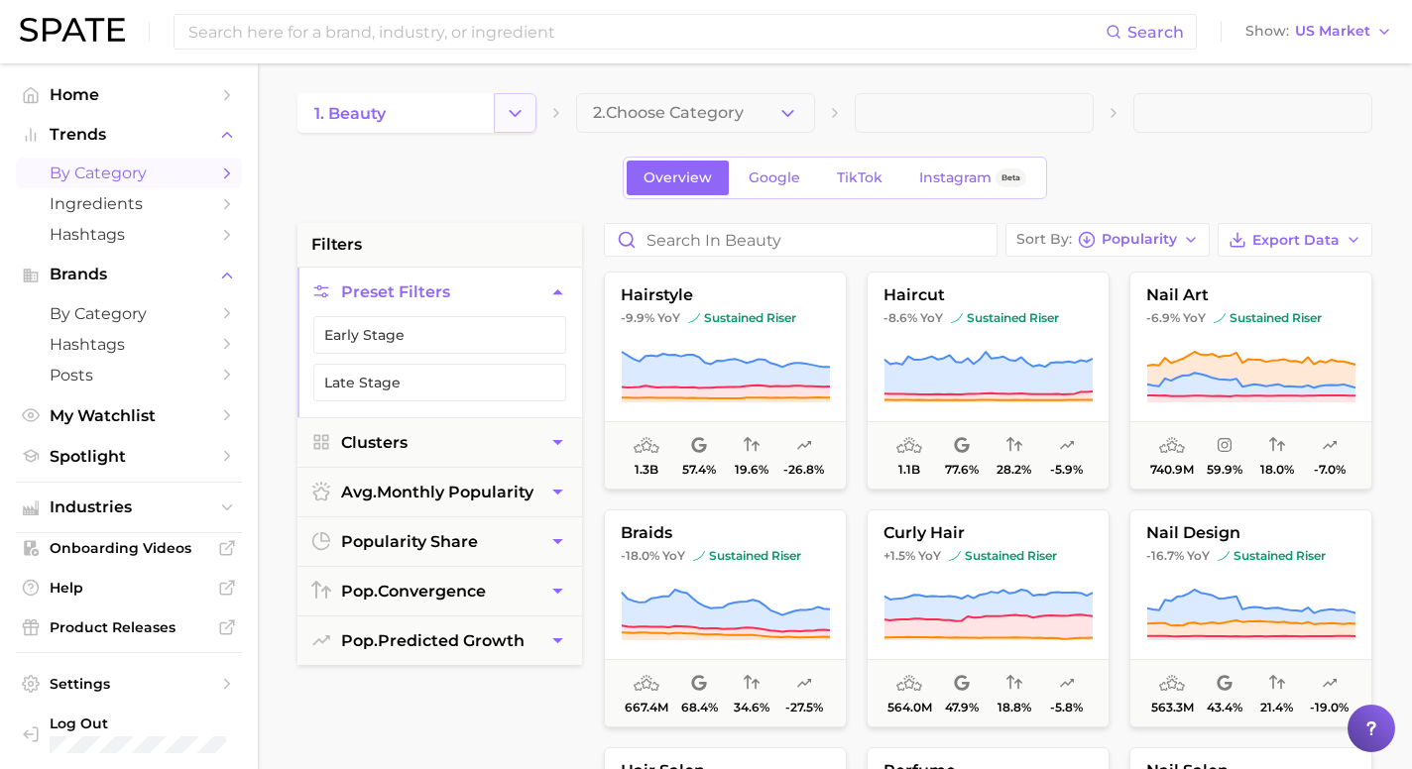
scroll to position [4, 0]
click at [503, 113] on button "Change Category" at bounding box center [515, 112] width 43 height 40
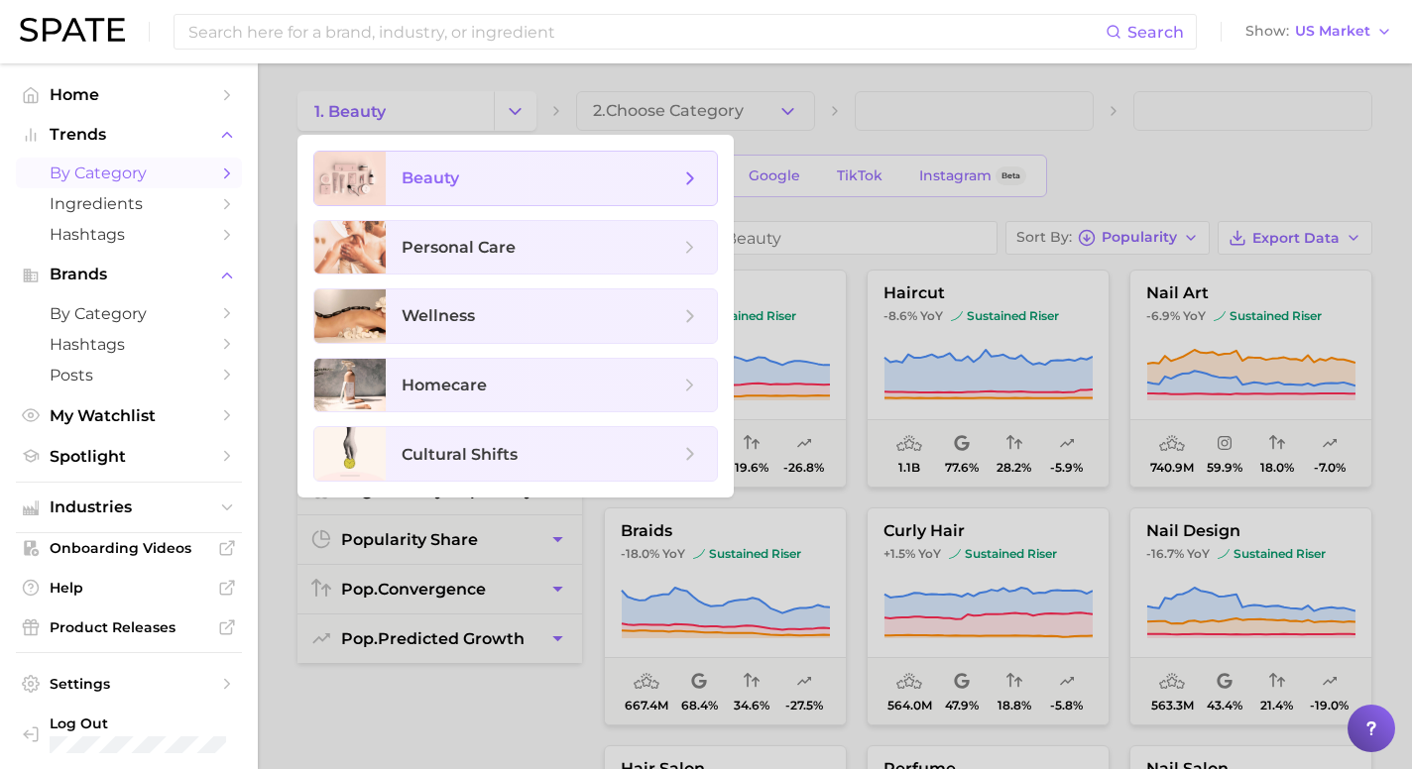
click at [508, 174] on span "beauty" at bounding box center [541, 179] width 278 height 22
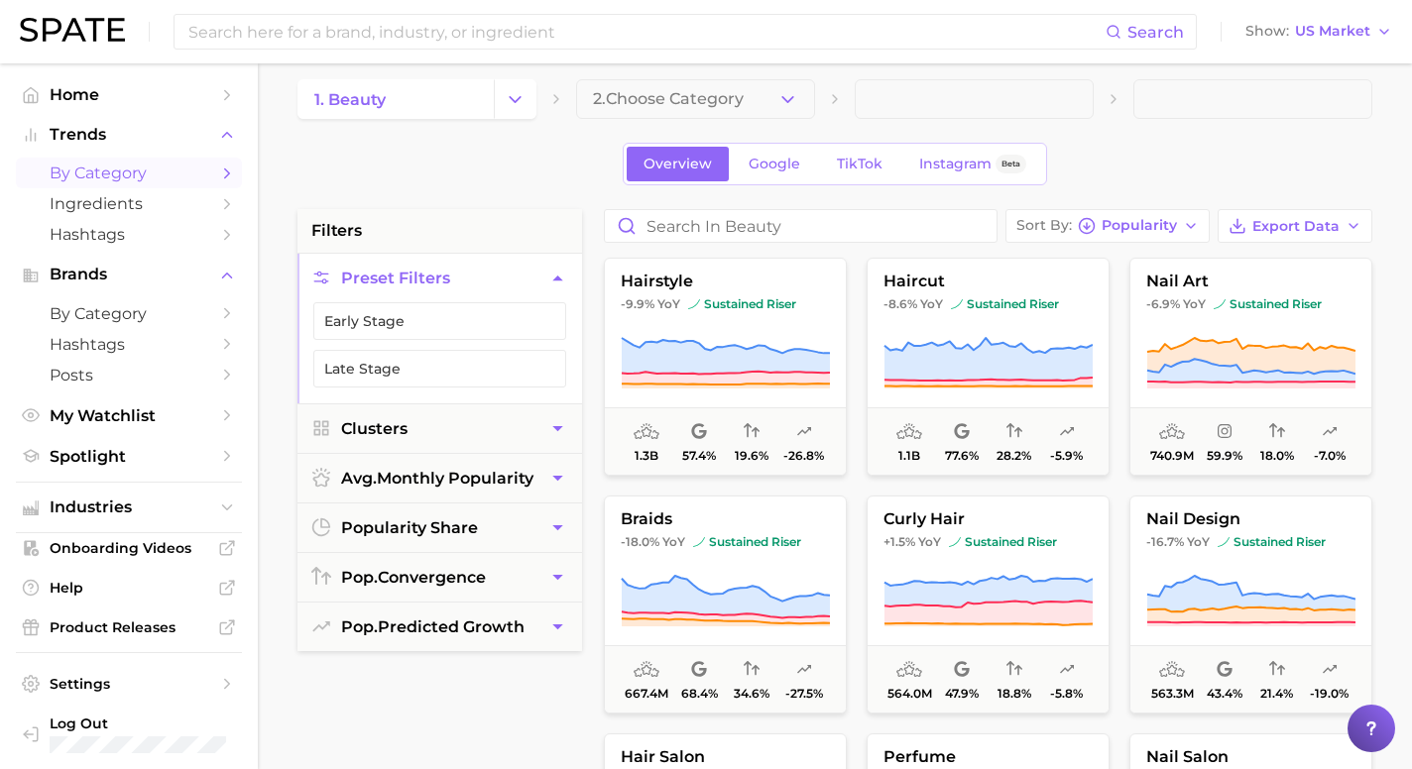
scroll to position [18, 0]
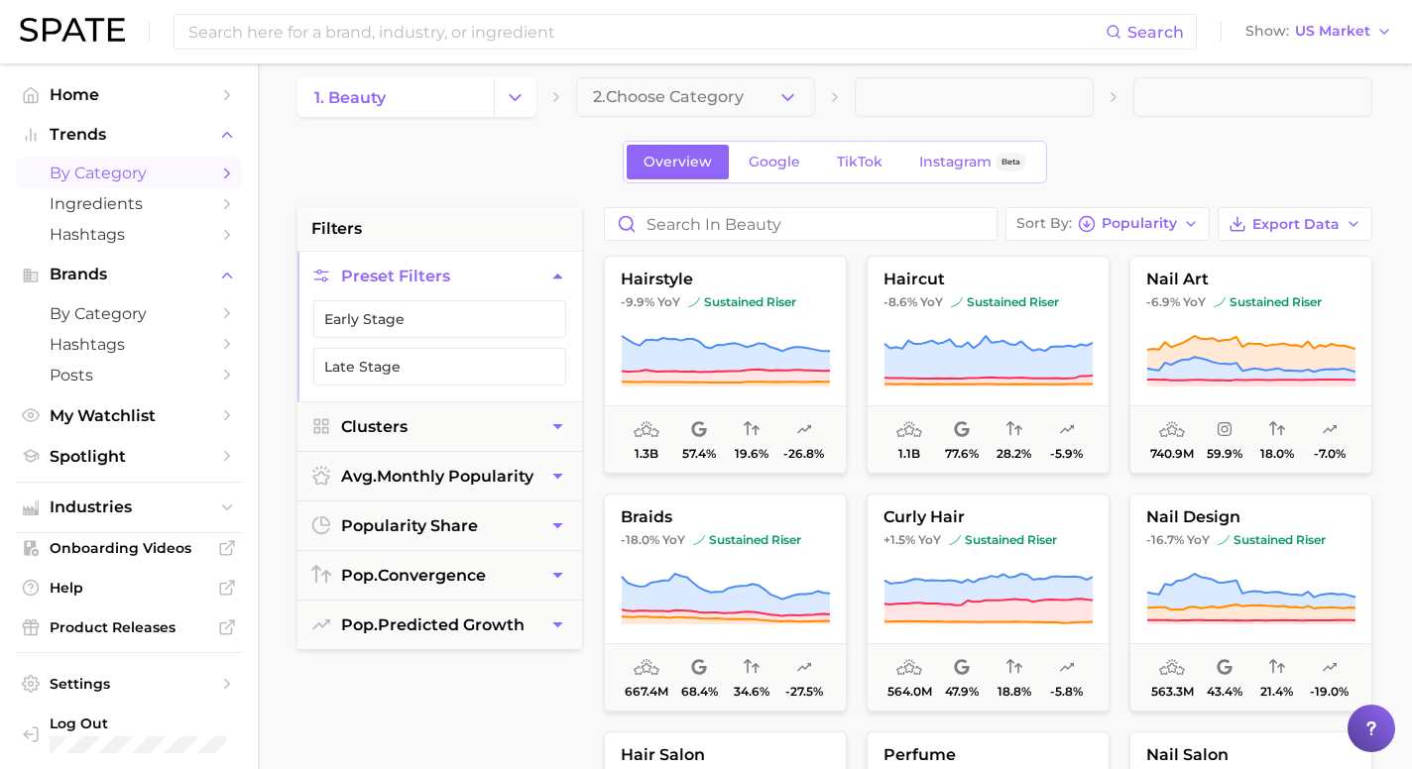
click at [714, 121] on div "1. beauty 2. Choose Category Overview Google TikTok Instagram Beta filters Pres…" at bounding box center [834, 763] width 1075 height 1373
click at [707, 104] on span "2. Choose Category" at bounding box center [668, 97] width 151 height 18
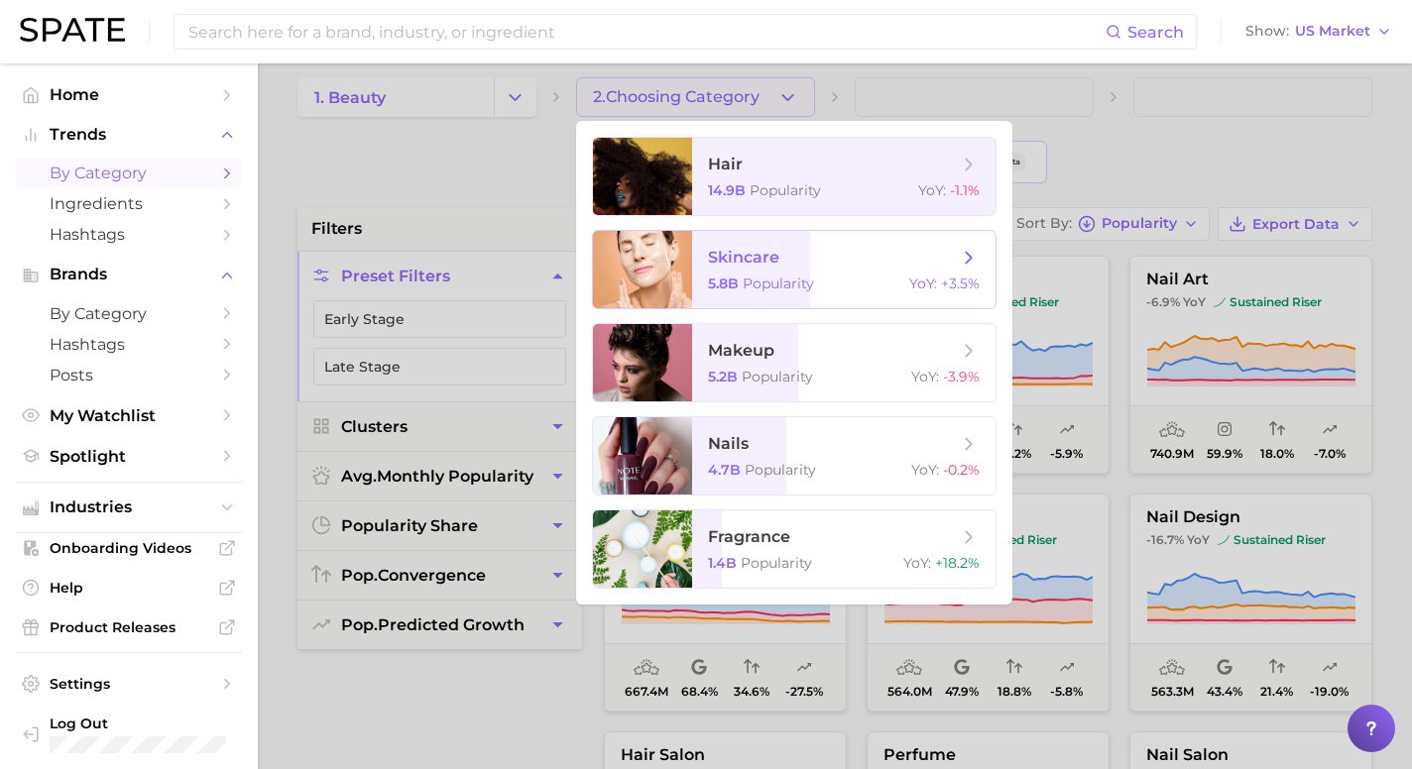
scroll to position [0, 0]
click at [748, 248] on span "skincare" at bounding box center [743, 257] width 71 height 19
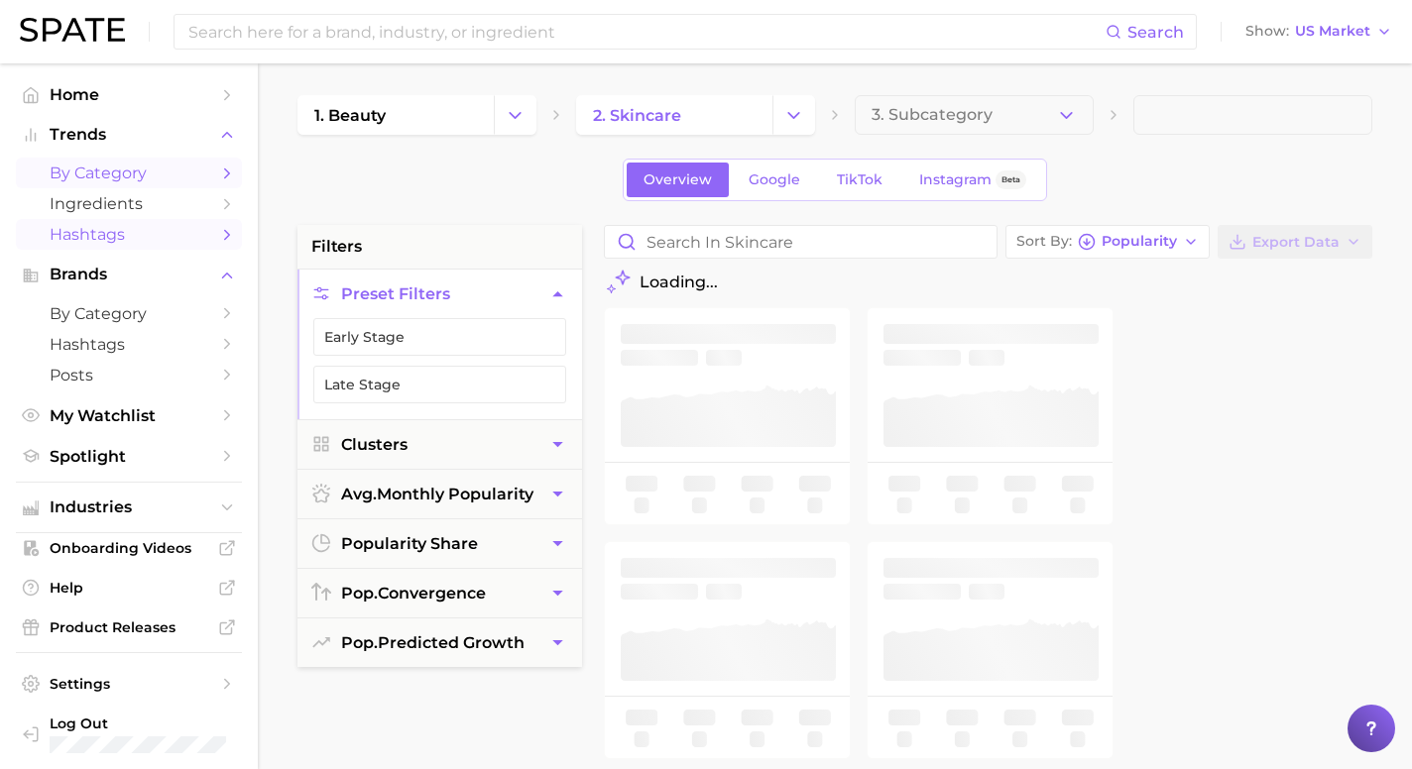
click at [220, 233] on icon "Sidebar" at bounding box center [227, 235] width 18 height 18
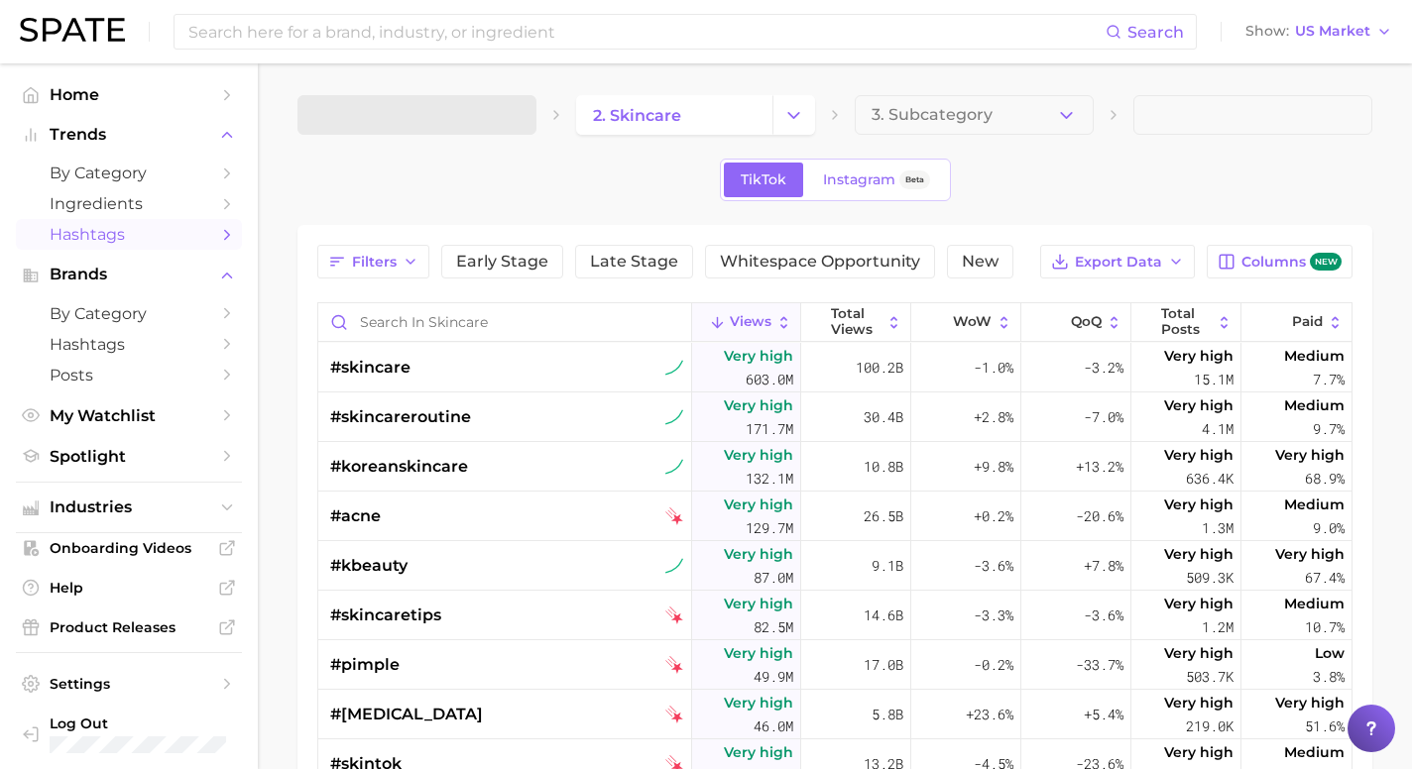
click at [532, 150] on div "2. skincare 3. Subcategory TikTok Instagram Beta Filters Early Stage Late Stage…" at bounding box center [834, 593] width 1075 height 997
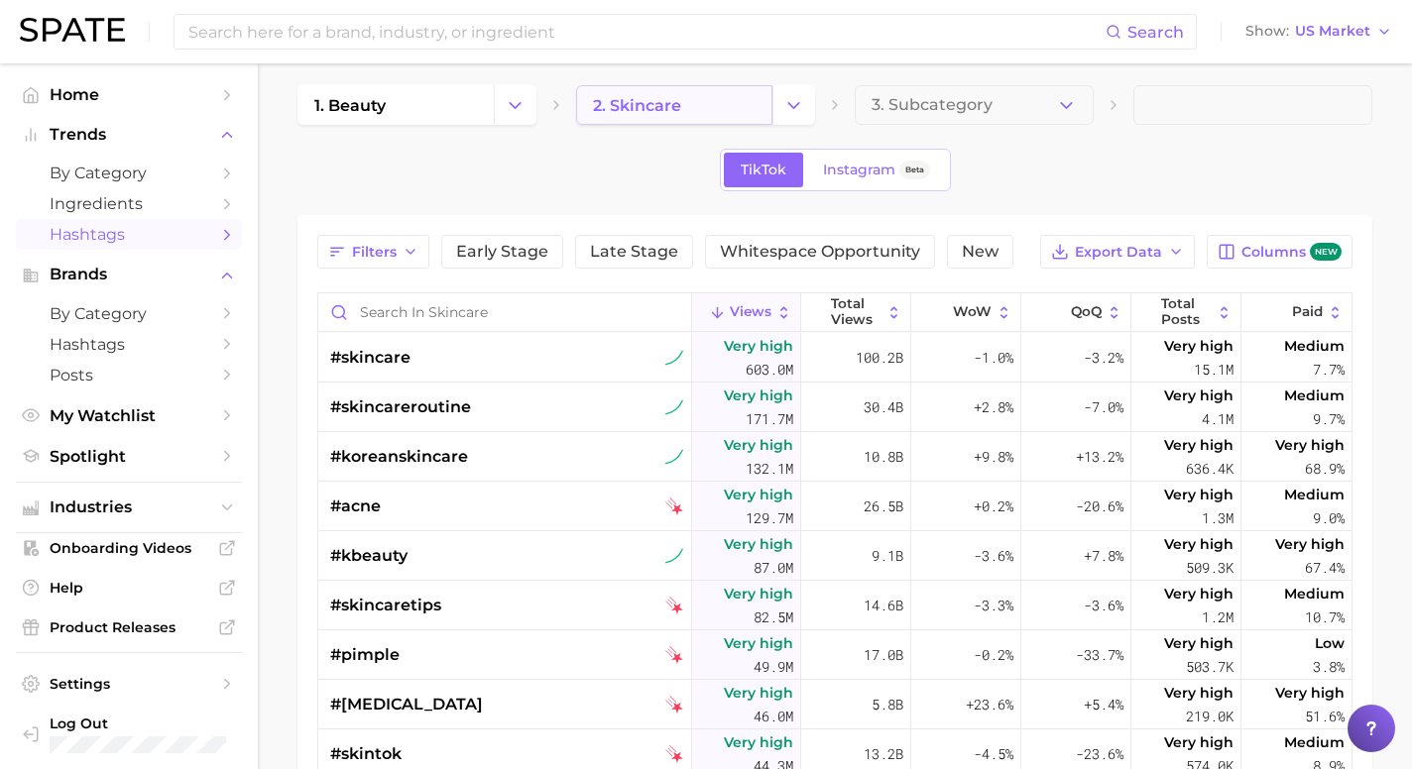
scroll to position [15, 0]
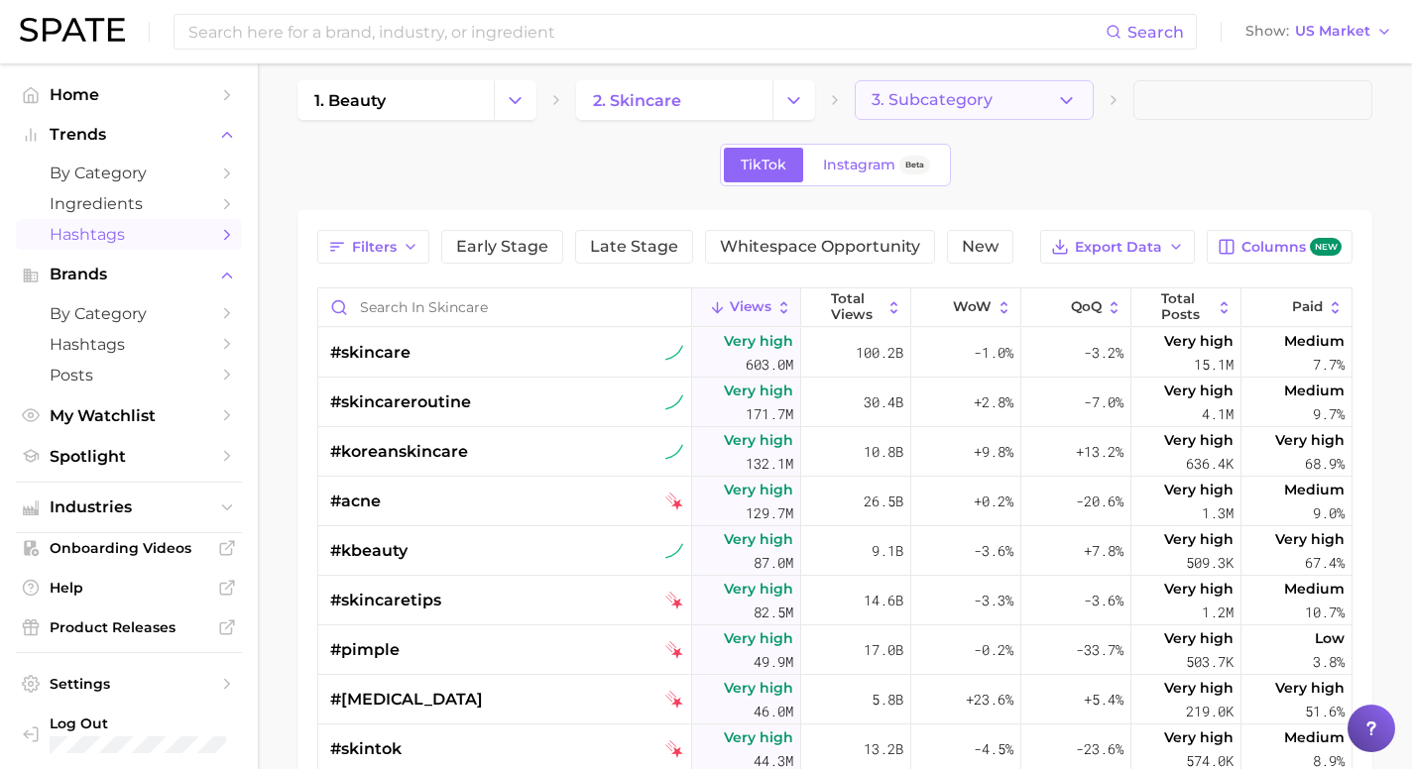
click at [928, 103] on span "3. Subcategory" at bounding box center [932, 100] width 121 height 18
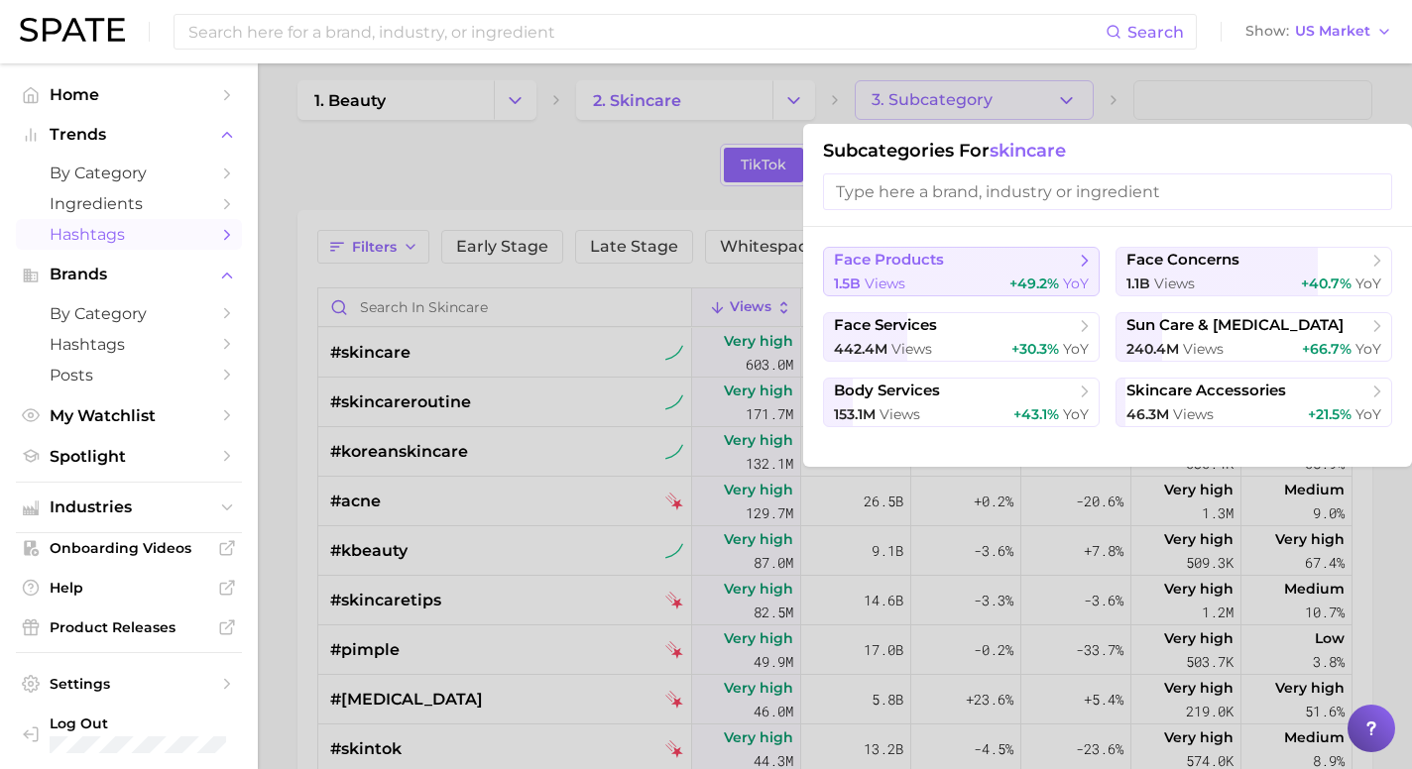
click at [946, 251] on span "face products" at bounding box center [954, 261] width 241 height 20
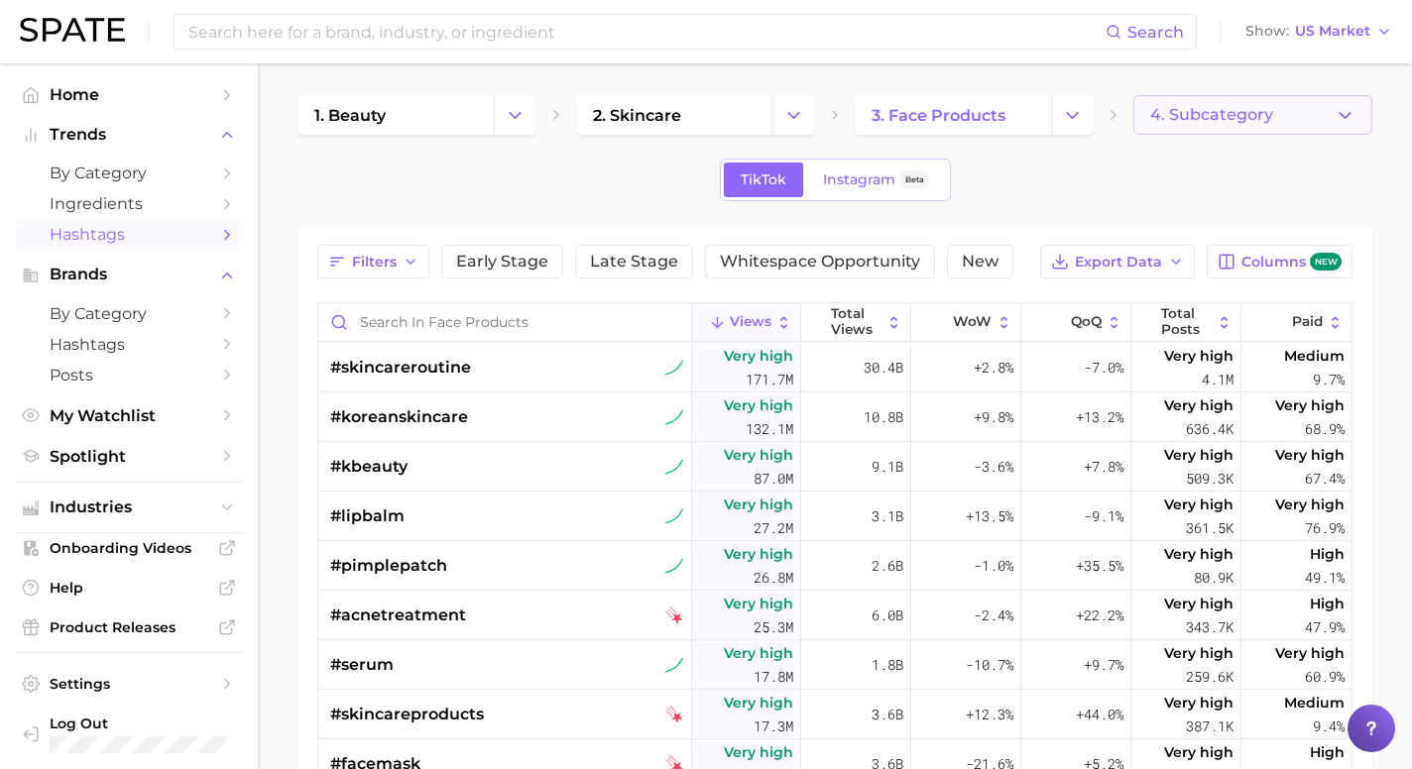
click at [1301, 114] on button "4. Subcategory" at bounding box center [1252, 115] width 239 height 40
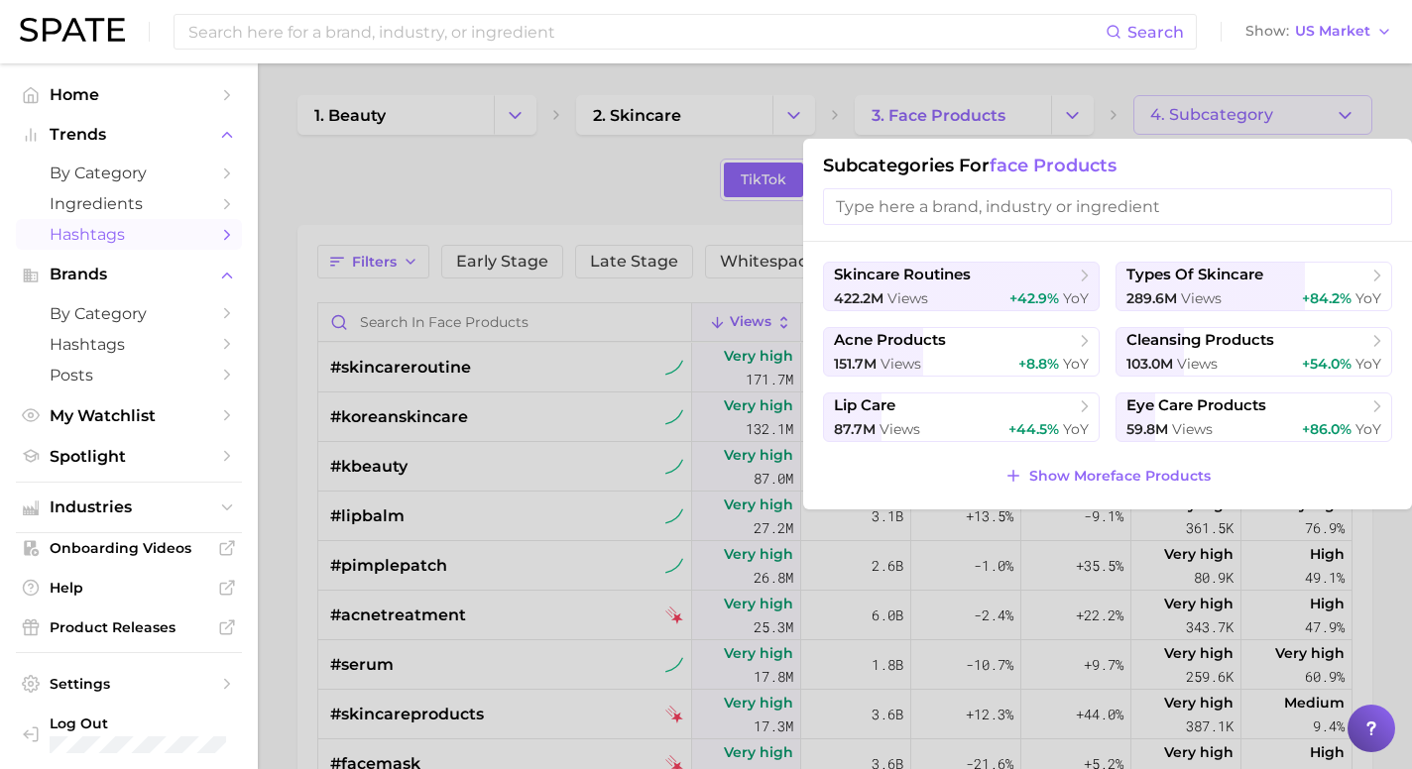
click at [998, 212] on input "search" at bounding box center [1107, 206] width 569 height 37
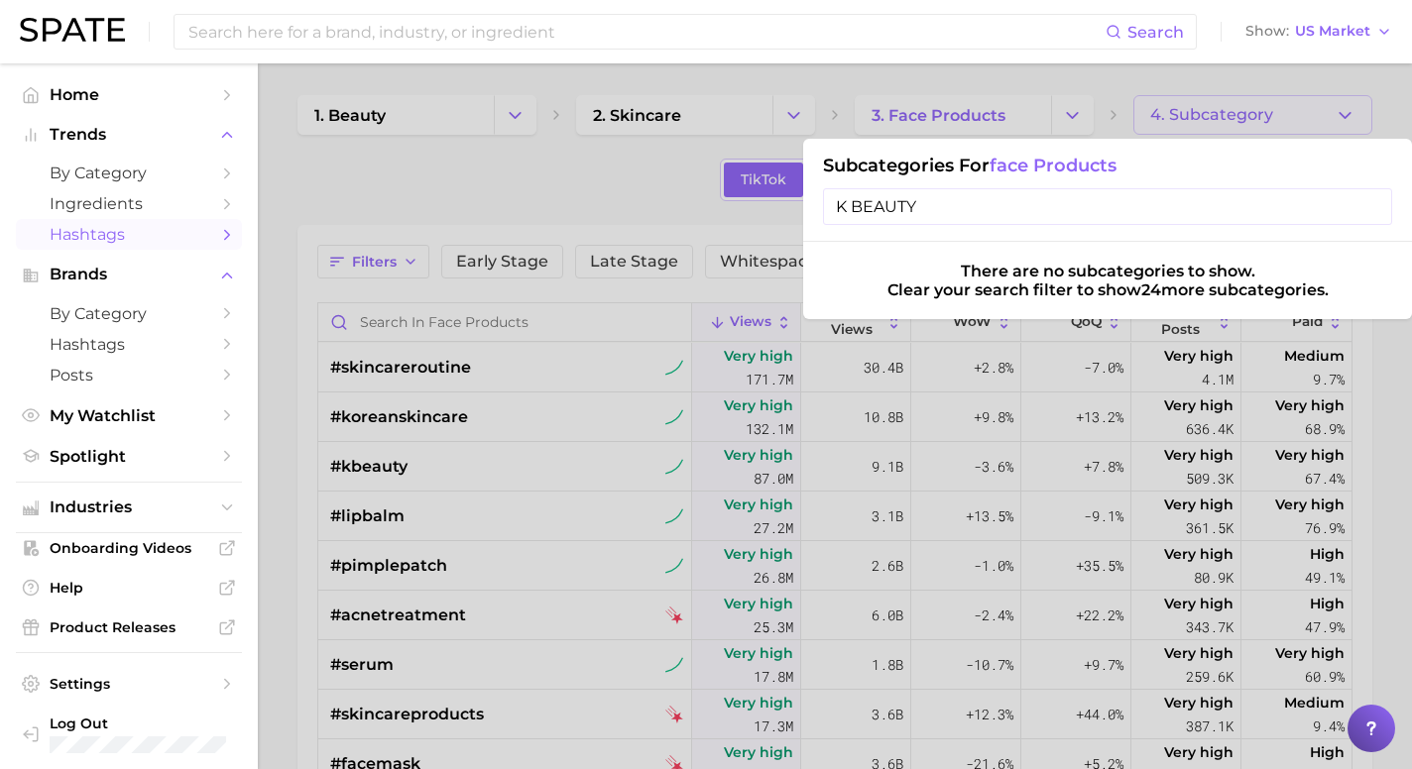
type input "K BEAUTY"
drag, startPoint x: 1024, startPoint y: 201, endPoint x: 836, endPoint y: 206, distance: 188.5
click at [831, 207] on input "K BEAUTY" at bounding box center [1107, 206] width 569 height 37
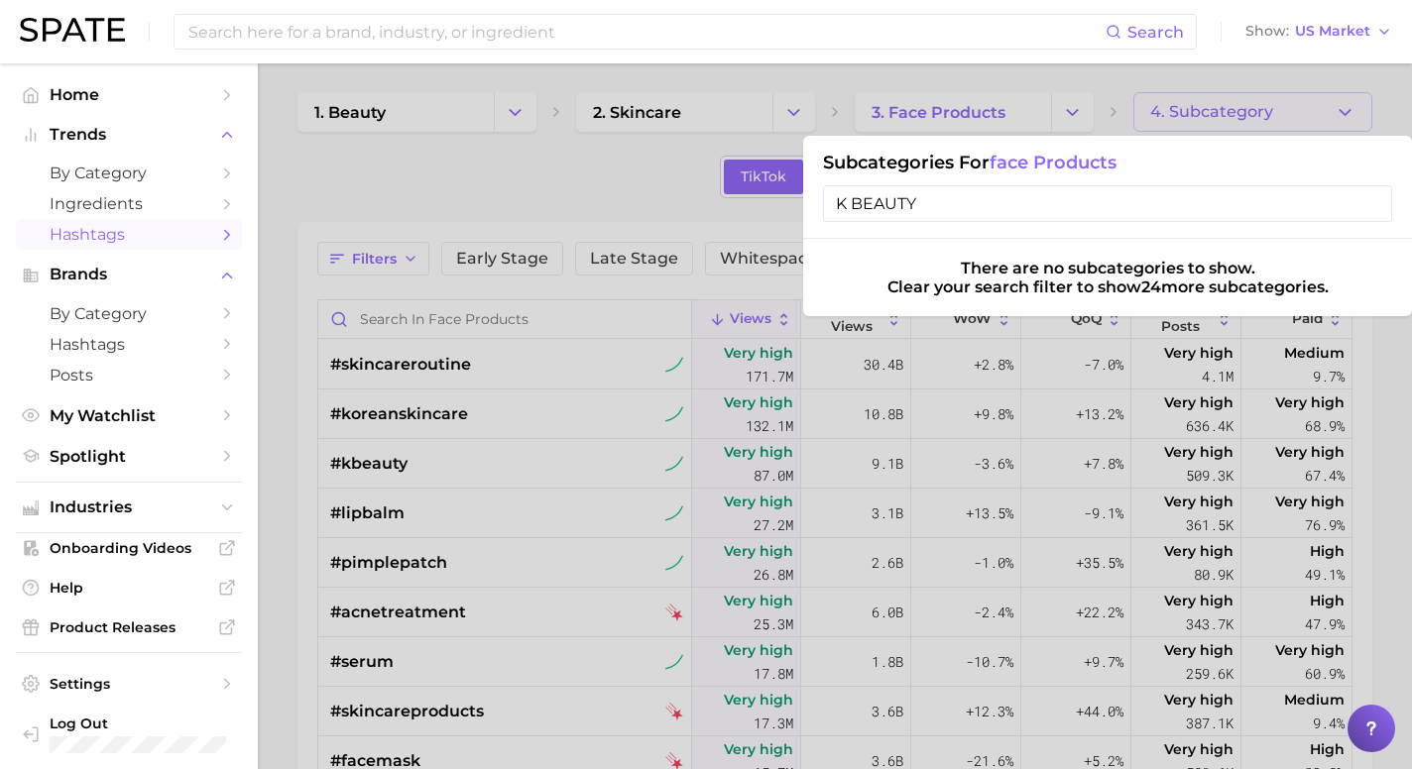
click at [947, 203] on input "K BEAUTY" at bounding box center [1107, 203] width 569 height 37
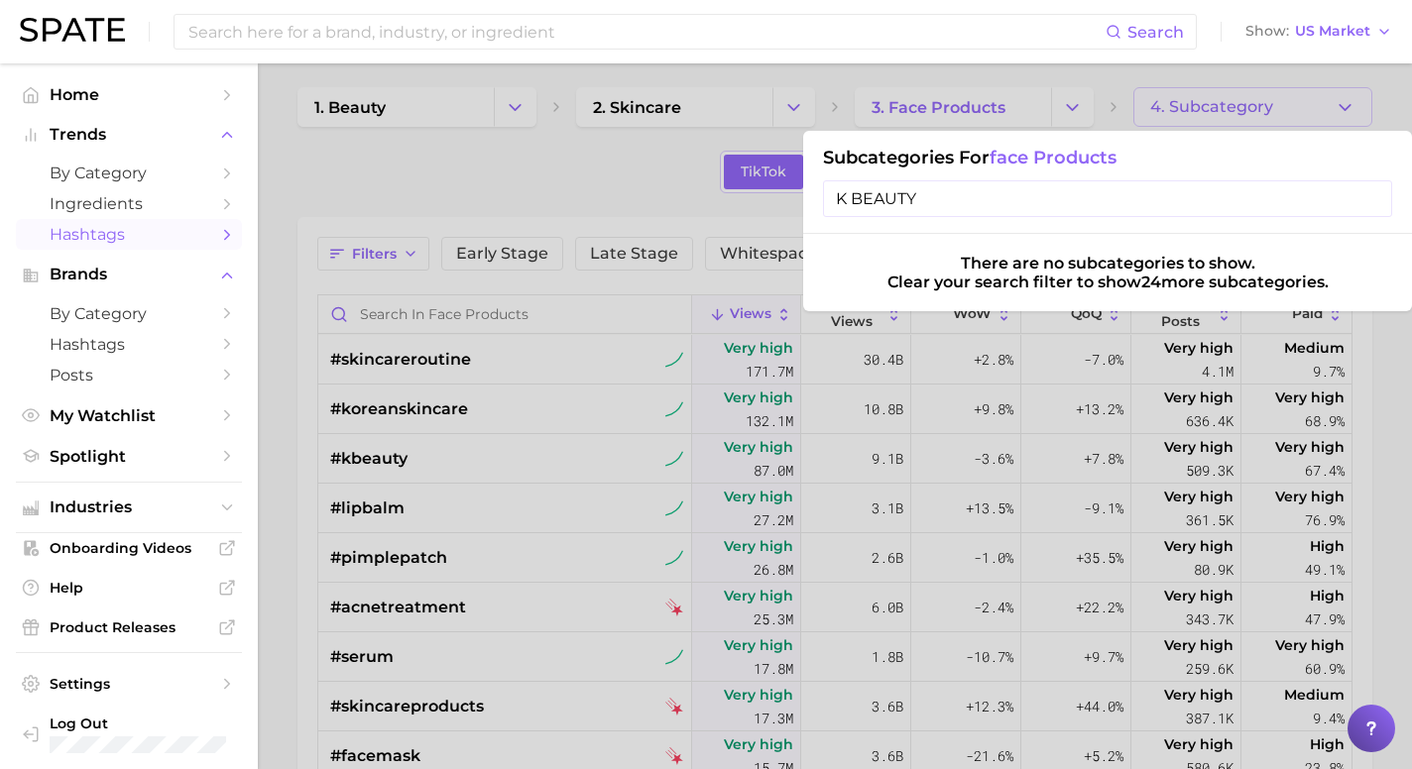
click at [937, 195] on input "K BEAUTY" at bounding box center [1107, 198] width 569 height 37
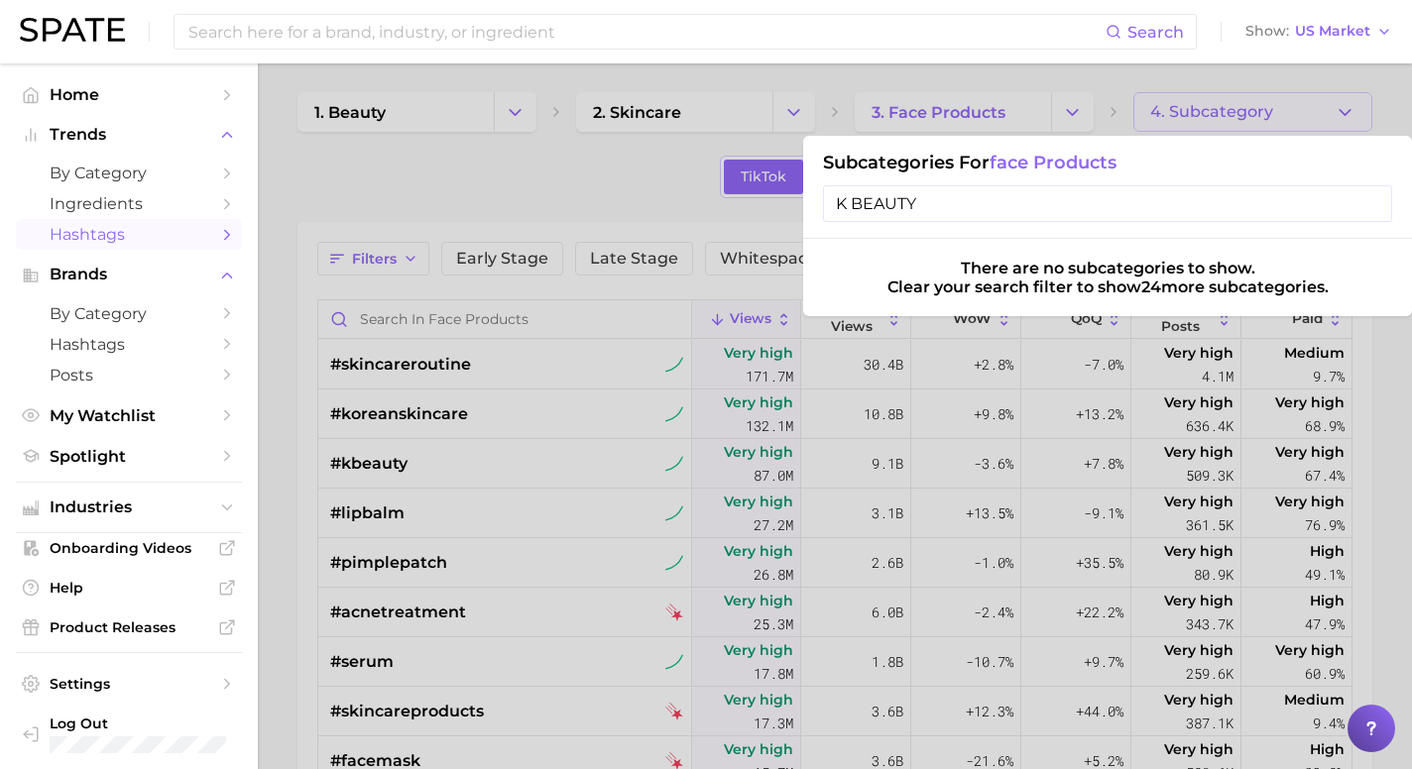
click at [1372, 199] on input "K BEAUTY" at bounding box center [1107, 203] width 569 height 37
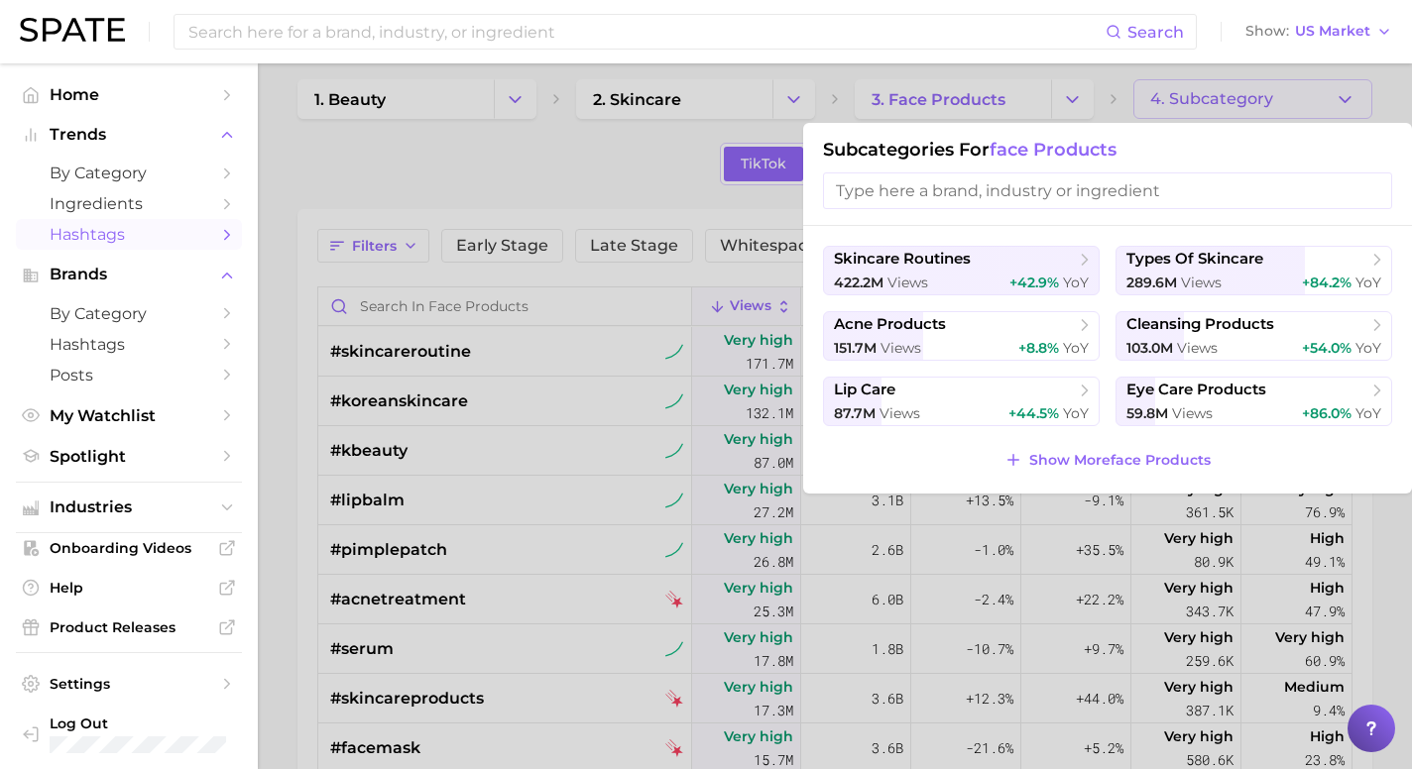
click at [1367, 201] on input "search" at bounding box center [1107, 191] width 569 height 37
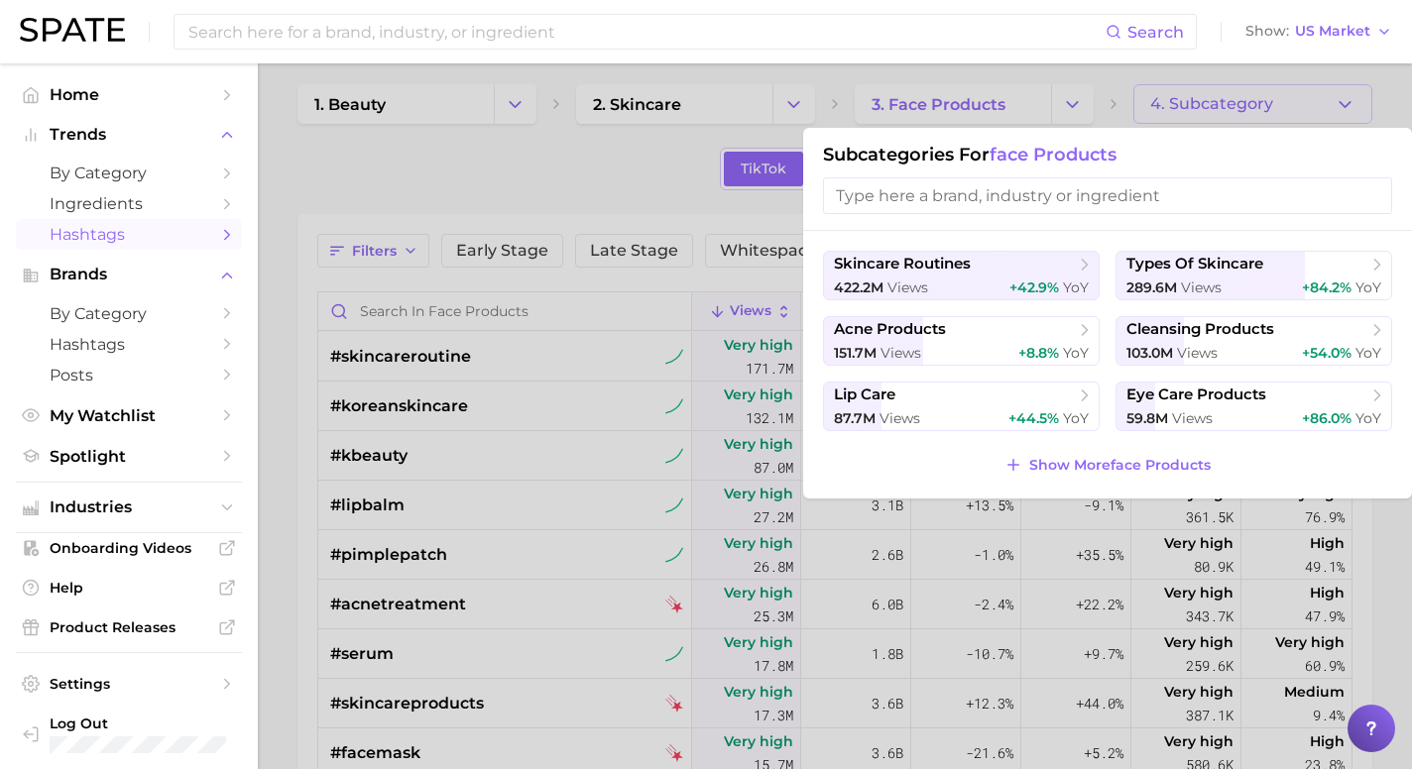
scroll to position [10, 0]
click at [224, 224] on link "Hashtags" at bounding box center [129, 234] width 226 height 31
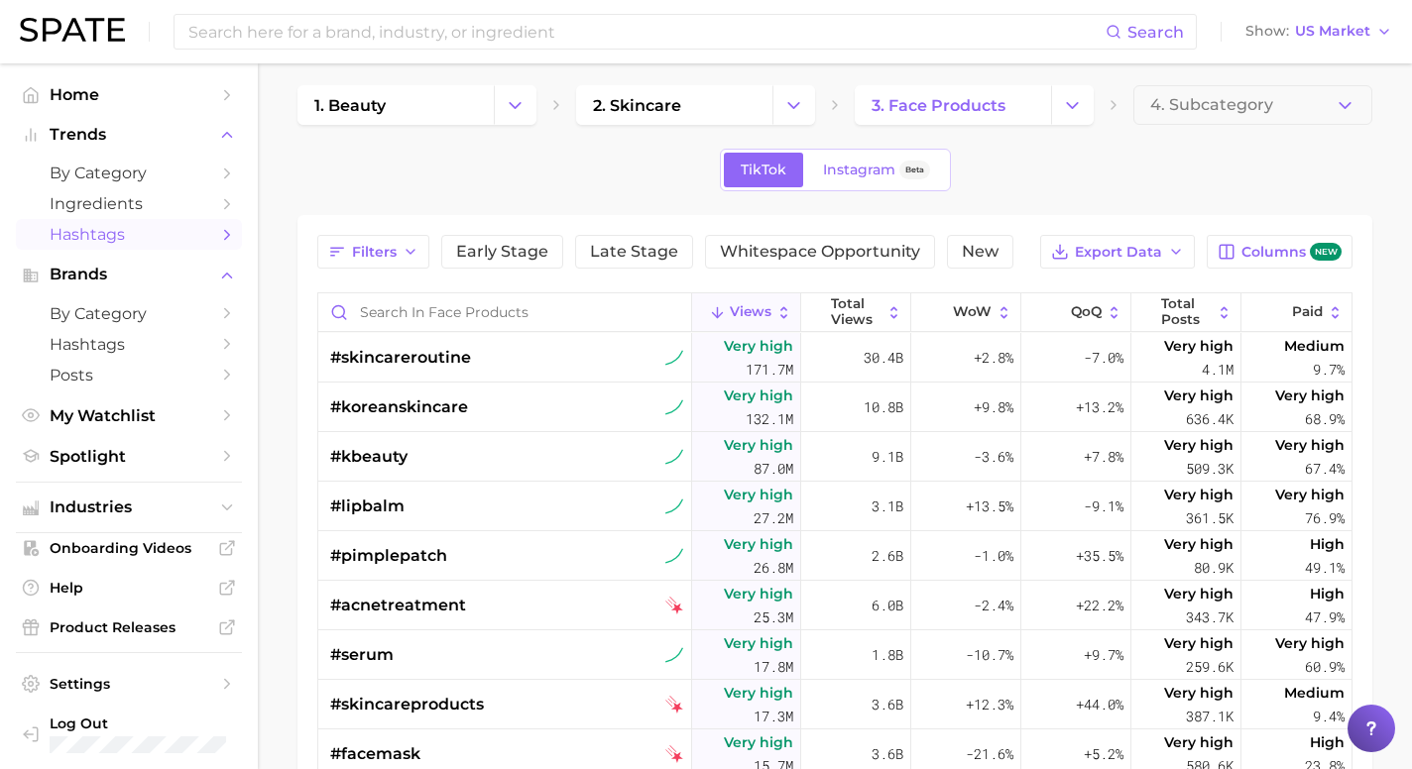
click at [221, 228] on icon "Sidebar" at bounding box center [227, 235] width 18 height 18
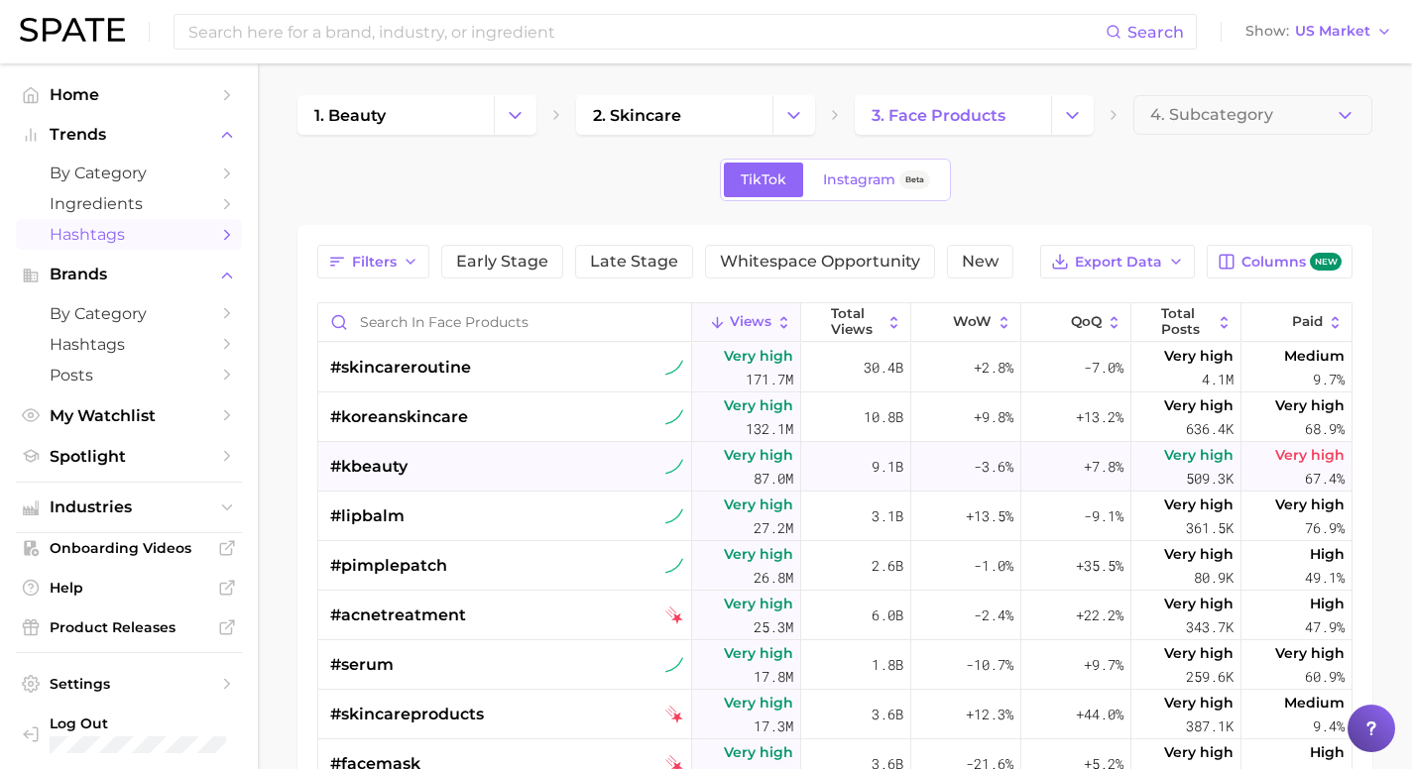
click at [356, 451] on div "#kbeauty" at bounding box center [368, 467] width 77 height 50
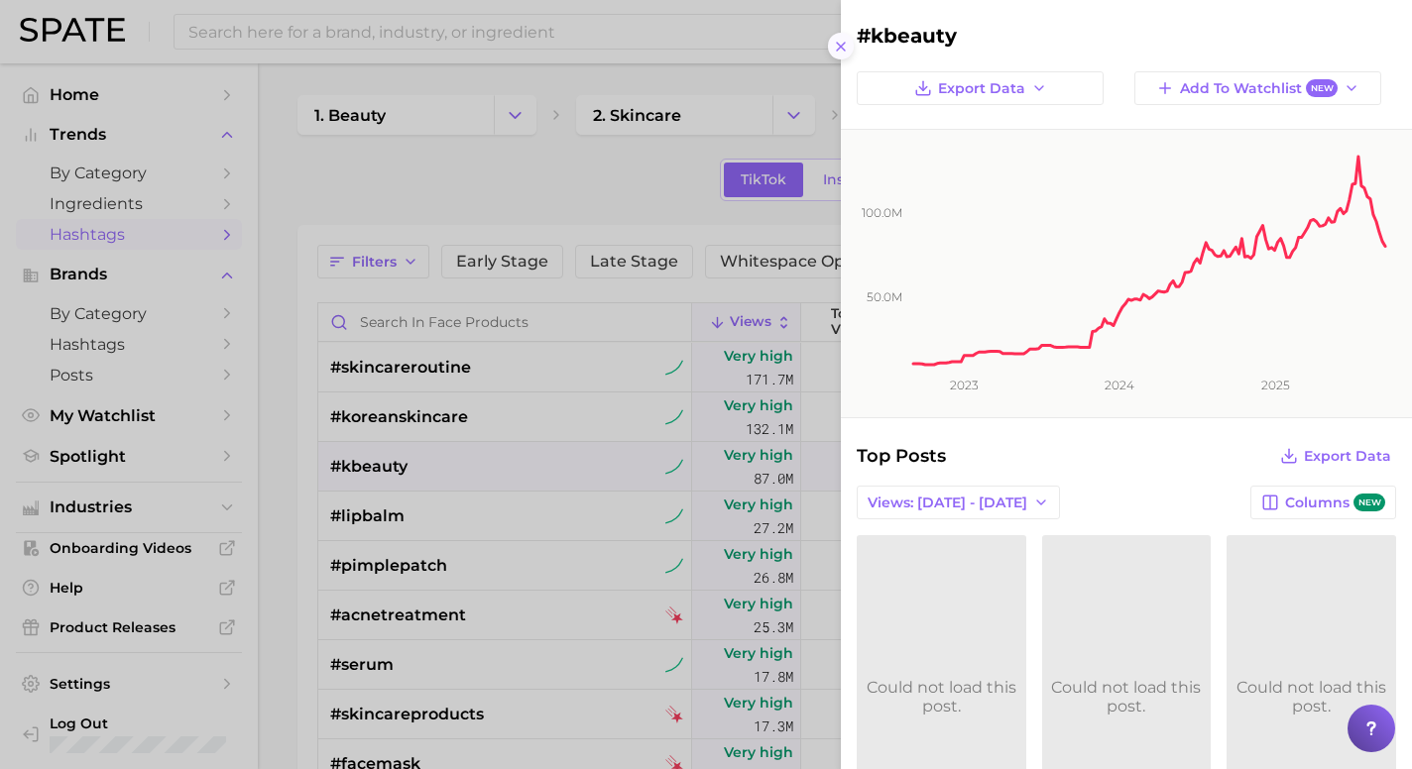
click at [841, 46] on line at bounding box center [841, 47] width 8 height 8
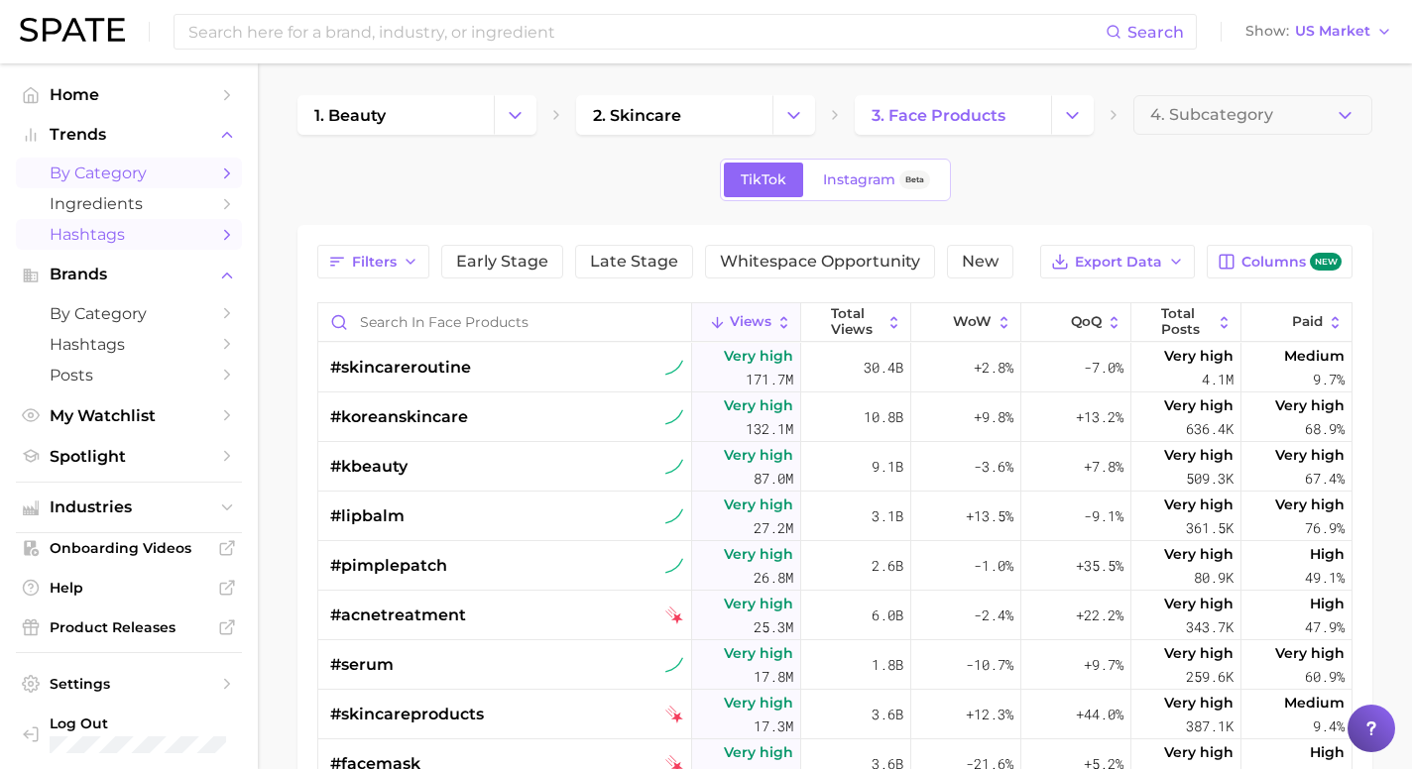
click at [228, 173] on polyline "Sidebar" at bounding box center [227, 173] width 5 height 9
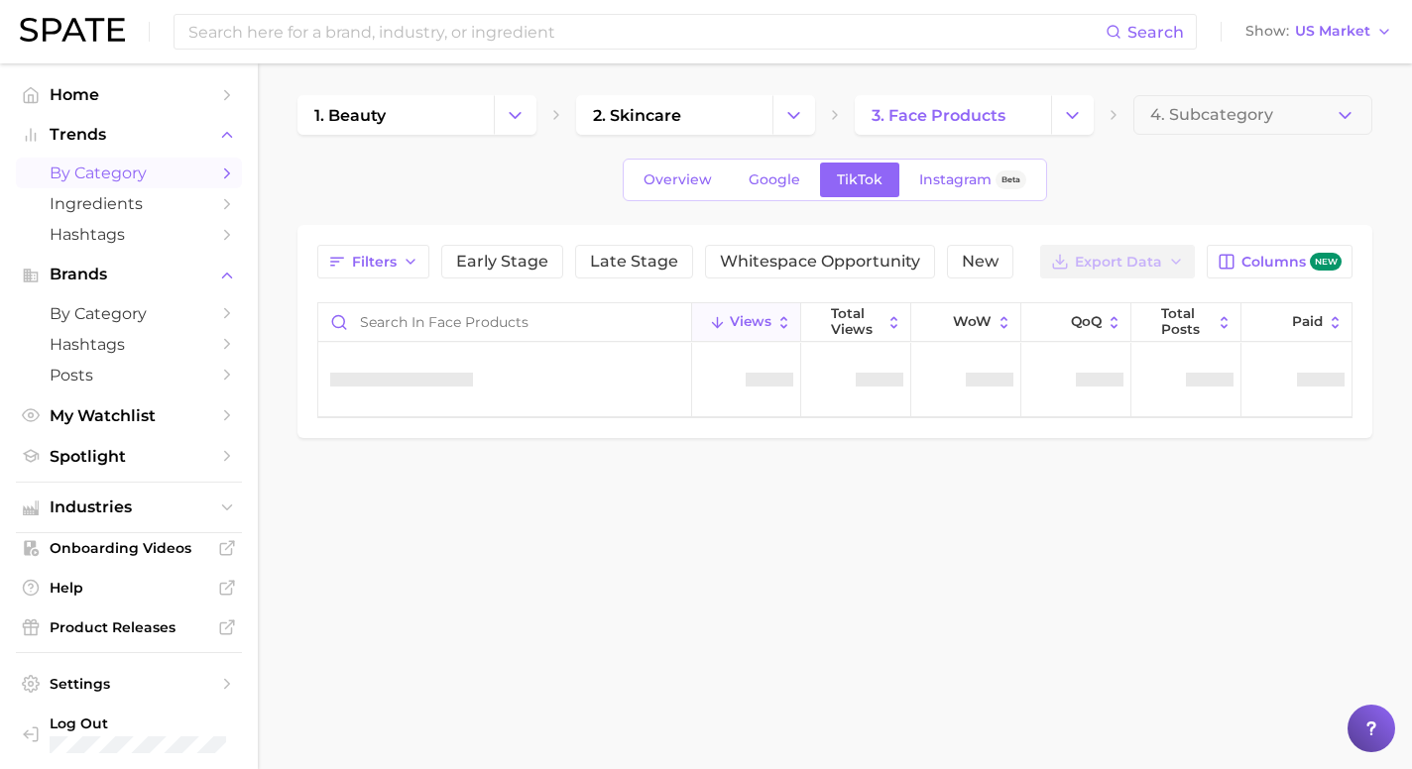
click at [223, 174] on icon "Sidebar" at bounding box center [227, 174] width 18 height 18
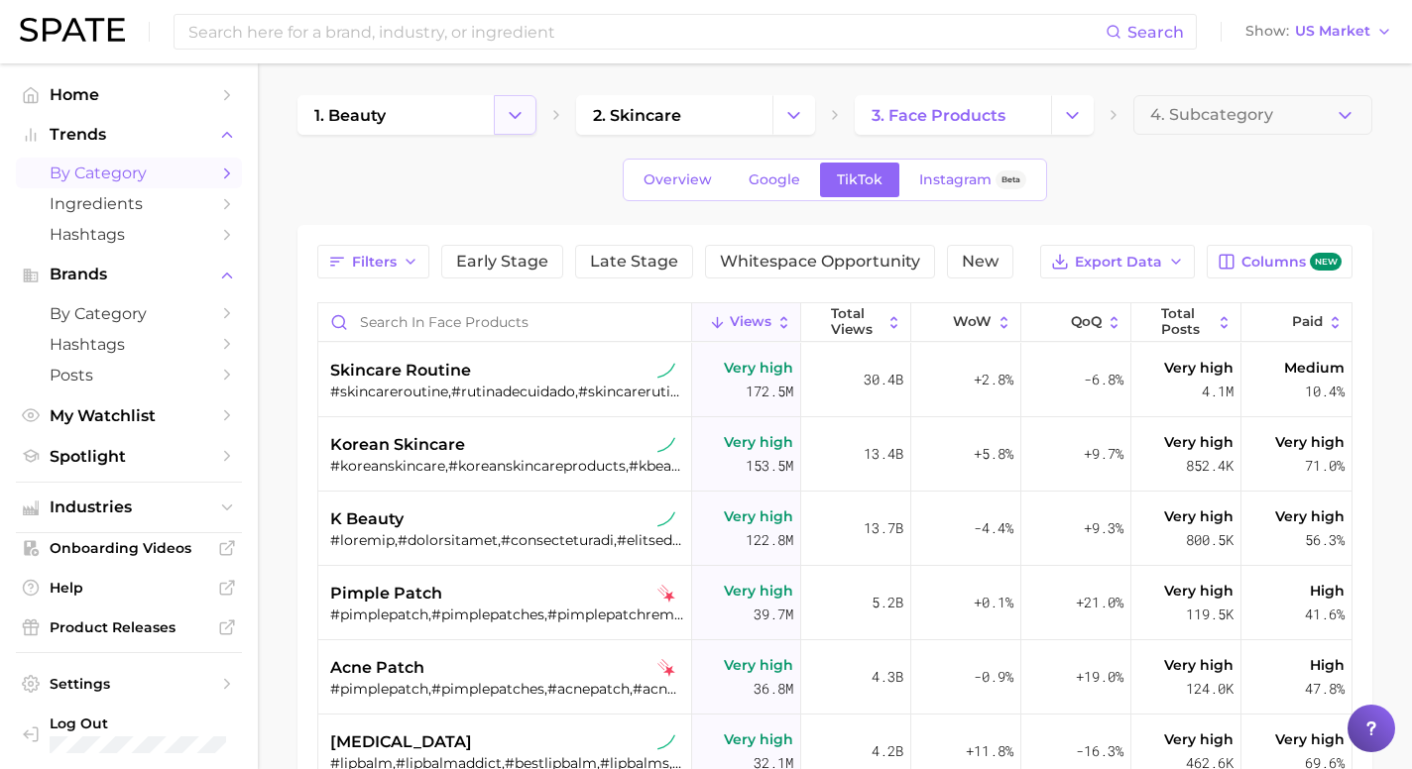
click at [509, 114] on icon "Change Category" at bounding box center [515, 115] width 21 height 21
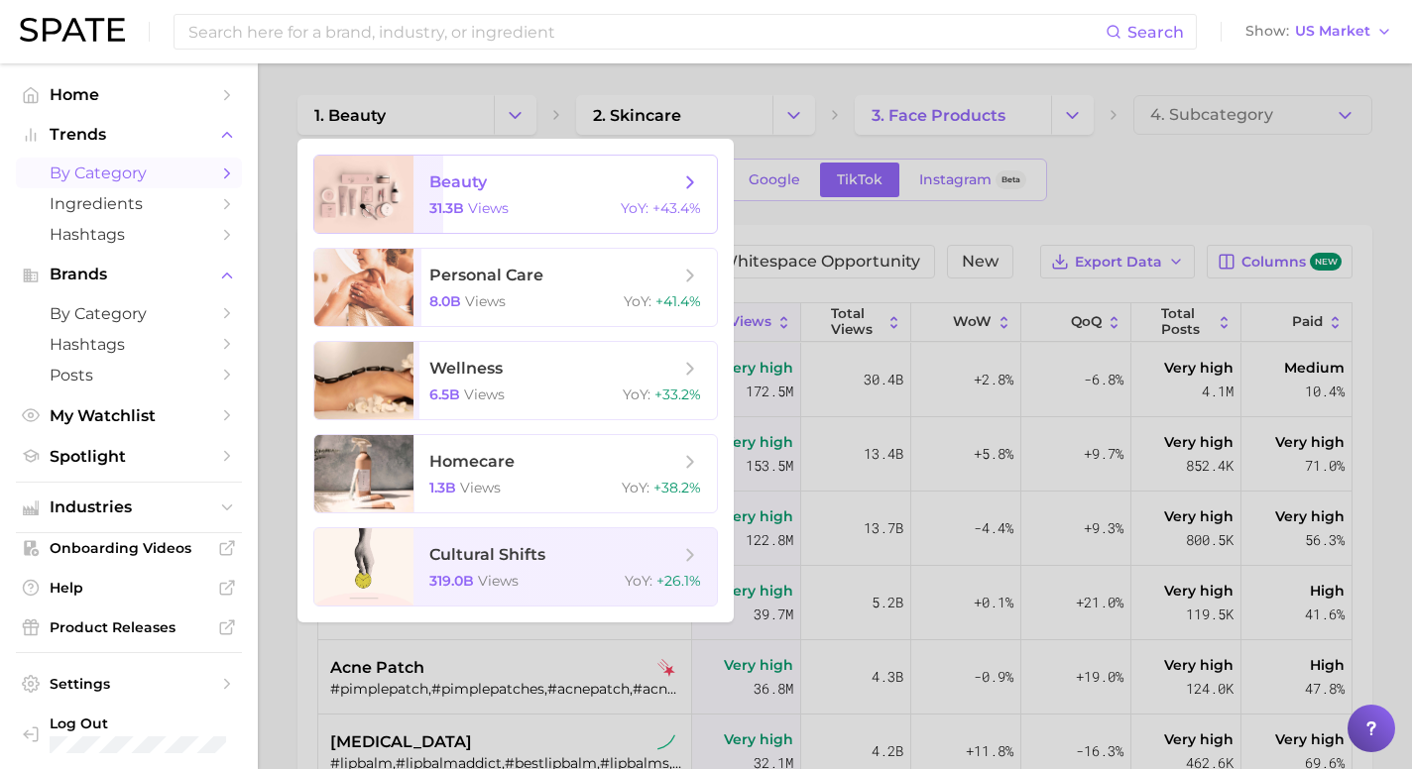
click at [688, 182] on icon at bounding box center [690, 183] width 22 height 22
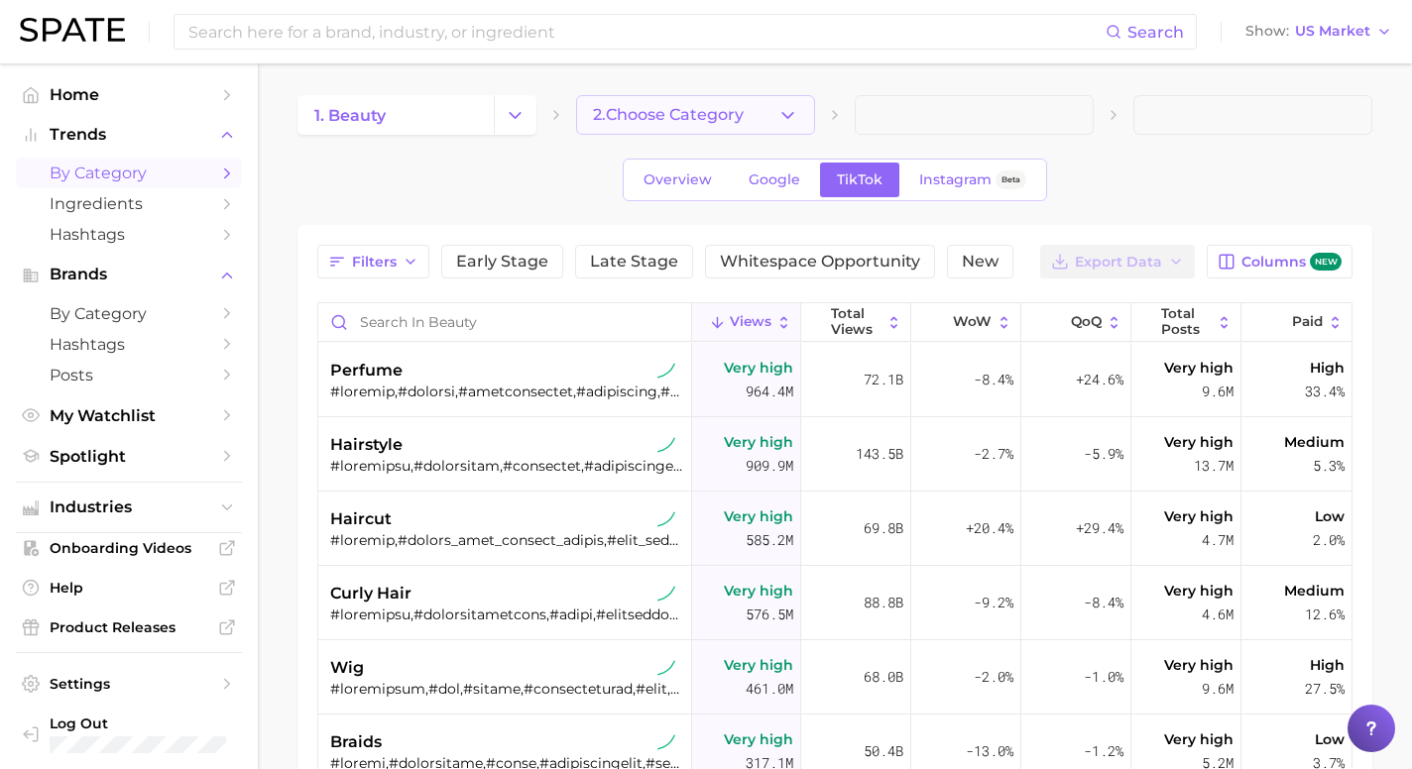
click at [674, 116] on span "2. Choose Category" at bounding box center [668, 115] width 151 height 18
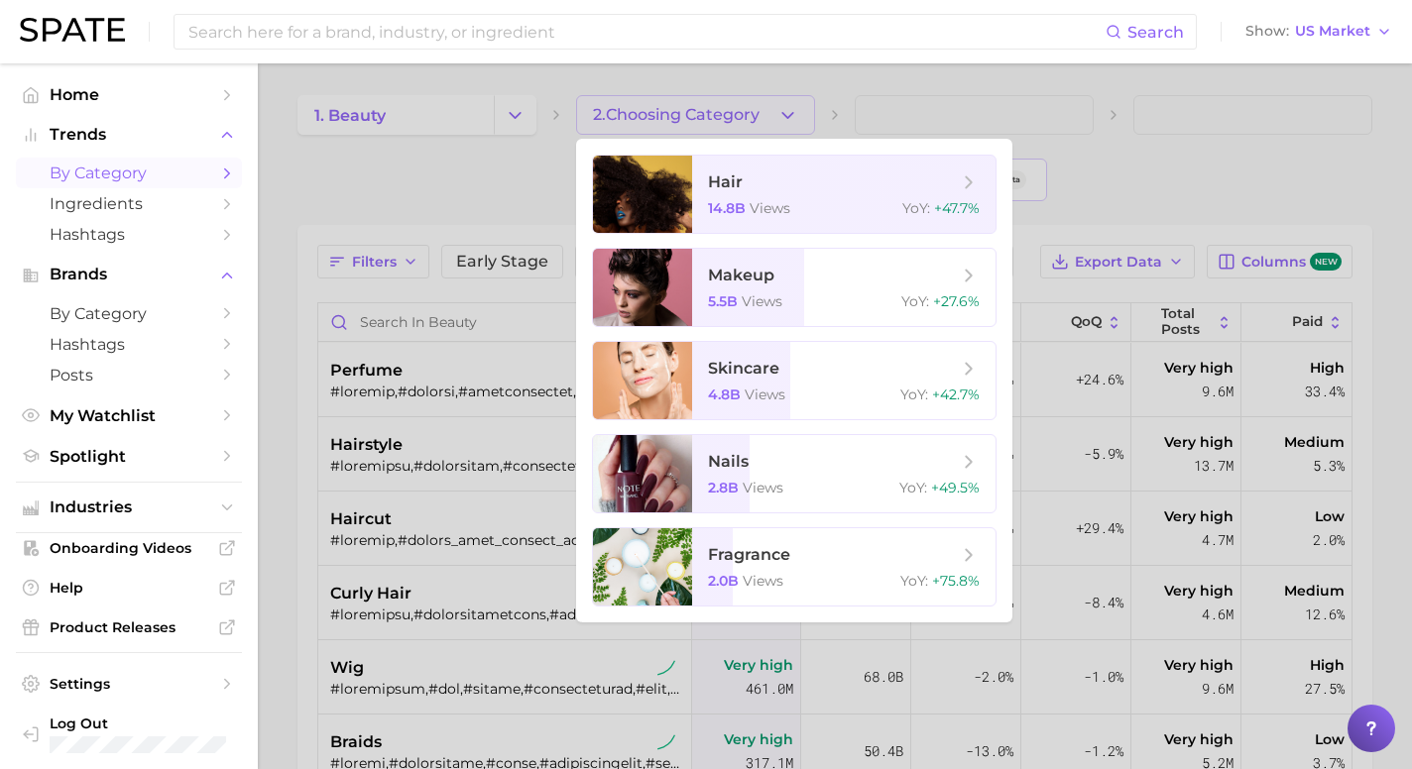
click at [448, 188] on div at bounding box center [706, 384] width 1412 height 769
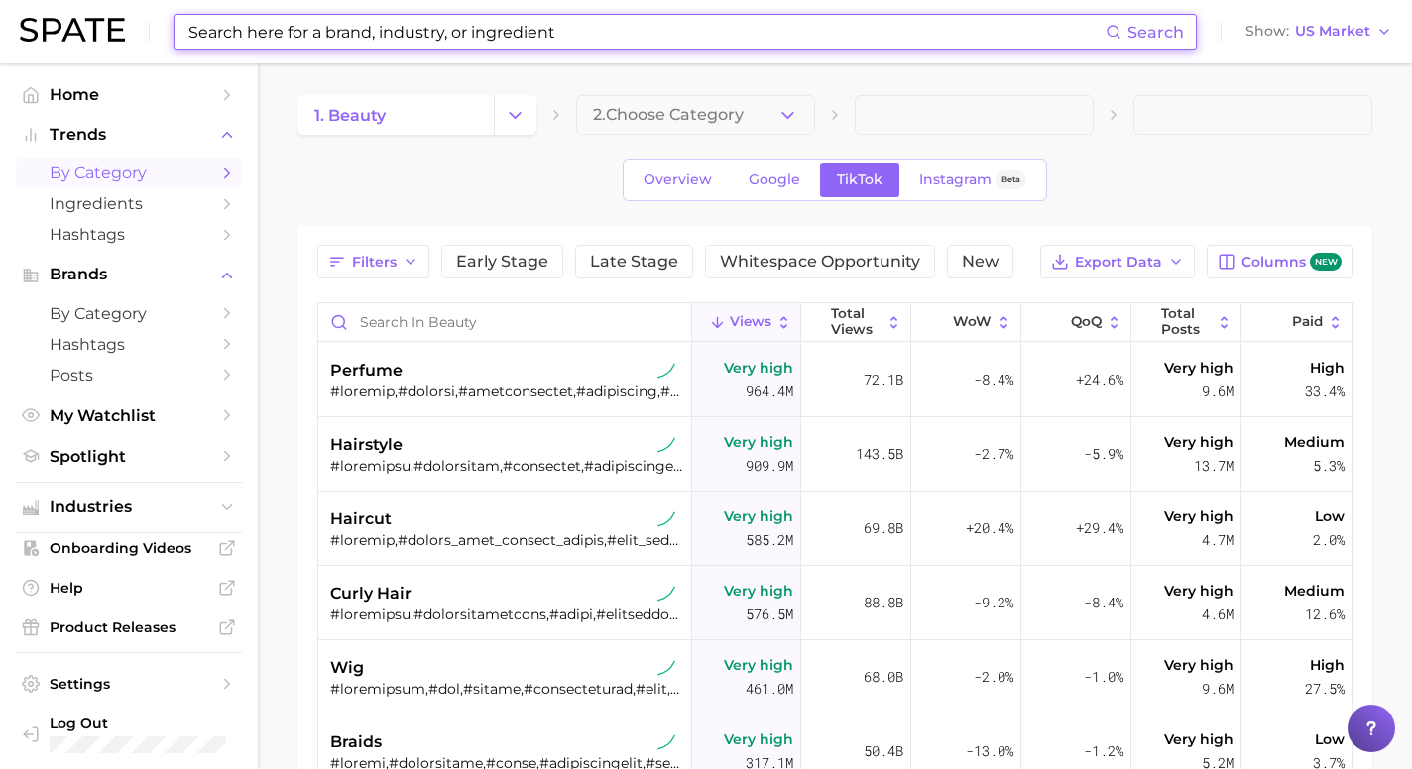
click at [353, 33] on input at bounding box center [645, 32] width 919 height 34
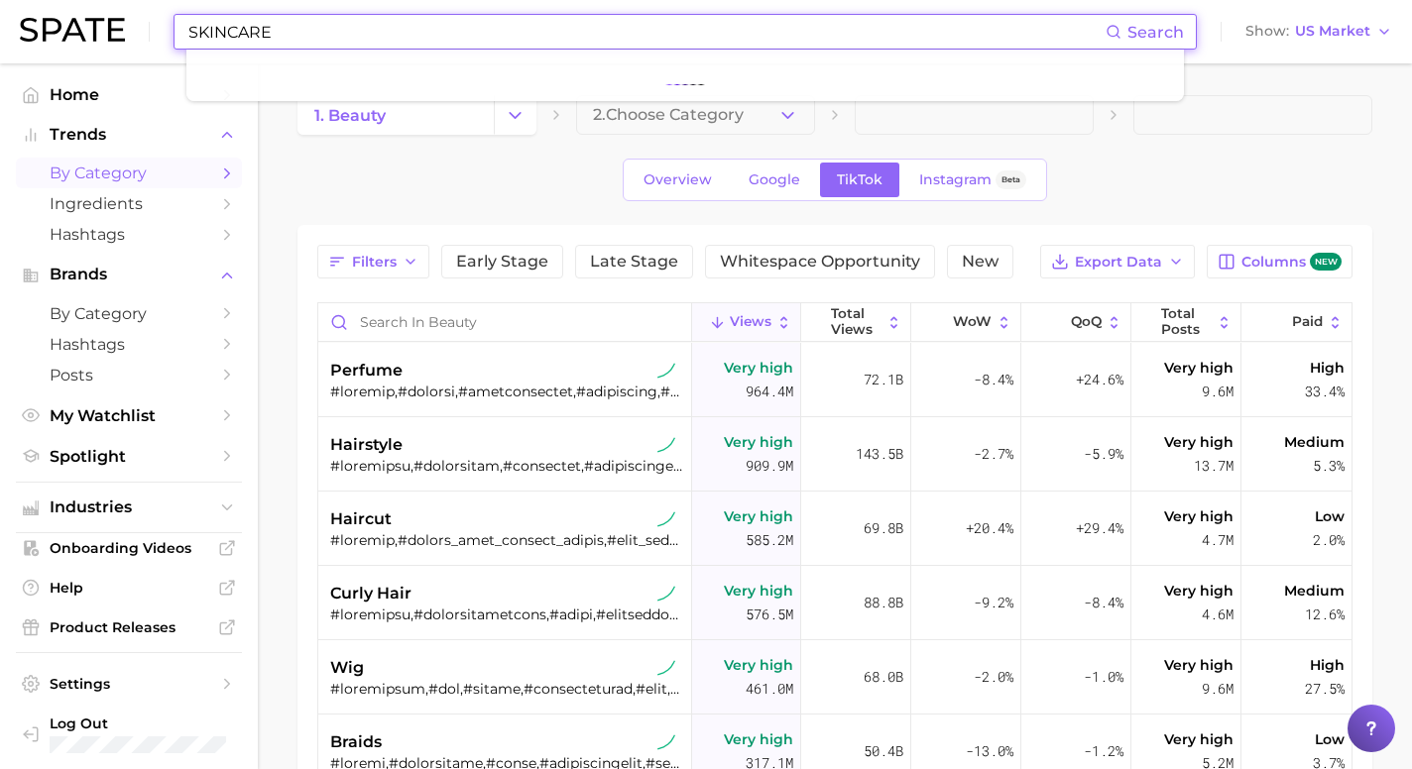
type input "SKINCARE"
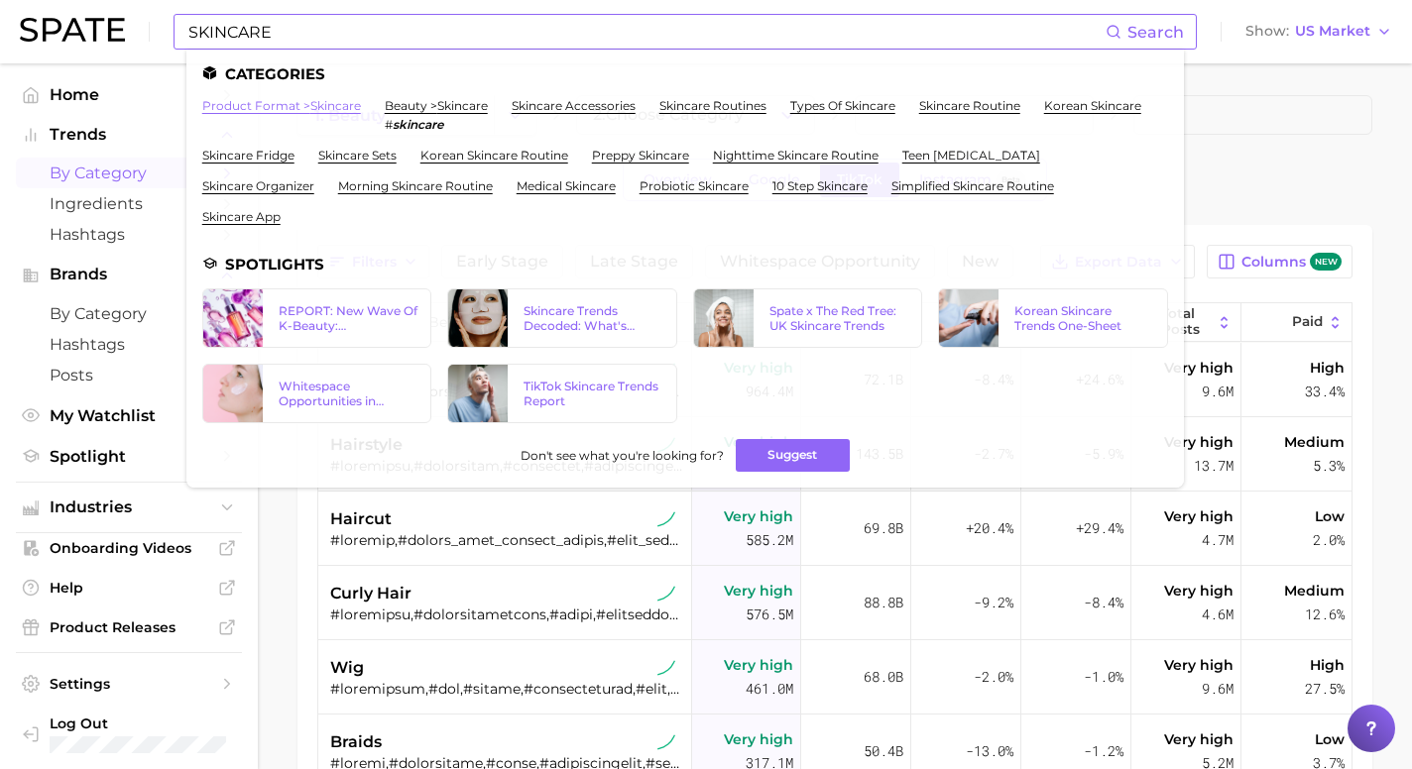
click at [278, 108] on link "product format > skincare" at bounding box center [281, 105] width 159 height 15
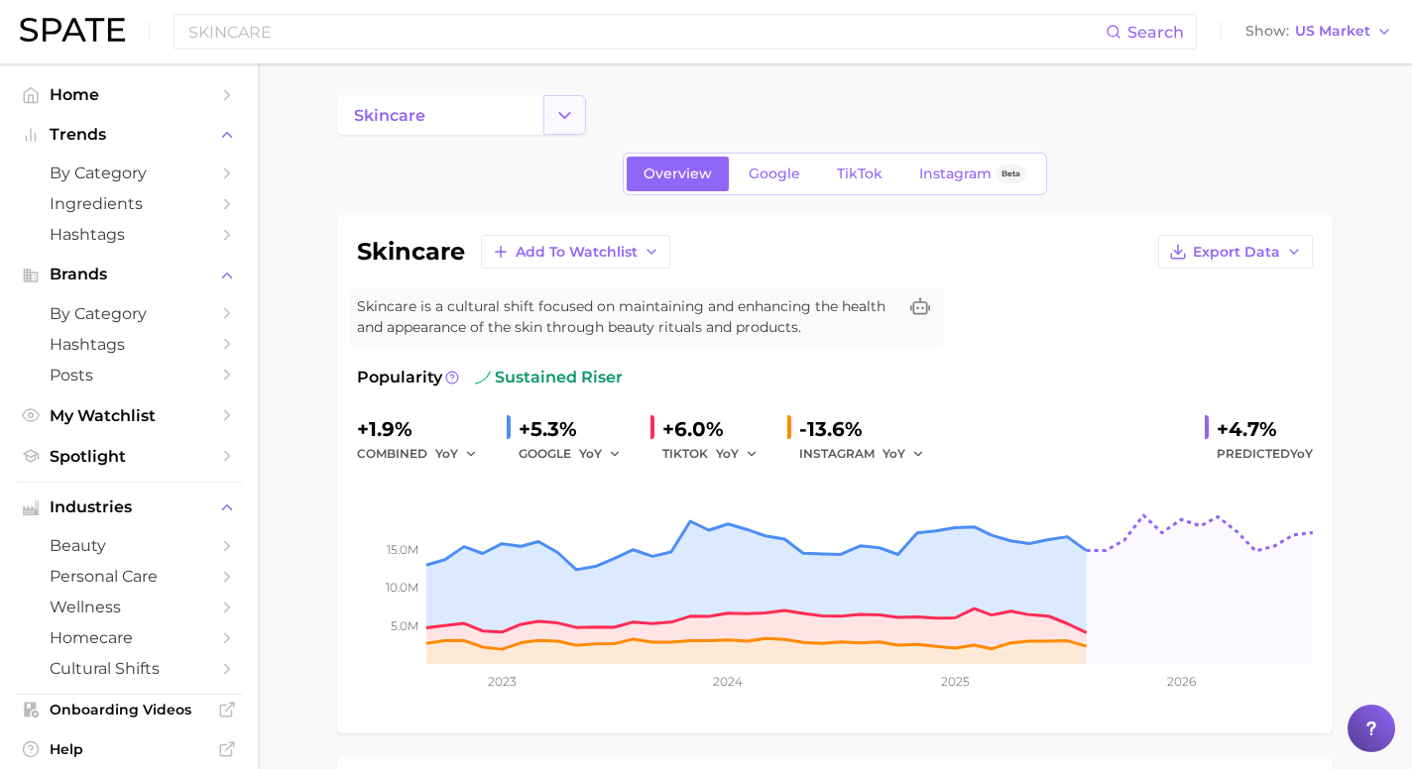
click at [562, 119] on icon "Change Category" at bounding box center [564, 115] width 21 height 21
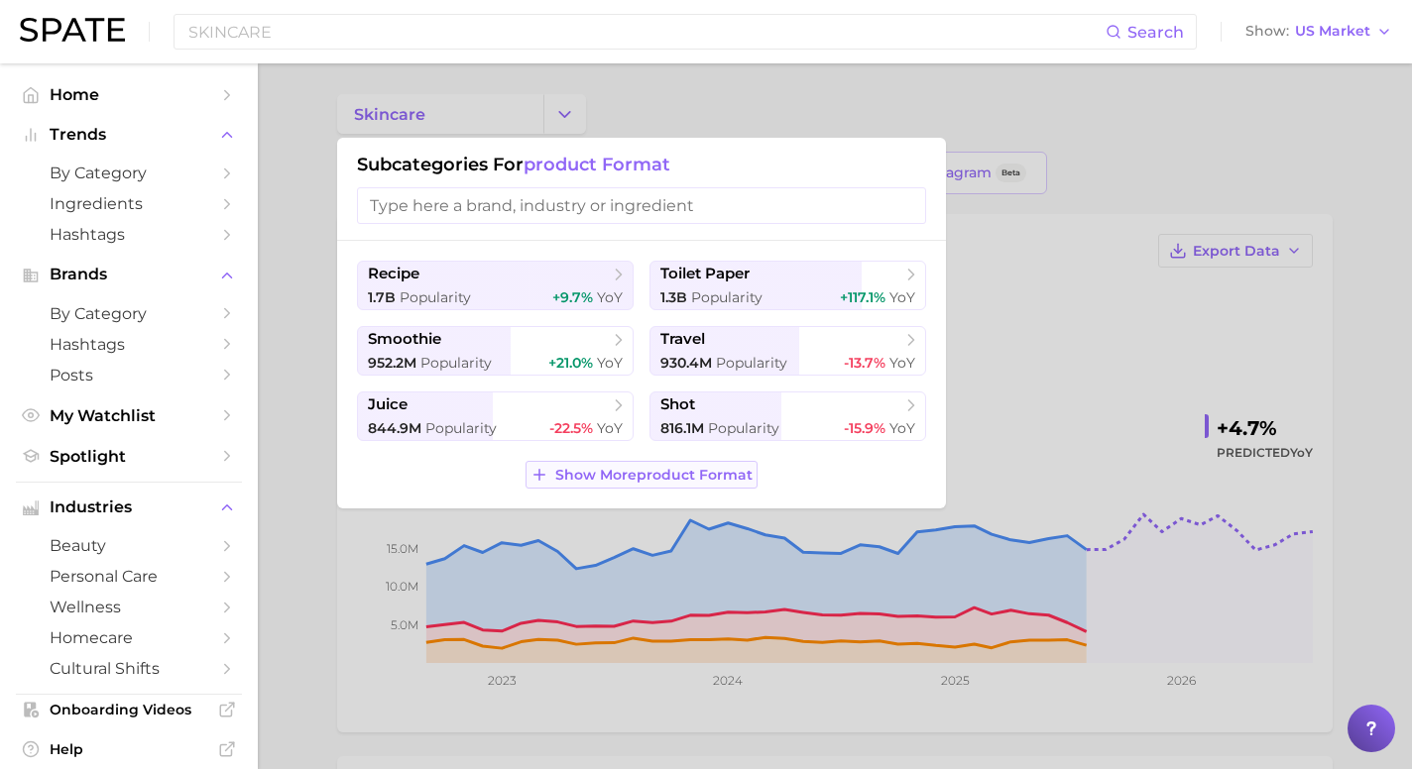
click at [674, 475] on span "Show More product format" at bounding box center [653, 475] width 197 height 17
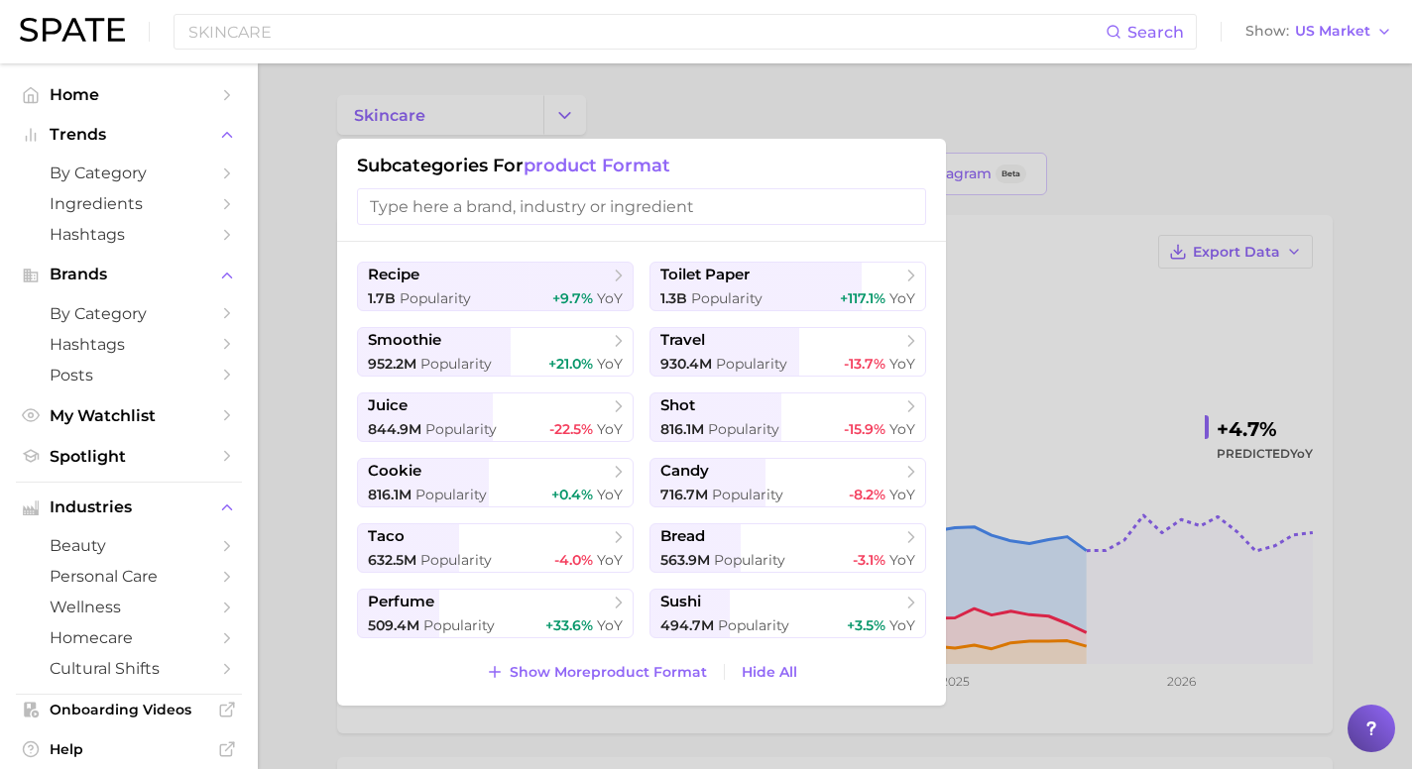
click at [580, 212] on input "search" at bounding box center [641, 206] width 569 height 37
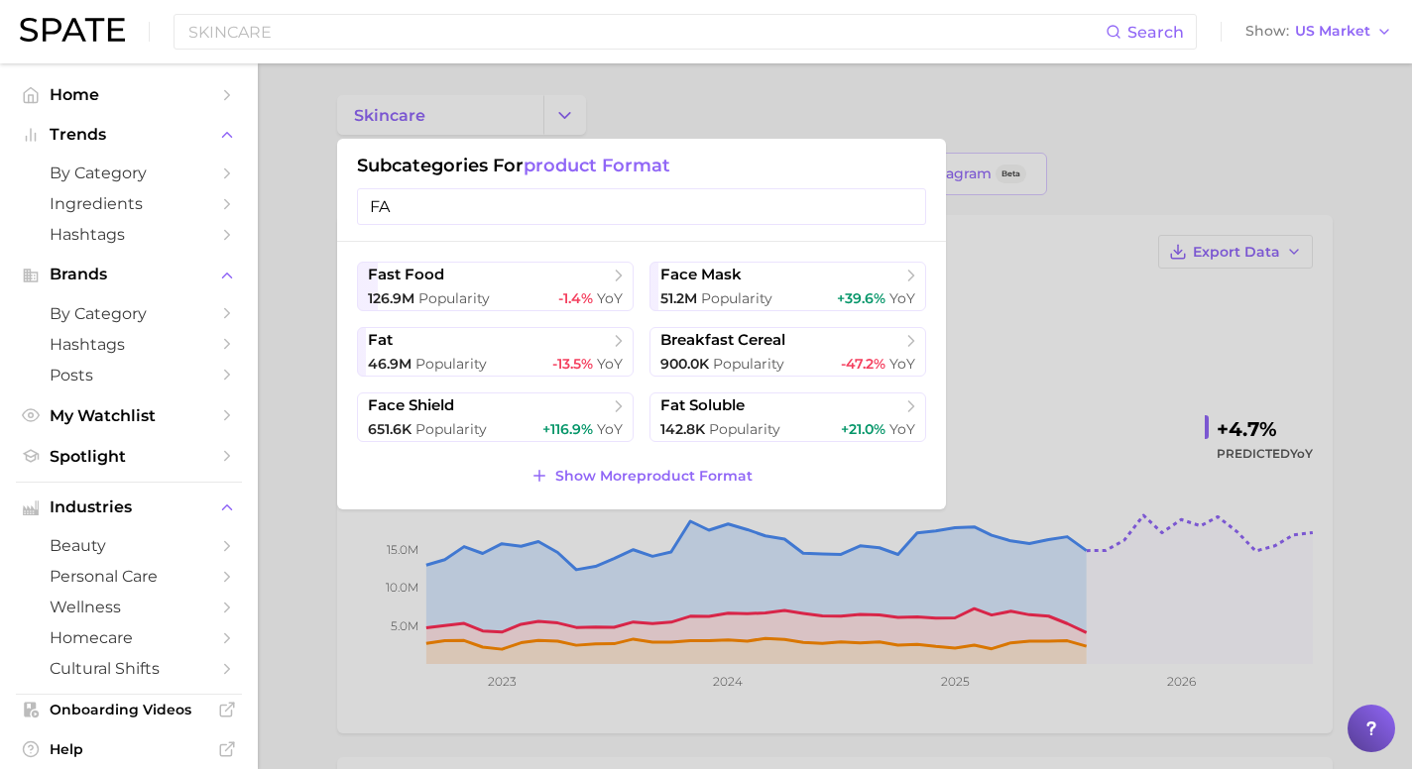
type input "F"
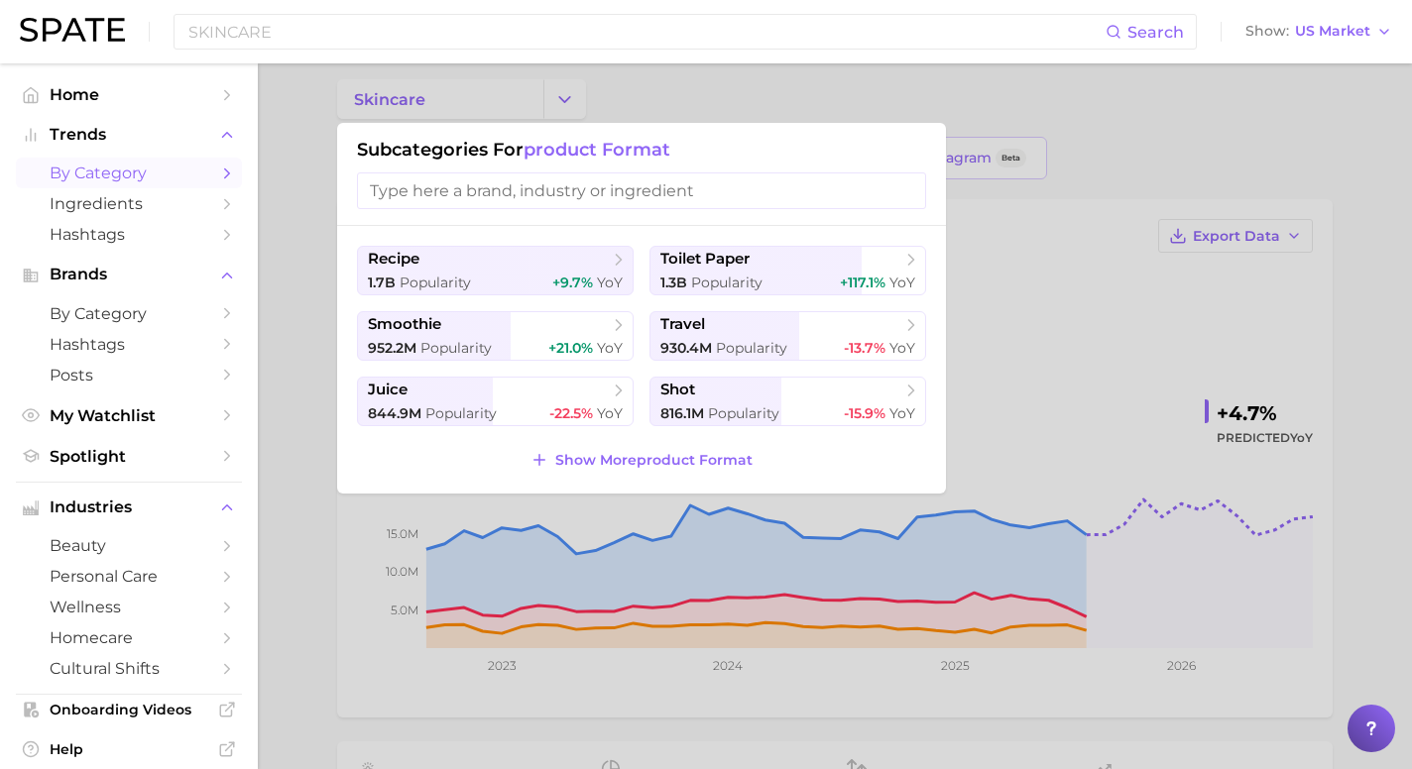
scroll to position [23, 0]
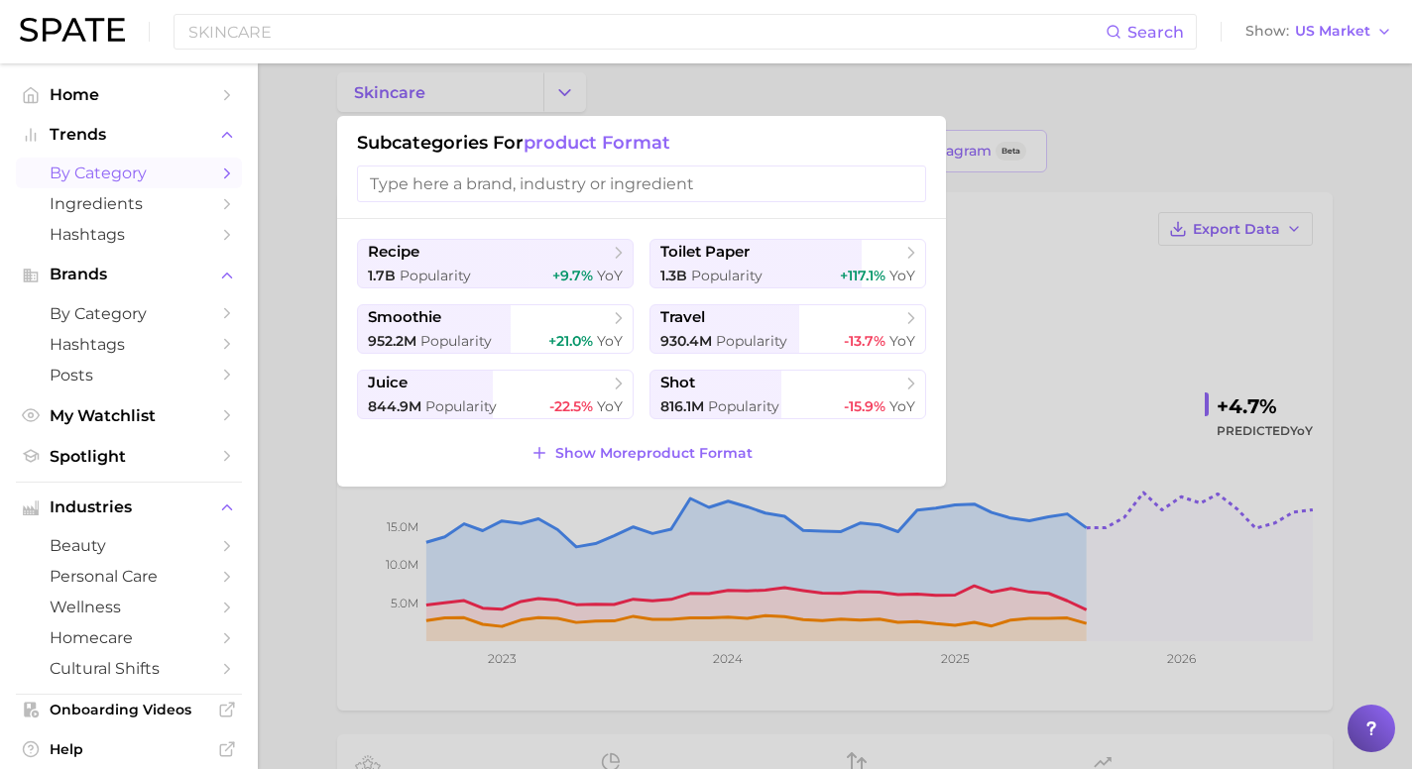
click at [178, 171] on span "by Category" at bounding box center [129, 173] width 159 height 19
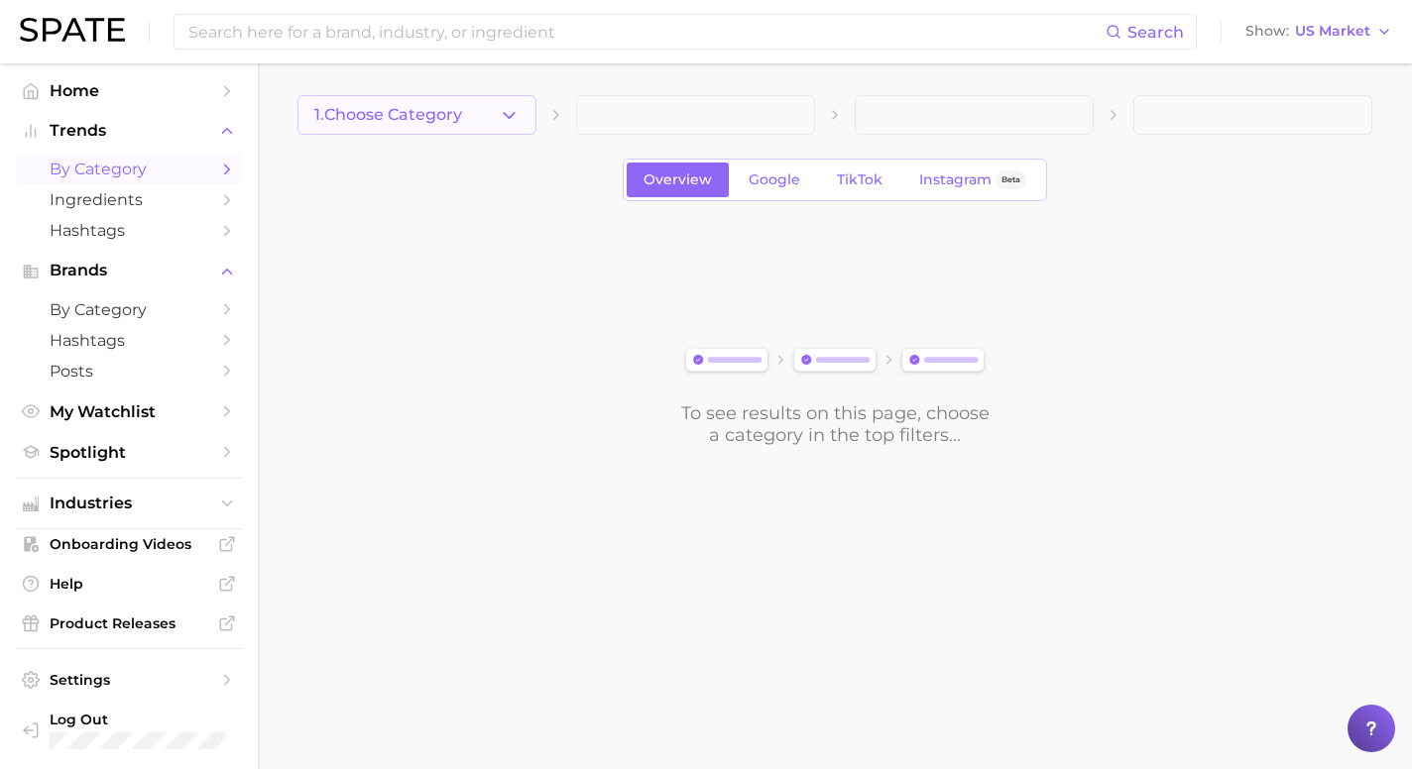
scroll to position [6, 0]
click at [439, 120] on span "1. Choose Category" at bounding box center [388, 115] width 148 height 18
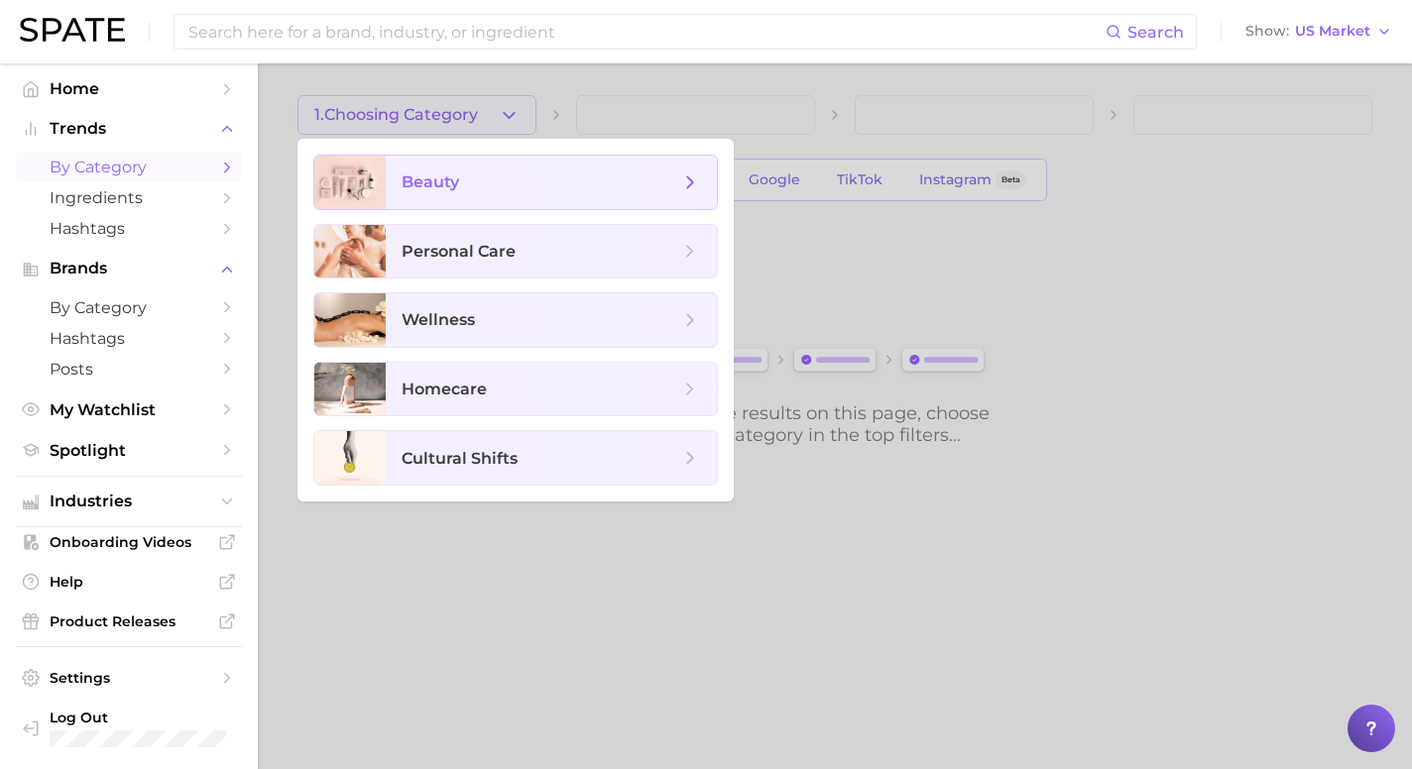
scroll to position [7, 0]
click at [682, 178] on icon at bounding box center [690, 183] width 22 height 22
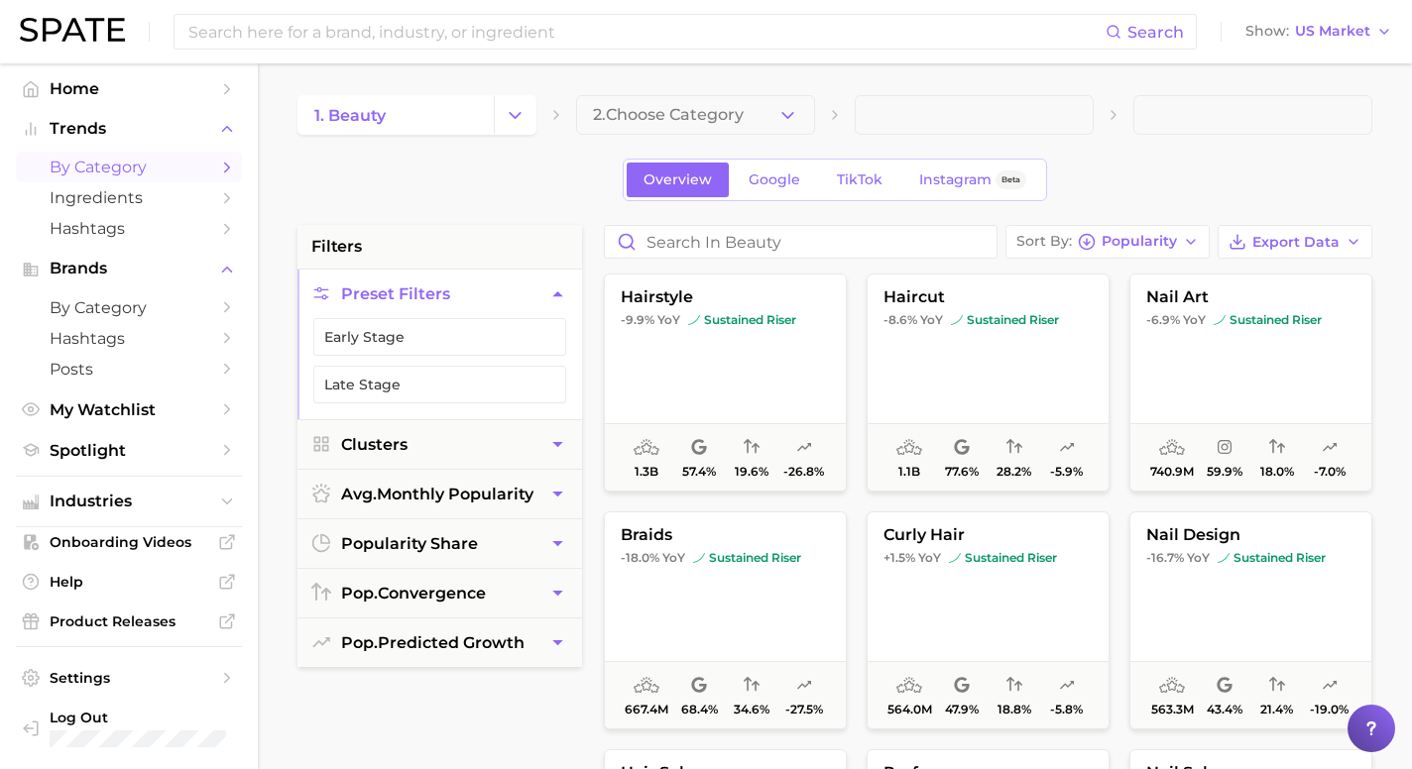
scroll to position [9, 0]
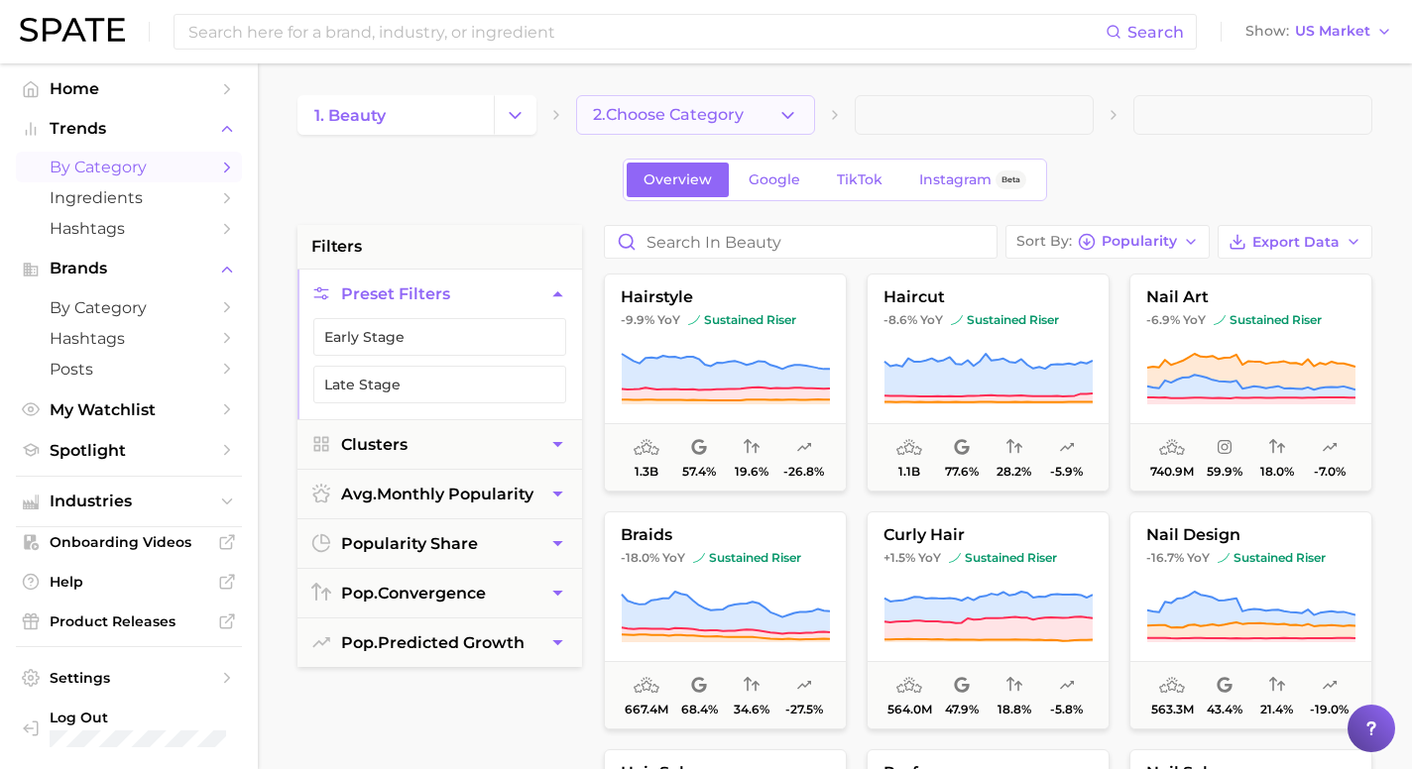
click at [626, 111] on span "2. Choose Category" at bounding box center [668, 115] width 151 height 18
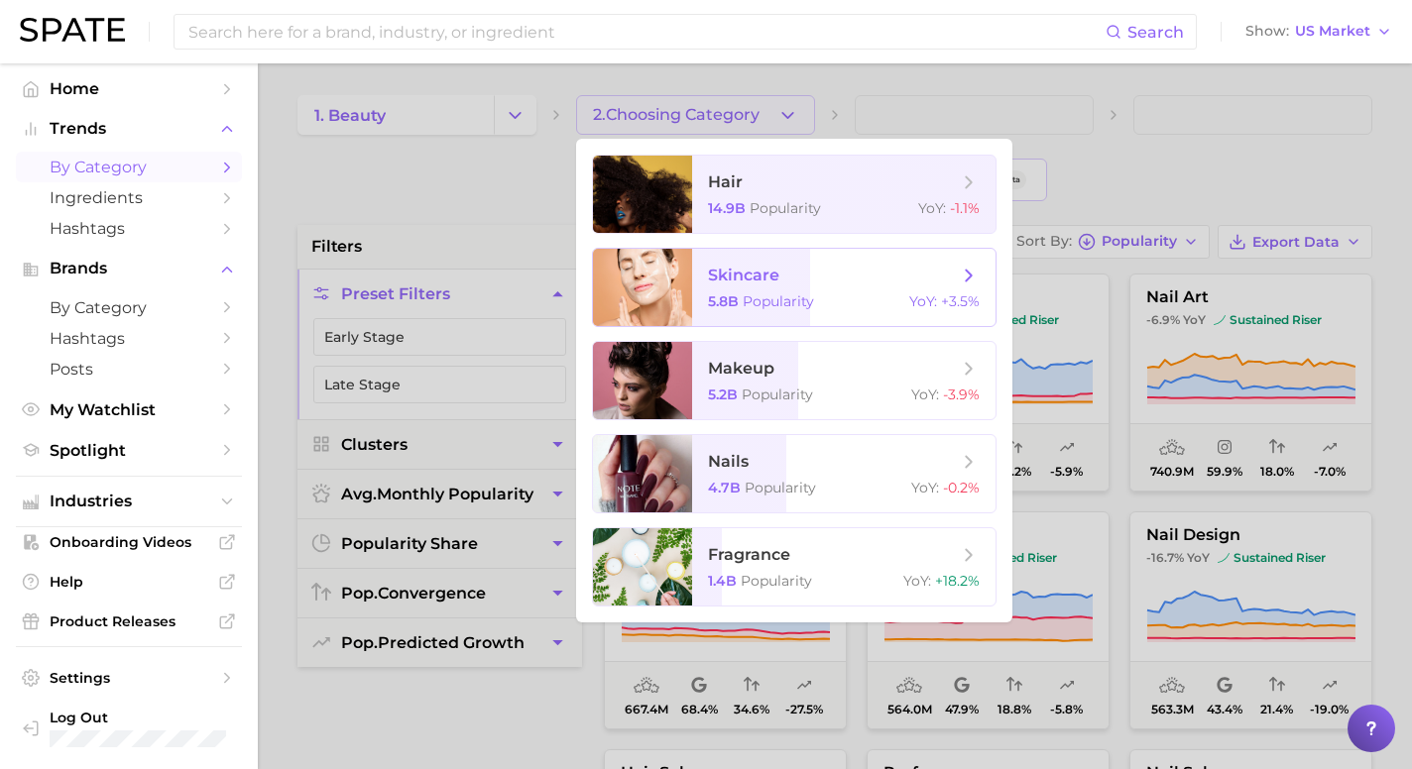
click at [677, 267] on div at bounding box center [642, 287] width 99 height 77
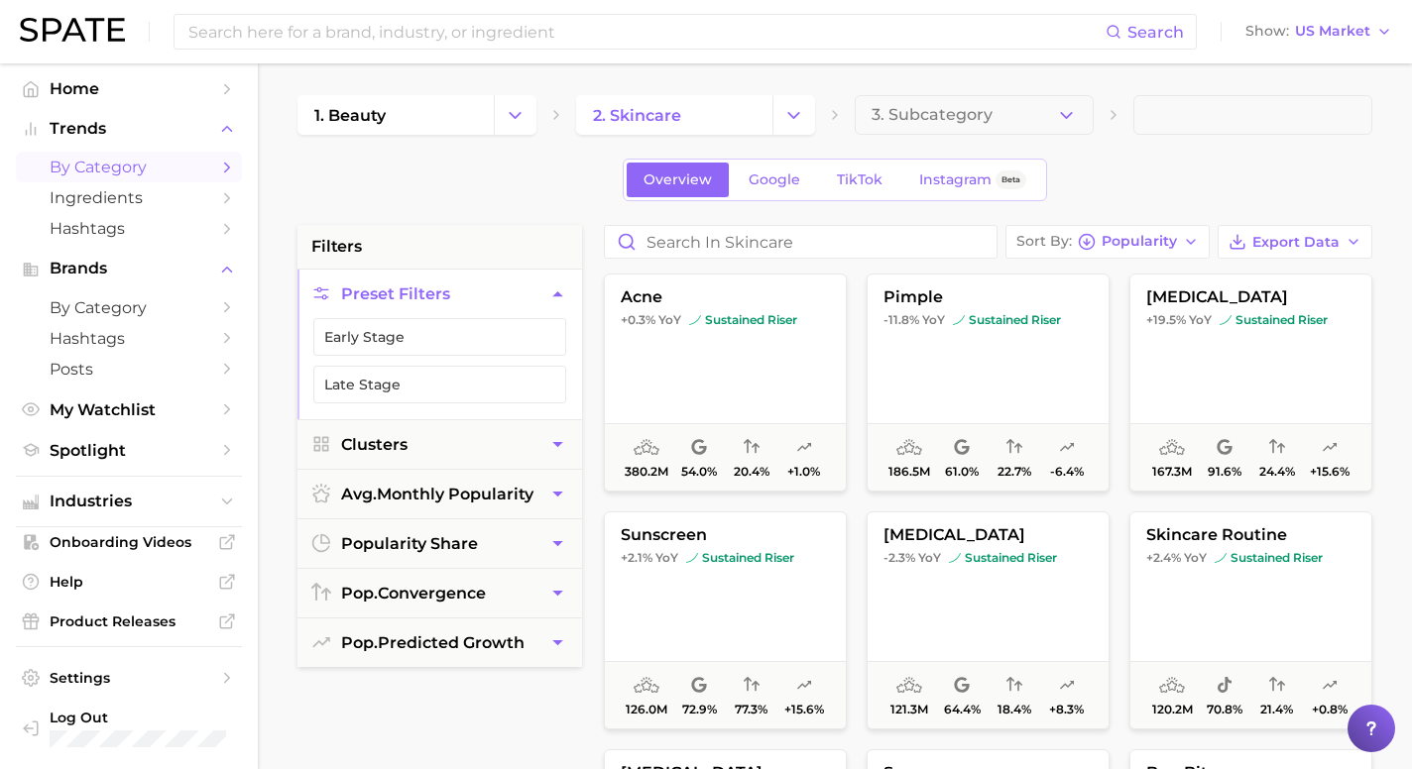
scroll to position [7, 0]
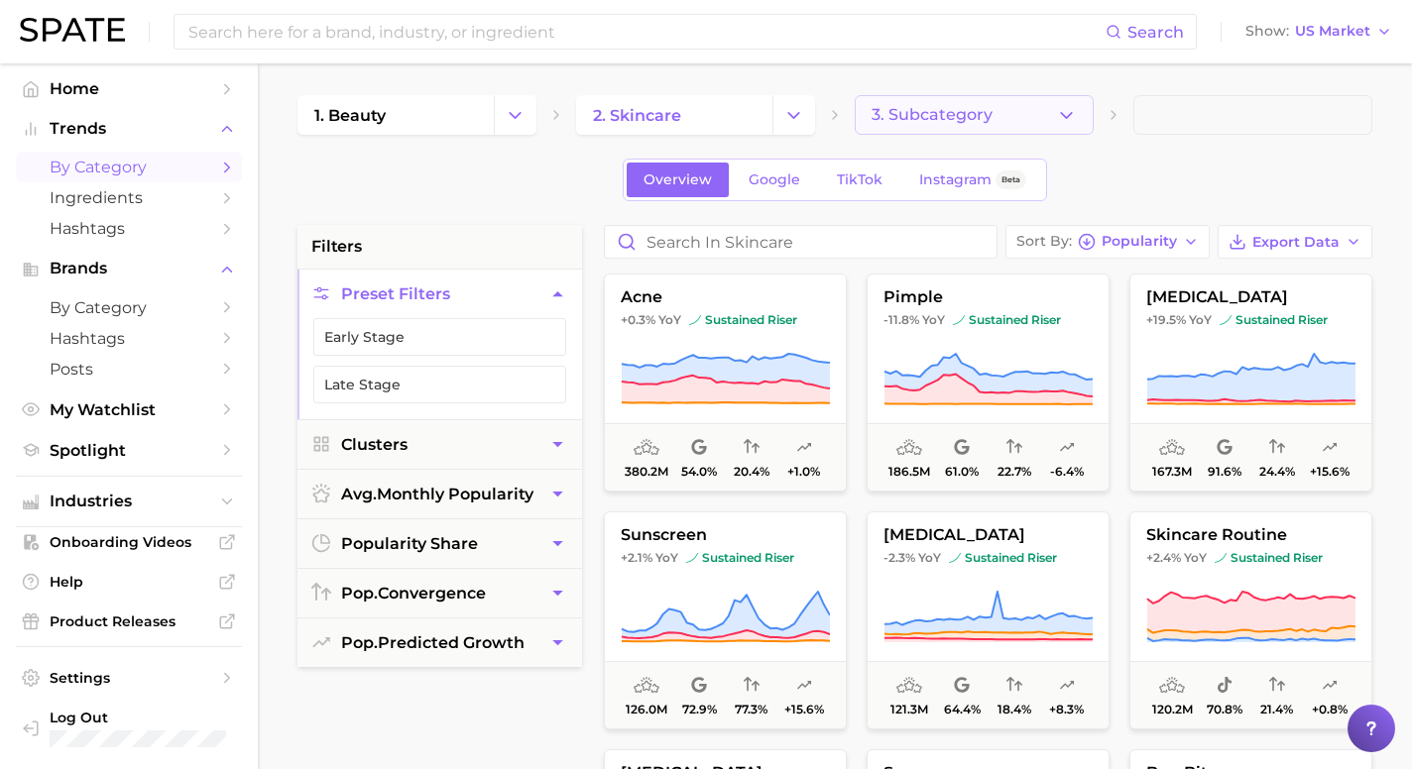
click at [871, 112] on button "3. Subcategory" at bounding box center [974, 115] width 239 height 40
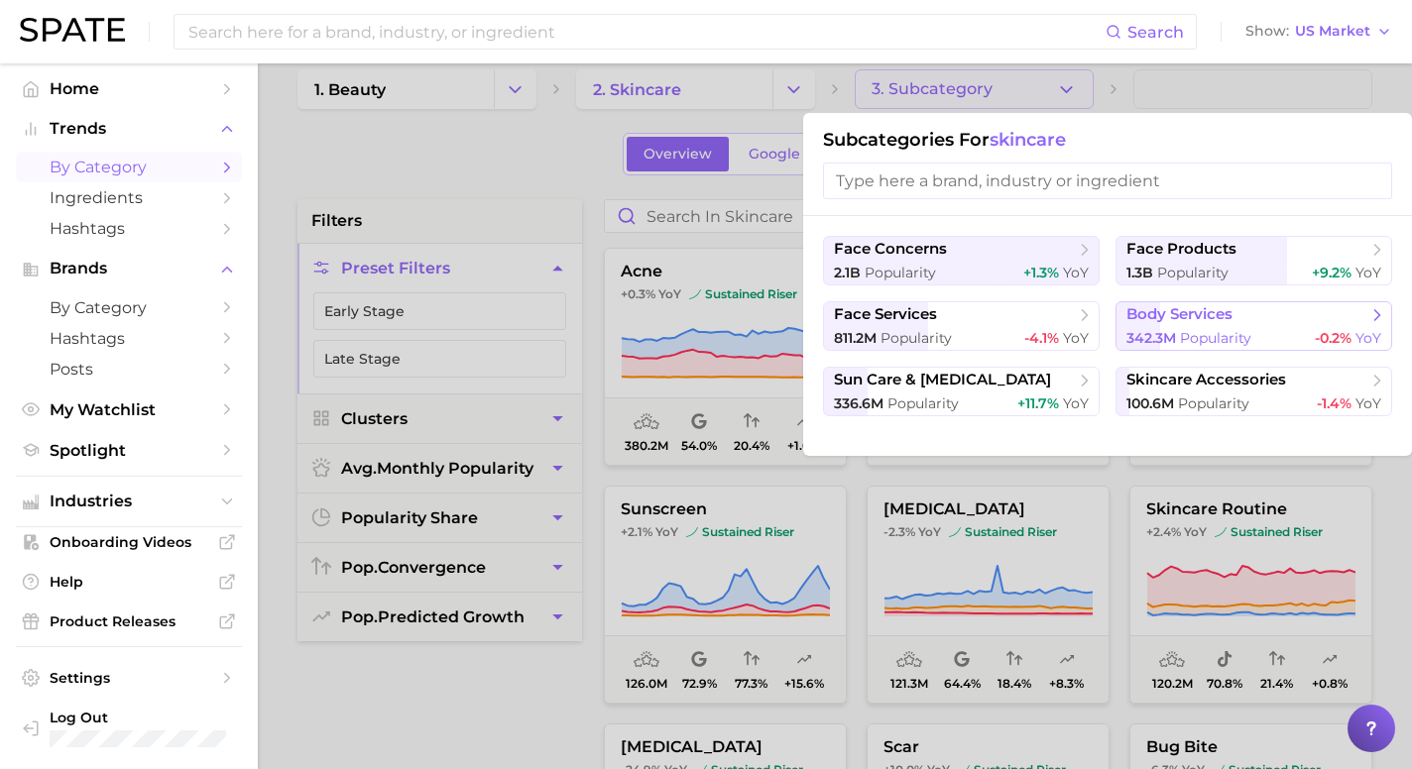
scroll to position [27, 0]
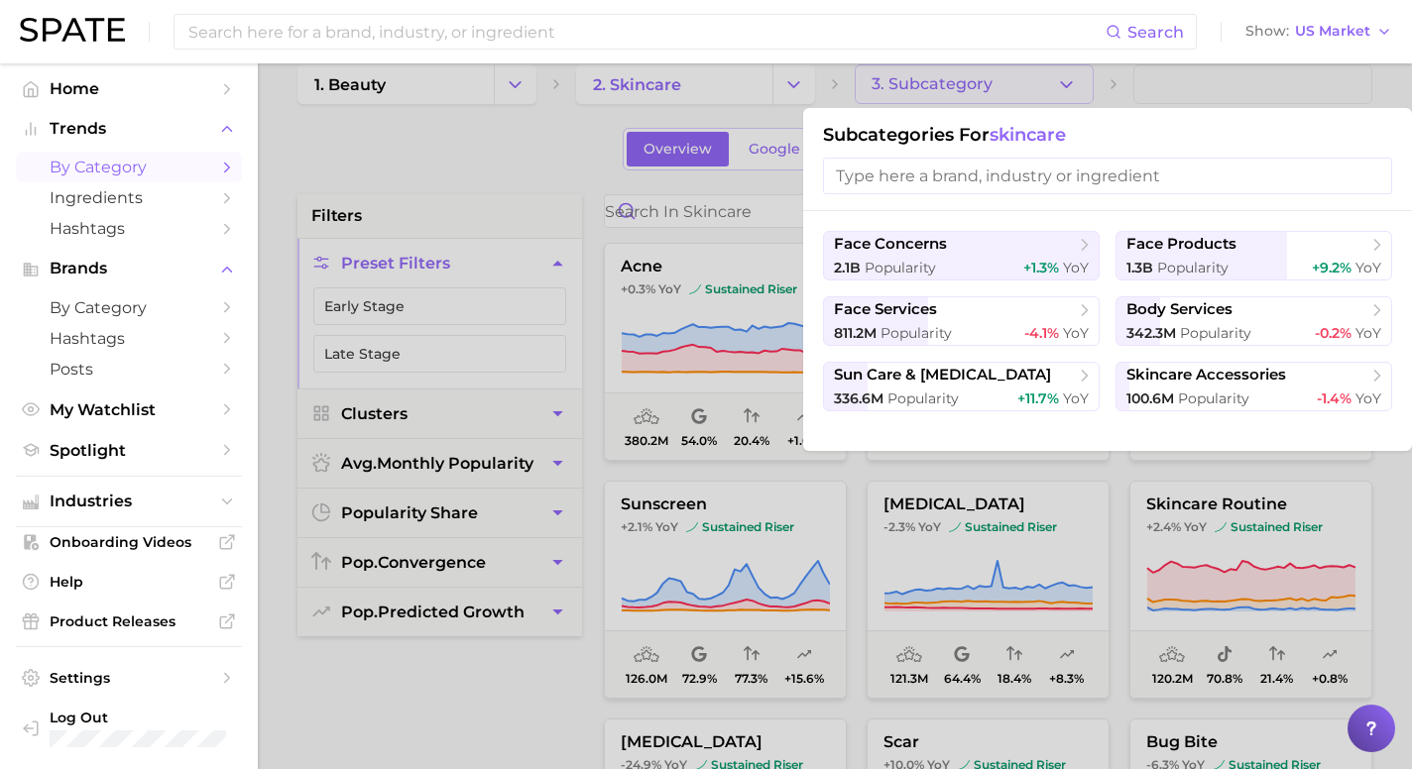
scroll to position [32, 0]
click at [1198, 255] on button "face products 1.3b Popularity +9.2% YoY" at bounding box center [1254, 255] width 277 height 50
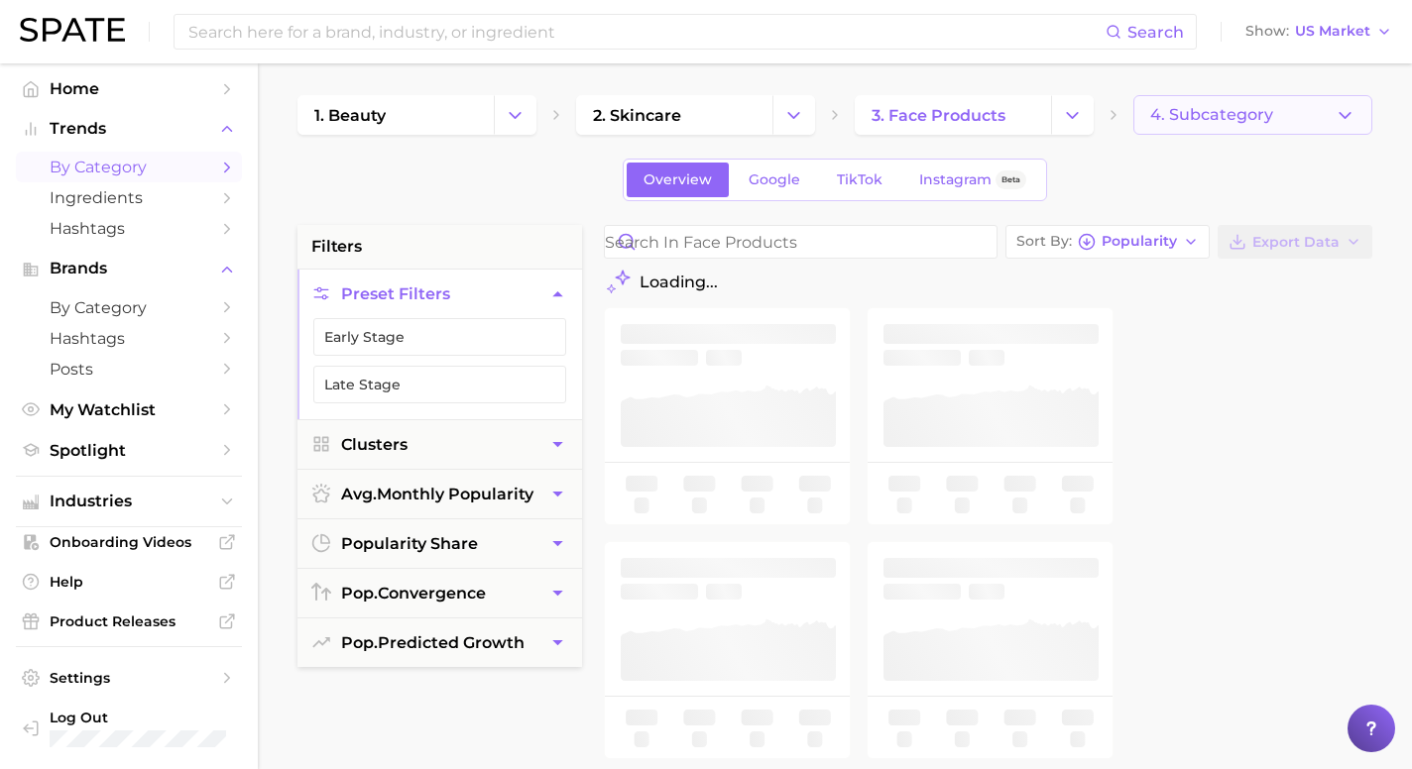
click at [1177, 118] on span "4. Subcategory" at bounding box center [1211, 115] width 123 height 18
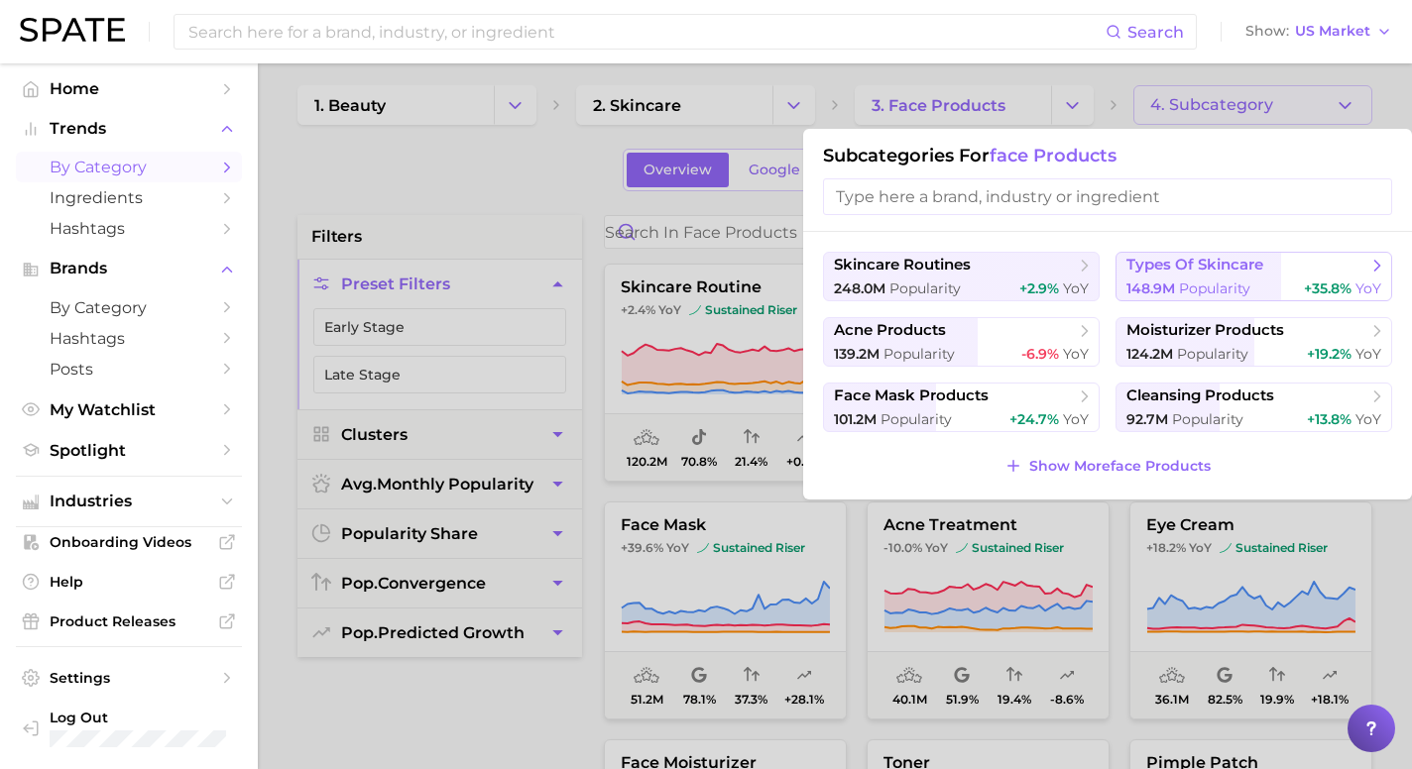
click at [1216, 290] on span "Popularity" at bounding box center [1214, 289] width 71 height 18
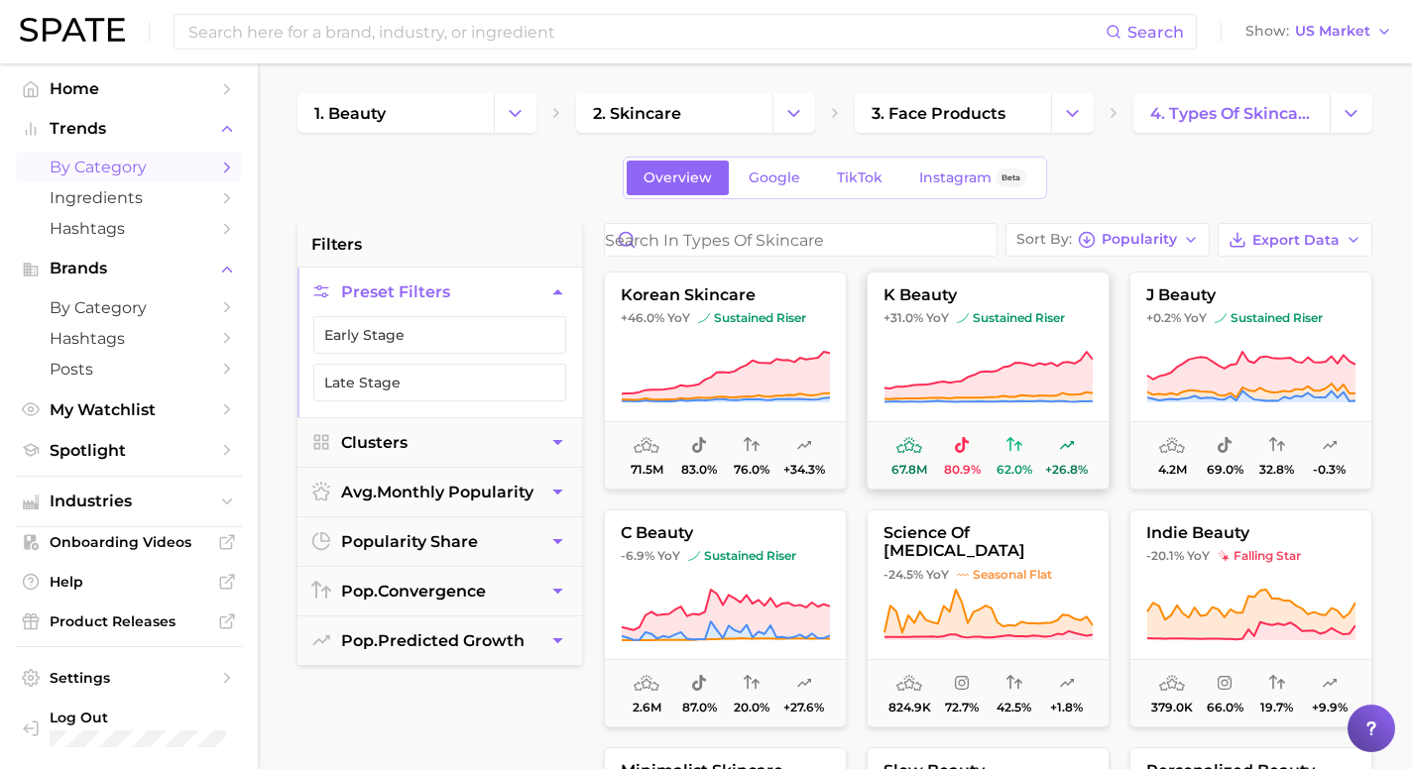
click at [943, 296] on span "k beauty" at bounding box center [988, 296] width 241 height 18
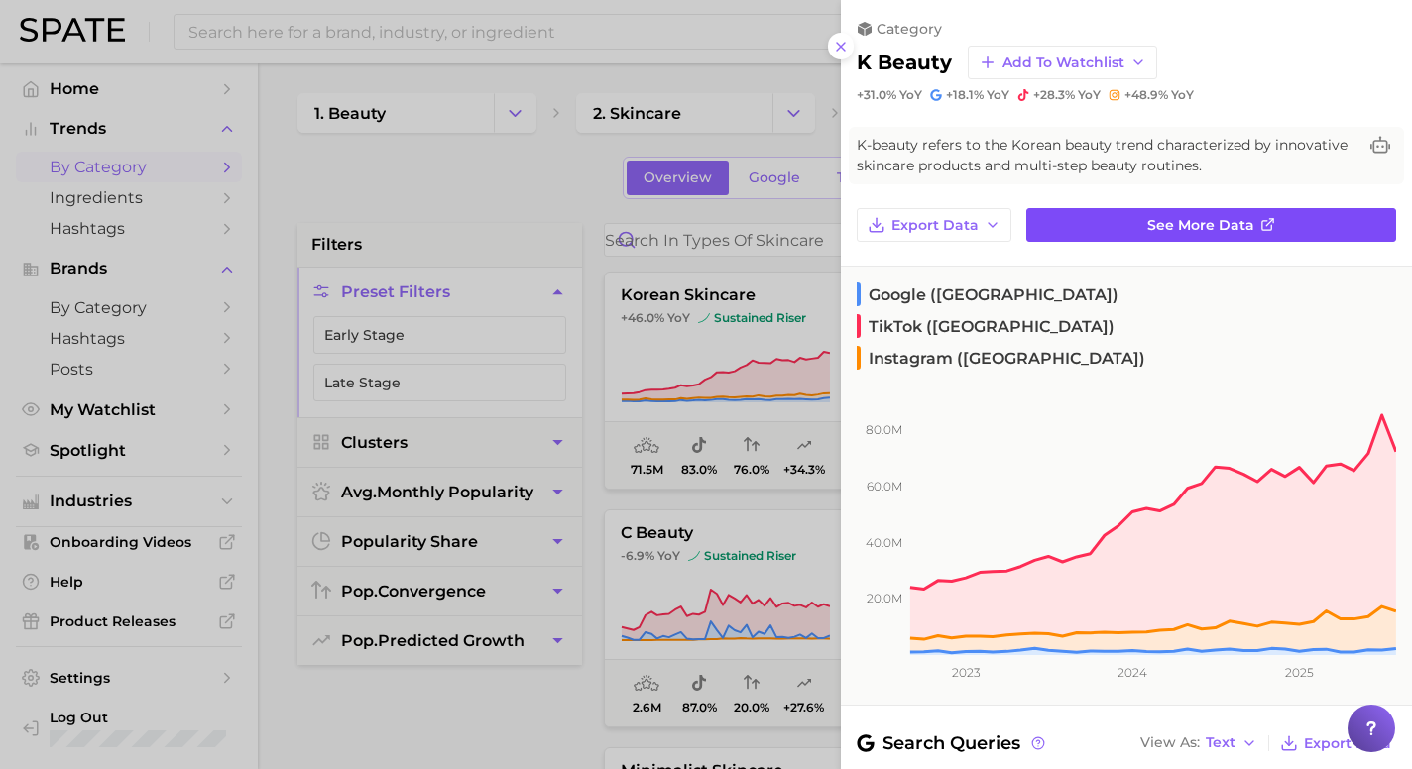
click at [1157, 224] on span "See more data" at bounding box center [1200, 225] width 107 height 17
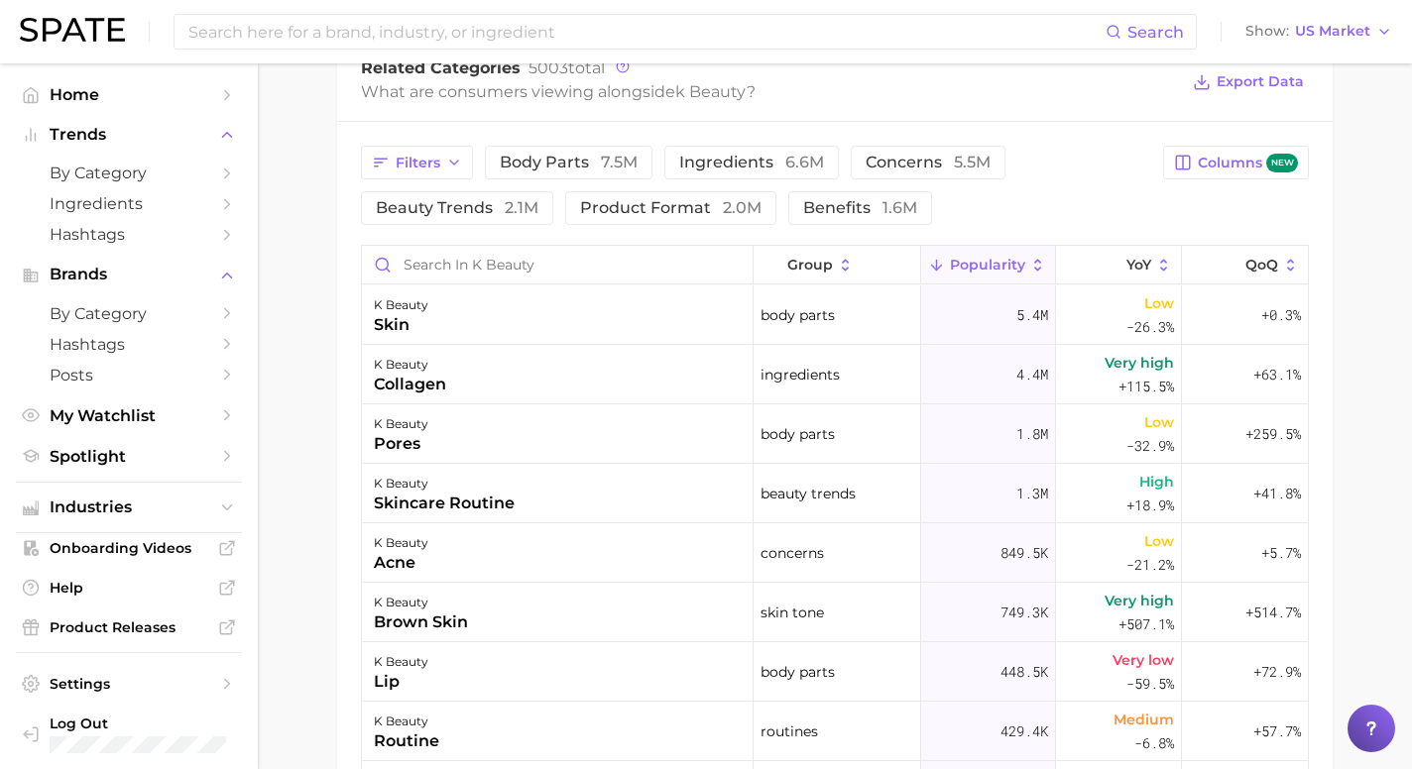
scroll to position [990, 0]
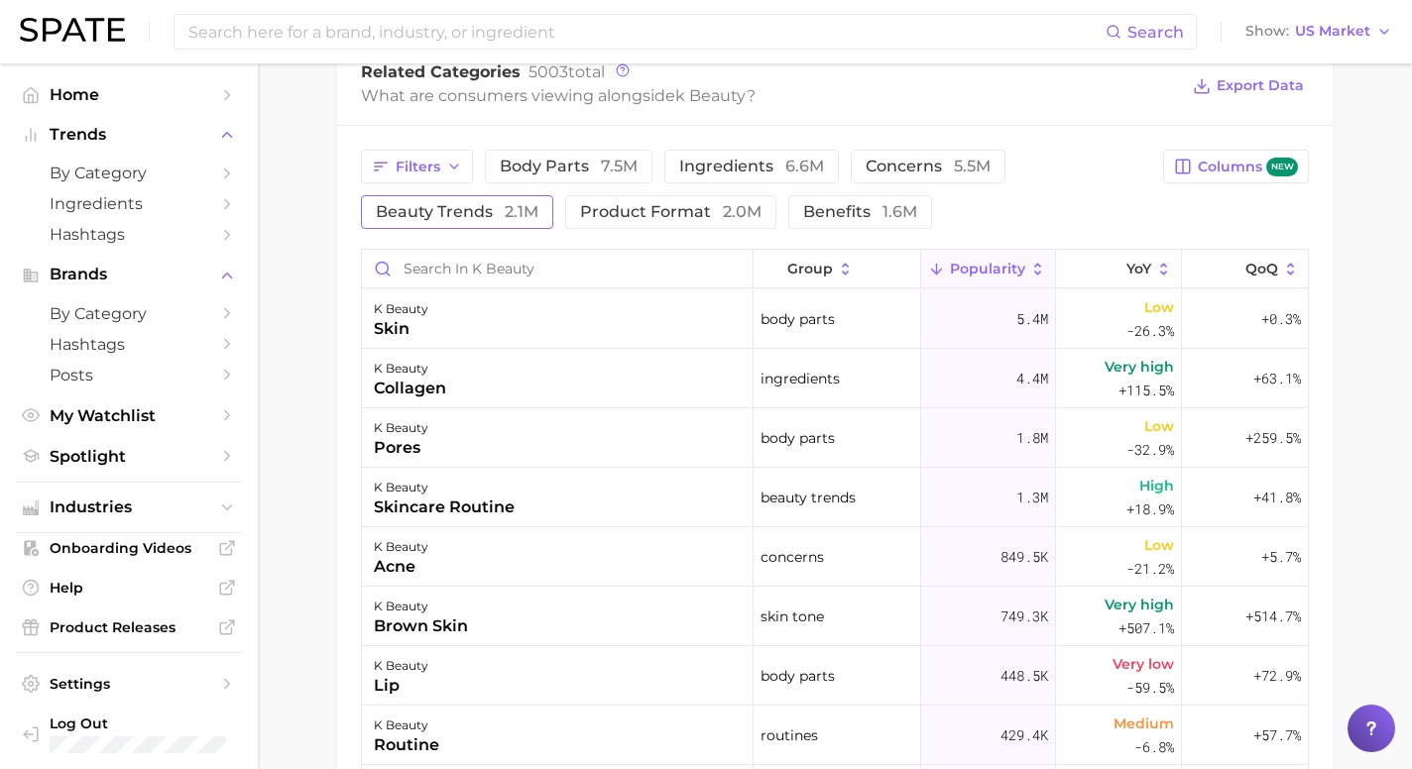
click at [479, 212] on span "beauty trends 2.1m" at bounding box center [457, 212] width 163 height 16
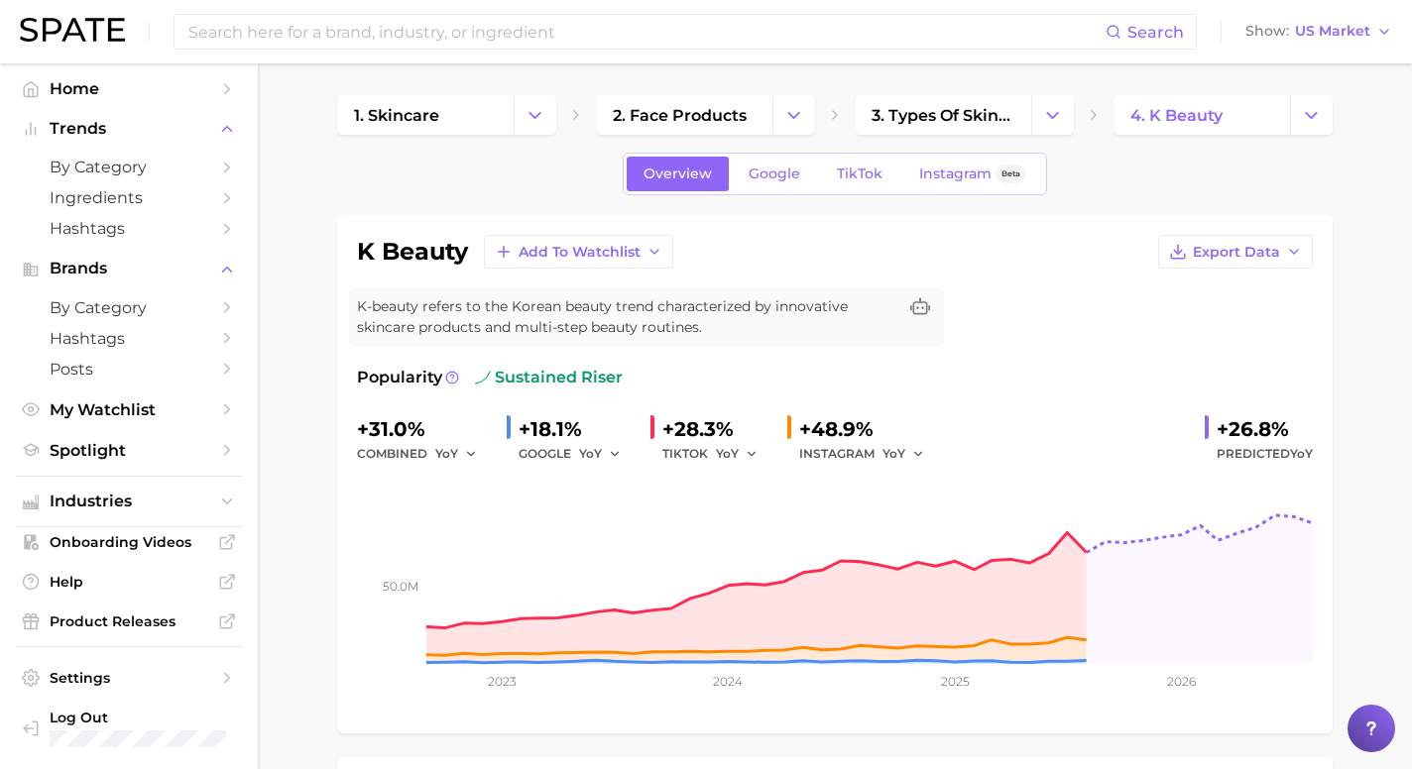
scroll to position [0, 0]
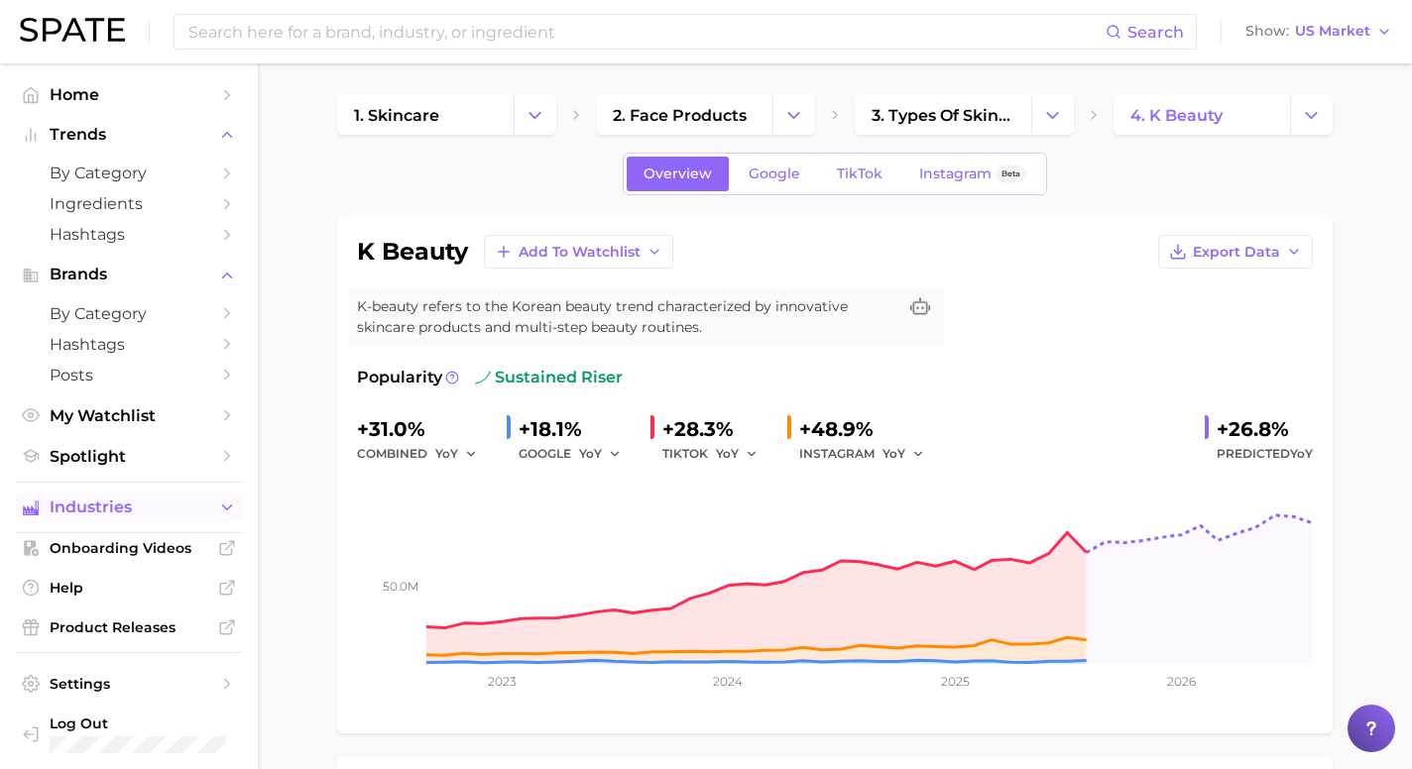
click at [221, 516] on icon "Sidebar" at bounding box center [227, 508] width 18 height 18
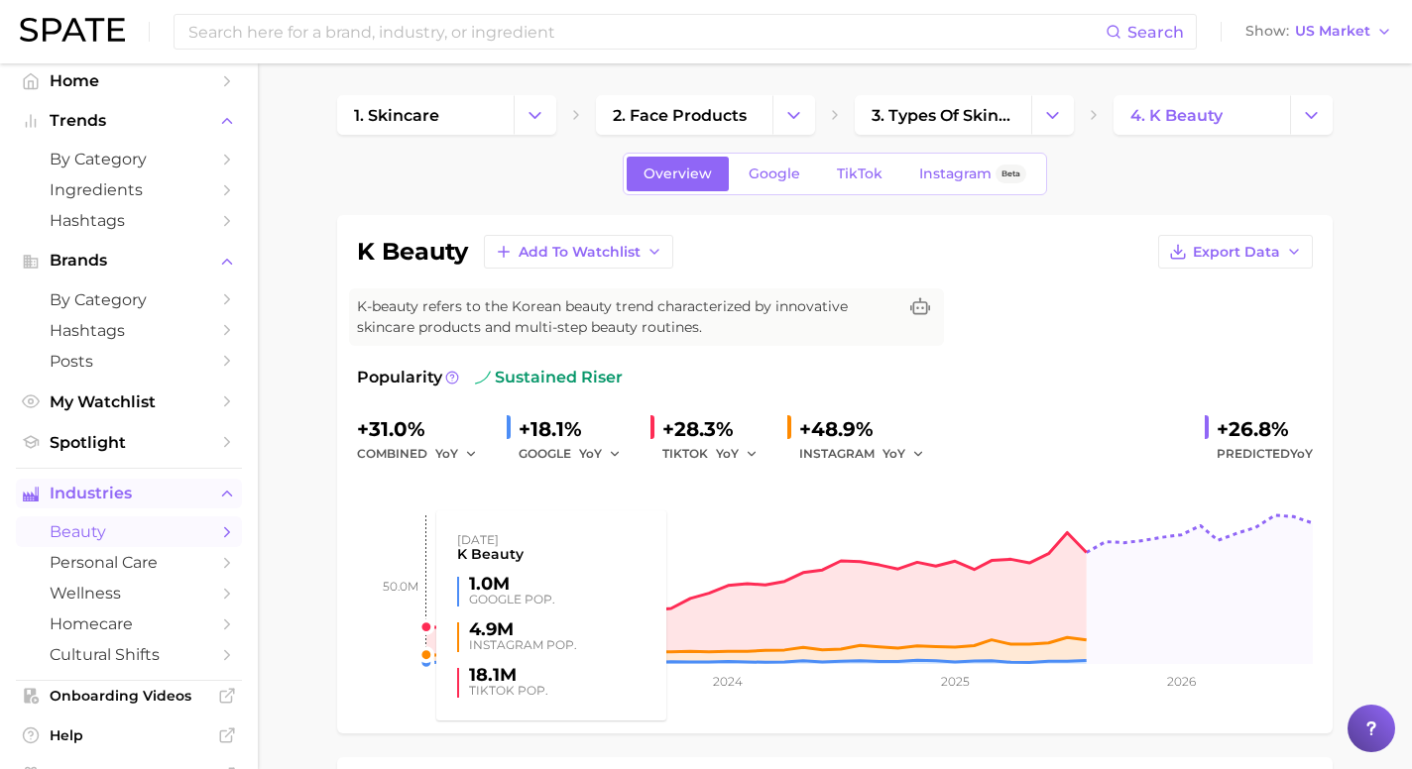
scroll to position [2, 0]
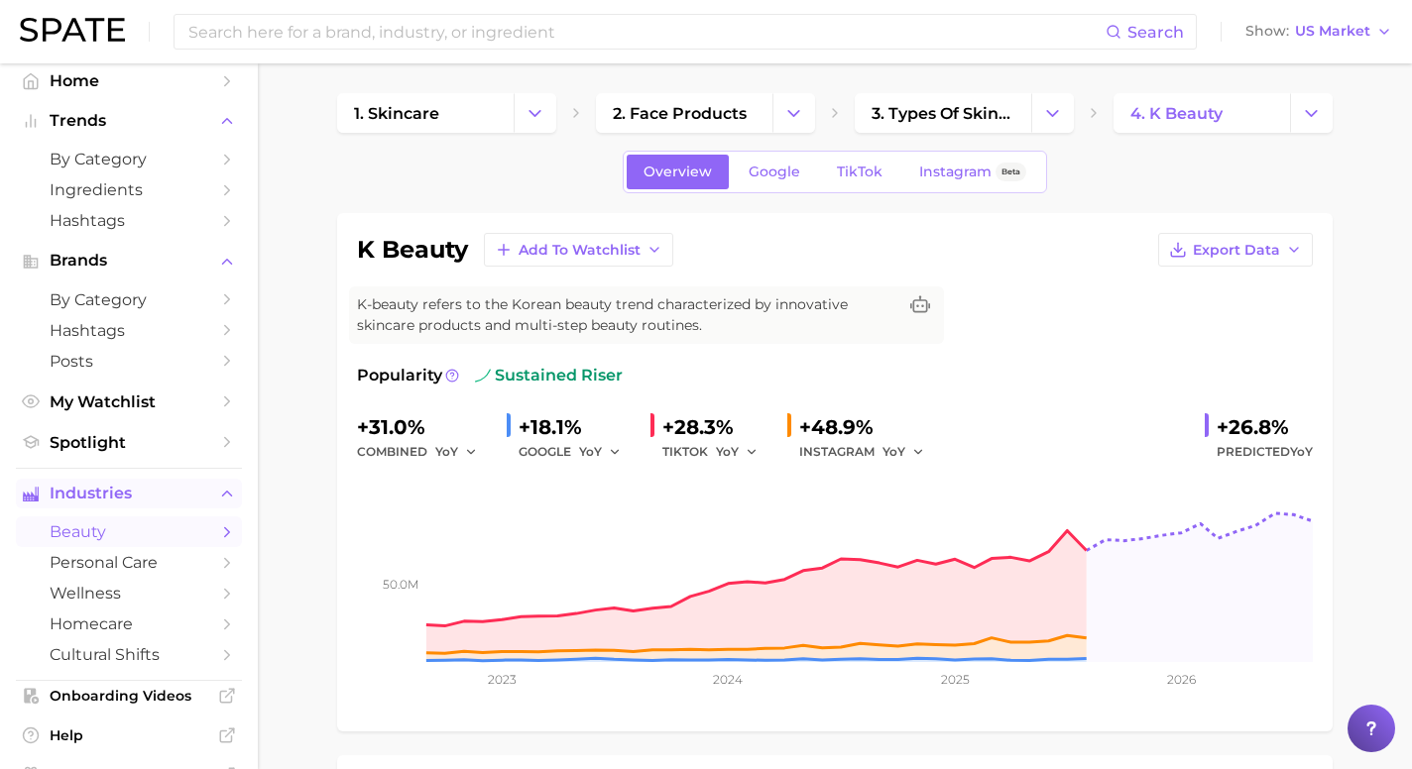
click at [1172, 187] on div "Overview Google TikTok Instagram Beta" at bounding box center [835, 172] width 996 height 43
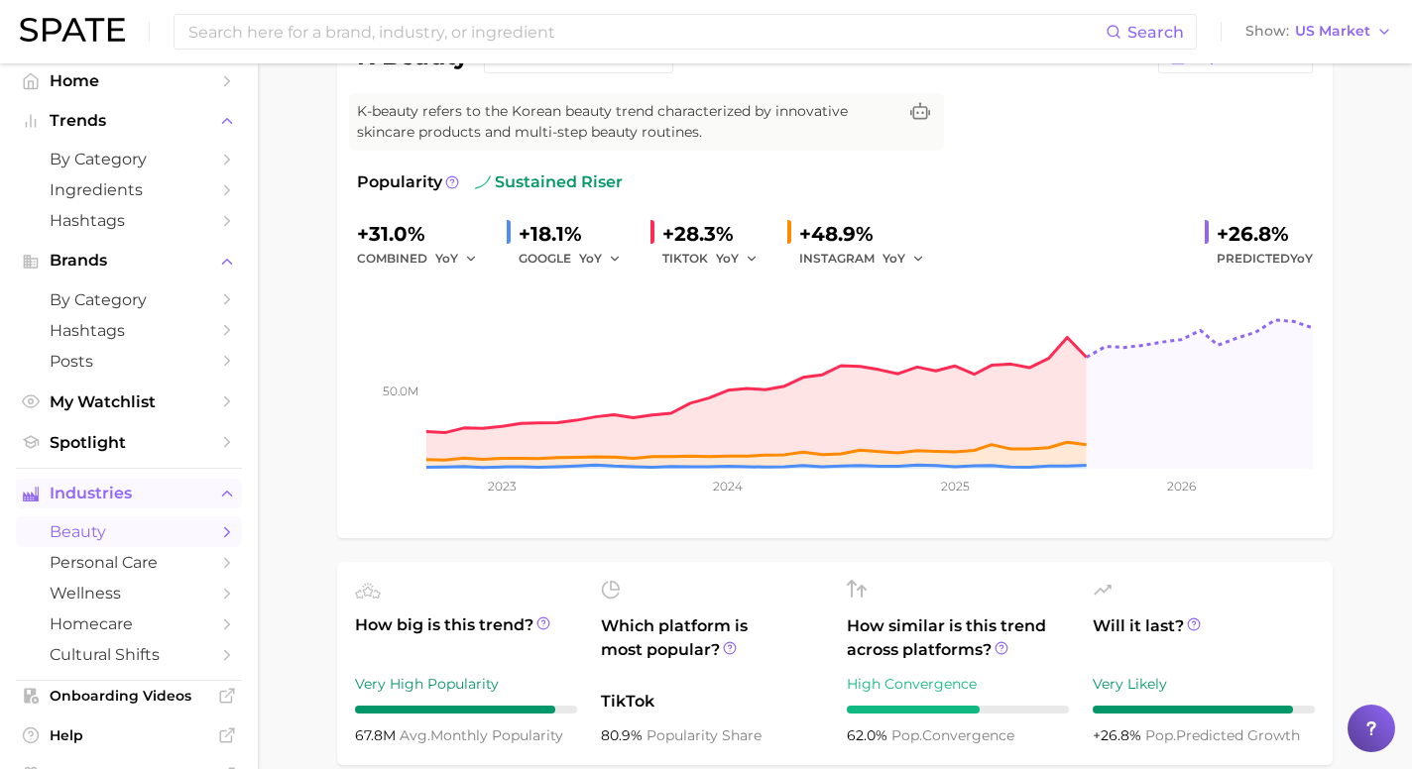
scroll to position [0, 0]
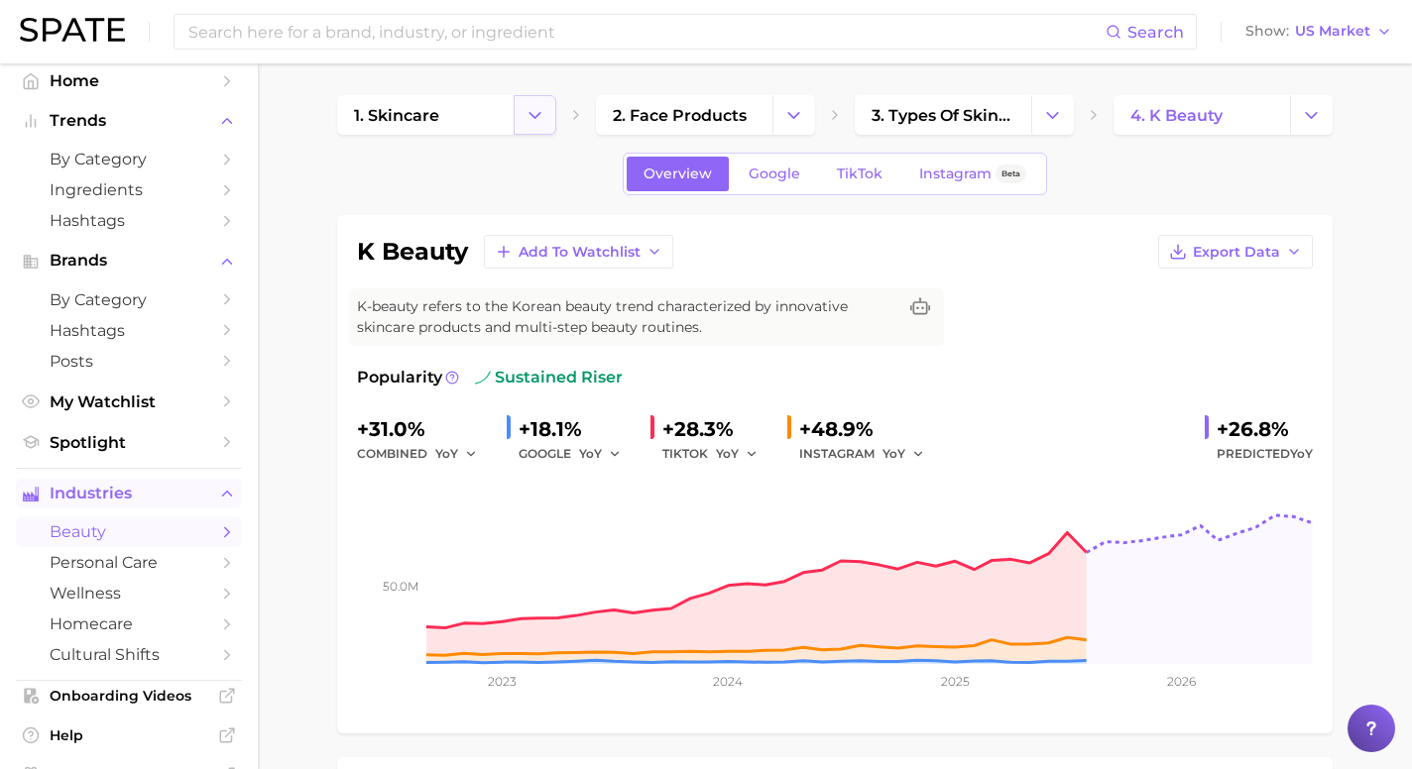
click at [535, 111] on icon "Change Category" at bounding box center [535, 115] width 21 height 21
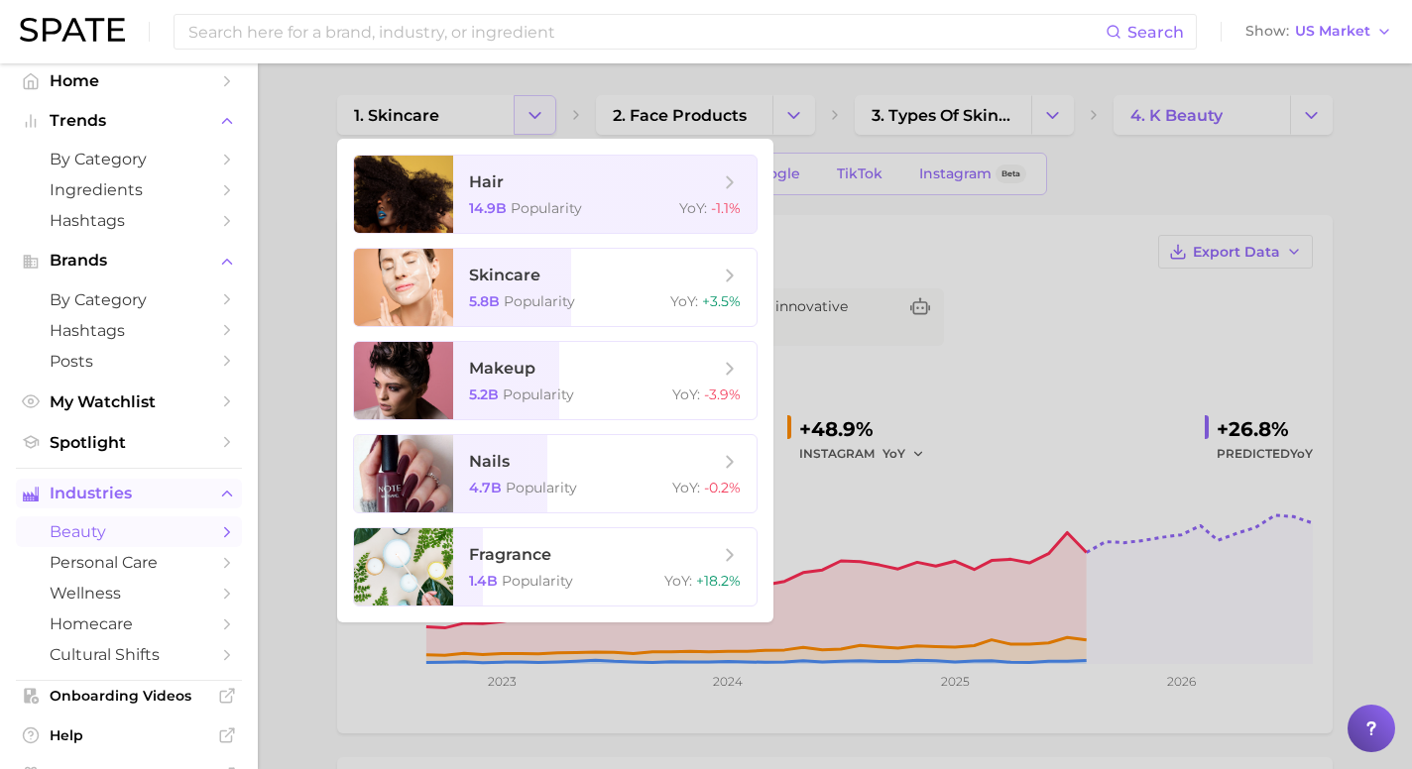
click at [535, 111] on div at bounding box center [706, 384] width 1412 height 769
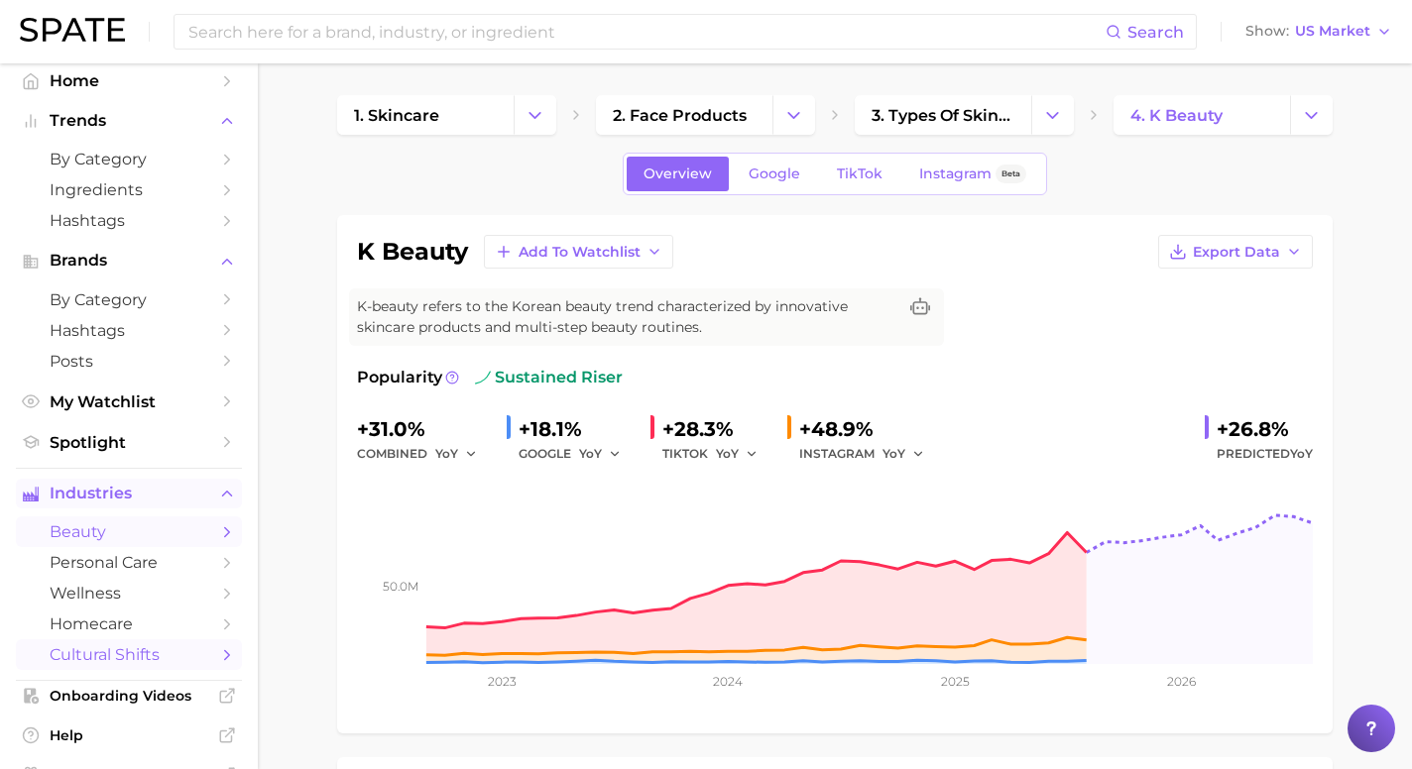
click at [223, 664] on icon "Sidebar" at bounding box center [227, 656] width 18 height 18
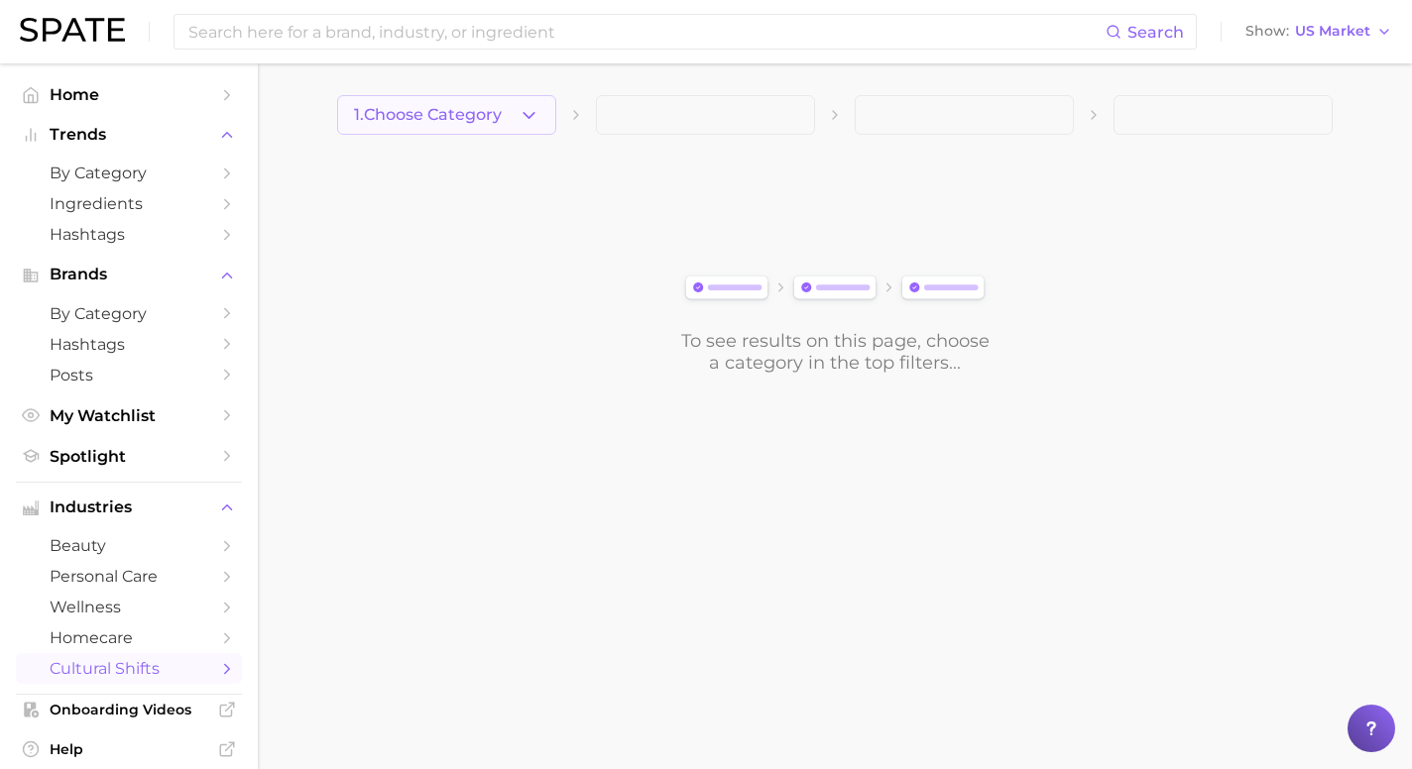
click at [492, 118] on span "1. Choose Category" at bounding box center [428, 115] width 148 height 18
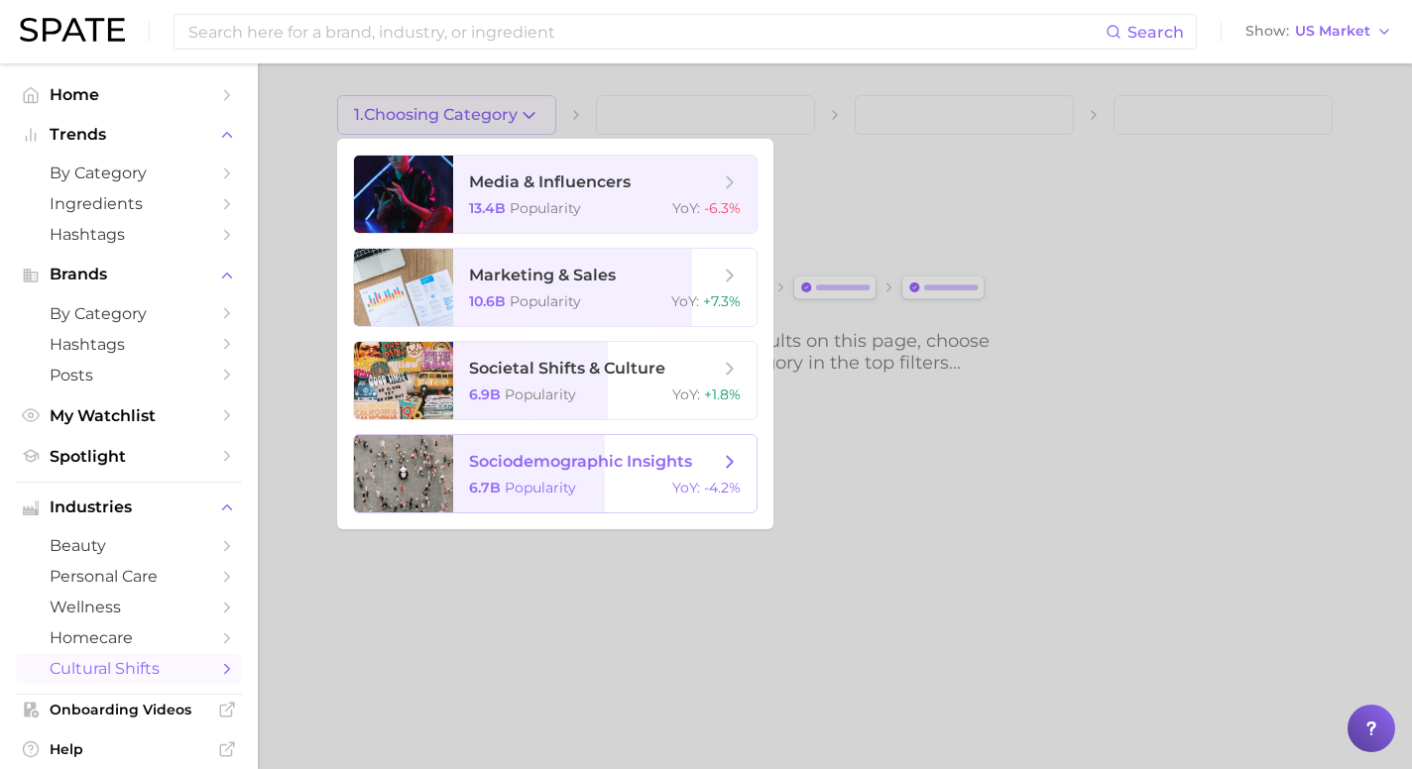
click at [740, 453] on icon at bounding box center [730, 462] width 22 height 22
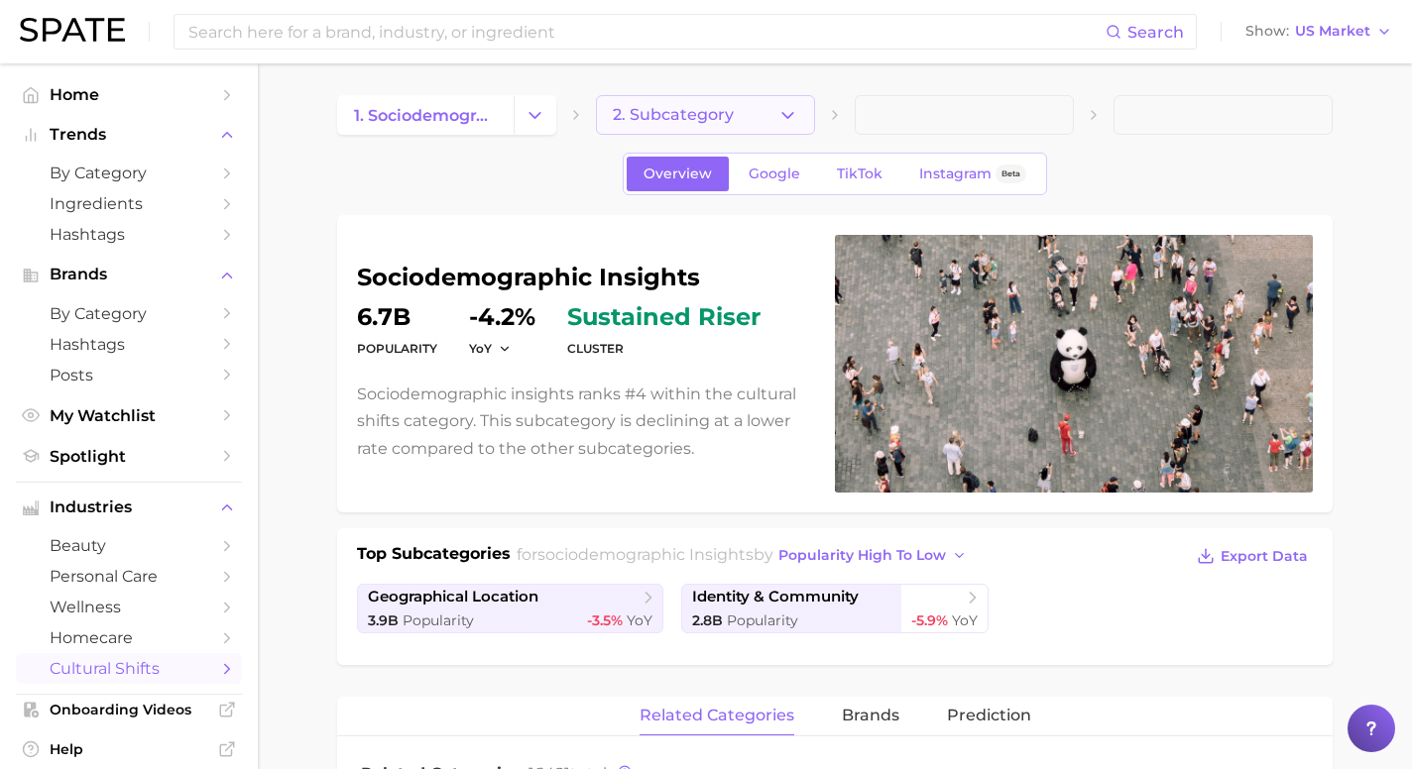
click at [790, 115] on icon "button" at bounding box center [787, 115] width 21 height 21
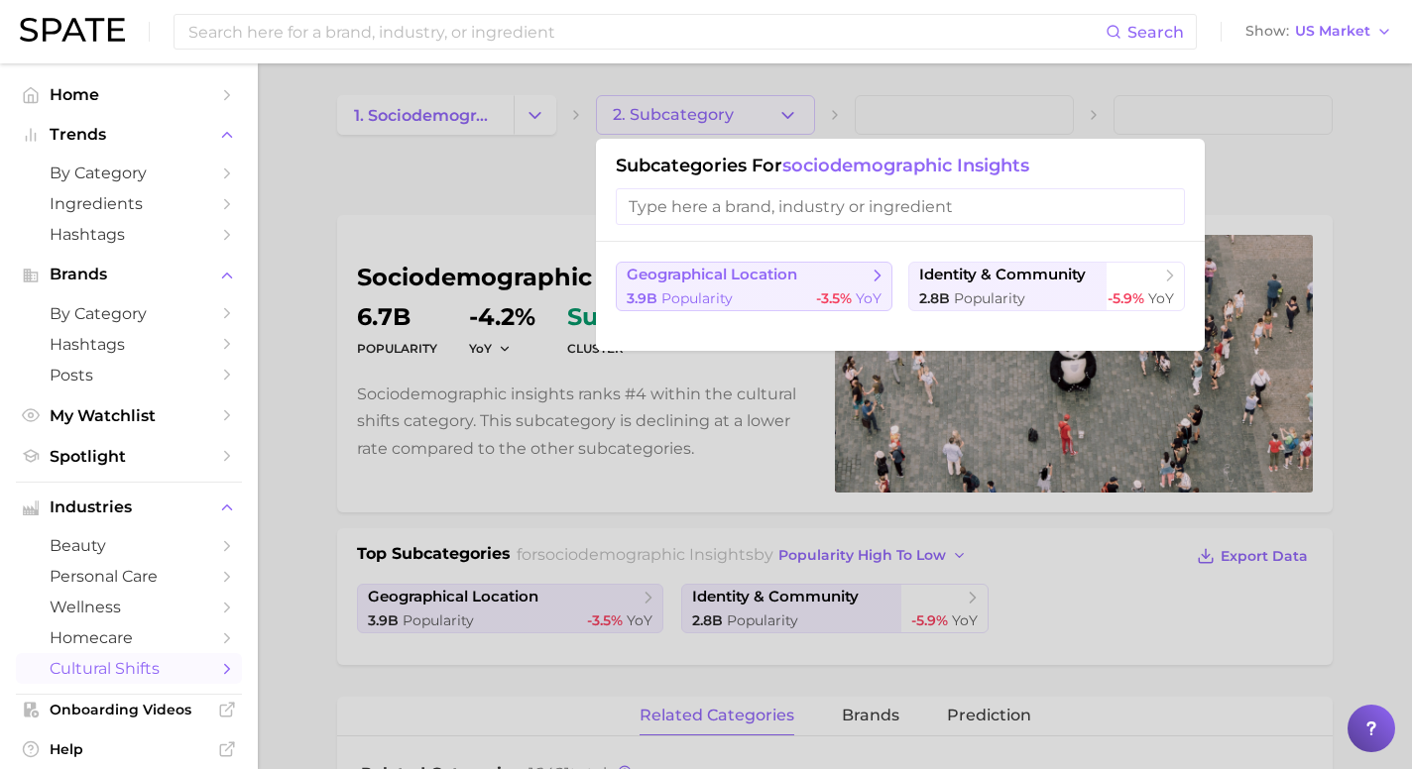
click at [873, 272] on icon at bounding box center [878, 276] width 20 height 20
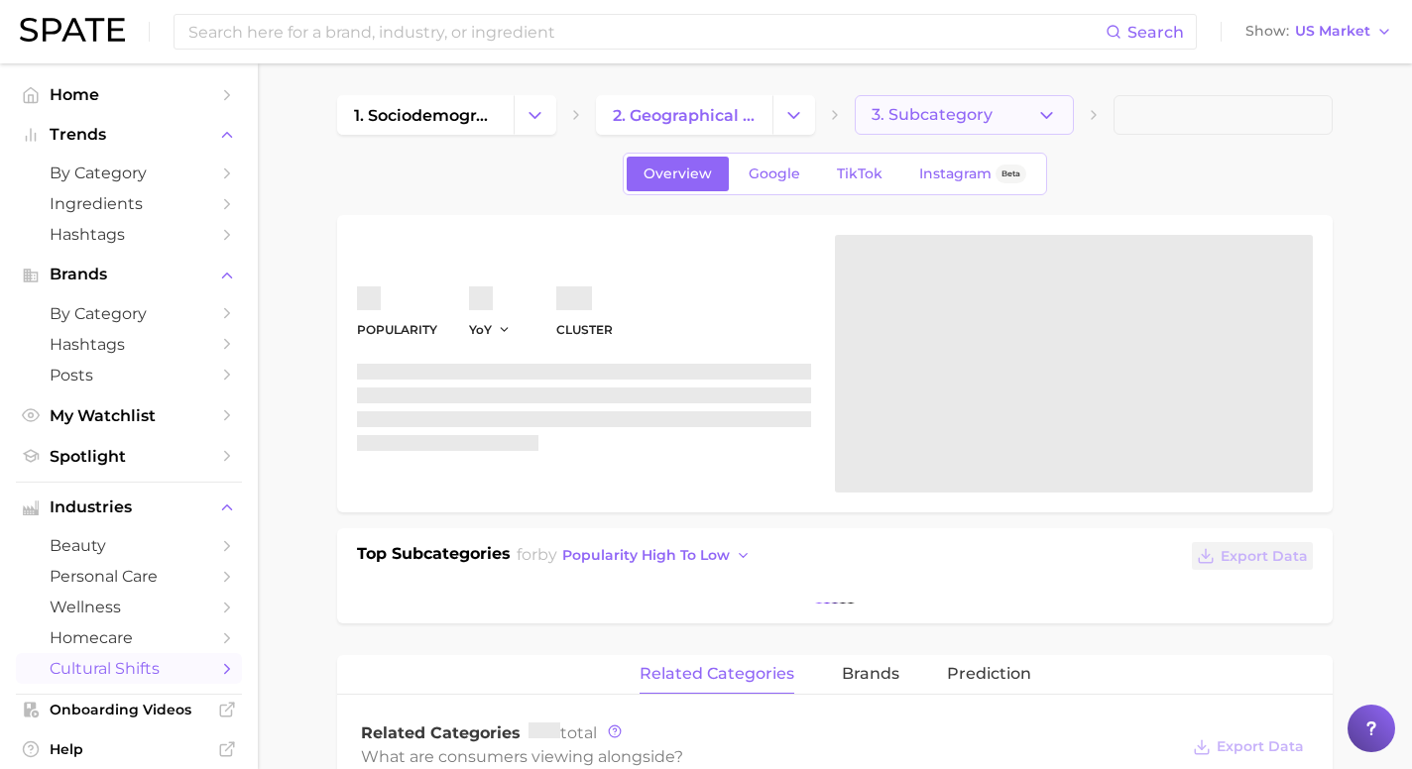
click at [939, 116] on span "3. Subcategory" at bounding box center [932, 115] width 121 height 18
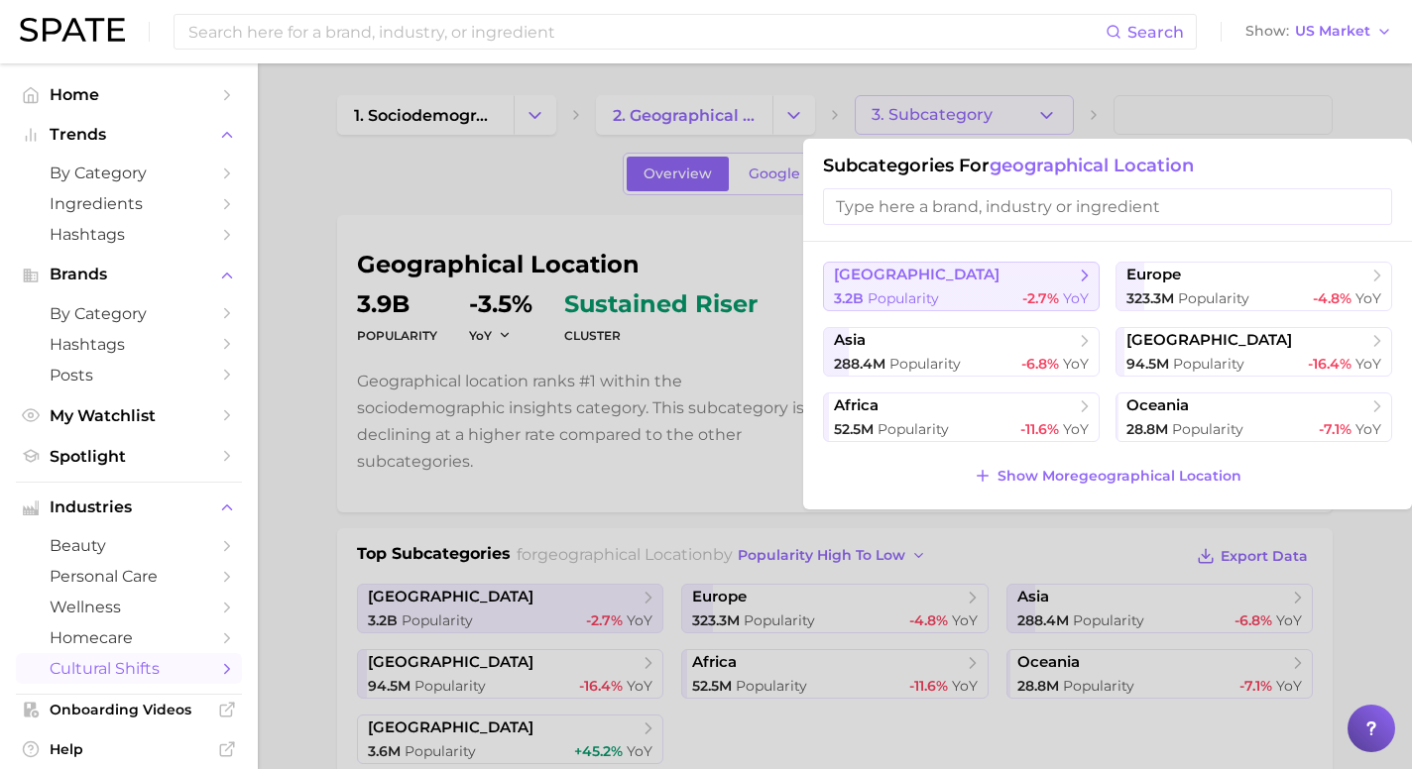
click at [962, 282] on span "north america" at bounding box center [954, 276] width 241 height 20
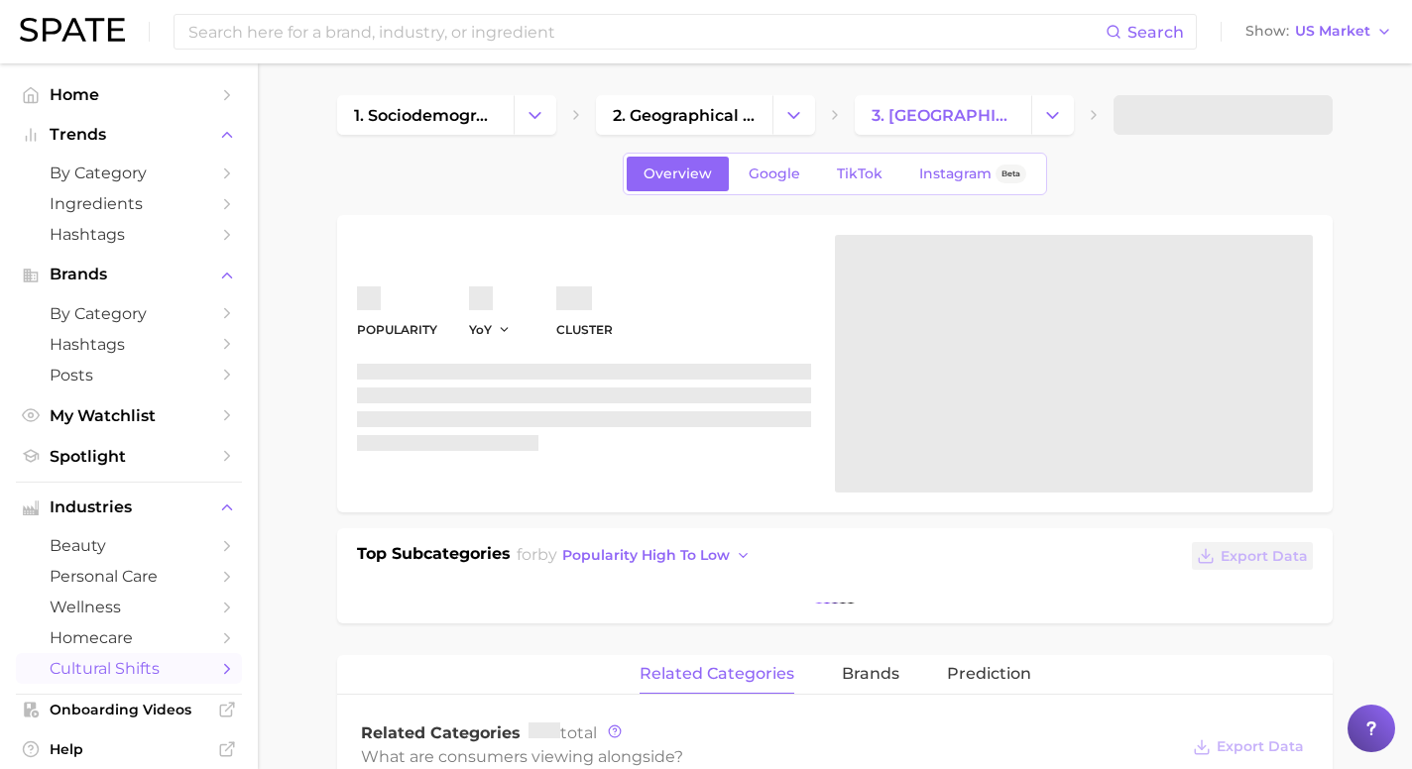
click at [1255, 117] on span at bounding box center [1223, 115] width 219 height 40
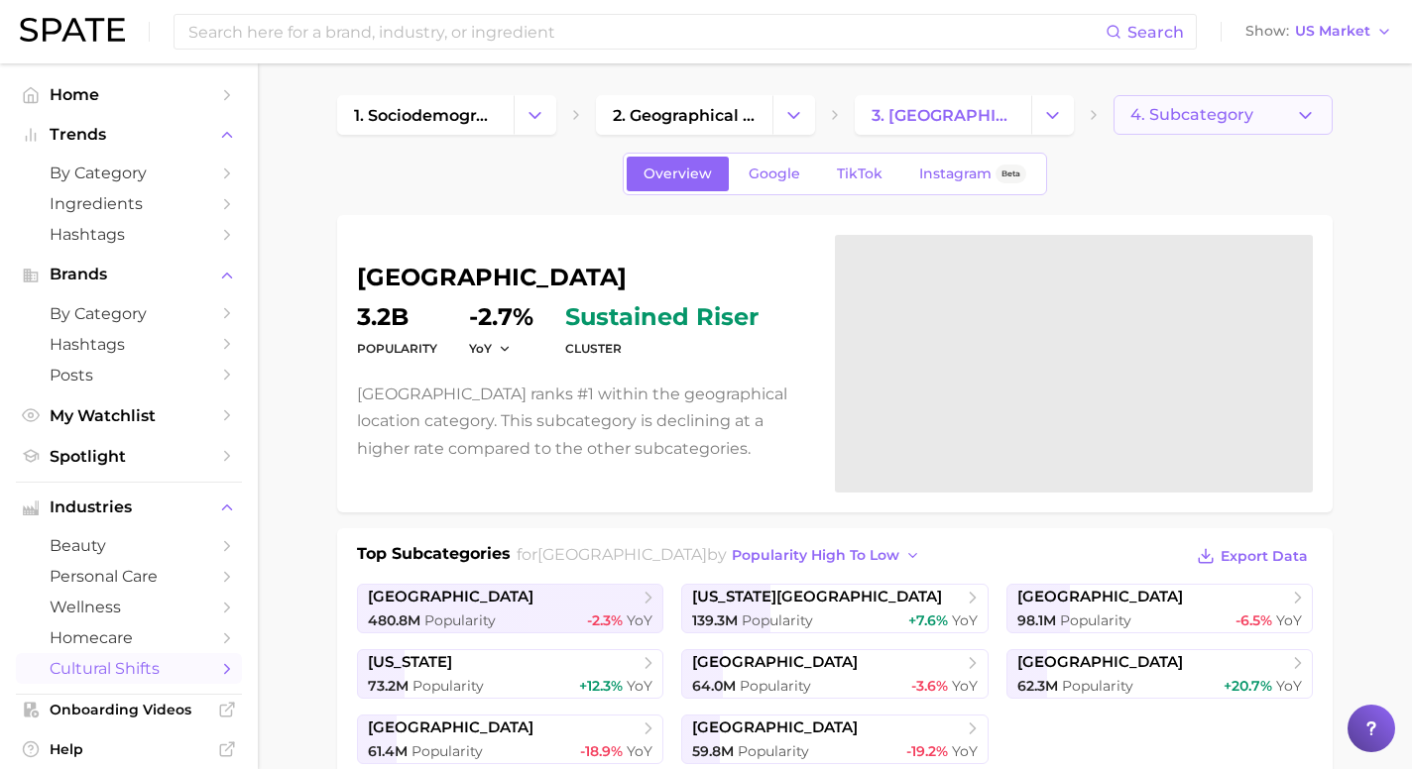
click at [1234, 124] on button "4. Subcategory" at bounding box center [1223, 115] width 219 height 40
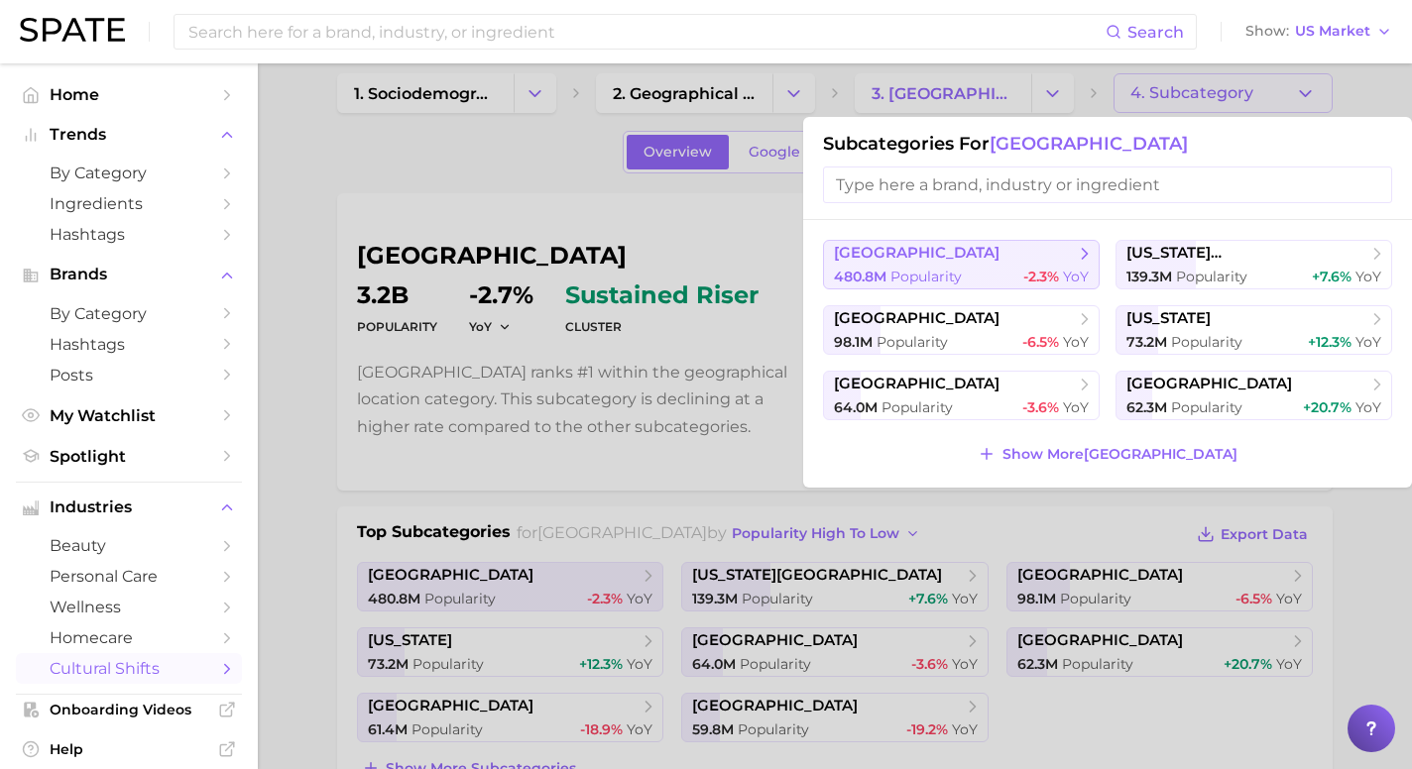
click at [999, 260] on span "united states" at bounding box center [954, 254] width 241 height 20
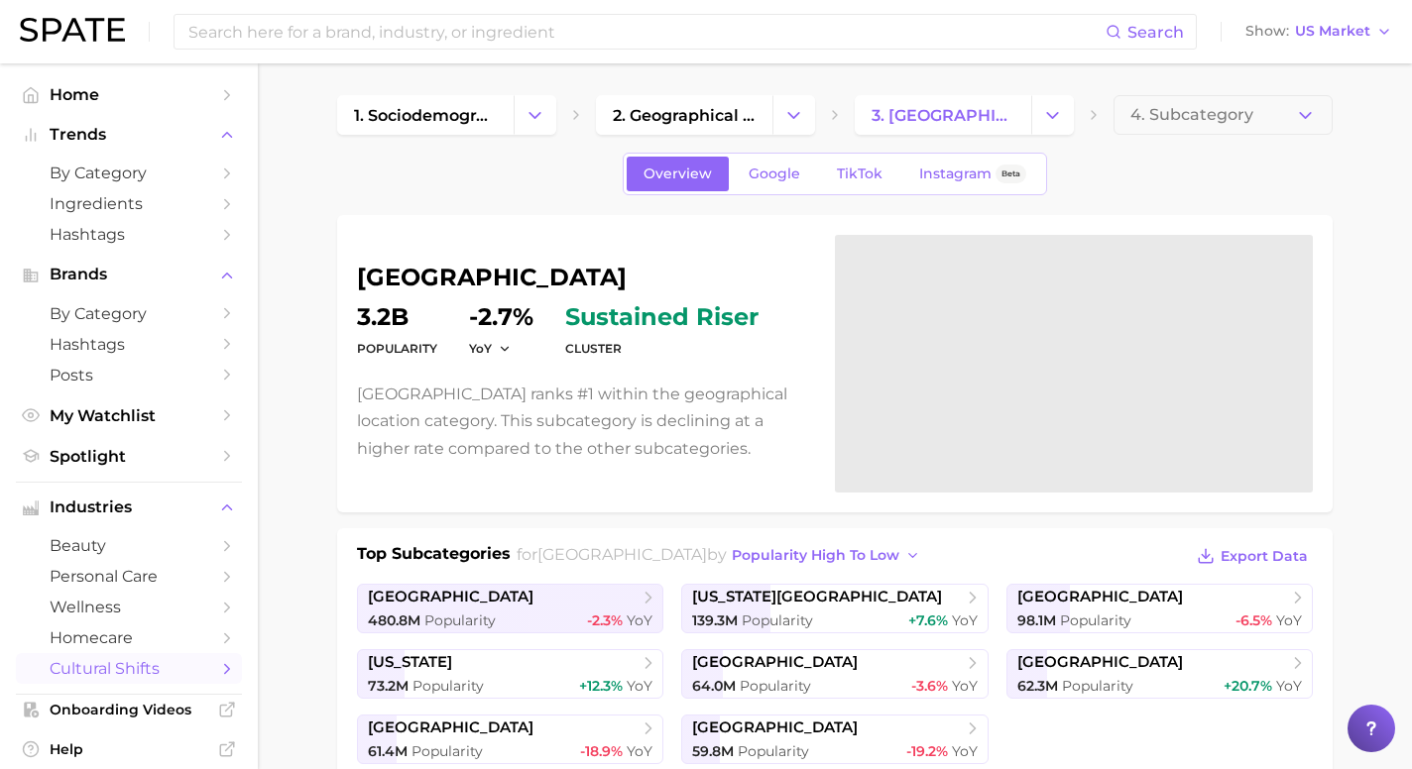
scroll to position [22, 0]
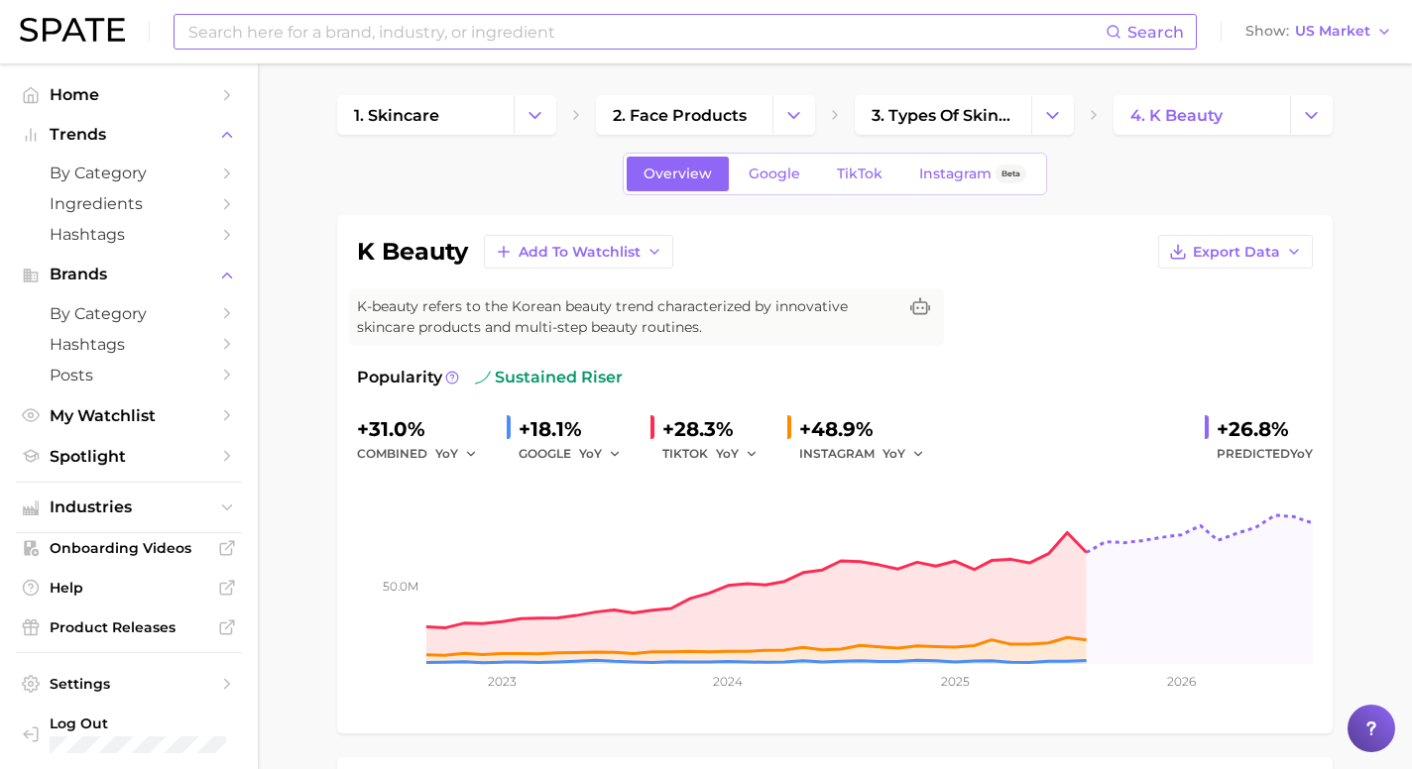
click at [672, 33] on input at bounding box center [645, 32] width 919 height 34
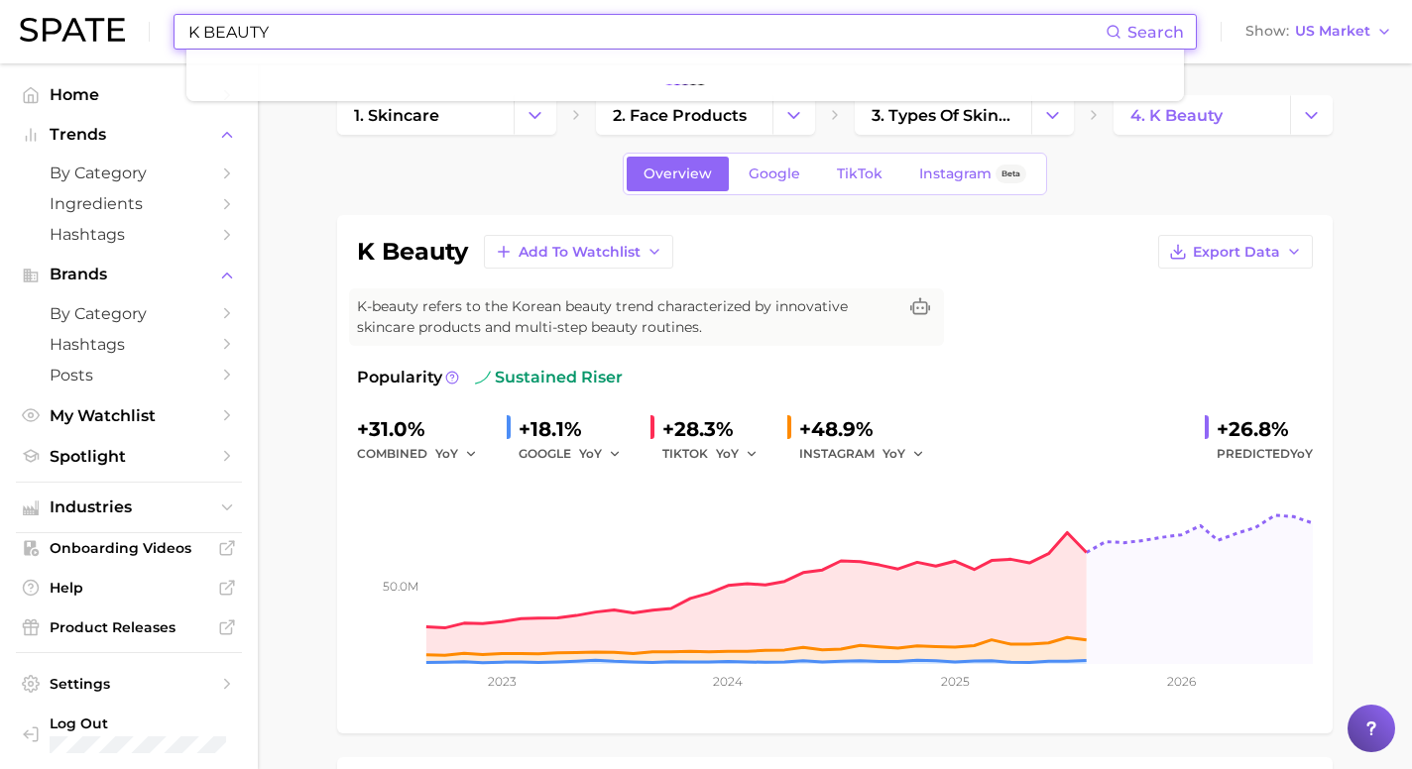
type input "K BEAUTY"
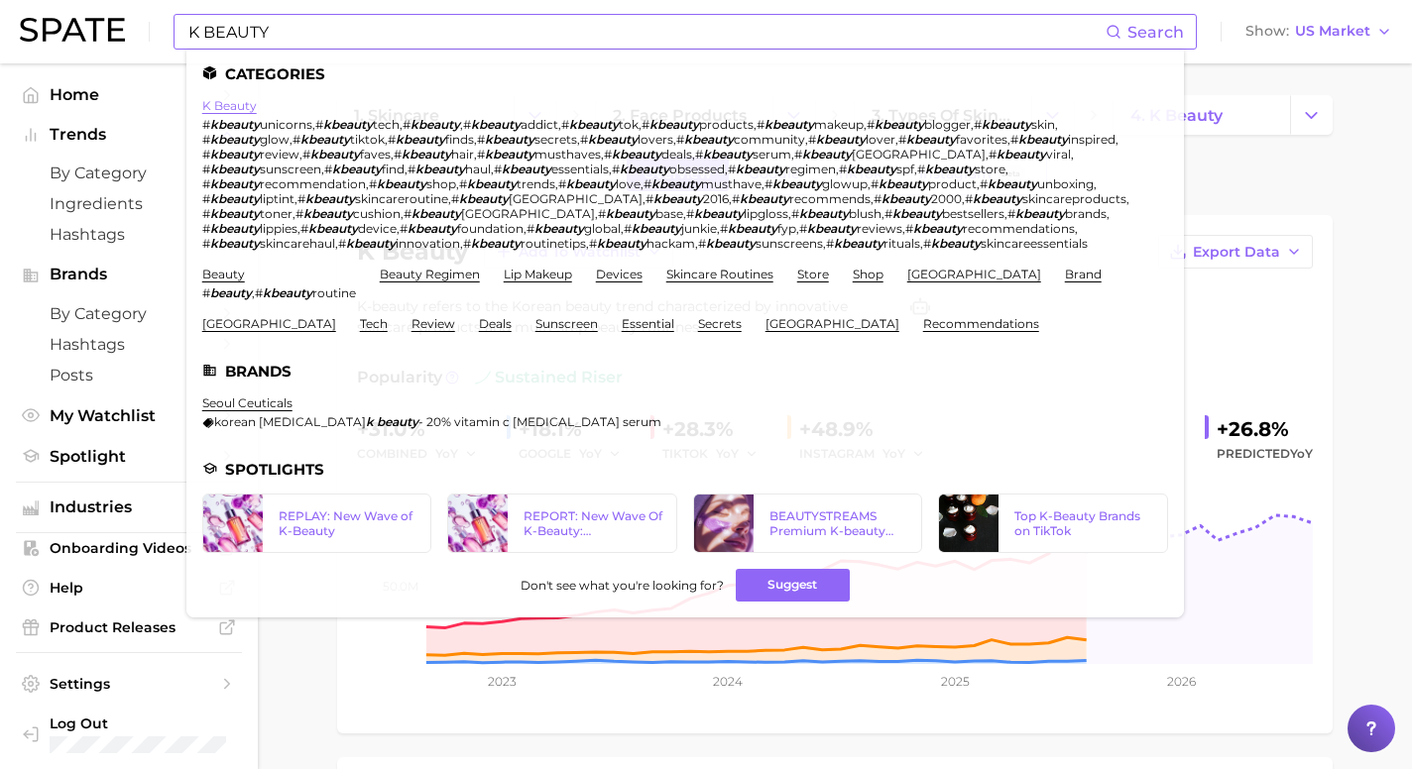
click at [236, 107] on link "k beauty" at bounding box center [229, 105] width 55 height 15
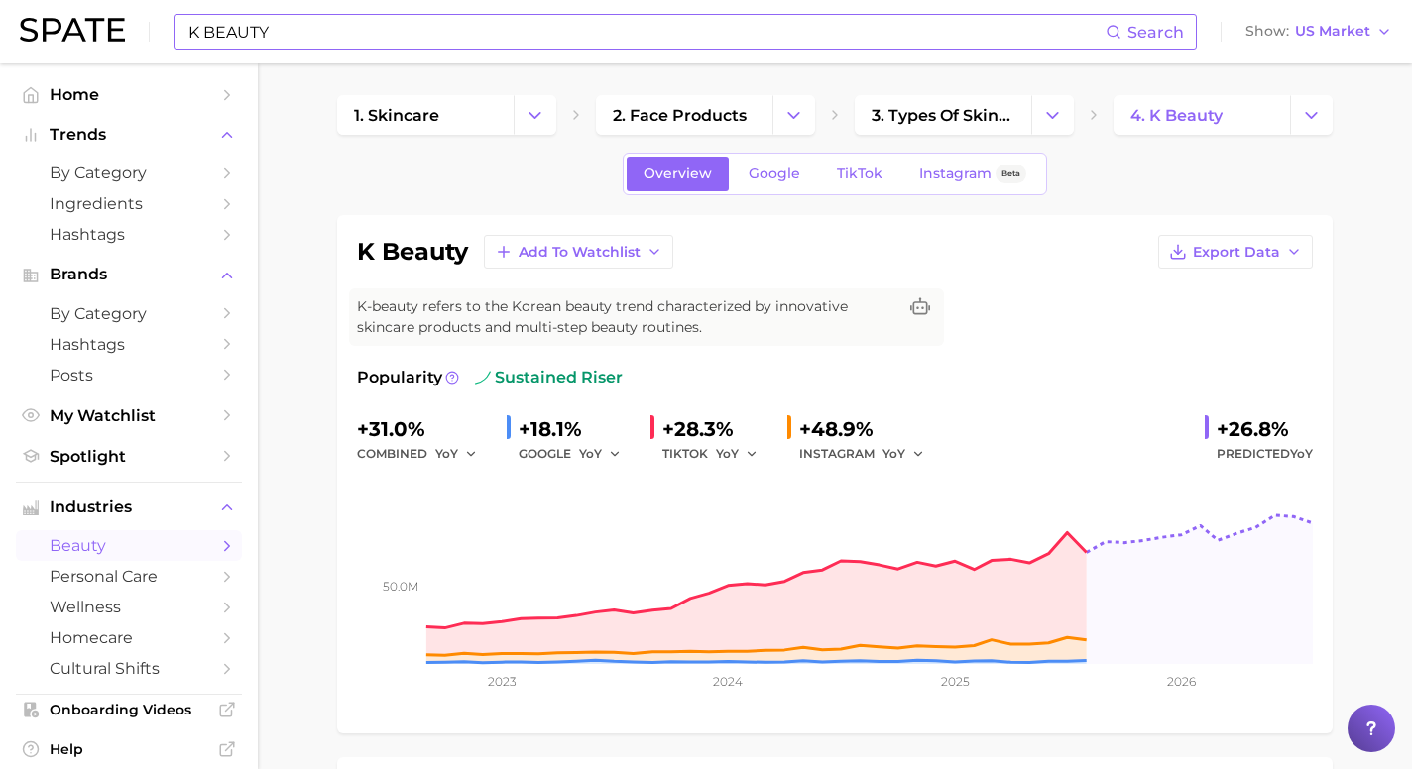
click at [667, 31] on input "K BEAUTY" at bounding box center [645, 32] width 919 height 34
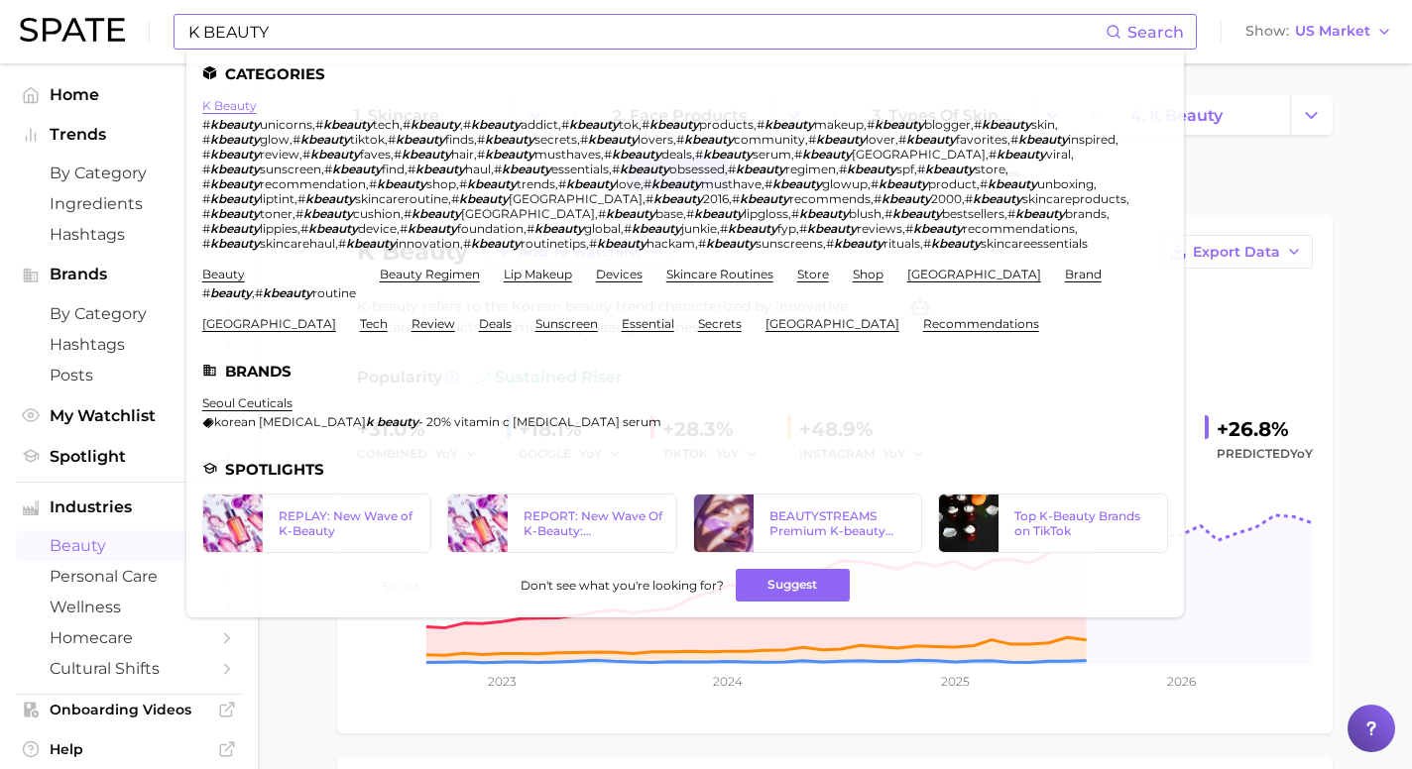
click at [221, 105] on link "k beauty" at bounding box center [229, 105] width 55 height 15
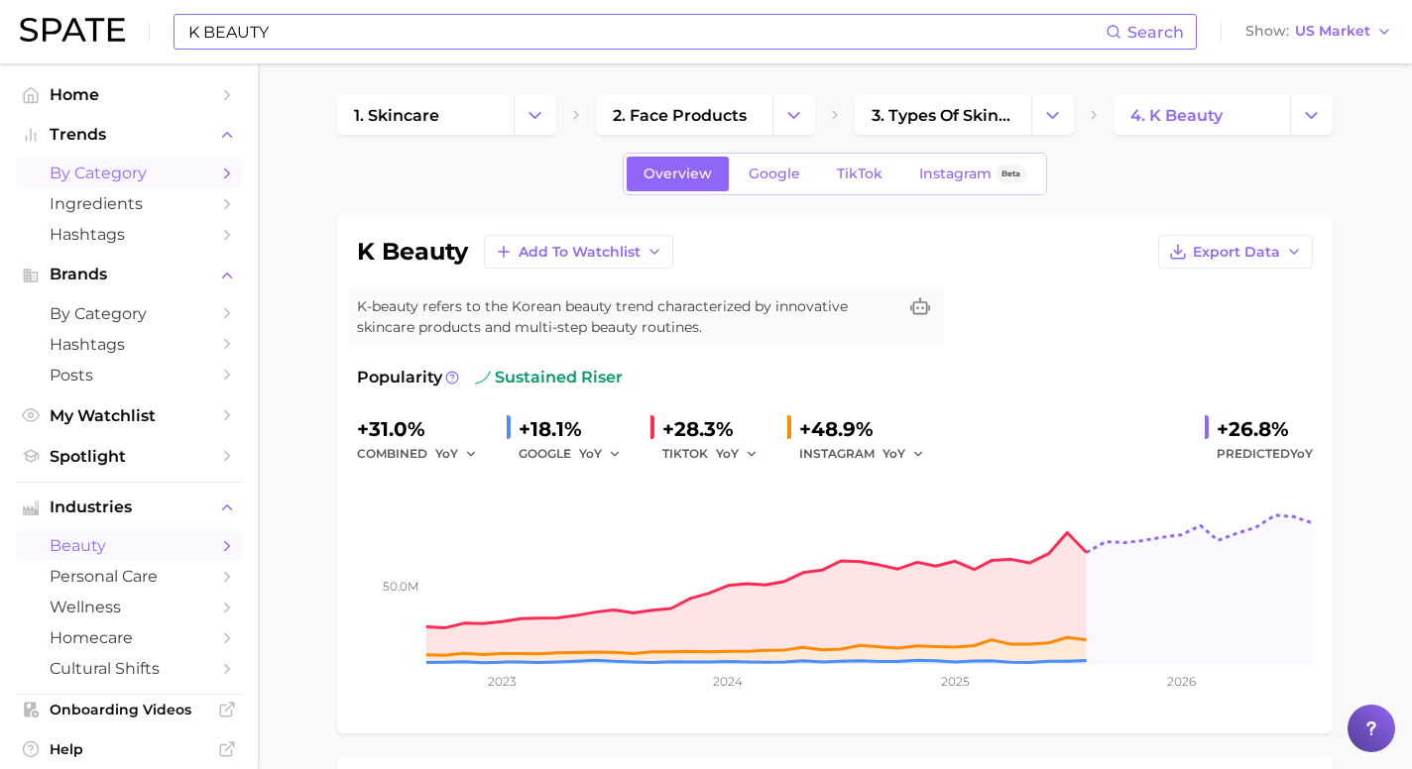
click at [224, 175] on icon "Sidebar" at bounding box center [227, 174] width 18 height 18
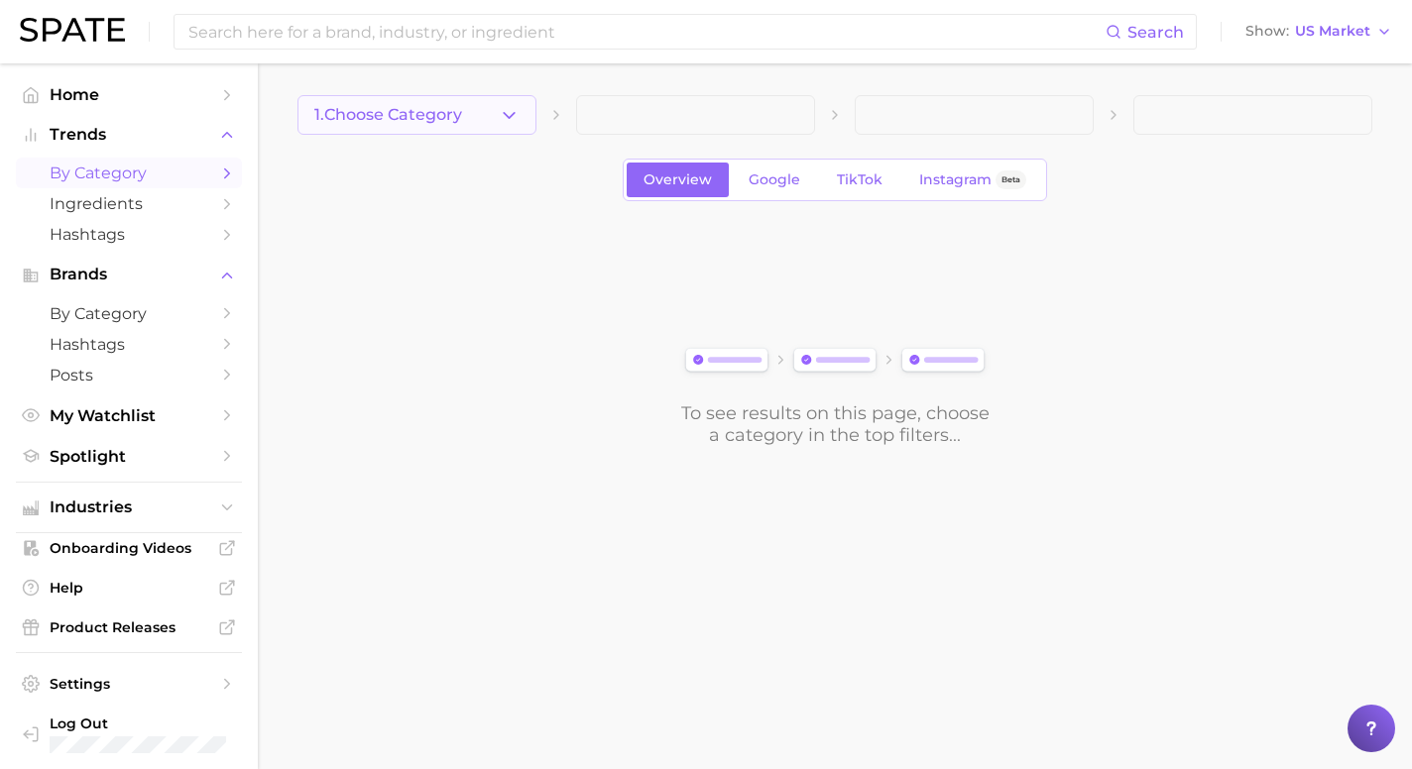
click at [374, 122] on span "1. Choose Category" at bounding box center [388, 115] width 148 height 18
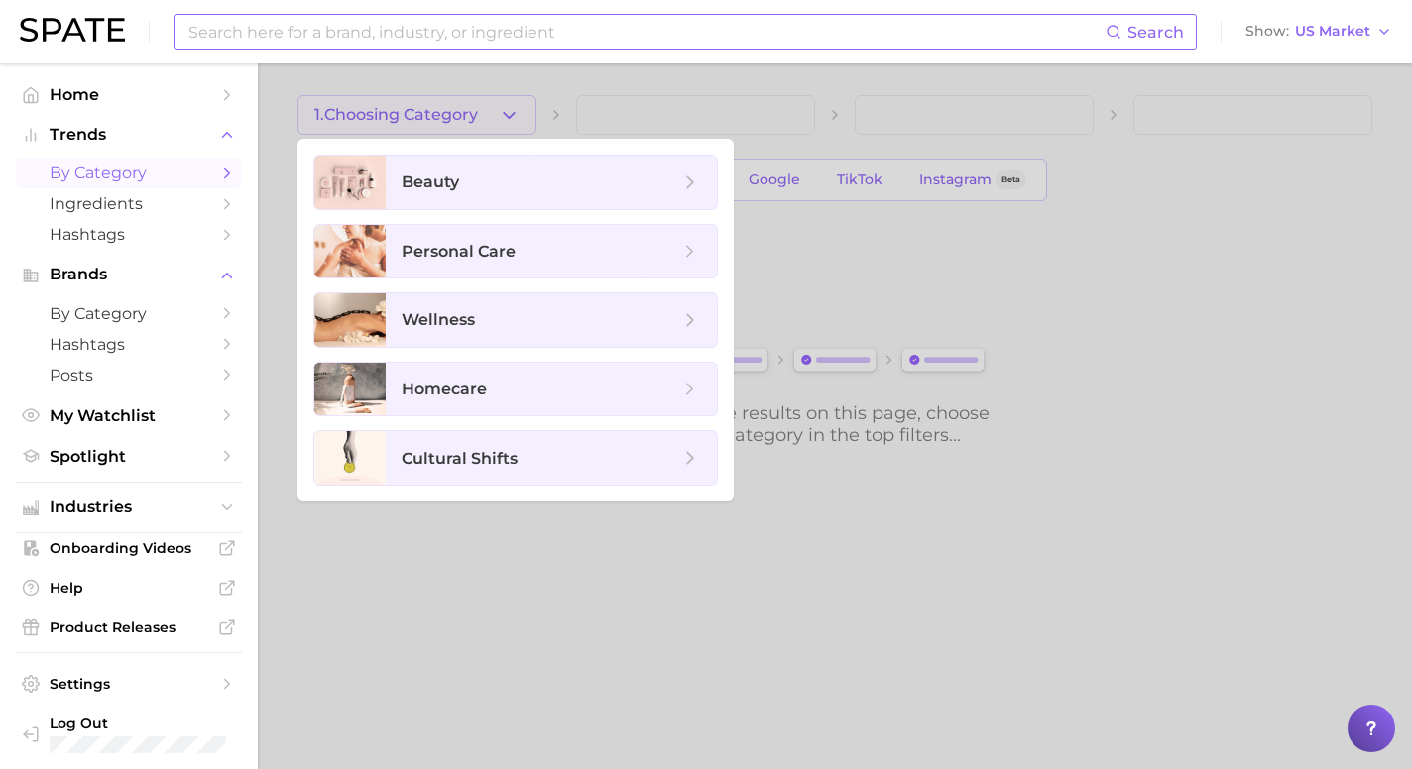
click at [262, 24] on input at bounding box center [645, 32] width 919 height 34
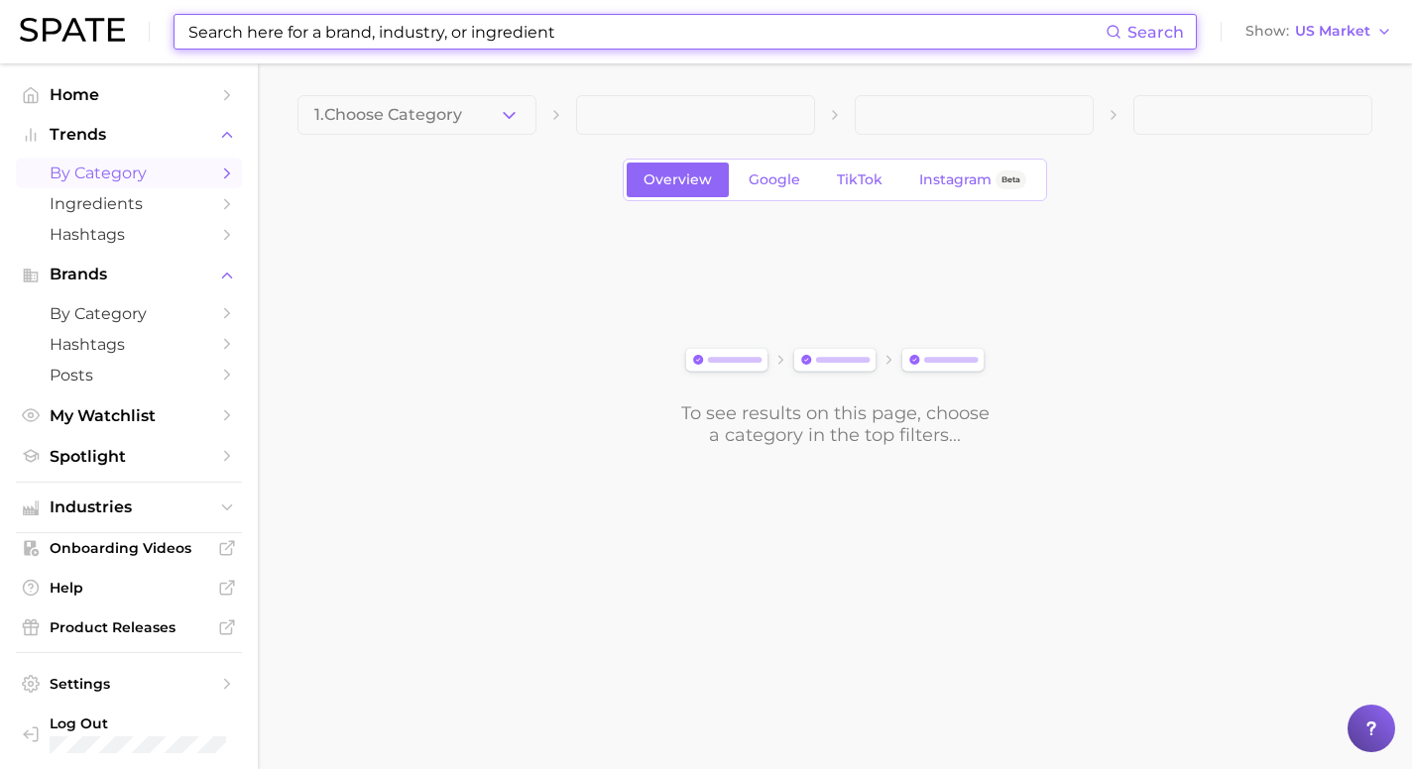
click at [260, 36] on input at bounding box center [645, 32] width 919 height 34
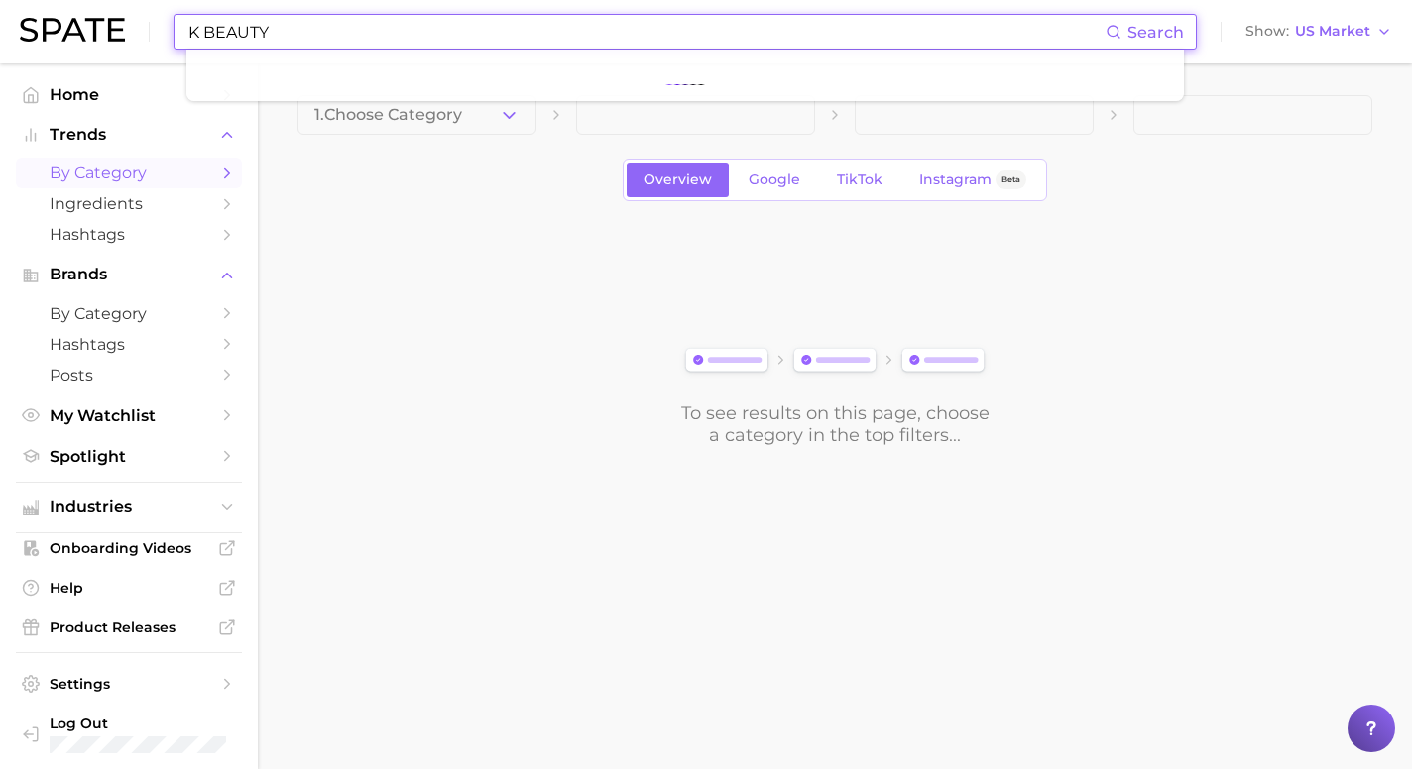
type input "K BEAUTY"
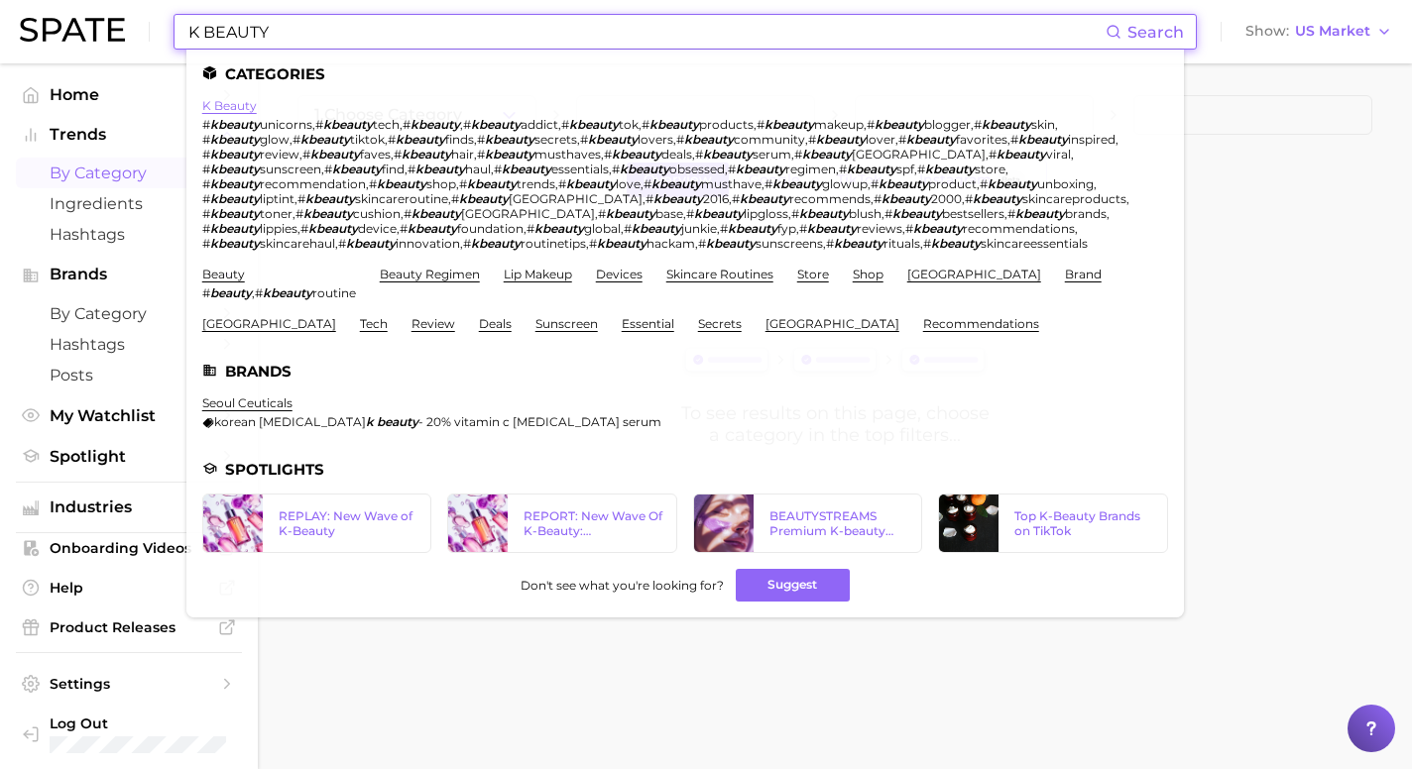
click at [223, 104] on link "k beauty" at bounding box center [229, 105] width 55 height 15
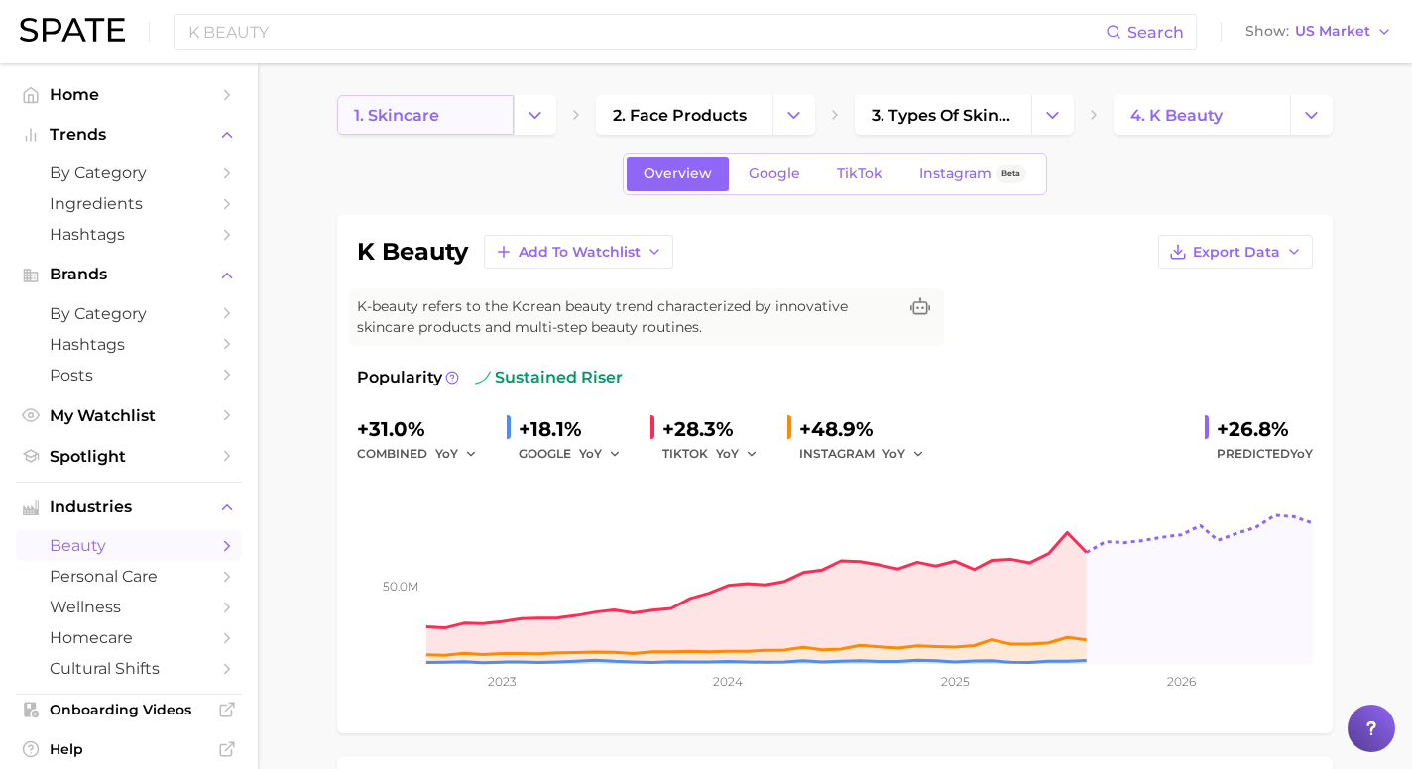
scroll to position [5, 0]
